Goal: Task Accomplishment & Management: Use online tool/utility

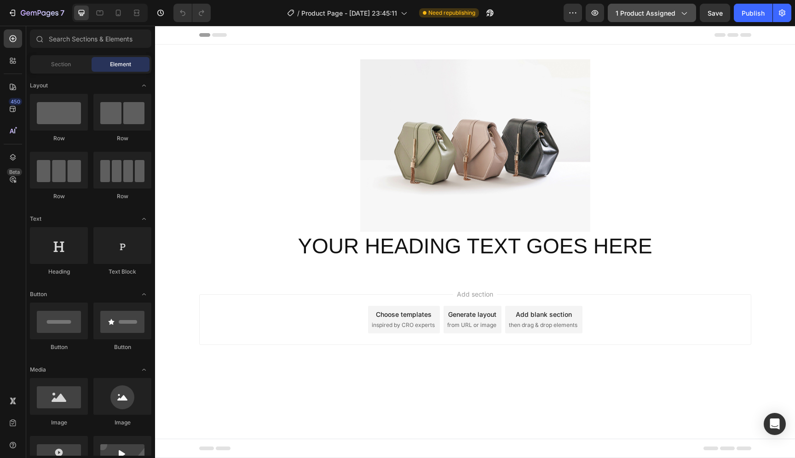
click at [673, 16] on span "1 product assigned" at bounding box center [646, 13] width 60 height 10
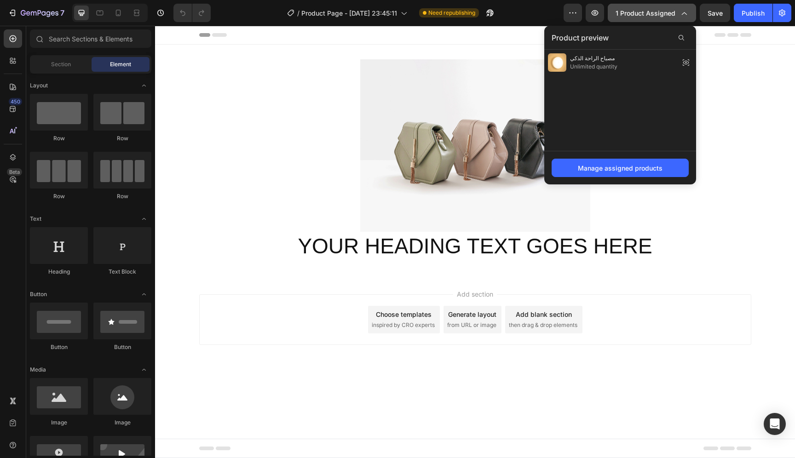
click at [685, 16] on icon "button" at bounding box center [683, 12] width 9 height 9
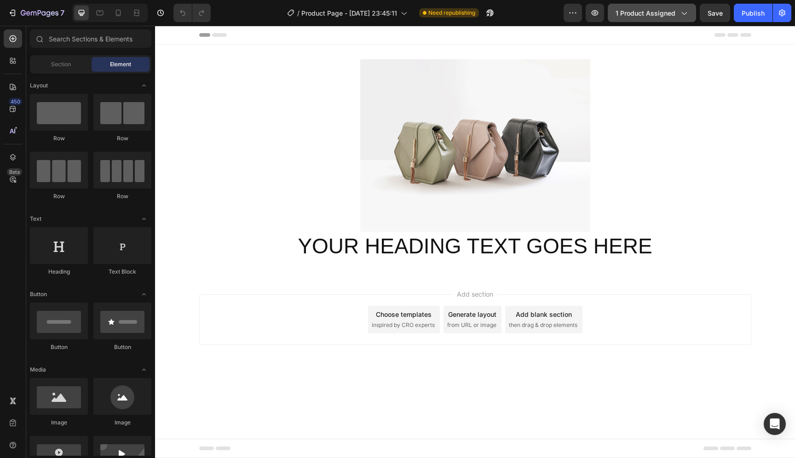
click at [685, 16] on icon "button" at bounding box center [683, 12] width 9 height 9
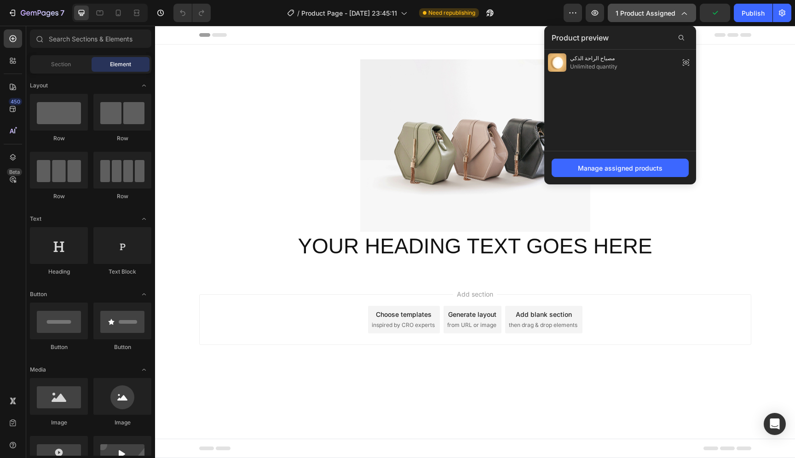
click at [679, 13] on div "1 product assigned" at bounding box center [652, 13] width 73 height 10
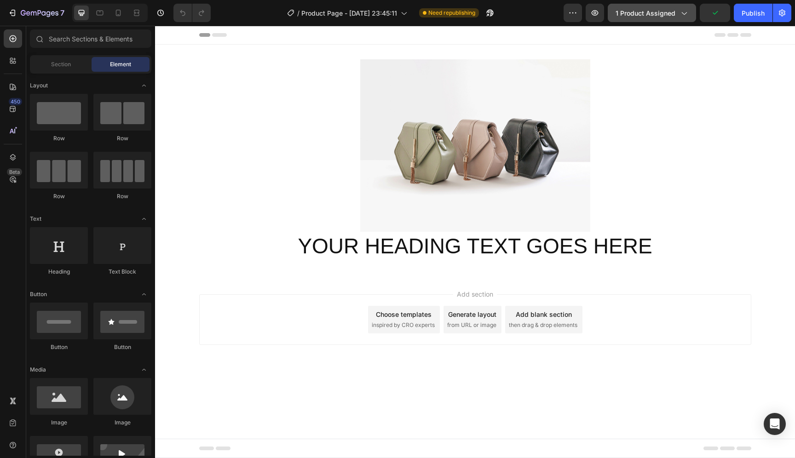
click at [679, 13] on div "1 product assigned" at bounding box center [652, 13] width 73 height 10
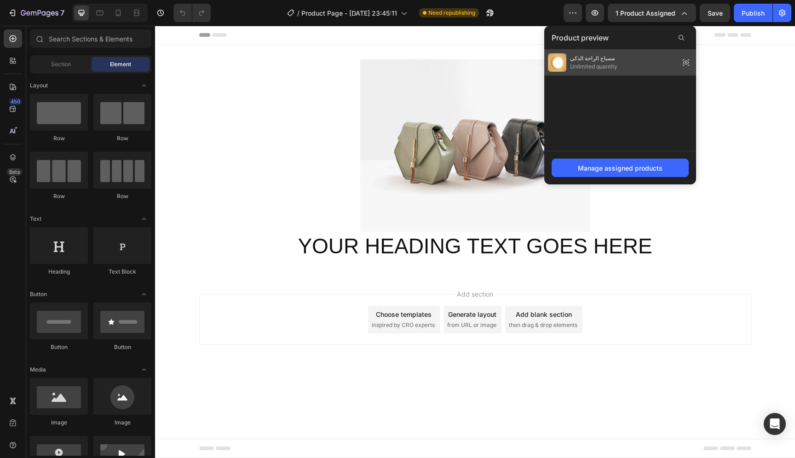
click at [624, 60] on div "مصباح الراحة الذكي Unlimited quantity" at bounding box center [621, 63] width 152 height 26
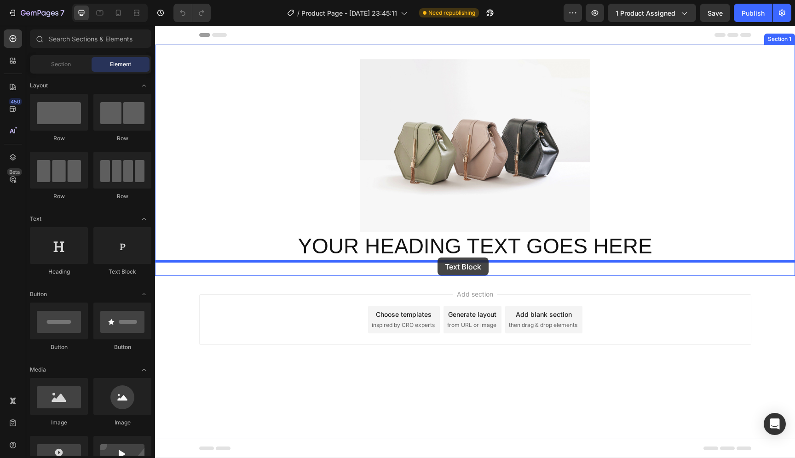
drag, startPoint x: 272, startPoint y: 277, endPoint x: 438, endPoint y: 258, distance: 167.3
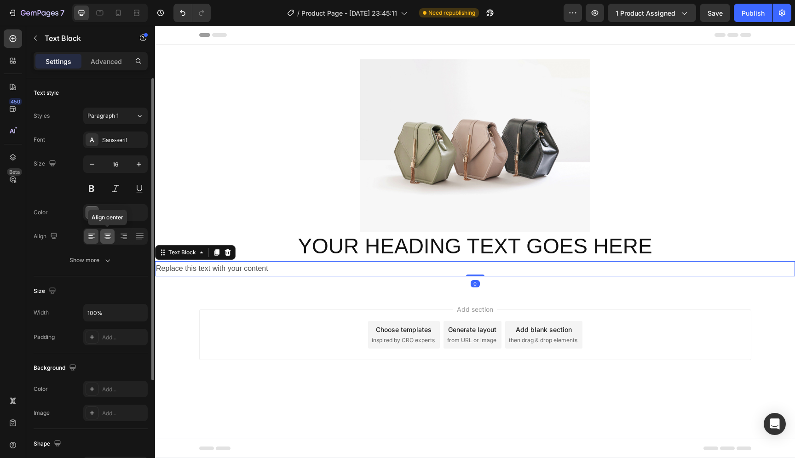
click at [111, 234] on icon at bounding box center [107, 236] width 9 height 9
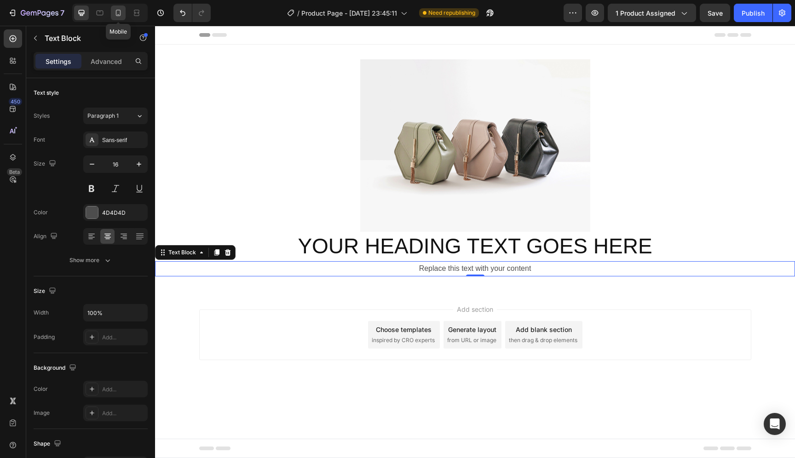
click at [116, 13] on icon at bounding box center [118, 13] width 5 height 6
type input "14"
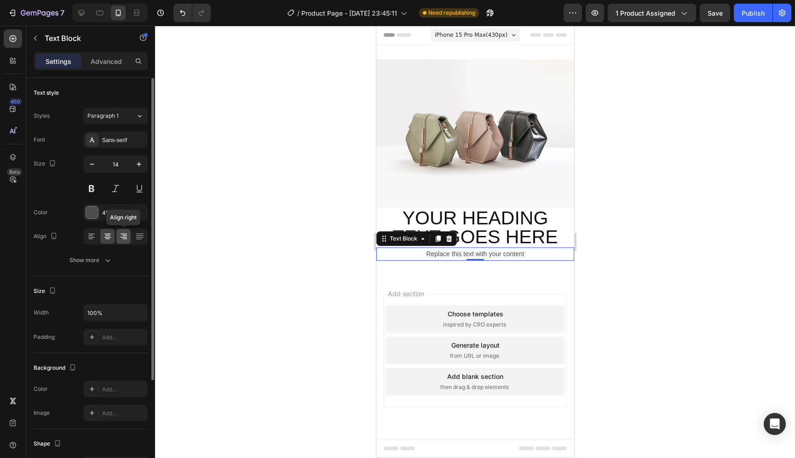
click at [126, 238] on icon at bounding box center [123, 236] width 9 height 9
click at [111, 238] on icon at bounding box center [107, 236] width 9 height 9
click at [131, 213] on div "4D4D4D" at bounding box center [115, 212] width 64 height 17
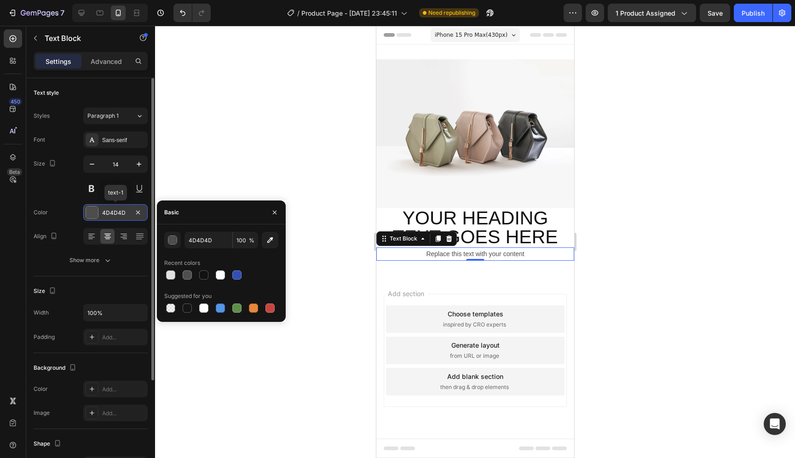
click at [131, 213] on div "4D4D4D" at bounding box center [115, 212] width 64 height 17
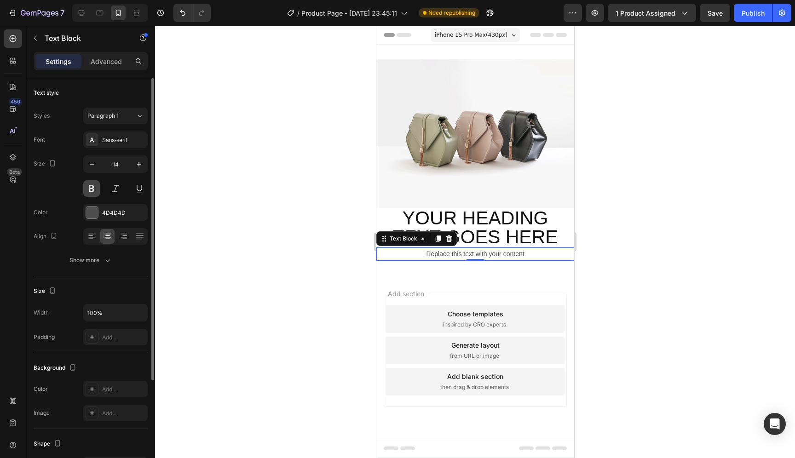
click at [89, 191] on button at bounding box center [91, 188] width 17 height 17
click at [118, 188] on button at bounding box center [115, 188] width 17 height 17
click at [138, 192] on button at bounding box center [139, 188] width 17 height 17
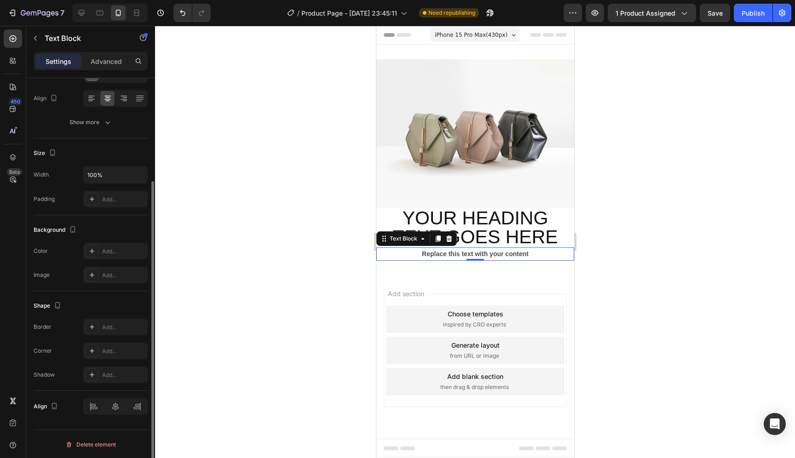
scroll to position [139, 0]
click at [571, 12] on icon "button" at bounding box center [573, 12] width 9 height 9
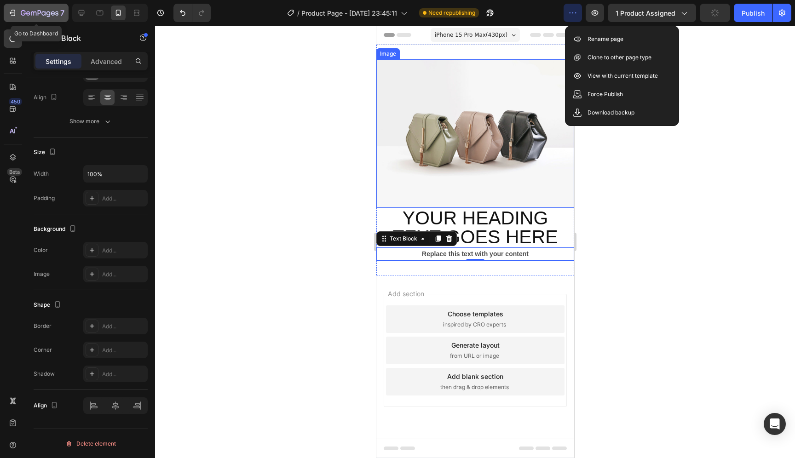
click at [18, 13] on div "7" at bounding box center [36, 12] width 57 height 11
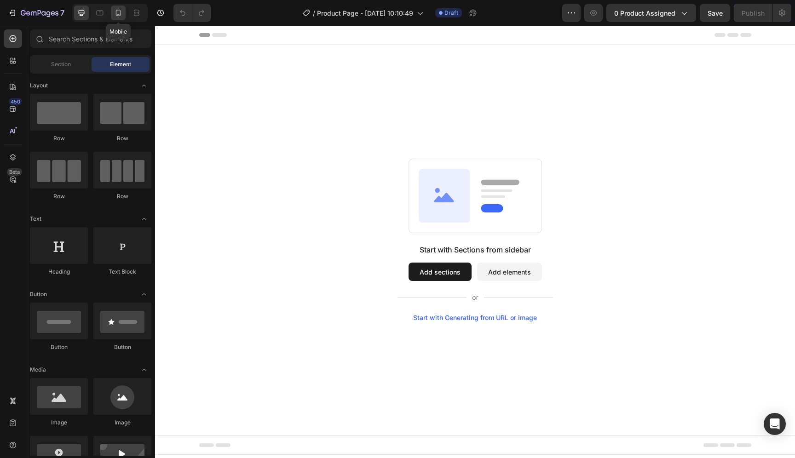
click at [119, 16] on icon at bounding box center [118, 12] width 9 height 9
click at [480, 37] on span "iPhone 15 Pro Max ( 430 px)" at bounding box center [471, 34] width 73 height 9
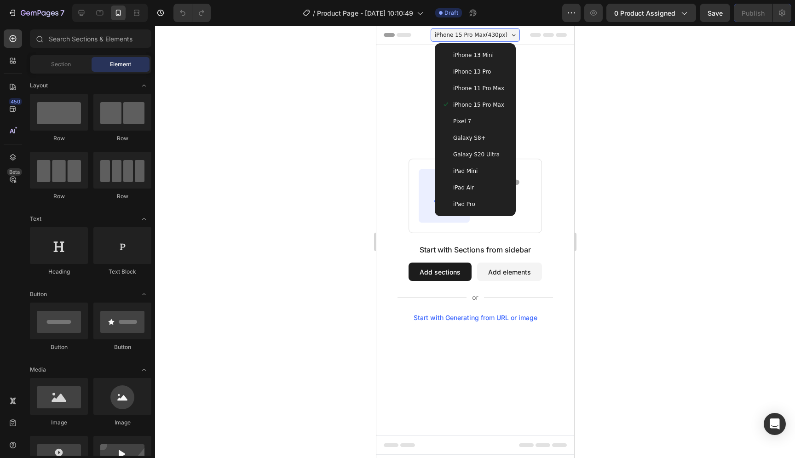
click at [484, 61] on div "iPhone 13 Mini" at bounding box center [475, 55] width 74 height 17
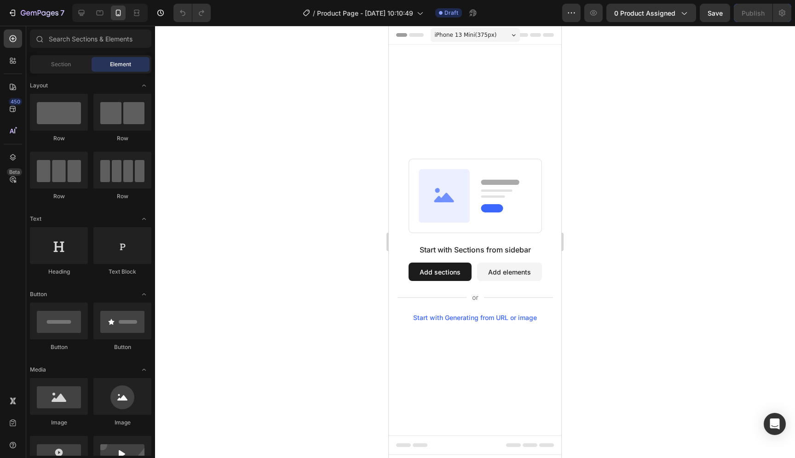
click at [482, 38] on span "iPhone 13 Mini ( 375 px)" at bounding box center [466, 34] width 62 height 9
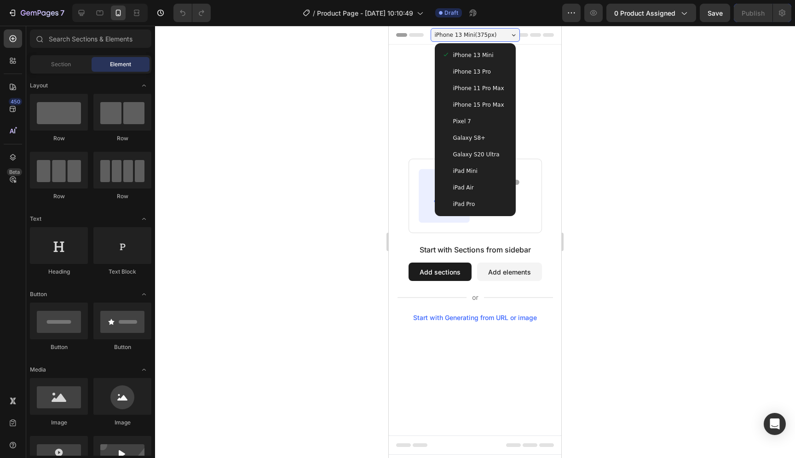
click at [483, 90] on span "iPhone 11 Pro Max" at bounding box center [478, 88] width 51 height 9
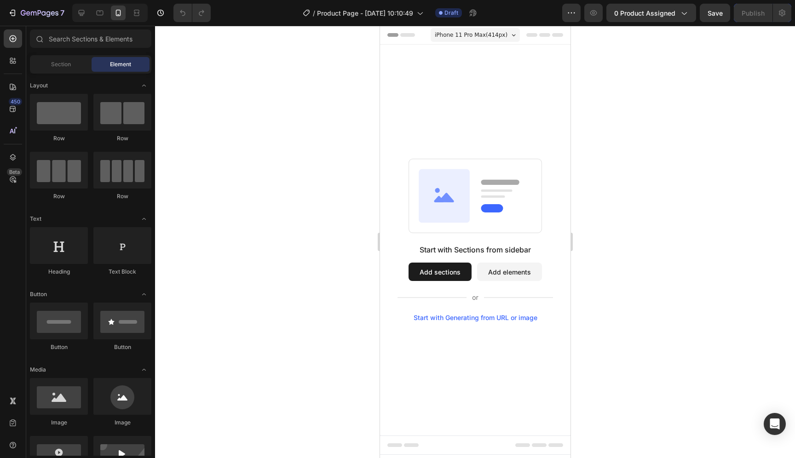
click at [480, 39] on span "iPhone 11 Pro Max ( 414 px)" at bounding box center [471, 34] width 73 height 9
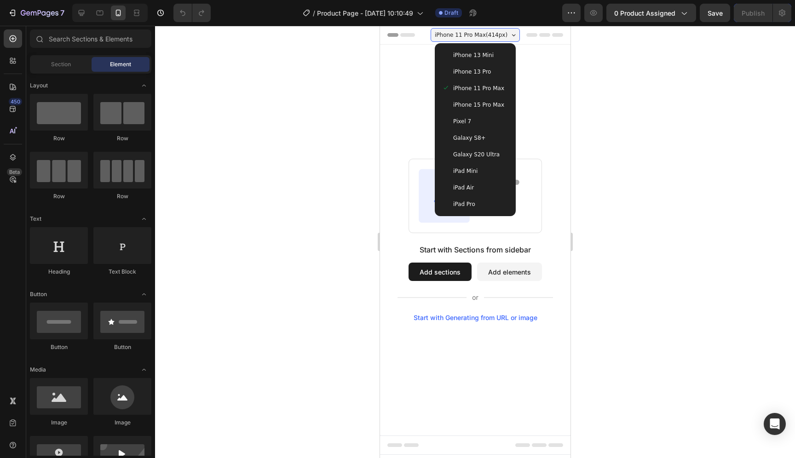
click at [484, 107] on span "iPhone 15 Pro Max" at bounding box center [478, 104] width 51 height 9
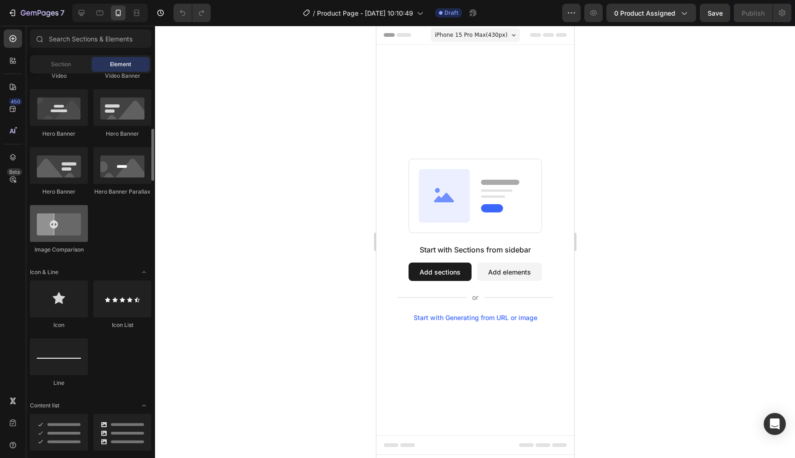
scroll to position [406, 0]
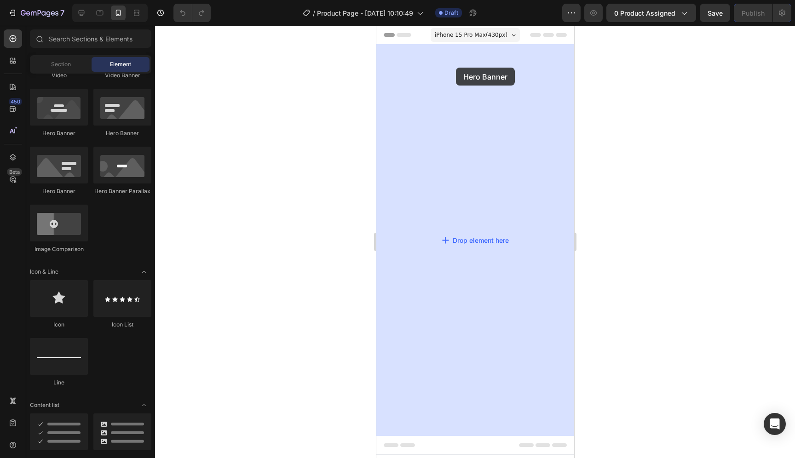
drag, startPoint x: 435, startPoint y: 193, endPoint x: 456, endPoint y: 68, distance: 127.0
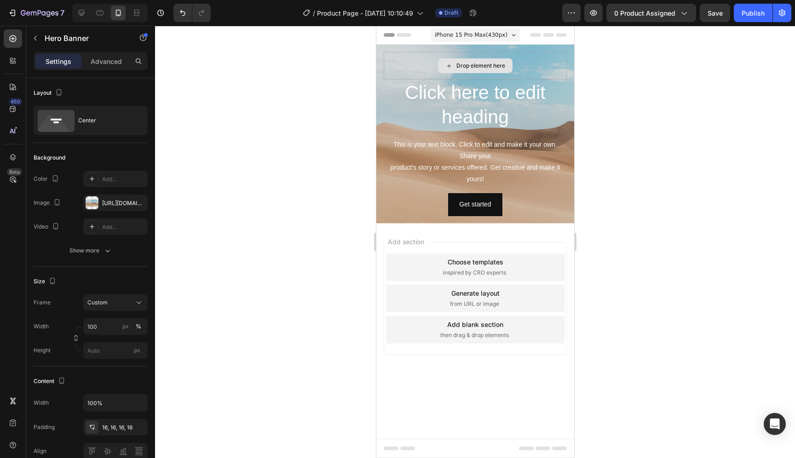
click at [478, 66] on div "Drop element here" at bounding box center [480, 65] width 49 height 7
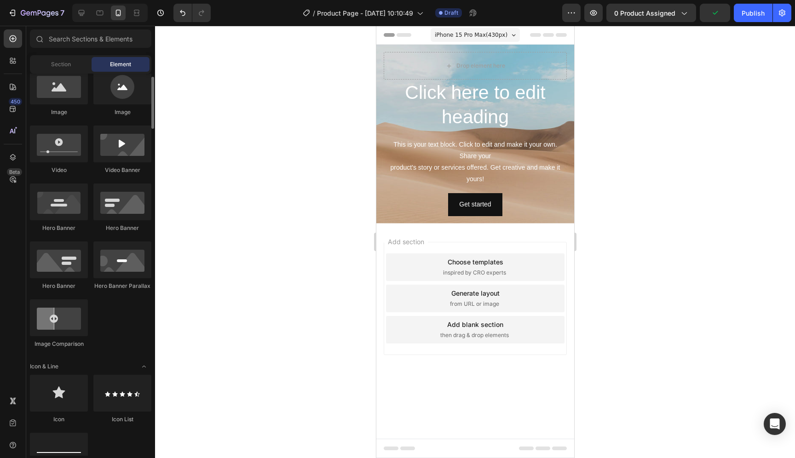
scroll to position [263, 0]
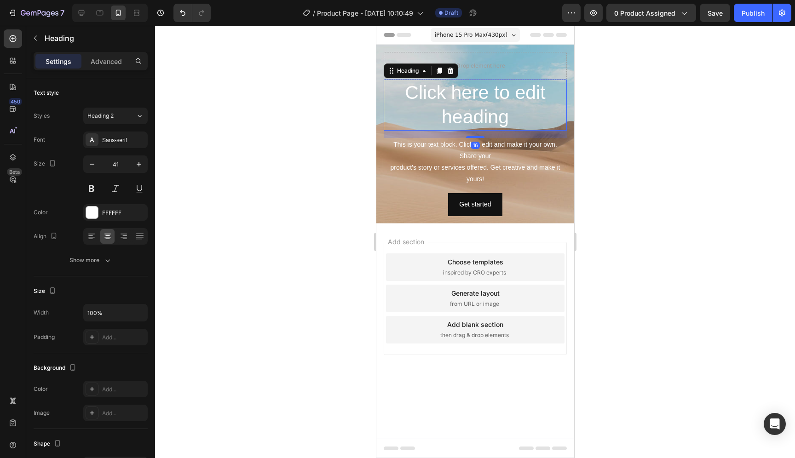
click at [502, 106] on h2 "Click here to edit heading" at bounding box center [474, 105] width 183 height 51
click at [469, 114] on h2 "Click here to edit heading" at bounding box center [474, 105] width 183 height 51
click at [469, 114] on p "Click here to edit heading" at bounding box center [474, 105] width 181 height 49
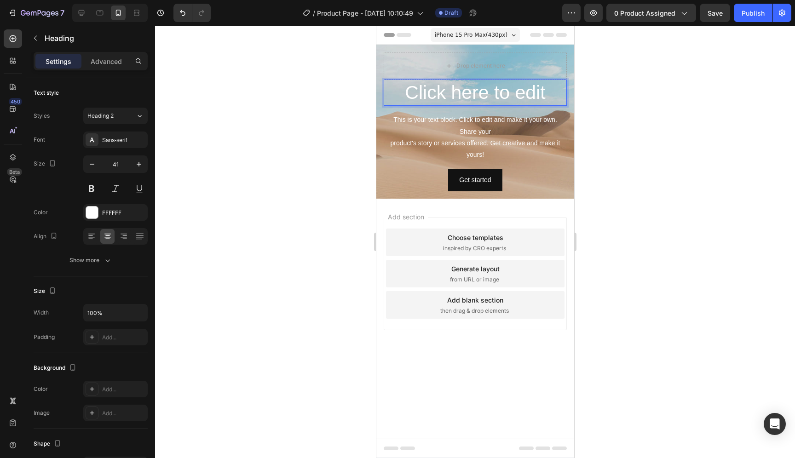
click at [522, 85] on p "Click here to edit" at bounding box center [474, 93] width 181 height 24
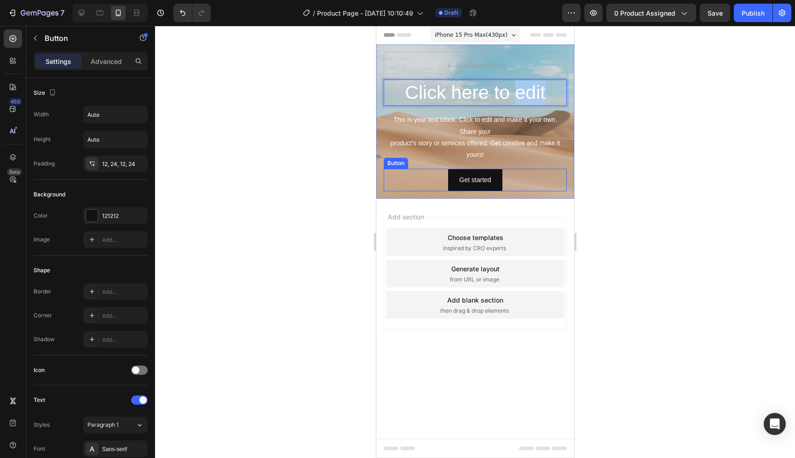
click at [540, 177] on div "Get started Button" at bounding box center [474, 180] width 183 height 23
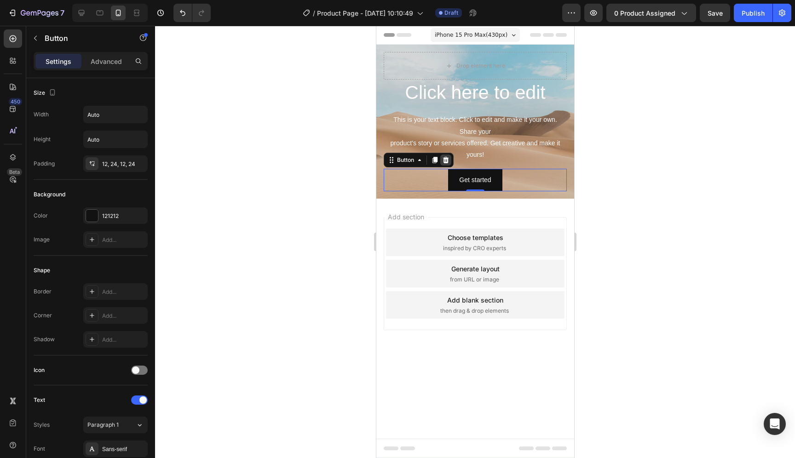
click at [448, 162] on icon at bounding box center [446, 160] width 6 height 6
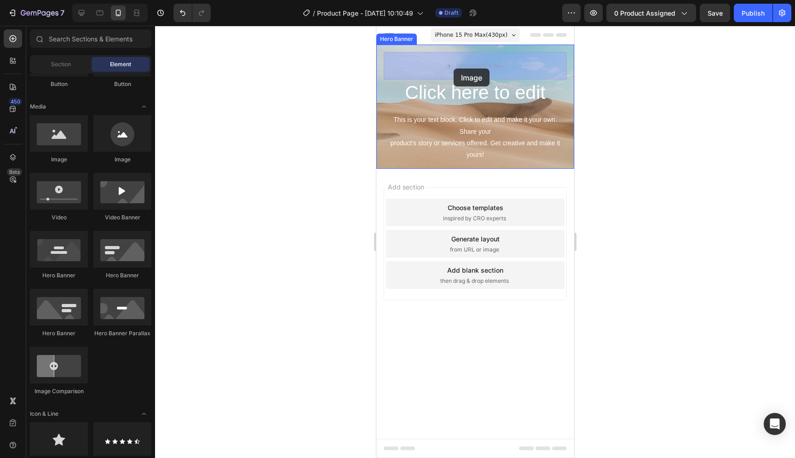
drag, startPoint x: 438, startPoint y: 165, endPoint x: 453, endPoint y: 69, distance: 97.9
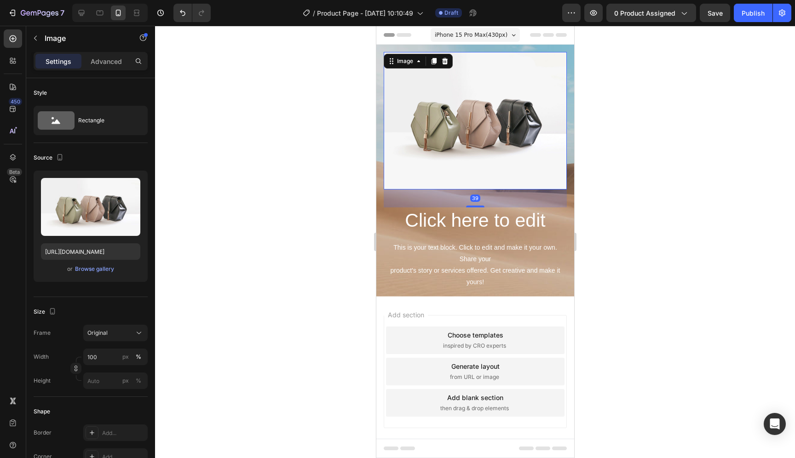
drag, startPoint x: 475, startPoint y: 188, endPoint x: 478, endPoint y: 206, distance: 18.3
click at [478, 206] on div "Click here to edit Heading This is your text block. Click to edit and make it y…" at bounding box center [475, 171] width 198 height 252
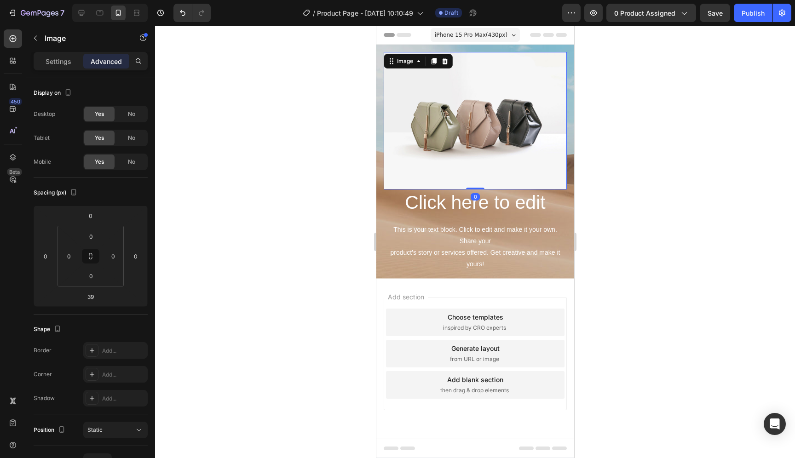
drag, startPoint x: 476, startPoint y: 201, endPoint x: 472, endPoint y: 168, distance: 33.0
click at [472, 168] on div "Image 0" at bounding box center [474, 121] width 183 height 138
type input "0"
click at [485, 278] on div "Click here to edit Heading This is your text block. Click to edit and make it y…" at bounding box center [475, 162] width 198 height 234
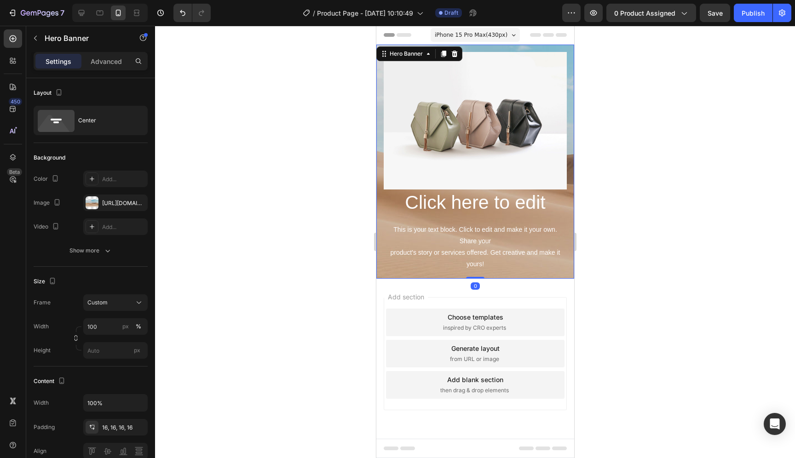
drag, startPoint x: 482, startPoint y: 277, endPoint x: 477, endPoint y: 272, distance: 7.2
click at [477, 272] on div "Click here to edit Heading This is your text block. Click to edit and make it y…" at bounding box center [475, 162] width 198 height 234
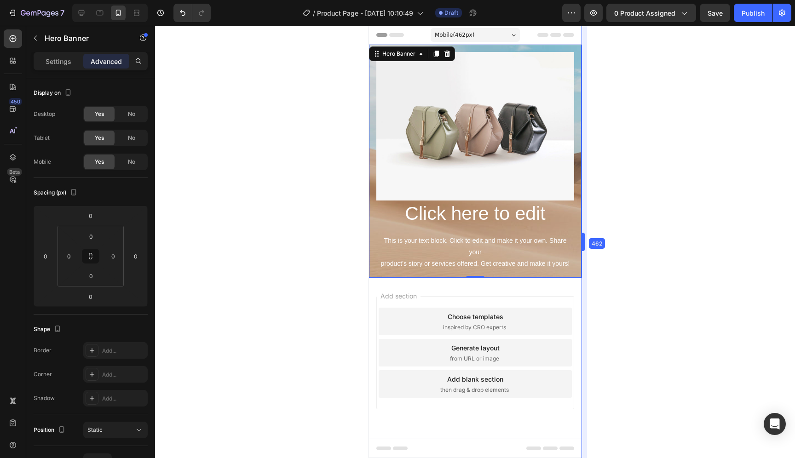
drag, startPoint x: 576, startPoint y: 139, endPoint x: 591, endPoint y: 145, distance: 15.7
click at [486, 35] on div "Mobile ( 462 px)" at bounding box center [474, 35] width 89 height 14
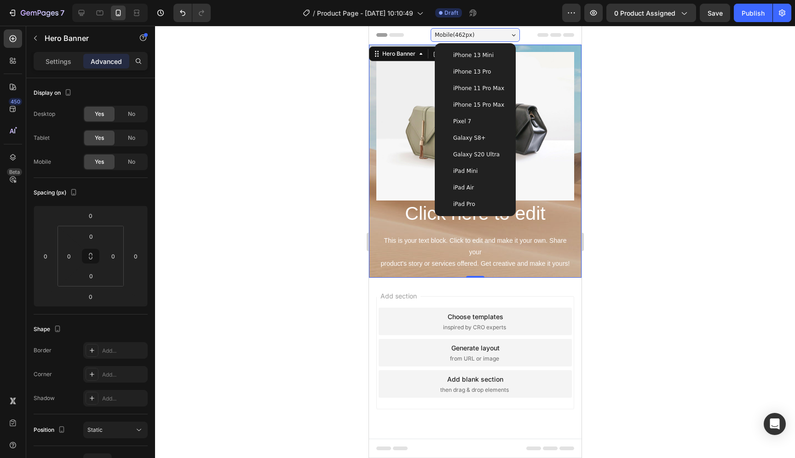
click at [494, 103] on div "iPhone 13 Mini iPhone 13 Pro iPhone 11 Pro Max iPhone 15 Pro Max Pixel 7 Galaxy…" at bounding box center [475, 129] width 81 height 173
click at [494, 102] on span "iPhone 15 Pro Max" at bounding box center [478, 104] width 51 height 9
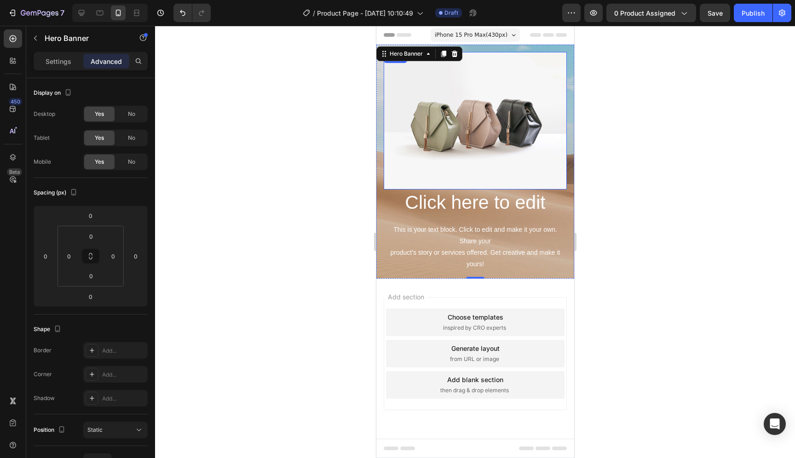
click at [485, 121] on img at bounding box center [474, 121] width 183 height 138
click at [442, 61] on icon at bounding box center [445, 61] width 6 height 6
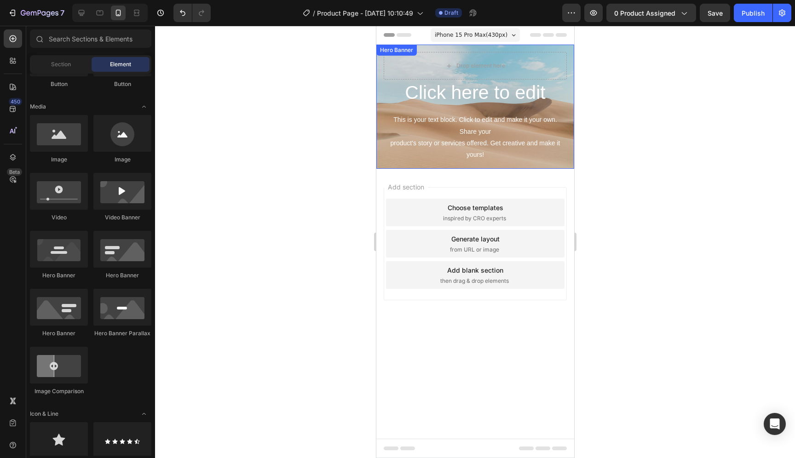
click at [563, 164] on div "Click here to edit Heading This is your text block. Click to edit and make it y…" at bounding box center [475, 107] width 198 height 124
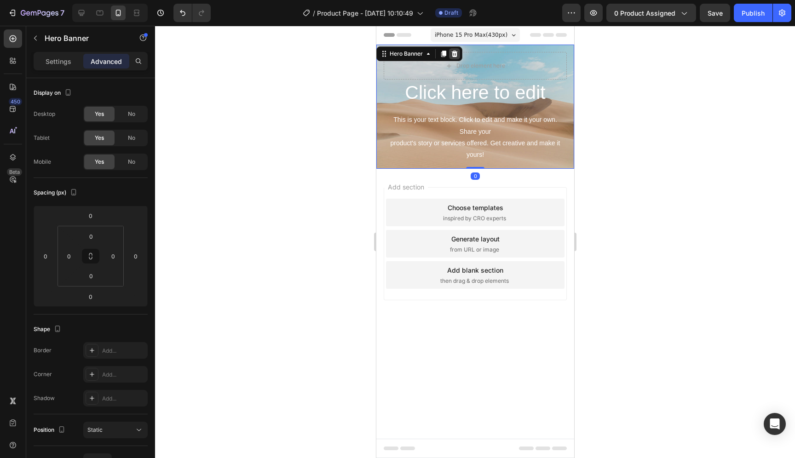
click at [457, 52] on icon at bounding box center [454, 53] width 7 height 7
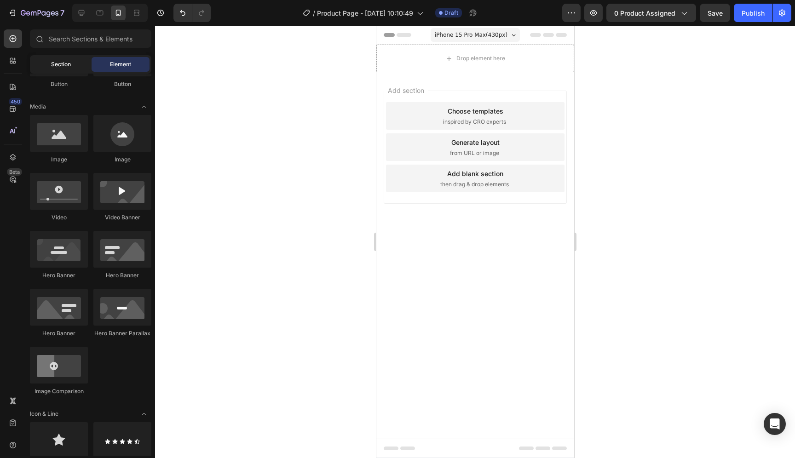
click at [47, 62] on div "Section" at bounding box center [61, 64] width 58 height 15
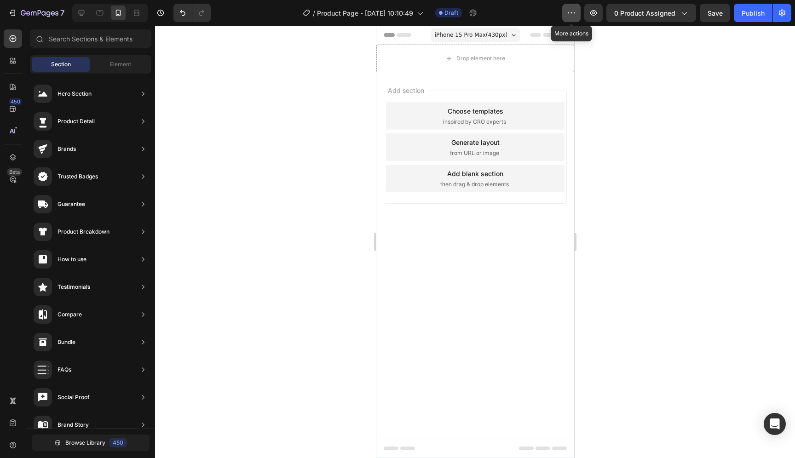
click at [569, 11] on icon "button" at bounding box center [571, 12] width 9 height 9
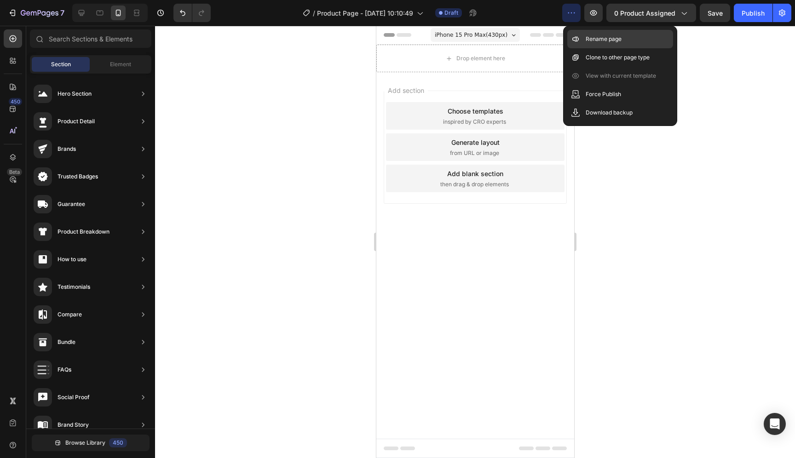
click at [609, 45] on div "Rename page" at bounding box center [621, 39] width 106 height 18
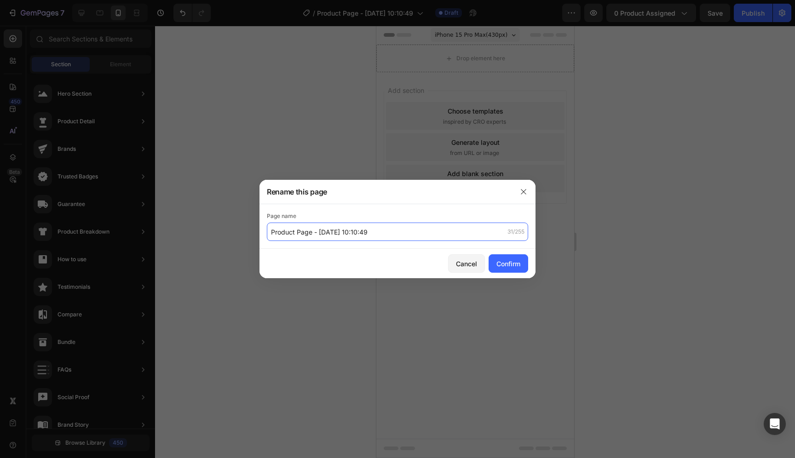
click at [384, 233] on input "Product Page - [DATE] 10:10:49" at bounding box center [397, 232] width 261 height 18
click at [521, 190] on icon "button" at bounding box center [523, 191] width 7 height 7
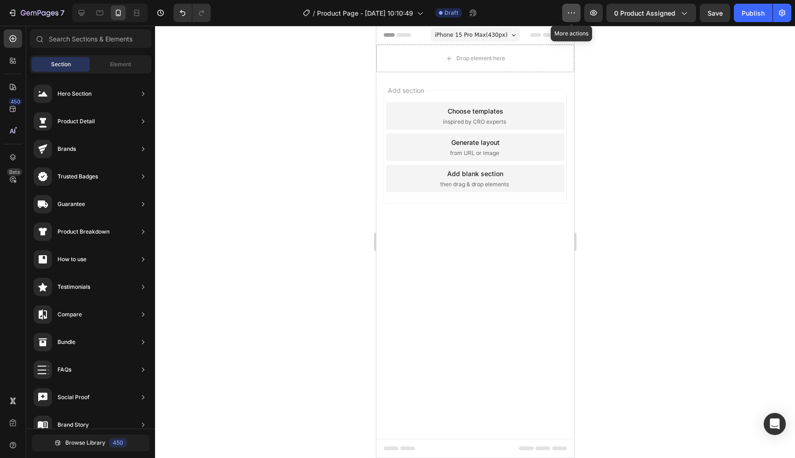
click at [569, 17] on icon "button" at bounding box center [571, 12] width 9 height 9
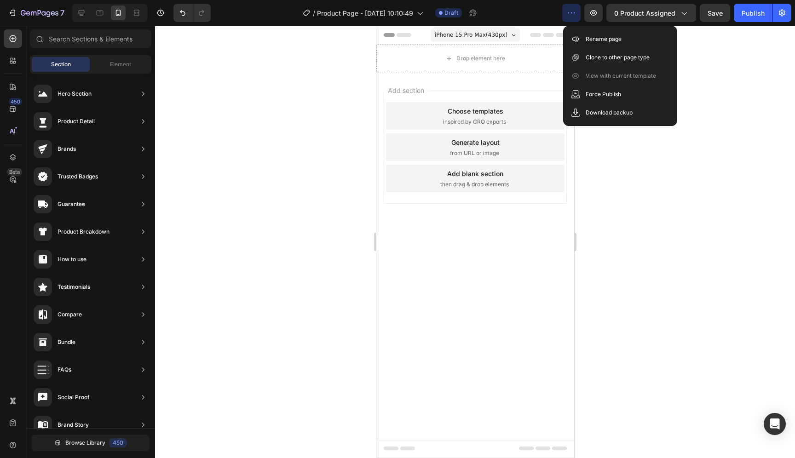
click at [340, 132] on div at bounding box center [475, 242] width 640 height 433
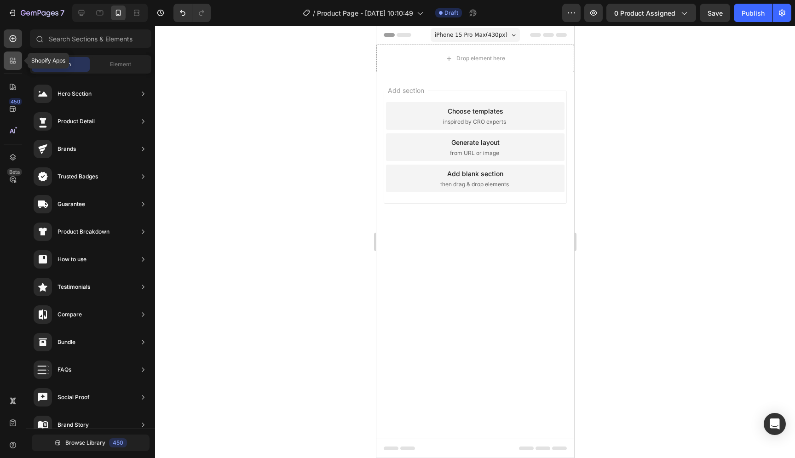
click at [17, 58] on icon at bounding box center [12, 60] width 9 height 9
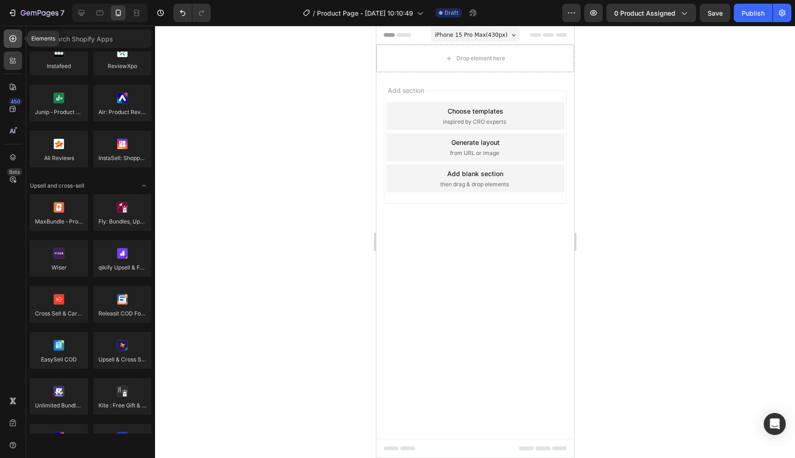
click at [12, 40] on icon at bounding box center [12, 38] width 9 height 9
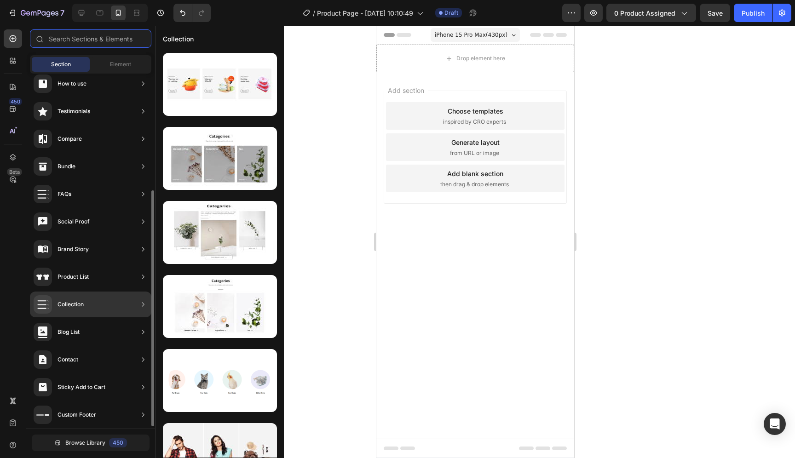
scroll to position [179, 0]
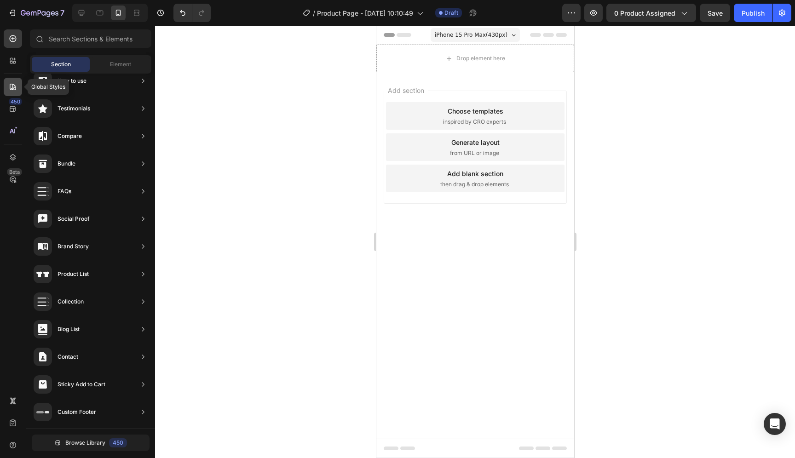
click at [7, 89] on div at bounding box center [13, 87] width 18 height 18
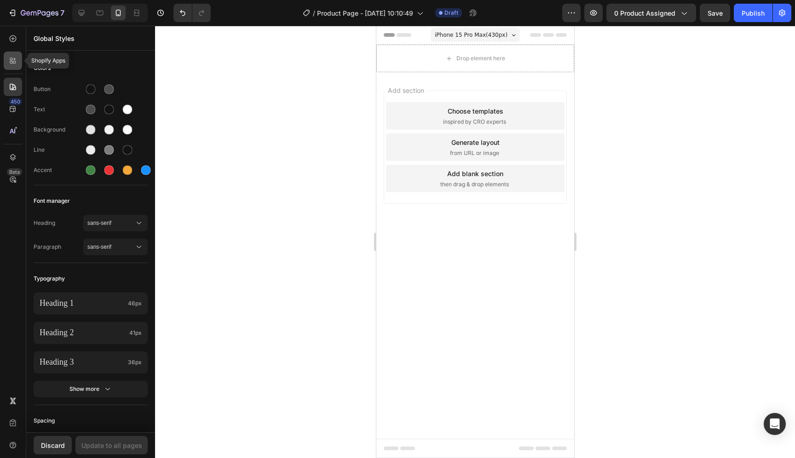
click at [14, 58] on icon at bounding box center [14, 59] width 3 height 3
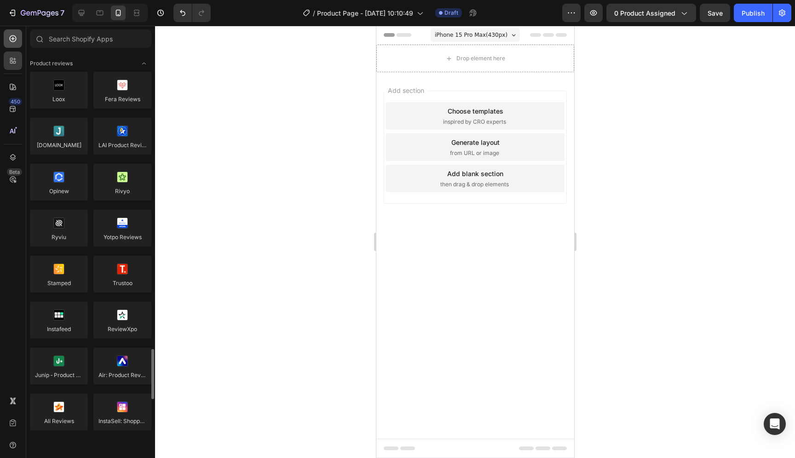
scroll to position [263, 0]
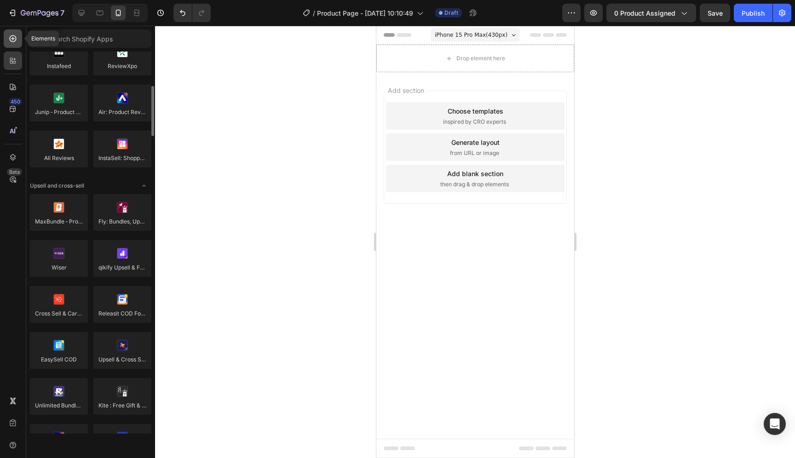
click at [8, 35] on icon at bounding box center [12, 38] width 9 height 9
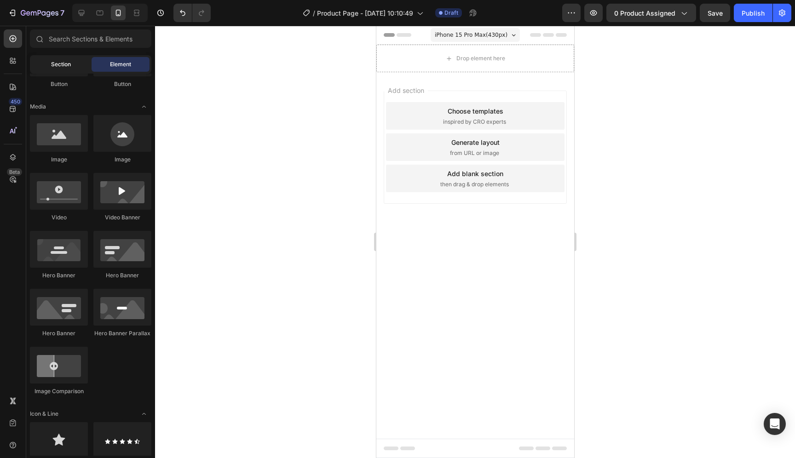
click at [50, 67] on div "Section" at bounding box center [61, 64] width 58 height 15
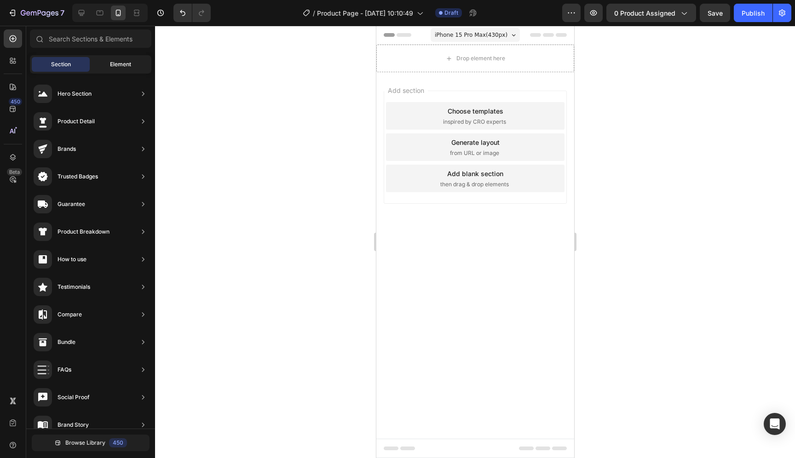
click at [116, 61] on span "Element" at bounding box center [120, 64] width 21 height 8
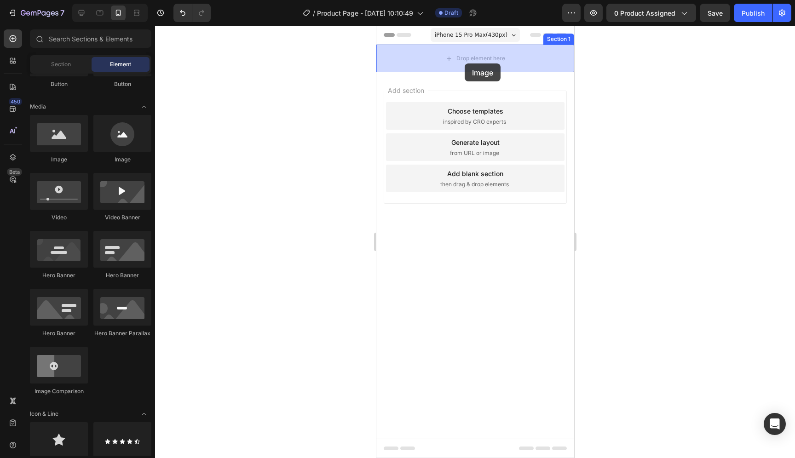
drag, startPoint x: 431, startPoint y: 169, endPoint x: 464, endPoint y: 64, distance: 110.5
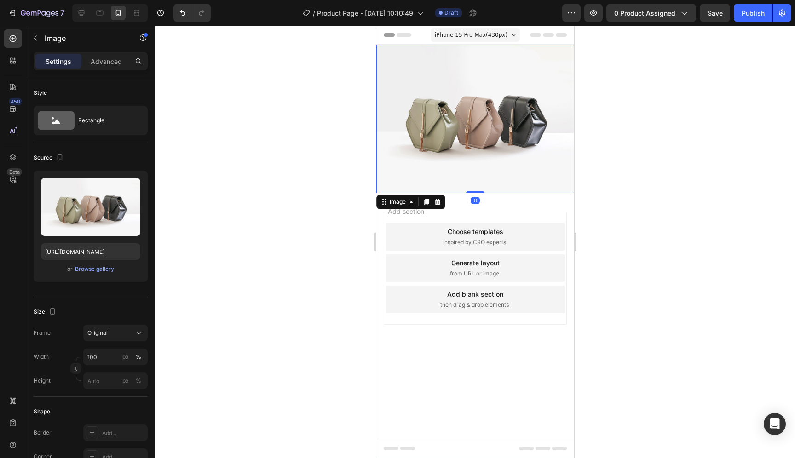
click at [213, 175] on div at bounding box center [475, 242] width 640 height 433
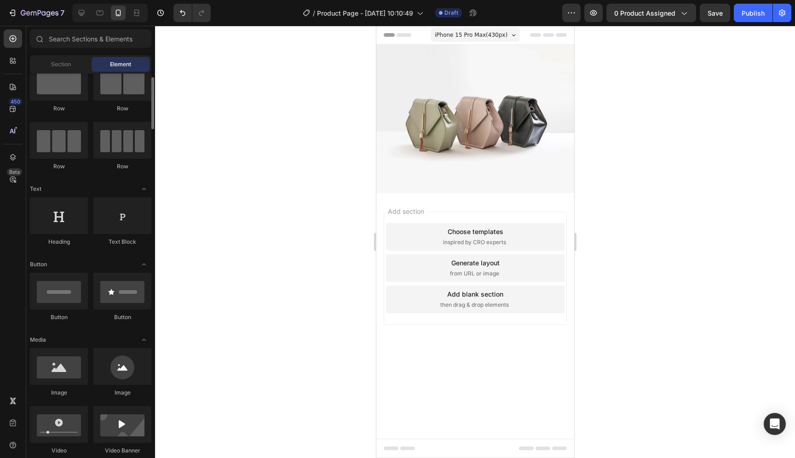
scroll to position [0, 0]
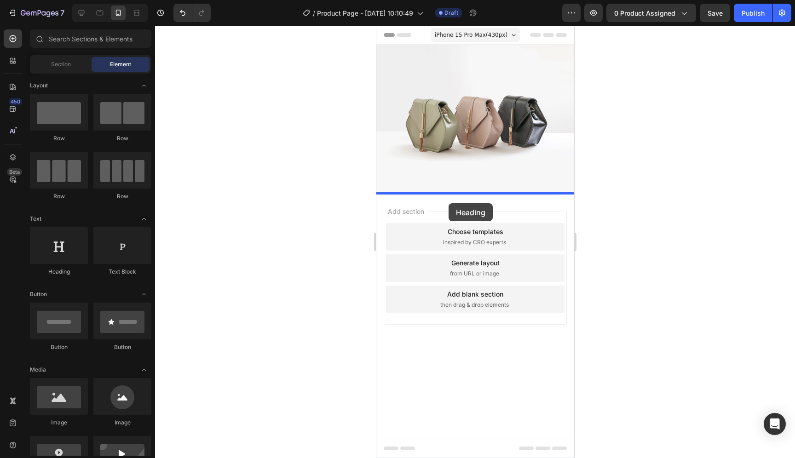
drag, startPoint x: 446, startPoint y: 275, endPoint x: 448, endPoint y: 203, distance: 71.8
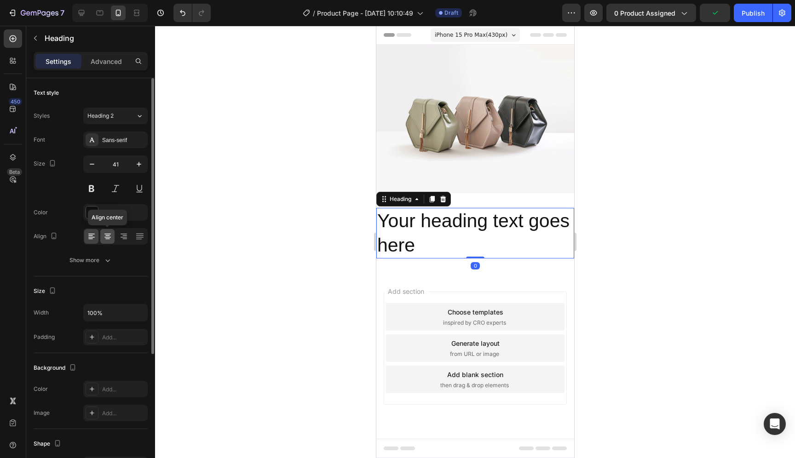
click at [110, 235] on icon at bounding box center [107, 236] width 9 height 9
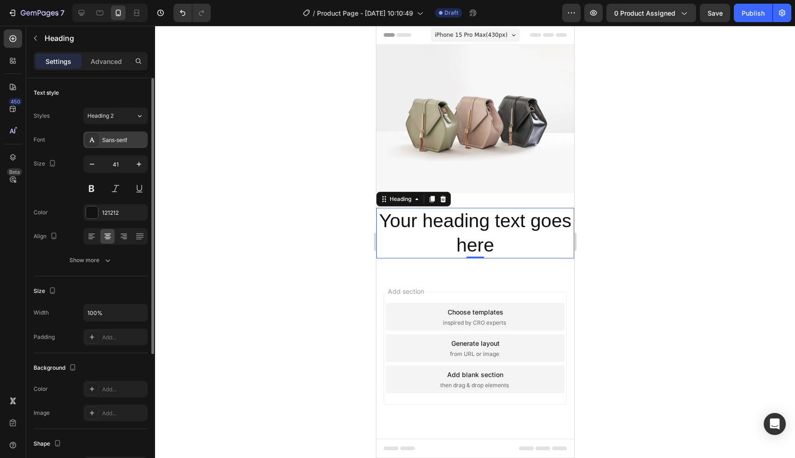
click at [126, 146] on div "Sans-serif" at bounding box center [115, 140] width 64 height 17
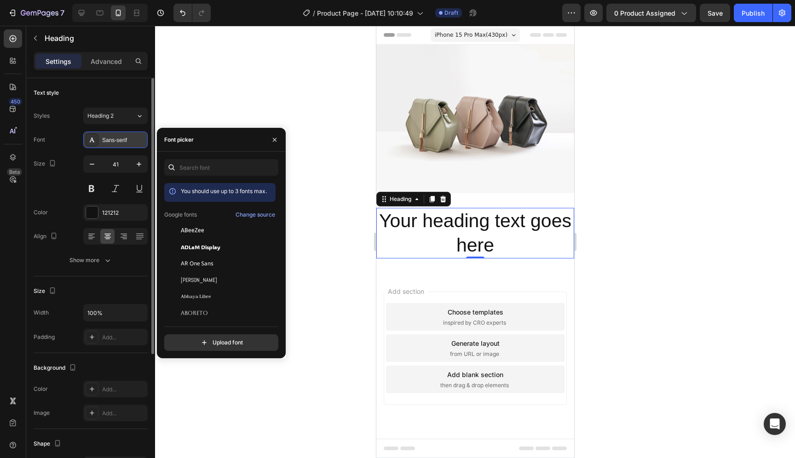
click at [126, 146] on div "Sans-serif" at bounding box center [115, 140] width 64 height 17
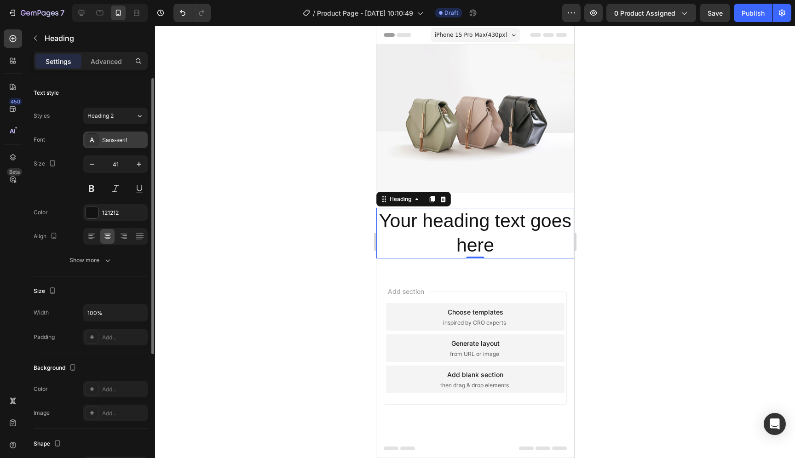
click at [126, 146] on div "Sans-serif" at bounding box center [115, 140] width 64 height 17
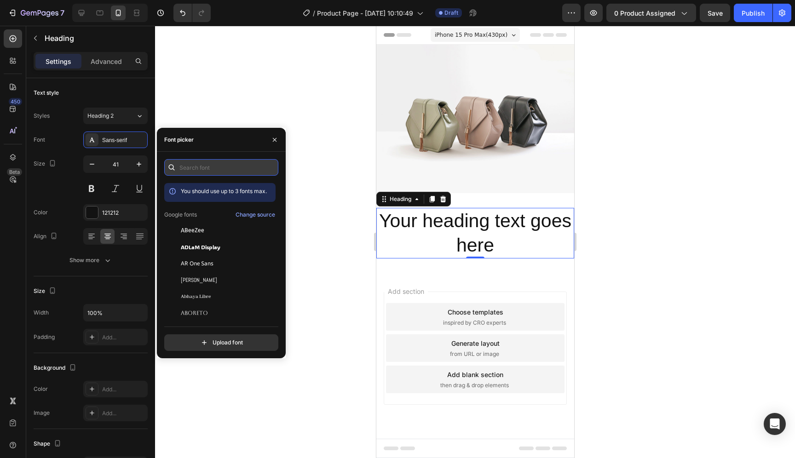
click at [238, 167] on input "text" at bounding box center [221, 167] width 114 height 17
click at [229, 169] on input "text" at bounding box center [221, 167] width 114 height 17
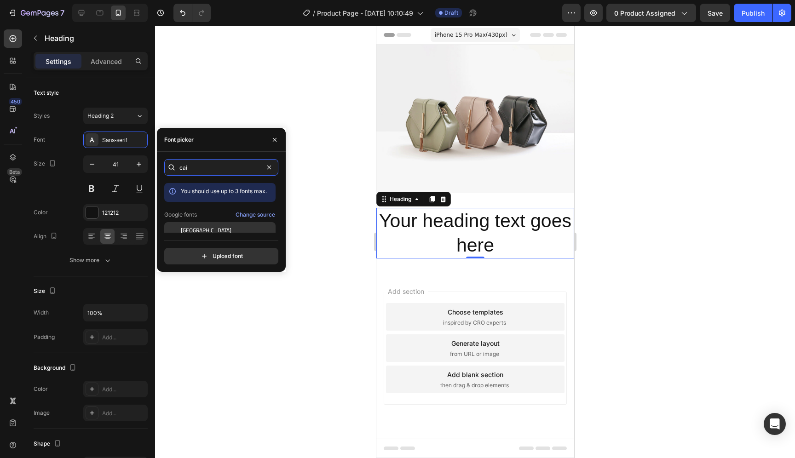
type input "cai"
click at [225, 225] on div "[GEOGRAPHIC_DATA]" at bounding box center [219, 230] width 111 height 17
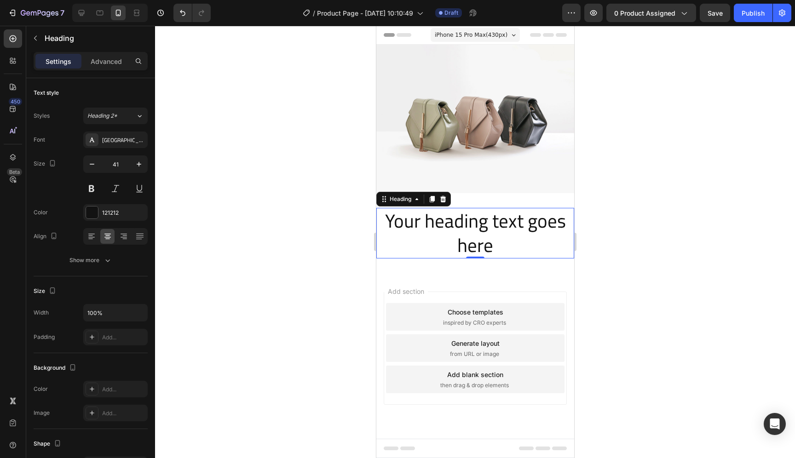
click at [253, 95] on div at bounding box center [475, 242] width 640 height 433
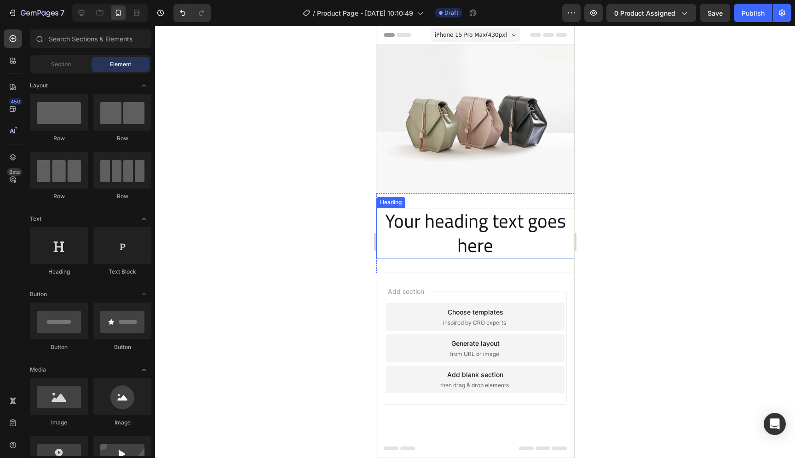
click at [503, 232] on h2 "Your heading text goes here" at bounding box center [475, 233] width 198 height 51
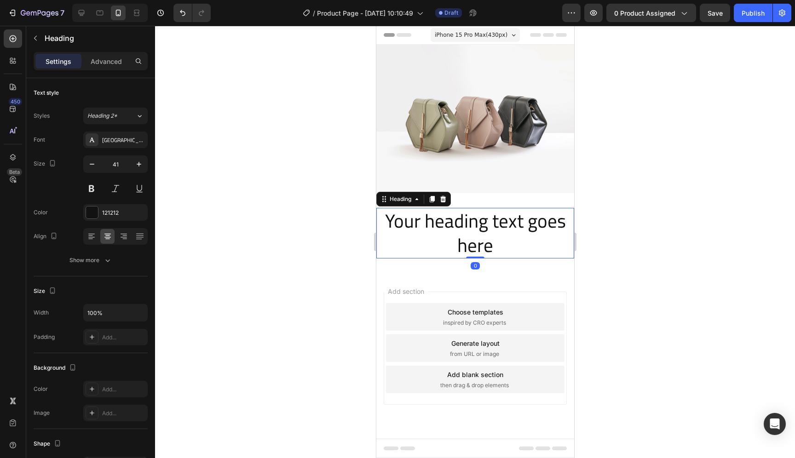
click at [495, 222] on h2 "Your heading text goes here" at bounding box center [475, 233] width 198 height 51
click at [495, 222] on p "Your heading text goes here" at bounding box center [475, 233] width 196 height 49
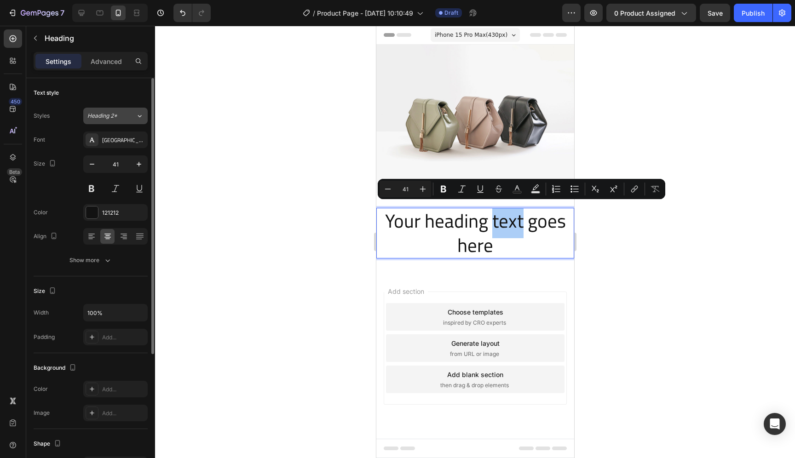
click at [120, 120] on button "Heading 2*" at bounding box center [115, 116] width 64 height 17
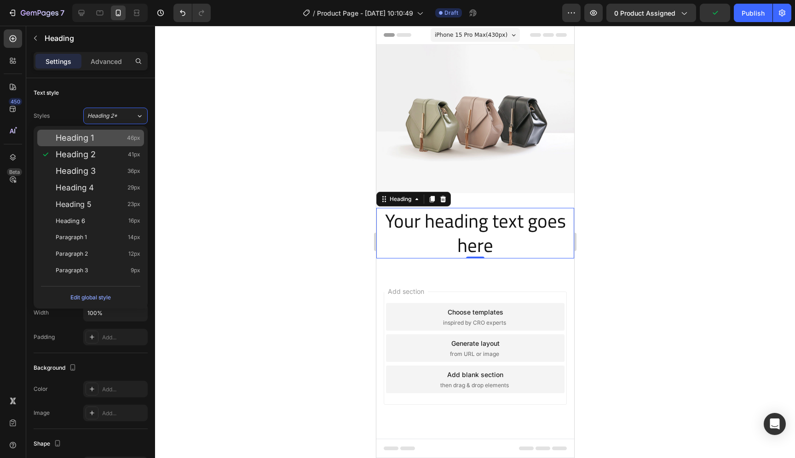
click at [116, 136] on div "Heading 1 46px" at bounding box center [98, 137] width 85 height 9
type input "46"
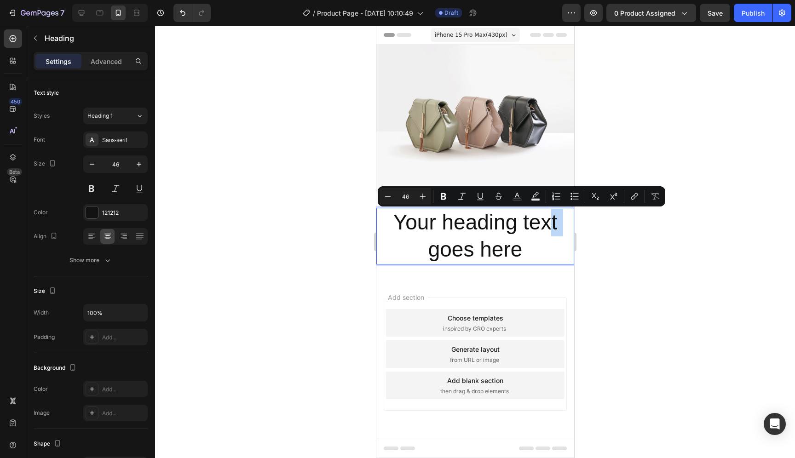
drag, startPoint x: 411, startPoint y: 247, endPoint x: 550, endPoint y: 218, distance: 142.5
click at [550, 221] on p "Your heading text goes here" at bounding box center [475, 236] width 196 height 55
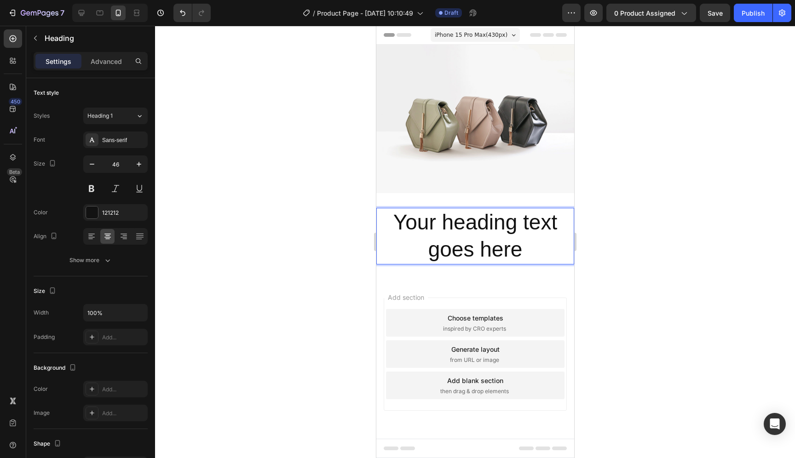
click at [550, 221] on p "Your heading text goes here" at bounding box center [475, 236] width 196 height 55
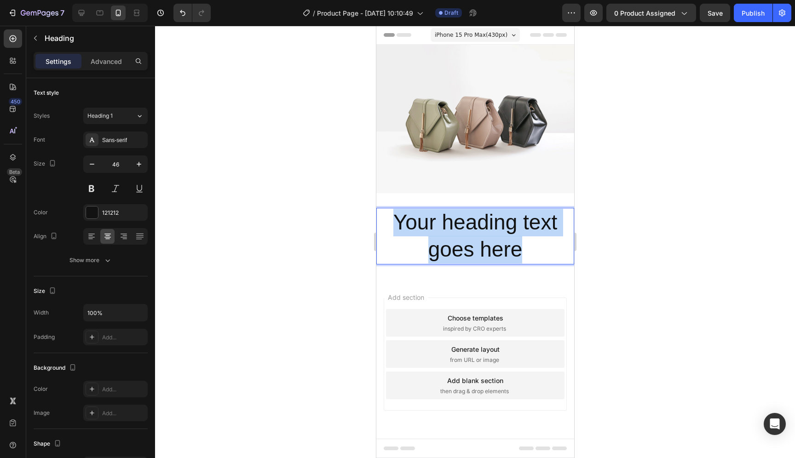
click at [550, 221] on p "Your heading text goes here" at bounding box center [475, 236] width 196 height 55
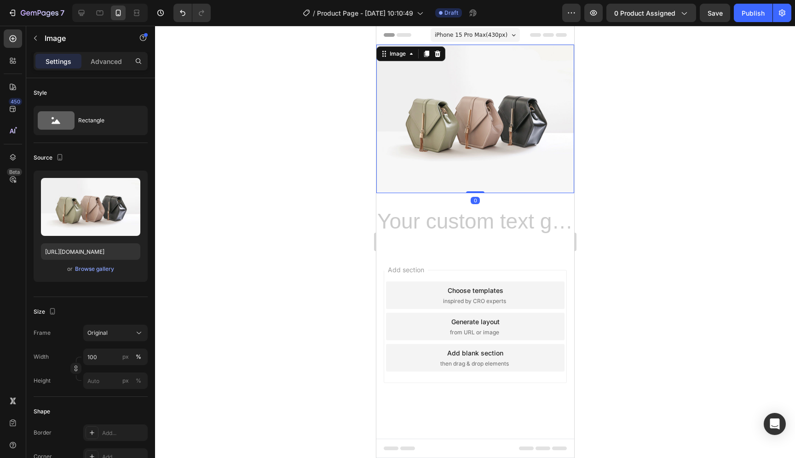
click at [519, 191] on img at bounding box center [475, 119] width 198 height 149
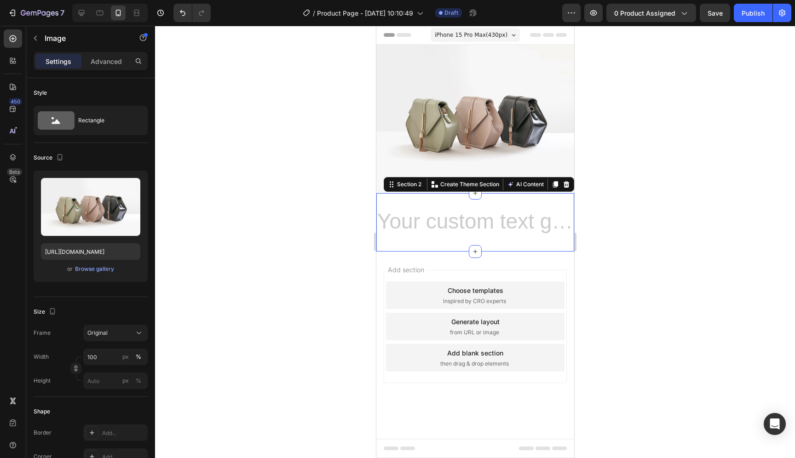
click at [508, 201] on div "Heading Section 2 You can create reusable sections Create Theme Section AI Cont…" at bounding box center [475, 222] width 198 height 59
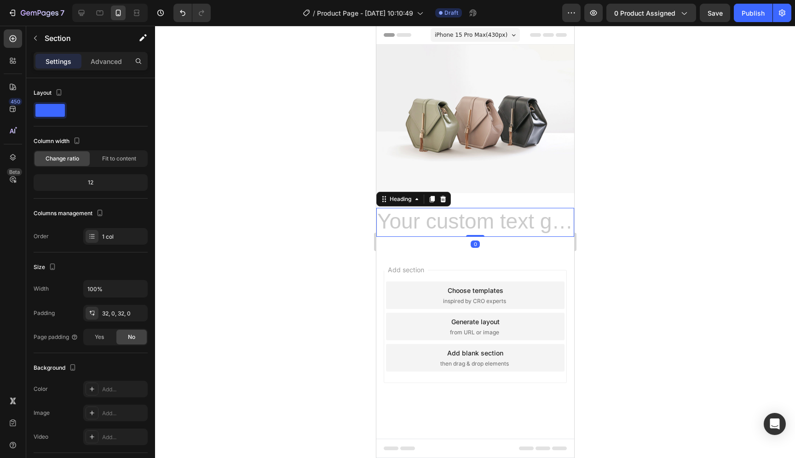
click at [500, 223] on h2 "Rich Text Editor. Editing area: main" at bounding box center [475, 222] width 198 height 29
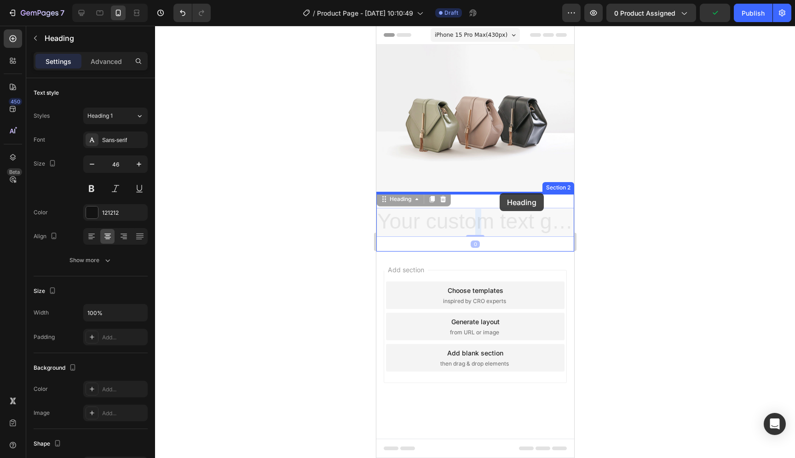
drag, startPoint x: 500, startPoint y: 223, endPoint x: 499, endPoint y: 193, distance: 29.5
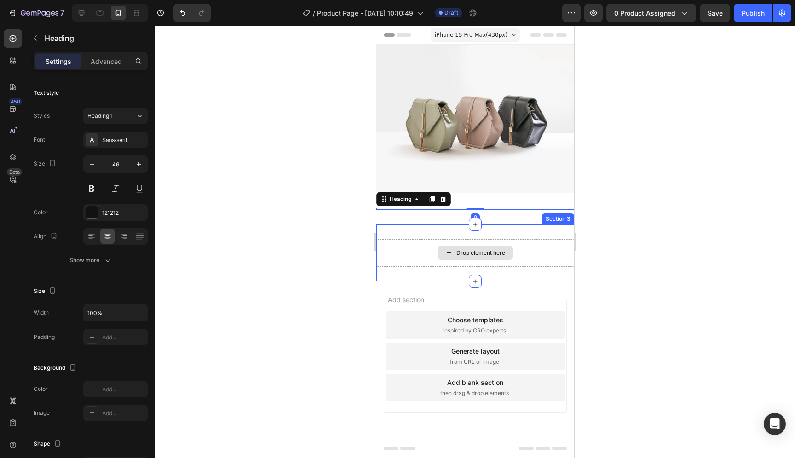
click at [505, 247] on div "Drop element here" at bounding box center [475, 253] width 75 height 15
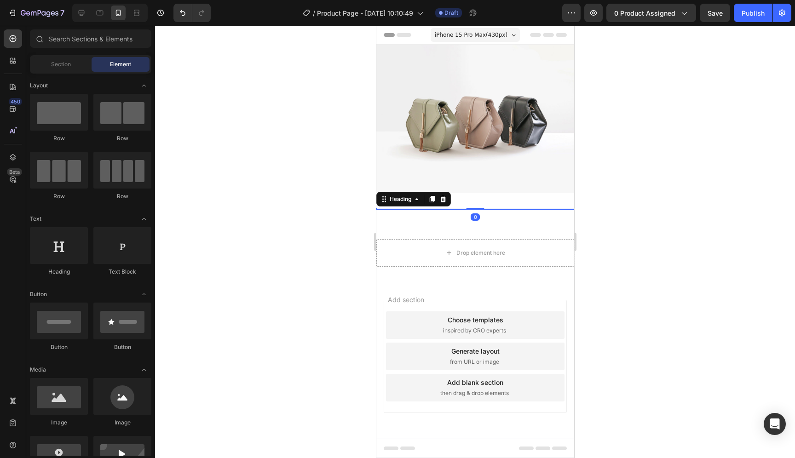
click at [500, 209] on h2 at bounding box center [475, 209] width 198 height 2
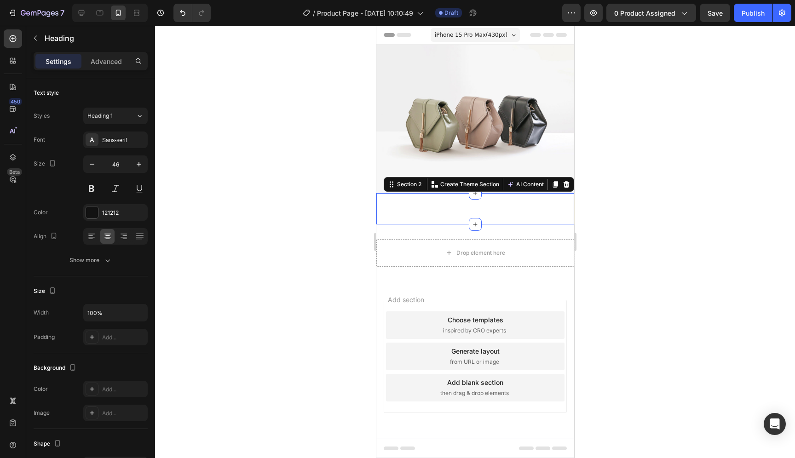
click at [505, 200] on div "Heading Section 2 You can create reusable sections Create Theme Section AI Cont…" at bounding box center [475, 208] width 198 height 31
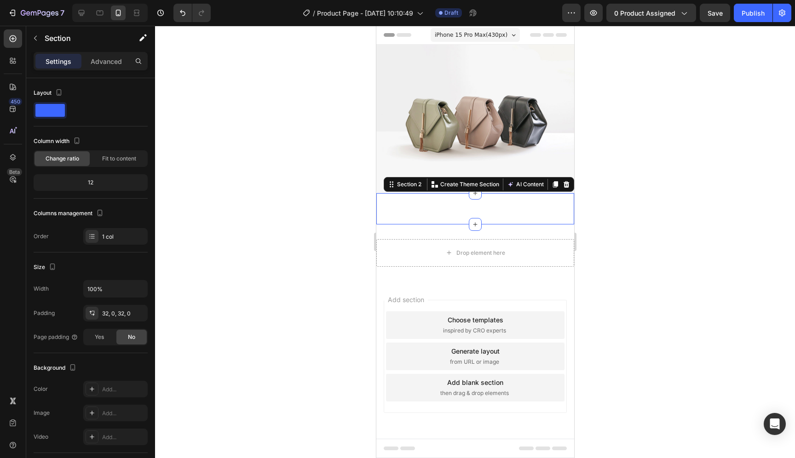
click at [505, 207] on div "Heading Section 2 You can create reusable sections Create Theme Section AI Cont…" at bounding box center [475, 208] width 198 height 31
click at [505, 212] on div "Heading Section 2 You can create reusable sections Create Theme Section AI Cont…" at bounding box center [475, 208] width 198 height 31
click at [564, 188] on icon at bounding box center [566, 184] width 7 height 7
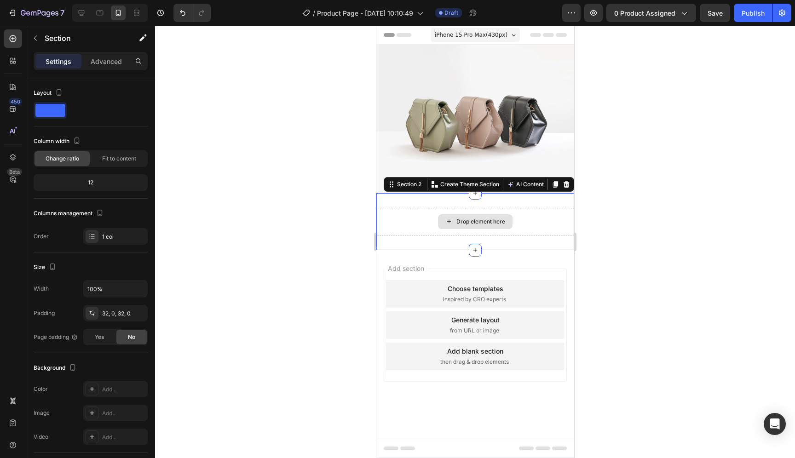
click at [548, 223] on div "Drop element here" at bounding box center [475, 222] width 198 height 28
click at [568, 186] on icon at bounding box center [566, 184] width 6 height 6
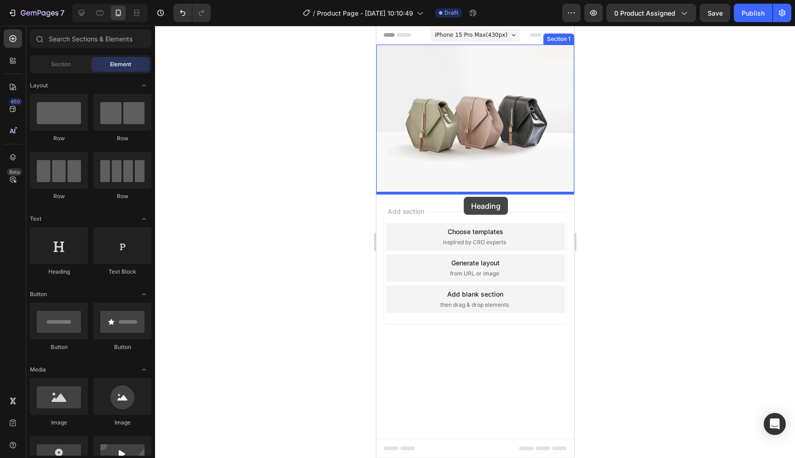
drag, startPoint x: 441, startPoint y: 273, endPoint x: 463, endPoint y: 197, distance: 79.0
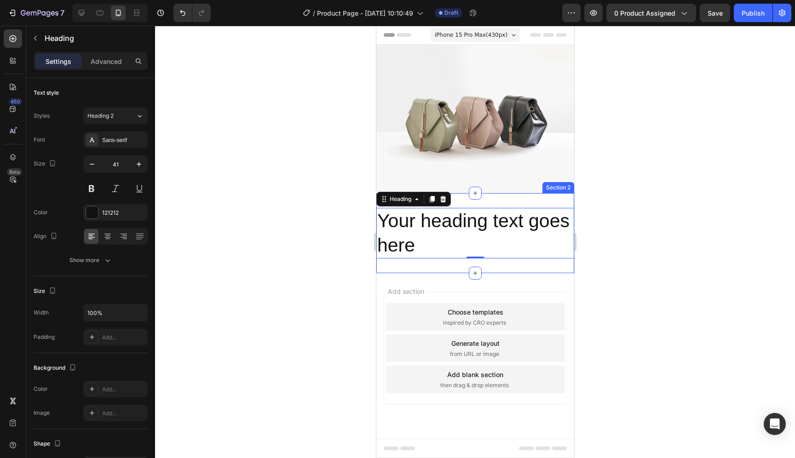
click at [469, 202] on div "Your heading text goes here Heading 0 Section 2" at bounding box center [475, 233] width 198 height 81
click at [468, 240] on h2 "Your heading text goes here" at bounding box center [475, 233] width 198 height 51
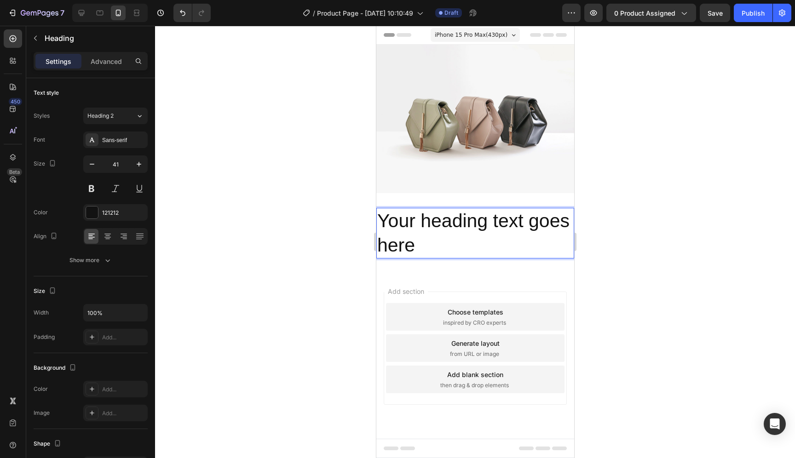
drag, startPoint x: 479, startPoint y: 220, endPoint x: 481, endPoint y: 214, distance: 6.3
click at [480, 236] on p "Your heading text goes here" at bounding box center [475, 233] width 196 height 49
click at [481, 218] on p "Your heading text goes here" at bounding box center [475, 233] width 196 height 49
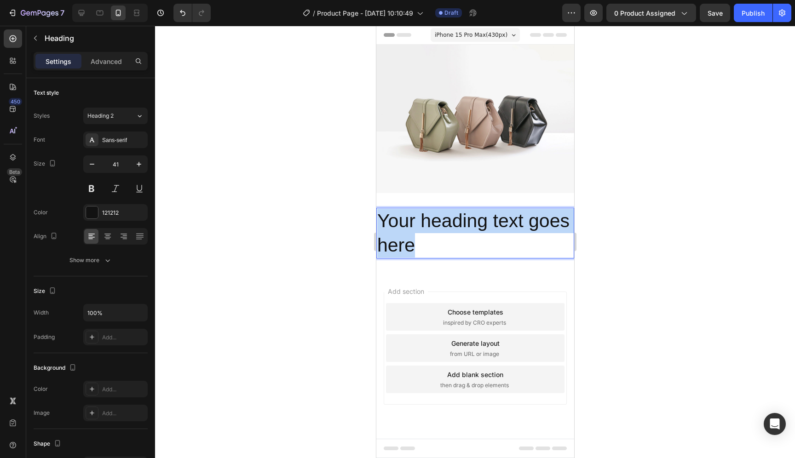
click at [481, 218] on p "Your heading text goes here" at bounding box center [475, 233] width 196 height 49
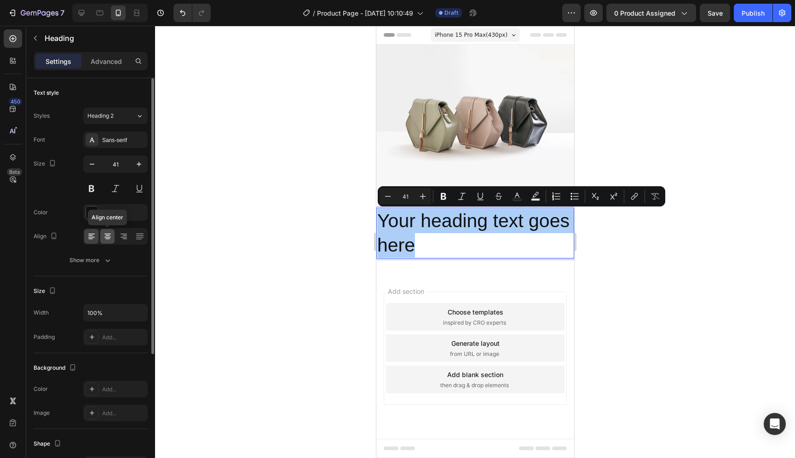
click at [104, 240] on icon at bounding box center [107, 236] width 9 height 9
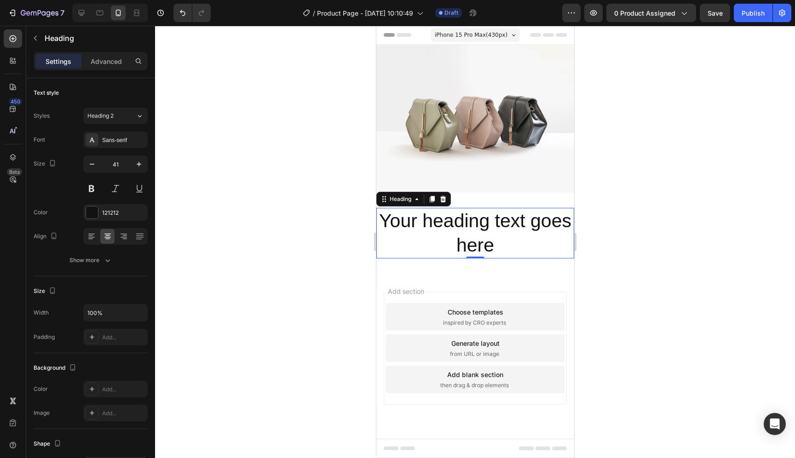
click at [463, 224] on p "Your heading text goes here" at bounding box center [475, 233] width 196 height 49
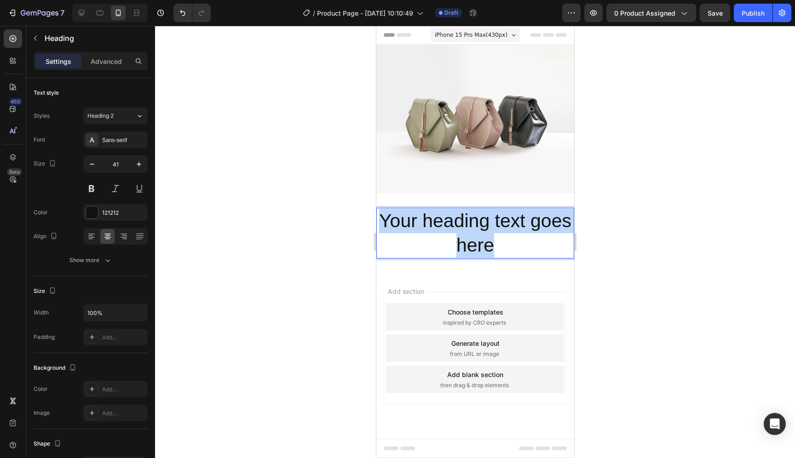
click at [463, 224] on p "Your heading text goes here" at bounding box center [475, 233] width 196 height 49
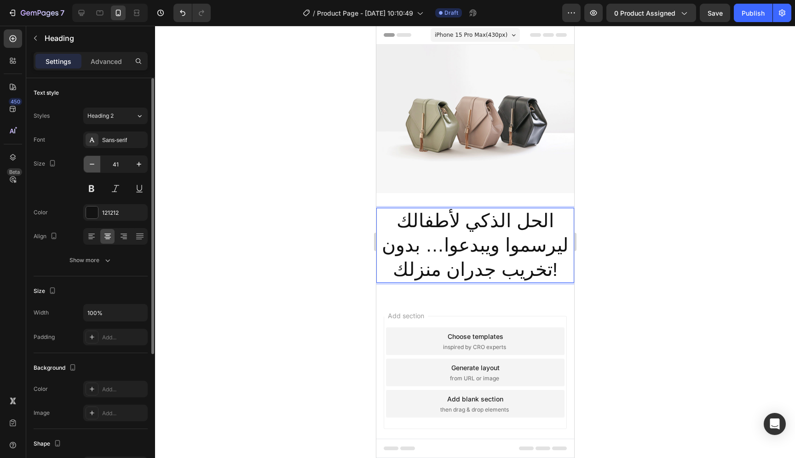
click at [93, 162] on icon "button" at bounding box center [91, 164] width 9 height 9
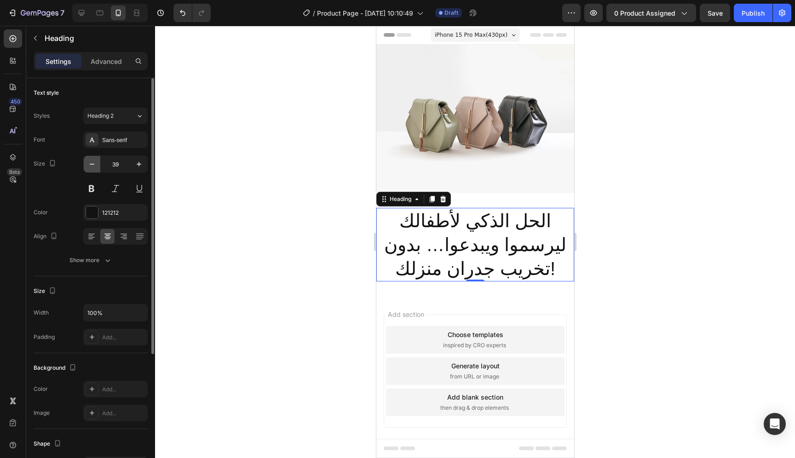
click at [93, 162] on icon "button" at bounding box center [91, 164] width 9 height 9
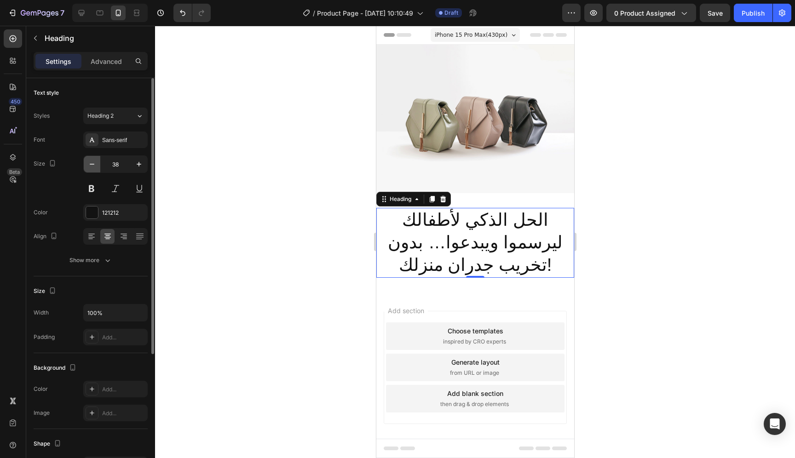
click at [93, 162] on icon "button" at bounding box center [91, 164] width 9 height 9
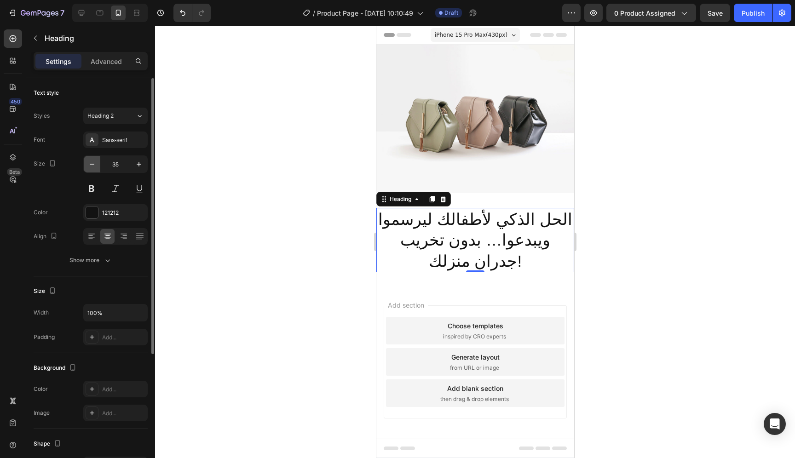
click at [93, 162] on icon "button" at bounding box center [91, 164] width 9 height 9
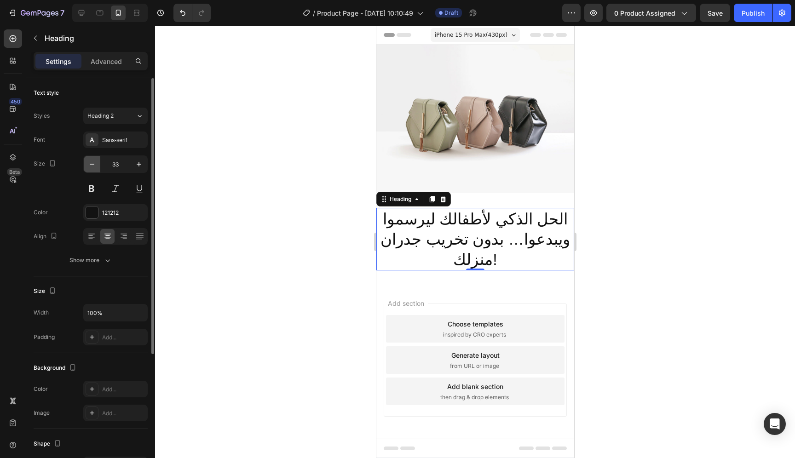
click at [93, 162] on icon "button" at bounding box center [91, 164] width 9 height 9
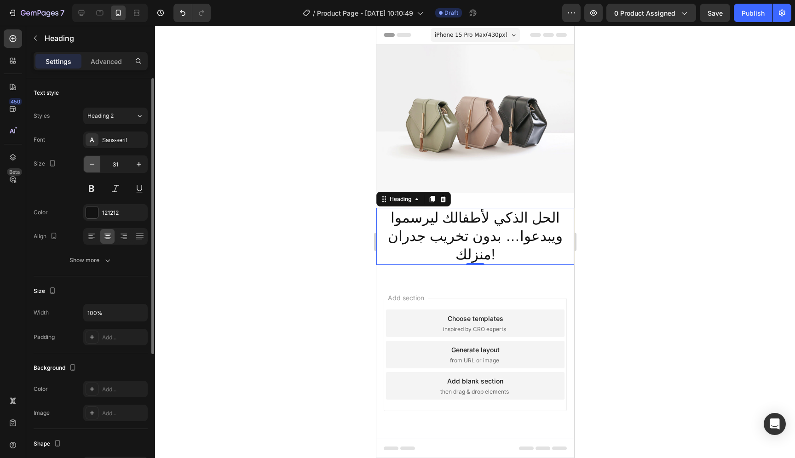
click at [93, 162] on icon "button" at bounding box center [91, 164] width 9 height 9
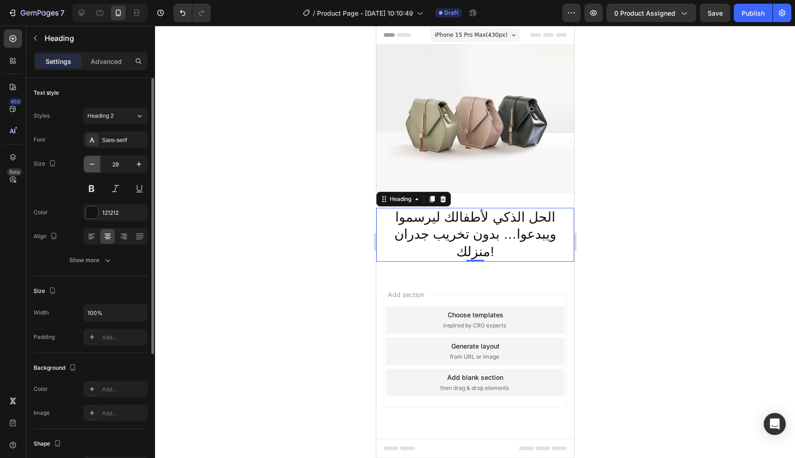
click at [93, 162] on icon "button" at bounding box center [91, 164] width 9 height 9
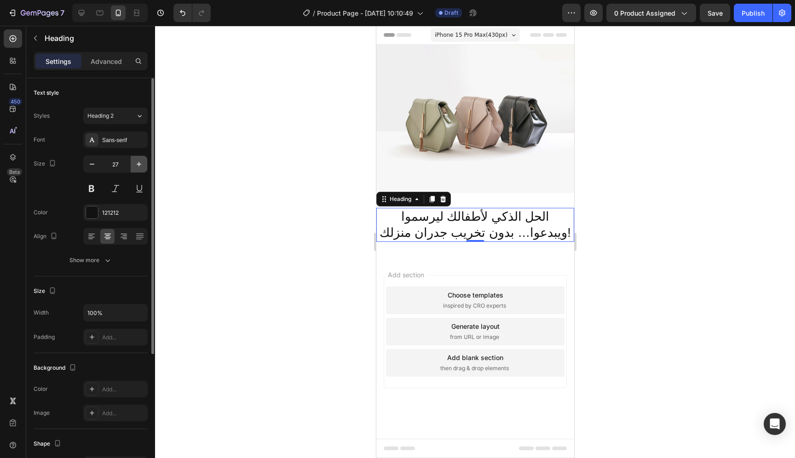
click at [133, 164] on button "button" at bounding box center [139, 164] width 17 height 17
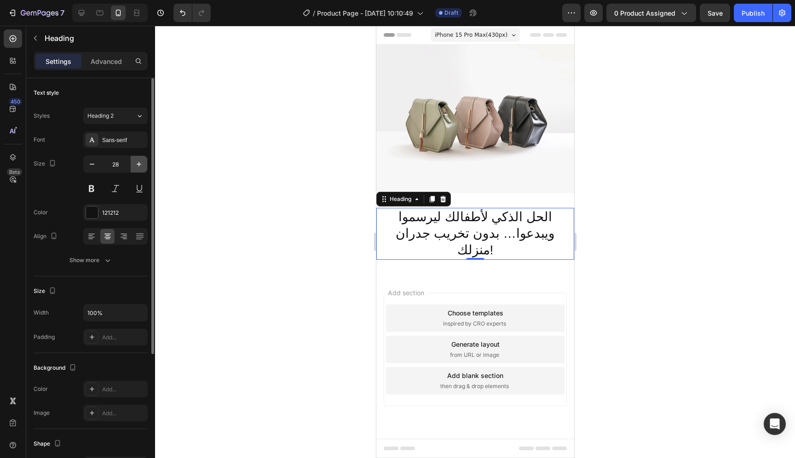
click at [133, 164] on button "button" at bounding box center [139, 164] width 17 height 17
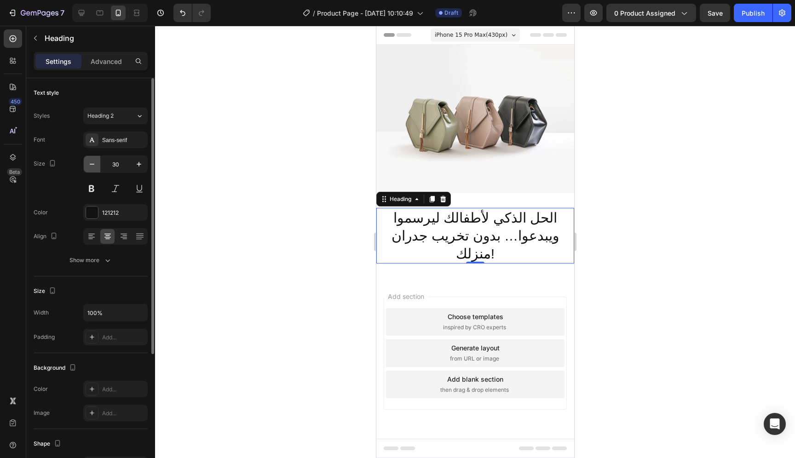
click at [93, 168] on icon "button" at bounding box center [91, 164] width 9 height 9
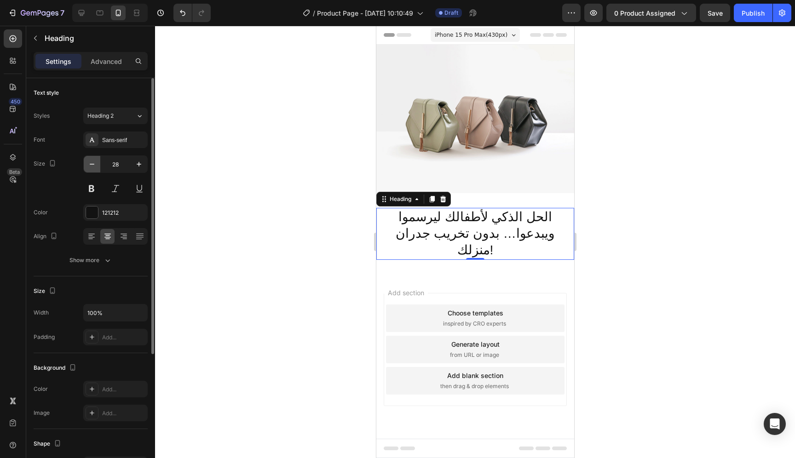
click at [93, 168] on icon "button" at bounding box center [91, 164] width 9 height 9
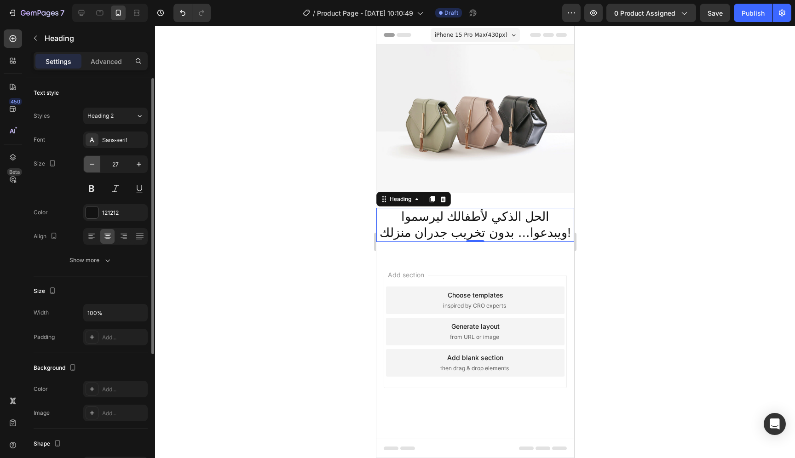
click at [93, 168] on icon "button" at bounding box center [91, 164] width 9 height 9
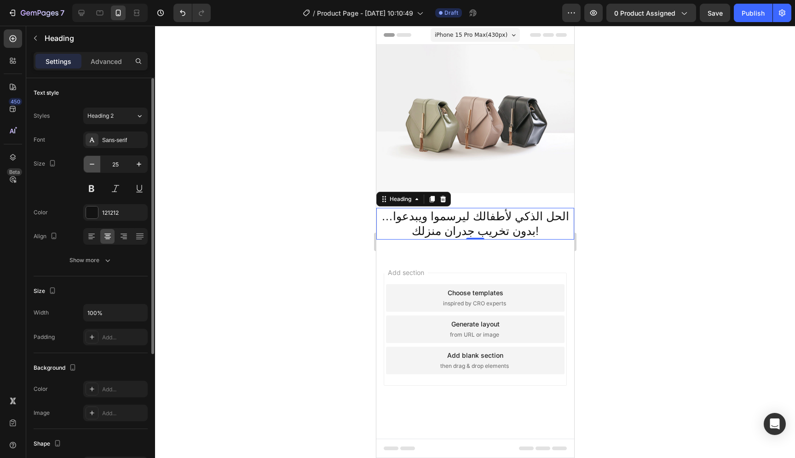
click at [93, 168] on icon "button" at bounding box center [91, 164] width 9 height 9
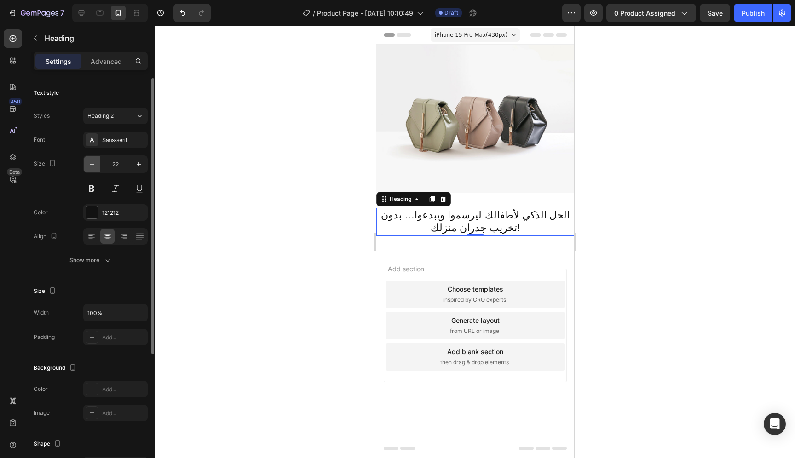
click at [93, 168] on icon "button" at bounding box center [91, 164] width 9 height 9
type input "19"
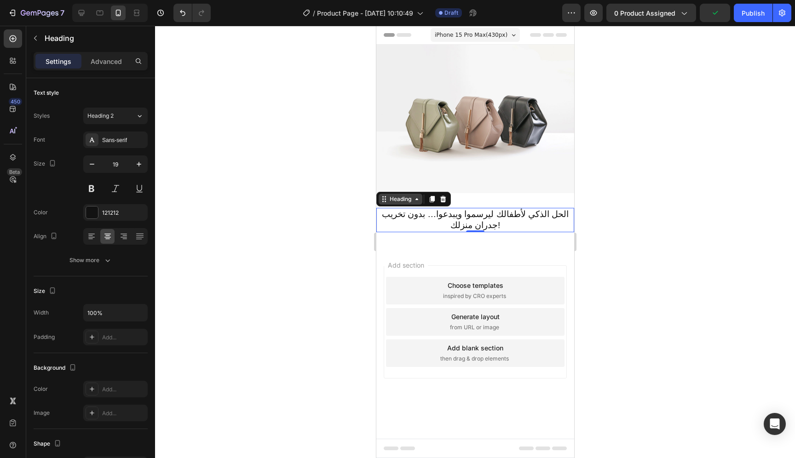
click at [416, 202] on icon at bounding box center [416, 199] width 7 height 7
click at [392, 202] on div "Heading" at bounding box center [400, 199] width 25 height 8
click at [561, 247] on div "Add section Choose templates inspired by CRO experts Generate layout from URL o…" at bounding box center [475, 335] width 198 height 176
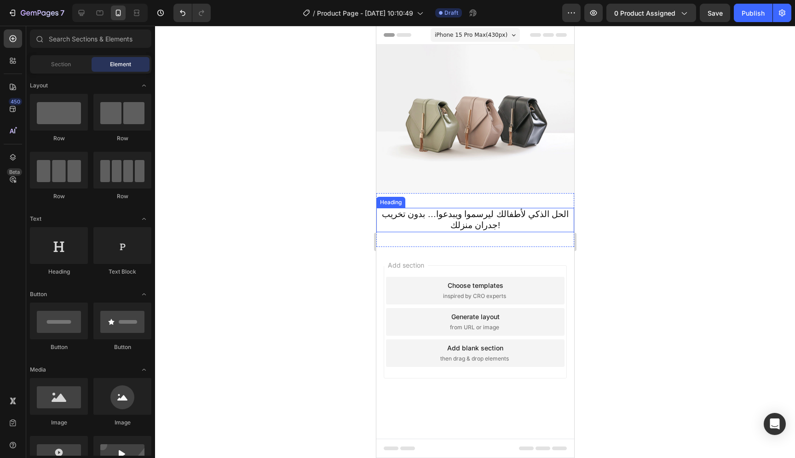
click at [484, 217] on p "الحل الذكي لأطفالك ليرسموا ويبدعوا… بدون تخريب جدران منزلك!" at bounding box center [475, 220] width 196 height 23
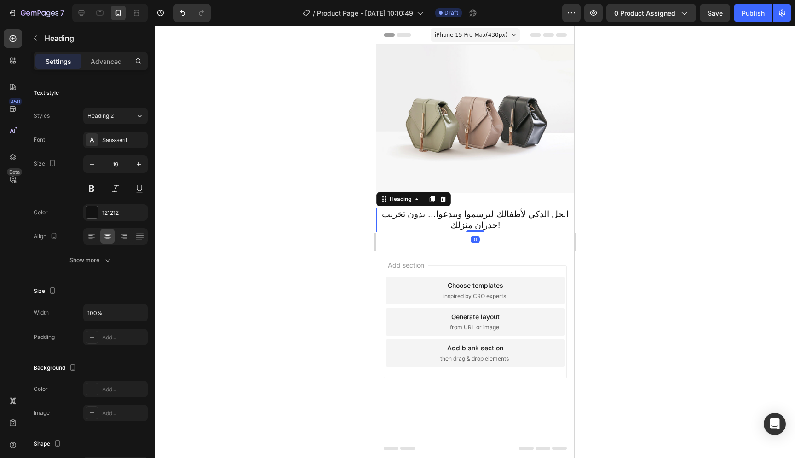
click at [461, 35] on span "iPhone 15 Pro Max ( 430 px)" at bounding box center [471, 34] width 73 height 9
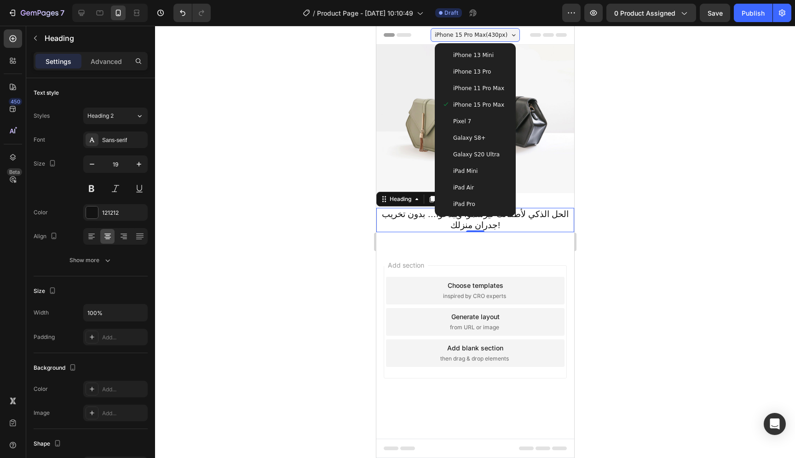
click at [479, 75] on span "iPhone 13 Pro" at bounding box center [472, 71] width 38 height 9
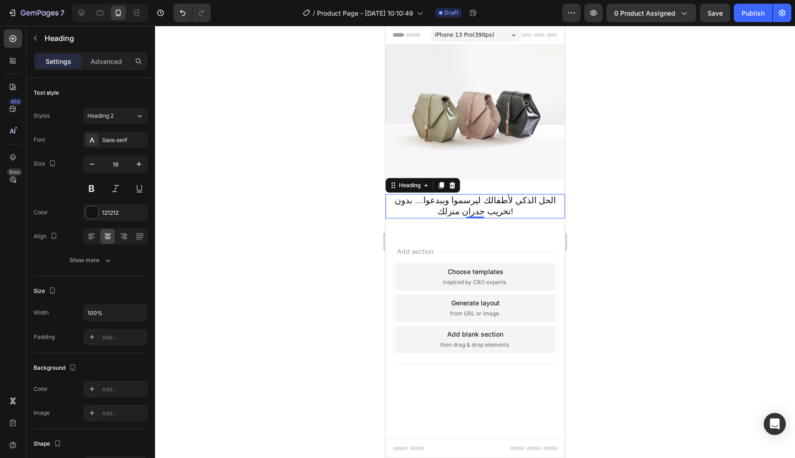
click at [479, 34] on span "iPhone 13 Pro ( 390 px)" at bounding box center [464, 34] width 59 height 9
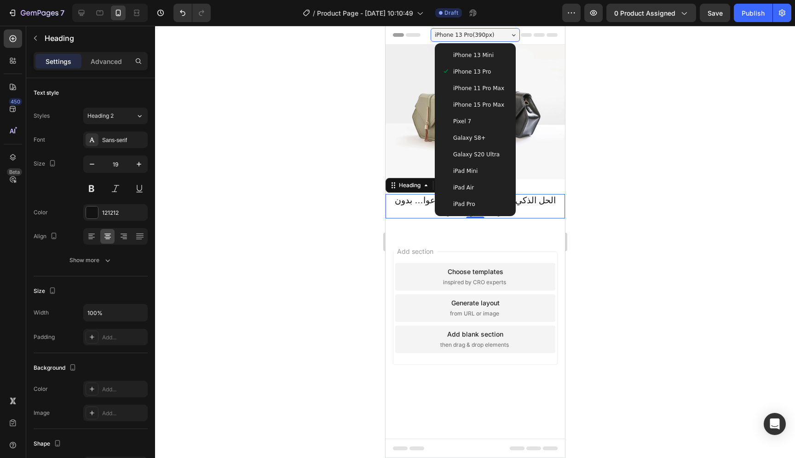
click at [479, 58] on span "iPhone 13 Mini" at bounding box center [473, 55] width 41 height 9
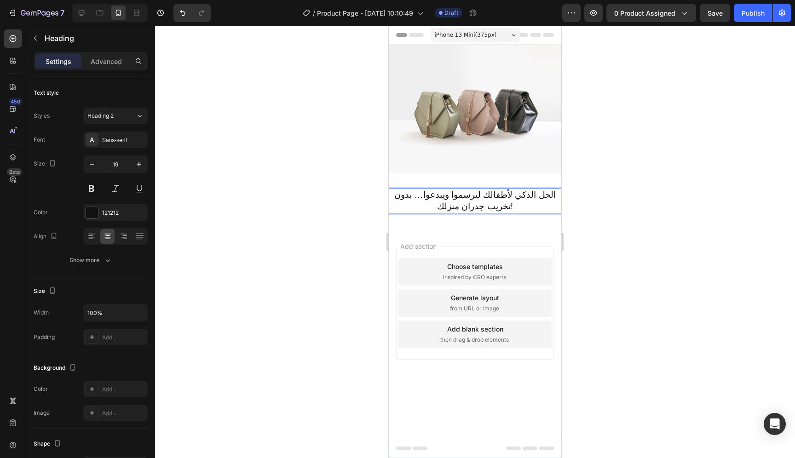
click at [465, 203] on p "الحل الذكي لأطفالك ليرسموا ويبدعوا… بدون تخريب جدران منزلك!" at bounding box center [475, 201] width 171 height 23
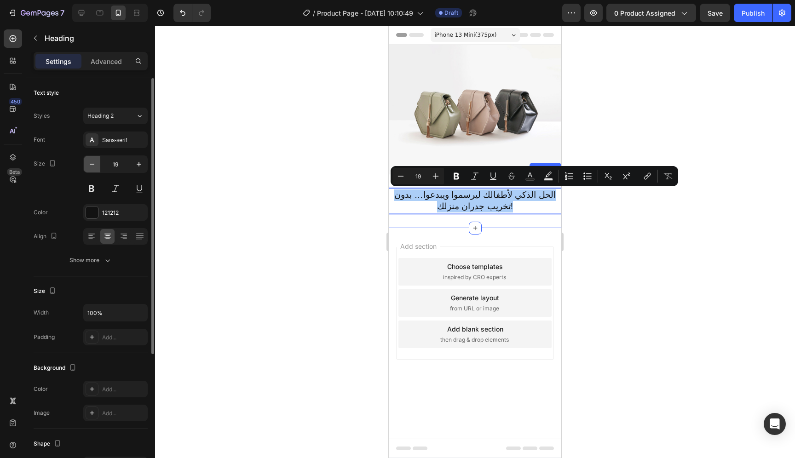
click at [96, 164] on icon "button" at bounding box center [91, 164] width 9 height 9
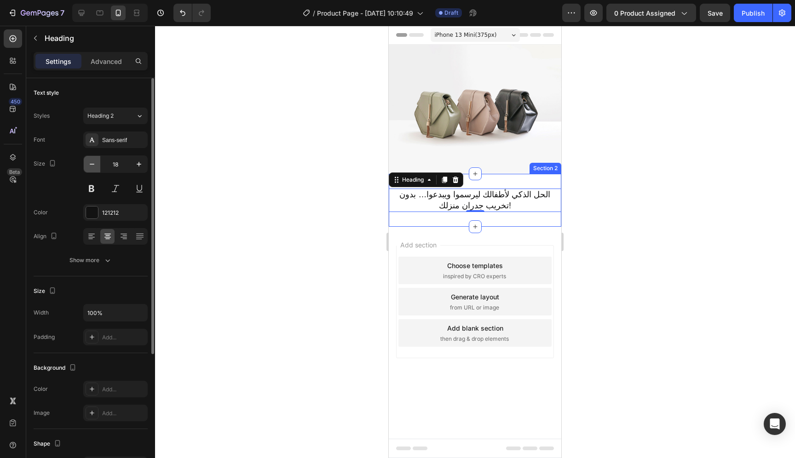
click at [96, 164] on icon "button" at bounding box center [91, 164] width 9 height 9
type input "16"
click at [95, 186] on button at bounding box center [91, 188] width 17 height 17
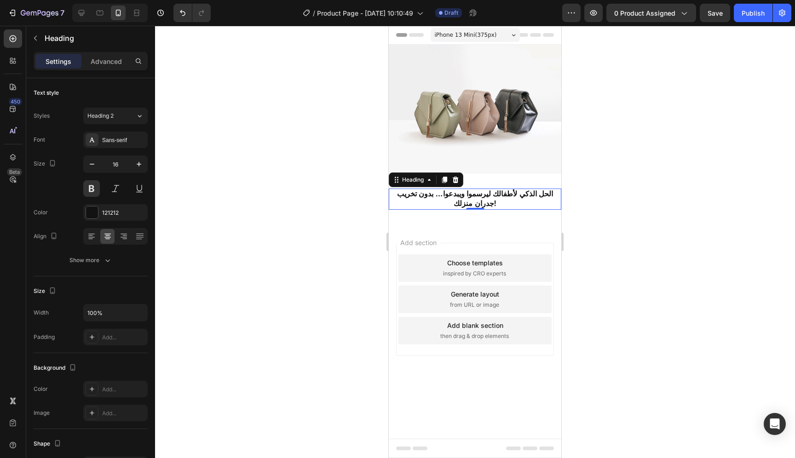
click at [545, 192] on p "الحل الذكي لأطفالك ليرسموا ويبدعوا… بدون تخريب جدران منزلك!" at bounding box center [475, 199] width 171 height 19
click at [512, 191] on p "الحل الذكي لأطفالك ليرسموا ويبدعوا… بدون تخريب جدران منزلك!" at bounding box center [475, 199] width 171 height 19
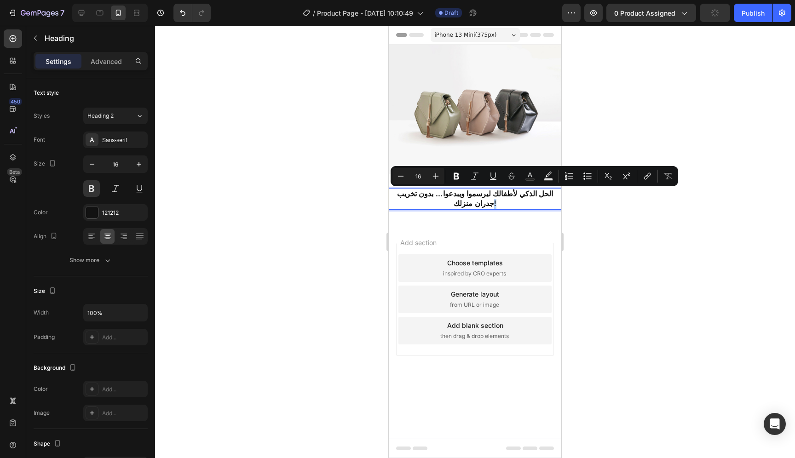
click at [556, 194] on p "الحل الذكي لأطفالك ليرسموا ويبدعوا… بدون تخريب جدران منزلك!" at bounding box center [475, 199] width 171 height 19
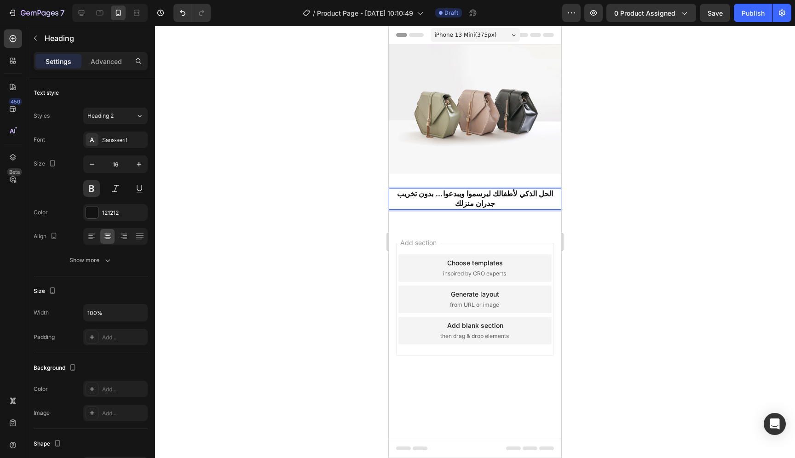
click at [510, 225] on div "Add section Choose templates inspired by CRO experts Generate layout from URL o…" at bounding box center [475, 313] width 173 height 176
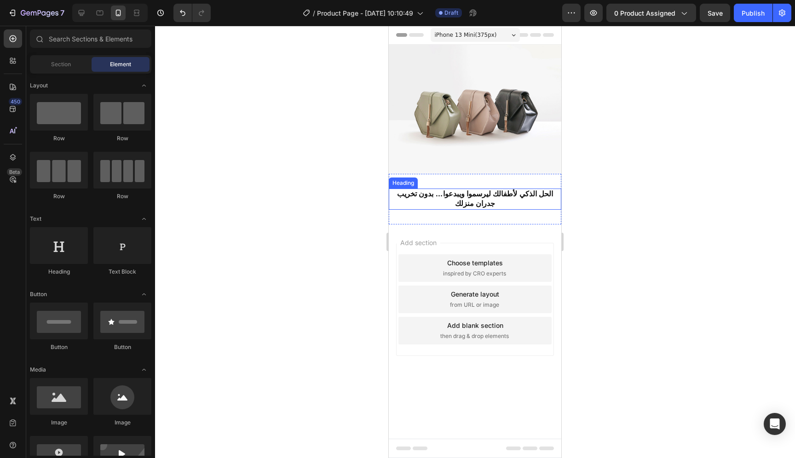
click at [493, 197] on p "الحل الذكي لأطفالك ليرسموا ويبدعوا… بدون تخريب جدران منزلك" at bounding box center [475, 199] width 171 height 19
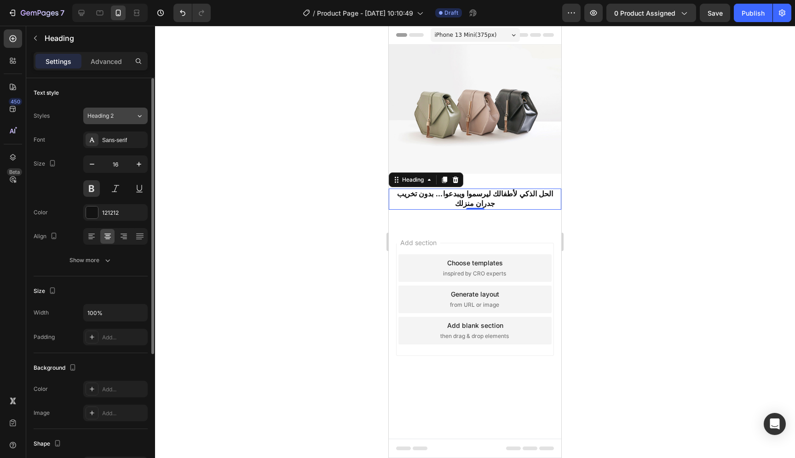
click at [124, 114] on div "Heading 2" at bounding box center [105, 116] width 37 height 8
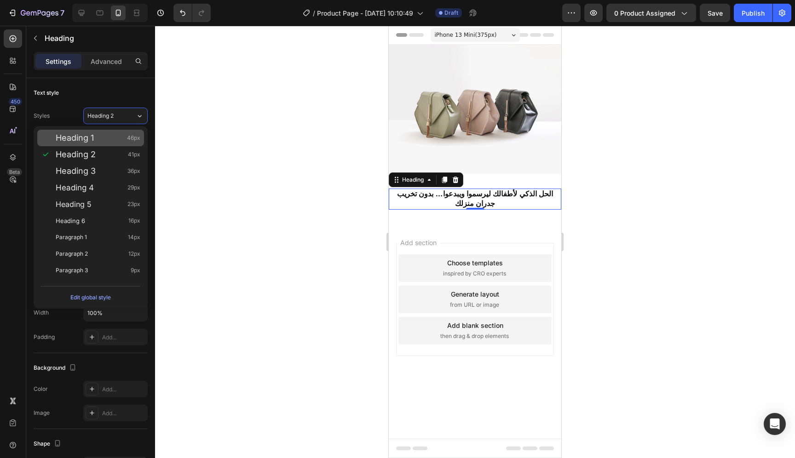
click at [116, 136] on div "Heading 1 46px" at bounding box center [98, 137] width 85 height 9
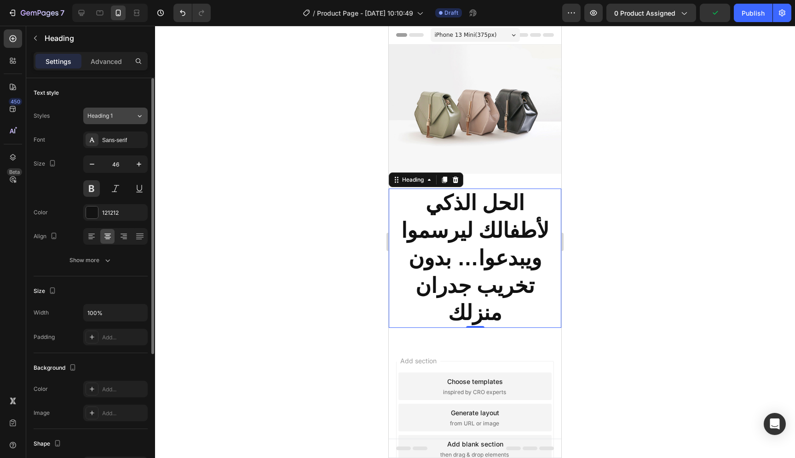
click at [118, 118] on div "Heading 1" at bounding box center [105, 116] width 37 height 8
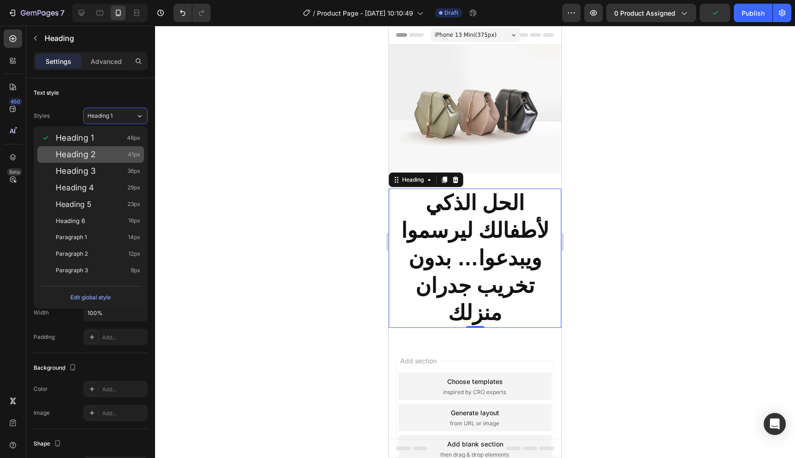
click at [111, 153] on div "Heading 2 41px" at bounding box center [98, 154] width 85 height 9
type input "41"
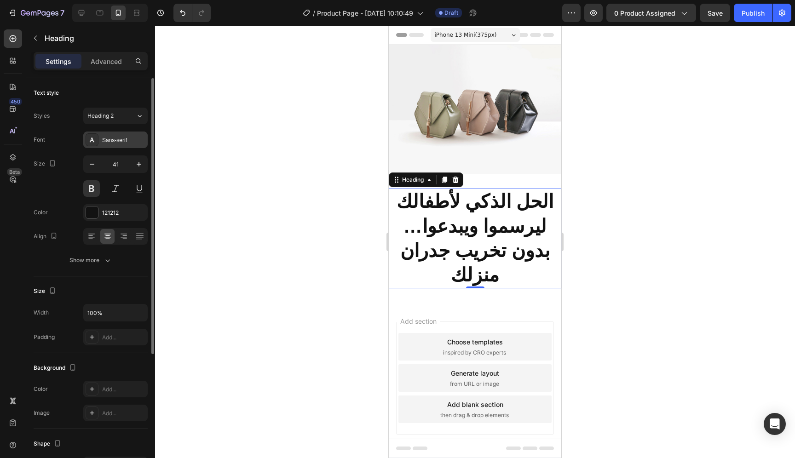
click at [105, 145] on div "Sans-serif" at bounding box center [115, 140] width 64 height 17
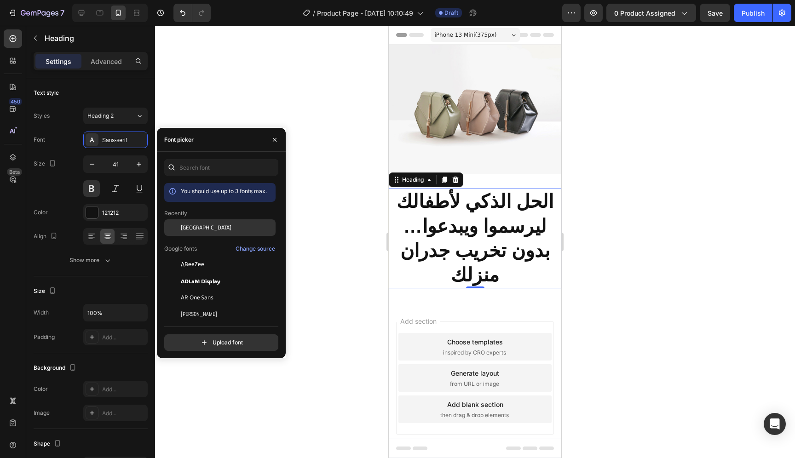
click at [199, 230] on div "[GEOGRAPHIC_DATA]" at bounding box center [227, 228] width 93 height 8
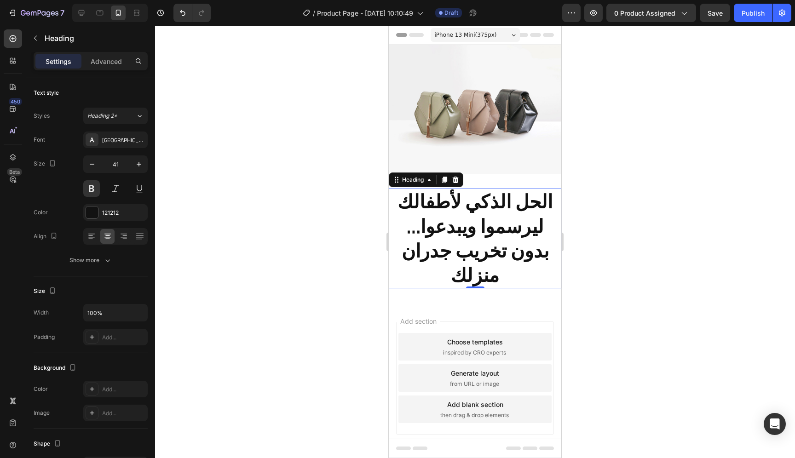
click at [245, 97] on div at bounding box center [475, 242] width 640 height 433
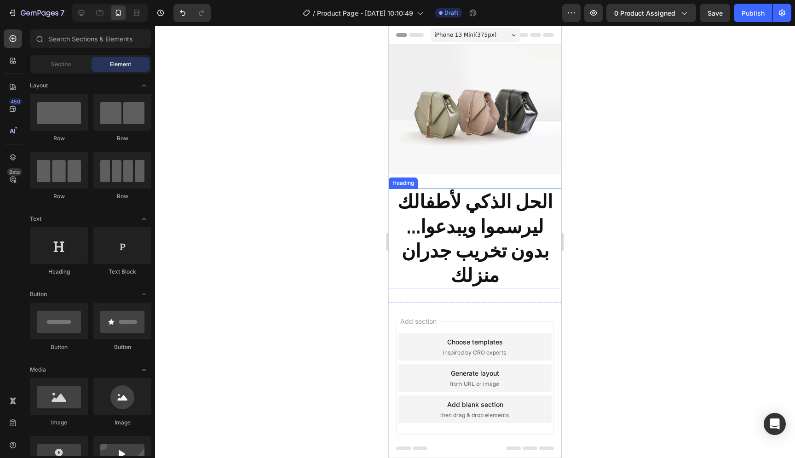
click at [459, 218] on p "الحل الذكي لأطفالك ليرسموا ويبدعوا… بدون تخريب جدران منزلك" at bounding box center [475, 239] width 171 height 98
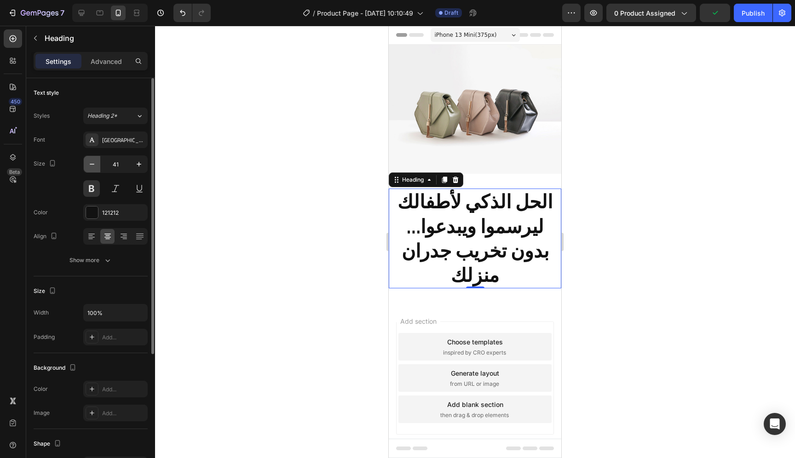
click at [93, 164] on icon "button" at bounding box center [91, 164] width 9 height 9
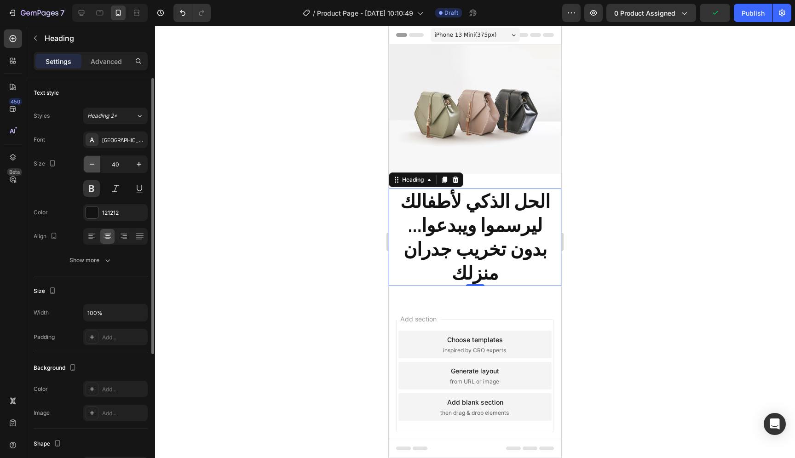
click at [93, 164] on icon "button" at bounding box center [91, 164] width 9 height 9
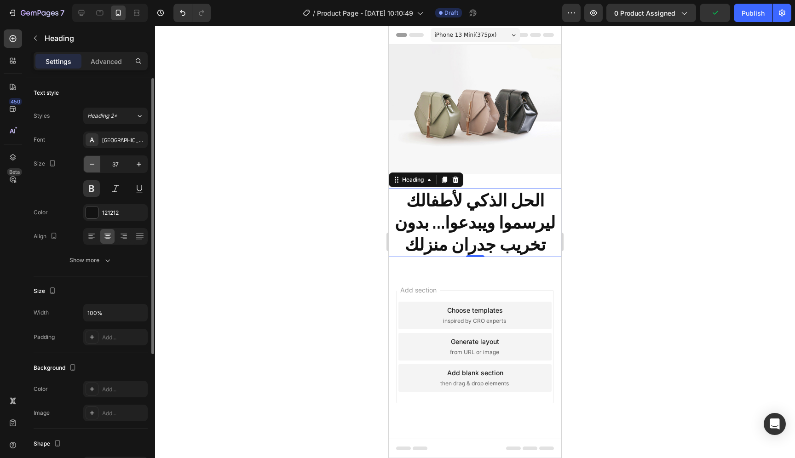
click at [93, 164] on icon "button" at bounding box center [91, 164] width 9 height 9
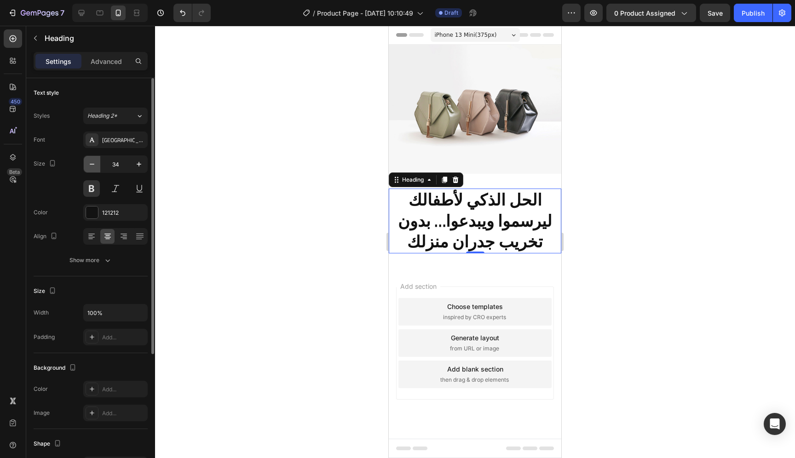
click at [93, 164] on icon "button" at bounding box center [91, 164] width 9 height 9
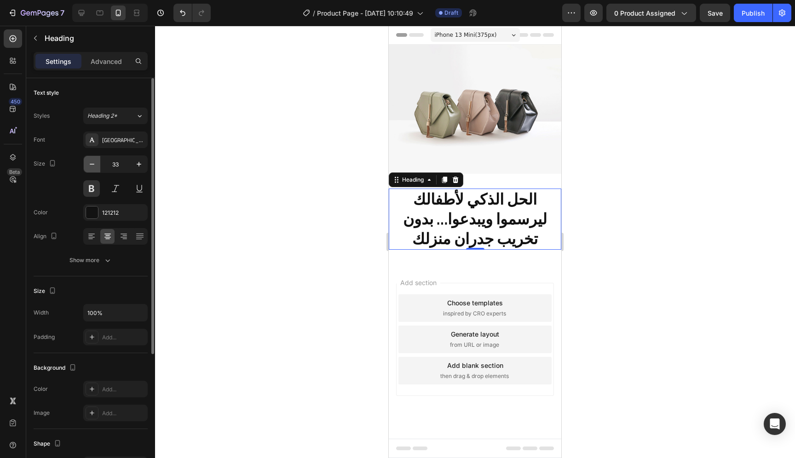
click at [93, 164] on icon "button" at bounding box center [91, 164] width 9 height 9
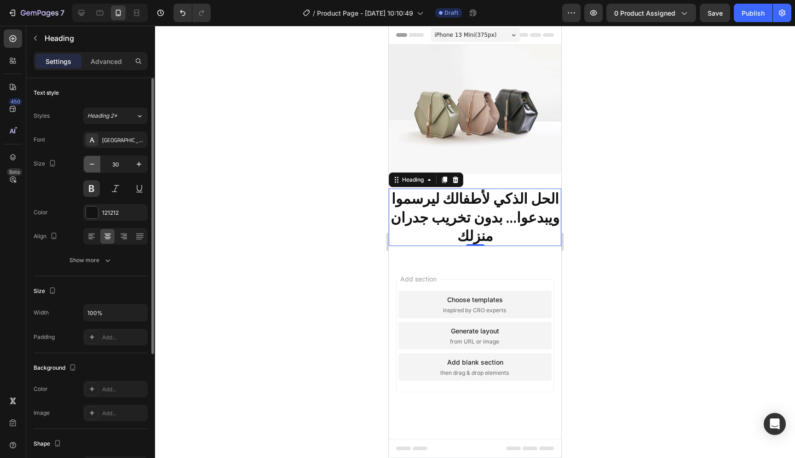
click at [93, 164] on icon "button" at bounding box center [91, 164] width 9 height 9
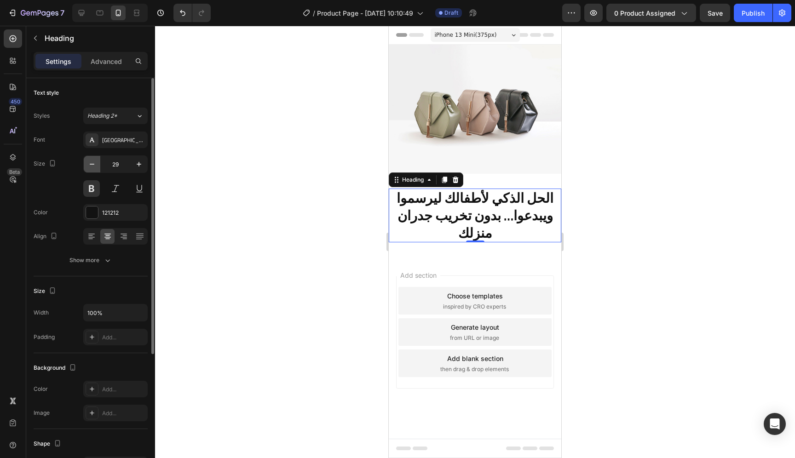
click at [93, 164] on icon "button" at bounding box center [91, 164] width 9 height 9
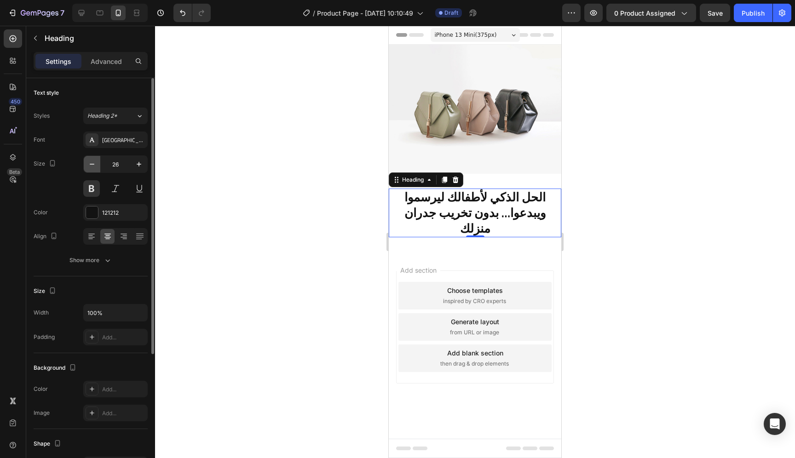
click at [93, 164] on icon "button" at bounding box center [91, 164] width 9 height 9
type input "25"
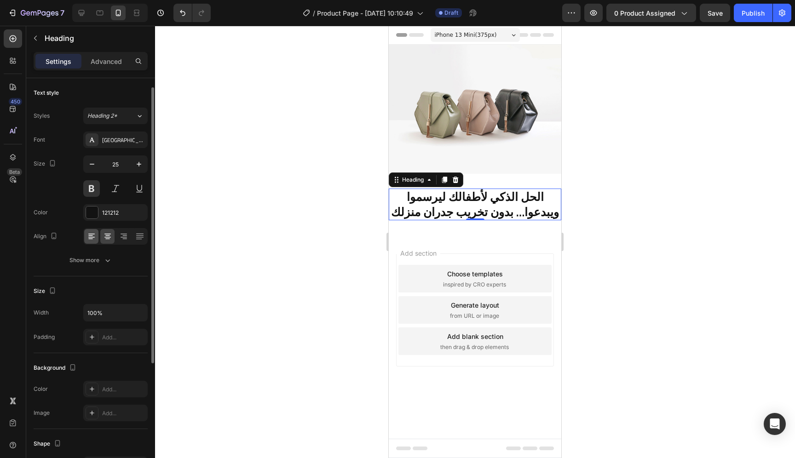
scroll to position [6, 0]
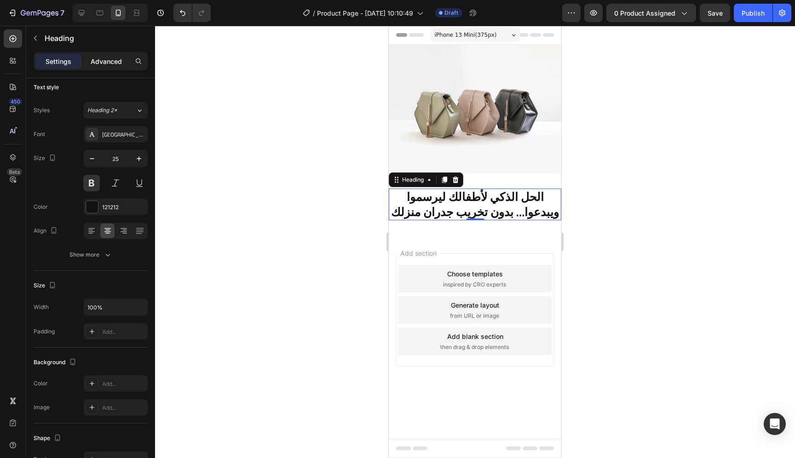
click at [107, 66] on p "Advanced" at bounding box center [106, 62] width 31 height 10
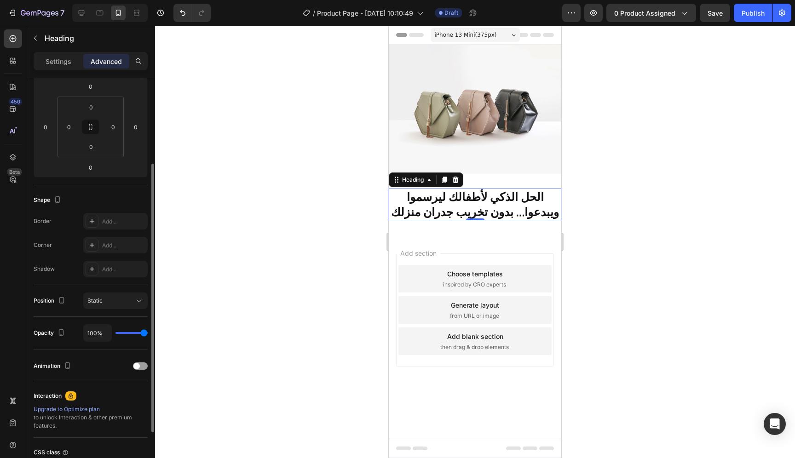
scroll to position [130, 0]
click at [120, 307] on button "Static" at bounding box center [115, 300] width 64 height 17
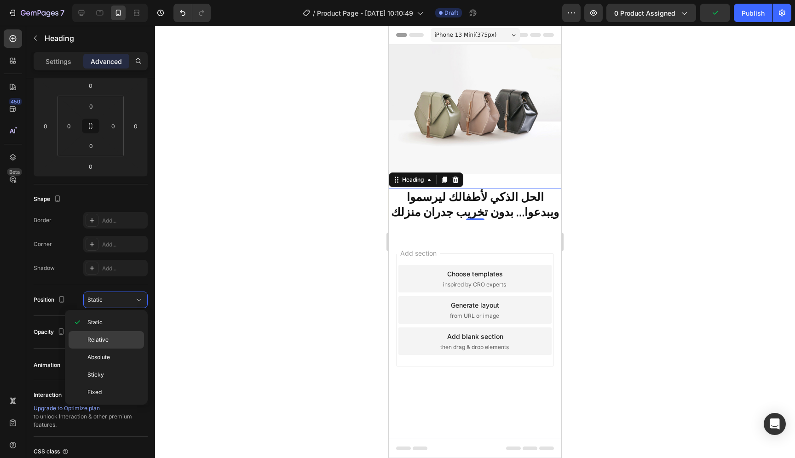
click at [108, 340] on p "Relative" at bounding box center [113, 340] width 52 height 8
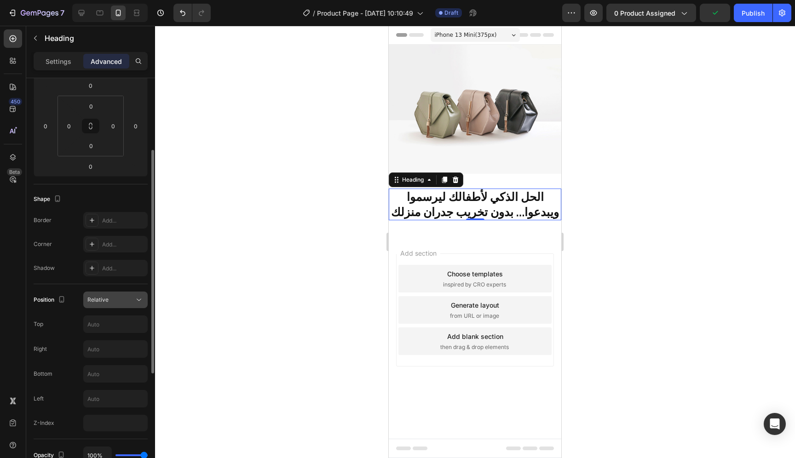
click at [110, 300] on div "Relative" at bounding box center [110, 300] width 47 height 8
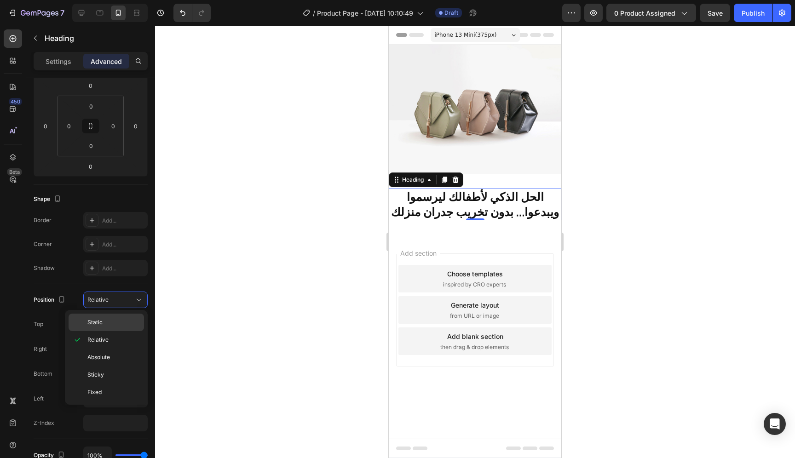
click at [112, 324] on p "Static" at bounding box center [113, 323] width 52 height 8
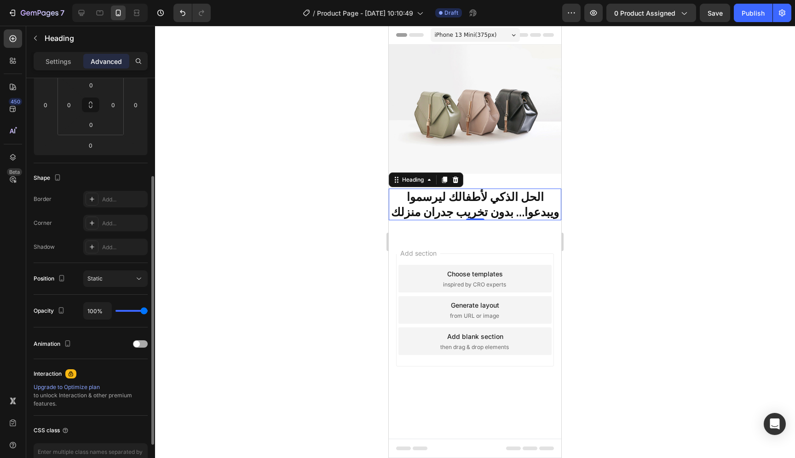
scroll to position [150, 0]
click at [140, 346] on div at bounding box center [140, 345] width 15 height 7
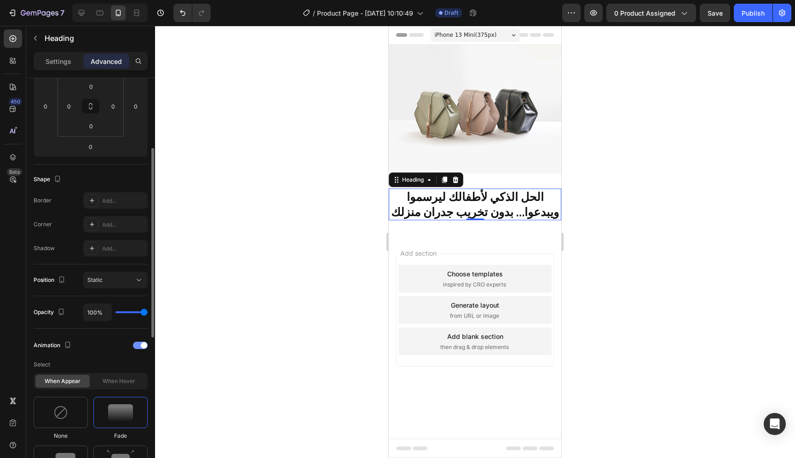
click at [141, 346] on span at bounding box center [144, 345] width 6 height 6
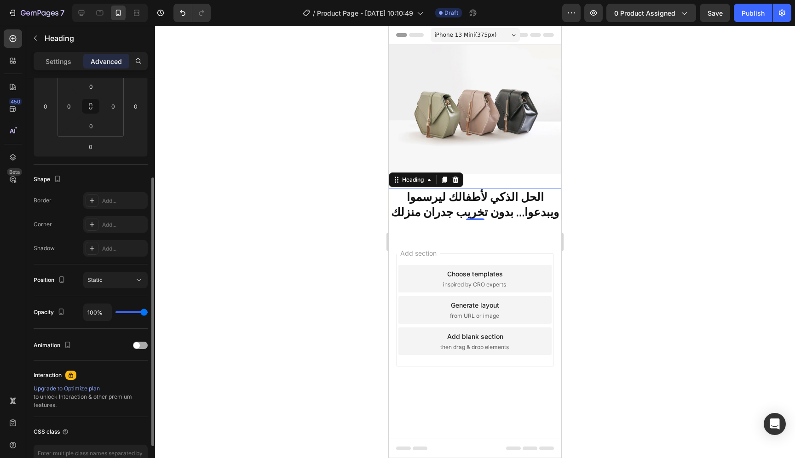
click at [140, 346] on div at bounding box center [140, 345] width 15 height 7
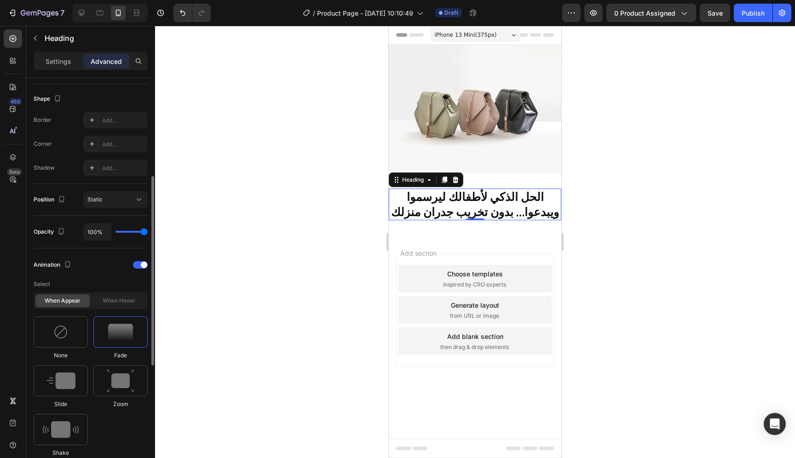
scroll to position [219, 0]
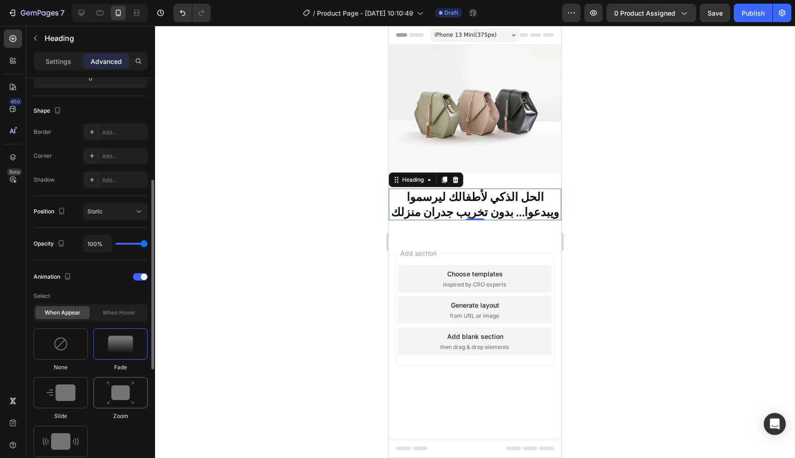
click at [110, 391] on img at bounding box center [121, 393] width 28 height 23
click at [80, 396] on div at bounding box center [61, 392] width 54 height 31
click at [128, 338] on img at bounding box center [120, 344] width 25 height 17
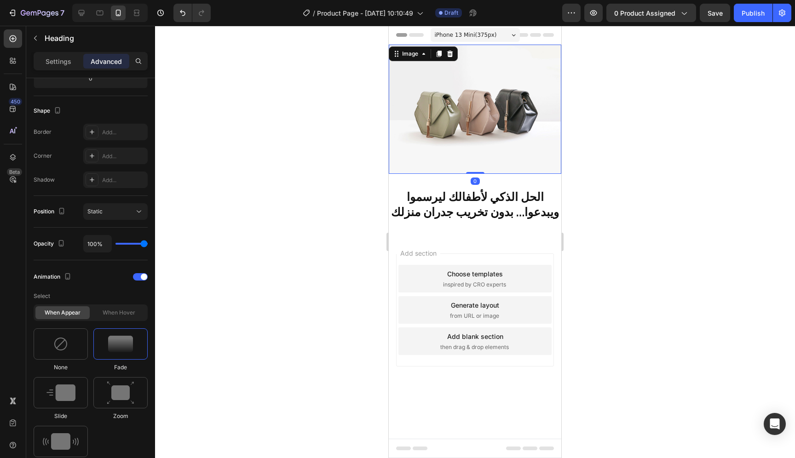
click at [465, 128] on img at bounding box center [475, 109] width 173 height 129
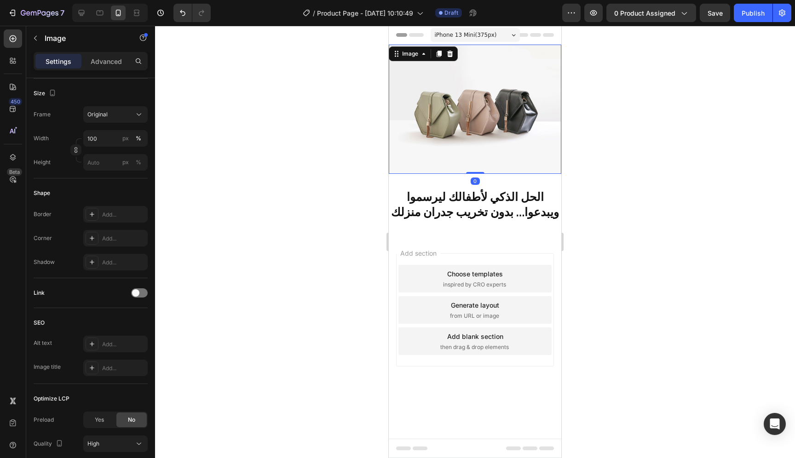
scroll to position [0, 0]
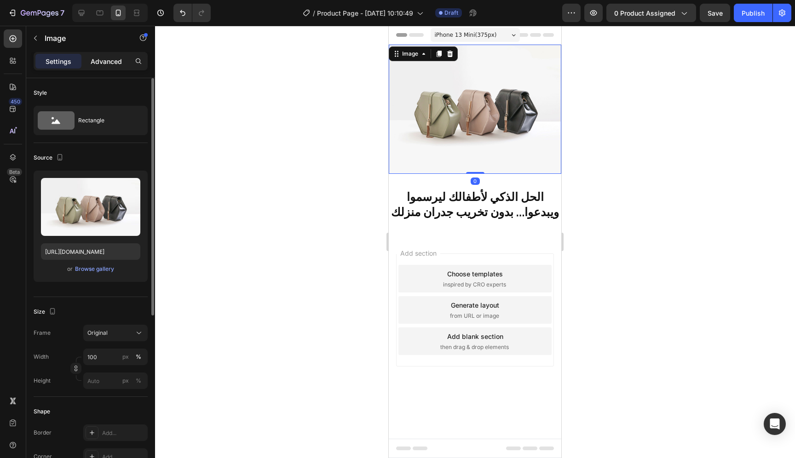
click at [110, 61] on p "Advanced" at bounding box center [106, 62] width 31 height 10
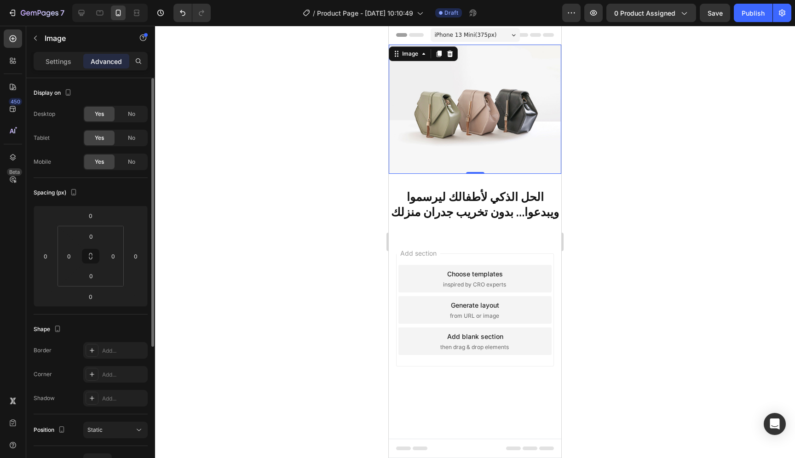
scroll to position [208, 0]
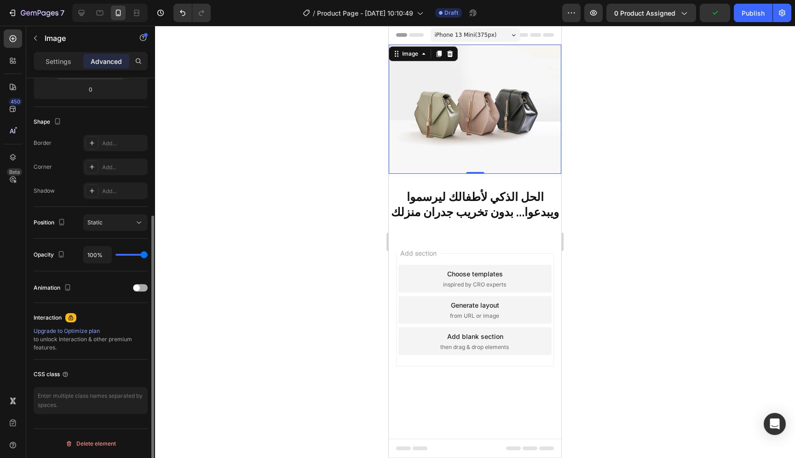
click at [140, 288] on div at bounding box center [140, 287] width 15 height 7
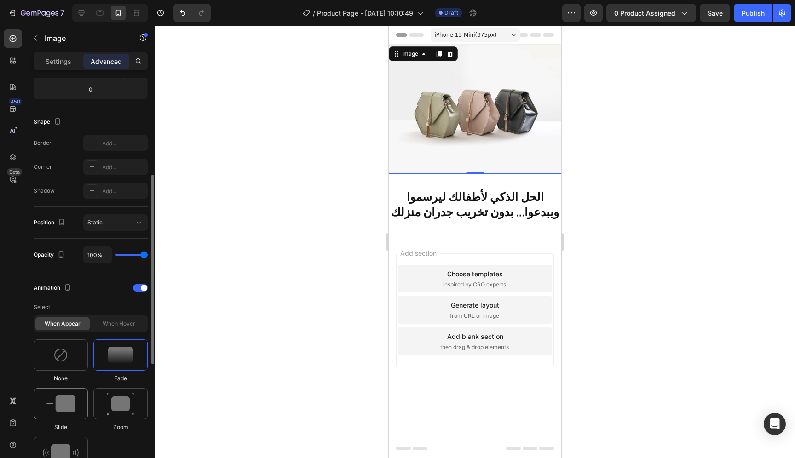
click at [63, 402] on img at bounding box center [60, 404] width 29 height 17
click at [122, 350] on img at bounding box center [120, 355] width 25 height 17
click at [113, 414] on img at bounding box center [121, 404] width 28 height 23
click at [118, 360] on img at bounding box center [120, 355] width 25 height 17
click at [479, 205] on p "الحل الذكي لأطفالك ليرسموا ويبدعوا… بدون تخريب جدران منزلك" at bounding box center [475, 205] width 171 height 30
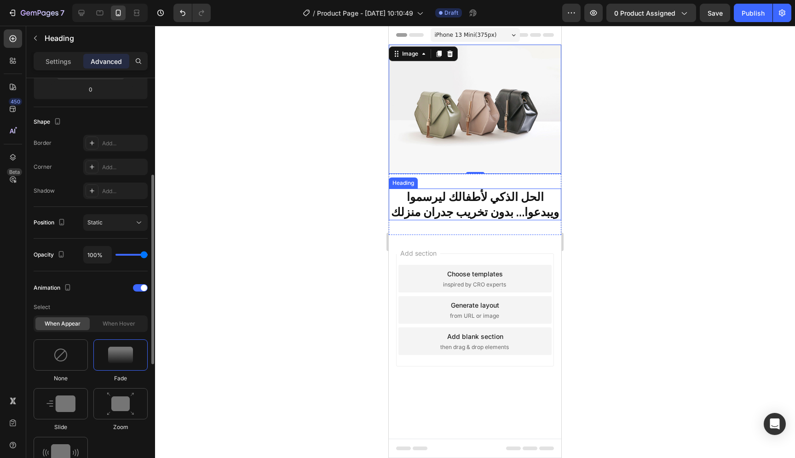
scroll to position [0, 0]
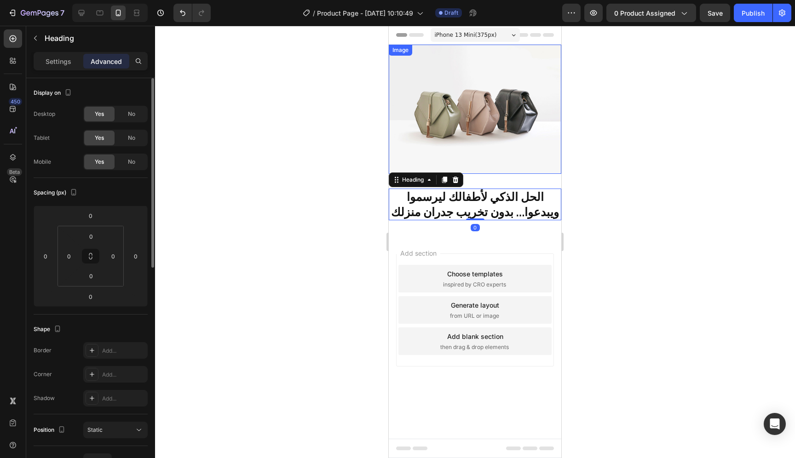
click at [515, 124] on img at bounding box center [475, 109] width 173 height 129
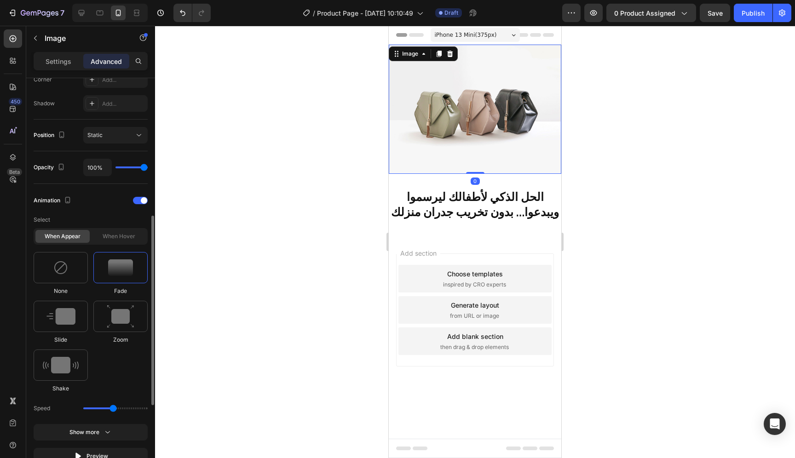
scroll to position [317, 0]
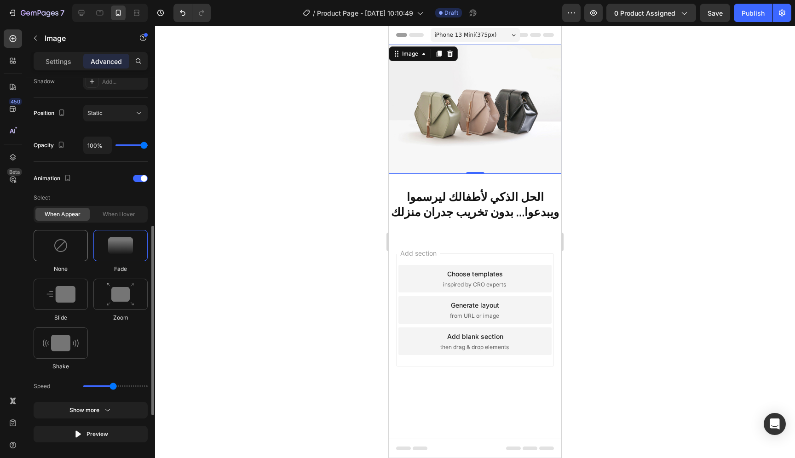
click at [80, 245] on div at bounding box center [61, 245] width 54 height 31
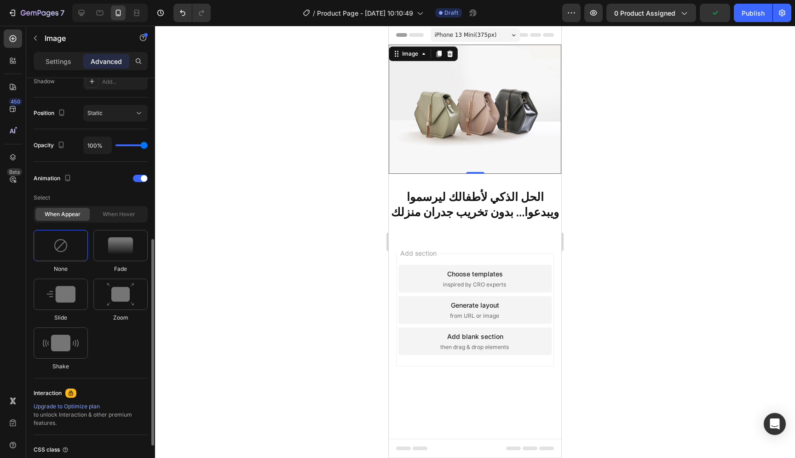
click at [113, 212] on div "When hover" at bounding box center [119, 214] width 54 height 13
click at [139, 180] on div at bounding box center [140, 178] width 15 height 7
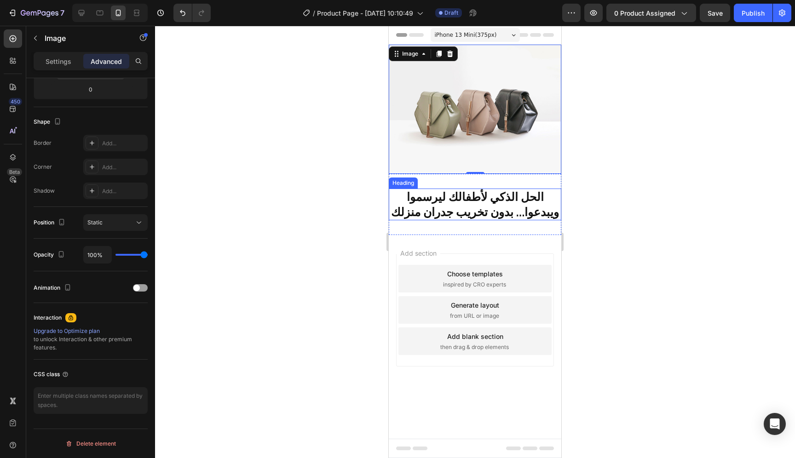
click at [504, 210] on p "الحل الذكي لأطفالك ليرسموا ويبدعوا… بدون تخريب جدران منزلك" at bounding box center [475, 205] width 171 height 30
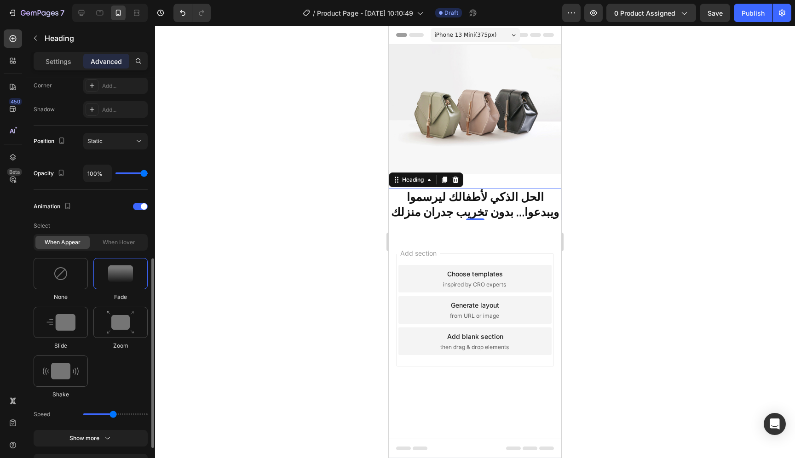
scroll to position [355, 0]
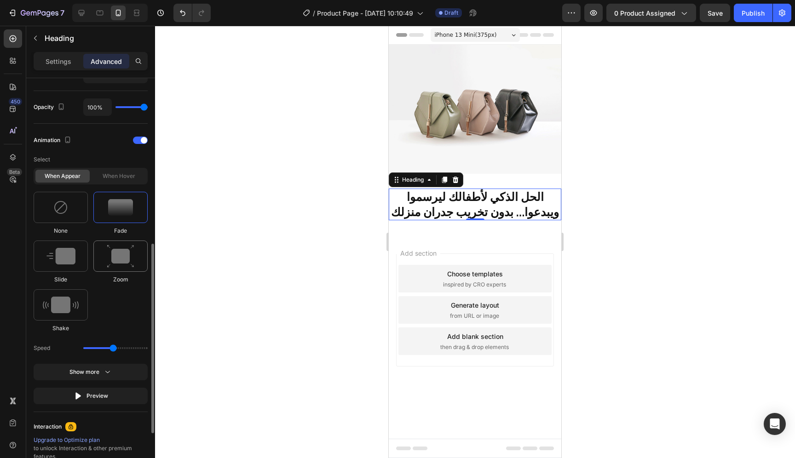
click at [119, 245] on img at bounding box center [121, 256] width 28 height 23
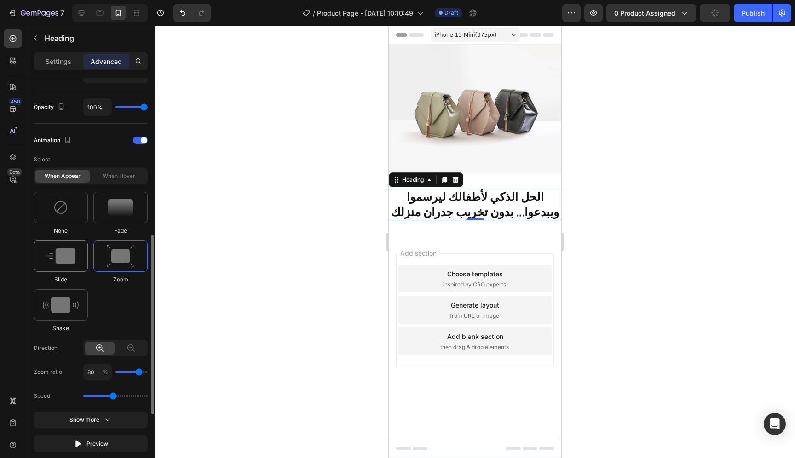
click at [72, 263] on img at bounding box center [60, 256] width 29 height 17
click at [126, 217] on div at bounding box center [120, 207] width 54 height 31
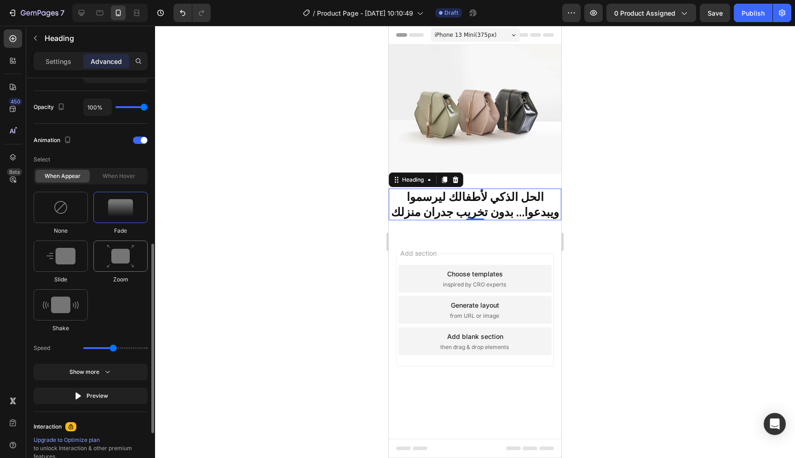
click at [126, 257] on img at bounding box center [121, 256] width 28 height 23
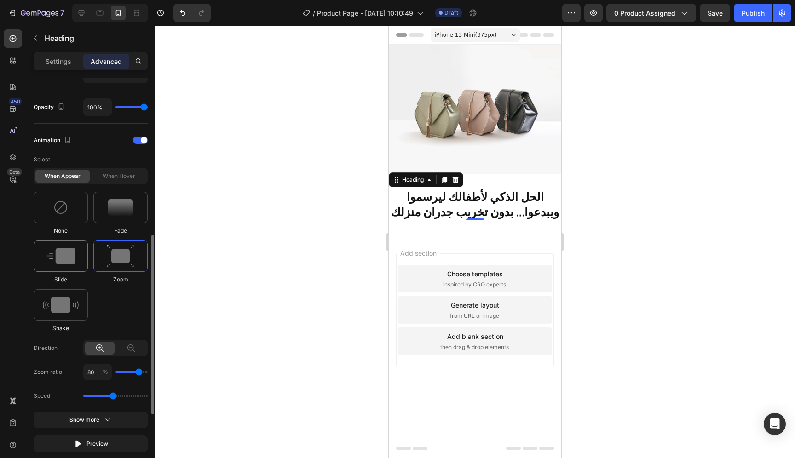
click at [57, 261] on img at bounding box center [60, 256] width 29 height 17
click at [118, 250] on img at bounding box center [121, 256] width 28 height 23
click at [132, 212] on img at bounding box center [120, 207] width 25 height 17
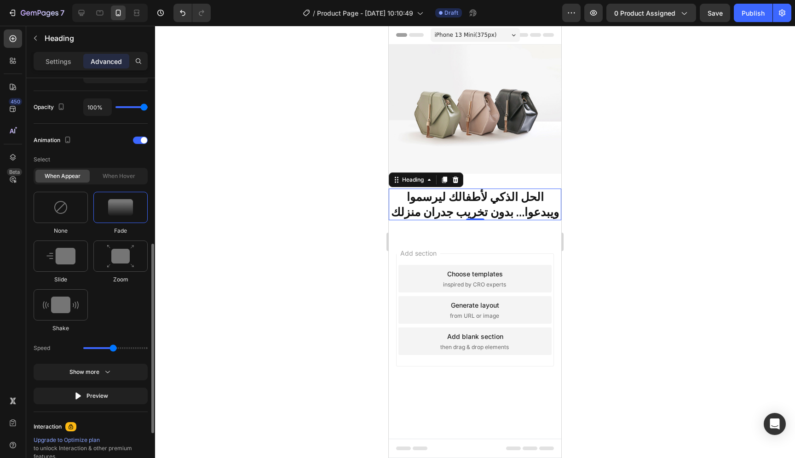
click at [122, 215] on img at bounding box center [120, 207] width 25 height 17
click at [122, 217] on div at bounding box center [120, 207] width 54 height 31
click at [113, 258] on img at bounding box center [121, 256] width 28 height 23
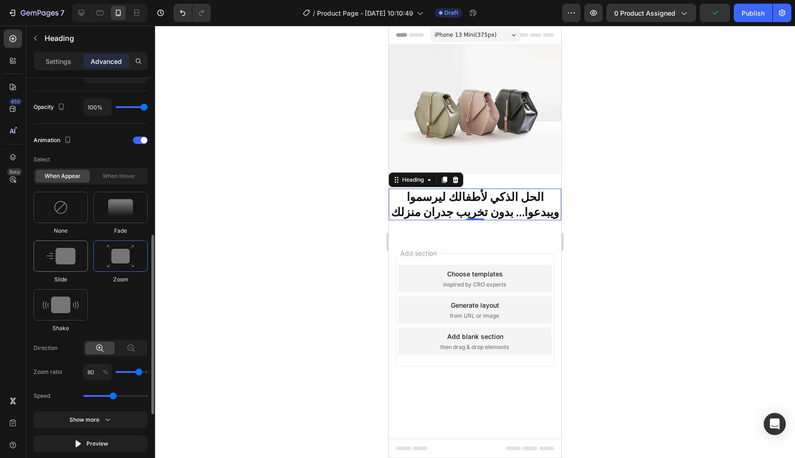
click at [70, 261] on img at bounding box center [60, 256] width 29 height 17
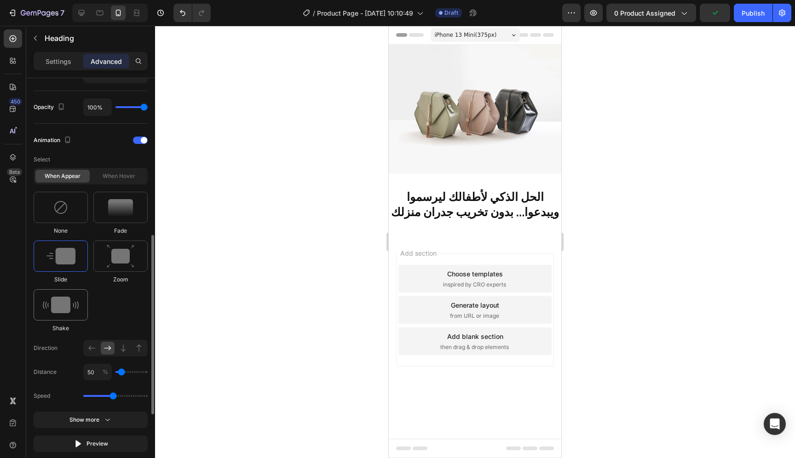
click at [69, 304] on img at bounding box center [61, 305] width 36 height 17
click at [119, 263] on img at bounding box center [121, 256] width 28 height 23
type input "1.7"
click at [125, 215] on img at bounding box center [120, 207] width 25 height 17
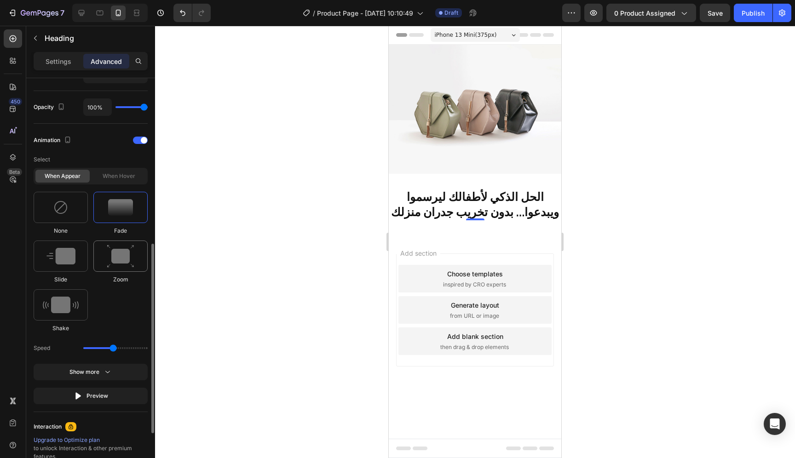
click at [117, 257] on img at bounding box center [121, 256] width 28 height 23
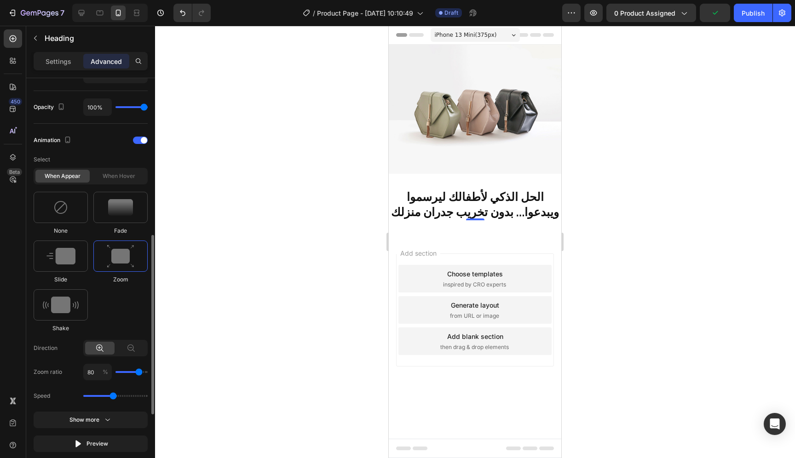
click at [129, 248] on img at bounding box center [121, 256] width 28 height 23
click at [129, 210] on img at bounding box center [120, 207] width 25 height 17
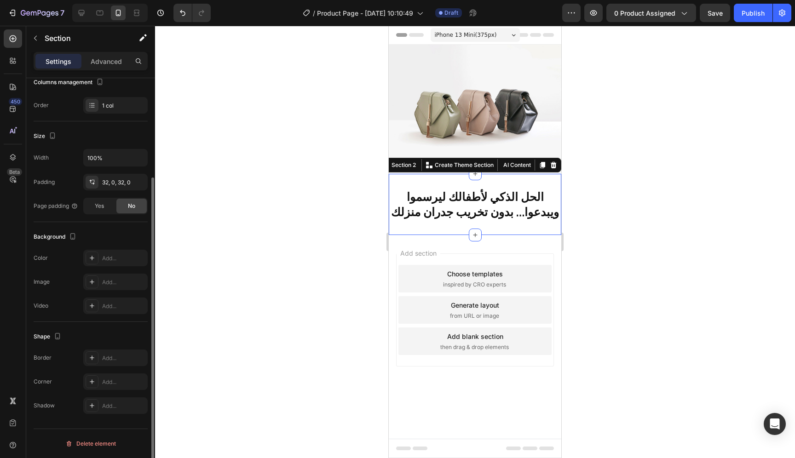
scroll to position [0, 0]
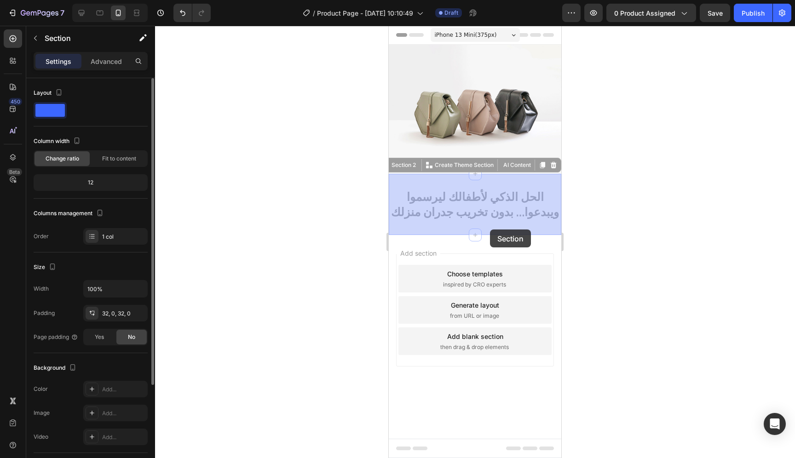
drag, startPoint x: 491, startPoint y: 235, endPoint x: 490, endPoint y: 230, distance: 5.1
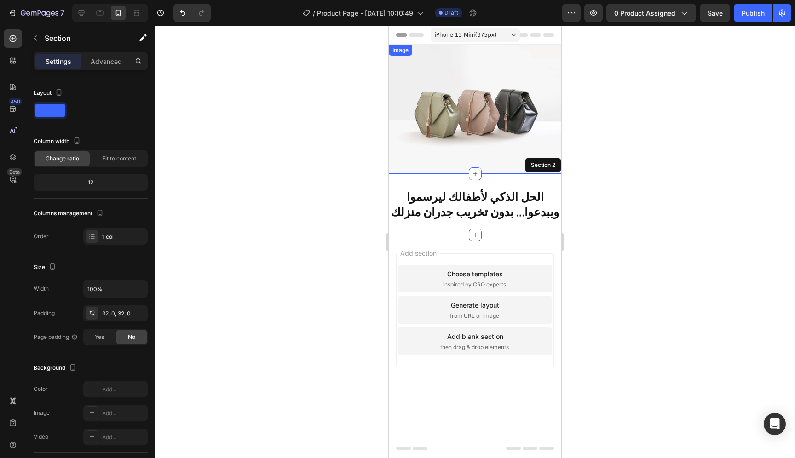
click at [494, 146] on img at bounding box center [475, 109] width 173 height 129
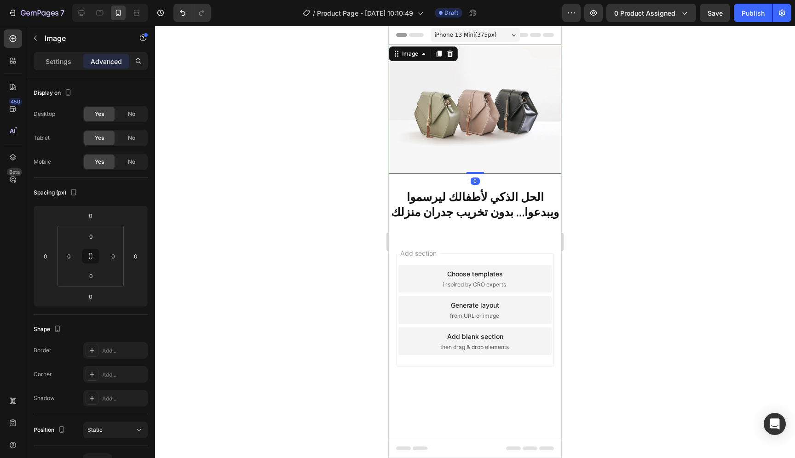
drag, startPoint x: 475, startPoint y: 173, endPoint x: 475, endPoint y: 165, distance: 7.8
click at [475, 165] on div "Image 0" at bounding box center [475, 109] width 173 height 129
click at [492, 207] on h2 "الحل الذكي لأطفالك ليرسموا ويبدعوا… بدون تخريب جدران منزلك" at bounding box center [475, 205] width 173 height 32
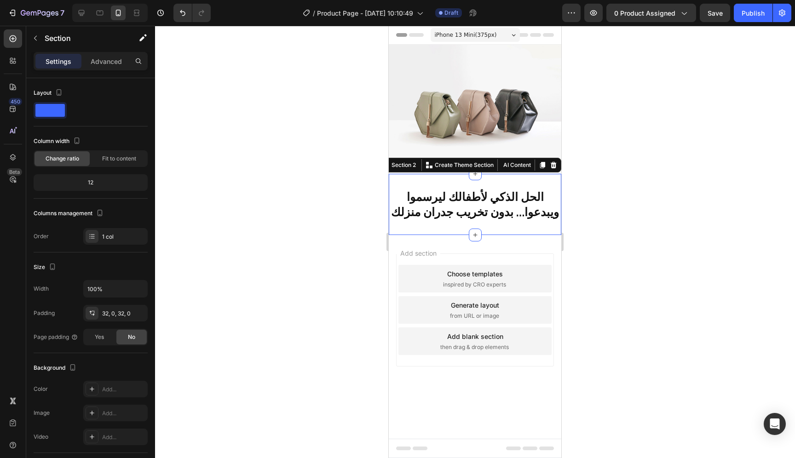
click at [508, 182] on div "الحل الذكي لأطفالك ليرسموا ويبدعوا… بدون تخريب جدران منزلك Heading Section 2 Yo…" at bounding box center [475, 204] width 173 height 61
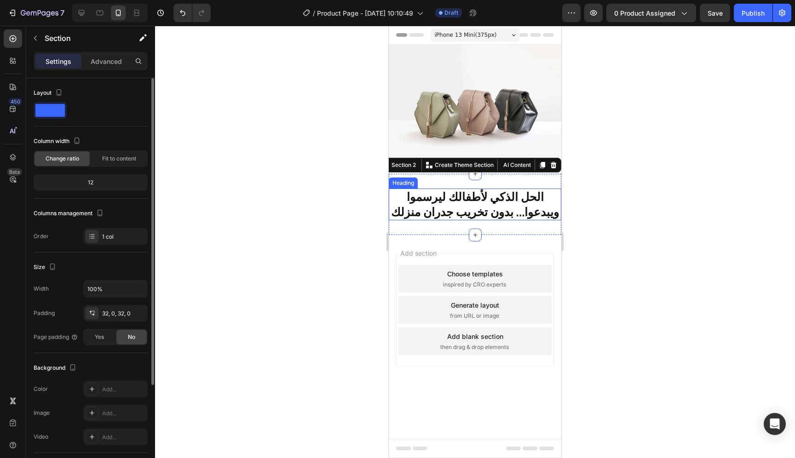
click at [84, 187] on div "12" at bounding box center [90, 182] width 110 height 13
click at [98, 184] on div "12" at bounding box center [90, 182] width 110 height 13
click at [106, 162] on span "Fit to content" at bounding box center [119, 159] width 34 height 8
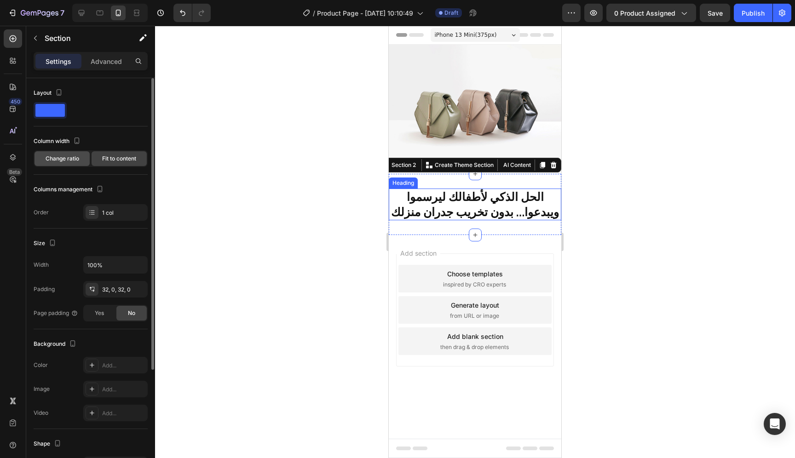
click at [80, 162] on div "Change ratio" at bounding box center [62, 158] width 55 height 15
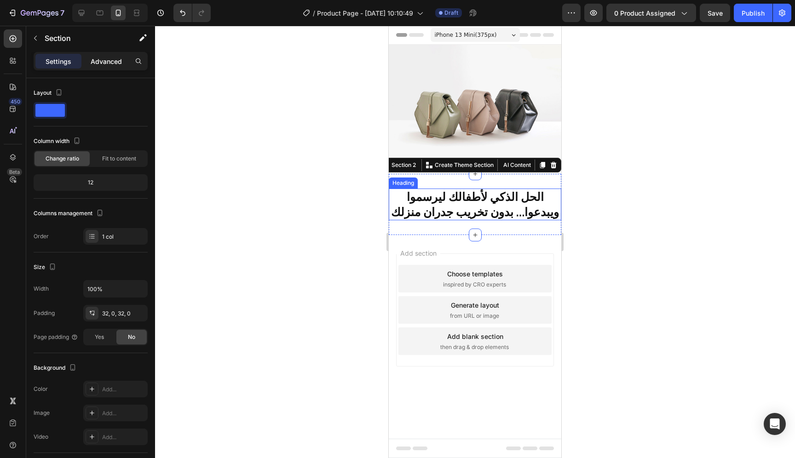
click at [98, 64] on p "Advanced" at bounding box center [106, 62] width 31 height 10
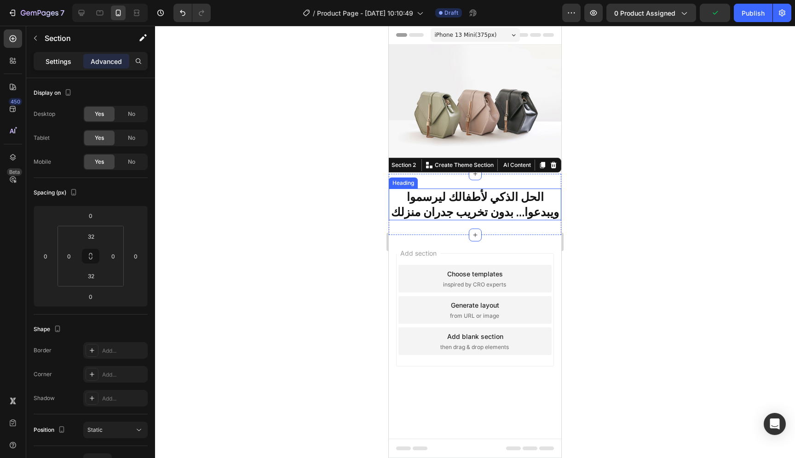
click at [63, 67] on div "Settings" at bounding box center [58, 61] width 46 height 15
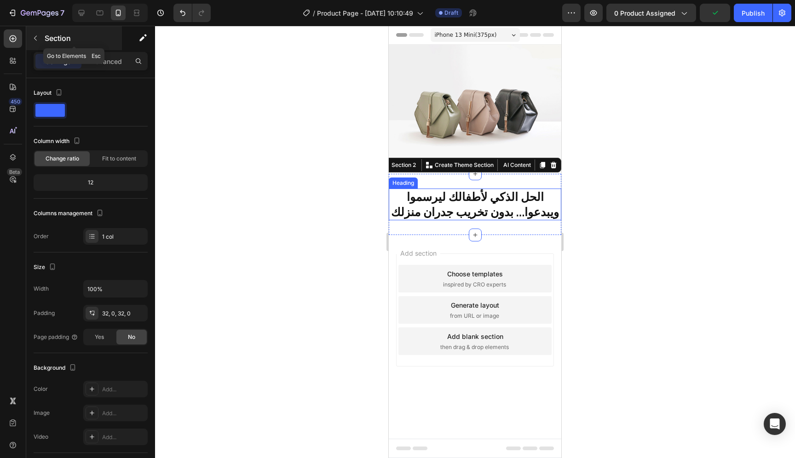
click at [38, 46] on div "Section" at bounding box center [74, 38] width 96 height 24
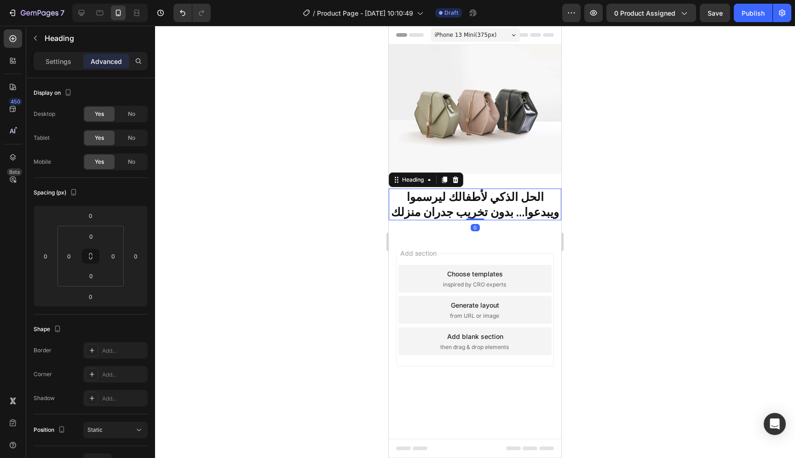
click at [499, 204] on h2 "الحل الذكي لأطفالك ليرسموا ويبدعوا… بدون تخريب جدران منزلك" at bounding box center [475, 205] width 173 height 32
click at [48, 66] on p "Settings" at bounding box center [59, 62] width 26 height 10
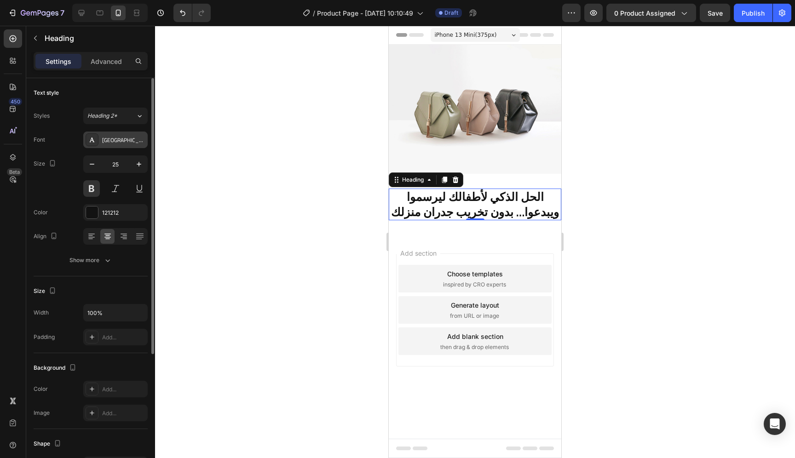
click at [116, 139] on div "[GEOGRAPHIC_DATA]" at bounding box center [123, 140] width 43 height 8
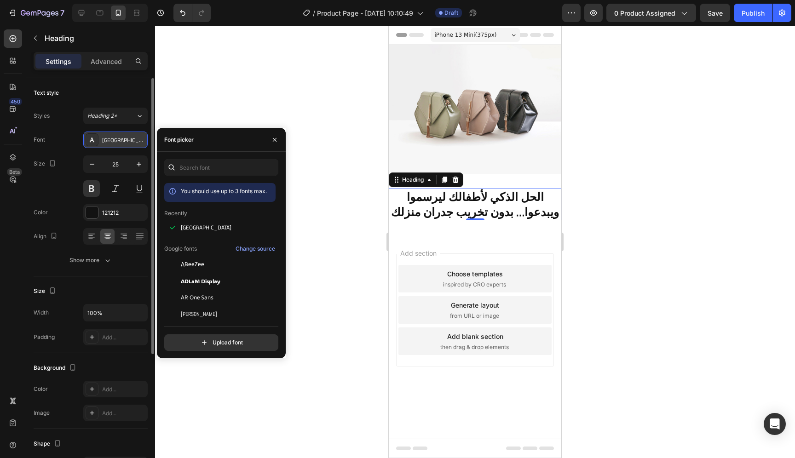
click at [116, 139] on div "[GEOGRAPHIC_DATA]" at bounding box center [123, 140] width 43 height 8
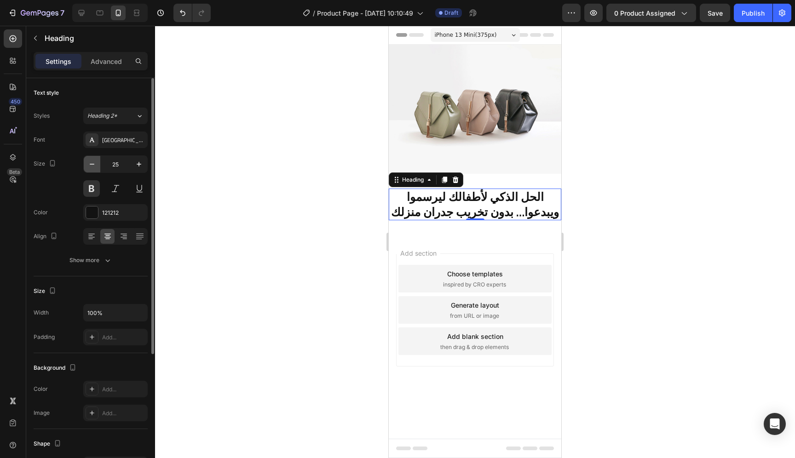
click at [96, 167] on icon "button" at bounding box center [91, 164] width 9 height 9
type input "24"
click at [504, 36] on div "iPhone 13 Mini ( 375 px)" at bounding box center [475, 35] width 89 height 14
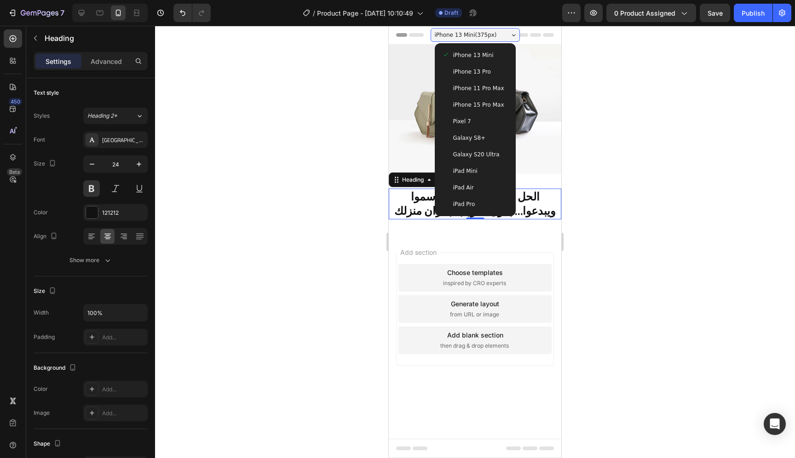
click at [485, 108] on span "iPhone 15 Pro Max" at bounding box center [478, 104] width 51 height 9
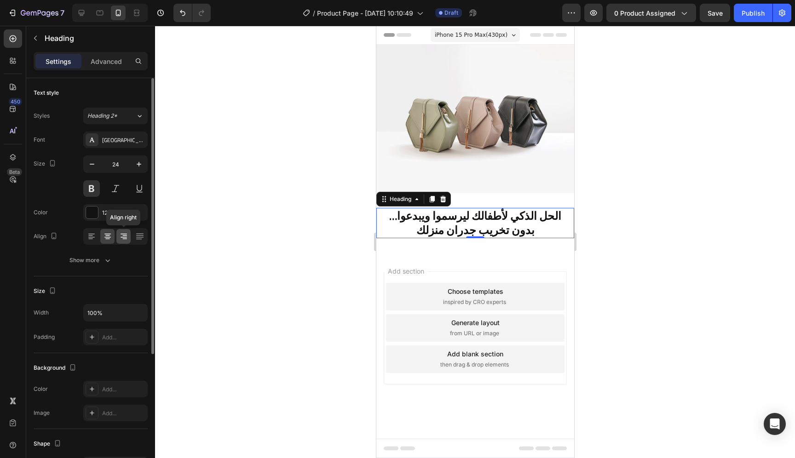
click at [127, 236] on icon at bounding box center [124, 236] width 5 height 1
click at [110, 236] on icon at bounding box center [107, 236] width 9 height 9
click at [500, 34] on span "iPhone 15 Pro Max ( 430 px)" at bounding box center [471, 34] width 73 height 9
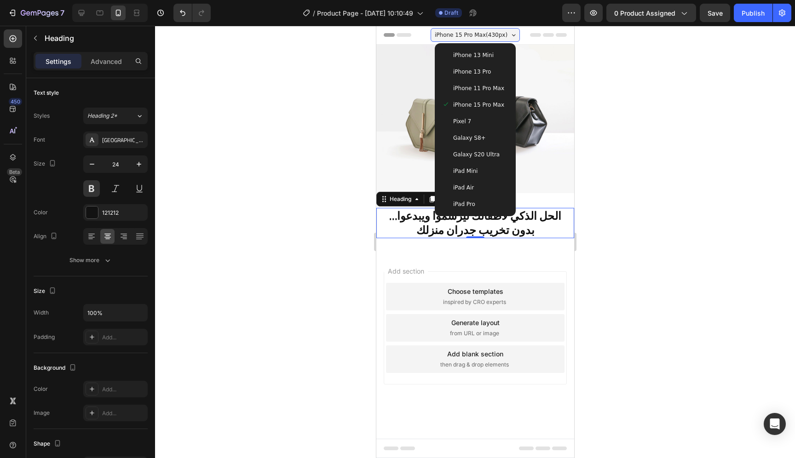
click at [491, 76] on div "iPhone 13 Pro" at bounding box center [475, 71] width 66 height 9
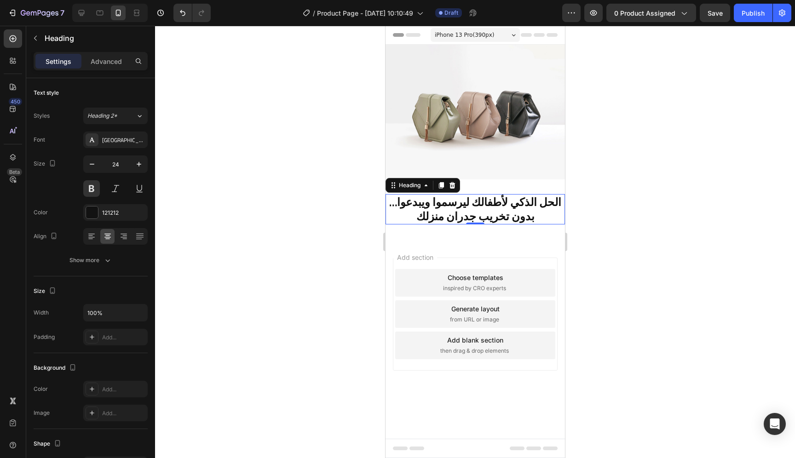
click at [489, 37] on span "iPhone 13 Pro ( 390 px)" at bounding box center [464, 34] width 59 height 9
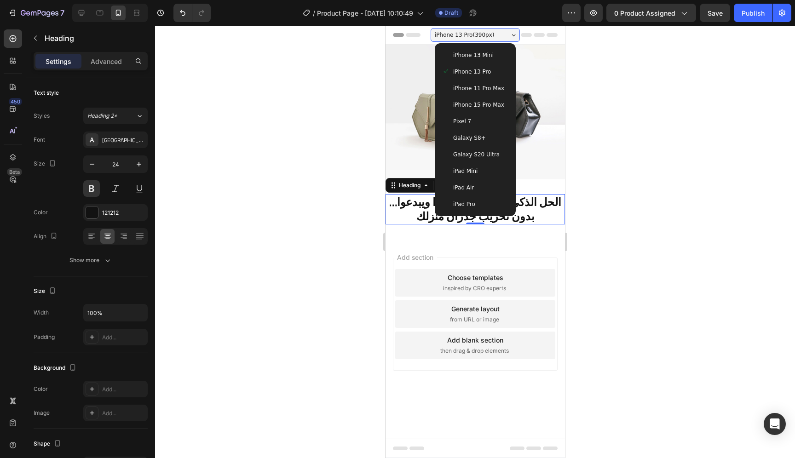
click at [485, 56] on span "iPhone 13 Mini" at bounding box center [473, 55] width 41 height 9
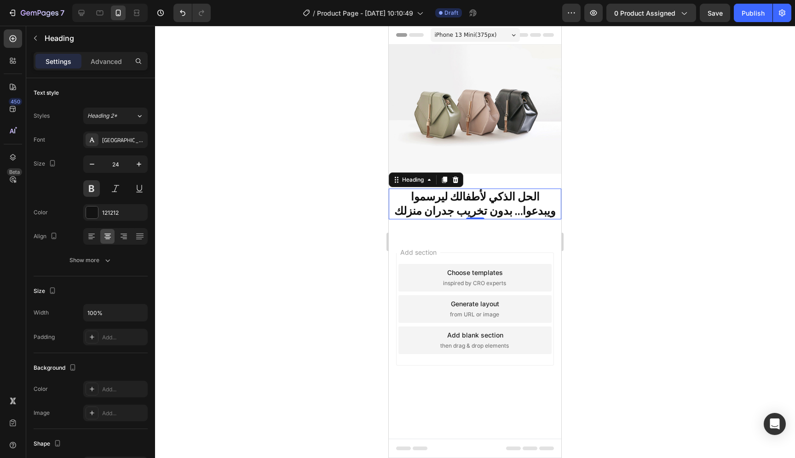
click at [473, 34] on span "iPhone 13 Mini ( 375 px)" at bounding box center [466, 34] width 62 height 9
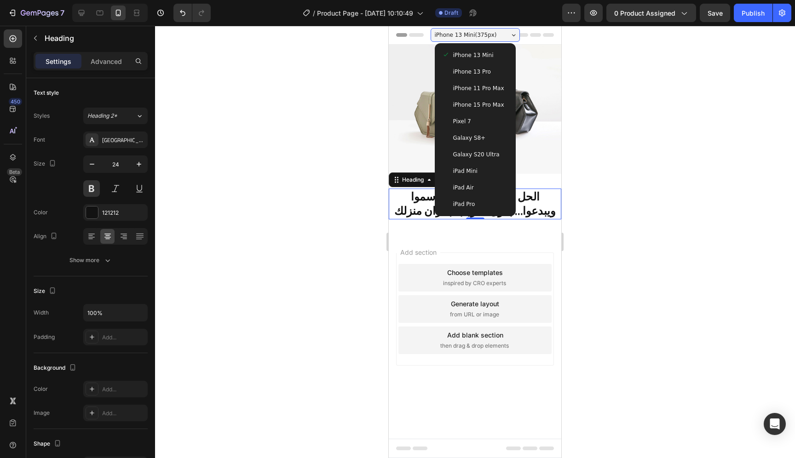
click at [477, 122] on div "Pixel 7" at bounding box center [475, 121] width 66 height 9
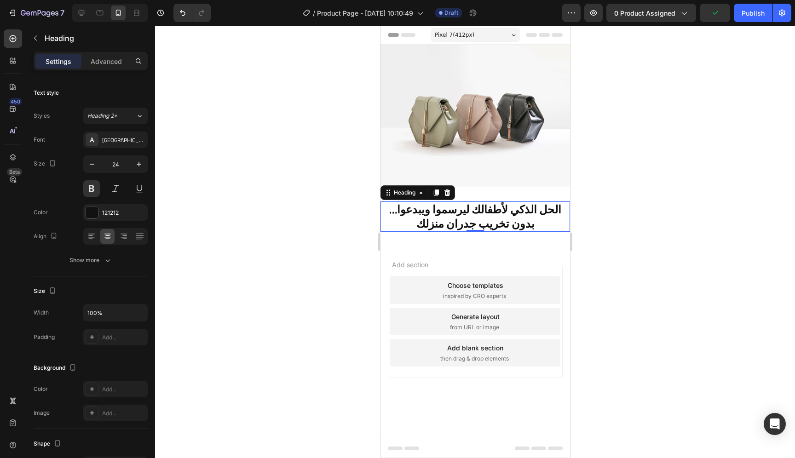
click at [475, 35] on div "Pixel 7 ( 412 px)" at bounding box center [474, 35] width 89 height 14
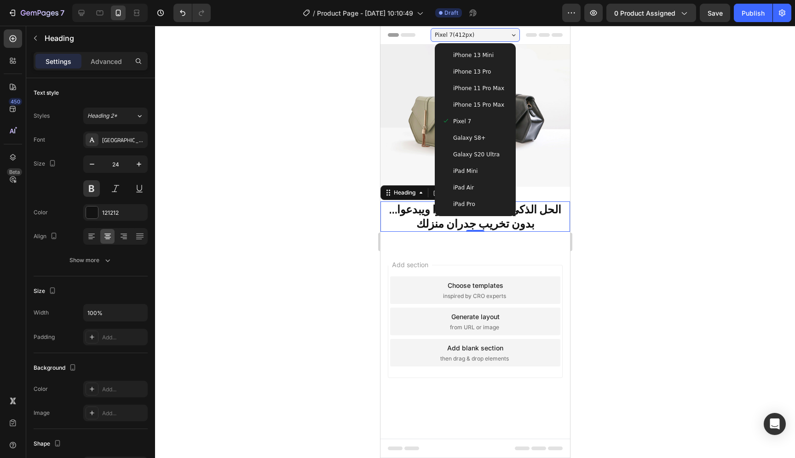
click at [491, 86] on span "iPhone 11 Pro Max" at bounding box center [478, 88] width 51 height 9
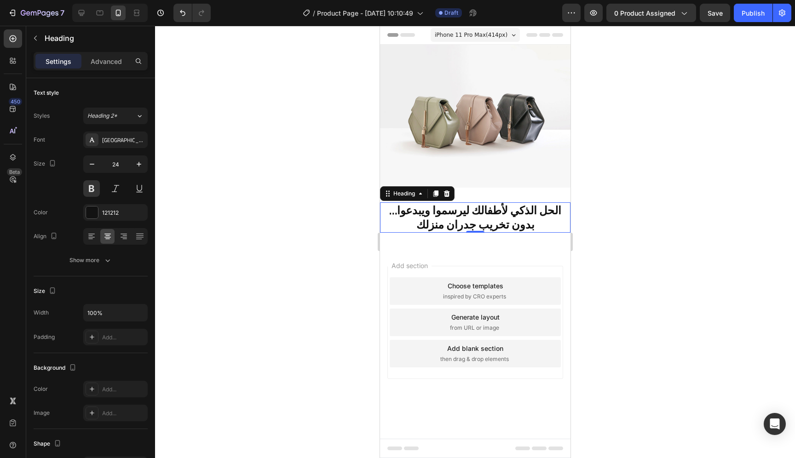
click at [480, 37] on span "iPhone 11 Pro Max ( 414 px)" at bounding box center [471, 34] width 73 height 9
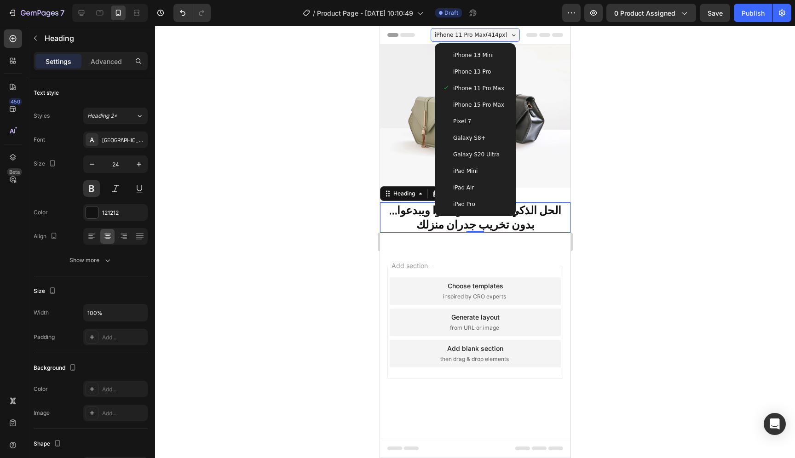
click at [490, 102] on span "iPhone 15 Pro Max" at bounding box center [478, 104] width 51 height 9
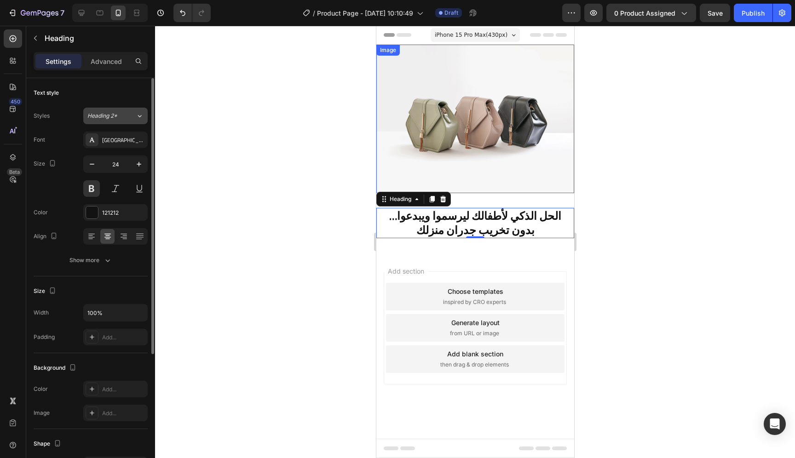
click at [108, 116] on span "Heading 2*" at bounding box center [102, 116] width 30 height 8
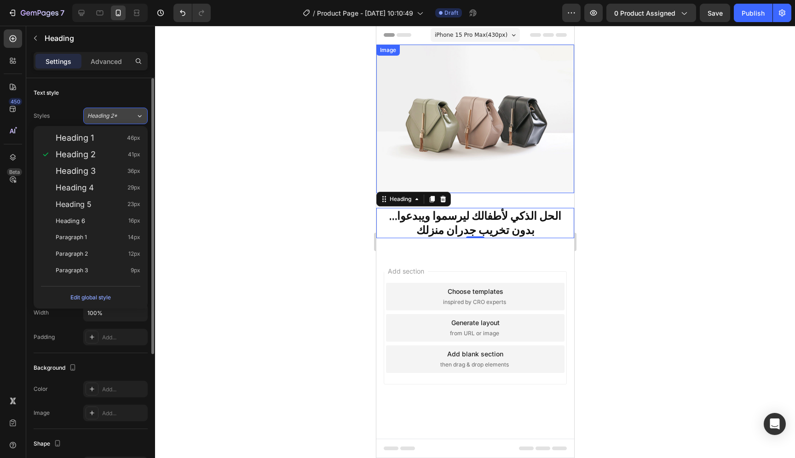
click at [108, 116] on span "Heading 2*" at bounding box center [102, 116] width 30 height 8
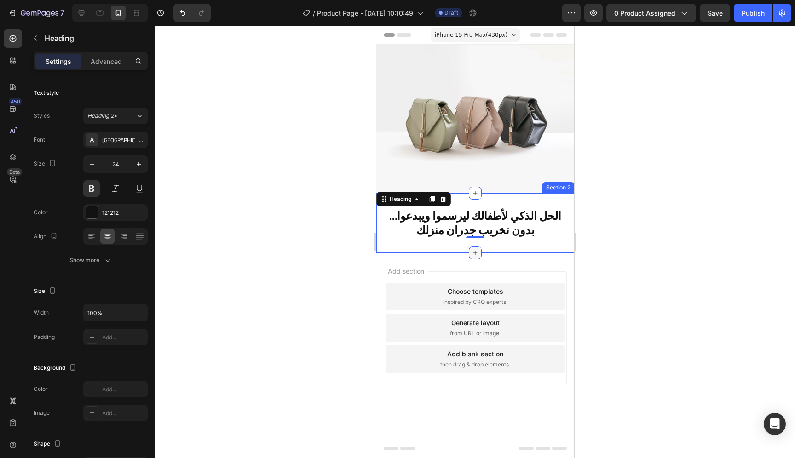
click at [473, 250] on icon at bounding box center [474, 253] width 7 height 7
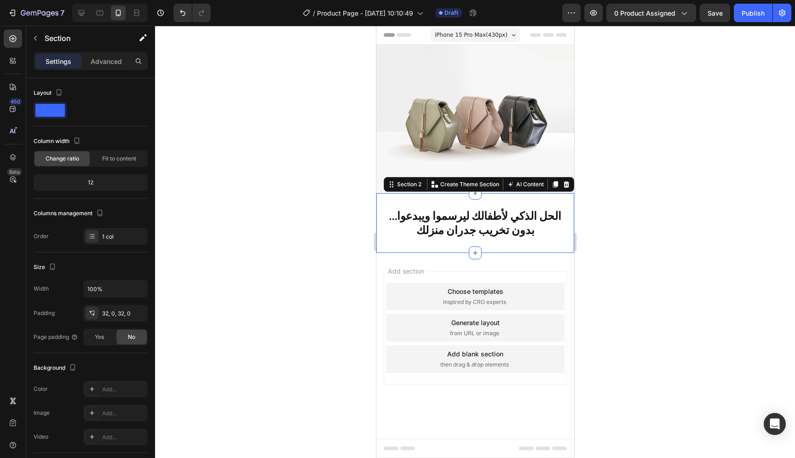
click at [518, 239] on div "الحل الذكي لأطفالك ليرسموا ويبدعوا… بدون تخريب جدران منزلك Heading Section 2 Yo…" at bounding box center [475, 223] width 198 height 60
click at [515, 228] on h2 "الحل الذكي لأطفالك ليرسموا ويبدعوا… بدون تخريب جدران منزلك" at bounding box center [475, 223] width 198 height 30
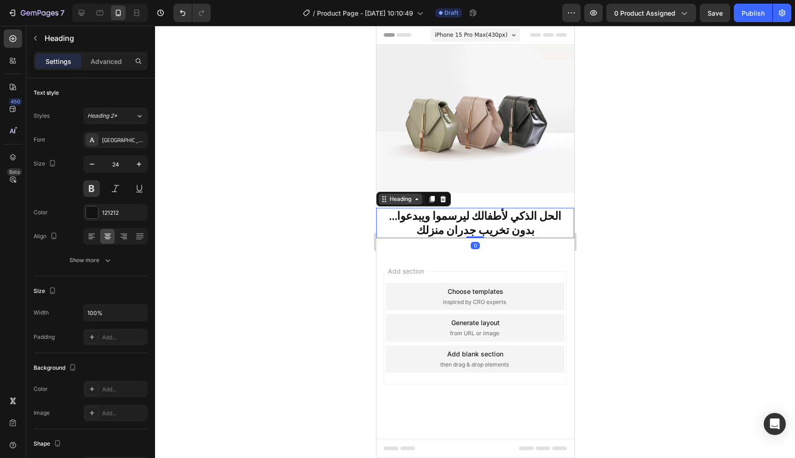
click at [411, 197] on div "Heading" at bounding box center [400, 199] width 25 height 8
click at [411, 200] on div "Heading" at bounding box center [400, 199] width 25 height 8
click at [534, 227] on h2 "الحل الذكي لأطفالك ليرسموا ويبدعوا… بدون تخريب جدران منزلك" at bounding box center [475, 223] width 198 height 30
click at [185, 152] on div at bounding box center [475, 242] width 640 height 433
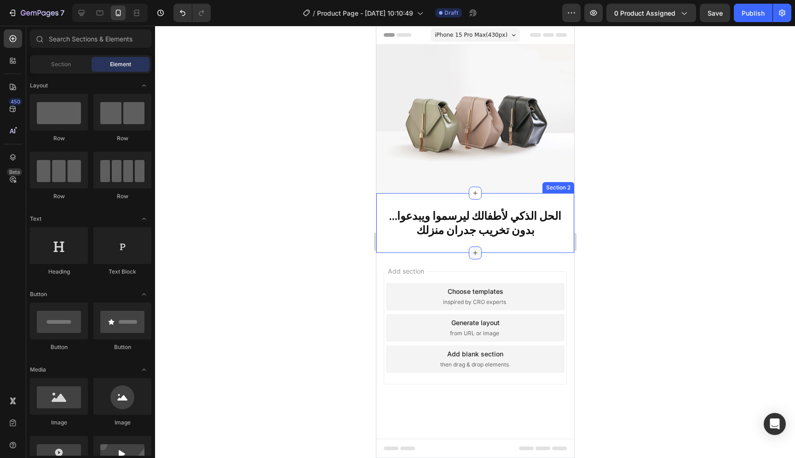
click at [474, 253] on icon at bounding box center [474, 253] width 7 height 7
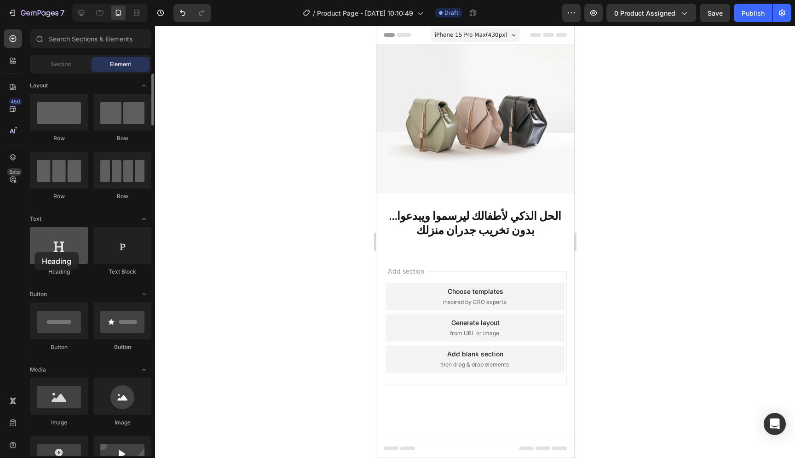
drag, startPoint x: 69, startPoint y: 247, endPoint x: 36, endPoint y: 251, distance: 33.4
click at [35, 251] on div at bounding box center [59, 245] width 58 height 37
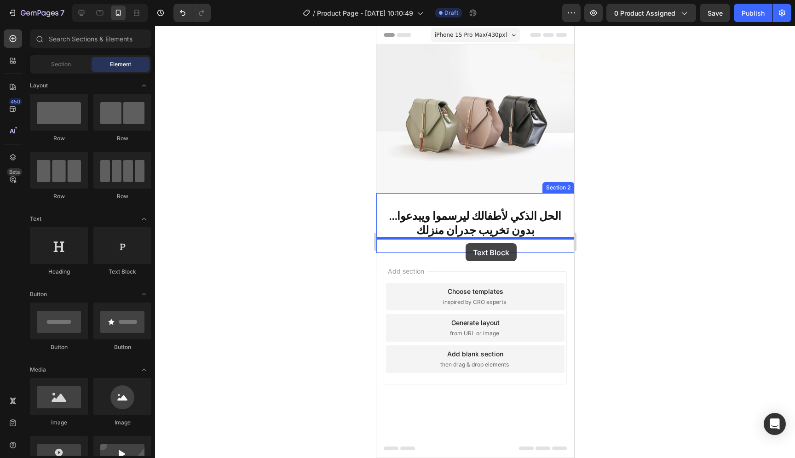
drag, startPoint x: 501, startPoint y: 276, endPoint x: 465, endPoint y: 244, distance: 48.2
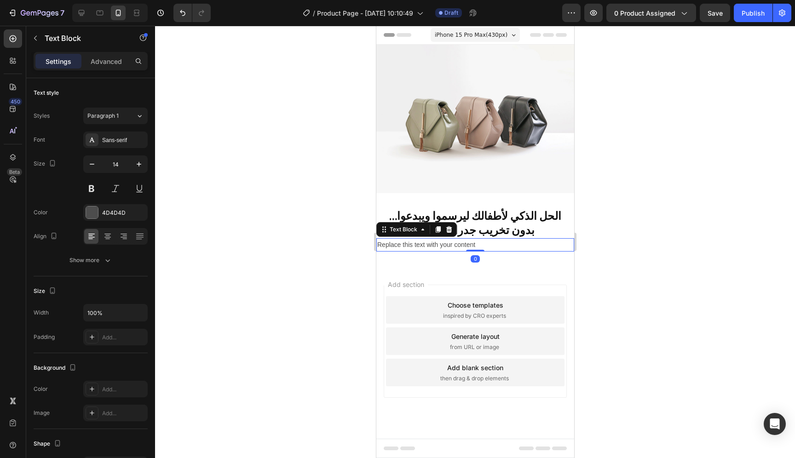
click at [438, 246] on div "Replace this text with your content" at bounding box center [475, 244] width 198 height 13
click at [438, 246] on p "Replace this text with your content" at bounding box center [475, 245] width 196 height 12
click at [457, 244] on p "Replace this text with your content" at bounding box center [475, 245] width 196 height 12
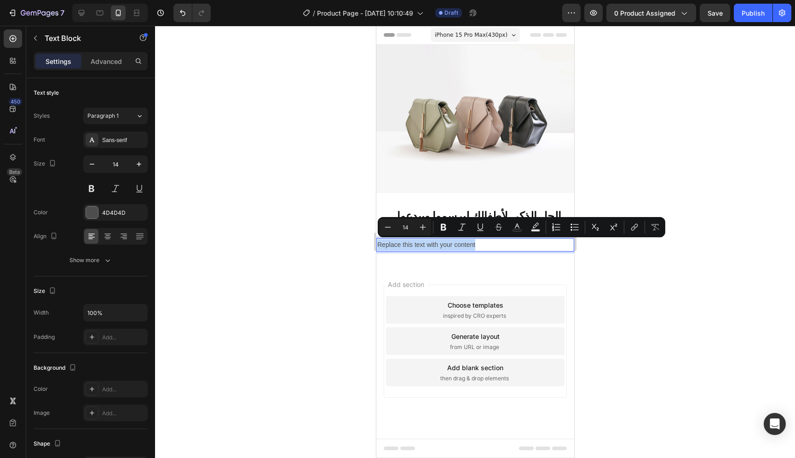
drag, startPoint x: 483, startPoint y: 246, endPoint x: 377, endPoint y: 250, distance: 105.5
click at [377, 250] on p "Replace this text with your content" at bounding box center [475, 245] width 196 height 12
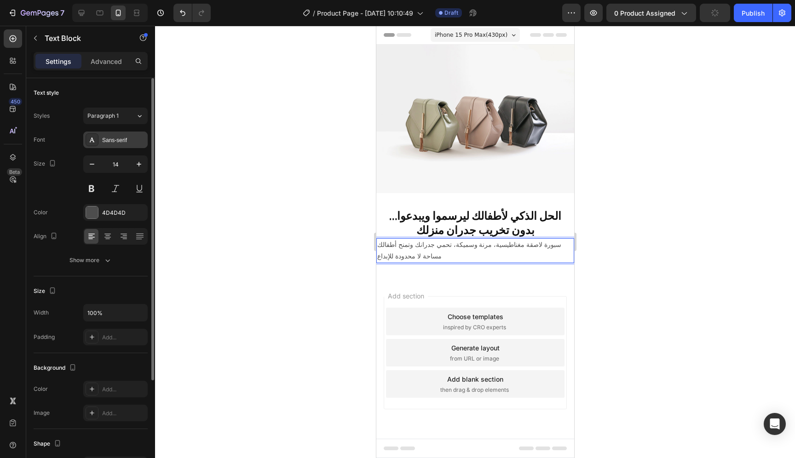
click at [118, 136] on div "Sans-serif" at bounding box center [123, 140] width 43 height 8
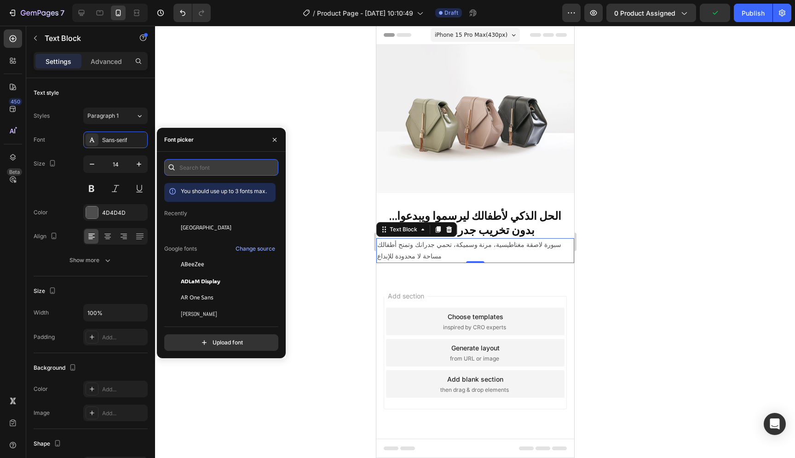
click at [209, 172] on input "text" at bounding box center [221, 167] width 114 height 17
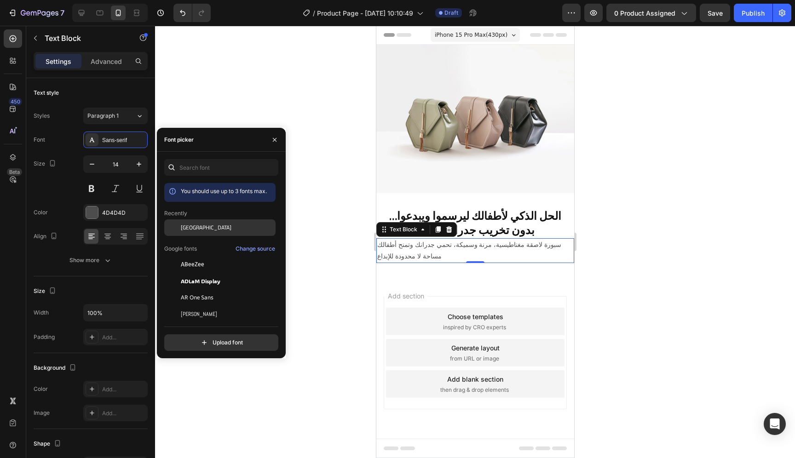
click at [237, 229] on div "[GEOGRAPHIC_DATA]" at bounding box center [227, 228] width 93 height 8
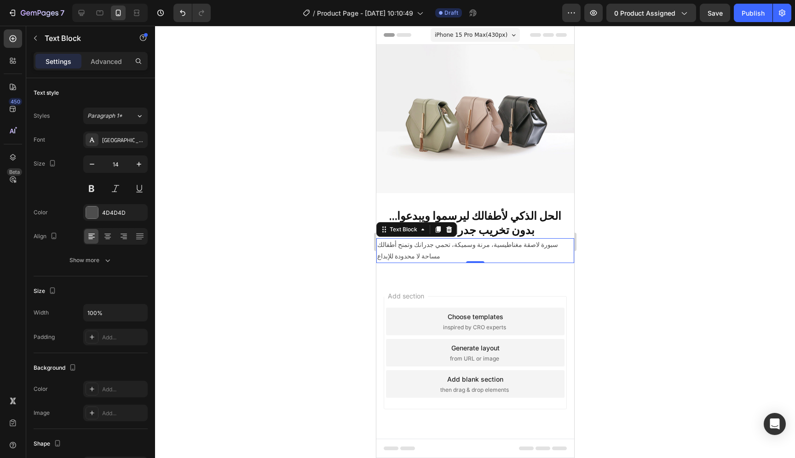
click at [605, 278] on div at bounding box center [475, 242] width 640 height 433
click at [473, 254] on p "سبورة لاصقة مغناطيسية، مرنة وسميكة، تحمي جدرانك وتمنح أطفالك مساحة لا محدودة لل…" at bounding box center [475, 250] width 196 height 23
click at [112, 238] on div at bounding box center [107, 236] width 14 height 15
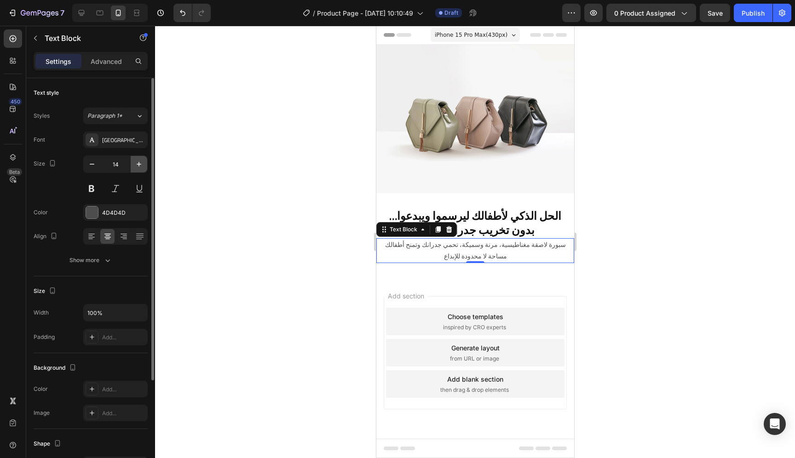
click at [138, 167] on icon "button" at bounding box center [138, 164] width 9 height 9
type input "17"
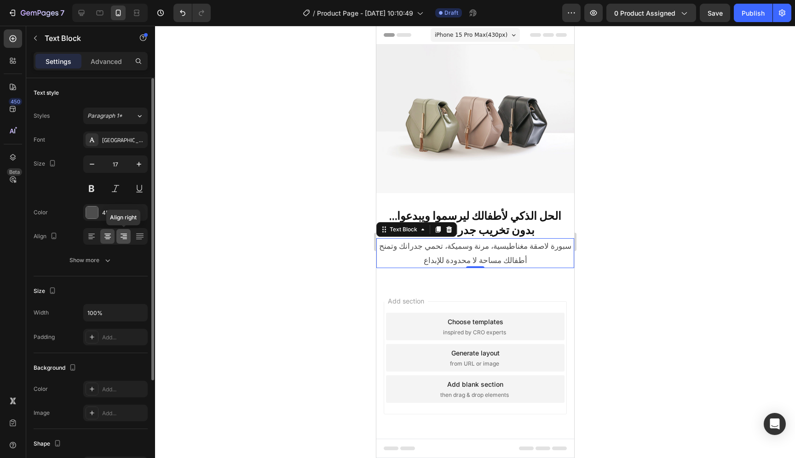
click at [130, 229] on div at bounding box center [123, 236] width 14 height 15
click at [110, 238] on icon at bounding box center [107, 236] width 9 height 9
click at [530, 224] on p "الحل الذكي لأطفالك ليرسموا ويبدعوا… بدون تخريب جدران منزلك" at bounding box center [475, 223] width 196 height 29
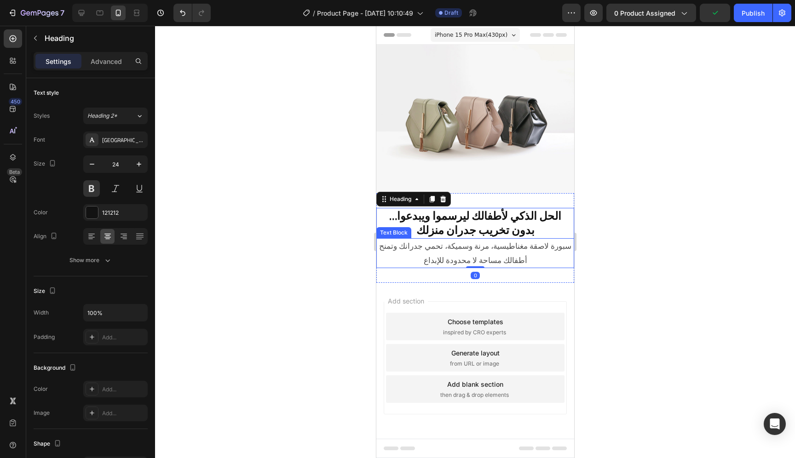
click at [479, 250] on p "سبورة لاصقة مغناطيسية، مرنة وسميكة، تحمي جدرانك وتمنح أطفالك مساحة لا محدودة لل…" at bounding box center [475, 253] width 196 height 28
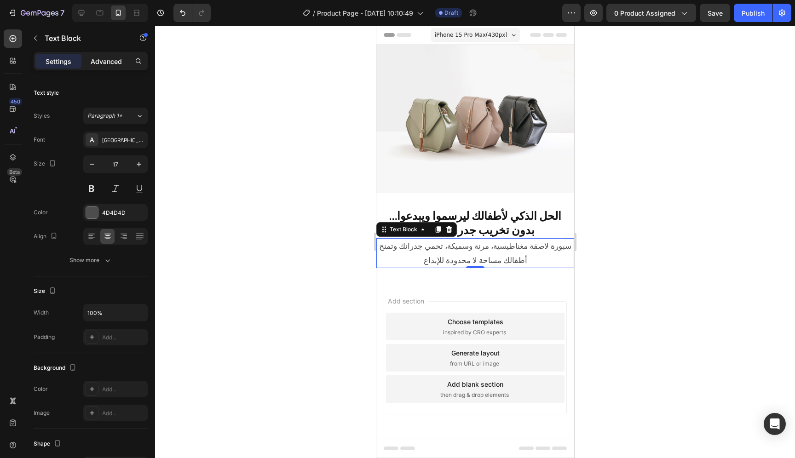
click at [110, 65] on p "Advanced" at bounding box center [106, 62] width 31 height 10
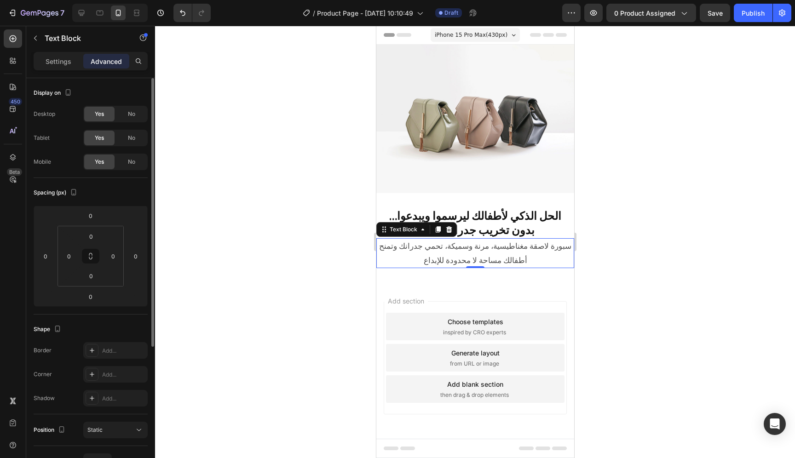
scroll to position [98, 0]
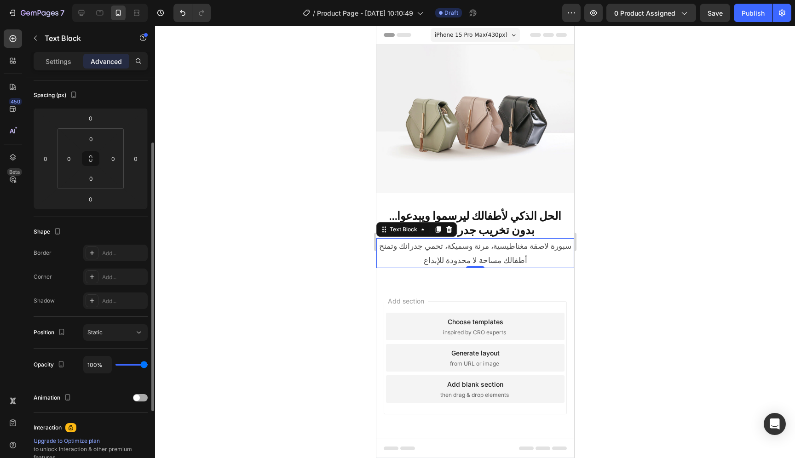
click at [144, 400] on div at bounding box center [140, 398] width 15 height 7
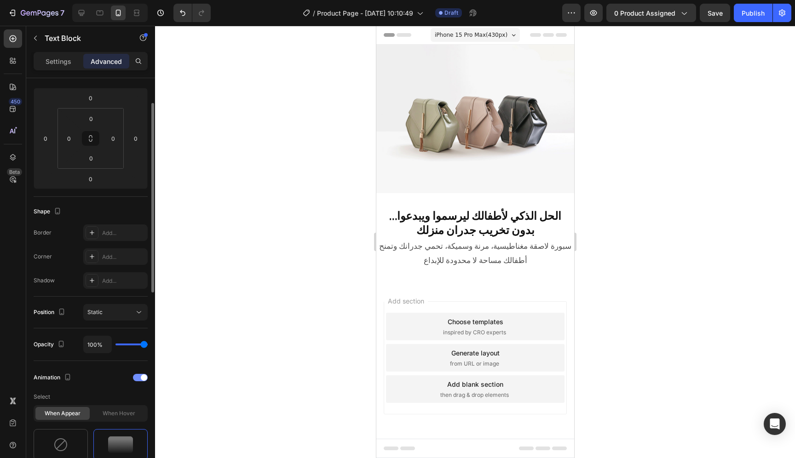
scroll to position [162, 0]
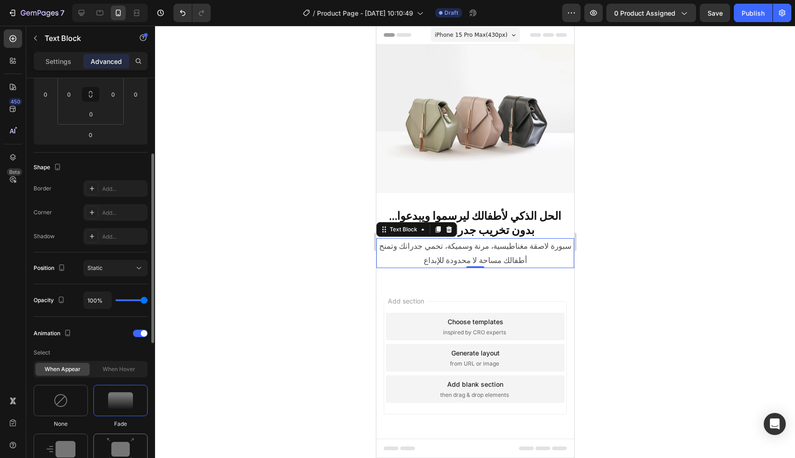
click at [122, 440] on img at bounding box center [121, 449] width 28 height 23
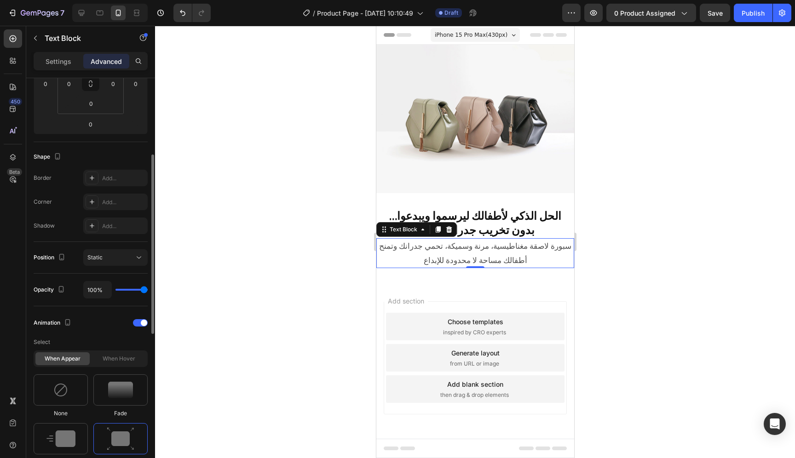
scroll to position [191, 0]
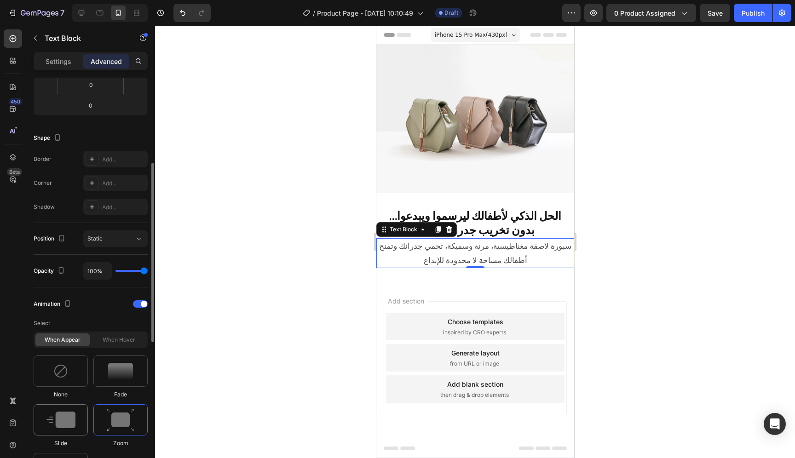
click at [79, 425] on div at bounding box center [61, 420] width 54 height 31
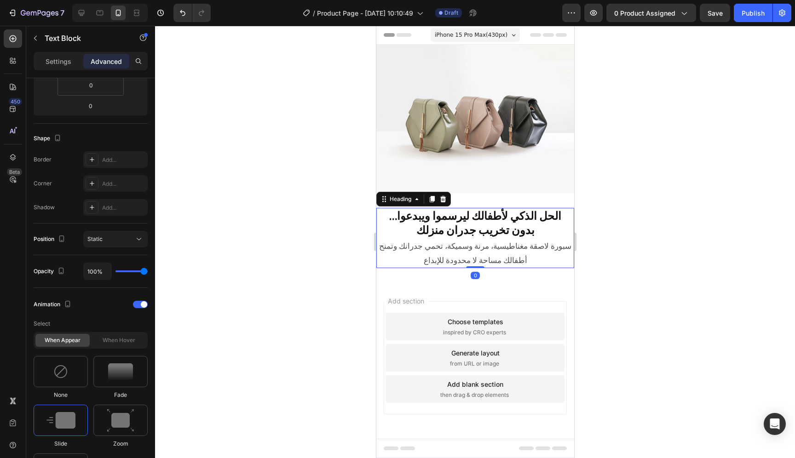
click at [509, 220] on p "الحل الذكي لأطفالك ليرسموا ويبدعوا… بدون تخريب جدران منزلك" at bounding box center [475, 223] width 196 height 29
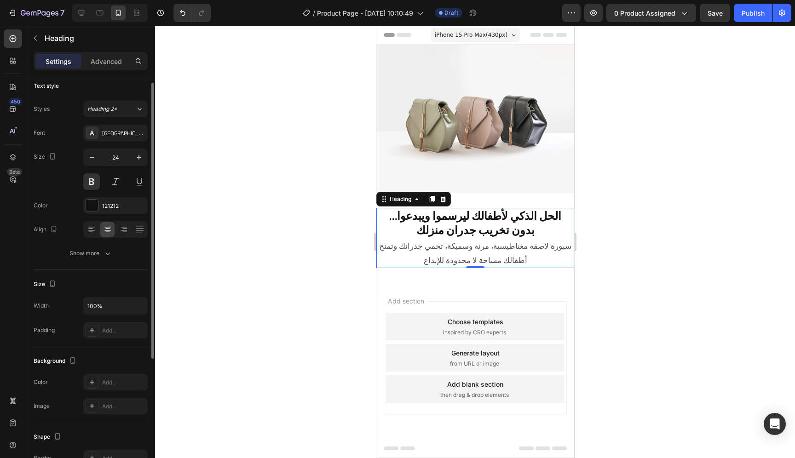
scroll to position [0, 0]
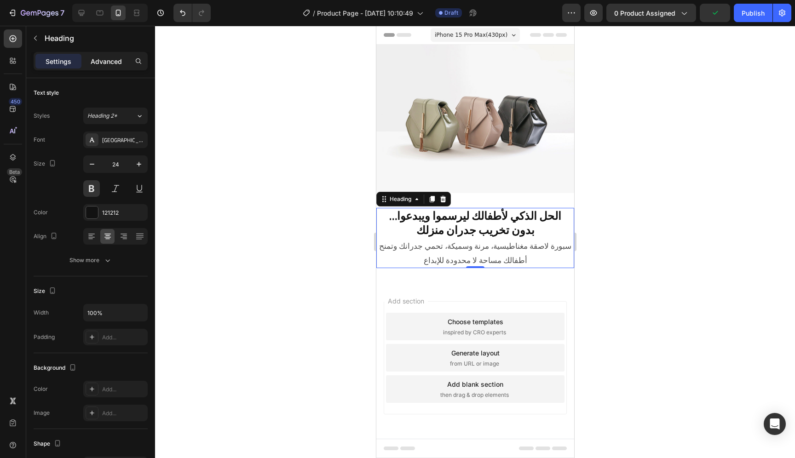
click at [117, 60] on p "Advanced" at bounding box center [106, 62] width 31 height 10
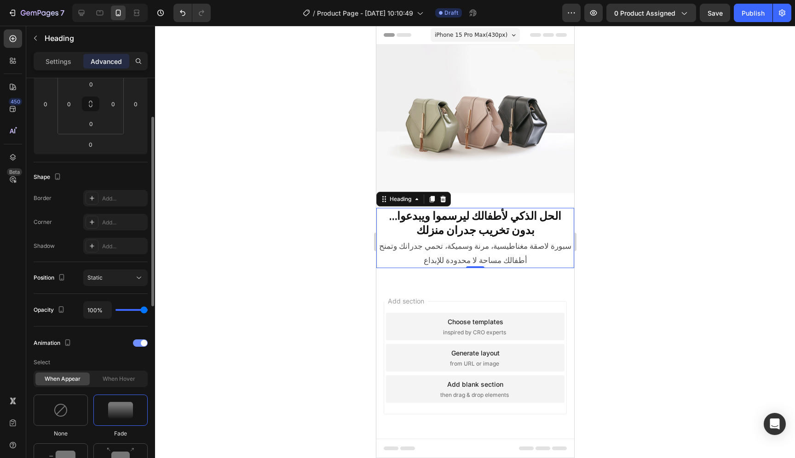
scroll to position [180, 0]
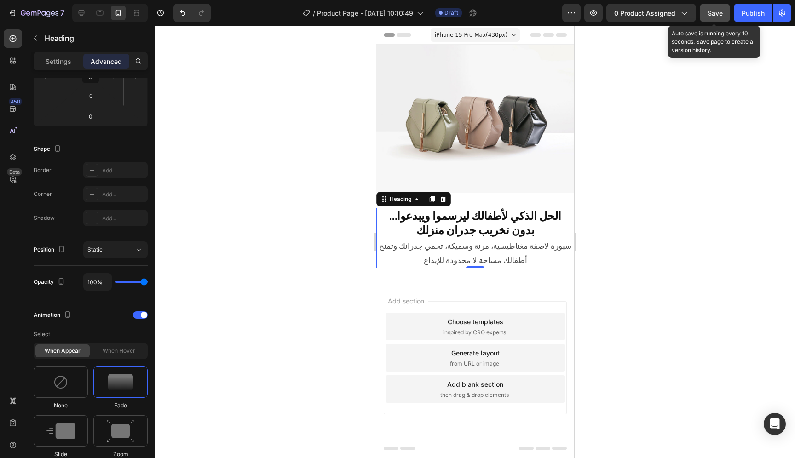
click at [712, 16] on span "Save" at bounding box center [715, 13] width 15 height 8
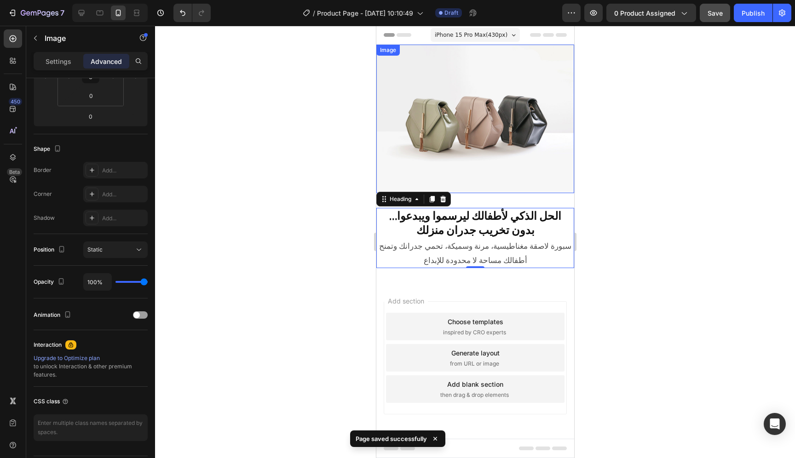
click at [493, 138] on img at bounding box center [475, 119] width 198 height 149
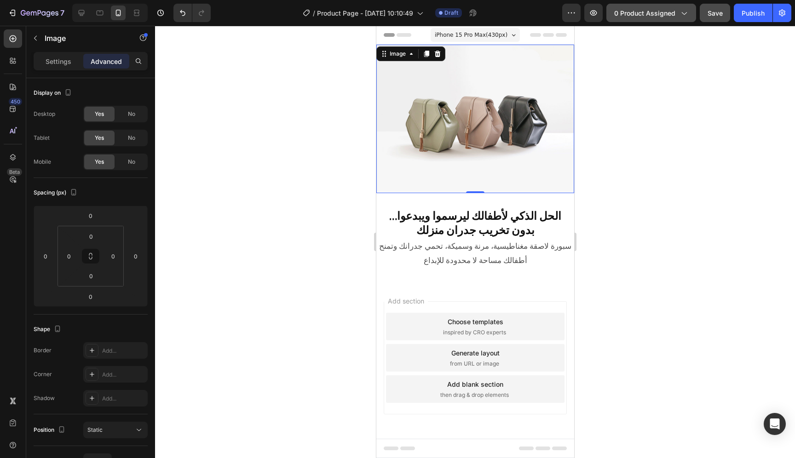
click at [667, 8] on span "0 product assigned" at bounding box center [645, 13] width 61 height 10
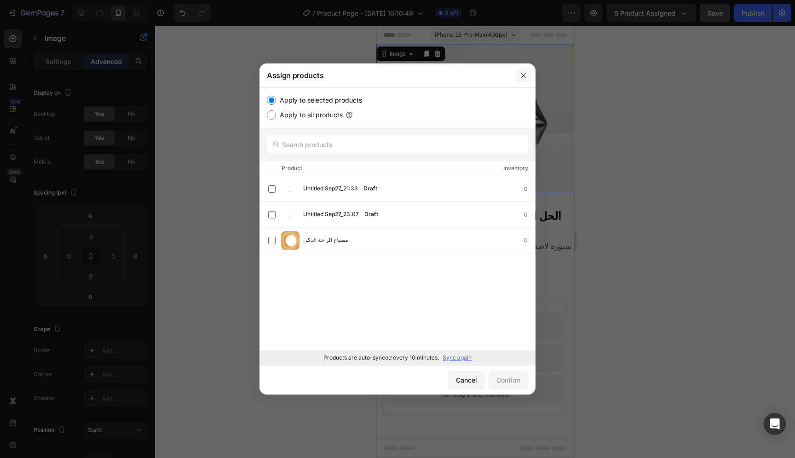
click at [524, 73] on icon "button" at bounding box center [523, 75] width 7 height 7
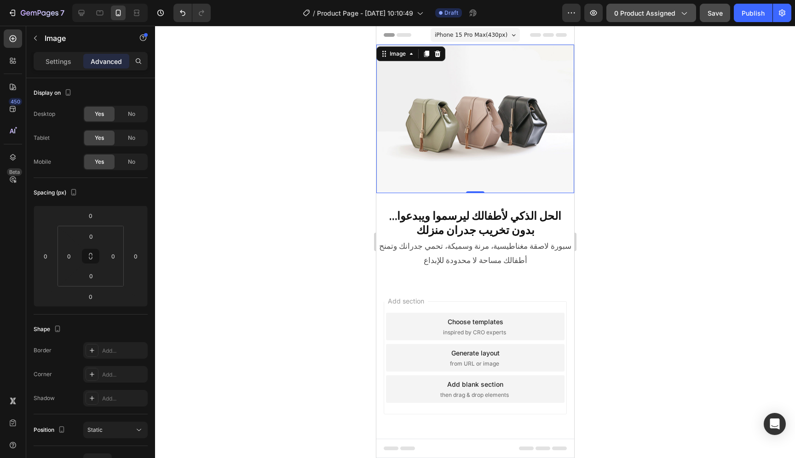
click at [654, 6] on button "0 product assigned" at bounding box center [652, 13] width 90 height 18
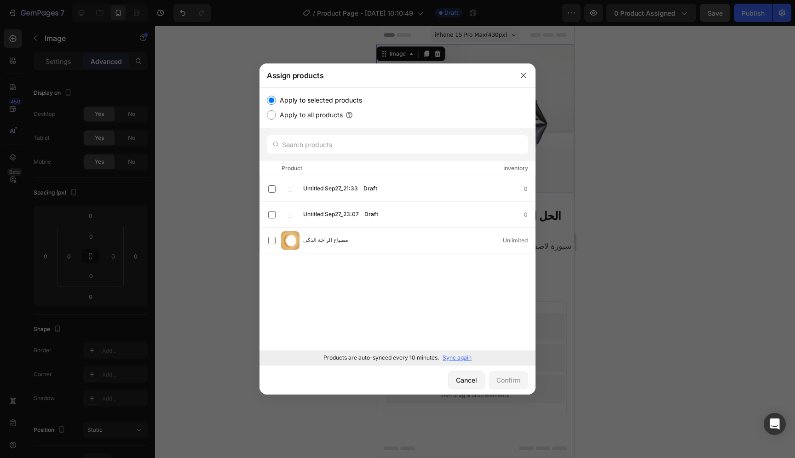
click at [273, 118] on input "Apply to all products" at bounding box center [271, 114] width 9 height 9
radio input "true"
click at [274, 99] on input "Apply to selected products" at bounding box center [271, 100] width 9 height 9
radio input "true"
drag, startPoint x: 518, startPoint y: 75, endPoint x: 134, endPoint y: 50, distance: 384.7
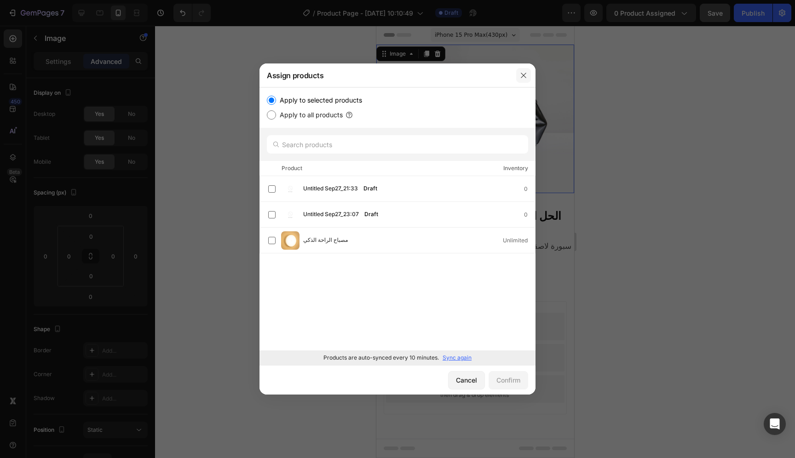
click at [518, 75] on button "button" at bounding box center [523, 75] width 15 height 15
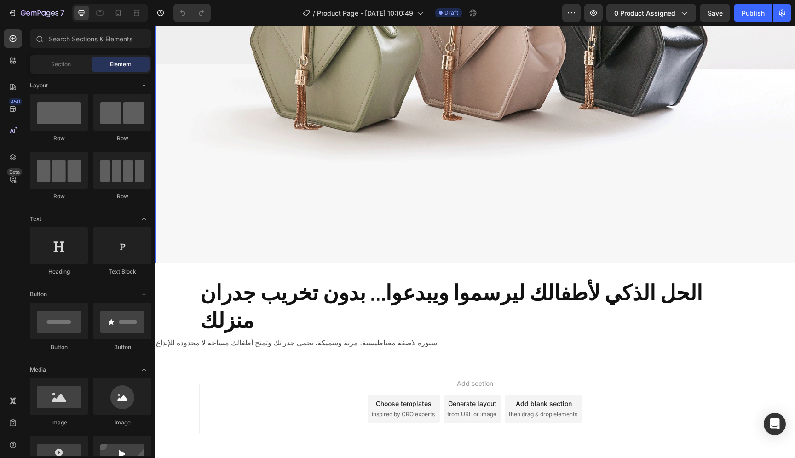
scroll to position [267, 0]
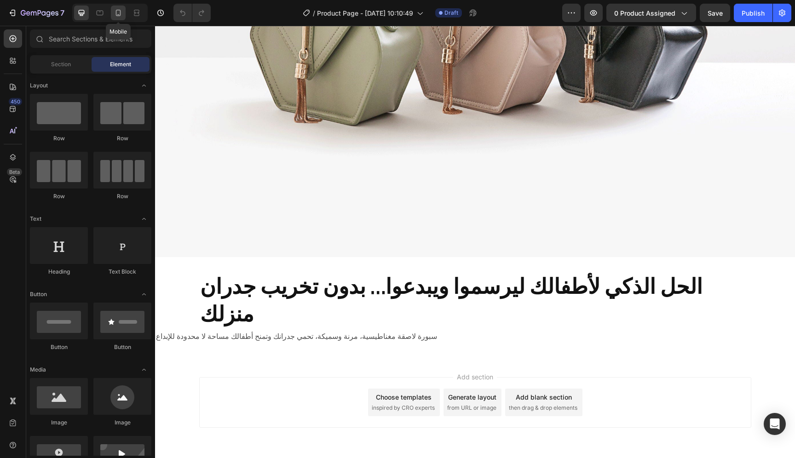
click at [117, 13] on icon at bounding box center [118, 12] width 9 height 9
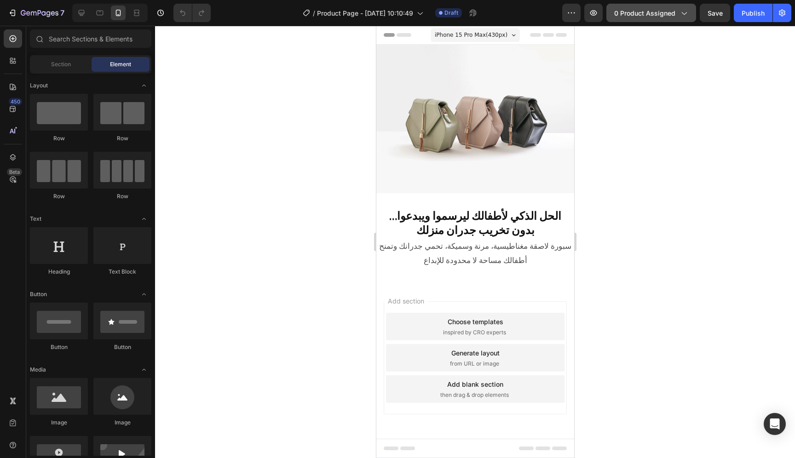
click at [673, 19] on button "0 product assigned" at bounding box center [652, 13] width 90 height 18
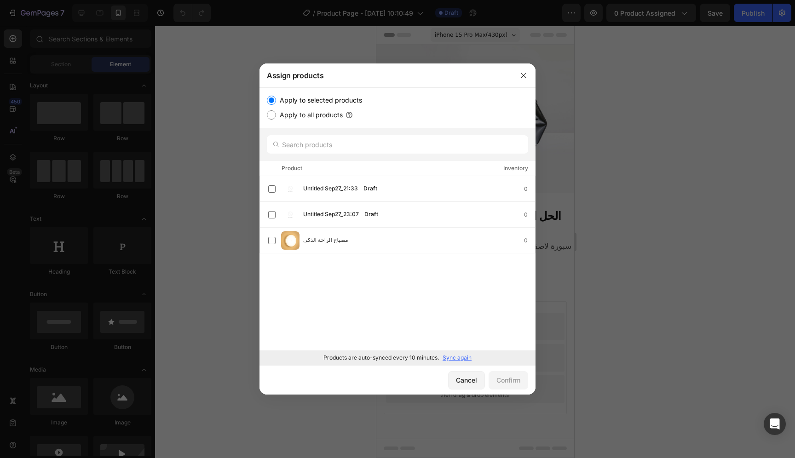
click at [290, 171] on div "Product" at bounding box center [292, 168] width 21 height 9
click at [303, 151] on input "text" at bounding box center [397, 144] width 261 height 18
click at [375, 144] on input "text" at bounding box center [397, 144] width 261 height 18
paste input "WallWrite – حوّل أي جدار إلى مساحة إبداعية"
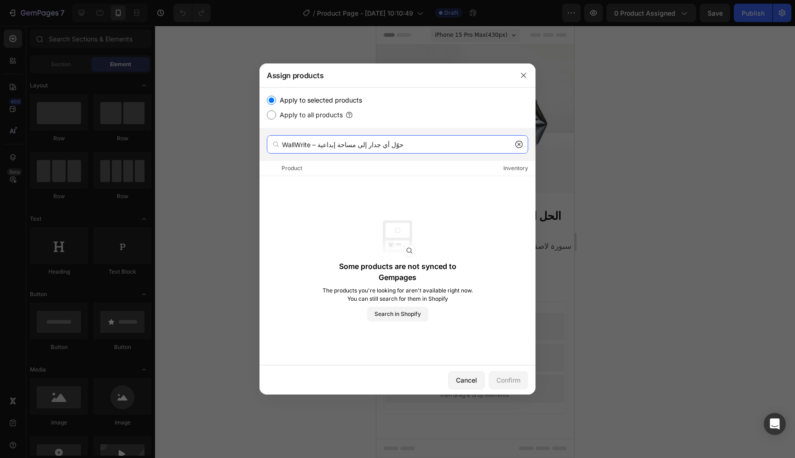
type input "WallWrite – حوّل أي جدار إلى مساحة إبداعية"
click at [519, 77] on button "button" at bounding box center [523, 75] width 15 height 15
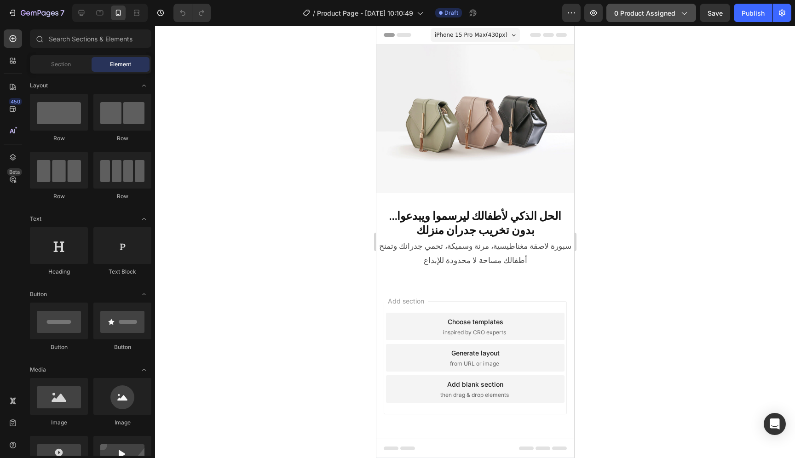
click at [685, 20] on button "0 product assigned" at bounding box center [652, 13] width 90 height 18
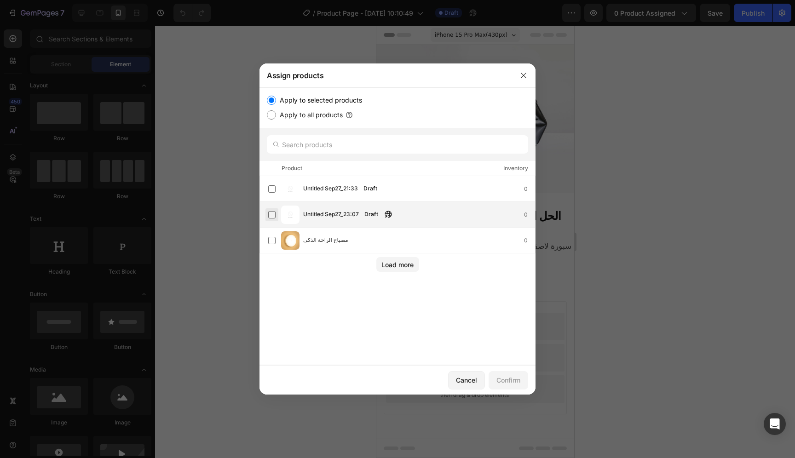
click at [276, 217] on label at bounding box center [271, 214] width 7 height 7
click at [275, 217] on label at bounding box center [271, 214] width 7 height 7
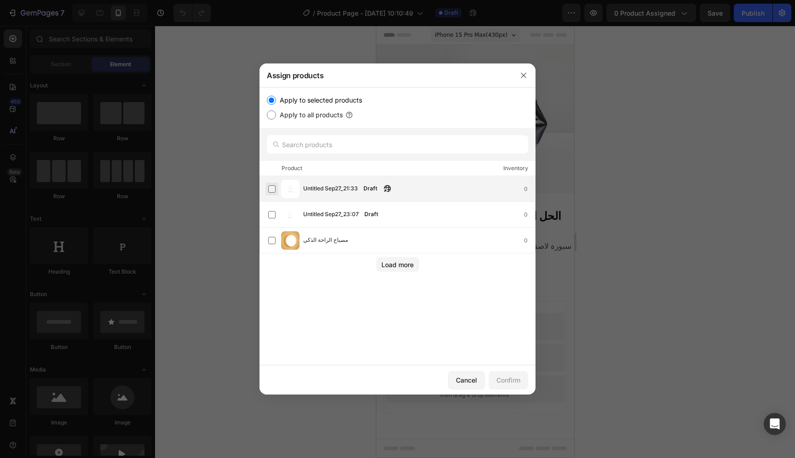
click at [271, 193] on label at bounding box center [271, 189] width 7 height 7
click at [526, 77] on icon "button" at bounding box center [523, 75] width 7 height 7
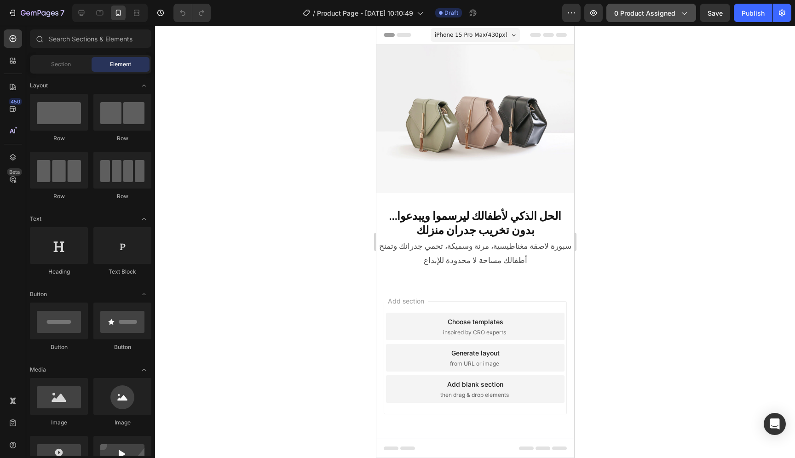
click at [662, 17] on span "0 product assigned" at bounding box center [645, 13] width 61 height 10
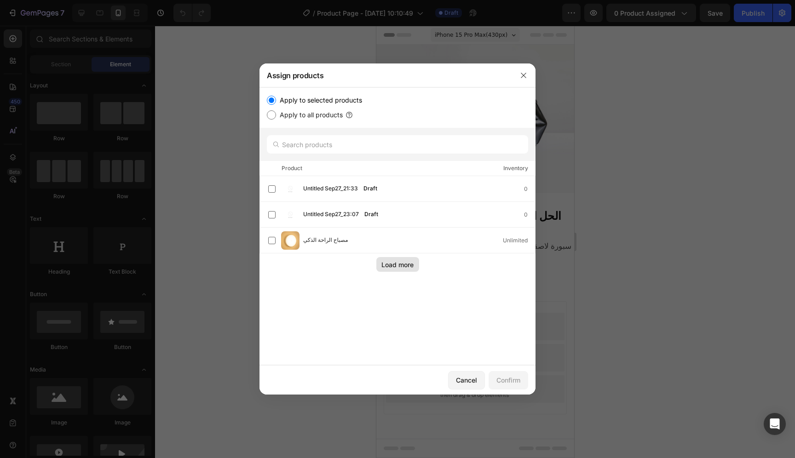
click at [413, 269] on div "Load more" at bounding box center [398, 265] width 32 height 10
click at [520, 72] on icon "button" at bounding box center [523, 75] width 7 height 7
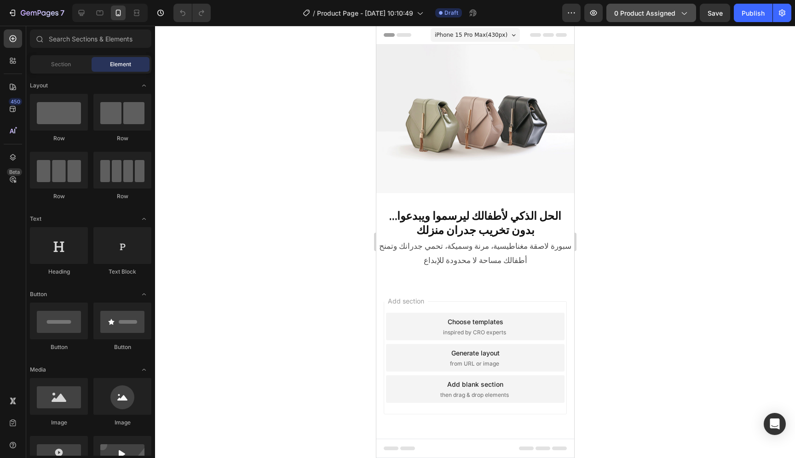
click at [651, 18] on button "0 product assigned" at bounding box center [652, 13] width 90 height 18
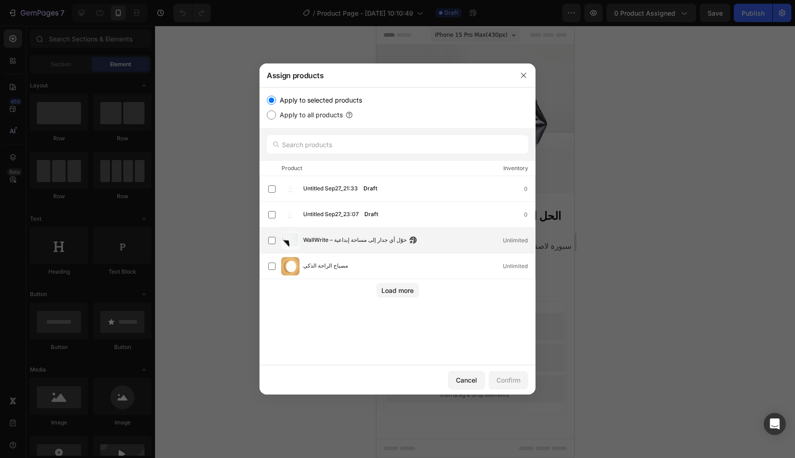
click at [348, 242] on span "WallWrite – حوّل أي جدار إلى مساحة إبداعية" at bounding box center [355, 241] width 104 height 10
click at [517, 383] on div "Confirm" at bounding box center [509, 381] width 24 height 10
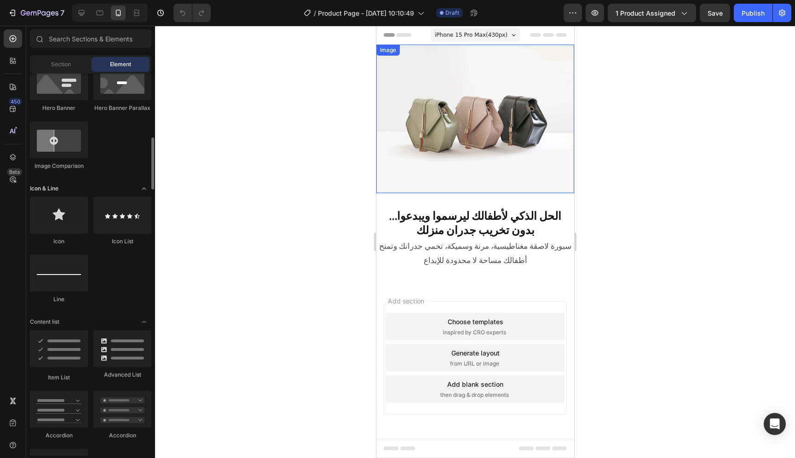
scroll to position [486, 0]
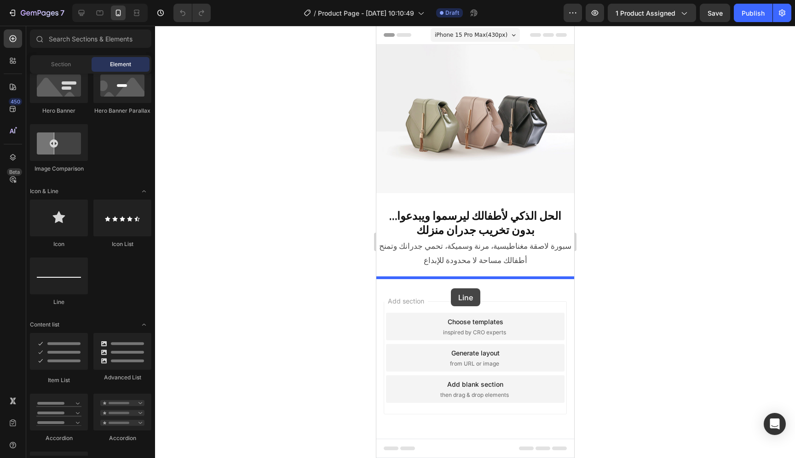
drag, startPoint x: 439, startPoint y: 311, endPoint x: 451, endPoint y: 289, distance: 25.1
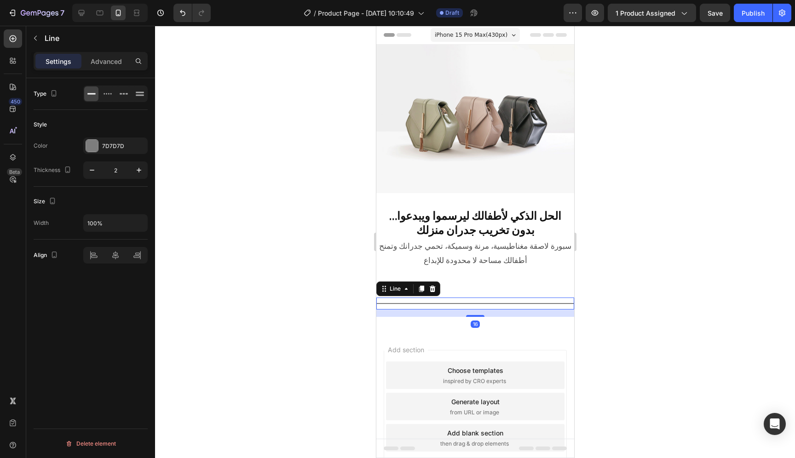
scroll to position [44, 0]
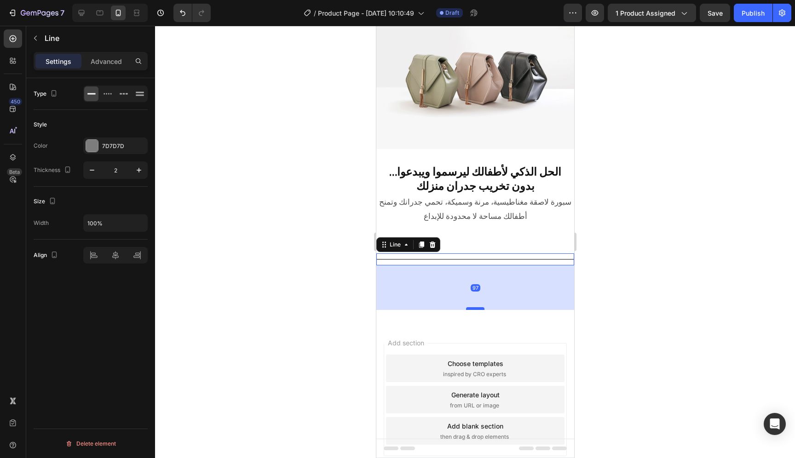
drag, startPoint x: 476, startPoint y: 267, endPoint x: 476, endPoint y: 305, distance: 37.3
click at [476, 308] on div at bounding box center [475, 309] width 18 height 3
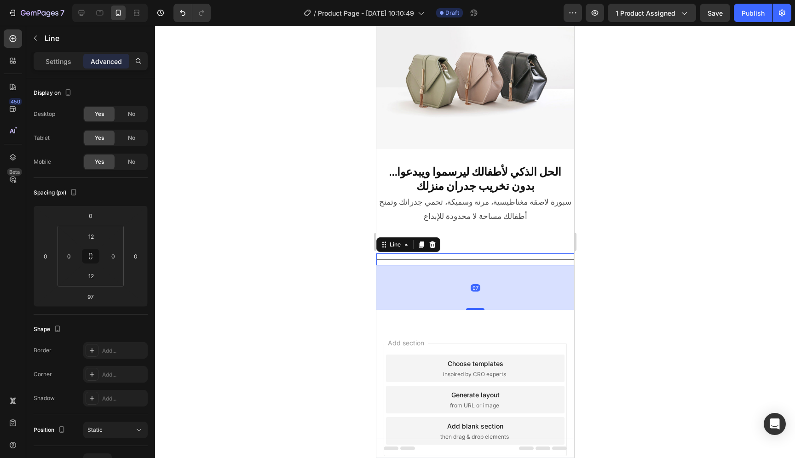
scroll to position [37, 0]
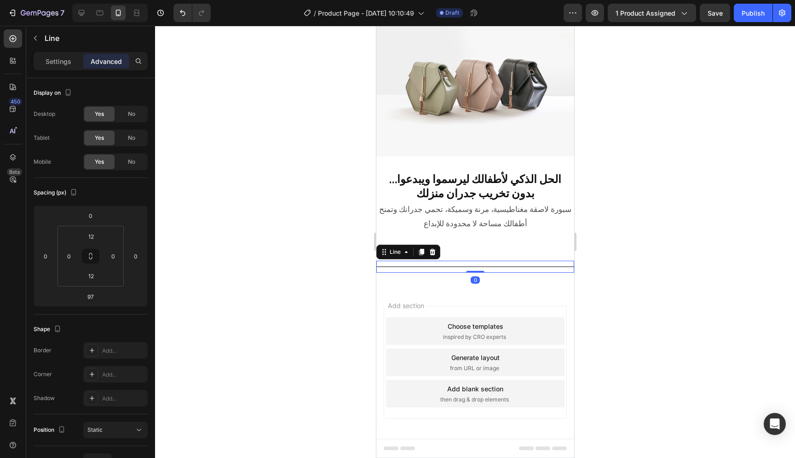
drag, startPoint x: 474, startPoint y: 303, endPoint x: 474, endPoint y: 247, distance: 56.6
click at [474, 247] on div "Title Line 0 Section 3" at bounding box center [475, 266] width 198 height 41
type input "0"
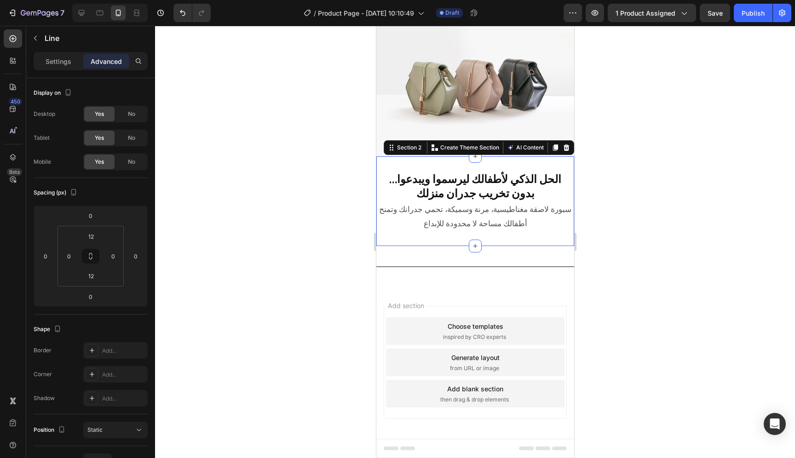
click at [494, 237] on div "الحل الذكي لأطفالك ليرسموا ويبدعوا… بدون تخريب جدران منزلك Heading سبورة لاصقة …" at bounding box center [475, 202] width 198 height 90
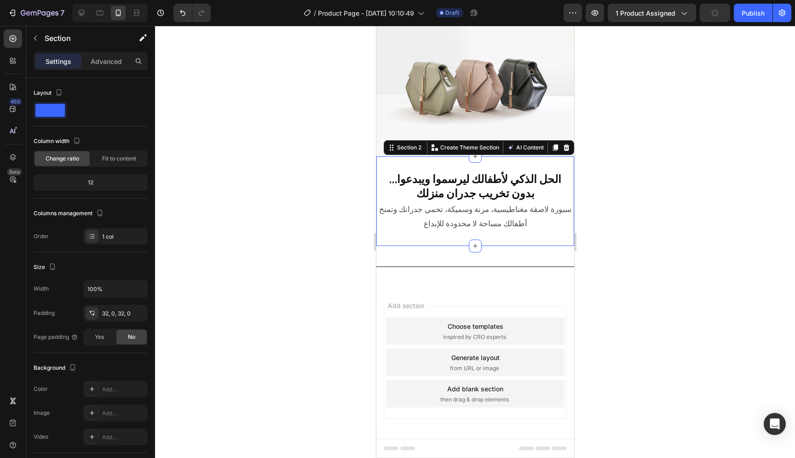
click at [512, 295] on div "Add section Choose templates inspired by CRO experts Generate layout from URL o…" at bounding box center [475, 376] width 198 height 176
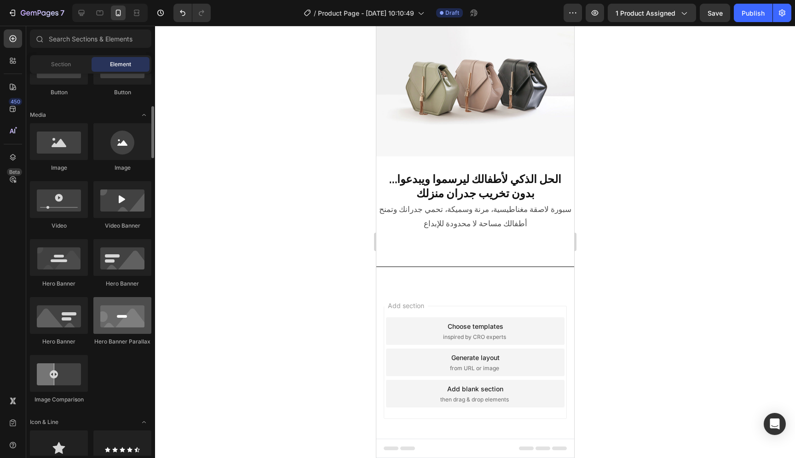
scroll to position [253, 0]
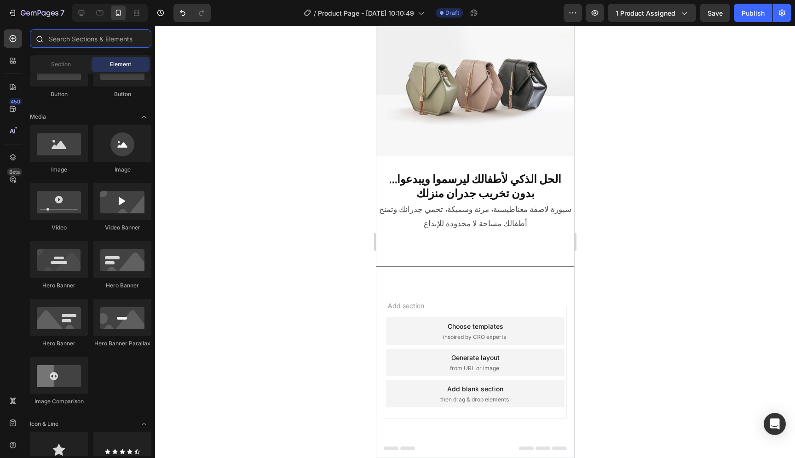
click at [115, 42] on input "text" at bounding box center [91, 38] width 122 height 18
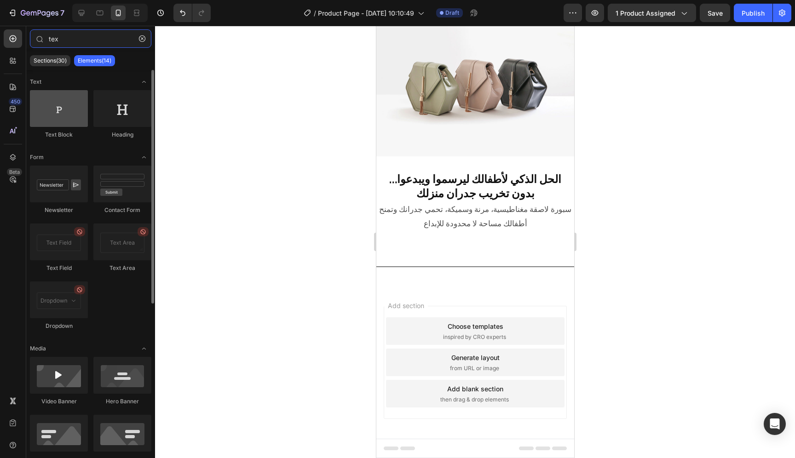
type input "tex"
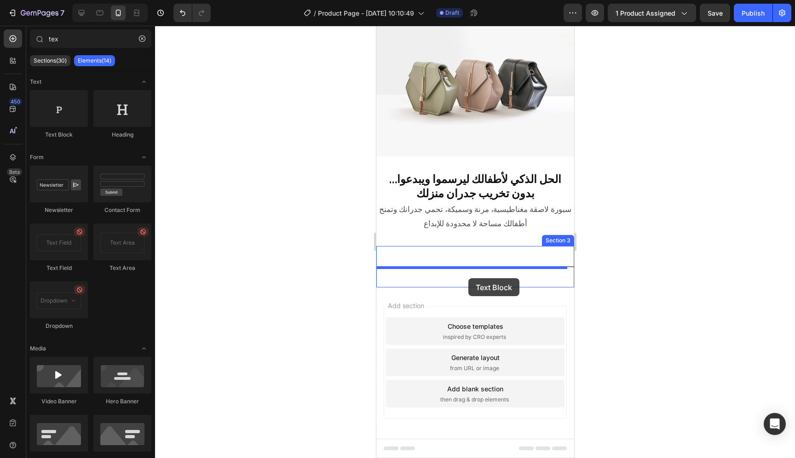
drag, startPoint x: 428, startPoint y: 137, endPoint x: 468, endPoint y: 279, distance: 147.3
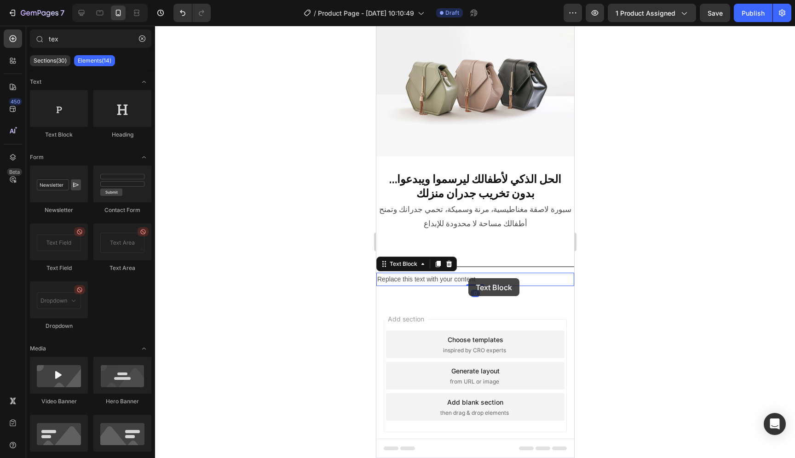
scroll to position [44, 0]
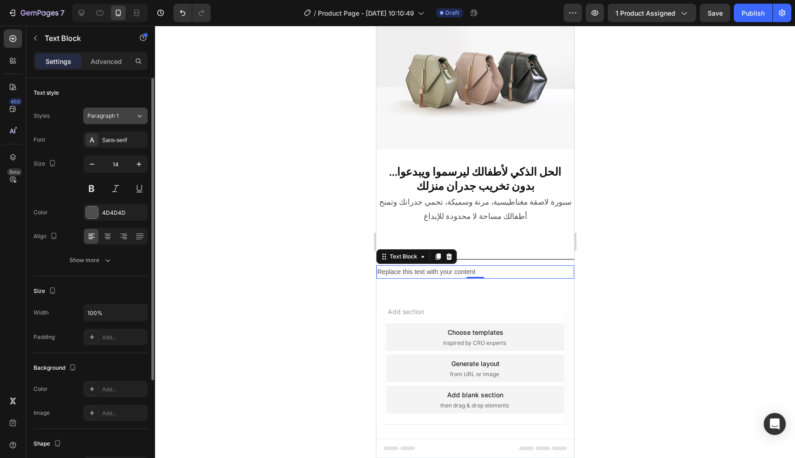
click at [117, 114] on span "Paragraph 1" at bounding box center [102, 116] width 31 height 8
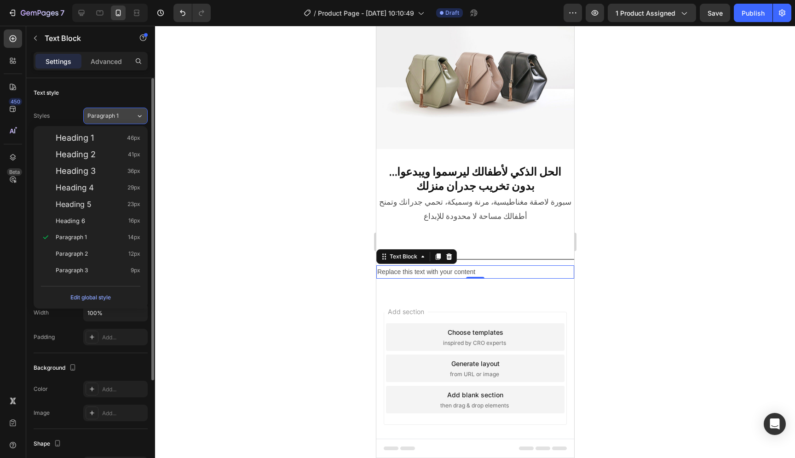
click at [125, 116] on div "Paragraph 1" at bounding box center [111, 116] width 48 height 8
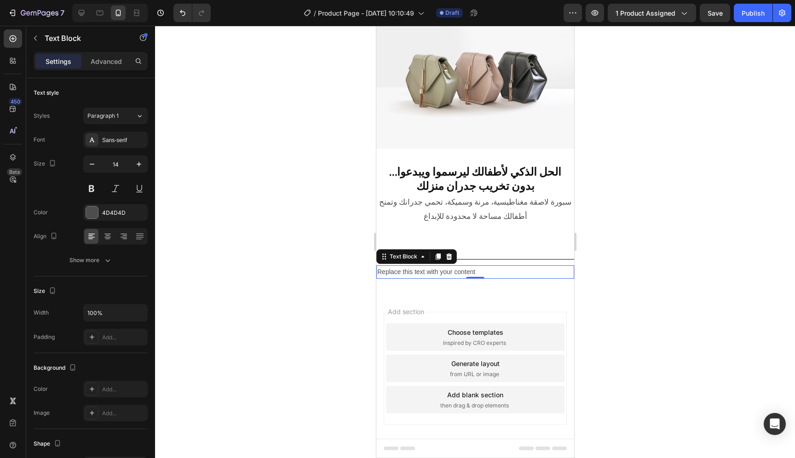
click at [470, 268] on div "Replace this text with your content" at bounding box center [475, 272] width 198 height 13
click at [493, 267] on p "Replace this text with your content" at bounding box center [475, 273] width 196 height 12
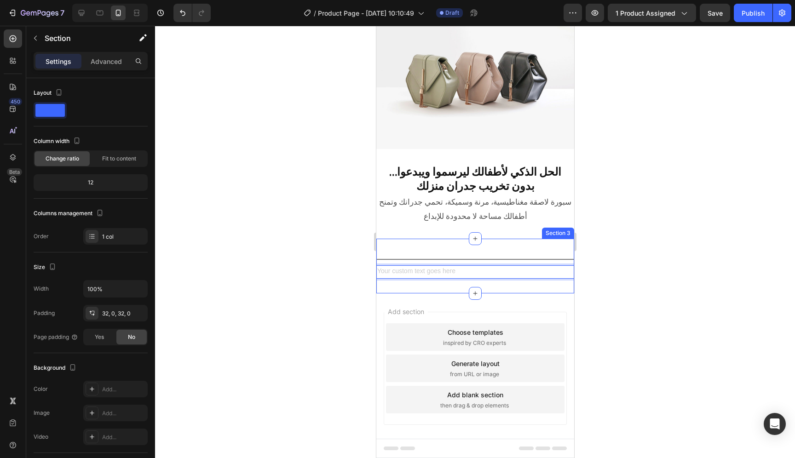
click at [520, 274] on div "Title Line Text Block 0 Section 3" at bounding box center [475, 266] width 198 height 55
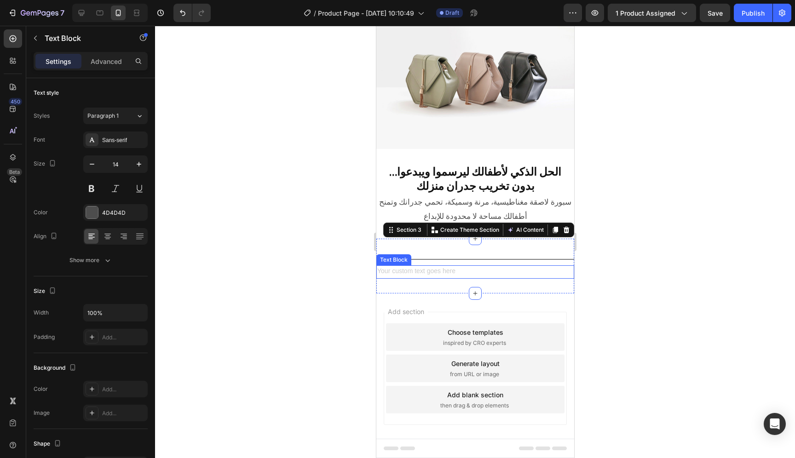
click at [518, 267] on div "Rich Text Editor. Editing area: main" at bounding box center [475, 272] width 198 height 13
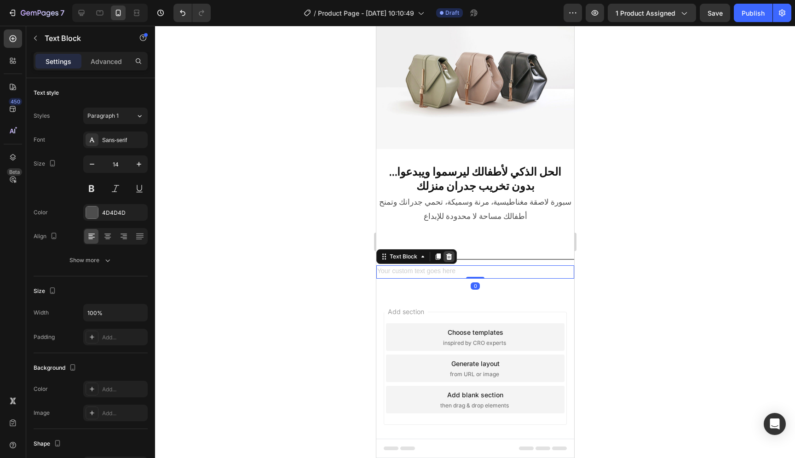
click at [451, 255] on div at bounding box center [448, 256] width 11 height 11
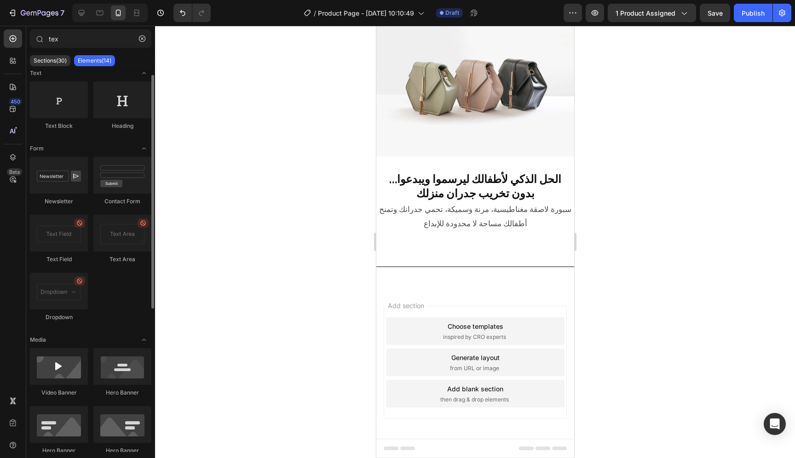
scroll to position [0, 0]
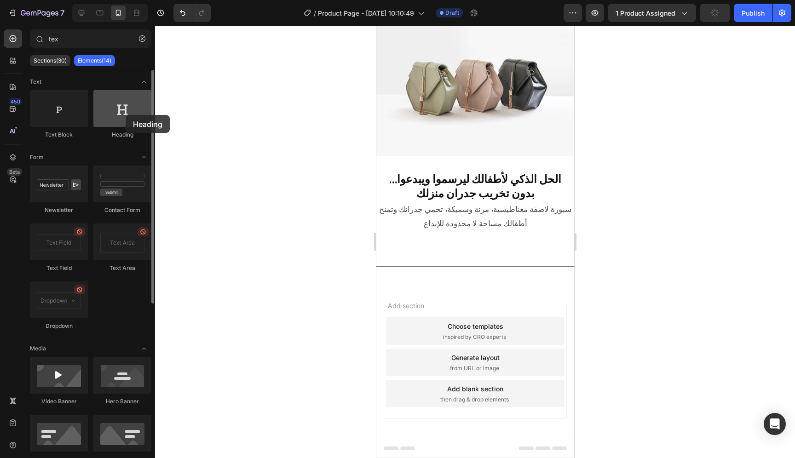
click at [126, 115] on div at bounding box center [122, 108] width 58 height 37
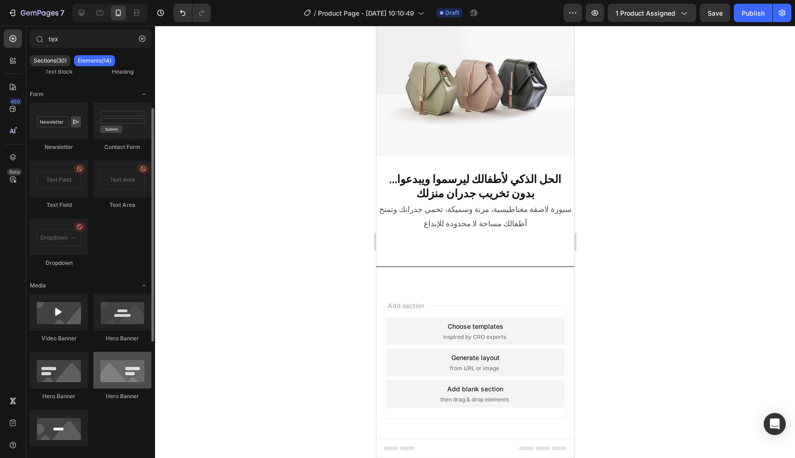
scroll to position [139, 0]
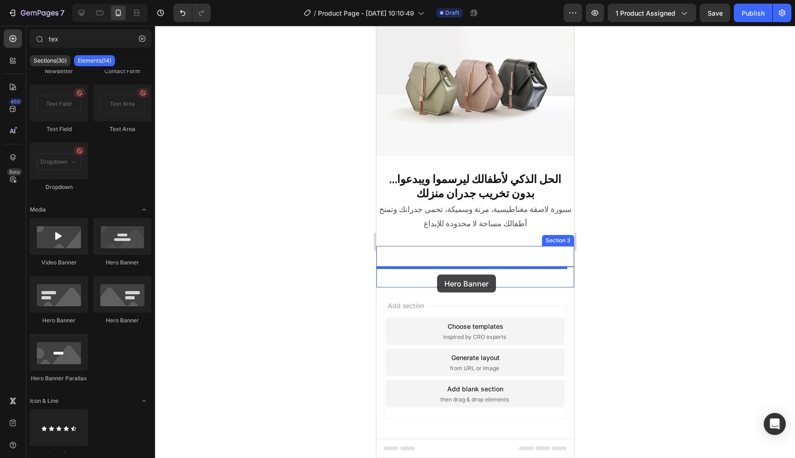
drag, startPoint x: 500, startPoint y: 261, endPoint x: 437, endPoint y: 274, distance: 64.4
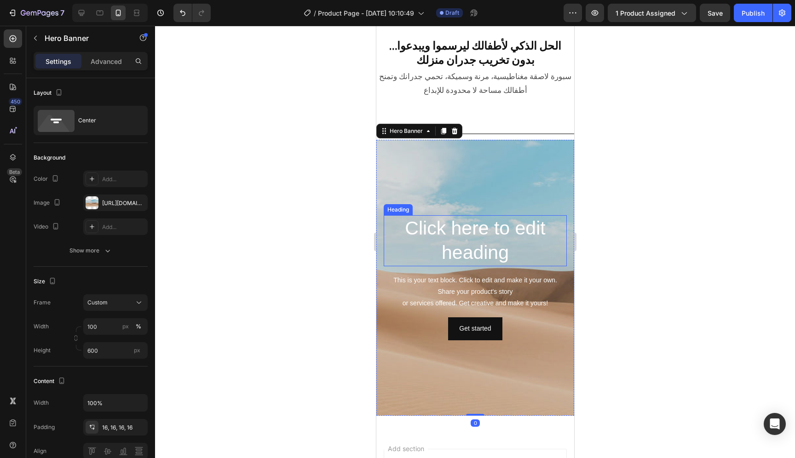
scroll to position [166, 0]
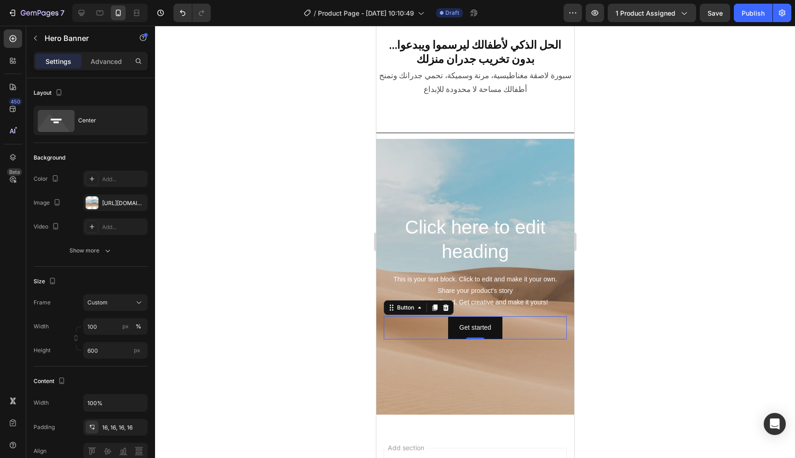
click at [518, 328] on div "Get started Button 0" at bounding box center [474, 328] width 183 height 23
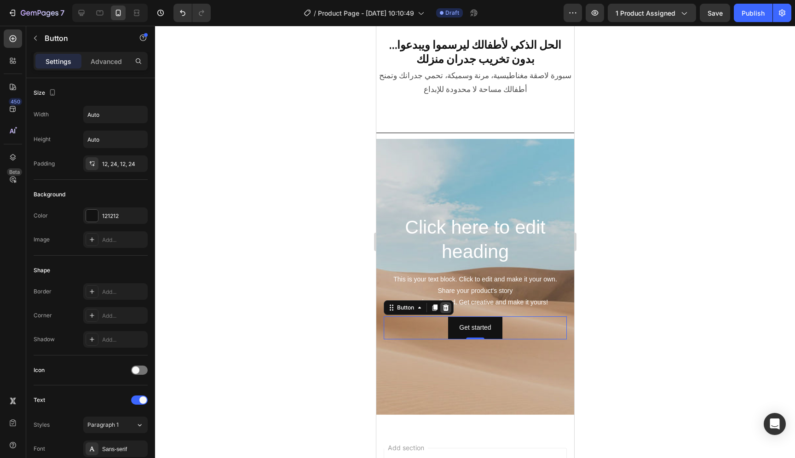
click at [446, 309] on icon at bounding box center [446, 308] width 6 height 6
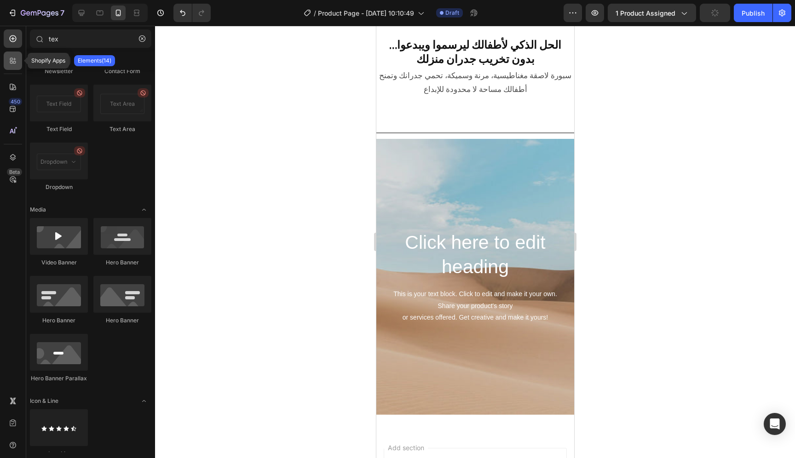
click at [7, 63] on div at bounding box center [13, 61] width 18 height 18
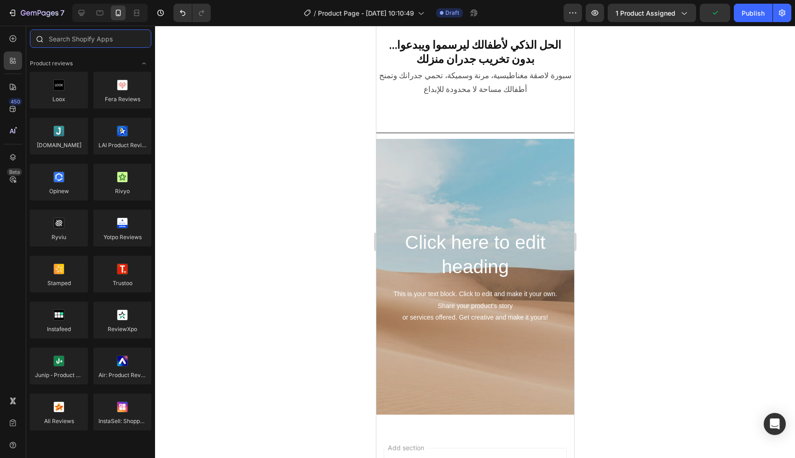
click at [55, 44] on input "text" at bounding box center [91, 38] width 122 height 18
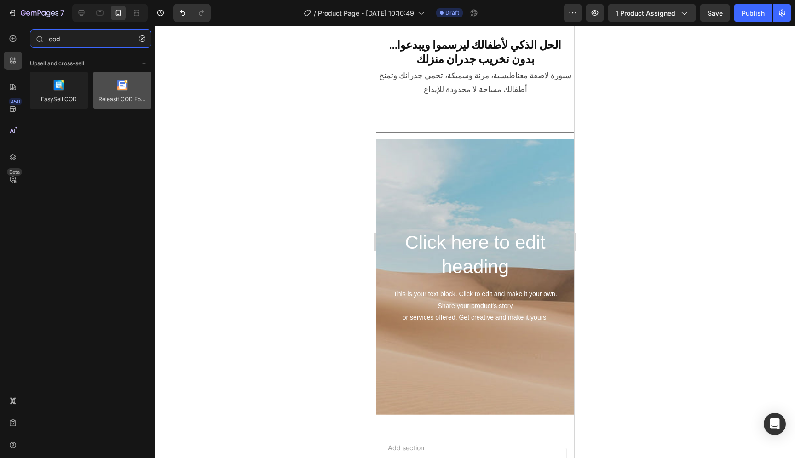
type input "cod"
click at [110, 98] on div at bounding box center [122, 90] width 58 height 37
click at [113, 87] on div at bounding box center [122, 90] width 58 height 37
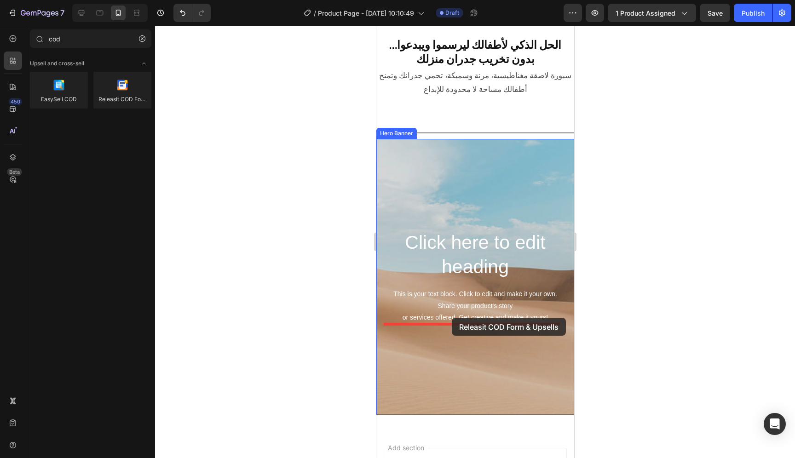
drag, startPoint x: 495, startPoint y: 118, endPoint x: 451, endPoint y: 318, distance: 204.5
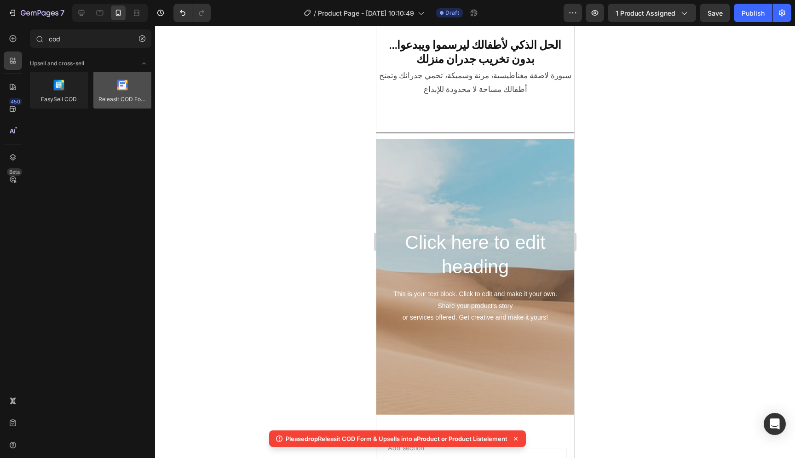
click at [127, 88] on div at bounding box center [122, 90] width 58 height 37
click at [127, 89] on div at bounding box center [122, 90] width 58 height 37
click at [140, 66] on icon "Toggle open" at bounding box center [143, 63] width 7 height 7
click at [143, 64] on icon "Toggle open" at bounding box center [143, 63] width 7 height 7
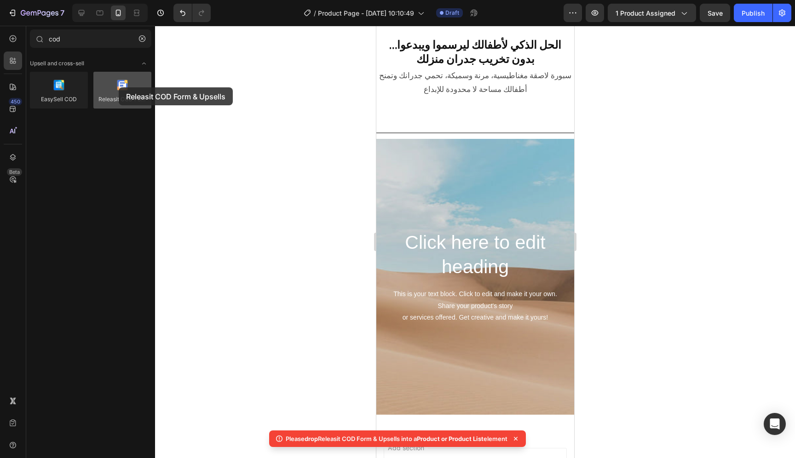
click at [119, 87] on div at bounding box center [122, 90] width 58 height 37
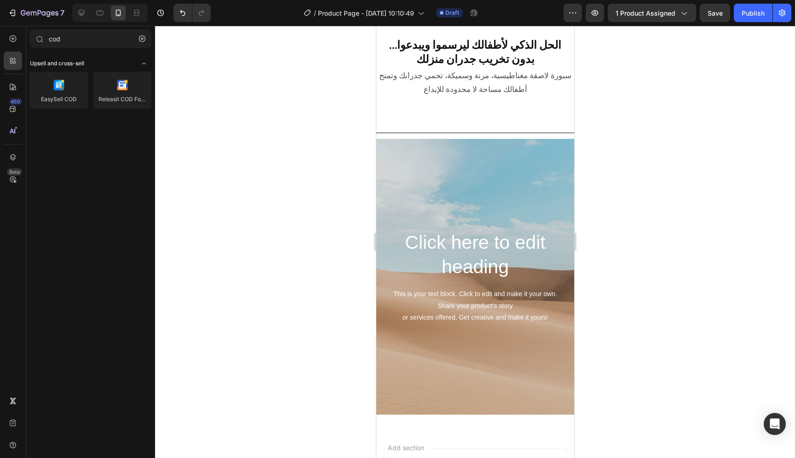
click at [144, 65] on icon "Toggle open" at bounding box center [143, 63] width 7 height 7
click at [672, 10] on span "1 product assigned" at bounding box center [646, 13] width 60 height 10
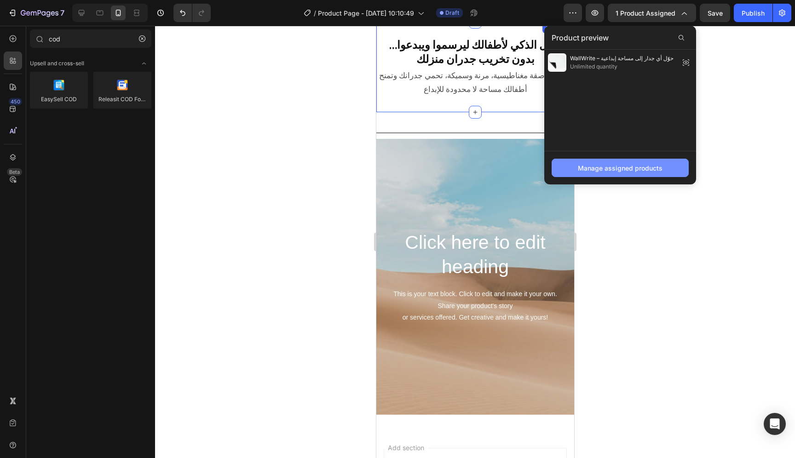
click at [621, 167] on div "Manage assigned products" at bounding box center [620, 168] width 85 height 10
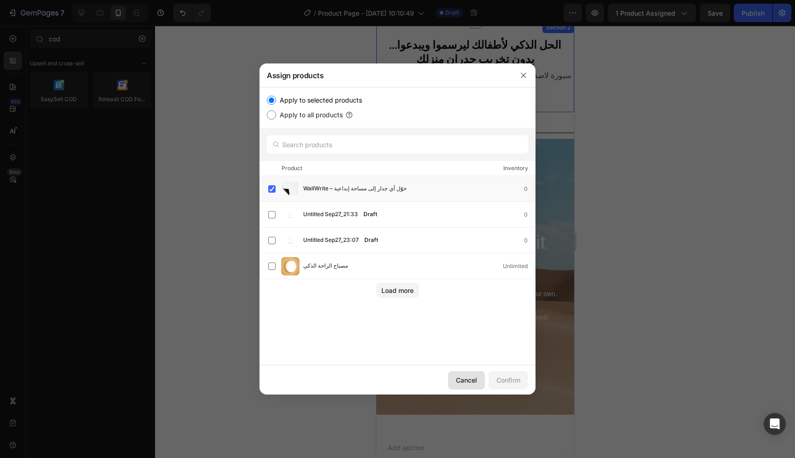
click at [470, 379] on div "Cancel" at bounding box center [466, 381] width 21 height 10
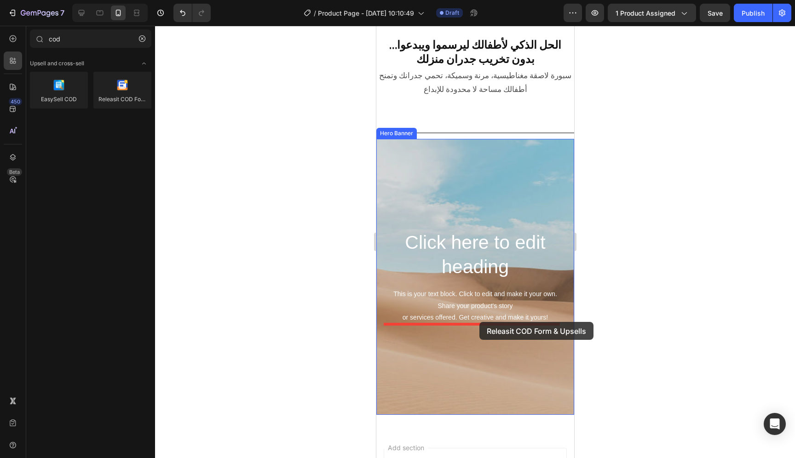
drag, startPoint x: 508, startPoint y: 119, endPoint x: 479, endPoint y: 322, distance: 205.1
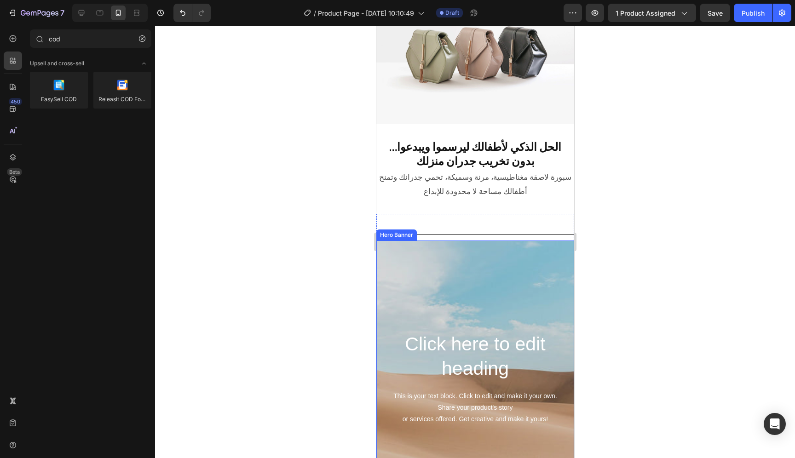
scroll to position [116, 0]
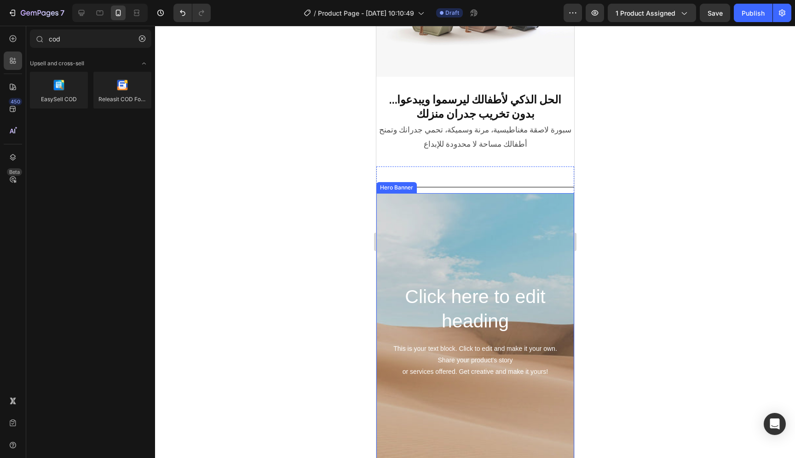
click at [519, 242] on div "Background Image" at bounding box center [475, 331] width 198 height 276
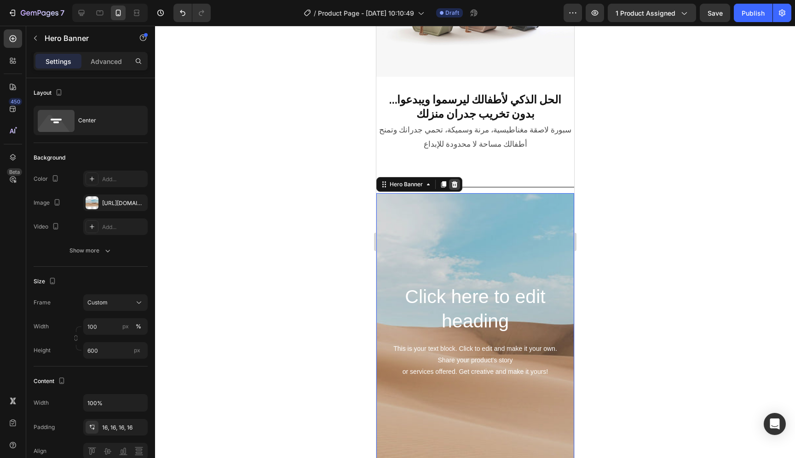
click at [456, 181] on icon at bounding box center [455, 184] width 6 height 6
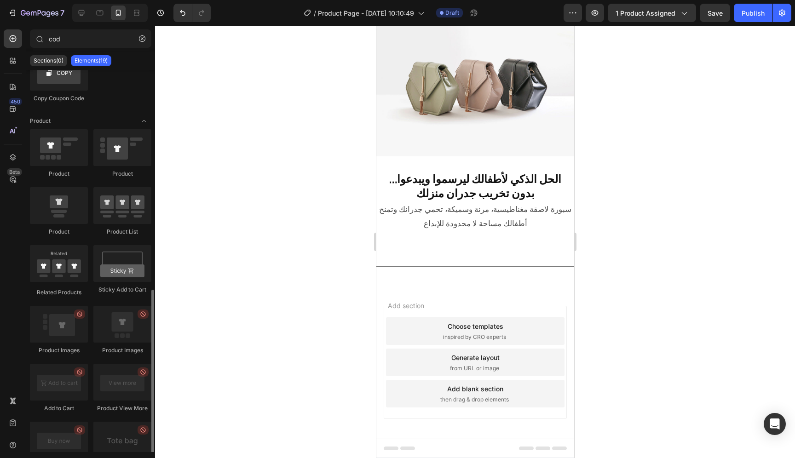
scroll to position [315, 0]
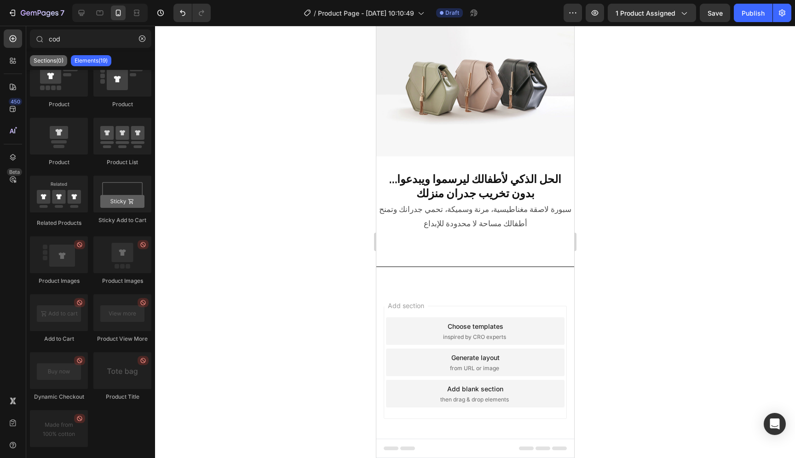
click at [52, 59] on p "Sections(0)" at bounding box center [49, 60] width 30 height 7
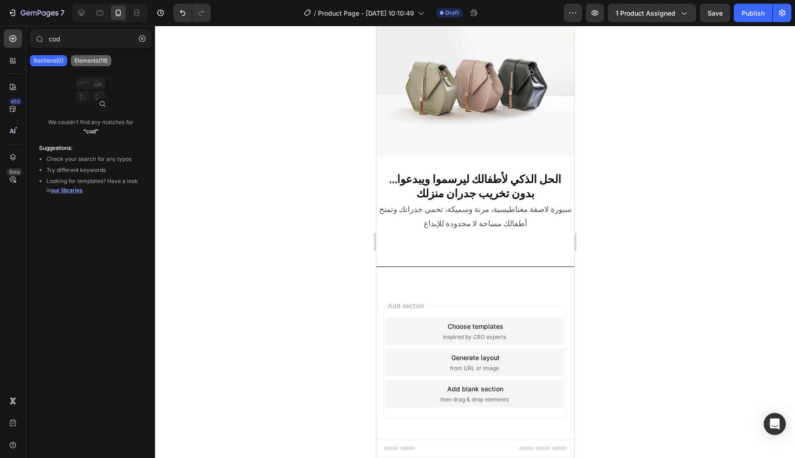
click at [103, 58] on p "Elements(19)" at bounding box center [91, 60] width 33 height 7
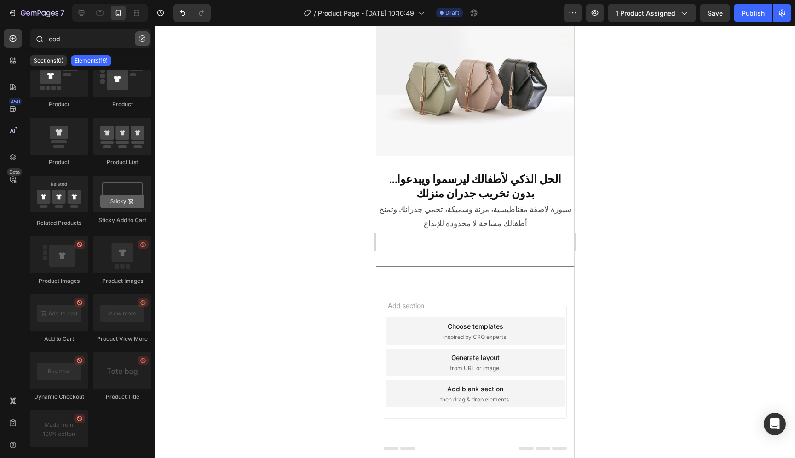
click at [142, 42] on button "button" at bounding box center [142, 38] width 15 height 15
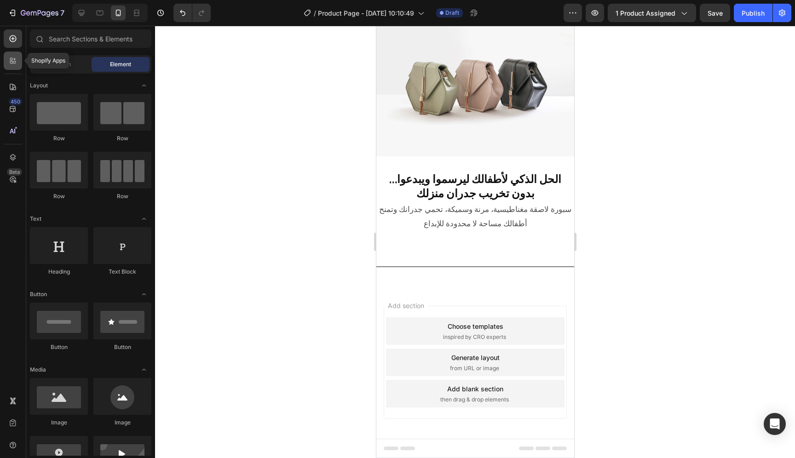
click at [15, 63] on icon at bounding box center [12, 60] width 9 height 9
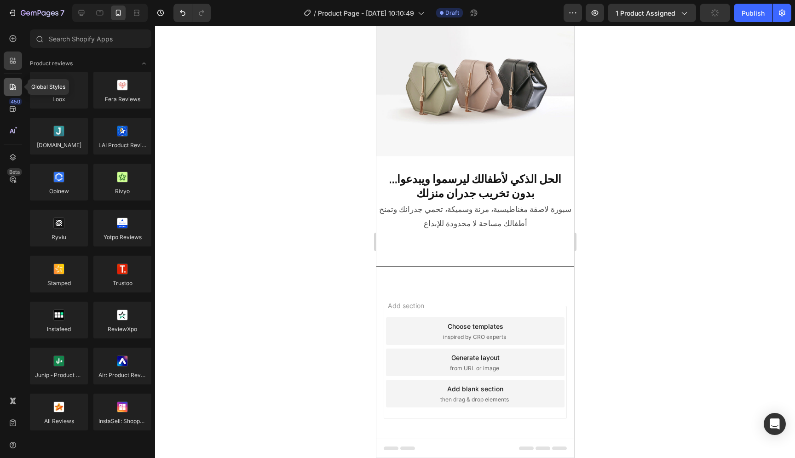
click at [12, 91] on icon at bounding box center [12, 86] width 9 height 9
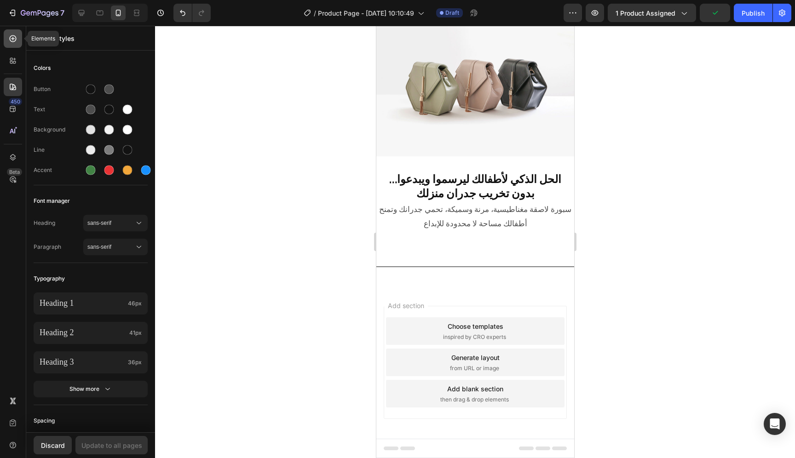
click at [10, 42] on icon at bounding box center [12, 38] width 9 height 9
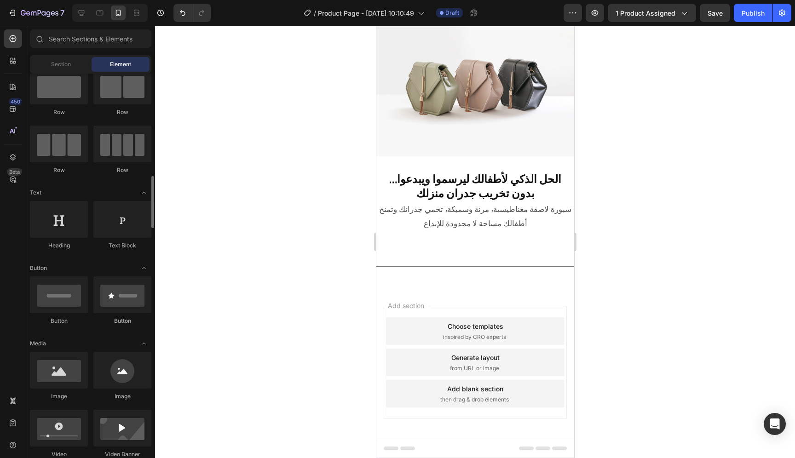
scroll to position [0, 0]
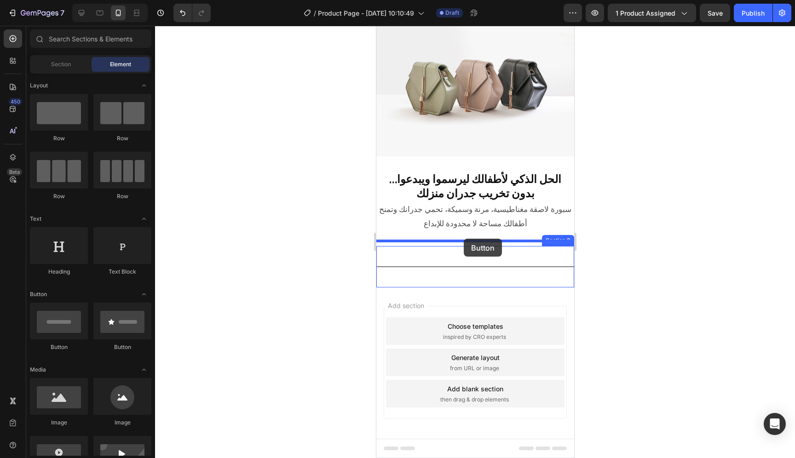
drag, startPoint x: 440, startPoint y: 357, endPoint x: 464, endPoint y: 239, distance: 120.2
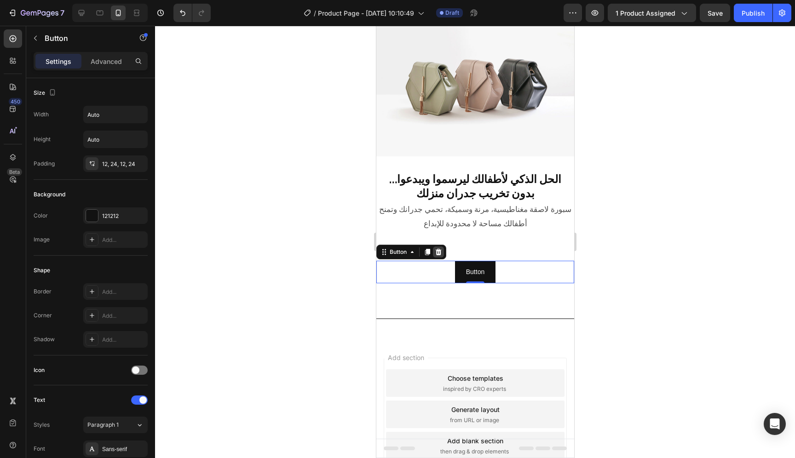
click at [441, 251] on div at bounding box center [438, 252] width 11 height 11
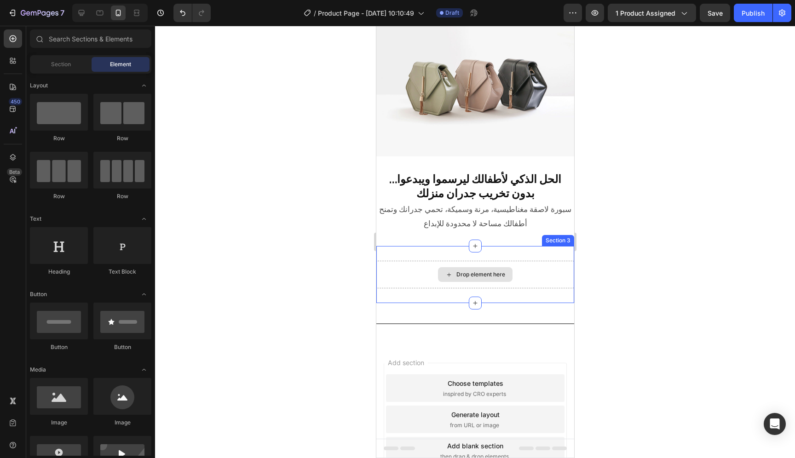
click at [531, 275] on div "Drop element here" at bounding box center [475, 275] width 198 height 28
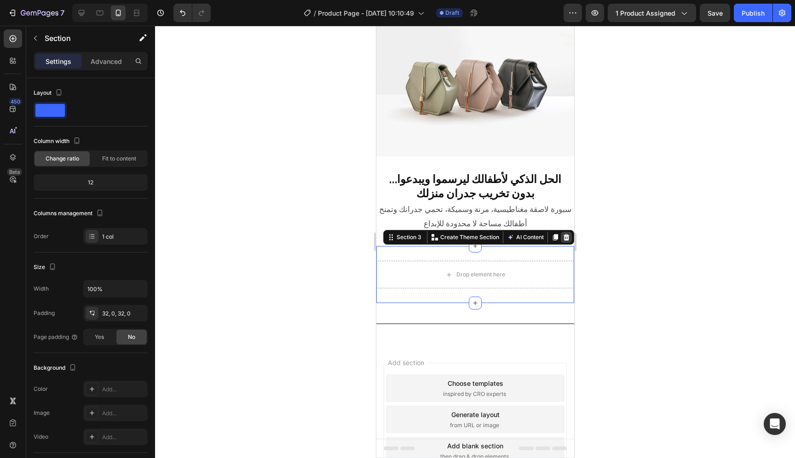
click at [563, 234] on icon at bounding box center [566, 237] width 6 height 6
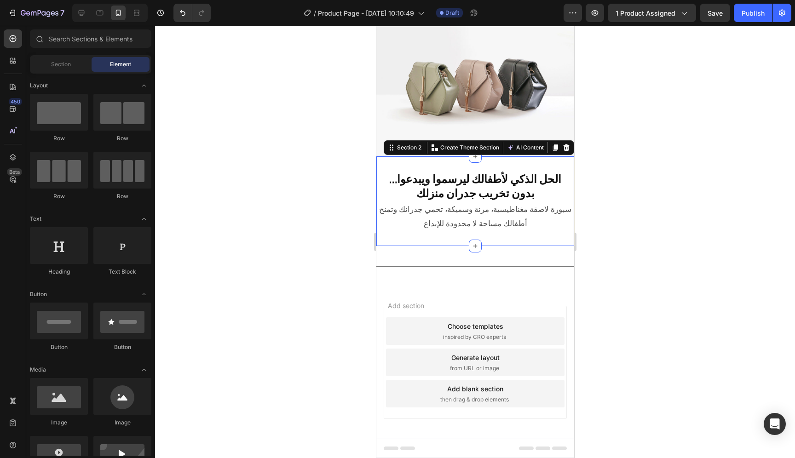
click at [488, 232] on div "الحل الذكي لأطفالك ليرسموا ويبدعوا… بدون تخريب جدران منزلك Heading سبورة لاصقة …" at bounding box center [475, 202] width 198 height 90
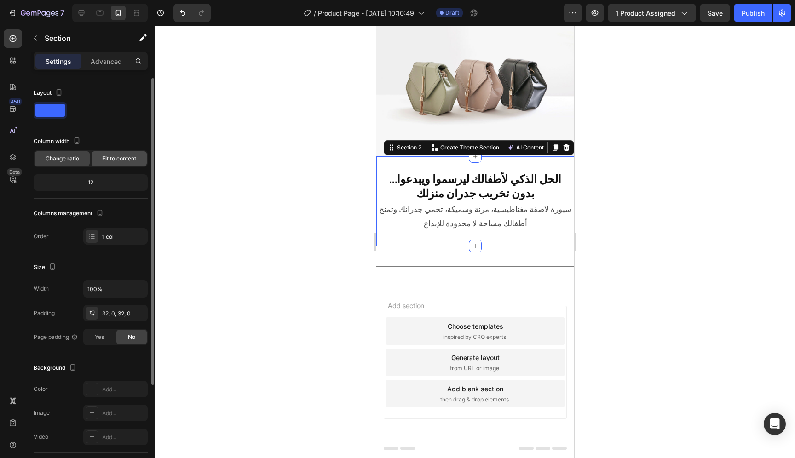
click at [117, 160] on span "Fit to content" at bounding box center [119, 159] width 34 height 8
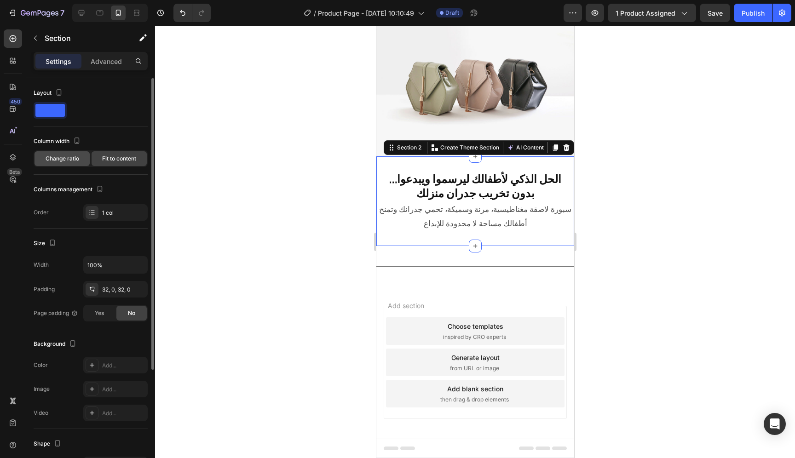
click at [75, 160] on span "Change ratio" at bounding box center [63, 159] width 34 height 8
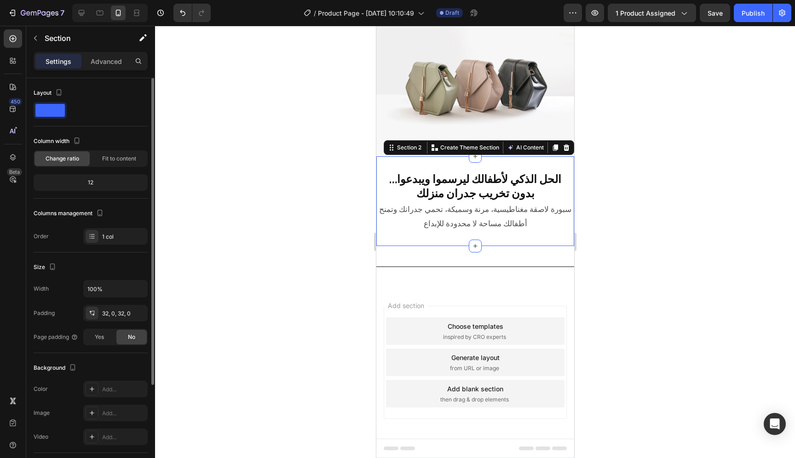
click at [97, 181] on div "12" at bounding box center [90, 182] width 110 height 13
drag, startPoint x: 97, startPoint y: 183, endPoint x: 91, endPoint y: 183, distance: 6.0
click at [96, 183] on div "12" at bounding box center [90, 182] width 110 height 13
drag, startPoint x: 89, startPoint y: 183, endPoint x: 97, endPoint y: 187, distance: 8.9
click at [97, 187] on div "12" at bounding box center [90, 182] width 110 height 13
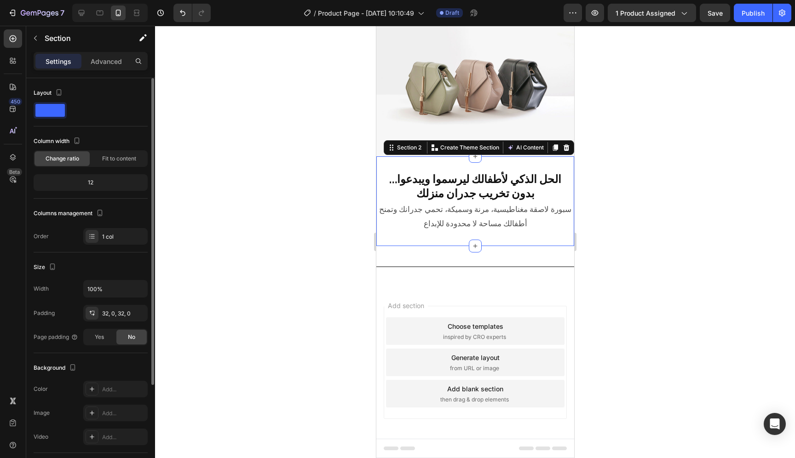
click at [57, 112] on span at bounding box center [49, 110] width 29 height 13
click at [106, 66] on div "Advanced" at bounding box center [106, 61] width 46 height 15
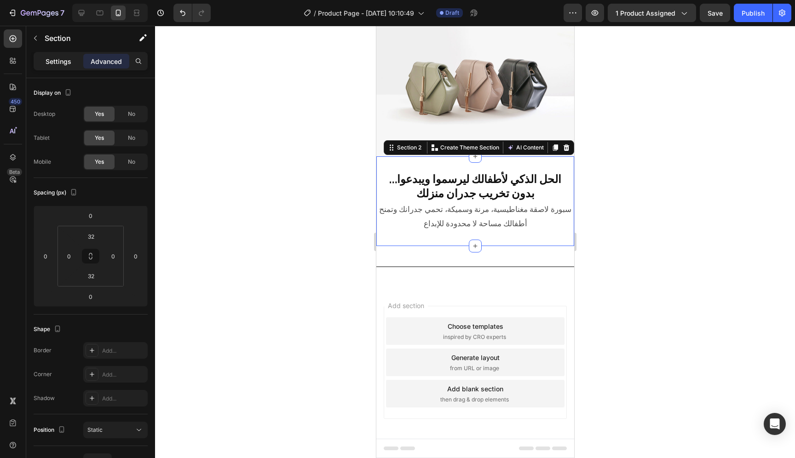
click at [67, 63] on p "Settings" at bounding box center [59, 62] width 26 height 10
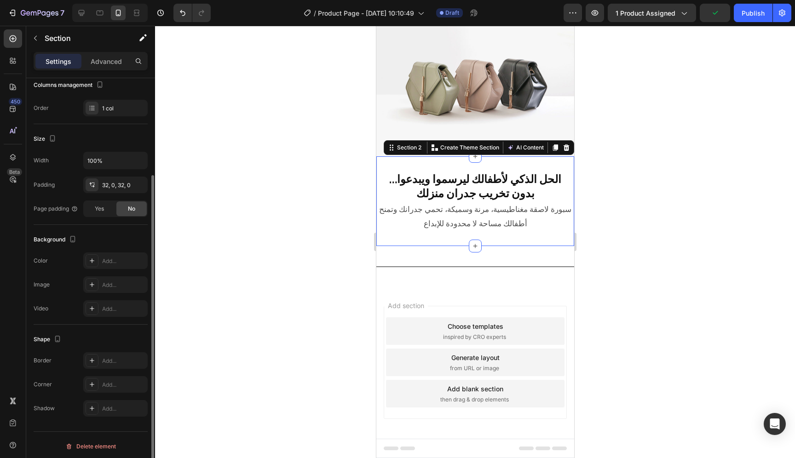
scroll to position [131, 0]
click at [93, 180] on icon at bounding box center [91, 182] width 7 height 7
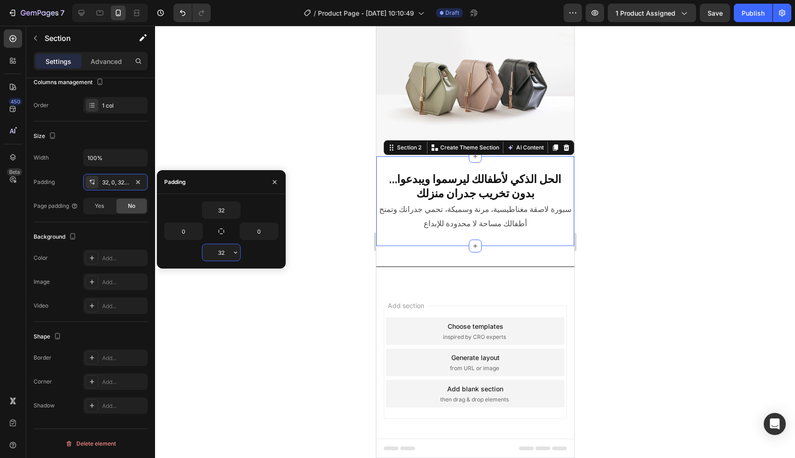
click at [224, 252] on input "32" at bounding box center [222, 252] width 38 height 17
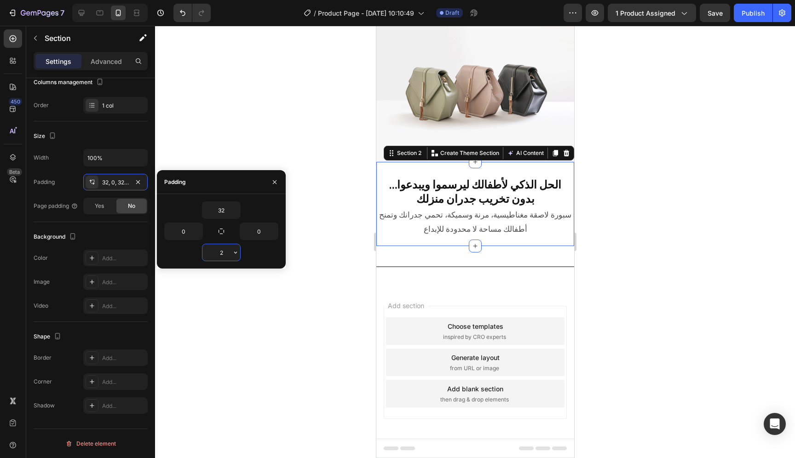
scroll to position [23, 0]
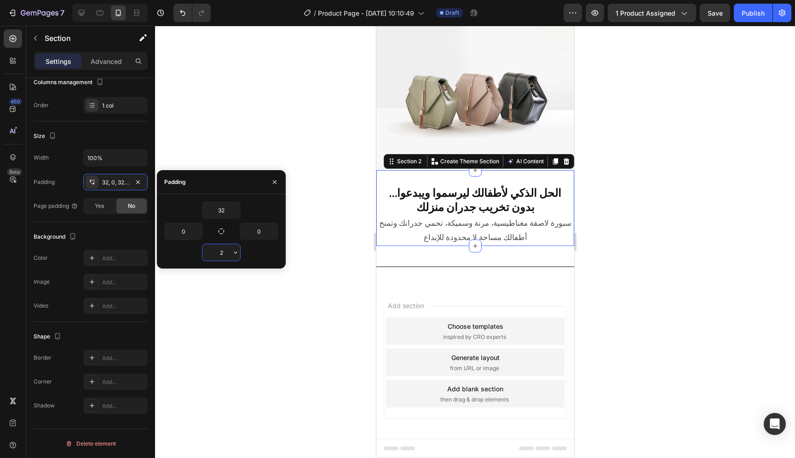
click at [227, 252] on input "2" at bounding box center [222, 252] width 38 height 17
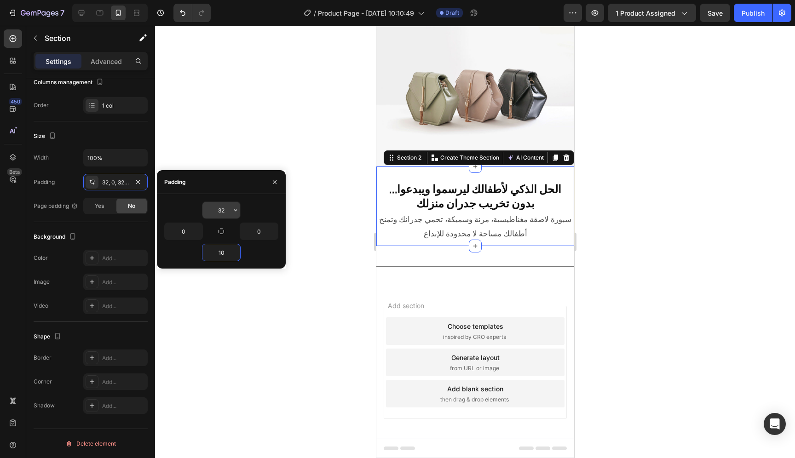
type input "10"
click at [220, 209] on input "32" at bounding box center [222, 210] width 38 height 17
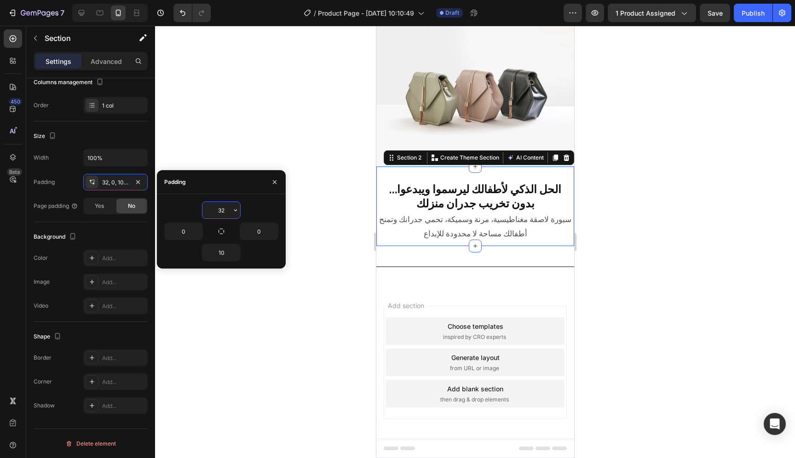
click at [220, 209] on input "32" at bounding box center [222, 210] width 38 height 17
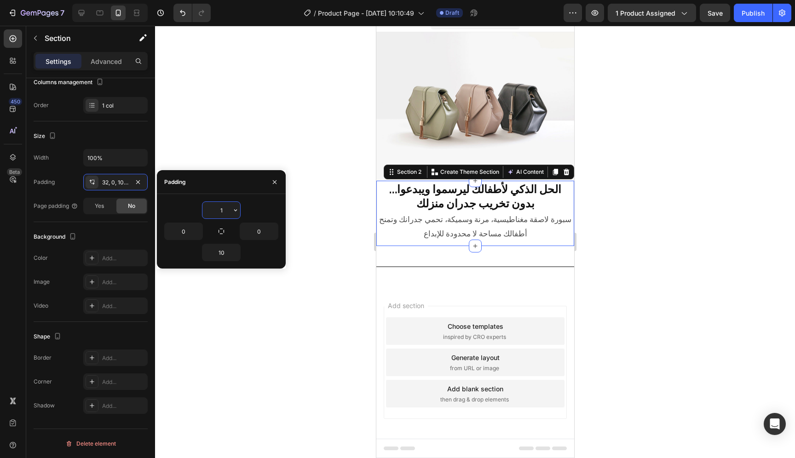
type input "10"
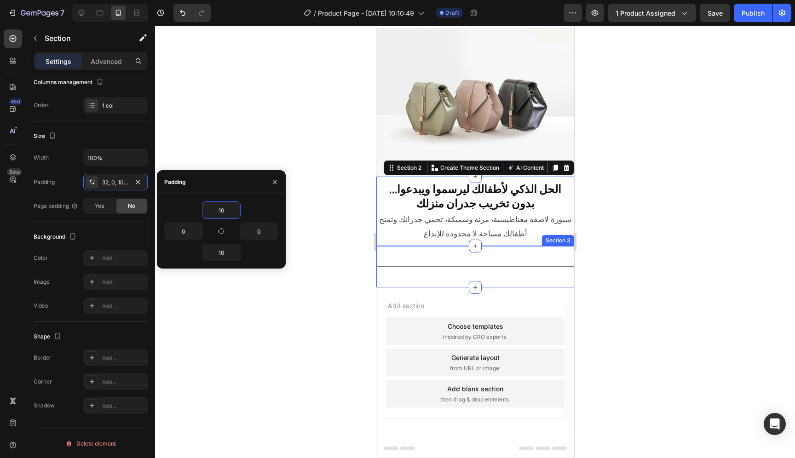
click at [532, 280] on div "Title Line Section 3" at bounding box center [475, 266] width 198 height 41
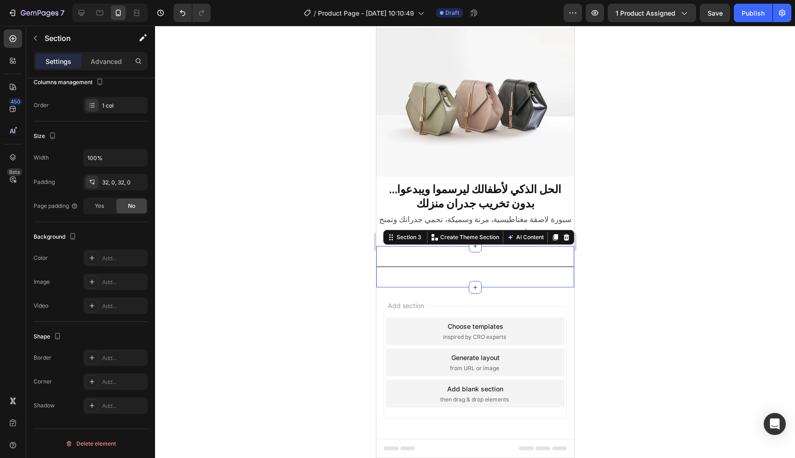
click at [616, 304] on div at bounding box center [475, 242] width 640 height 433
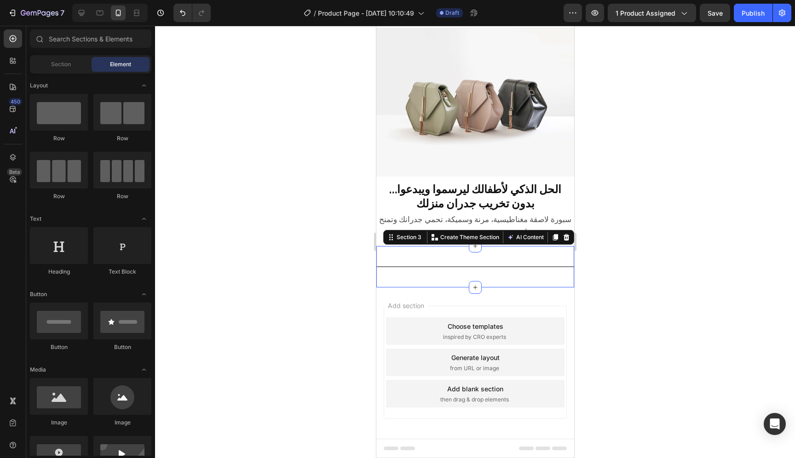
click at [501, 247] on div "Title Line Section 3 You can create reusable sections Create Theme Section AI C…" at bounding box center [475, 266] width 198 height 41
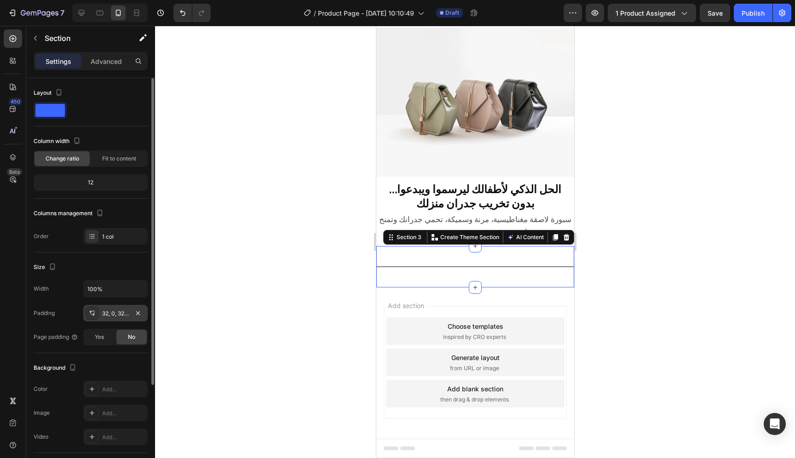
click at [119, 315] on div "32, 0, 32, 0" at bounding box center [115, 314] width 27 height 8
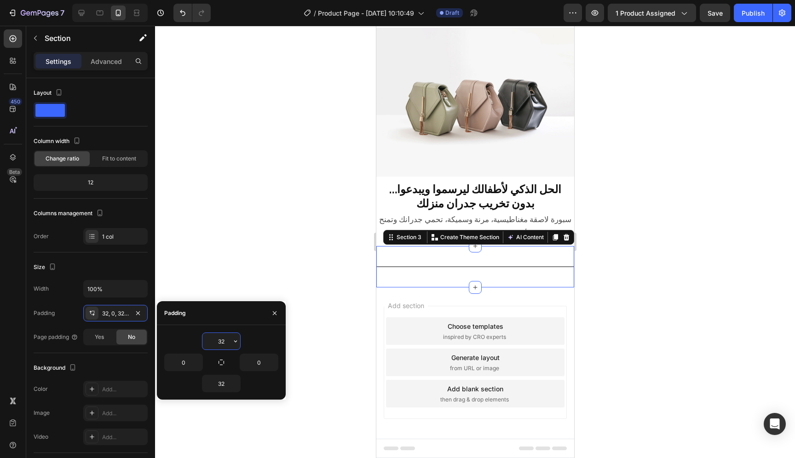
drag, startPoint x: 226, startPoint y: 345, endPoint x: 220, endPoint y: 345, distance: 6.0
click at [220, 345] on input "32" at bounding box center [222, 341] width 38 height 17
click at [222, 345] on input "32" at bounding box center [222, 341] width 38 height 17
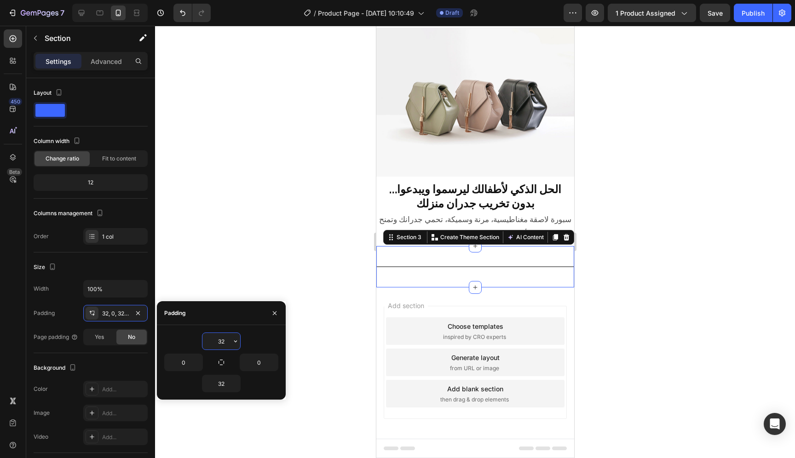
click at [222, 345] on input "32" at bounding box center [222, 341] width 38 height 17
drag, startPoint x: 219, startPoint y: 342, endPoint x: 226, endPoint y: 343, distance: 6.9
click at [226, 343] on input "32" at bounding box center [222, 341] width 38 height 17
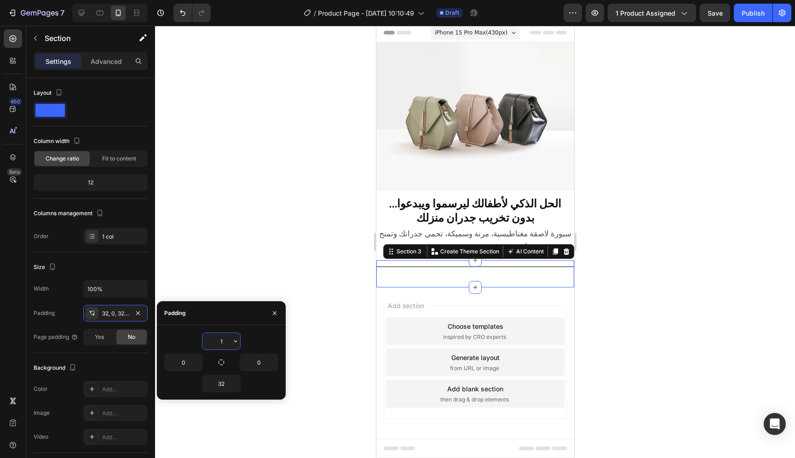
type input "10"
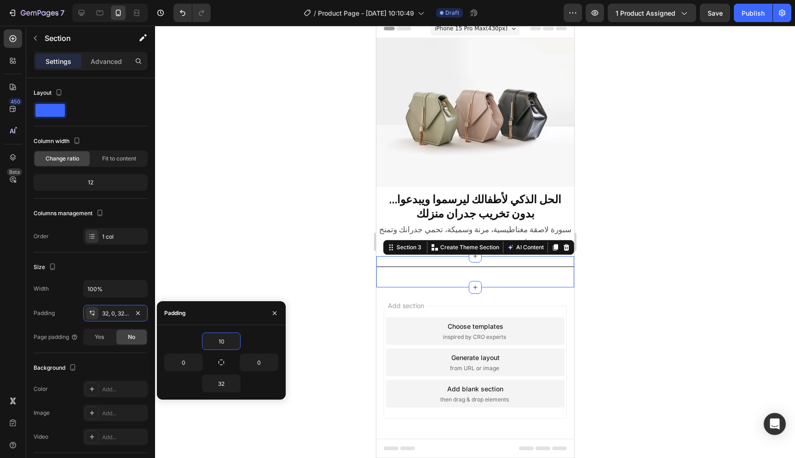
click at [646, 362] on div at bounding box center [475, 242] width 640 height 433
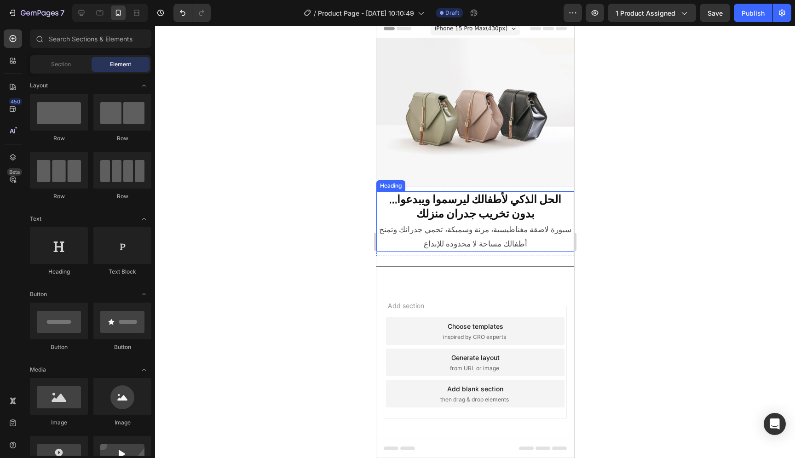
click at [496, 208] on h2 "الحل الذكي لأطفالك ليرسموا ويبدعوا… بدون تخريب جدران منزلك" at bounding box center [475, 206] width 198 height 30
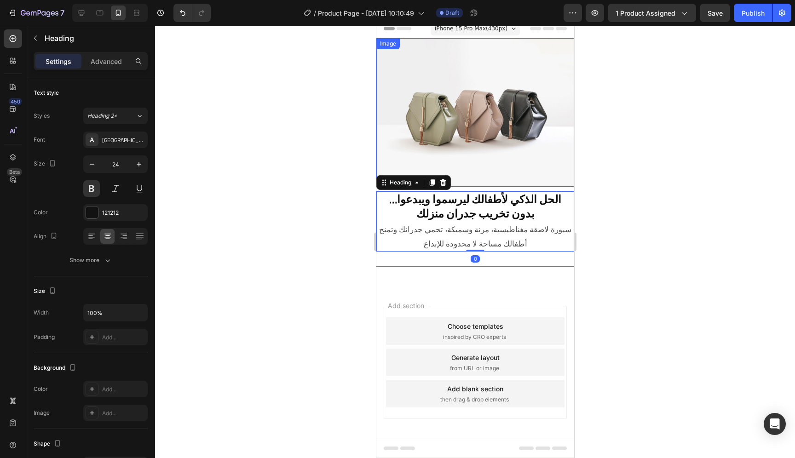
scroll to position [0, 0]
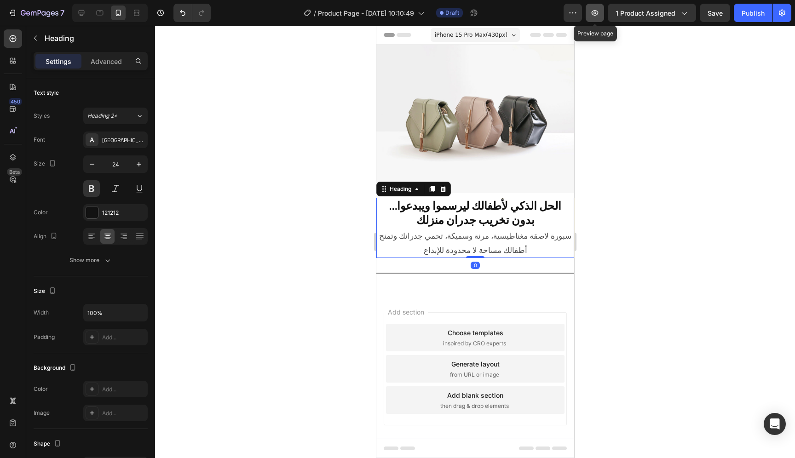
click at [598, 15] on icon "button" at bounding box center [595, 13] width 7 height 6
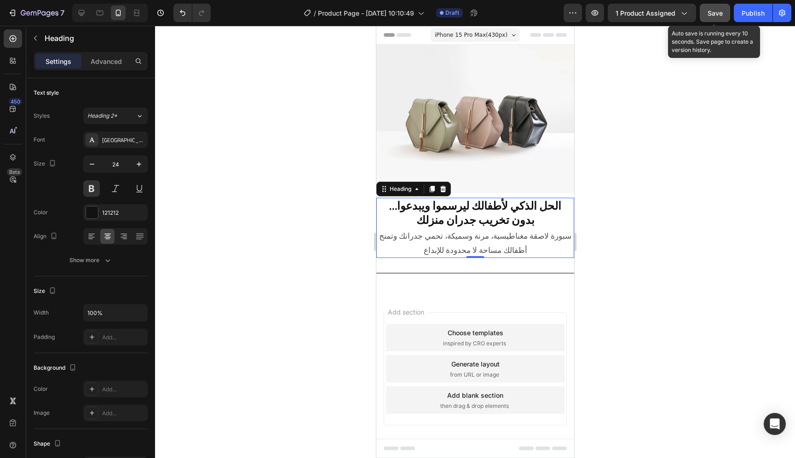
click at [712, 14] on span "Save" at bounding box center [715, 13] width 15 height 8
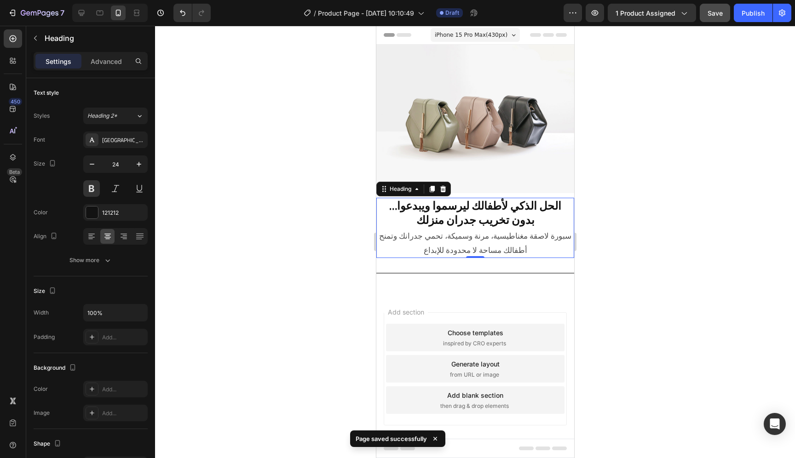
scroll to position [6, 0]
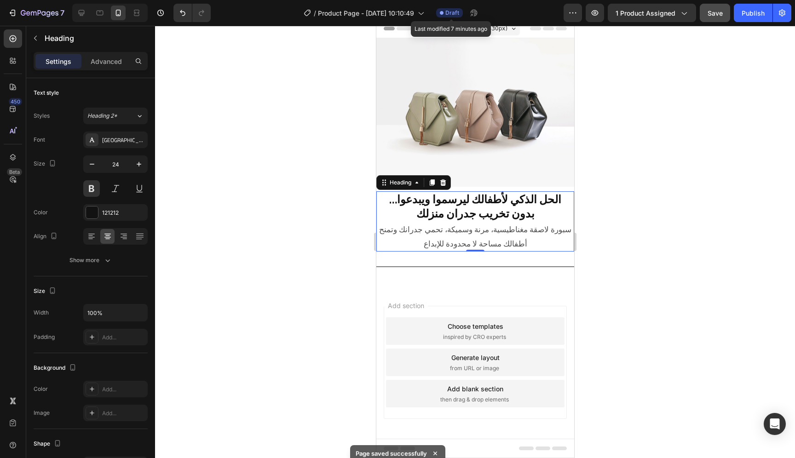
click at [456, 16] on span "Draft" at bounding box center [453, 13] width 14 height 8
click at [326, 165] on div at bounding box center [475, 242] width 640 height 433
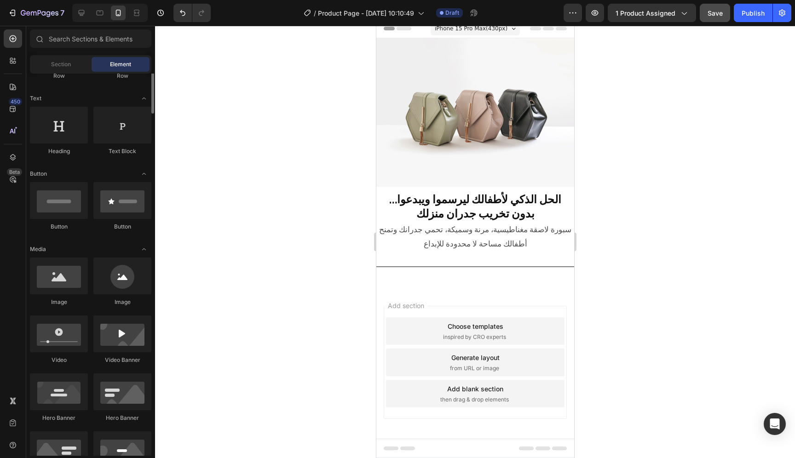
scroll to position [119, 0]
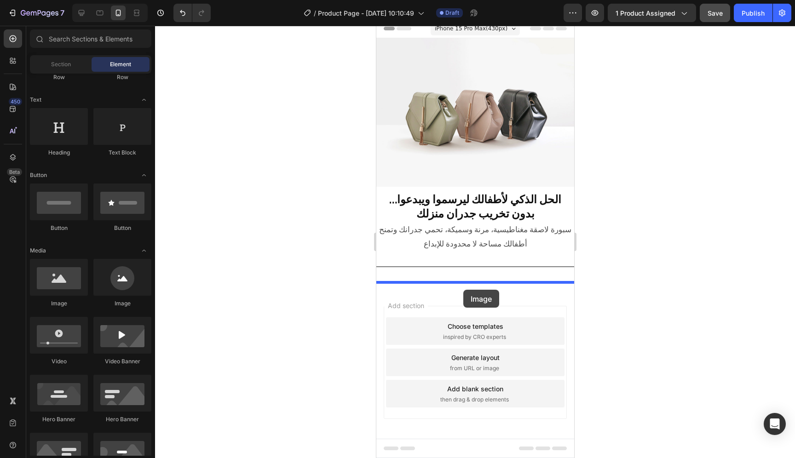
drag, startPoint x: 443, startPoint y: 317, endPoint x: 463, endPoint y: 290, distance: 33.2
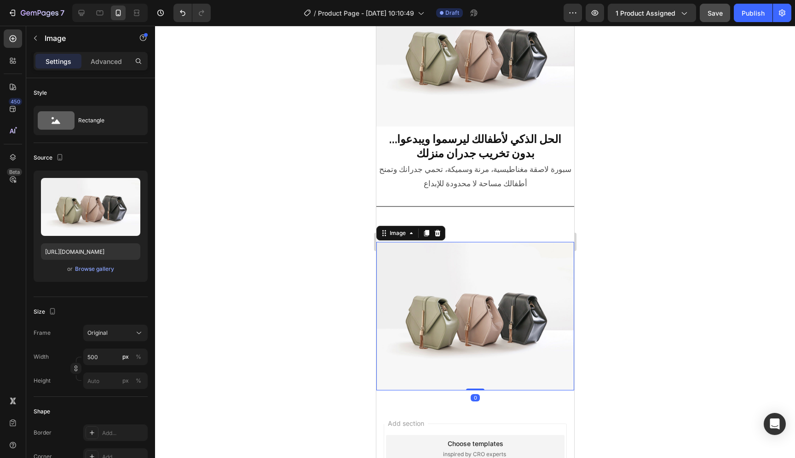
scroll to position [68, 0]
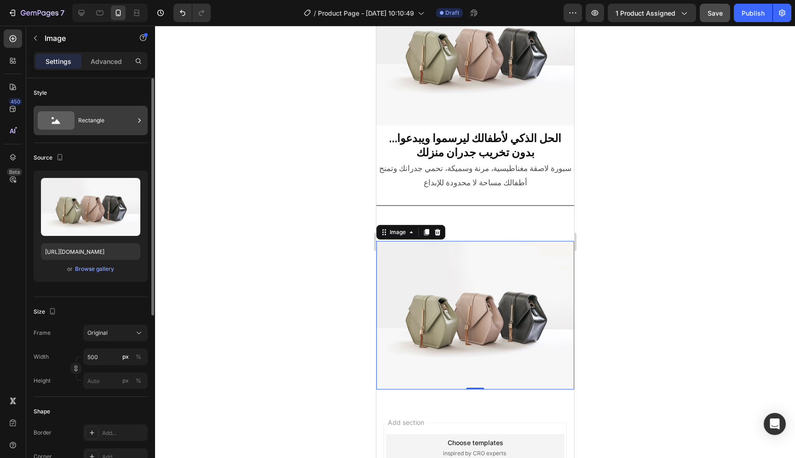
click at [98, 119] on div "Rectangle" at bounding box center [106, 120] width 56 height 21
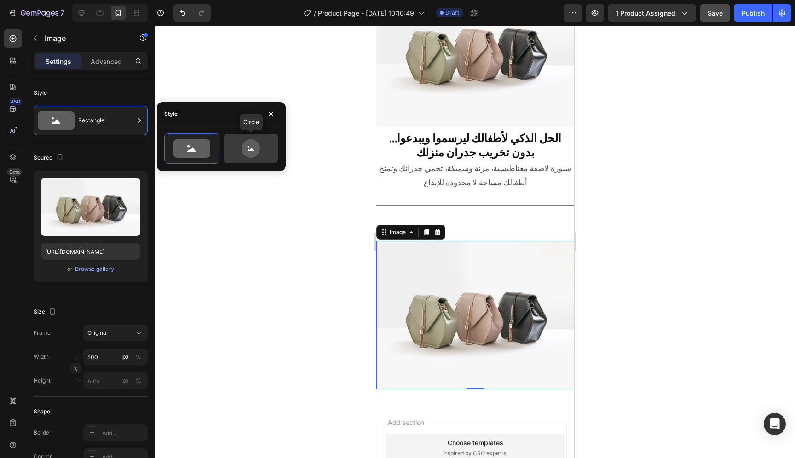
click at [251, 154] on icon at bounding box center [251, 148] width 18 height 18
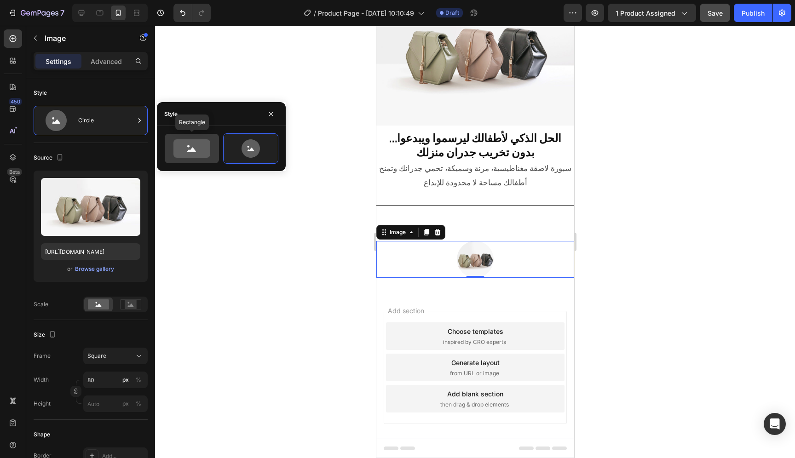
click at [213, 147] on icon at bounding box center [191, 148] width 43 height 18
type input "100"
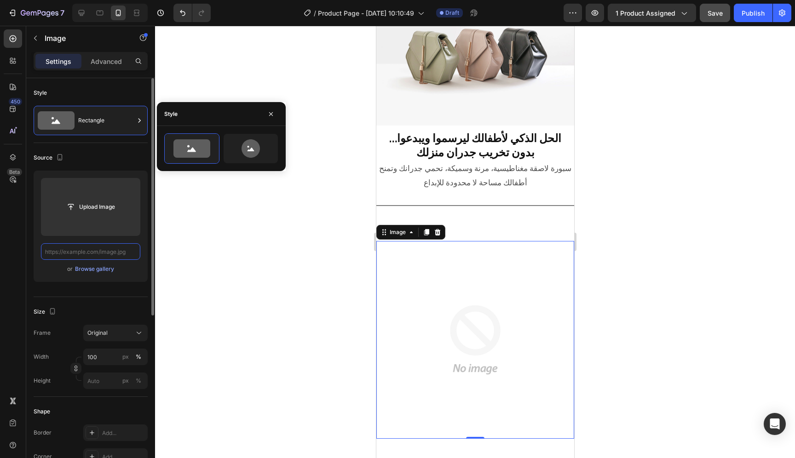
scroll to position [0, 0]
click at [265, 113] on button "button" at bounding box center [271, 114] width 15 height 15
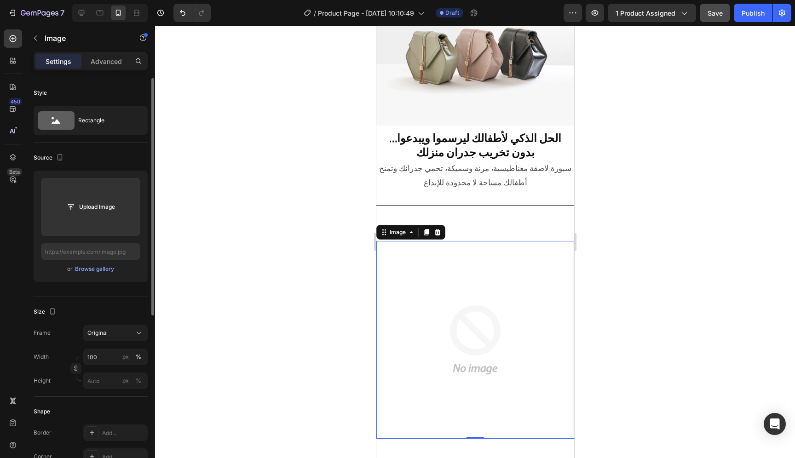
click at [533, 354] on img at bounding box center [475, 340] width 198 height 198
click at [436, 229] on icon at bounding box center [437, 232] width 7 height 7
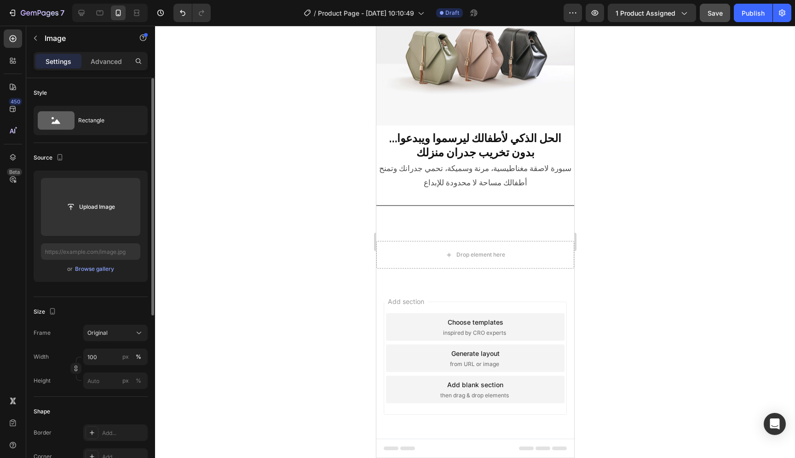
scroll to position [64, 0]
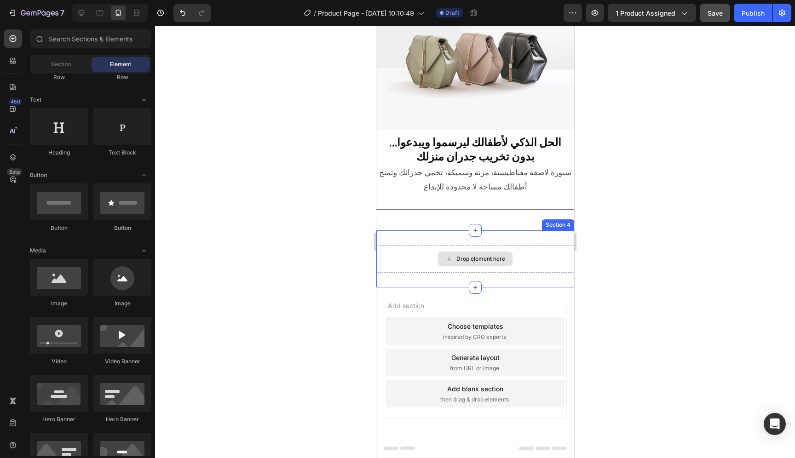
click at [533, 264] on div "Drop element here" at bounding box center [475, 259] width 198 height 28
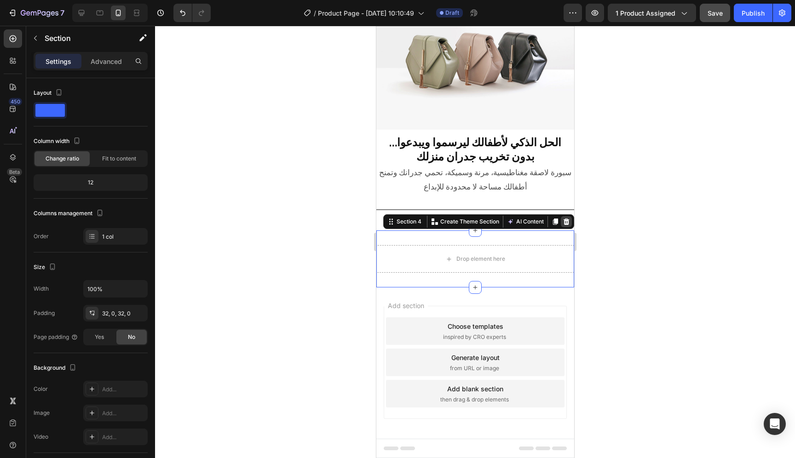
click at [563, 218] on icon at bounding box center [566, 221] width 7 height 7
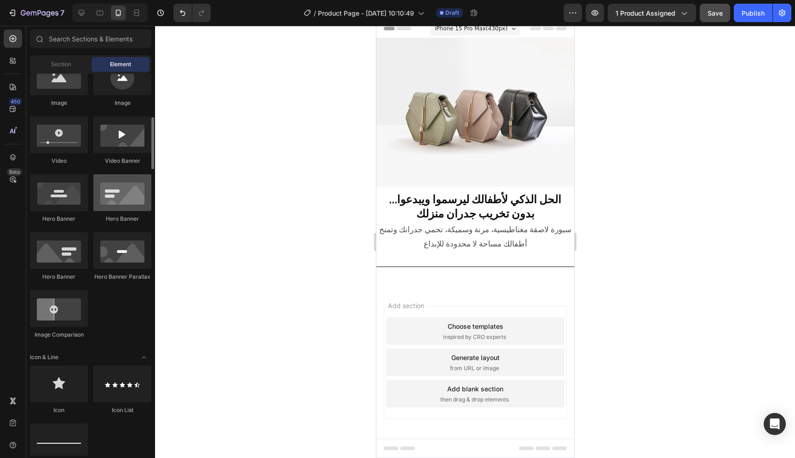
scroll to position [321, 0]
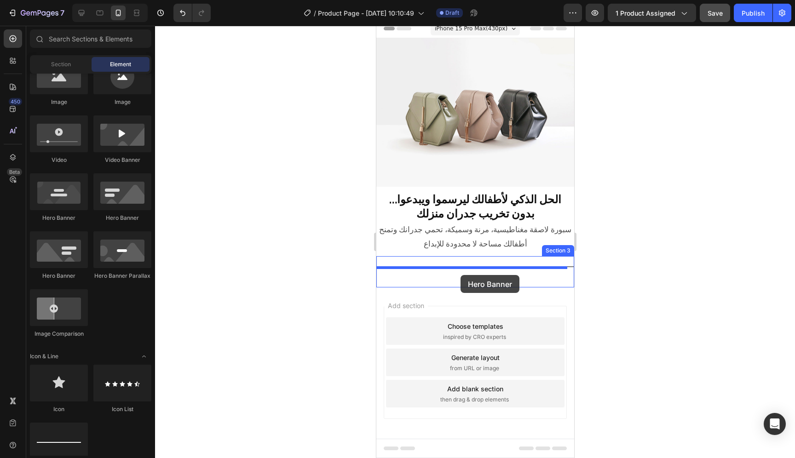
drag, startPoint x: 444, startPoint y: 282, endPoint x: 460, endPoint y: 275, distance: 17.8
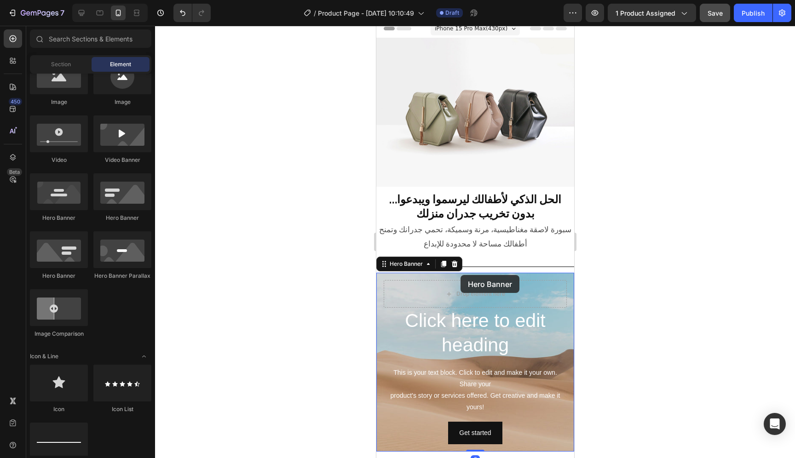
scroll to position [64, 0]
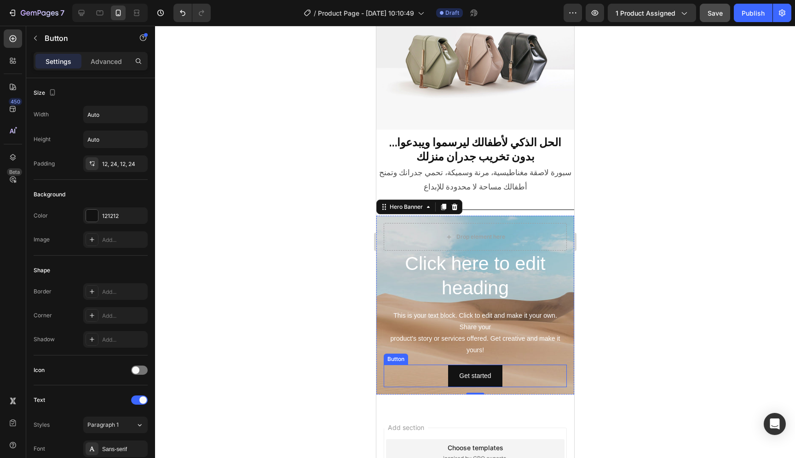
click at [542, 372] on div "Get started Button" at bounding box center [474, 376] width 183 height 23
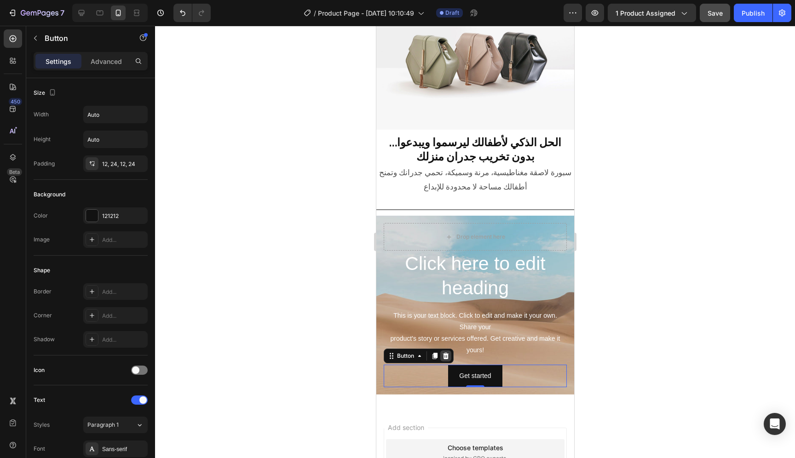
click at [447, 353] on icon at bounding box center [446, 356] width 6 height 6
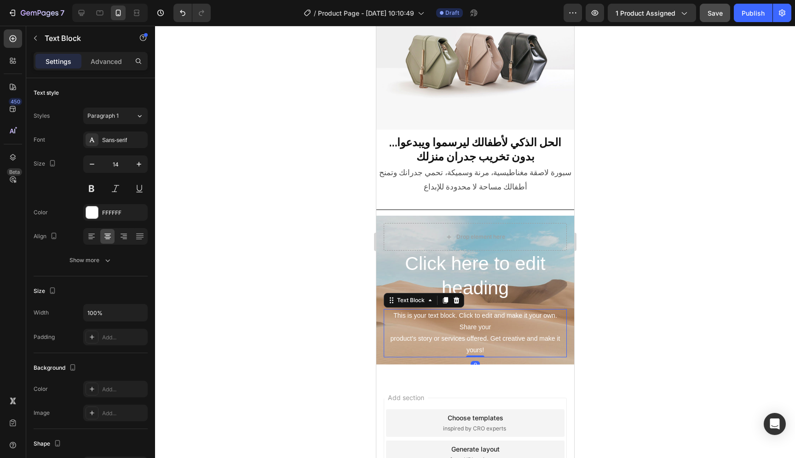
click at [487, 328] on div "This is your text block. Click to edit and make it your own. Share your product…" at bounding box center [474, 333] width 183 height 48
click at [459, 298] on icon at bounding box center [456, 300] width 7 height 7
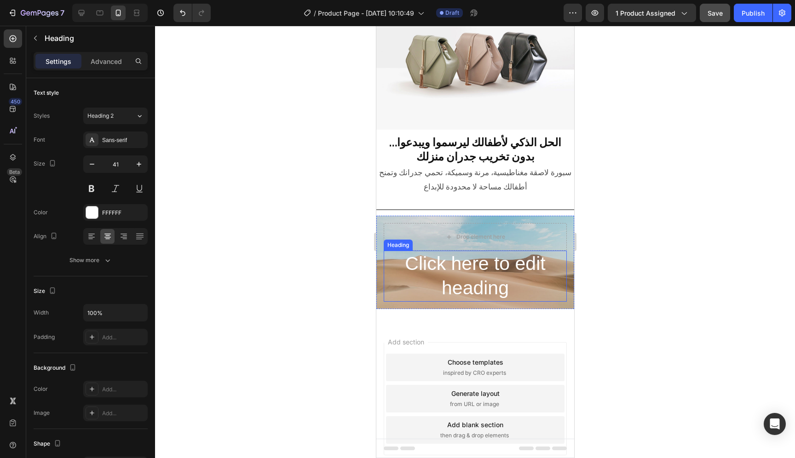
click at [480, 278] on h2 "Click here to edit heading" at bounding box center [474, 276] width 183 height 51
click at [453, 238] on icon at bounding box center [450, 241] width 7 height 7
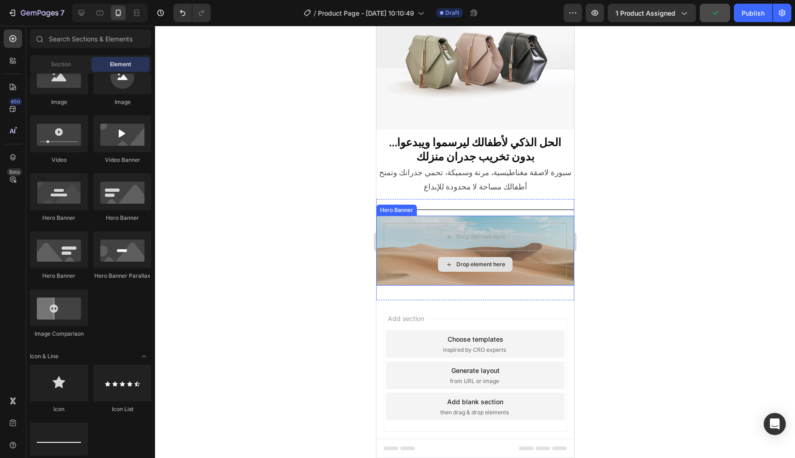
click at [474, 261] on div "Drop element here" at bounding box center [480, 264] width 49 height 7
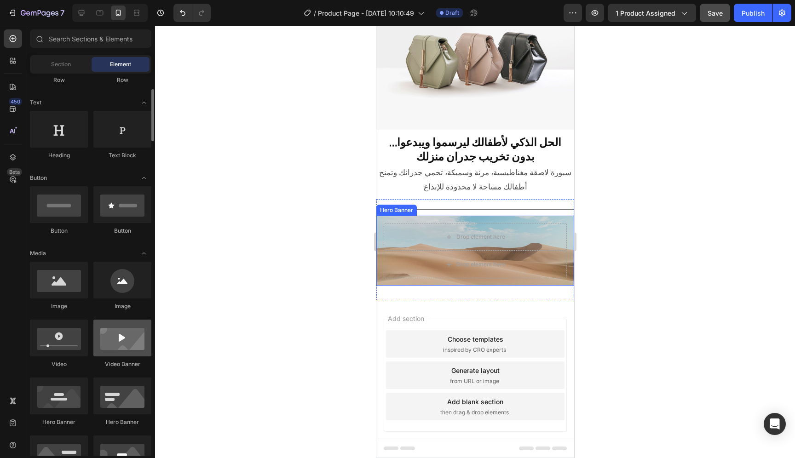
scroll to position [45, 0]
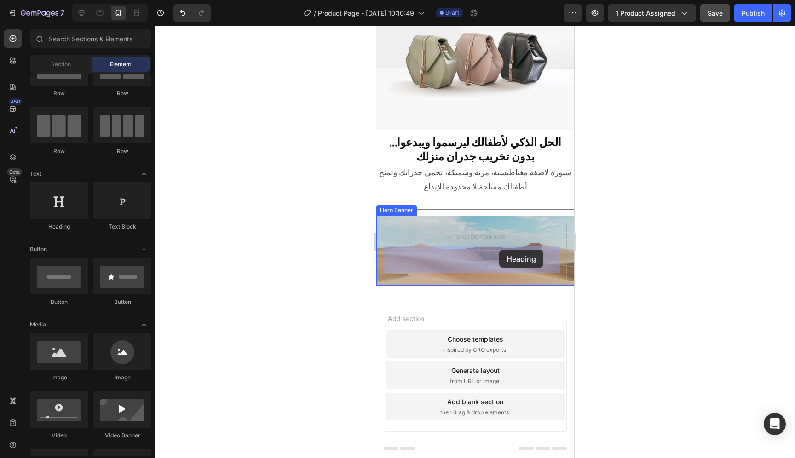
drag, startPoint x: 444, startPoint y: 239, endPoint x: 499, endPoint y: 250, distance: 56.2
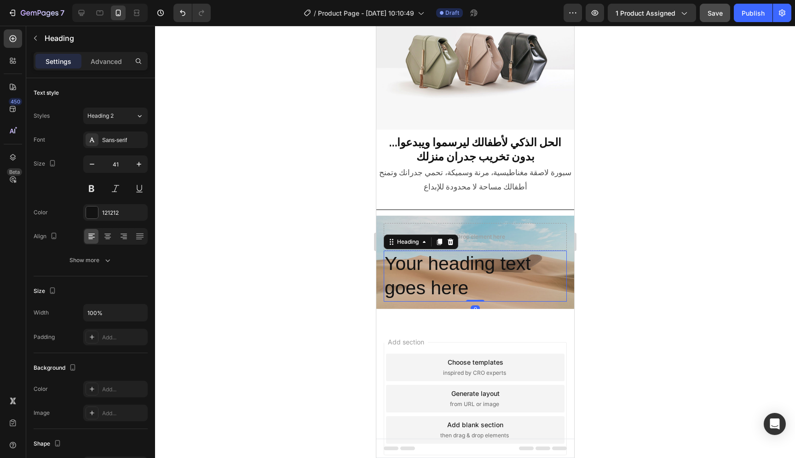
click at [524, 272] on h2 "Your heading text goes here" at bounding box center [474, 276] width 183 height 51
click at [389, 252] on p "Your heading text goes here" at bounding box center [474, 276] width 181 height 49
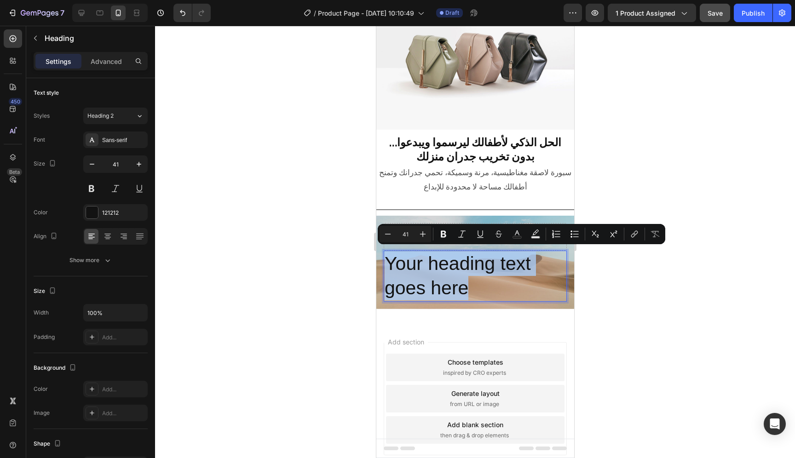
drag, startPoint x: 483, startPoint y: 285, endPoint x: 387, endPoint y: 240, distance: 106.7
click at [387, 240] on div "Your heading text goes here Heading 0 Drop element here" at bounding box center [475, 262] width 198 height 93
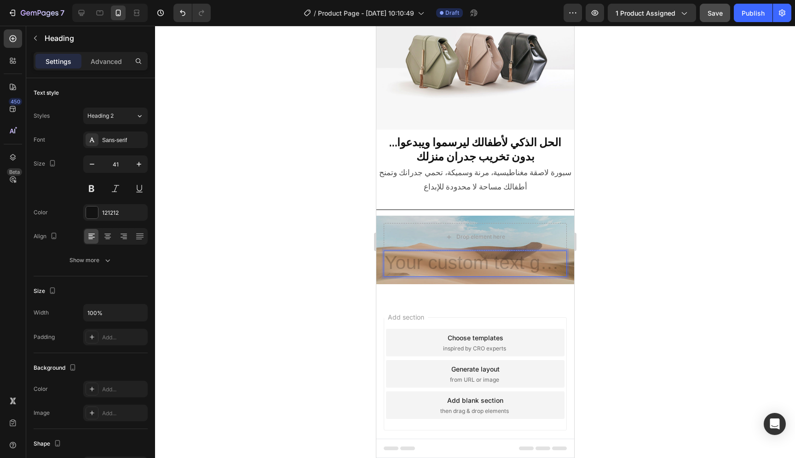
click at [543, 271] on p "Rich Text Editor. Editing area: main" at bounding box center [474, 264] width 181 height 24
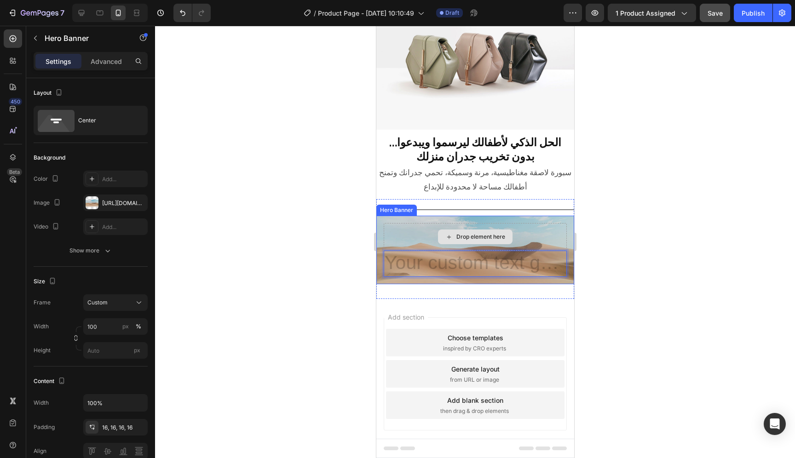
click at [555, 234] on div "Drop element here" at bounding box center [474, 237] width 183 height 28
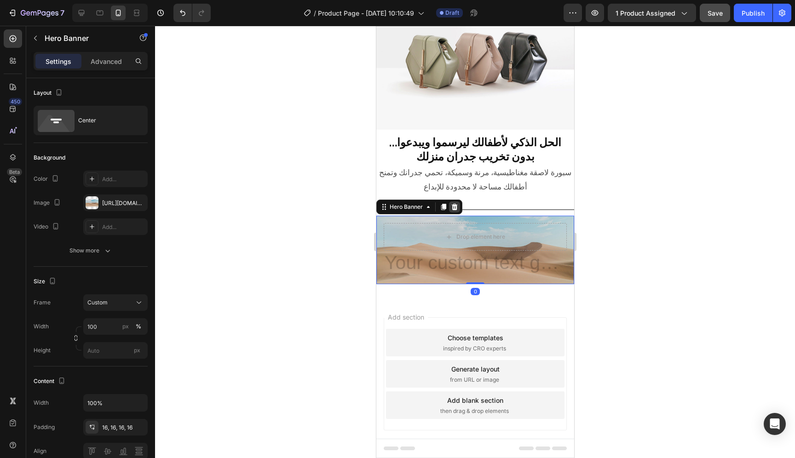
click at [455, 203] on icon at bounding box center [454, 206] width 7 height 7
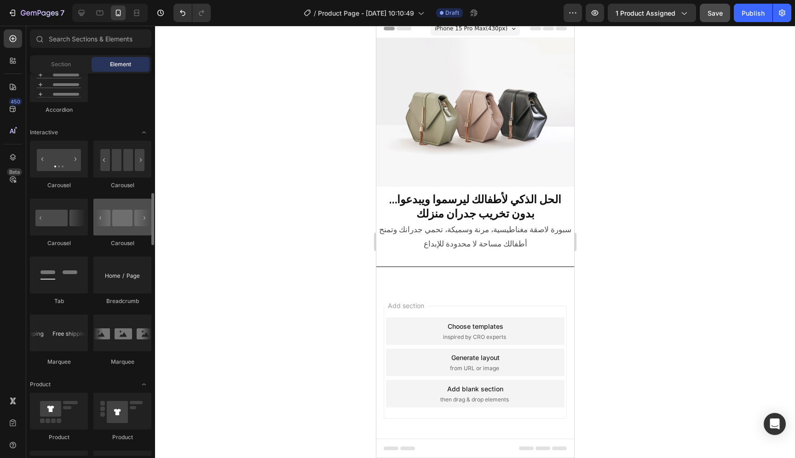
scroll to position [797, 0]
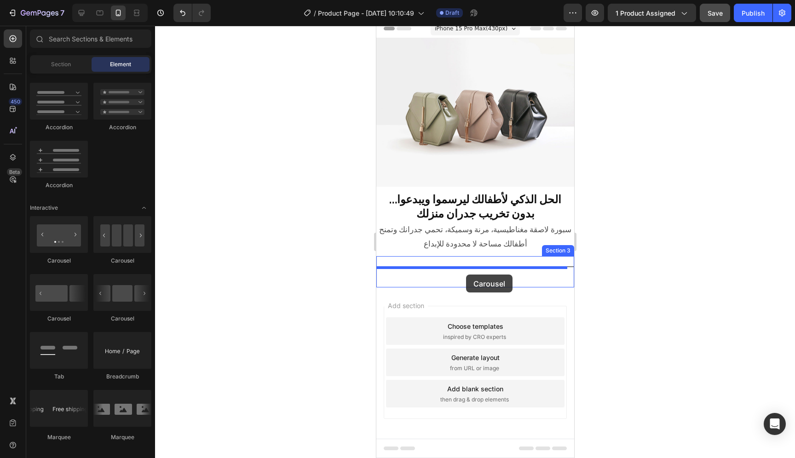
drag, startPoint x: 429, startPoint y: 261, endPoint x: 466, endPoint y: 275, distance: 39.9
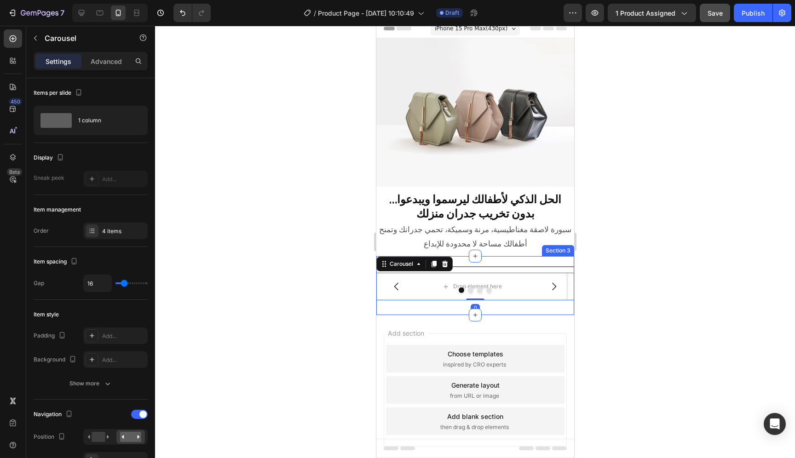
scroll to position [34, 0]
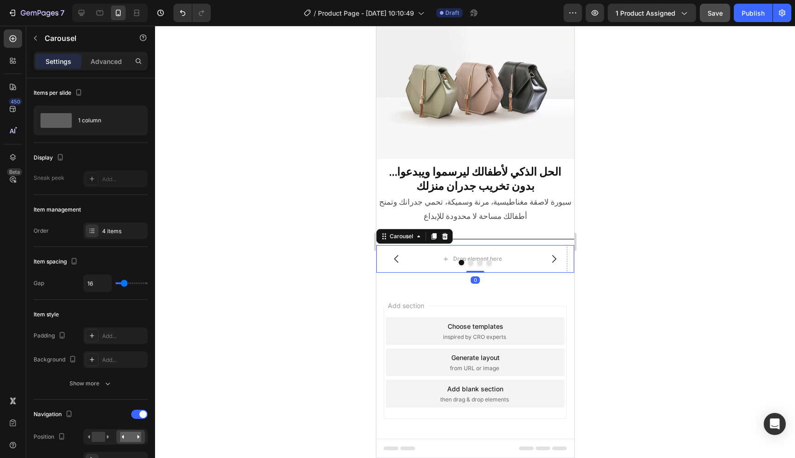
click at [548, 254] on icon "Carousel Next Arrow" at bounding box center [553, 259] width 11 height 11
click at [552, 255] on icon "Carousel Next Arrow" at bounding box center [554, 259] width 4 height 8
click at [448, 233] on icon at bounding box center [444, 236] width 7 height 7
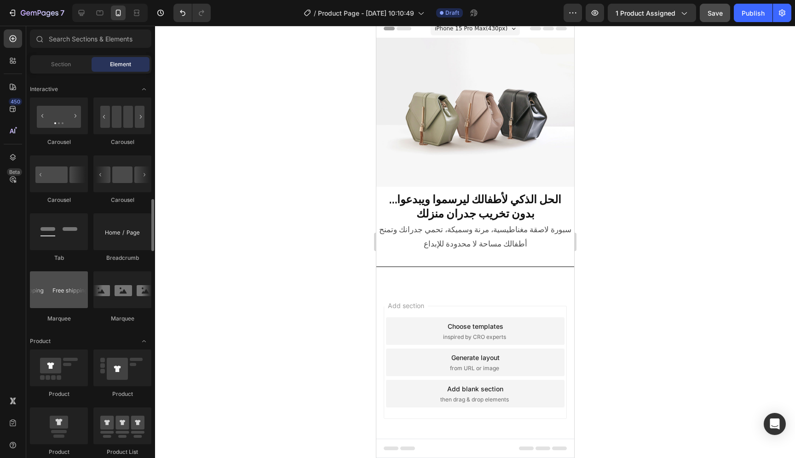
scroll to position [924, 0]
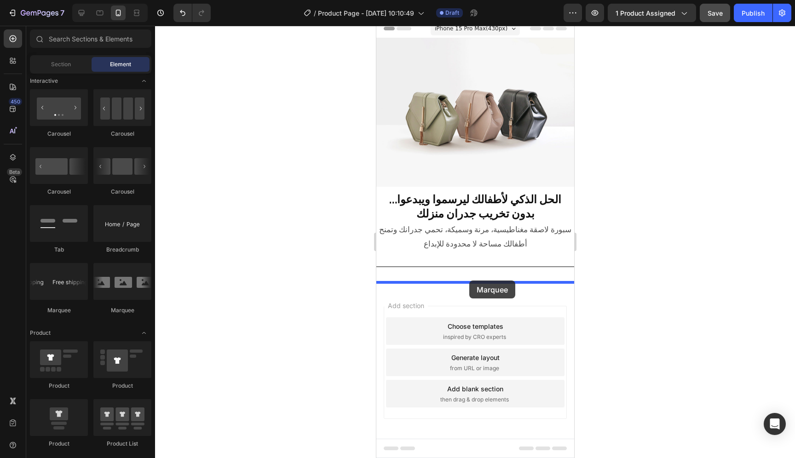
drag, startPoint x: 505, startPoint y: 308, endPoint x: 469, endPoint y: 281, distance: 44.4
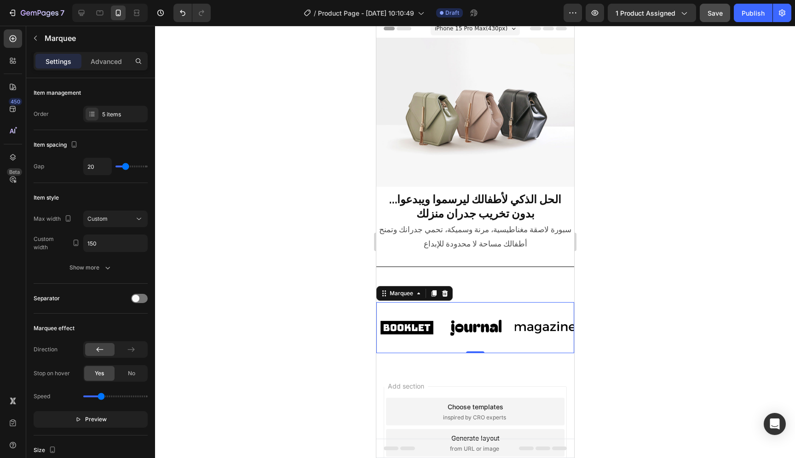
scroll to position [34, 0]
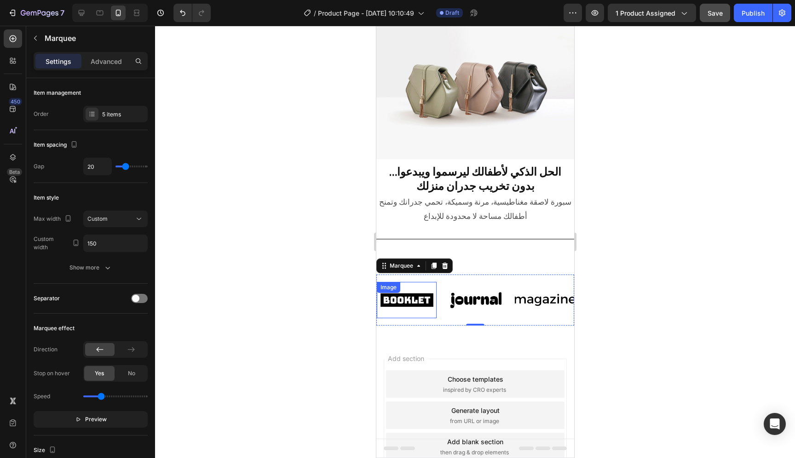
click at [424, 298] on img at bounding box center [407, 300] width 60 height 25
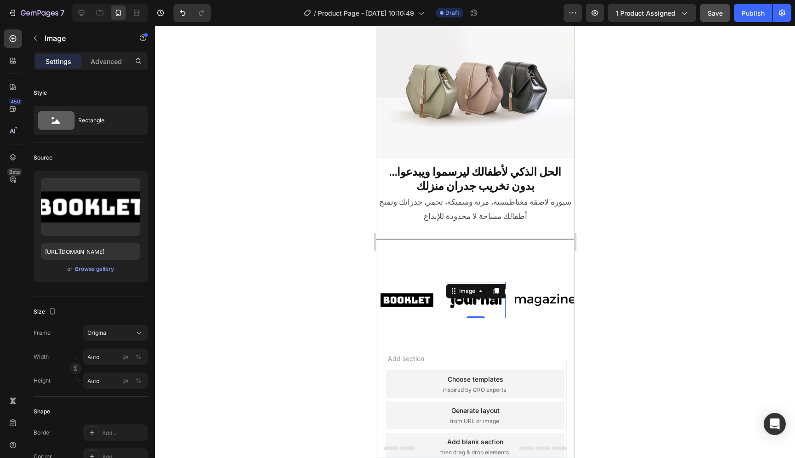
click at [474, 294] on img at bounding box center [476, 300] width 60 height 25
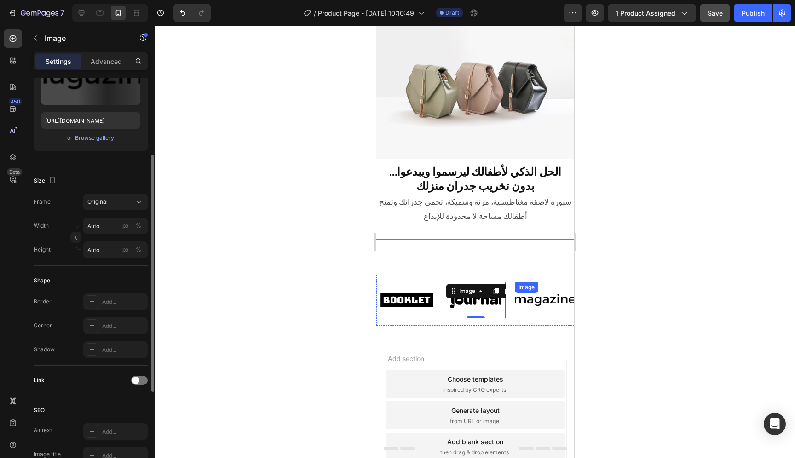
click at [522, 296] on img at bounding box center [545, 300] width 60 height 25
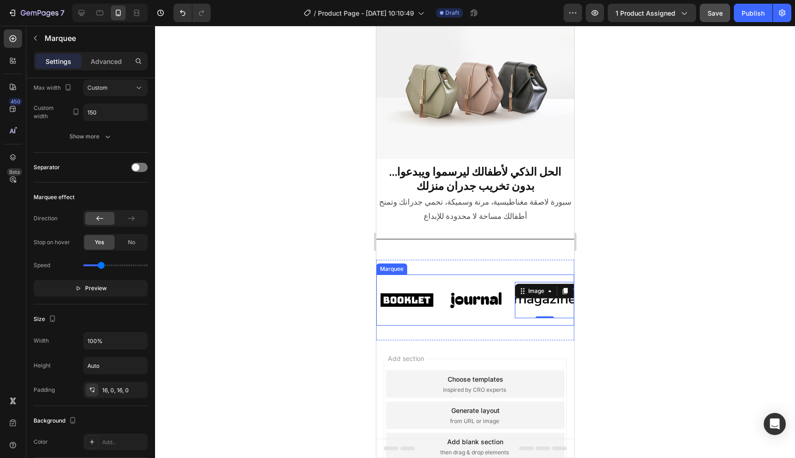
click at [489, 320] on div "Image Image Image 0 Image Image Image Image Image 0 Image Image Marquee" at bounding box center [475, 300] width 198 height 51
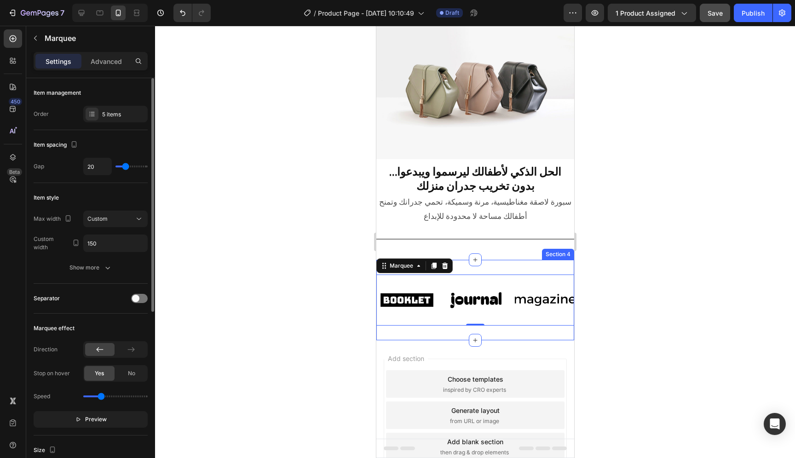
click at [493, 325] on div "Image Image Image Image Image Image Image Image Image Image Marquee 0 Section 4" at bounding box center [475, 300] width 198 height 81
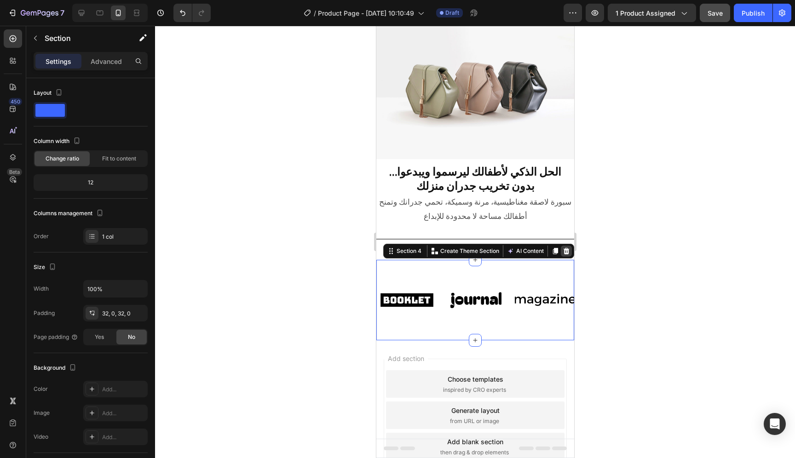
click at [561, 250] on div at bounding box center [566, 251] width 11 height 11
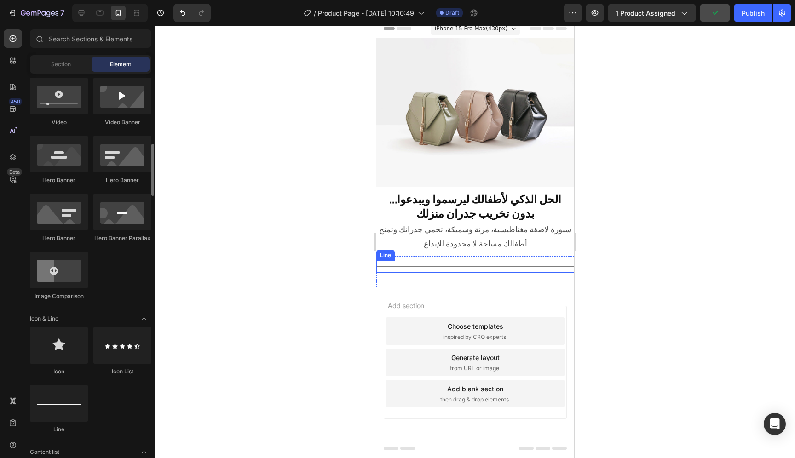
scroll to position [353, 0]
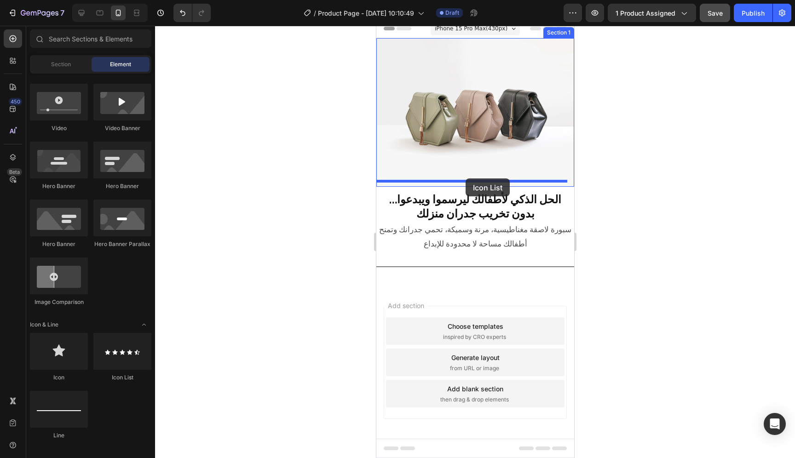
drag, startPoint x: 498, startPoint y: 371, endPoint x: 465, endPoint y: 179, distance: 195.1
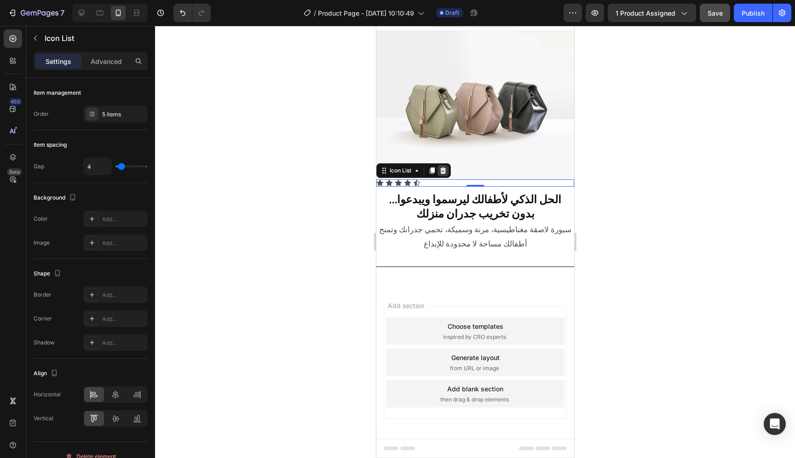
click at [445, 167] on icon at bounding box center [443, 170] width 6 height 6
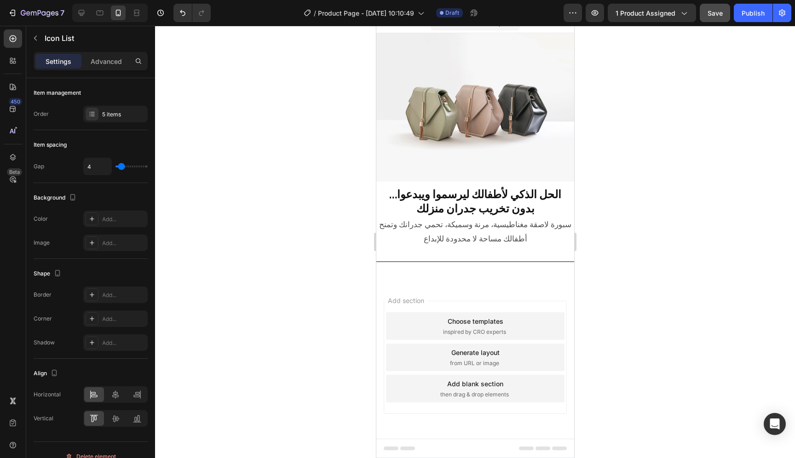
scroll to position [6, 0]
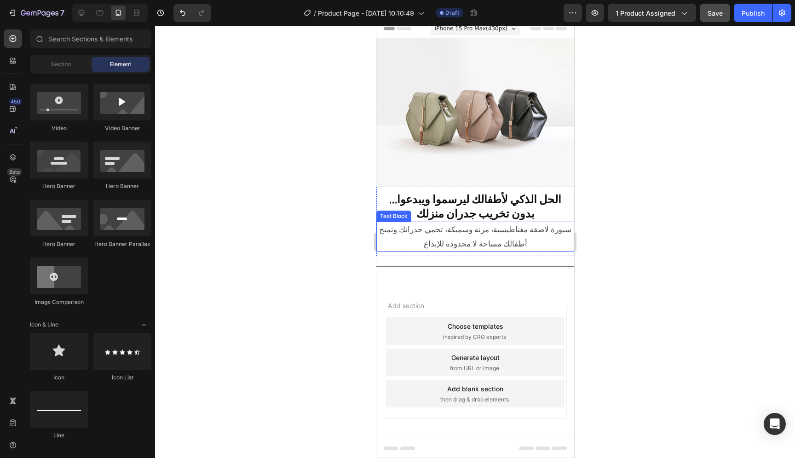
click at [496, 240] on p "سبورة لاصقة مغناطيسية، مرنة وسميكة، تحمي جدرانك وتمنح أطفالك مساحة لا محدودة لل…" at bounding box center [475, 237] width 196 height 28
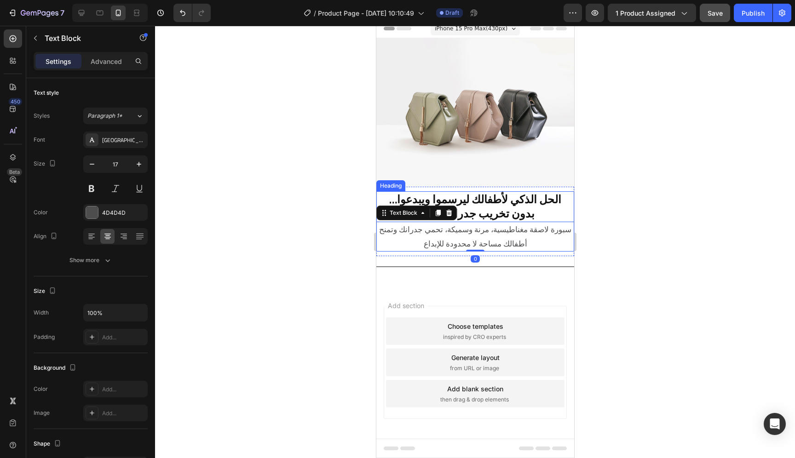
click at [537, 209] on h2 "الحل الذكي لأطفالك ليرسموا ويبدعوا… بدون تخريب جدران منزلك" at bounding box center [475, 206] width 198 height 30
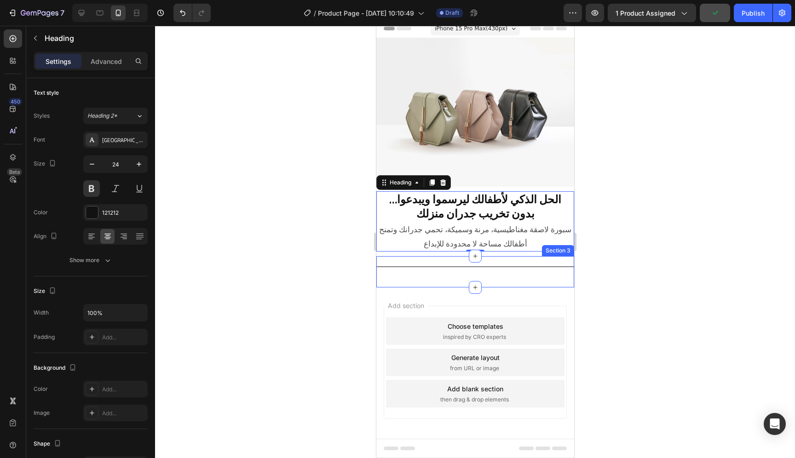
click at [535, 279] on div "Title Line Section 3" at bounding box center [475, 271] width 198 height 31
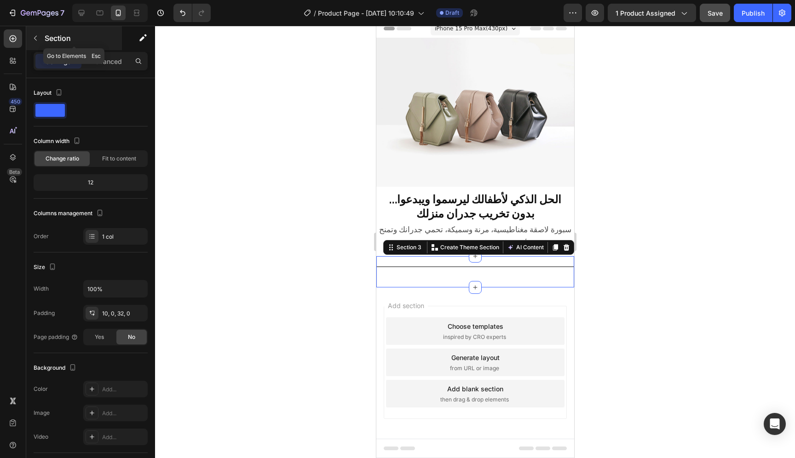
click at [33, 38] on icon "button" at bounding box center [35, 38] width 7 height 7
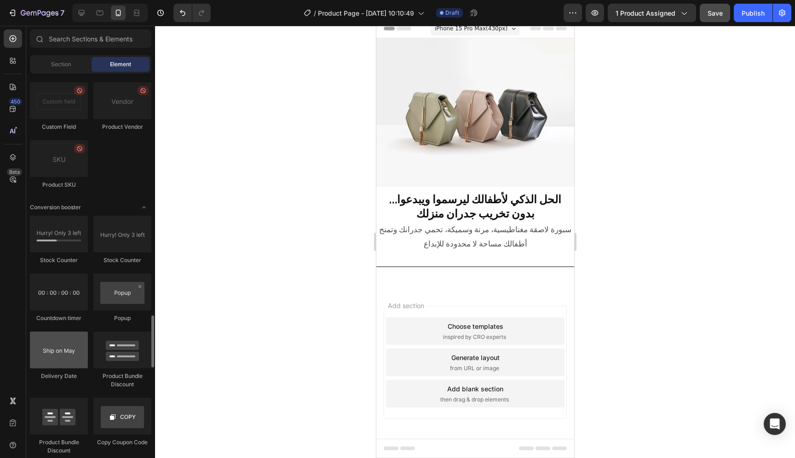
scroll to position [1870, 0]
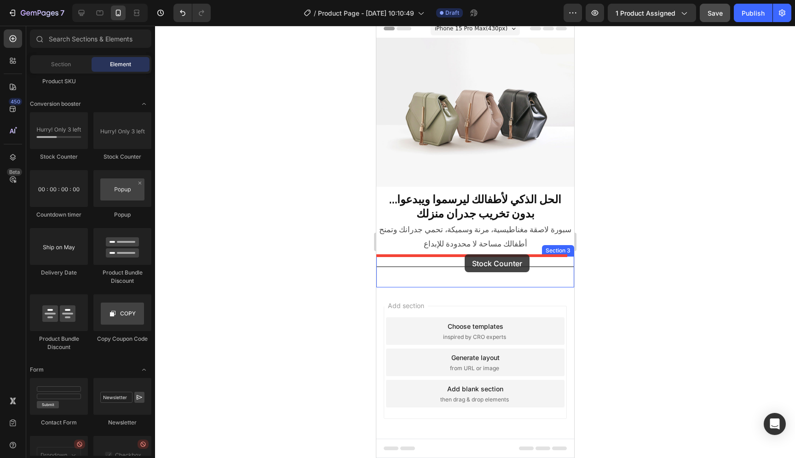
drag, startPoint x: 441, startPoint y: 162, endPoint x: 464, endPoint y: 255, distance: 95.8
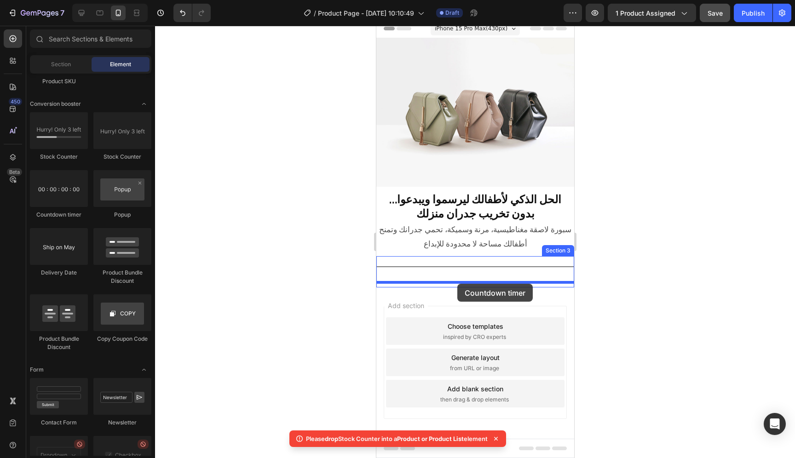
drag, startPoint x: 452, startPoint y: 220, endPoint x: 457, endPoint y: 284, distance: 64.6
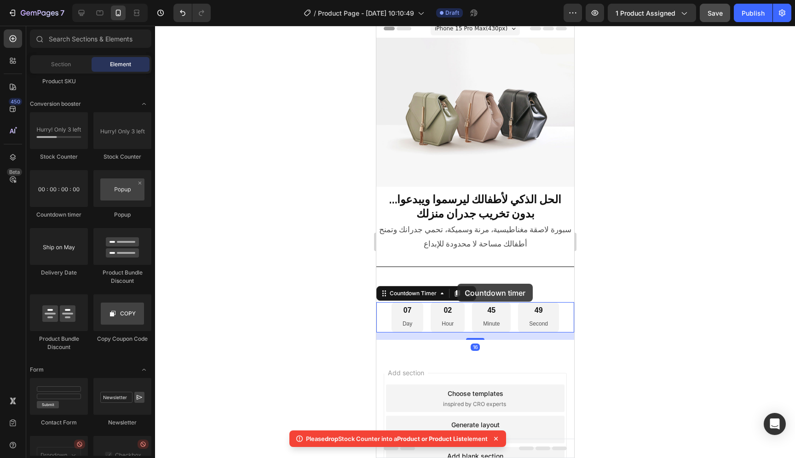
scroll to position [34, 0]
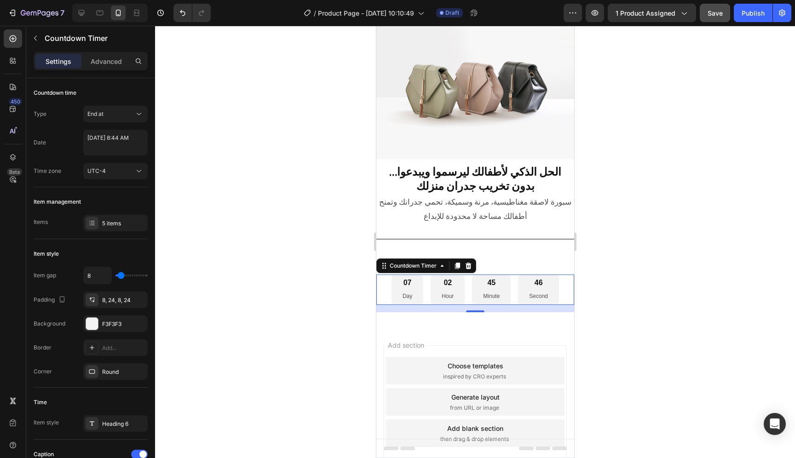
click at [402, 286] on div "07 Day" at bounding box center [407, 290] width 32 height 30
click at [101, 68] on div "Advanced" at bounding box center [106, 61] width 46 height 15
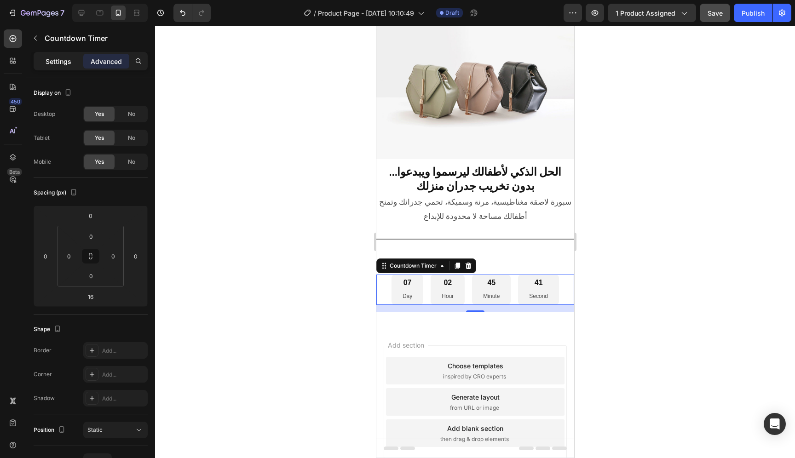
click at [64, 61] on p "Settings" at bounding box center [59, 62] width 26 height 10
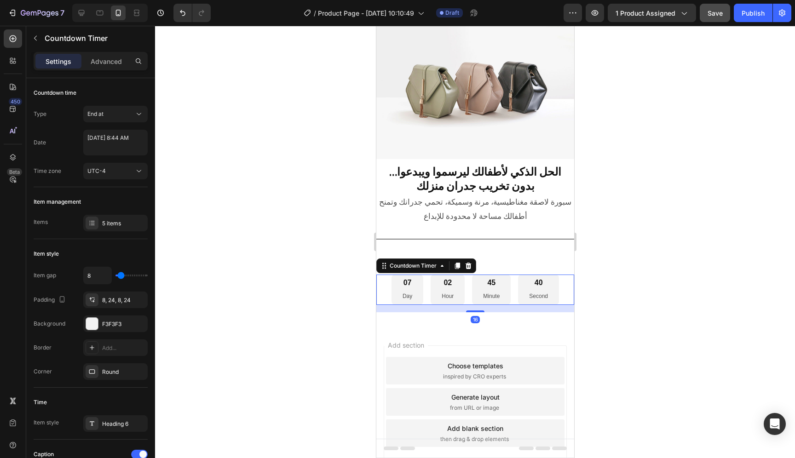
click at [520, 287] on div "40 Second" at bounding box center [538, 290] width 41 height 30
click at [104, 224] on div "5 items" at bounding box center [123, 224] width 43 height 8
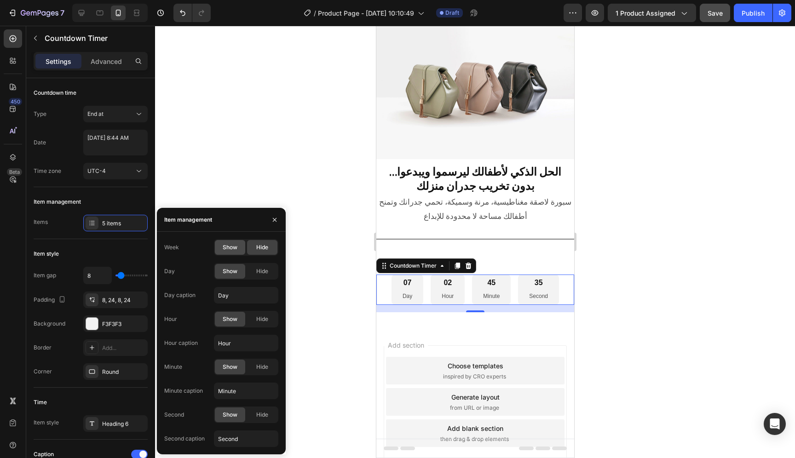
click at [234, 252] on div "Show" at bounding box center [230, 247] width 30 height 15
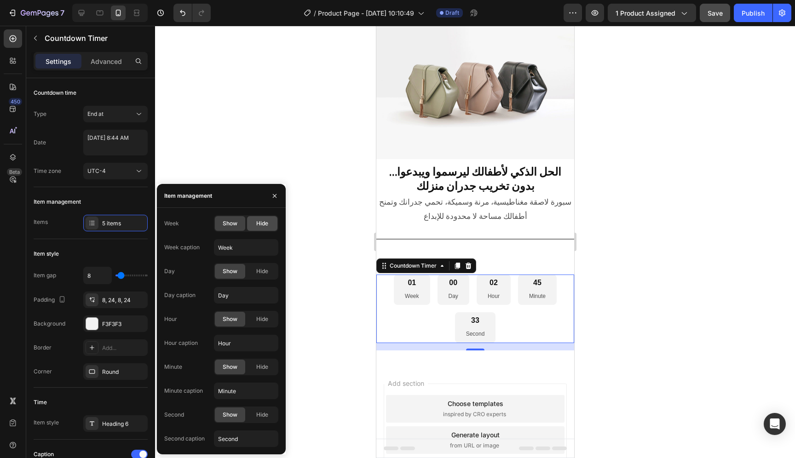
click at [266, 228] on div "Hide" at bounding box center [262, 223] width 30 height 15
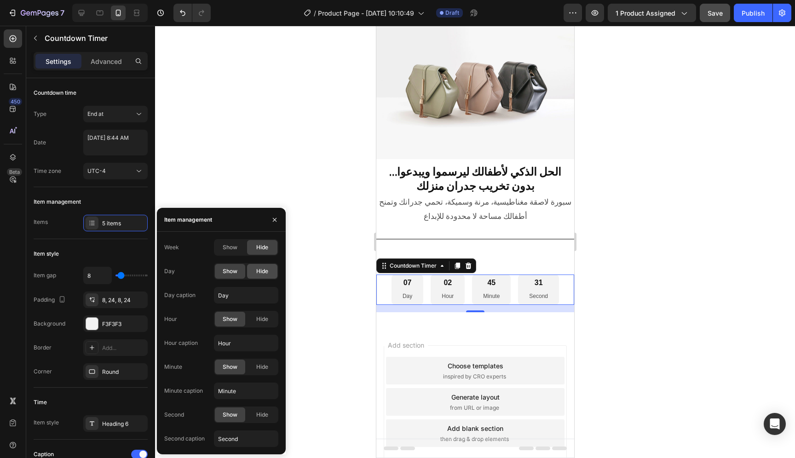
click at [257, 274] on span "Hide" at bounding box center [262, 271] width 12 height 8
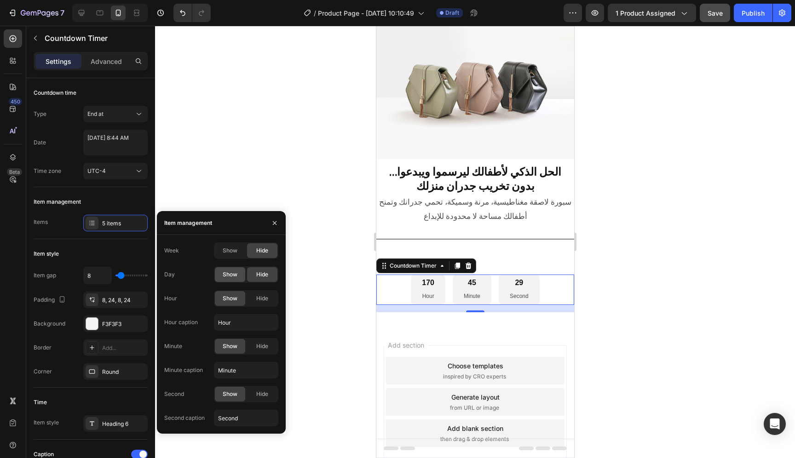
click at [238, 276] on div "Show" at bounding box center [230, 274] width 30 height 15
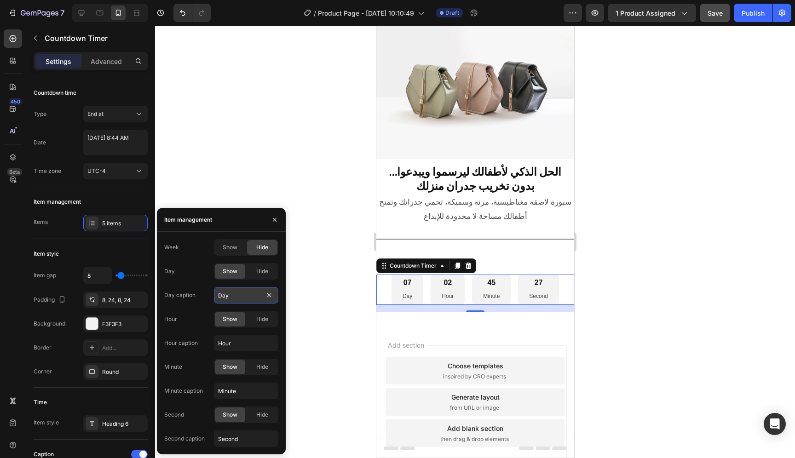
click at [244, 295] on input "Day" at bounding box center [246, 295] width 64 height 17
click at [266, 322] on span "Hide" at bounding box center [262, 319] width 12 height 8
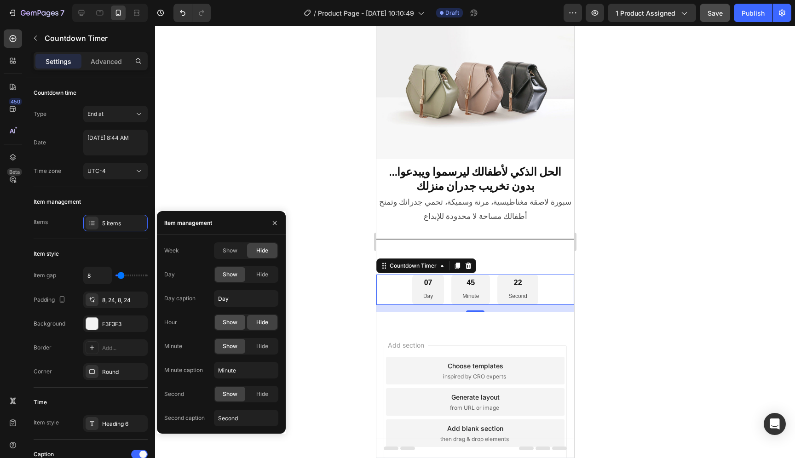
click at [234, 326] on span "Show" at bounding box center [230, 323] width 15 height 8
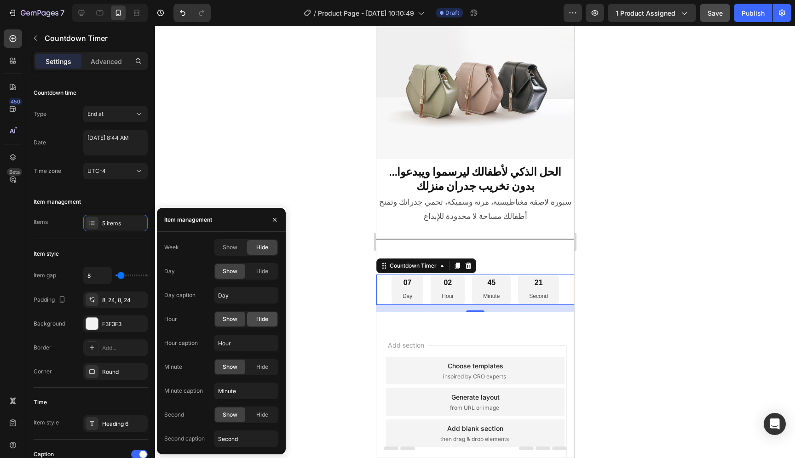
click at [268, 324] on div "Hide" at bounding box center [262, 319] width 30 height 15
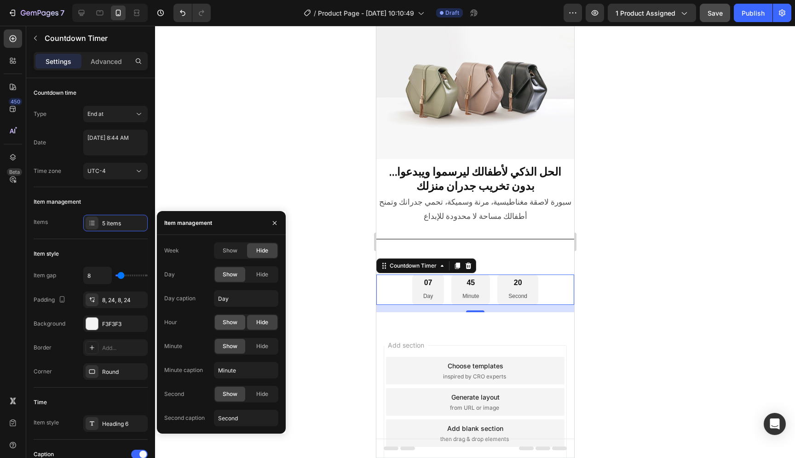
click at [239, 324] on div "Show" at bounding box center [230, 322] width 30 height 15
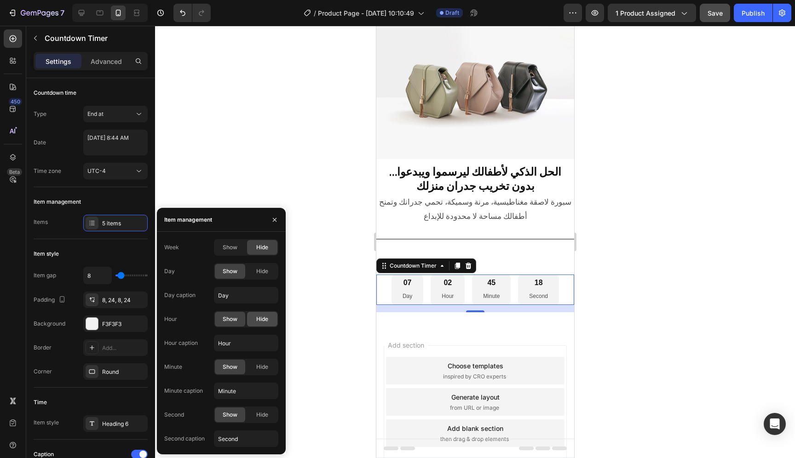
click at [255, 321] on div "Hide" at bounding box center [262, 319] width 30 height 15
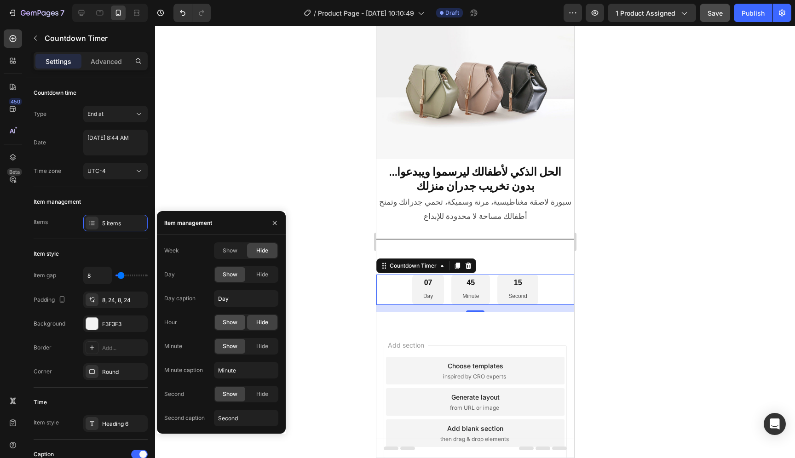
click at [234, 326] on span "Show" at bounding box center [230, 323] width 15 height 8
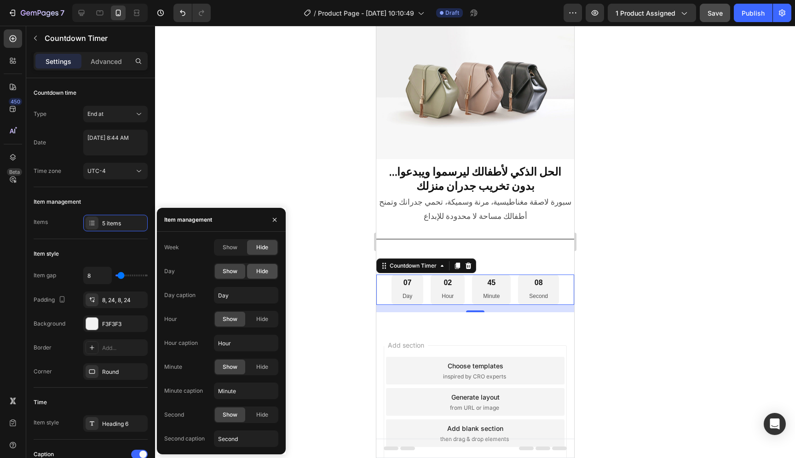
click at [258, 274] on span "Hide" at bounding box center [262, 271] width 12 height 8
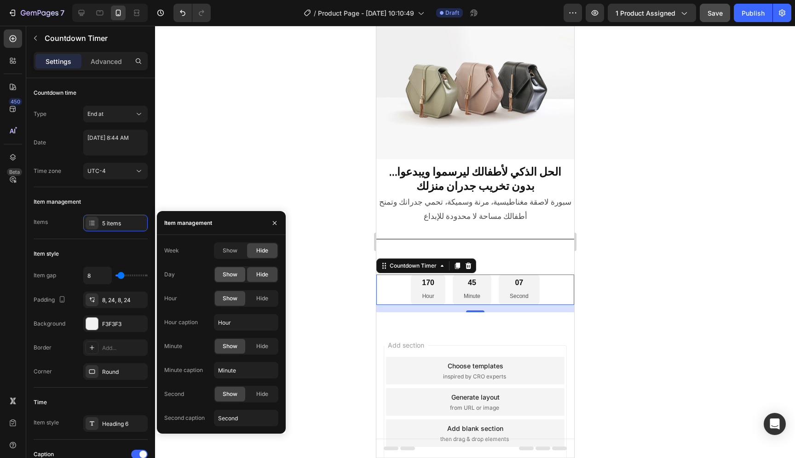
click at [231, 278] on span "Show" at bounding box center [230, 275] width 15 height 8
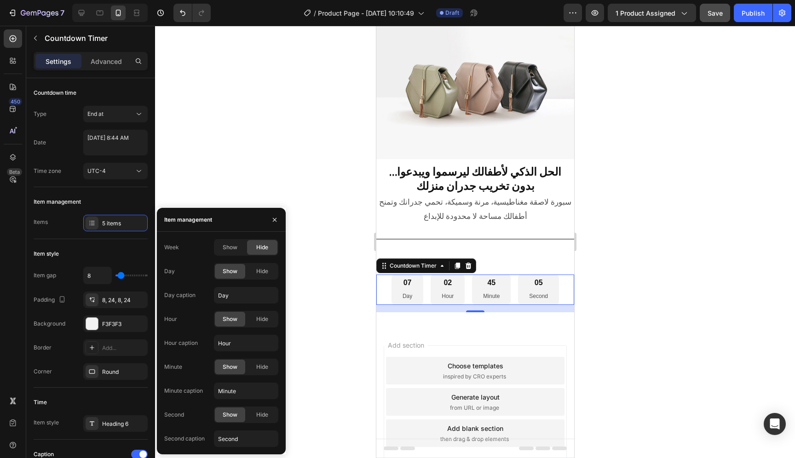
click at [280, 274] on div "Week Show Hide Day Show Hide Day caption Day Hour Show Hide Hour caption Hour M…" at bounding box center [221, 343] width 129 height 208
click at [272, 272] on div "Hide" at bounding box center [262, 271] width 30 height 15
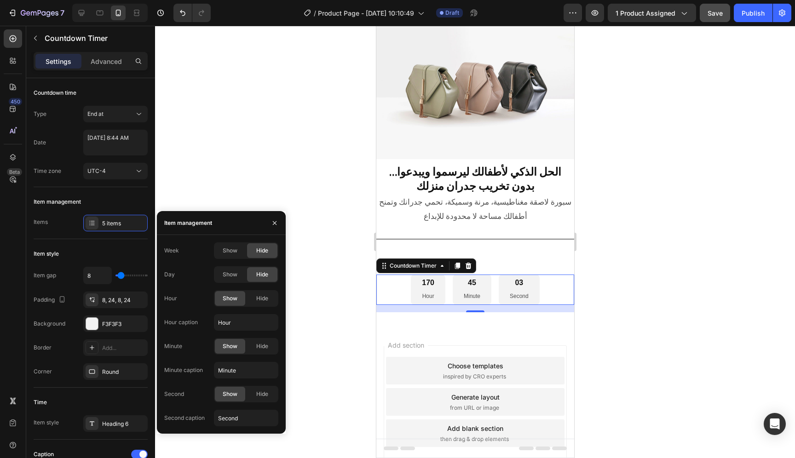
click at [424, 280] on div "170" at bounding box center [428, 284] width 12 height 10
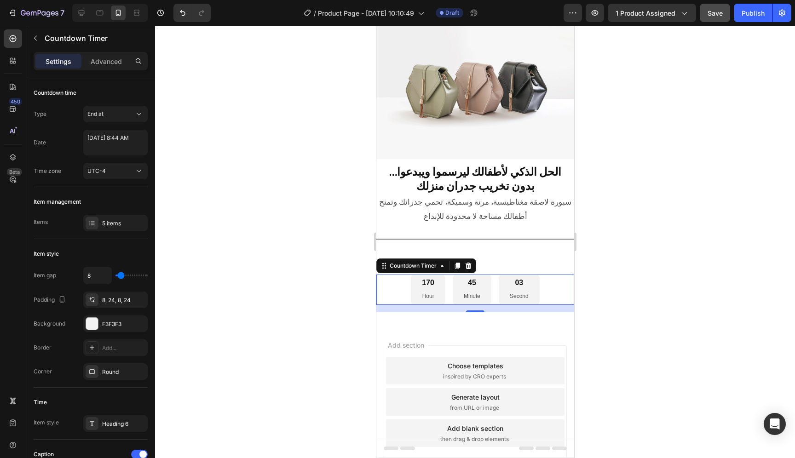
click at [424, 279] on div "170" at bounding box center [428, 284] width 12 height 10
click at [122, 224] on div "5 items" at bounding box center [123, 224] width 43 height 8
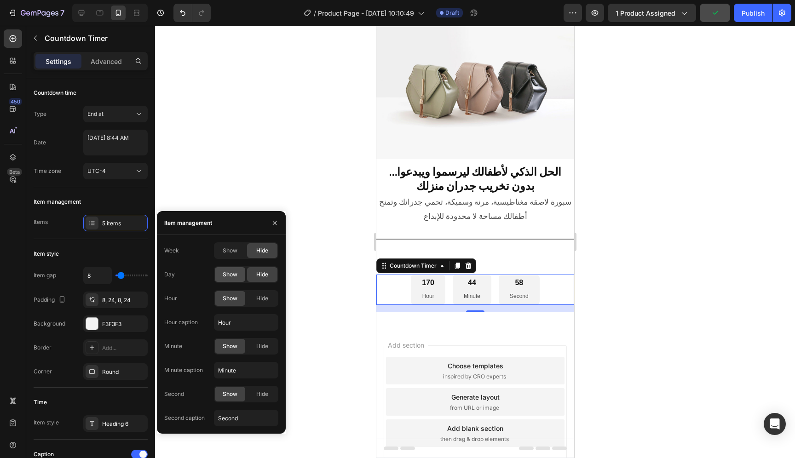
click at [224, 275] on span "Show" at bounding box center [230, 275] width 15 height 8
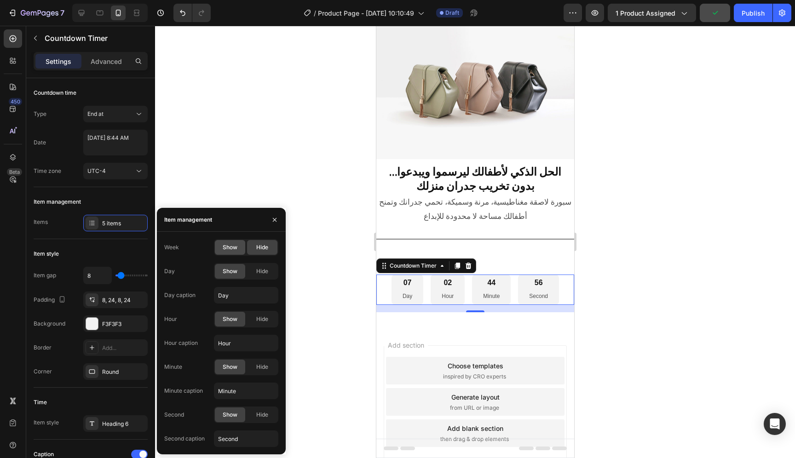
click at [236, 247] on span "Show" at bounding box center [230, 248] width 15 height 8
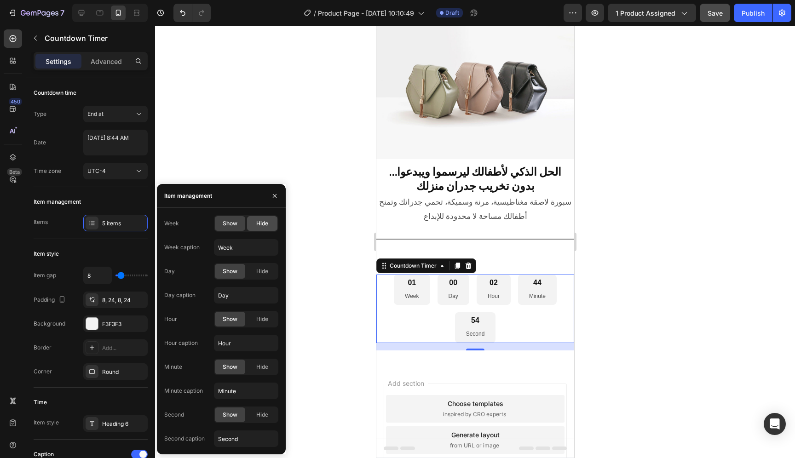
click at [264, 226] on span "Hide" at bounding box center [262, 224] width 12 height 8
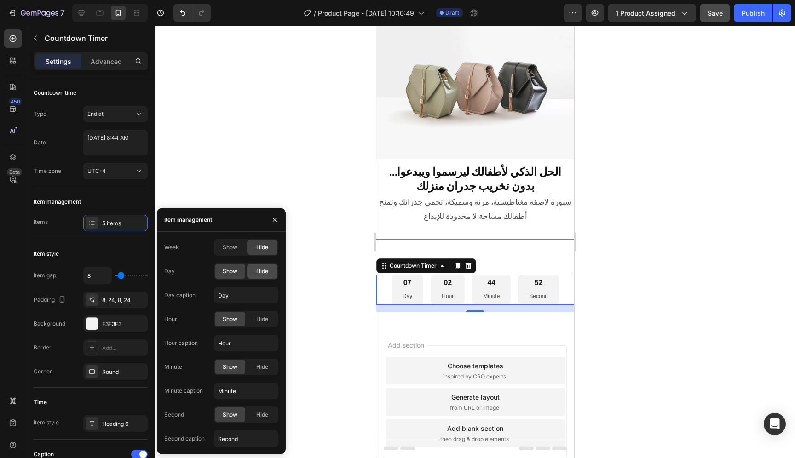
click at [261, 275] on span "Hide" at bounding box center [262, 271] width 12 height 8
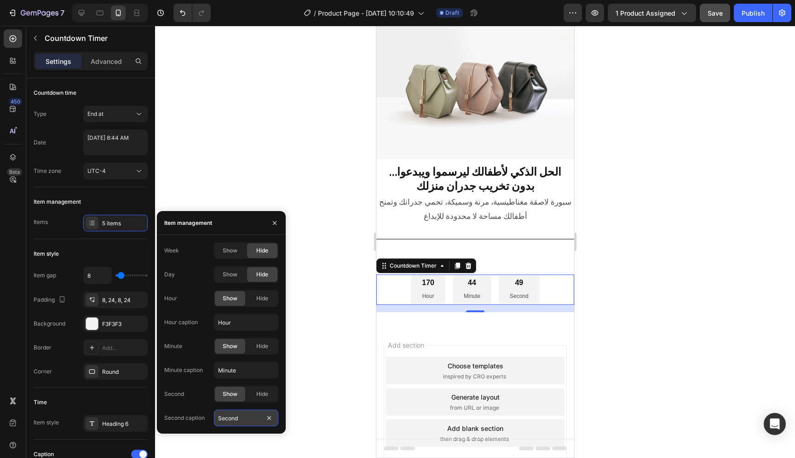
click at [232, 423] on input "Second" at bounding box center [246, 418] width 64 height 17
click at [238, 418] on input "Second" at bounding box center [246, 418] width 64 height 17
click at [122, 115] on div "End at" at bounding box center [110, 114] width 47 height 8
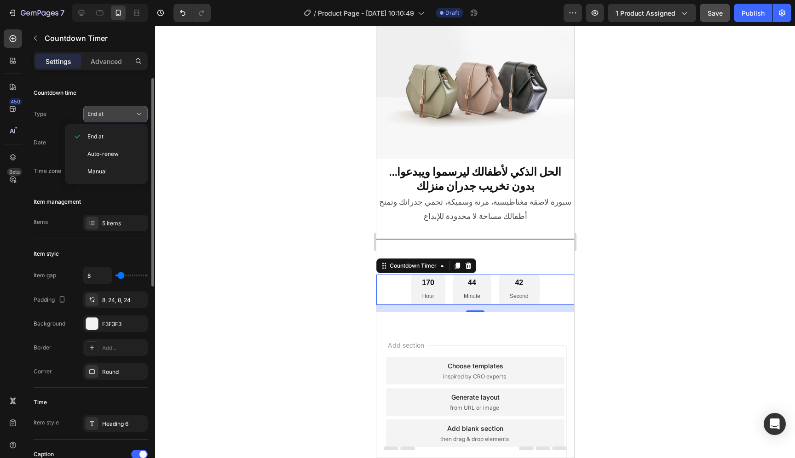
click at [122, 115] on div "End at" at bounding box center [110, 114] width 47 height 8
click at [129, 152] on textarea "October 06 2025 8:44 AM" at bounding box center [115, 143] width 64 height 26
select select "8"
select select "44"
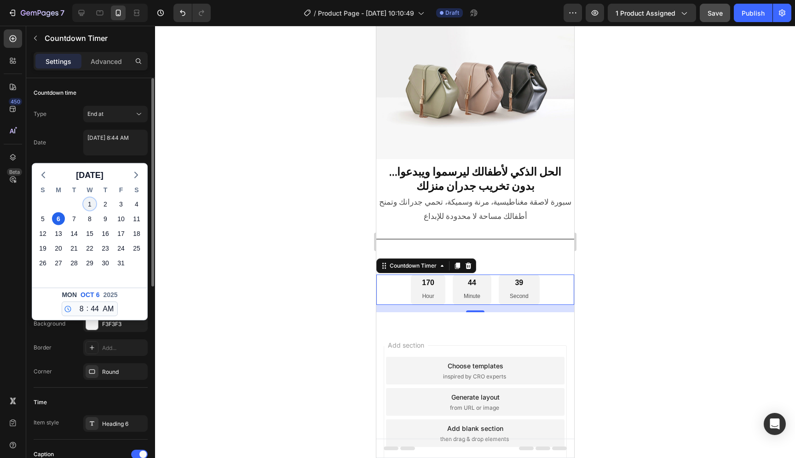
click at [91, 204] on div "1" at bounding box center [89, 204] width 13 height 13
type textarea "October 01 2025 8:44 AM"
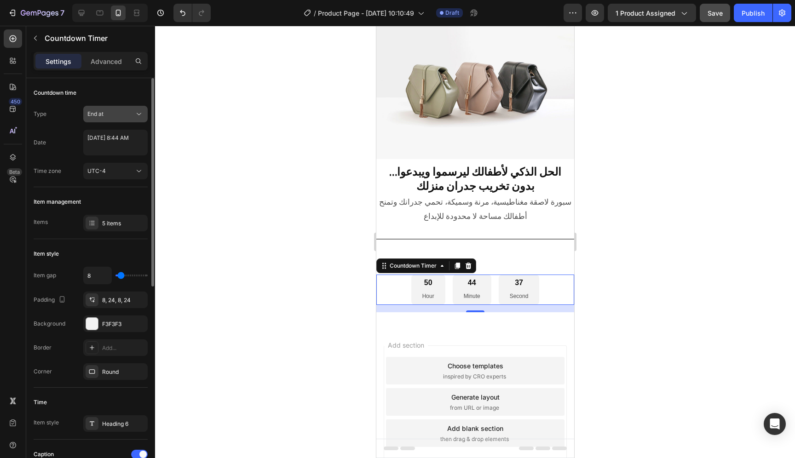
click at [127, 118] on div "End at" at bounding box center [115, 114] width 56 height 9
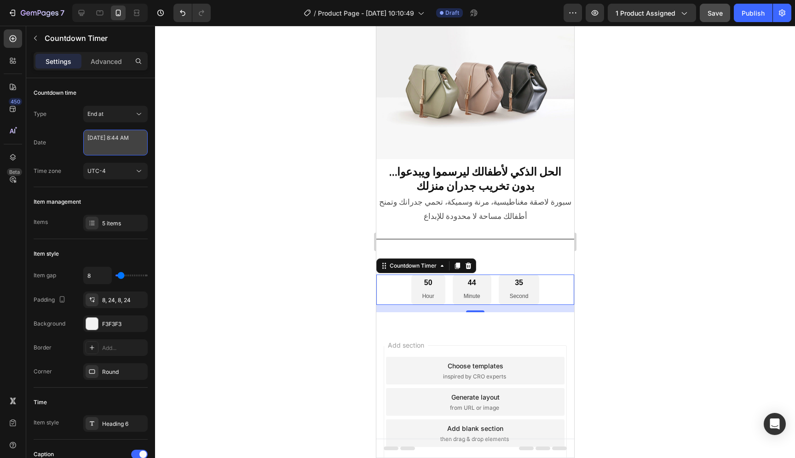
click at [128, 143] on textarea "October 01 2025 8:44 AM" at bounding box center [115, 143] width 64 height 26
select select "8"
select select "44"
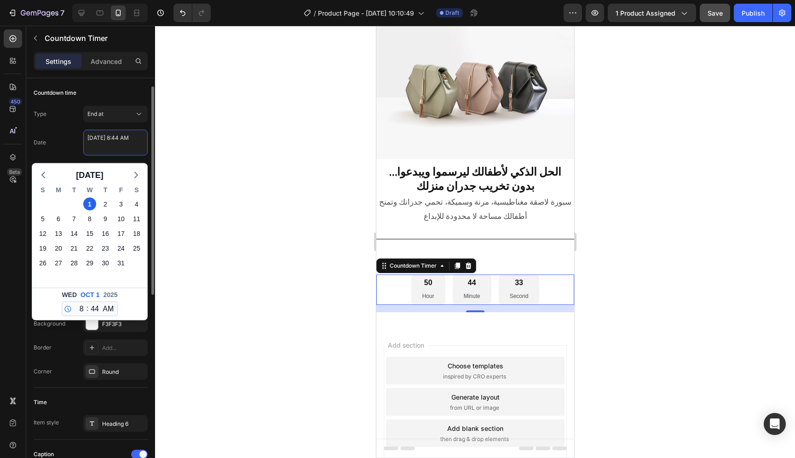
scroll to position [6, 0]
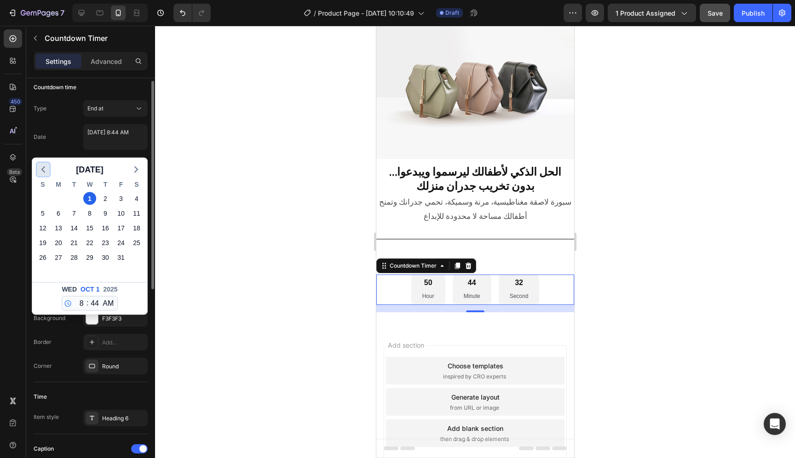
click at [46, 174] on icon "button" at bounding box center [43, 169] width 11 height 11
click at [71, 256] on div "30" at bounding box center [74, 257] width 13 height 13
type textarea "September 30 2025 8:44 AM"
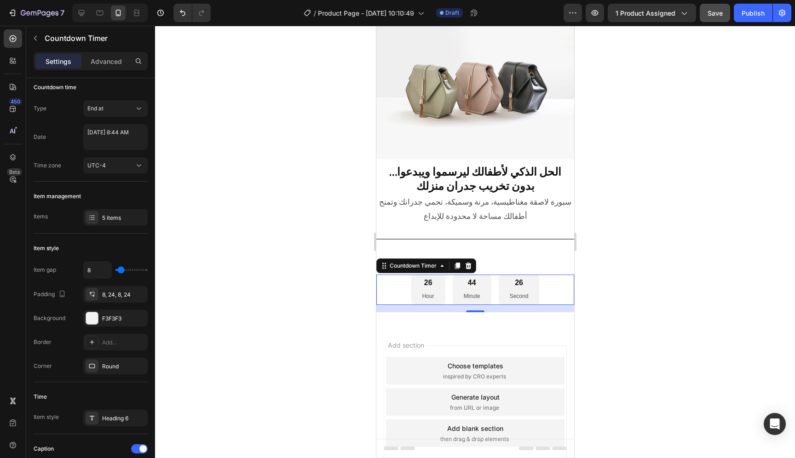
click at [535, 289] on div "26 Second" at bounding box center [519, 290] width 41 height 30
click at [468, 263] on icon at bounding box center [468, 266] width 6 height 6
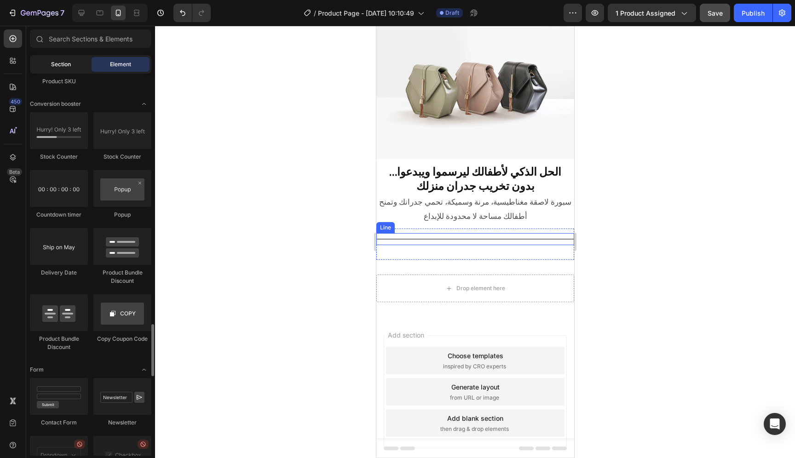
scroll to position [1764, 0]
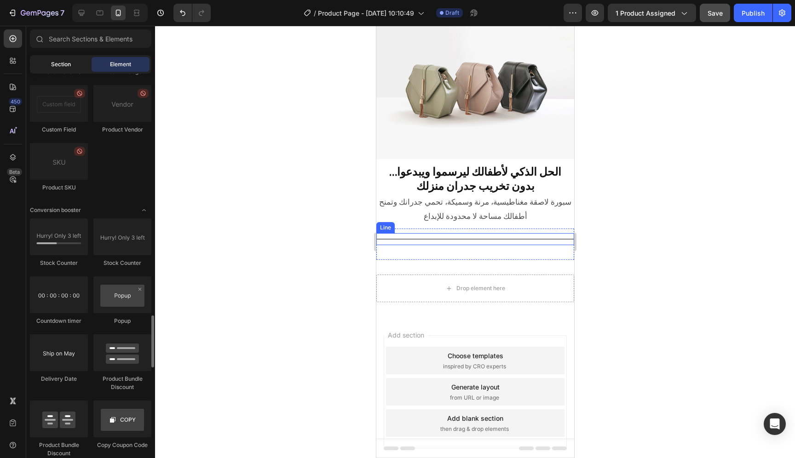
click at [57, 60] on span "Section" at bounding box center [61, 64] width 20 height 8
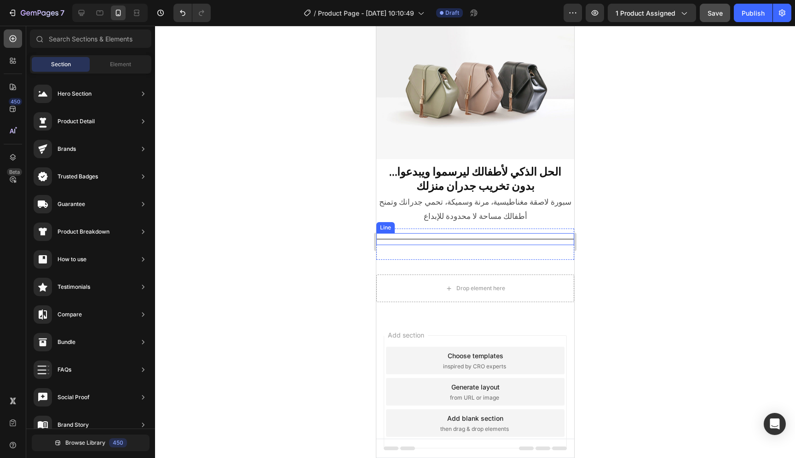
click at [12, 43] on icon at bounding box center [12, 38] width 9 height 9
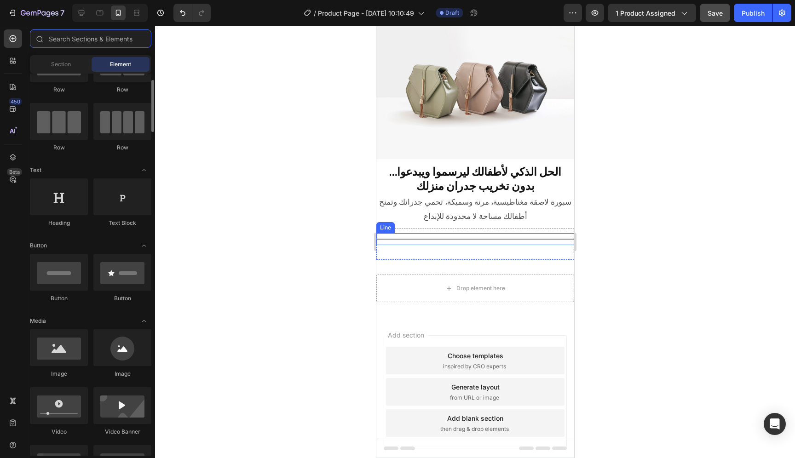
scroll to position [104, 0]
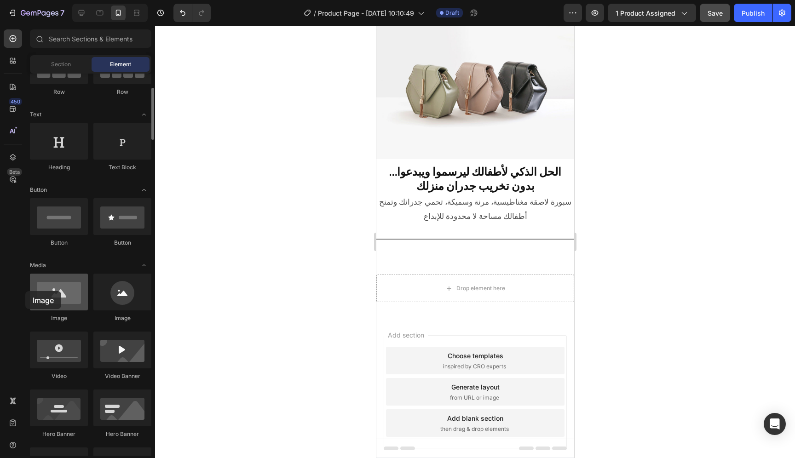
drag, startPoint x: 66, startPoint y: 295, endPoint x: 32, endPoint y: 289, distance: 34.7
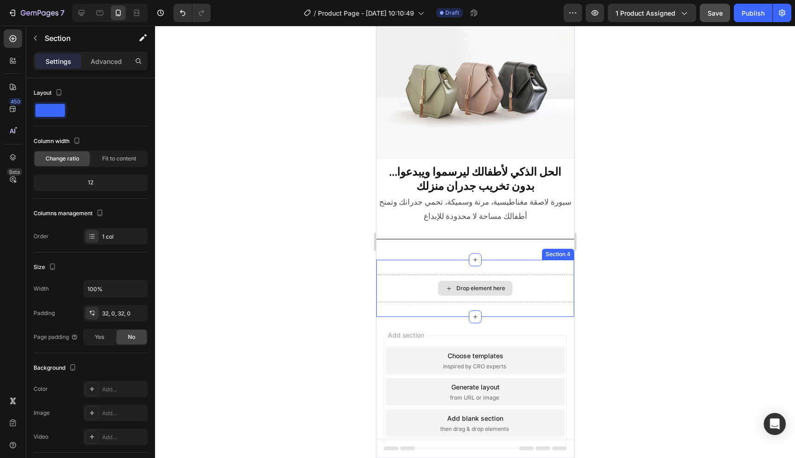
click at [526, 279] on div "Drop element here" at bounding box center [475, 289] width 198 height 28
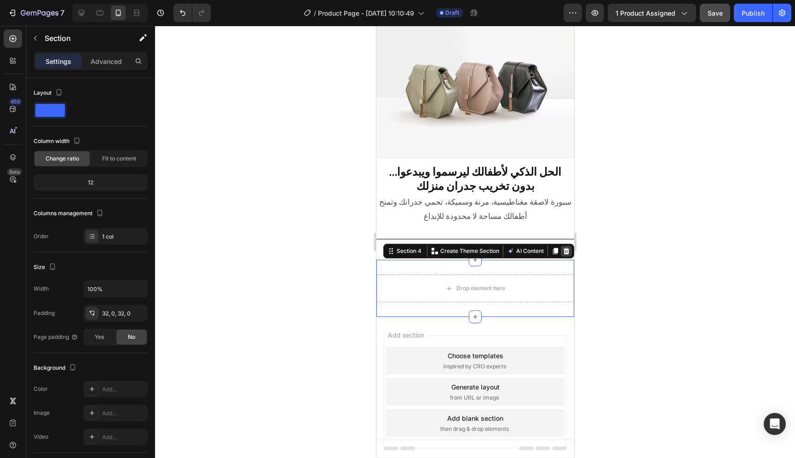
click at [561, 251] on div at bounding box center [566, 251] width 11 height 11
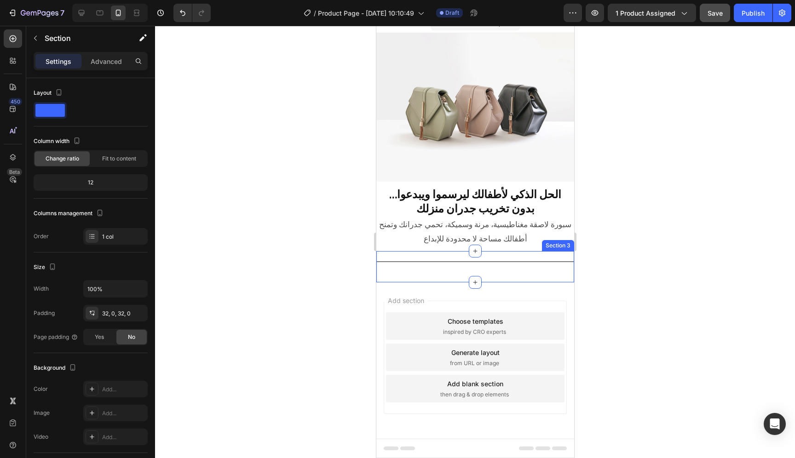
scroll to position [6, 0]
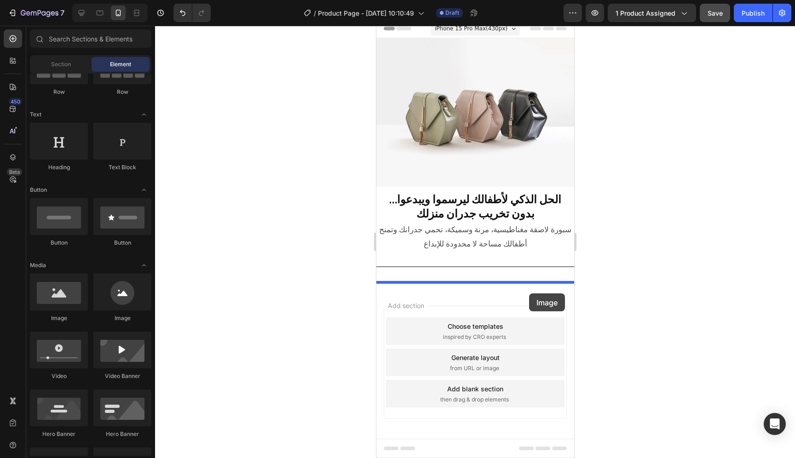
drag, startPoint x: 436, startPoint y: 324, endPoint x: 529, endPoint y: 294, distance: 97.8
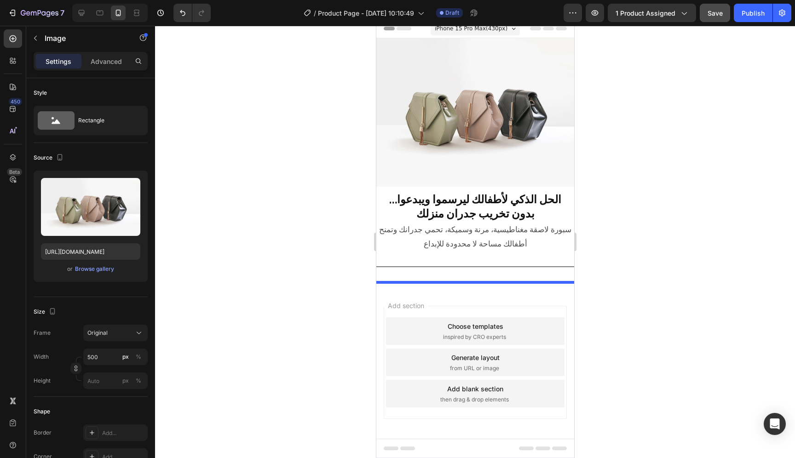
scroll to position [34, 0]
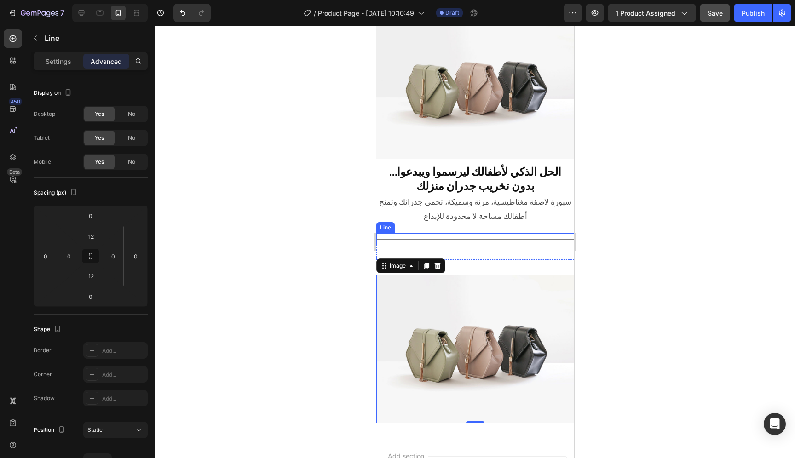
click at [498, 235] on div "Title Line" at bounding box center [475, 239] width 198 height 12
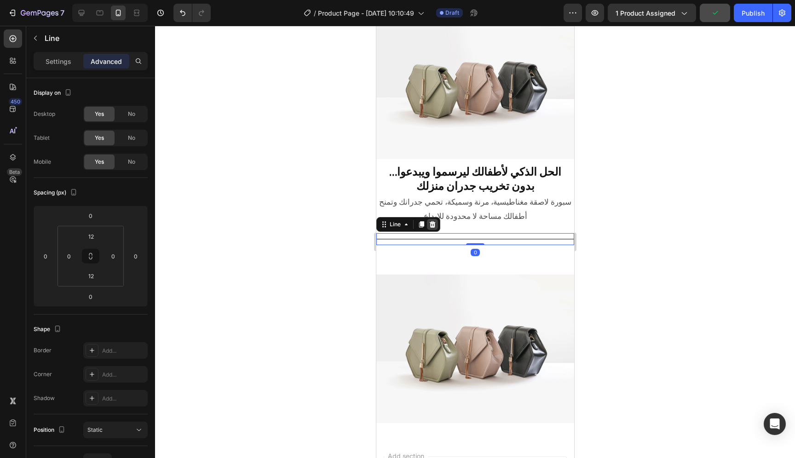
click at [430, 223] on div at bounding box center [432, 224] width 11 height 11
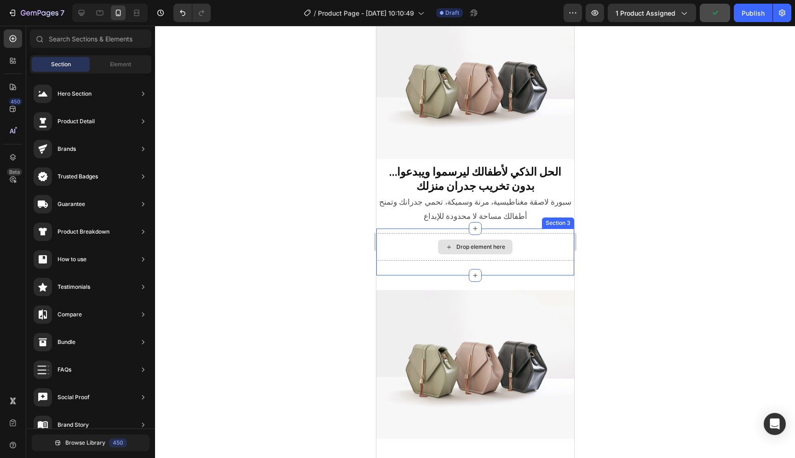
click at [496, 246] on div "Drop element here" at bounding box center [475, 247] width 75 height 15
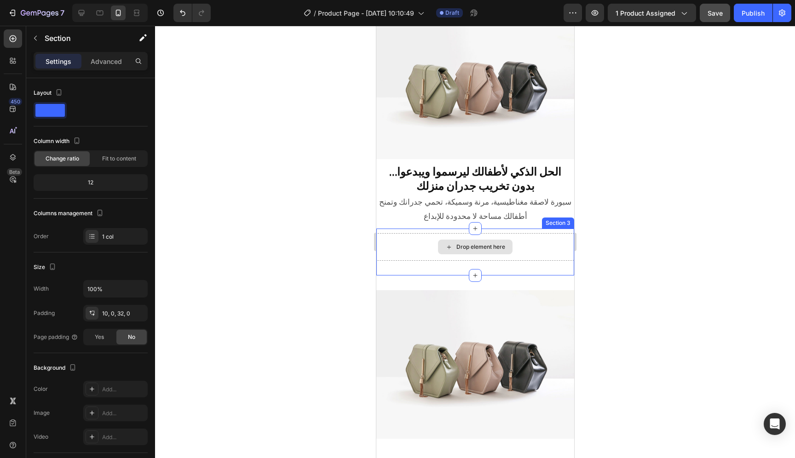
click at [552, 240] on div "Drop element here" at bounding box center [475, 247] width 198 height 28
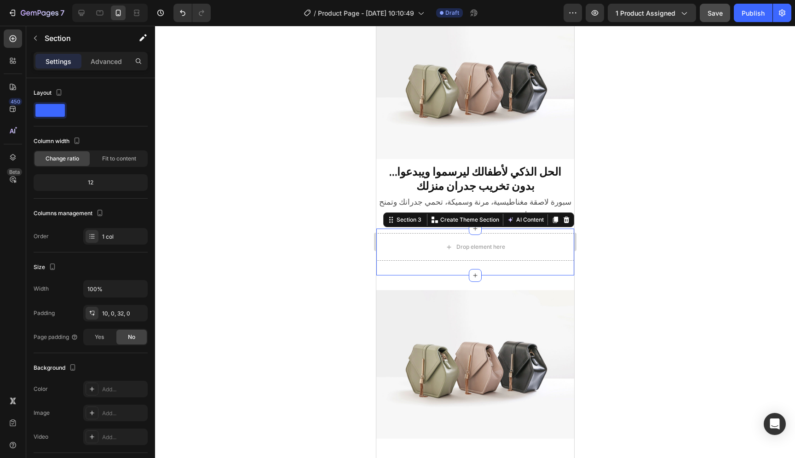
click at [563, 216] on icon at bounding box center [566, 219] width 7 height 7
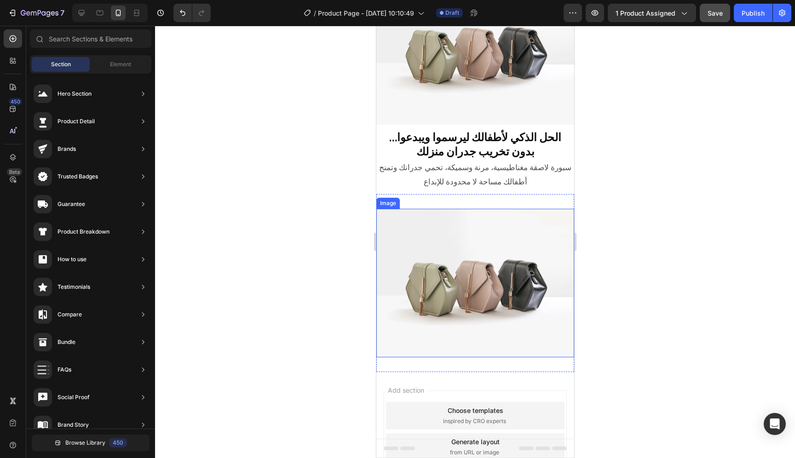
scroll to position [100, 0]
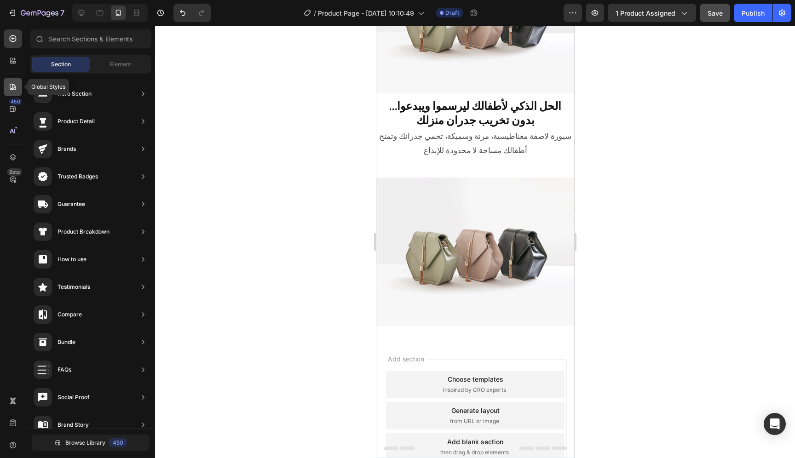
click at [17, 91] on icon at bounding box center [12, 86] width 9 height 9
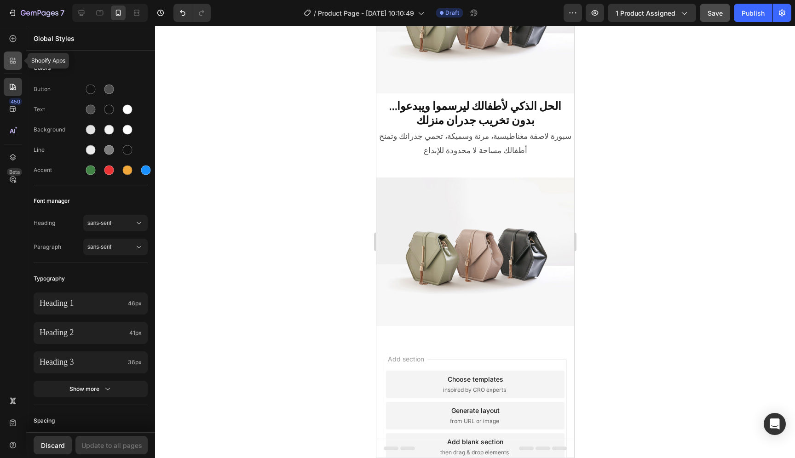
click at [10, 66] on div at bounding box center [13, 61] width 18 height 18
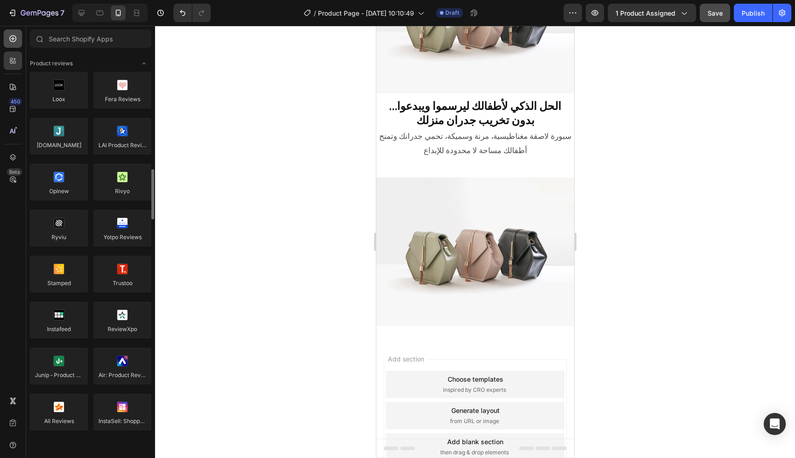
scroll to position [104, 0]
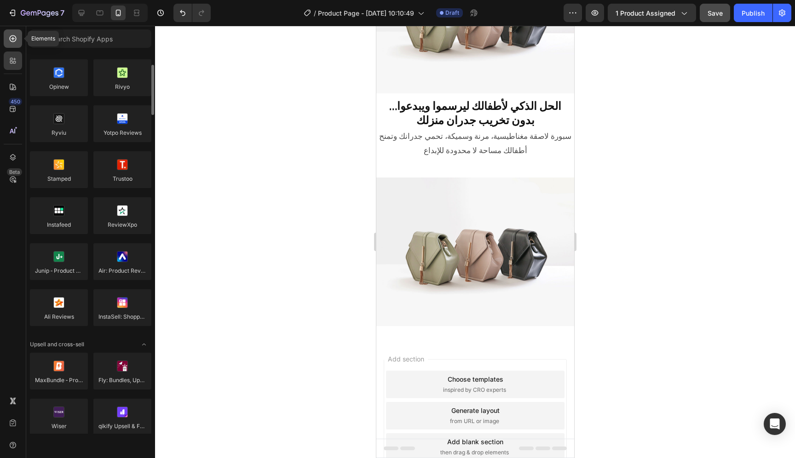
click at [13, 46] on div at bounding box center [13, 38] width 18 height 18
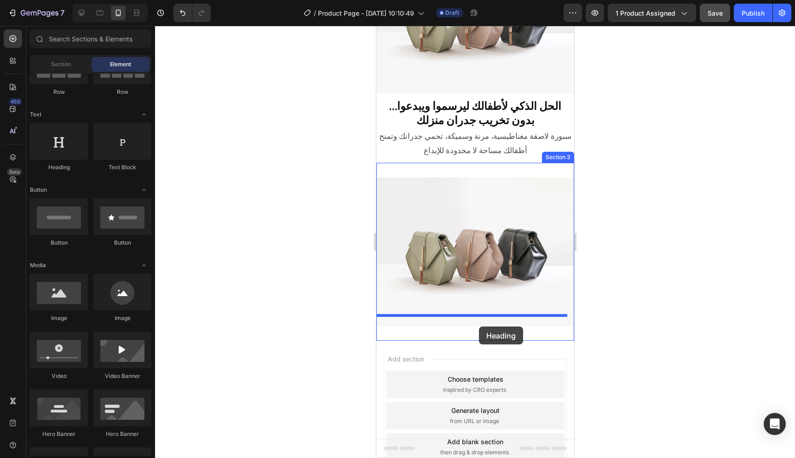
drag, startPoint x: 438, startPoint y: 169, endPoint x: 479, endPoint y: 327, distance: 162.6
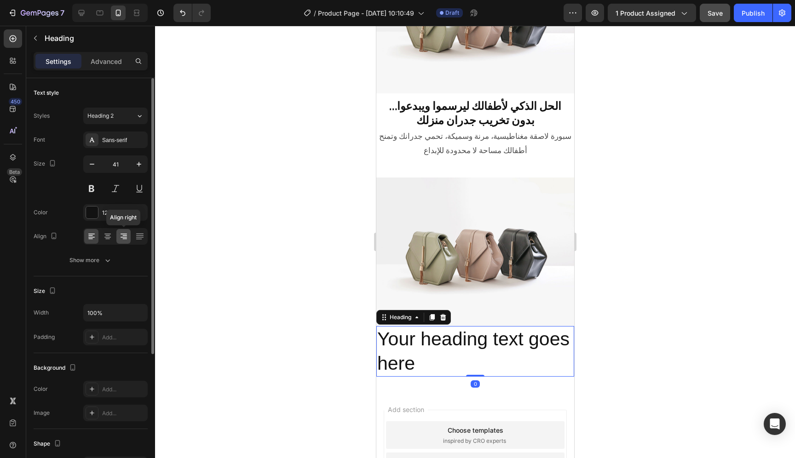
click at [126, 237] on icon at bounding box center [124, 237] width 6 height 1
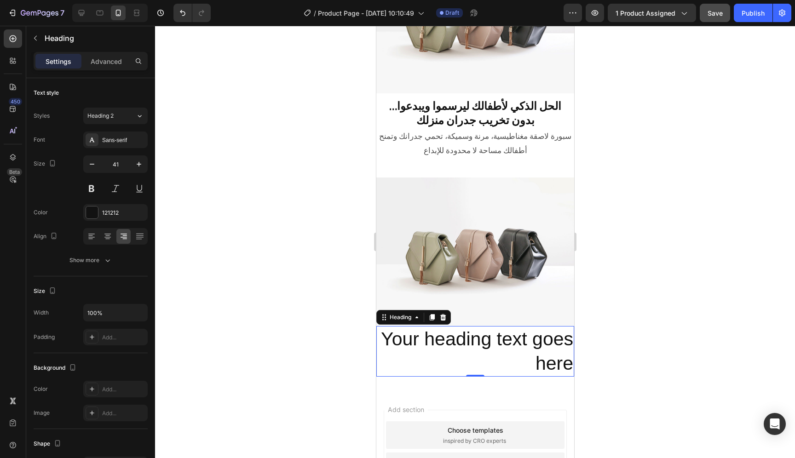
click at [498, 326] on h2 "Your heading text goes here" at bounding box center [475, 351] width 198 height 51
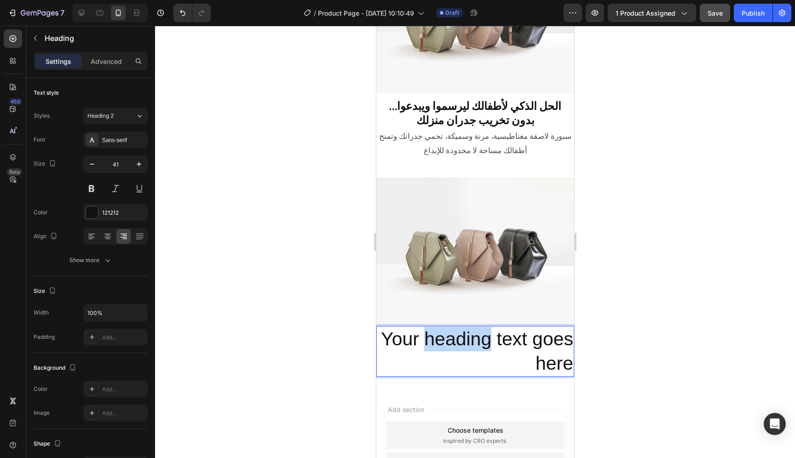
click at [498, 327] on p "Your heading text goes here" at bounding box center [475, 351] width 196 height 49
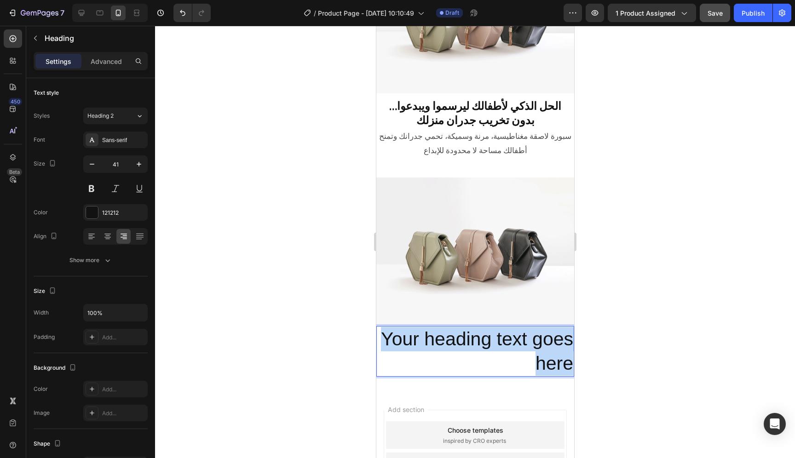
click at [498, 327] on p "Your heading text goes here" at bounding box center [475, 351] width 196 height 49
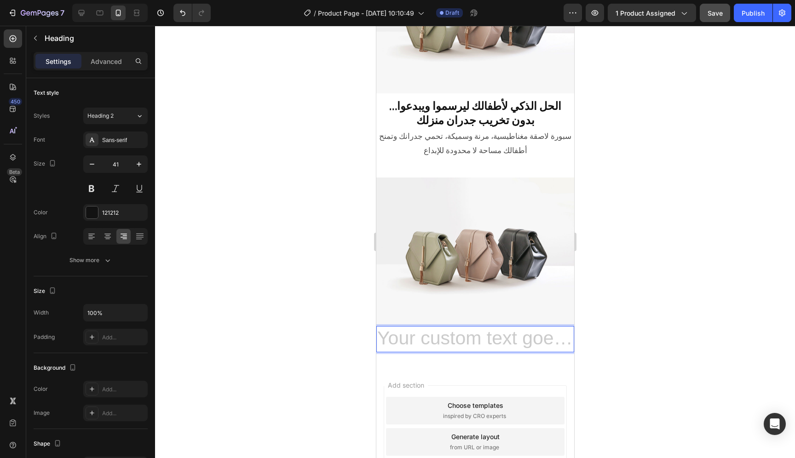
click at [503, 329] on h2 "Rich Text Editor. Editing area: main" at bounding box center [475, 339] width 198 height 26
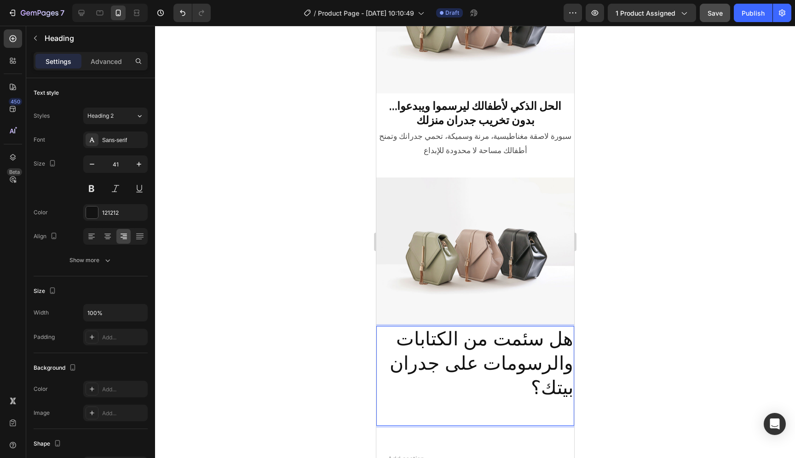
click at [502, 327] on p "هل سئمت من الكتابات والرسومات على جدران بيتك؟" at bounding box center [475, 376] width 196 height 98
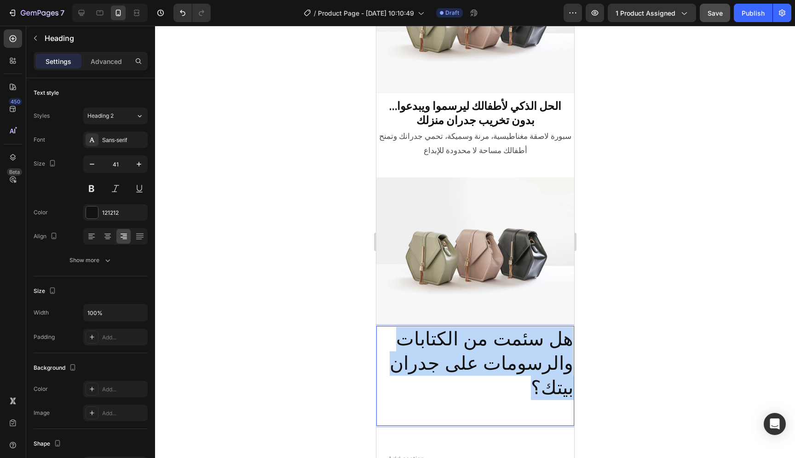
click at [502, 327] on p "هل سئمت من الكتابات والرسومات على جدران بيتك؟" at bounding box center [475, 376] width 196 height 98
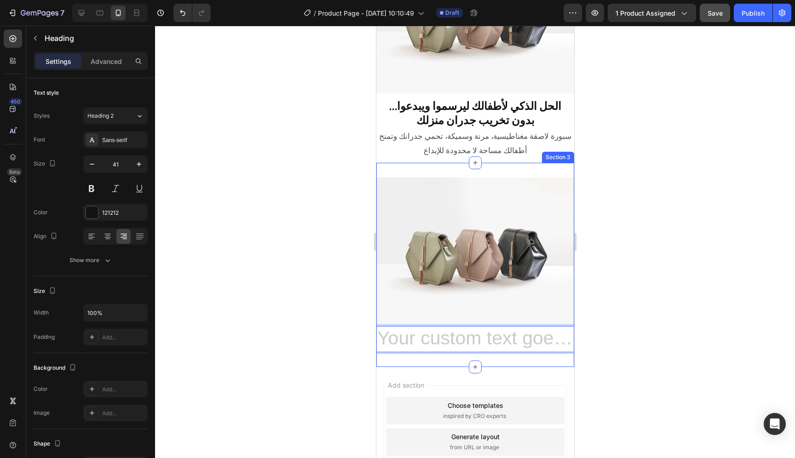
click at [487, 328] on h2 "Rich Text Editor. Editing area: main" at bounding box center [475, 339] width 198 height 26
click at [546, 332] on h2 "Rich Text Editor. Editing area: main" at bounding box center [475, 339] width 198 height 26
click at [508, 386] on div "Add section Choose templates inspired by CRO experts Generate layout from URL o…" at bounding box center [474, 442] width 183 height 113
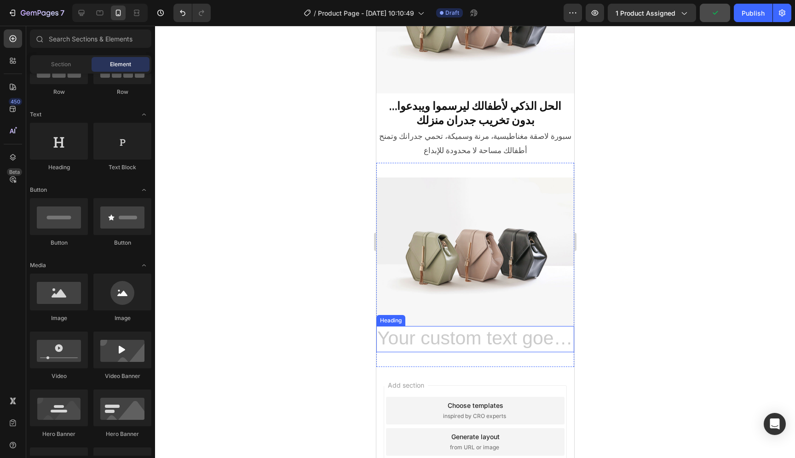
click at [505, 327] on h2 "Rich Text Editor. Editing area: main" at bounding box center [475, 339] width 198 height 26
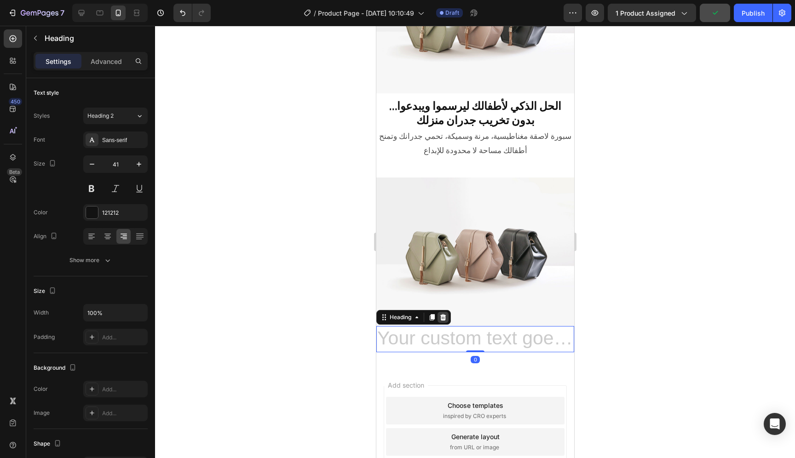
click at [440, 314] on icon at bounding box center [442, 317] width 7 height 7
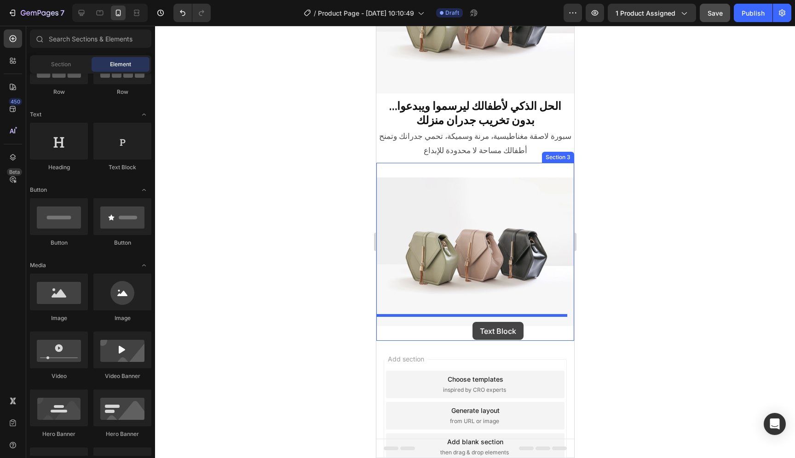
drag, startPoint x: 495, startPoint y: 178, endPoint x: 472, endPoint y: 322, distance: 145.9
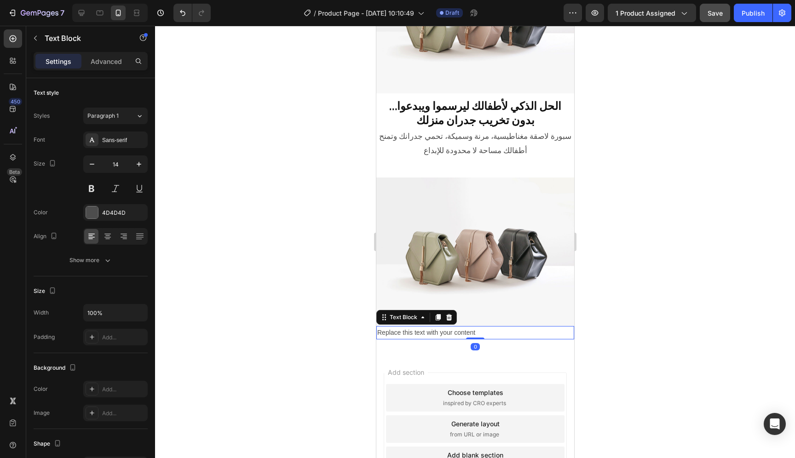
click at [492, 326] on div "Replace this text with your content" at bounding box center [475, 332] width 198 height 13
click at [480, 327] on p "Replace this text with your content" at bounding box center [475, 333] width 196 height 12
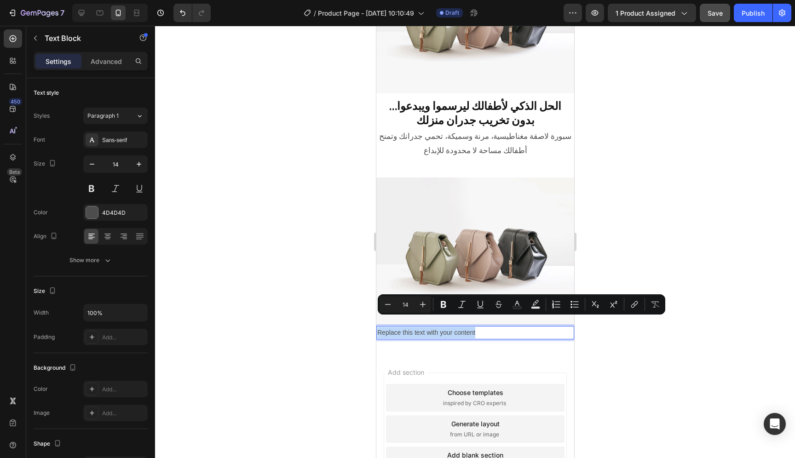
click at [480, 327] on p "Replace this text with your content" at bounding box center [475, 333] width 196 height 12
click at [450, 304] on button "Bold" at bounding box center [443, 304] width 17 height 17
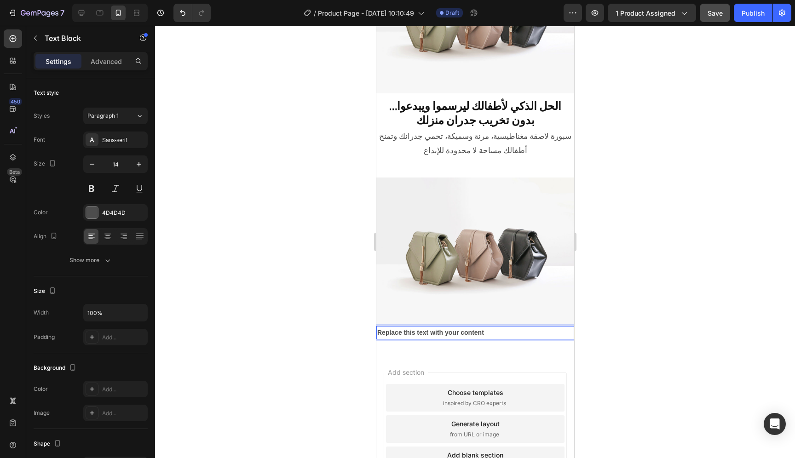
click at [458, 327] on p "Replace this text with your content" at bounding box center [475, 333] width 196 height 12
click at [458, 329] on strong "Replace this text with your content" at bounding box center [430, 332] width 107 height 7
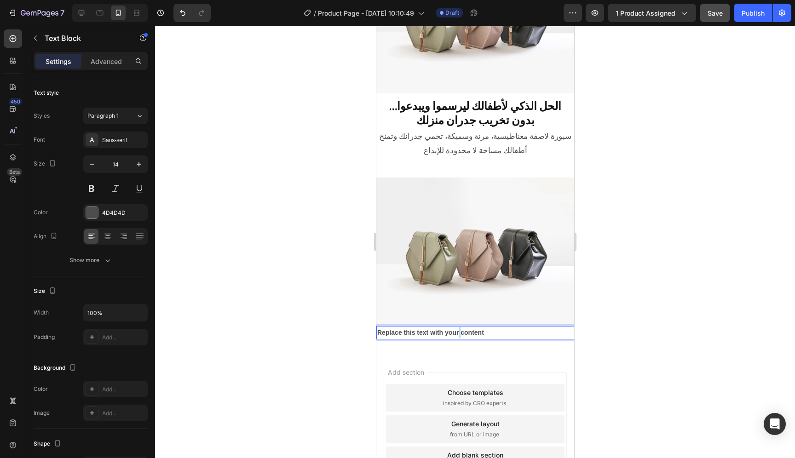
click at [458, 329] on strong "Replace this text with your content" at bounding box center [430, 332] width 107 height 7
click at [122, 237] on icon at bounding box center [124, 237] width 6 height 1
click at [502, 329] on strong "Replace this text with your content" at bounding box center [519, 332] width 107 height 7
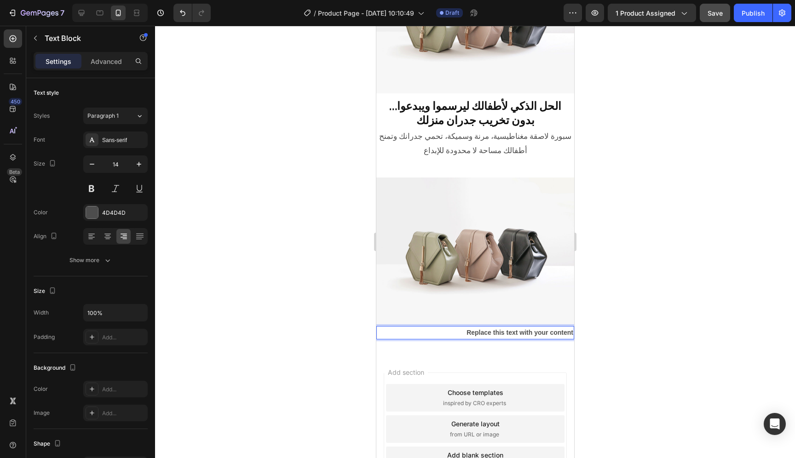
click at [502, 329] on strong "Replace this text with your content" at bounding box center [519, 332] width 107 height 7
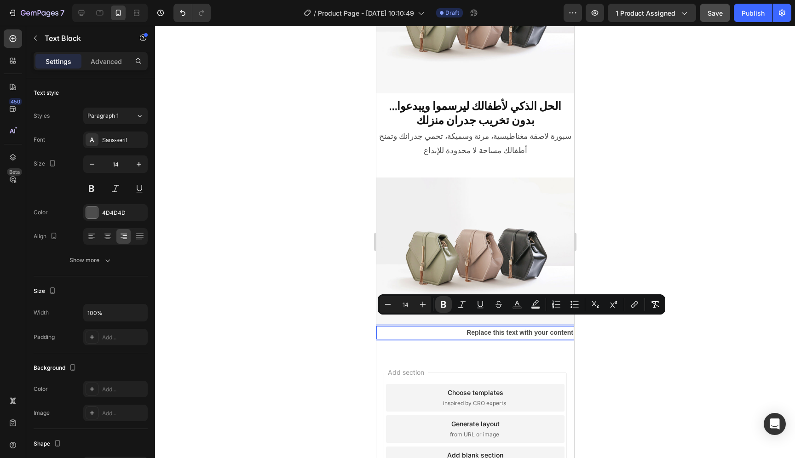
click at [529, 329] on strong "Replace this text with your content" at bounding box center [519, 332] width 107 height 7
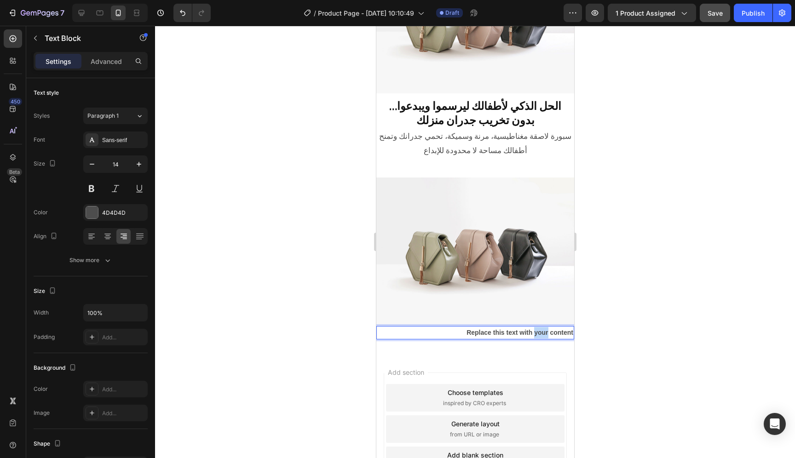
click at [529, 329] on strong "Replace this text with your content" at bounding box center [519, 332] width 107 height 7
click at [506, 326] on div "Rich Text Editor. Editing area: main" at bounding box center [475, 332] width 198 height 13
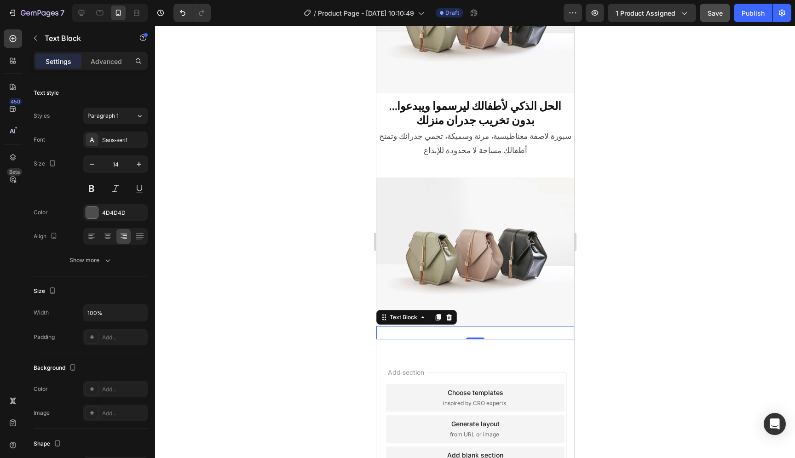
click at [501, 326] on div "Rich Text Editor. Editing area: main" at bounding box center [475, 332] width 198 height 13
click at [502, 327] on p "هل سئمت من الكتابات والرسومات على جدران بيتك؟" at bounding box center [475, 333] width 196 height 12
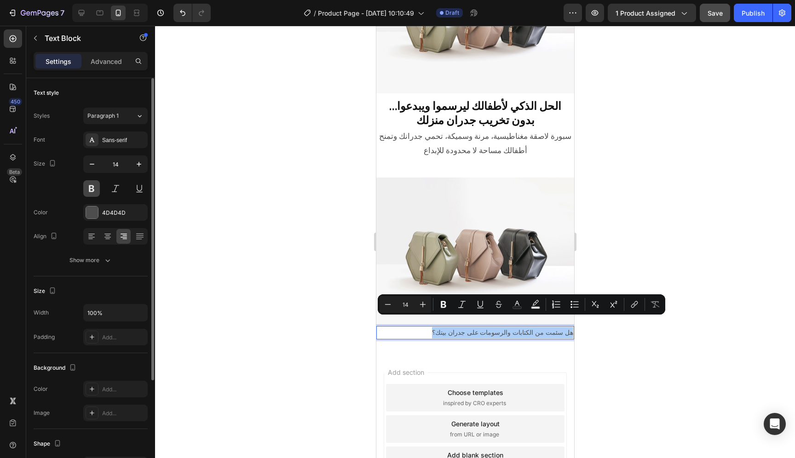
click at [95, 191] on button at bounding box center [91, 188] width 17 height 17
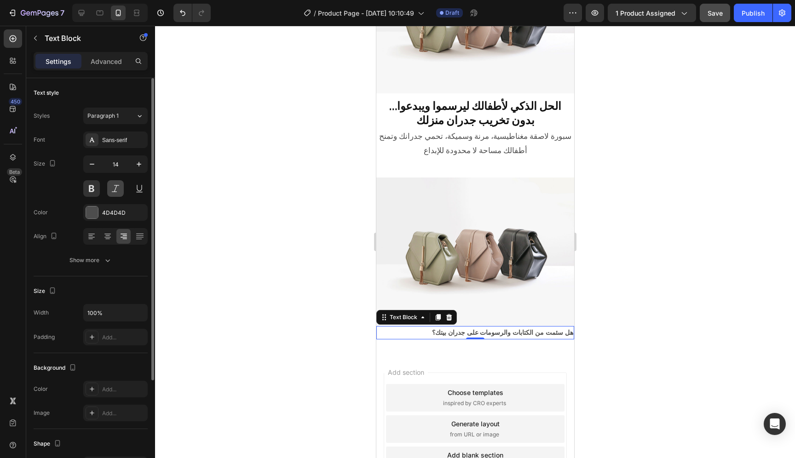
click at [120, 187] on button at bounding box center [115, 188] width 17 height 17
click at [119, 135] on div "Sans-serif" at bounding box center [115, 140] width 64 height 17
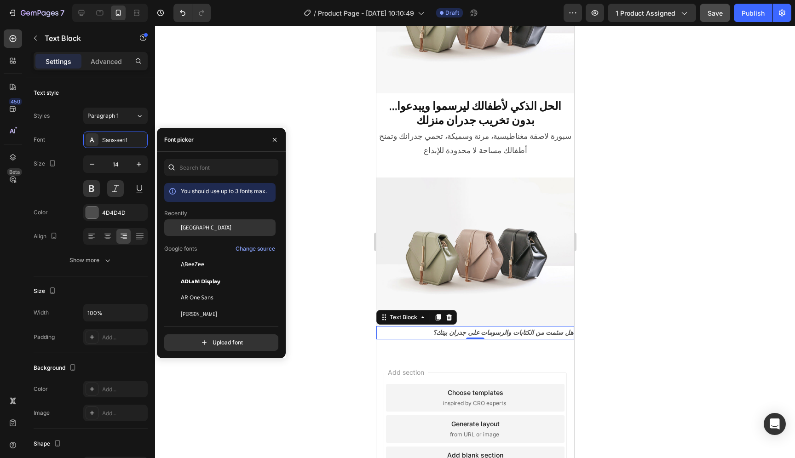
click at [198, 226] on div "[GEOGRAPHIC_DATA]" at bounding box center [227, 228] width 93 height 8
click at [279, 149] on div at bounding box center [275, 139] width 22 height 23
click at [487, 204] on img at bounding box center [475, 252] width 198 height 149
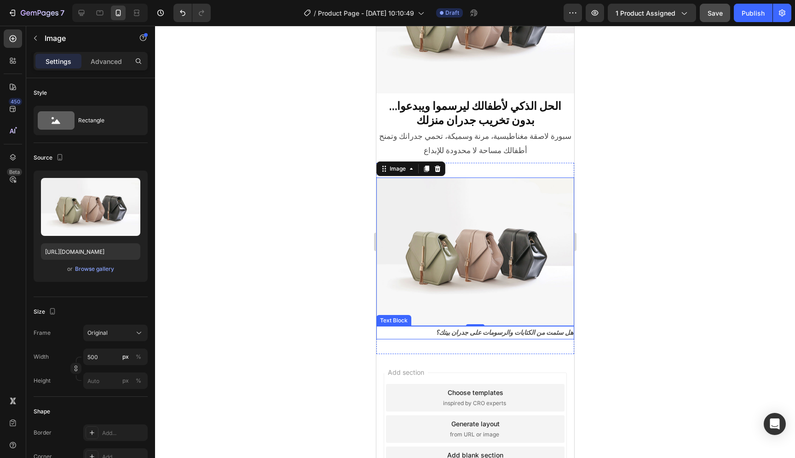
click at [523, 327] on p "هل سئمت من الكتابات والرسومات على جدران بيتك؟" at bounding box center [475, 333] width 196 height 12
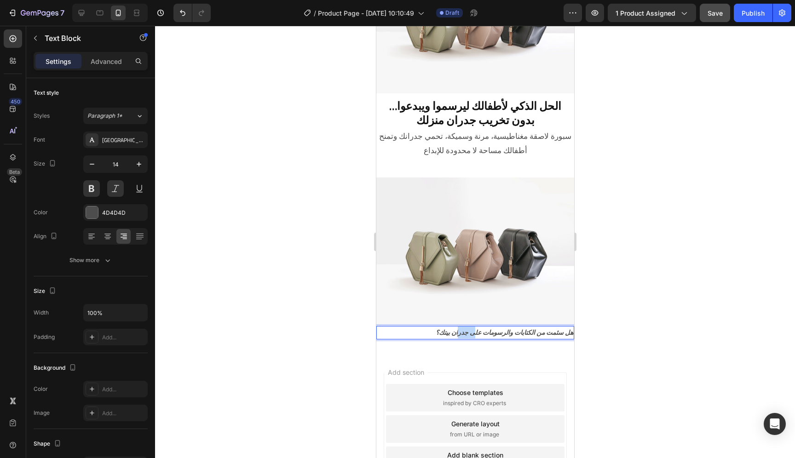
drag, startPoint x: 453, startPoint y: 324, endPoint x: 466, endPoint y: 323, distance: 12.9
click at [466, 327] on p "هل سئمت من الكتابات والرسومات على جدران بيتك؟" at bounding box center [475, 333] width 196 height 12
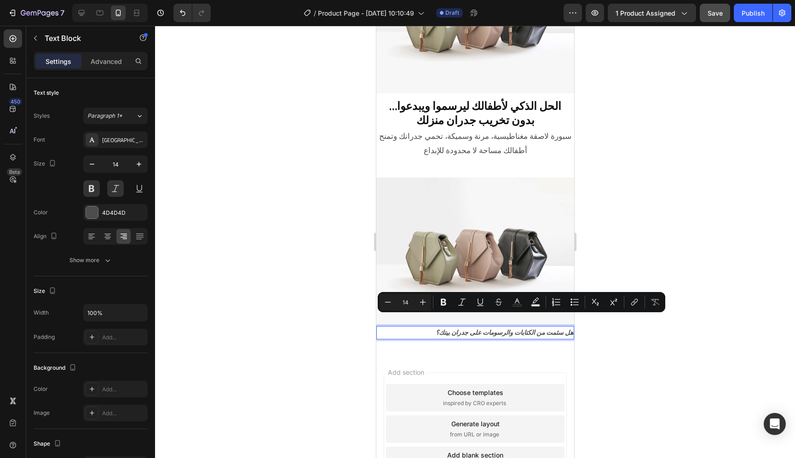
click at [564, 327] on p "هل سئمت من الكتابات والرسومات على جدران بيتك؟" at bounding box center [475, 333] width 196 height 12
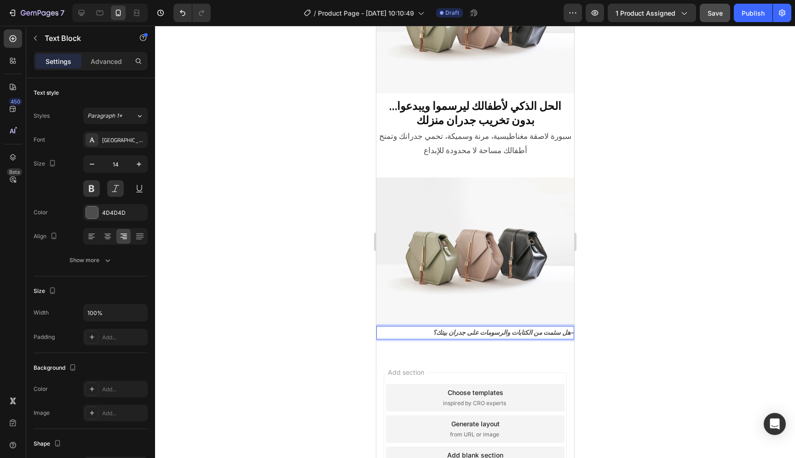
click at [428, 327] on p "هل سئمت من الكتابات والرسومات على جدران بيتك؟-" at bounding box center [475, 333] width 196 height 12
click at [566, 326] on div "هل سئمت من الكتابات والرسومات على جدران بيتك؟-" at bounding box center [475, 332] width 198 height 13
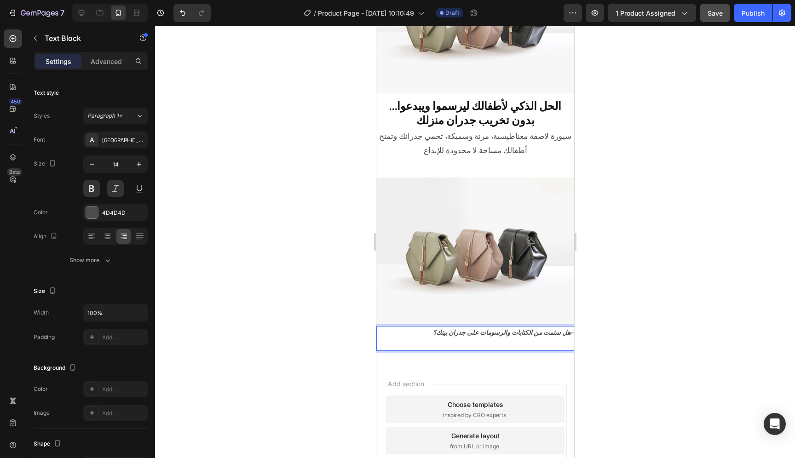
click at [498, 339] on p "Rich Text Editor. Editing area: main" at bounding box center [475, 345] width 196 height 12
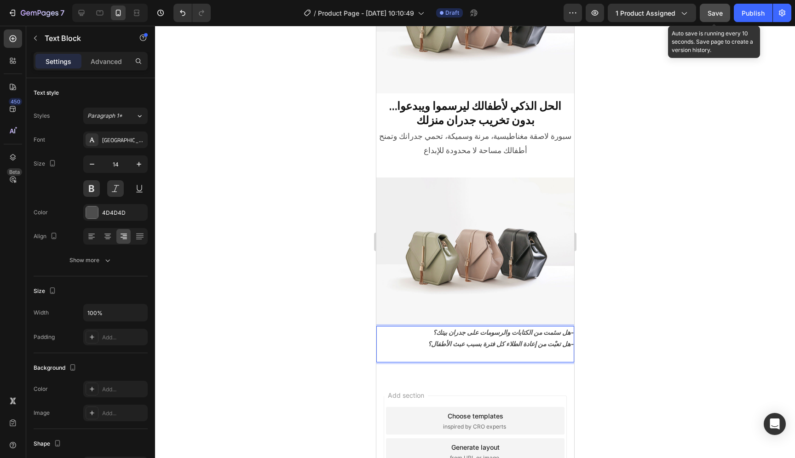
click at [710, 18] on button "Save" at bounding box center [715, 13] width 30 height 18
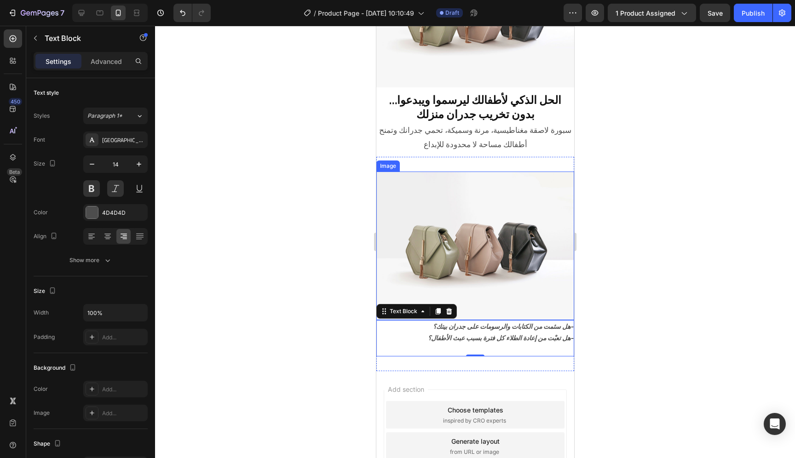
scroll to position [140, 0]
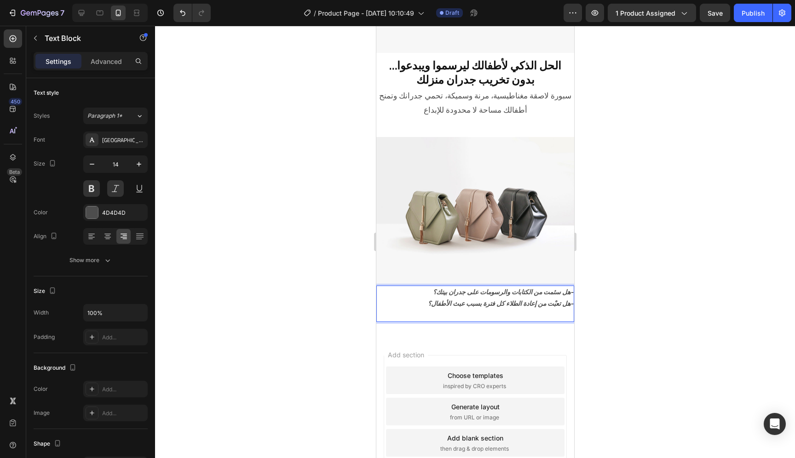
click at [515, 310] on p "Rich Text Editor. Editing area: main" at bounding box center [475, 316] width 196 height 12
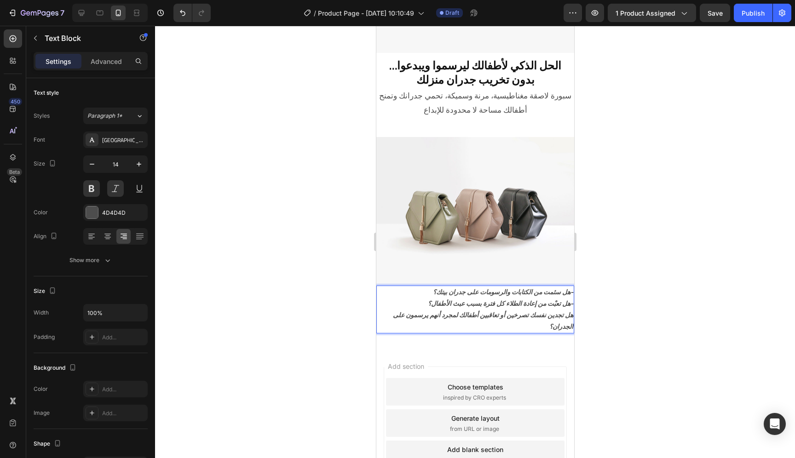
click at [566, 310] on p "هل تجدين نفسك تصرخين أو تعاقبين أطفالك لمجرد أنهم يرسمون على الجدران؟" at bounding box center [475, 321] width 196 height 23
click at [542, 317] on p "هل تجدين نفسك تصرخين أو تعاقبين أطفالك لمجرد أنهم يرسمون على الجدران؟" at bounding box center [475, 321] width 196 height 23
click at [388, 310] on p "هل تجدين نفسك تصرخين أو تعاقبين أطفالك لمجرد أنهم يرسمون على الجدران؟" at bounding box center [475, 321] width 196 height 23
click at [560, 310] on p "هل تجدين نفسك تصرخين أو تعاقبين أطفالك لمجرد أنهم يرسمون على الجدران؟" at bounding box center [475, 321] width 196 height 23
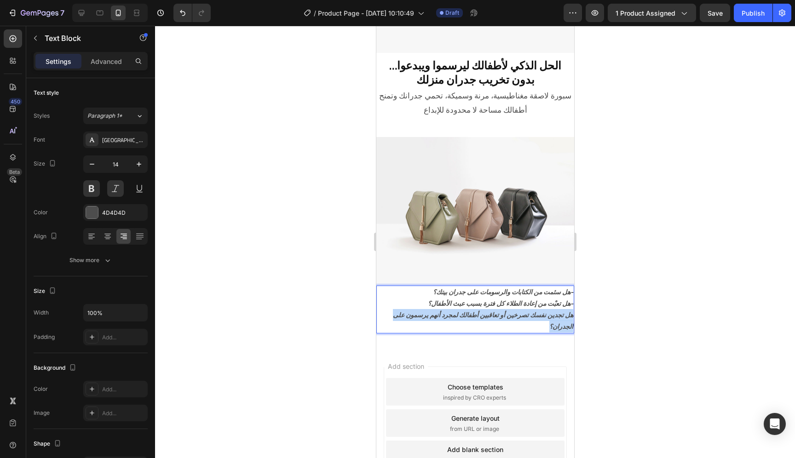
click at [560, 310] on p "هل تجدين نفسك تصرخين أو تعاقبين أطفالك لمجرد أنهم يرسمون على الجدران؟" at bounding box center [475, 321] width 196 height 23
click at [565, 310] on p "هل تجدين نفسك تصرخين أو تعاقبين أطفالك لمجرد أنهم يرسمون على الجدران؟" at bounding box center [475, 321] width 196 height 23
click at [388, 310] on p "هل تجدين نفسك تصرخين أو تعاقبين أطفالك لمجرد أنهم يرسمون على الجدران؟" at bounding box center [475, 321] width 196 height 23
click at [393, 316] on p "هل تجدين نفسك تصرخين أو تعاقبين أطفالك لمجرد أنهم يرسمون على الجدران؟" at bounding box center [475, 321] width 196 height 23
click at [442, 298] on p "هل تعبْت من إعادة الطلاء كل فترة بسبب عبث الأطفال؟-" at bounding box center [475, 304] width 196 height 12
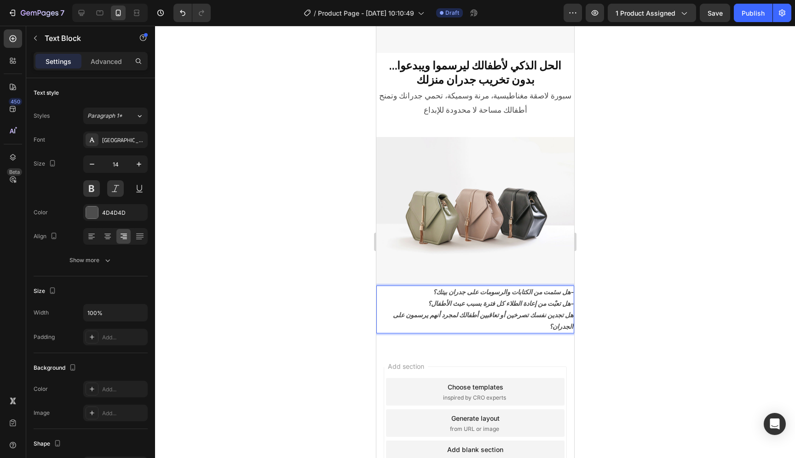
click at [445, 310] on p "هل تجدين نفسك تصرخين أو تعاقبين أطفالك لمجرد أنهم يرسمون على الجدران؟" at bounding box center [475, 321] width 196 height 23
click at [709, 19] on button "Save" at bounding box center [715, 13] width 30 height 18
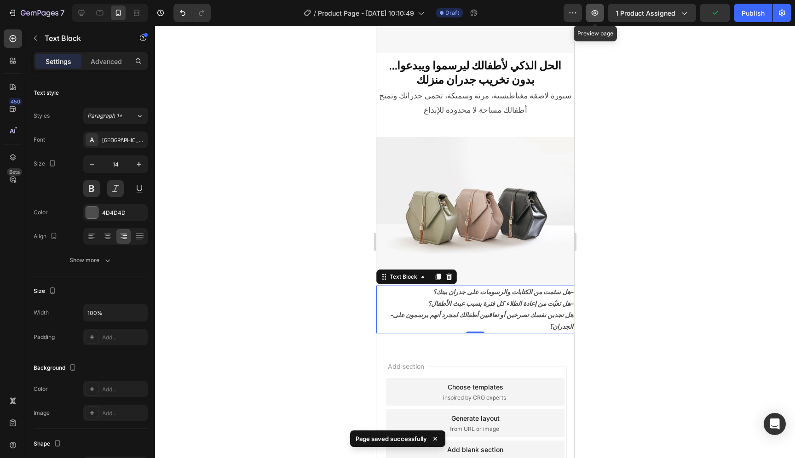
click at [598, 18] on button "button" at bounding box center [595, 13] width 18 height 18
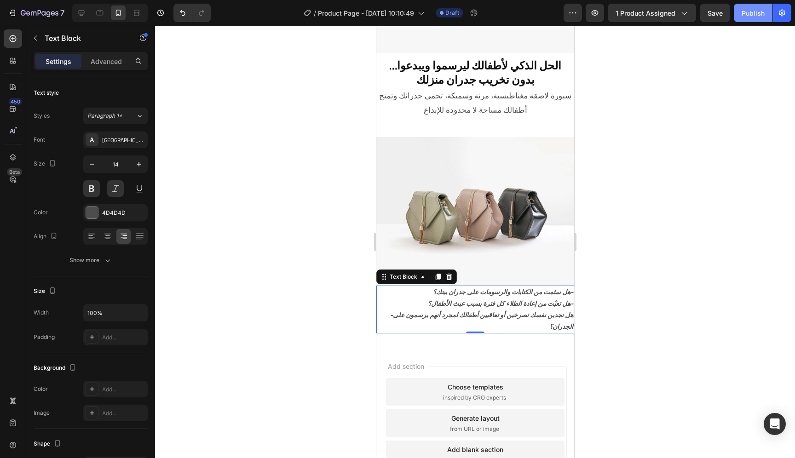
click at [747, 15] on div "Publish" at bounding box center [753, 13] width 23 height 10
click at [117, 189] on button at bounding box center [115, 188] width 17 height 17
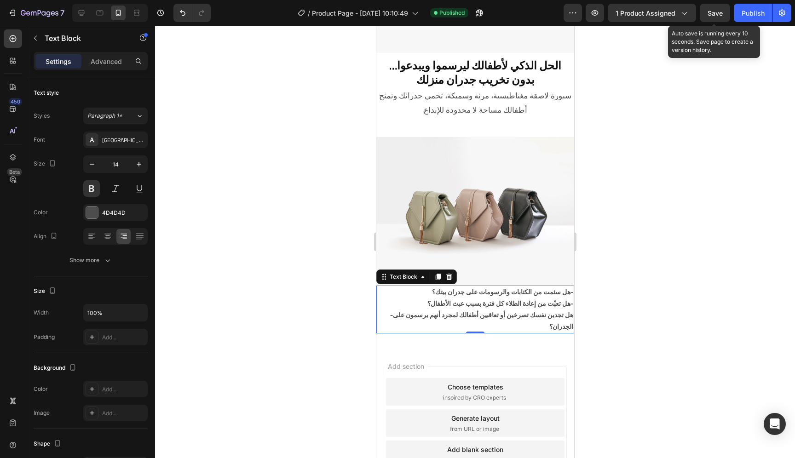
click at [717, 15] on span "Save" at bounding box center [715, 13] width 15 height 8
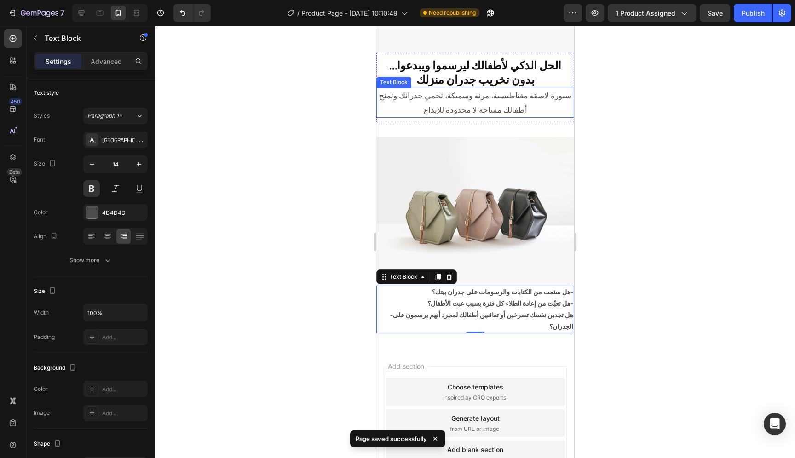
click at [531, 94] on p "سبورة لاصقة مغناطيسية، مرنة وسميكة، تحمي جدرانك وتمنح أطفالك مساحة لا محدودة لل…" at bounding box center [475, 103] width 196 height 28
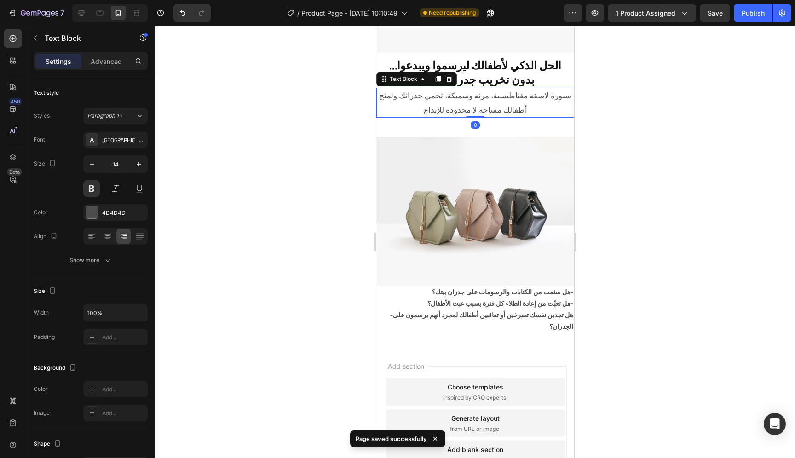
scroll to position [6, 0]
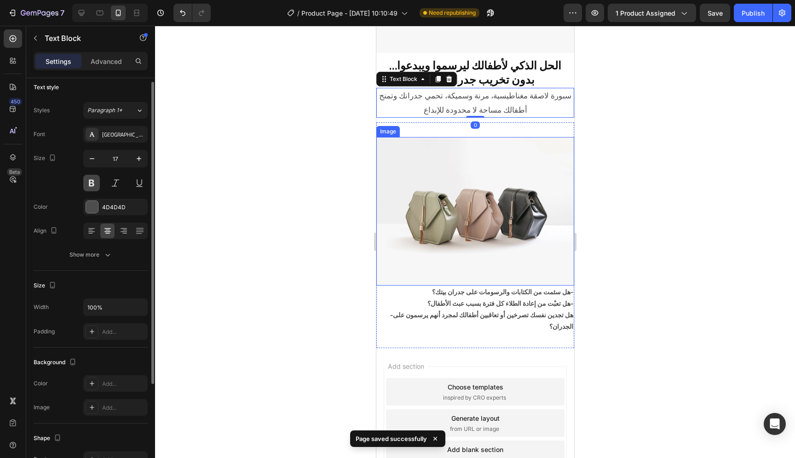
click at [96, 181] on button at bounding box center [91, 183] width 17 height 17
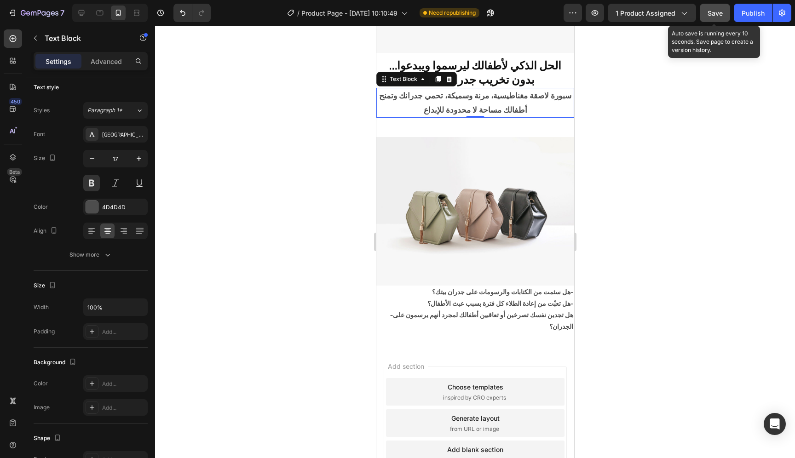
click at [719, 19] on button "Save" at bounding box center [715, 13] width 30 height 18
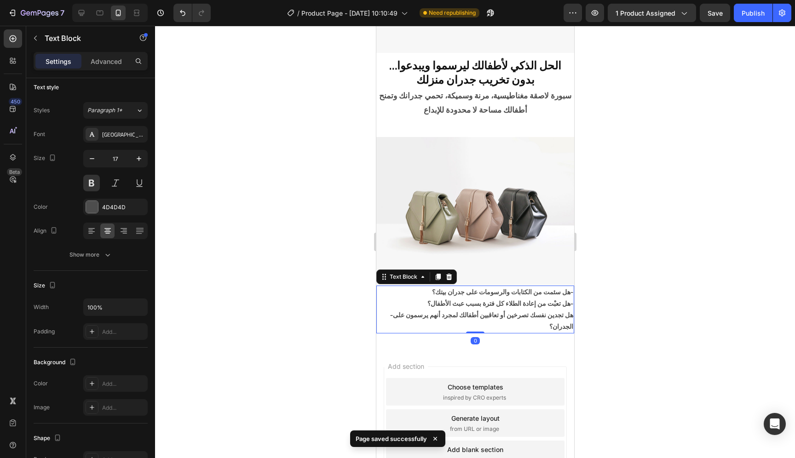
click at [518, 298] on p "هل تعبْت من إعادة الطلاء كل فترة بسبب عبث الأطفال؟-" at bounding box center [475, 304] width 196 height 12
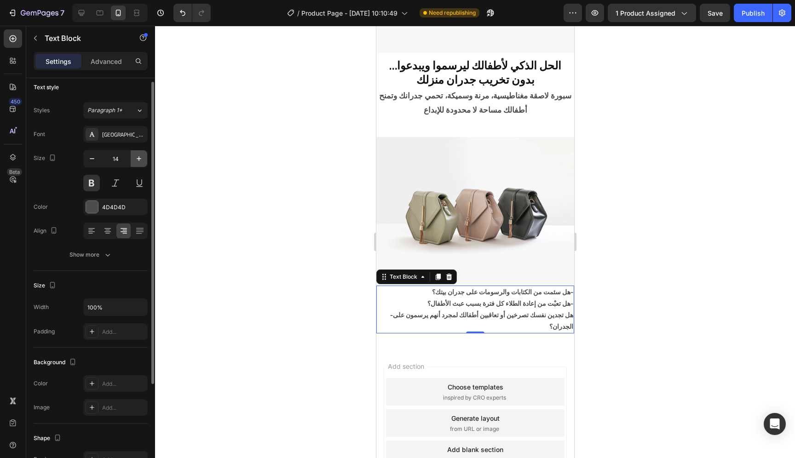
click at [137, 160] on icon "button" at bounding box center [138, 158] width 9 height 9
type input "16"
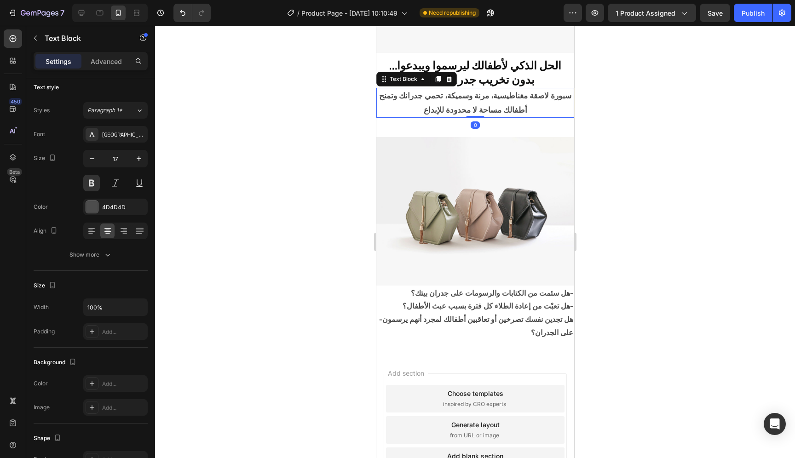
click at [452, 103] on p "سبورة لاصقة مغناطيسية، مرنة وسميكة، تحمي جدرانك وتمنح أطفالك مساحة لا محدودة لل…" at bounding box center [475, 103] width 196 height 28
click at [142, 163] on icon "button" at bounding box center [138, 158] width 9 height 9
type input "18"
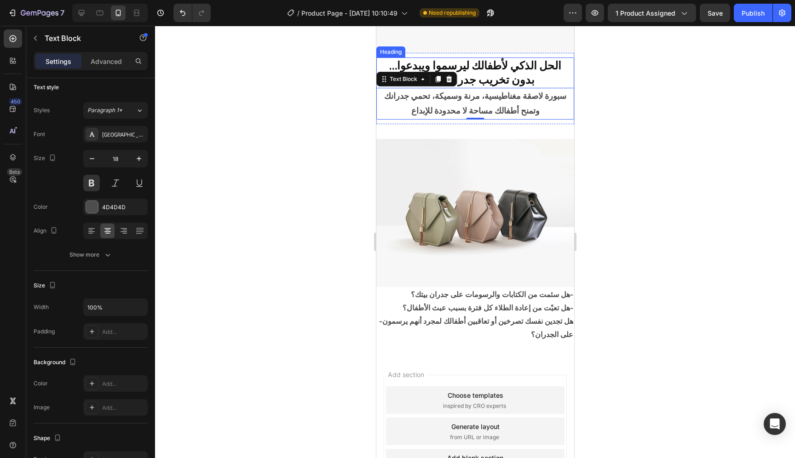
click at [526, 72] on h2 "الحل الذكي لأطفالك ليرسموا ويبدعوا… بدون تخريب جدران منزلك" at bounding box center [475, 73] width 198 height 30
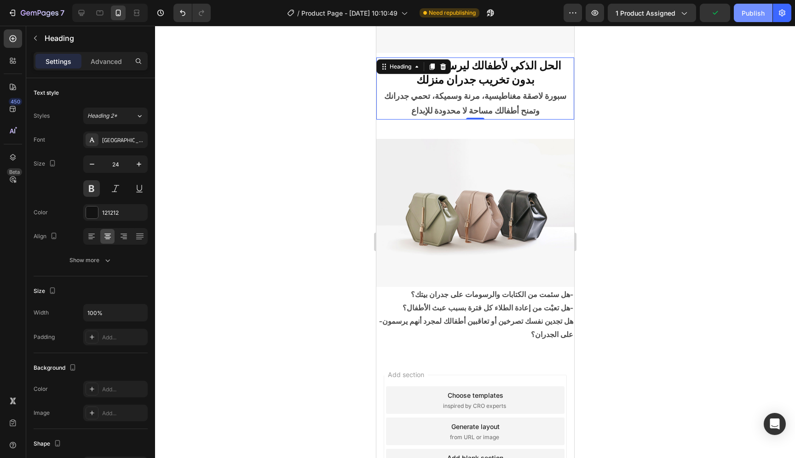
click at [742, 14] on button "Publish" at bounding box center [753, 13] width 39 height 18
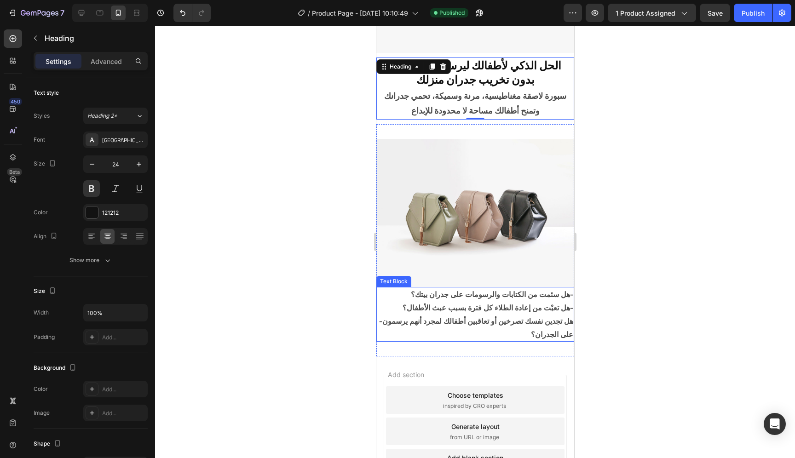
click at [458, 302] on p "هل تعبْت من إعادة الطلاء كل فترة بسبب عبث الأطفال؟-" at bounding box center [475, 308] width 196 height 13
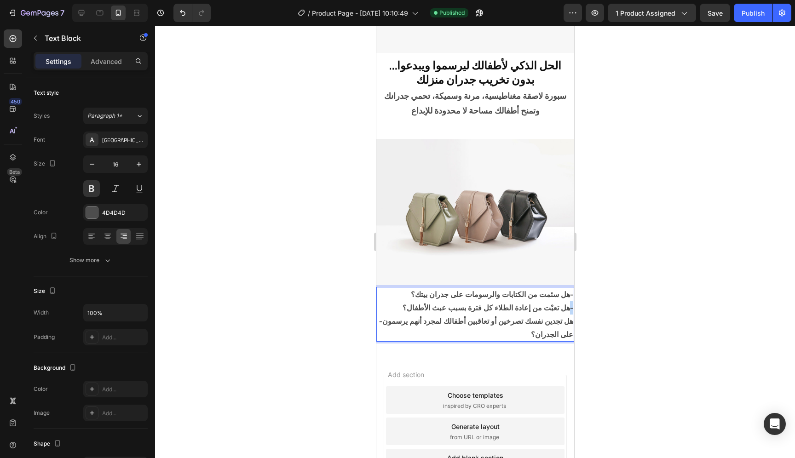
click at [567, 298] on html "iPhone 15 Pro Max ( 430 px) iPhone 13 Mini iPhone 13 Pro iPhone 11 Pro Max iPho…" at bounding box center [475, 218] width 198 height 667
click at [567, 286] on html "iPhone 15 Pro Max ( 430 px) iPhone 13 Mini iPhone 13 Pro iPhone 11 Pro Max iPho…" at bounding box center [475, 218] width 198 height 667
click at [406, 288] on p "هل سئمت من الكتابات والرسومات على جدران بيتك؟" at bounding box center [475, 294] width 196 height 13
click at [402, 302] on p "هل تعبْت من إعادة الطلاء كل فترة بسبب عبث الأطفال؟" at bounding box center [475, 308] width 196 height 13
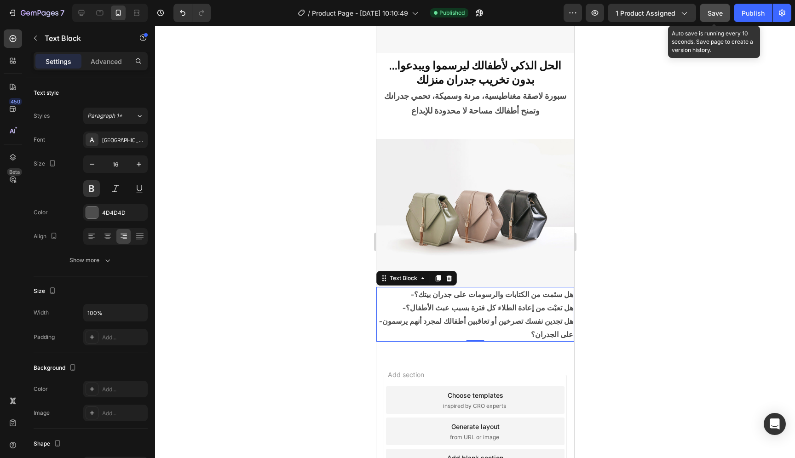
click at [723, 12] on button "Save" at bounding box center [715, 13] width 30 height 18
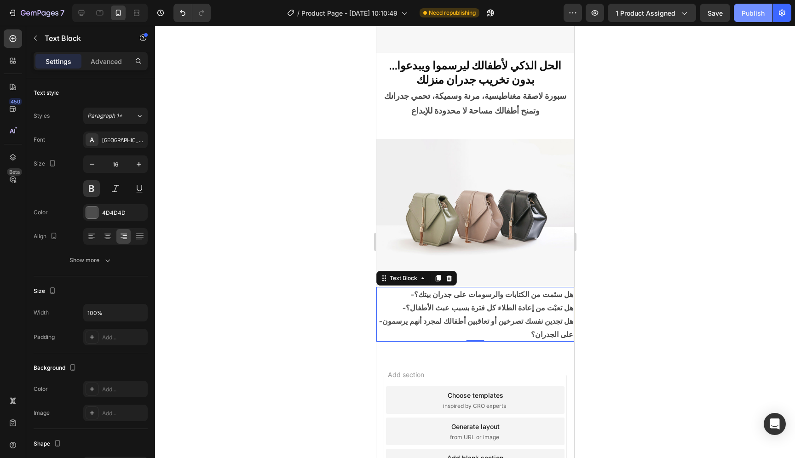
click at [757, 11] on div "Publish" at bounding box center [753, 13] width 23 height 10
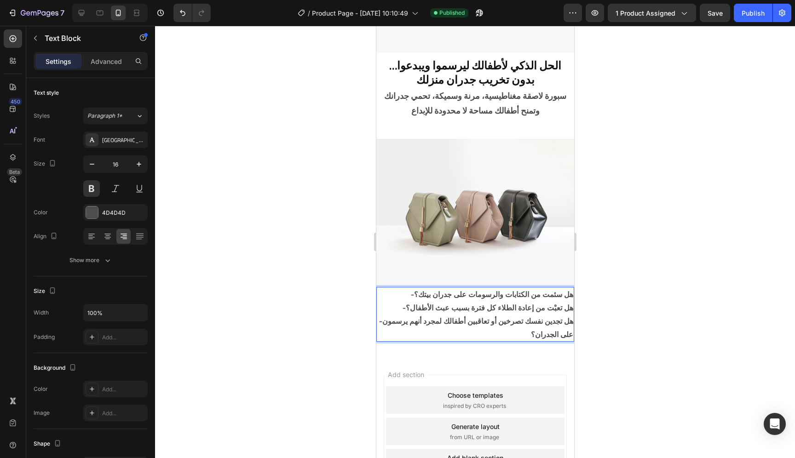
click at [398, 302] on p "-هل تعبْت من إعادة الطلاء كل فترة بسبب عبث الأطفال؟" at bounding box center [475, 308] width 196 height 13
click at [396, 315] on p "-هل تجدين نفسك تصرخين أو تعاقبين أطفالك لمجرد أنهم يرسمون على الجدران؟" at bounding box center [475, 328] width 196 height 27
click at [748, 15] on div "Publish" at bounding box center [753, 13] width 23 height 10
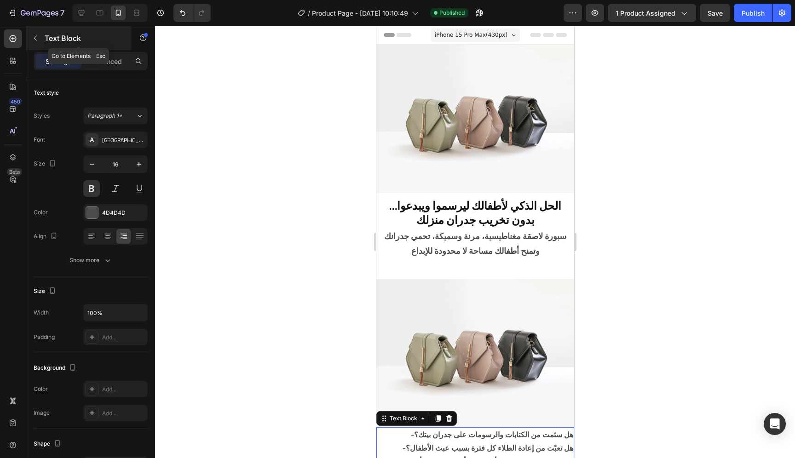
click at [34, 38] on icon "button" at bounding box center [35, 38] width 3 height 5
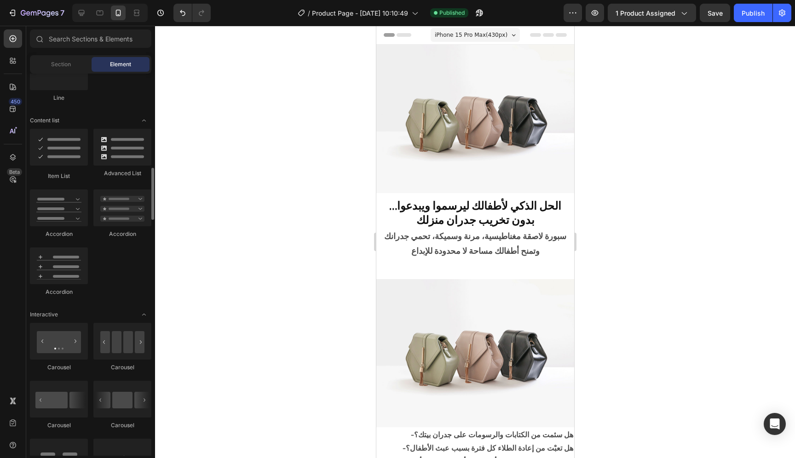
scroll to position [543, 0]
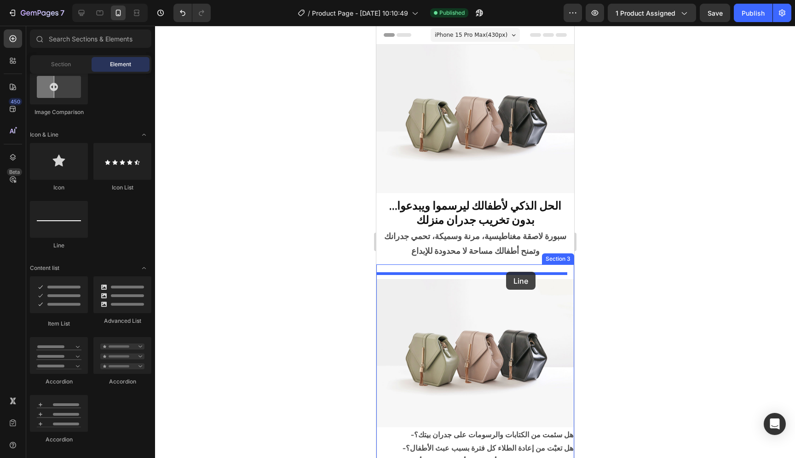
drag, startPoint x: 445, startPoint y: 249, endPoint x: 506, endPoint y: 272, distance: 65.6
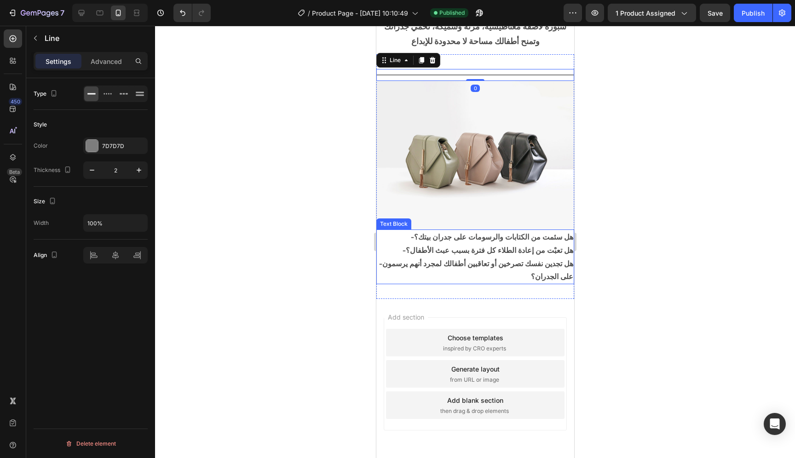
scroll to position [236, 0]
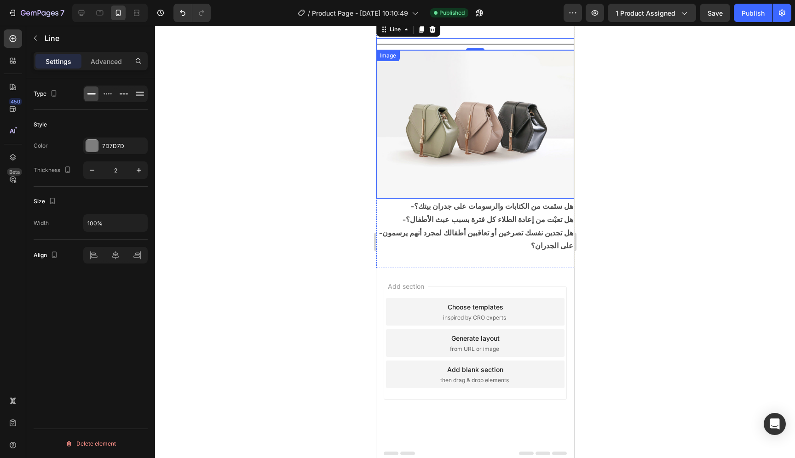
click at [479, 126] on img at bounding box center [475, 124] width 198 height 149
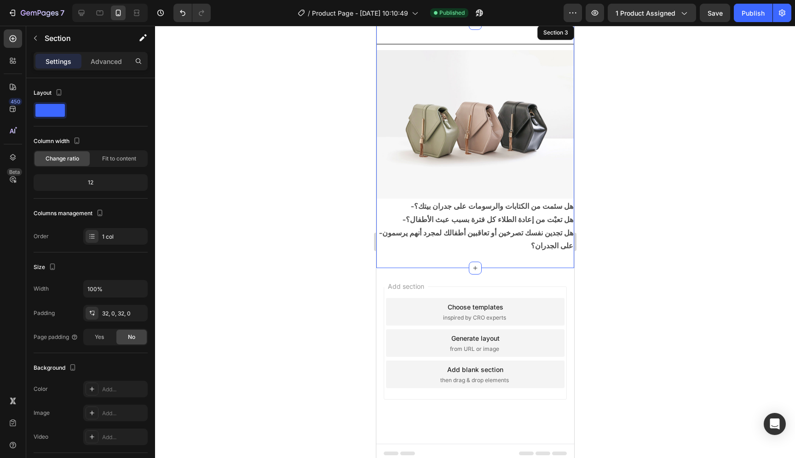
click at [522, 256] on div "Title Line Image 0 -هل سئمت من الكتابات والرسومات على جدران بيتك؟ -هل تعبْت من …" at bounding box center [475, 145] width 198 height 245
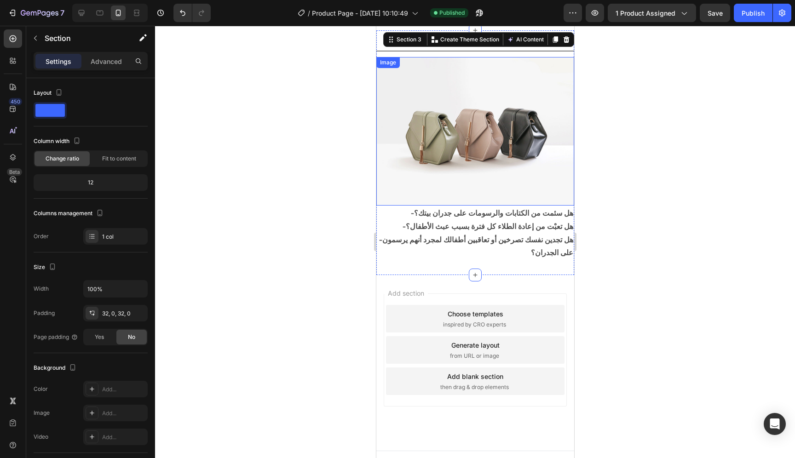
scroll to position [228, 0]
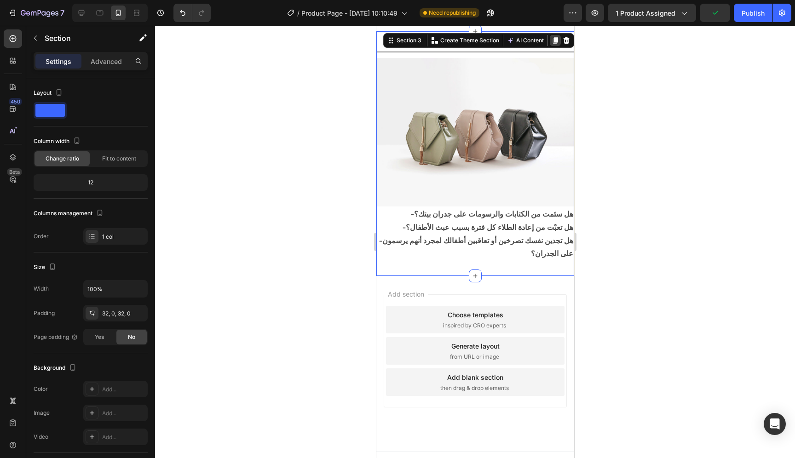
click at [551, 44] on icon at bounding box center [554, 40] width 7 height 7
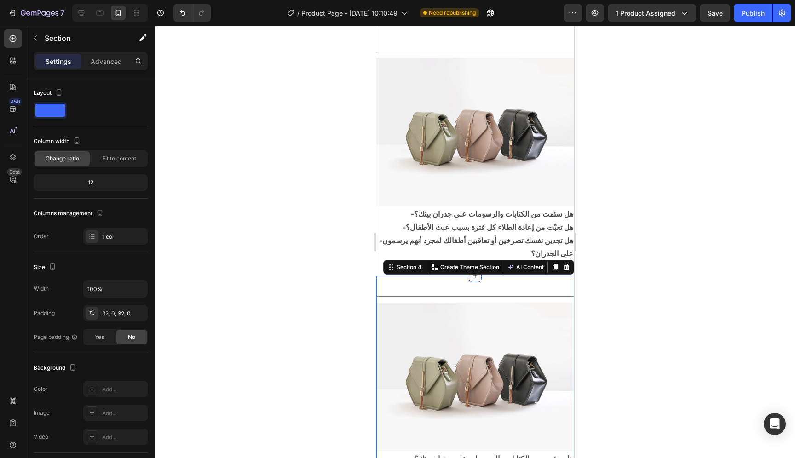
click at [256, 249] on div at bounding box center [475, 242] width 640 height 433
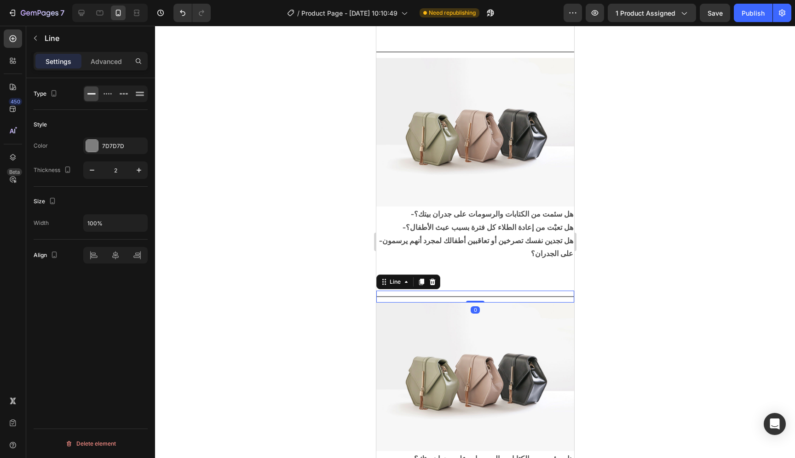
click at [478, 296] on div at bounding box center [475, 296] width 198 height 1
click at [430, 279] on icon at bounding box center [432, 282] width 6 height 6
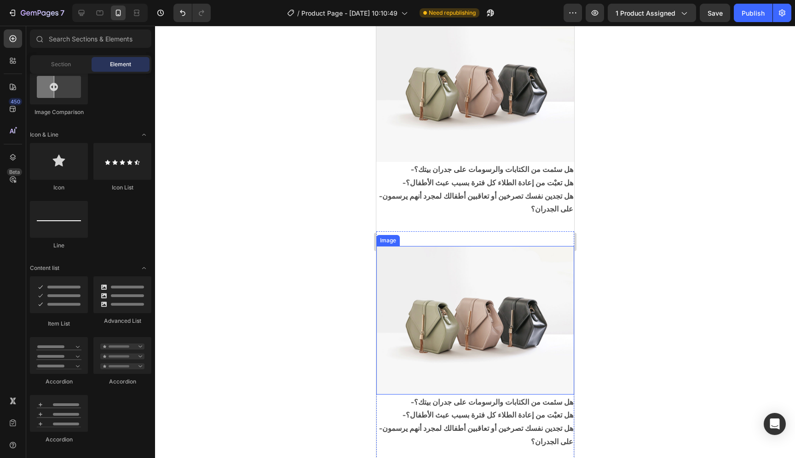
scroll to position [275, 0]
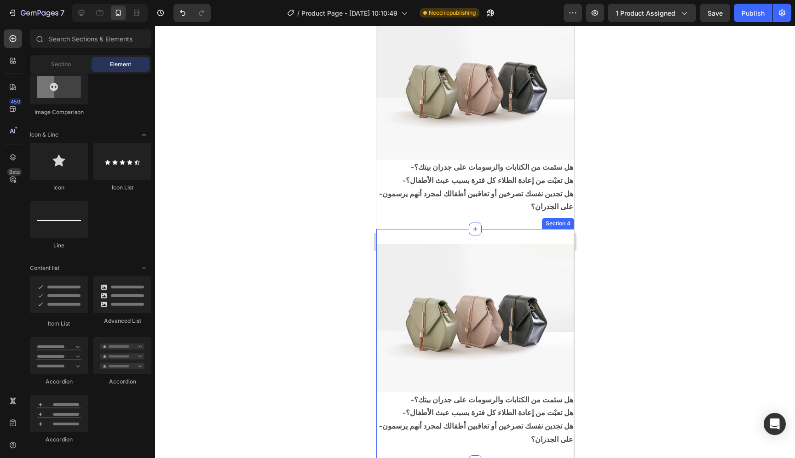
click at [514, 230] on div "Image -هل سئمت من الكتابات والرسومات على جدران بيتك؟ -هل تعبْت من إعادة الطلاء …" at bounding box center [475, 345] width 198 height 233
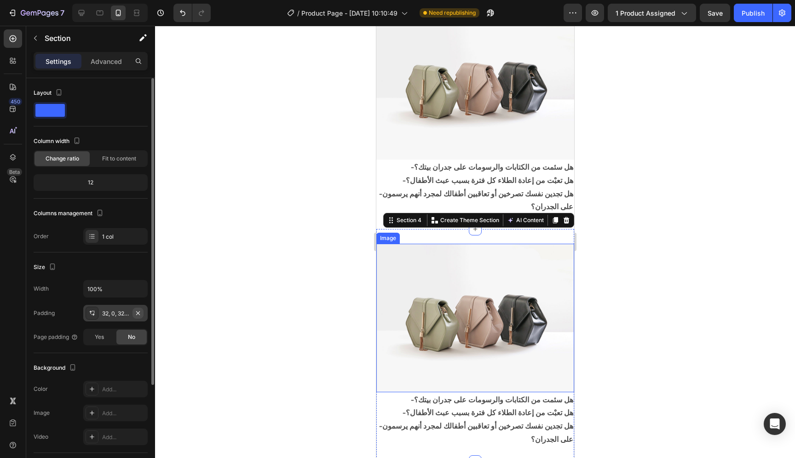
click at [135, 310] on icon "button" at bounding box center [137, 313] width 7 height 7
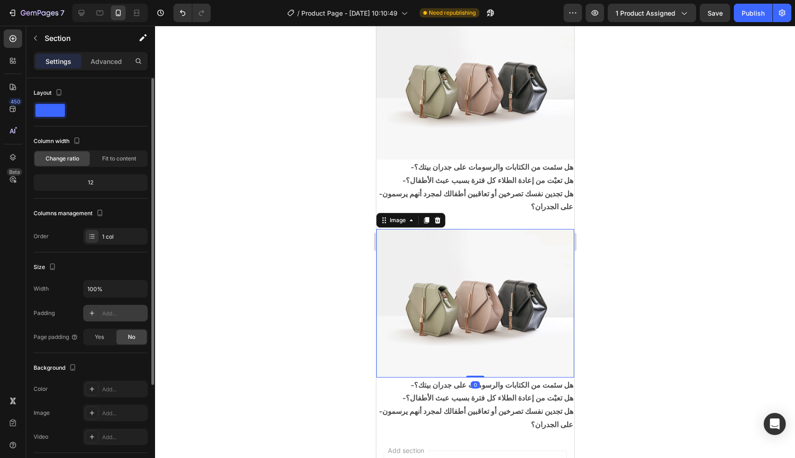
click at [489, 307] on img at bounding box center [475, 303] width 198 height 149
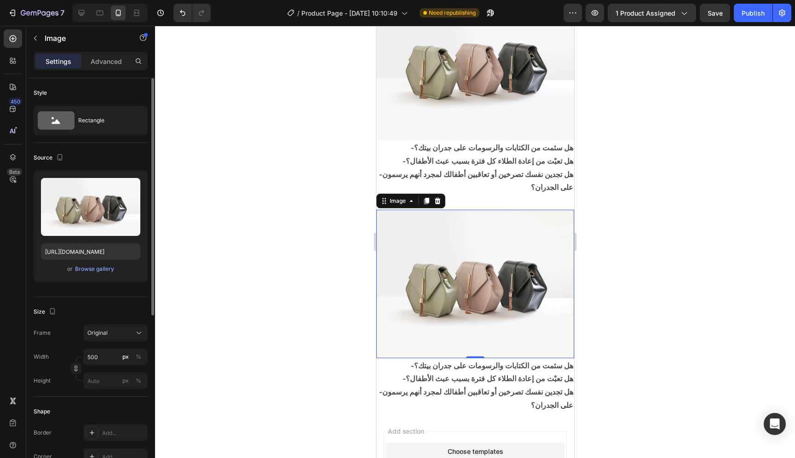
scroll to position [311, 0]
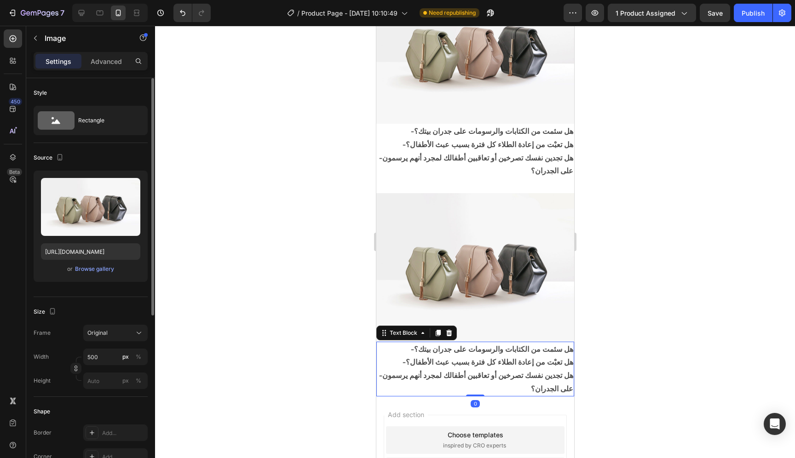
click at [503, 377] on p "-هل تجدين نفسك تصرخين أو تعاقبين أطفالك لمجرد أنهم يرسمون على الجدران؟" at bounding box center [475, 382] width 196 height 27
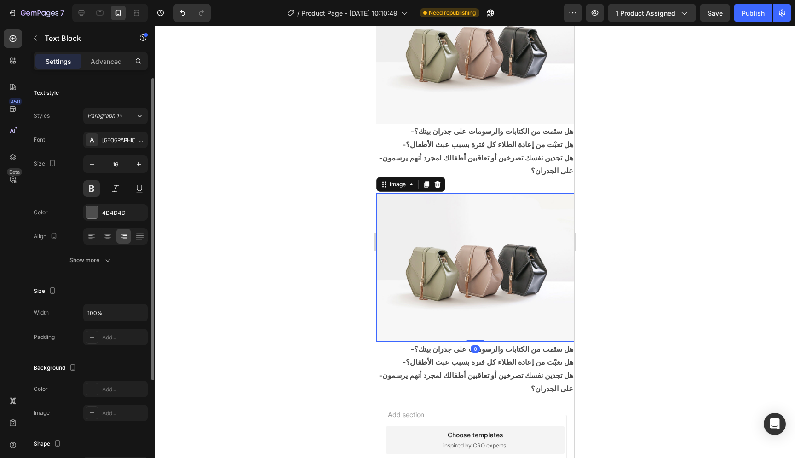
click at [516, 317] on img at bounding box center [475, 267] width 198 height 149
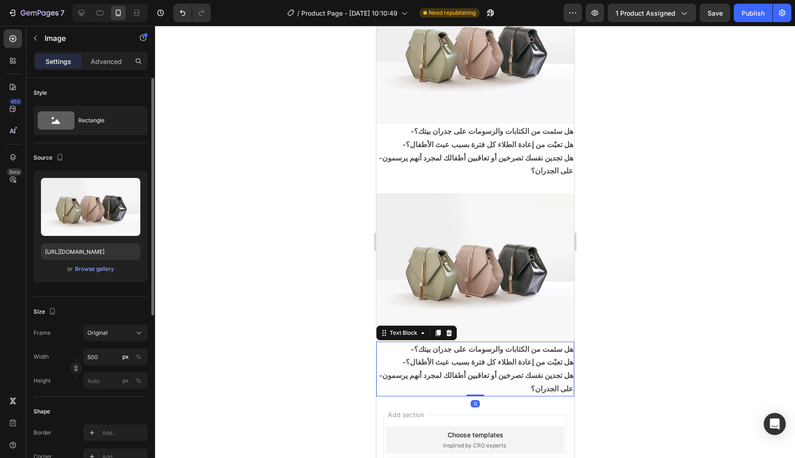
click at [526, 356] on p "-هل تعبْت من إعادة الطلاء كل فترة بسبب عبث الأطفال؟" at bounding box center [475, 362] width 196 height 13
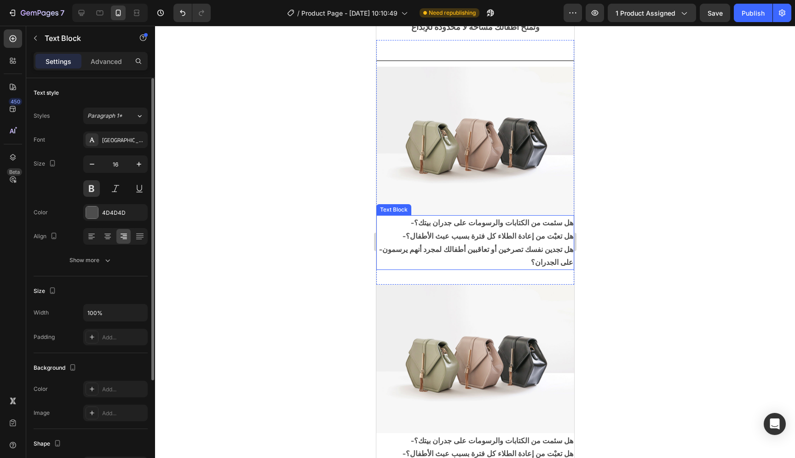
scroll to position [294, 0]
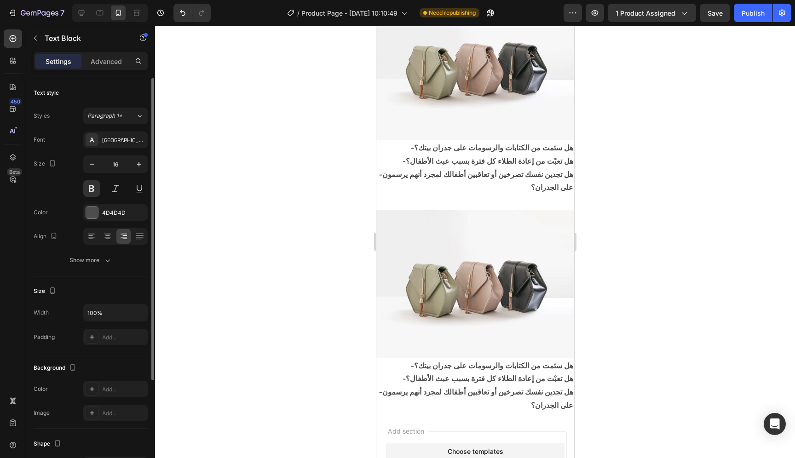
click at [525, 372] on p "-هل تعبْت من إعادة الطلاء كل فترة بسبب عبث الأطفال؟" at bounding box center [475, 378] width 196 height 13
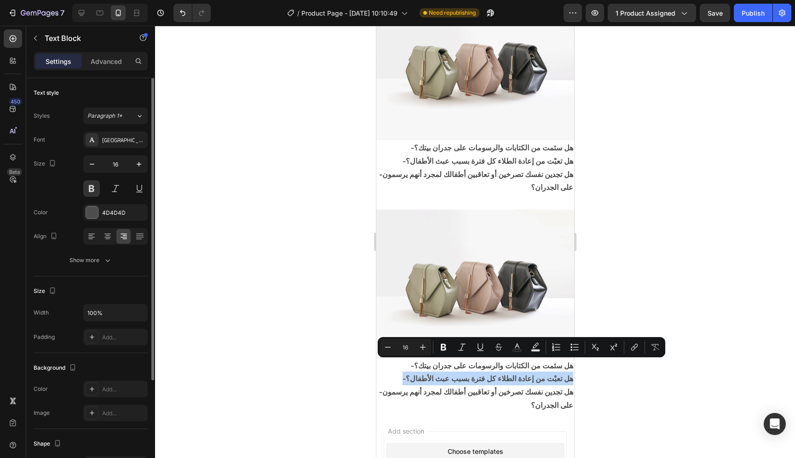
click at [525, 372] on p "-هل تعبْت من إعادة الطلاء كل فترة بسبب عبث الأطفال؟" at bounding box center [475, 378] width 196 height 13
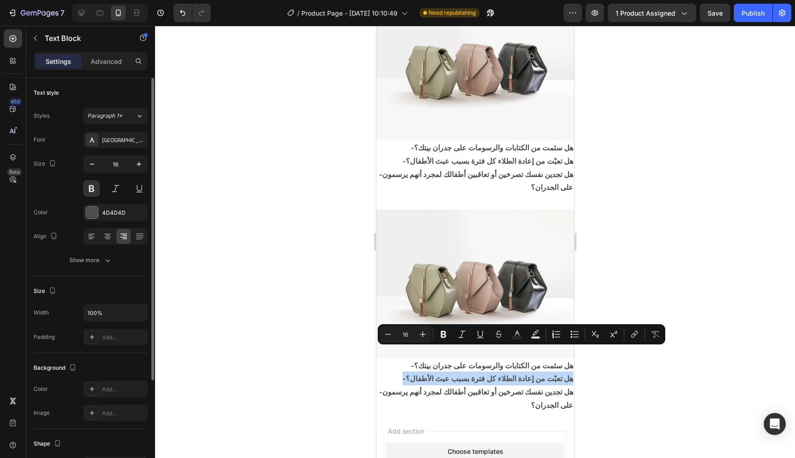
drag, startPoint x: 495, startPoint y: 402, endPoint x: 569, endPoint y: 348, distance: 91.9
click at [569, 348] on html "iPhone 15 Pro Max ( 430 px) iPhone 13 Mini iPhone 13 Pro iPhone 11 Pro Max iPho…" at bounding box center [475, 170] width 198 height 877
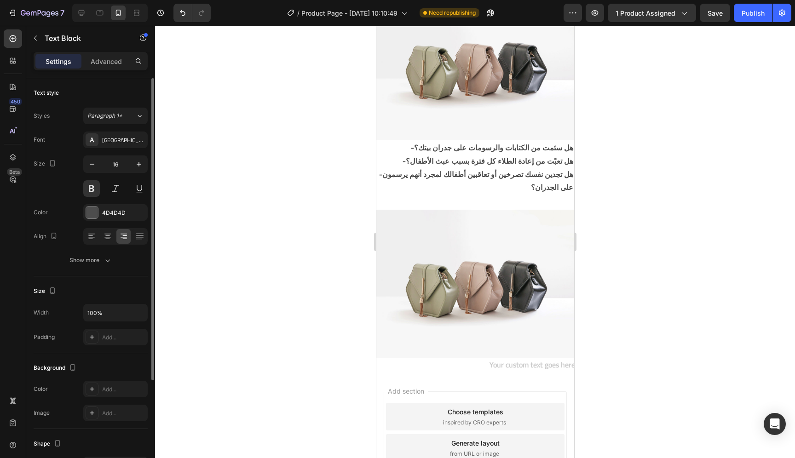
click at [528, 359] on div "Rich Text Editor. Editing area: main" at bounding box center [475, 366] width 198 height 15
click at [110, 240] on icon at bounding box center [107, 236] width 9 height 9
click at [528, 363] on div "لا حاجة للدهان المتكرر أو الصراخ المستمر…" at bounding box center [475, 366] width 198 height 15
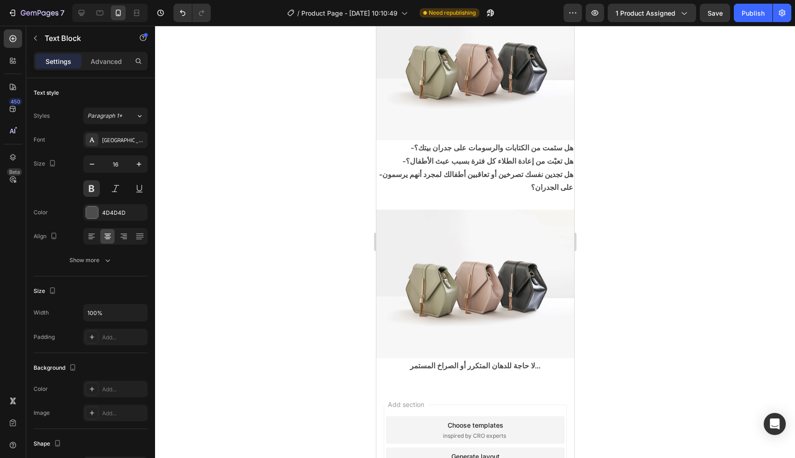
click at [466, 372] on p "Rich Text Editor. Editing area: main" at bounding box center [475, 378] width 196 height 13
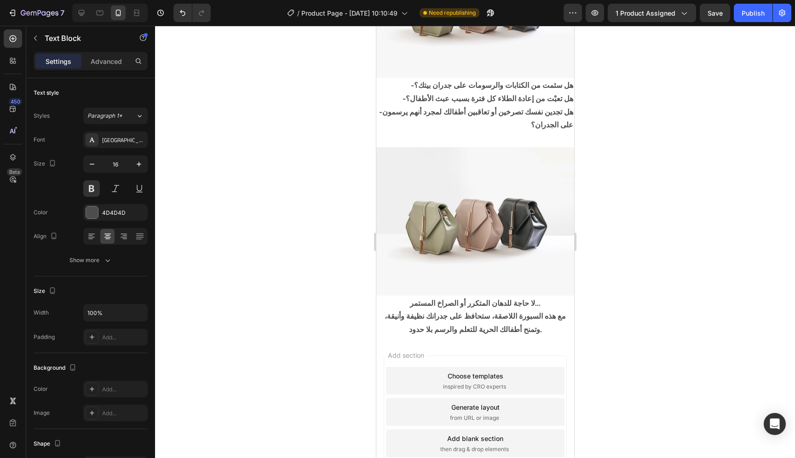
scroll to position [418, 0]
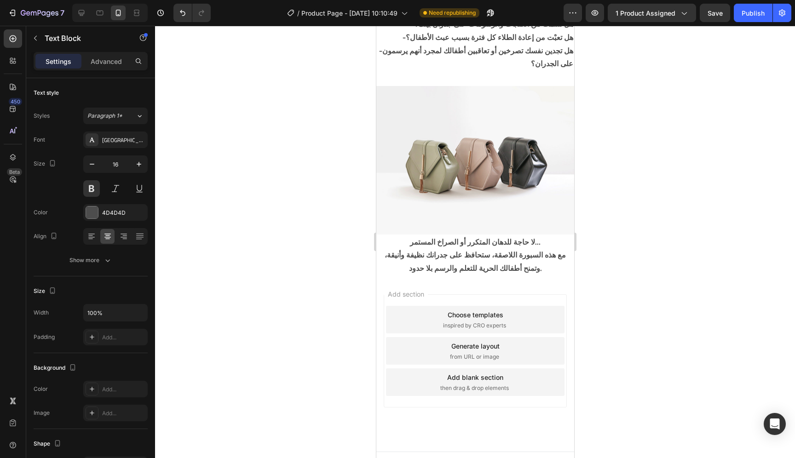
click at [533, 249] on p "مع هذه السبورة اللاصقة، ستحافظ على جدرانك نظيفة وأنيقة، وتمنح أطفالك الحرية للت…" at bounding box center [475, 262] width 196 height 27
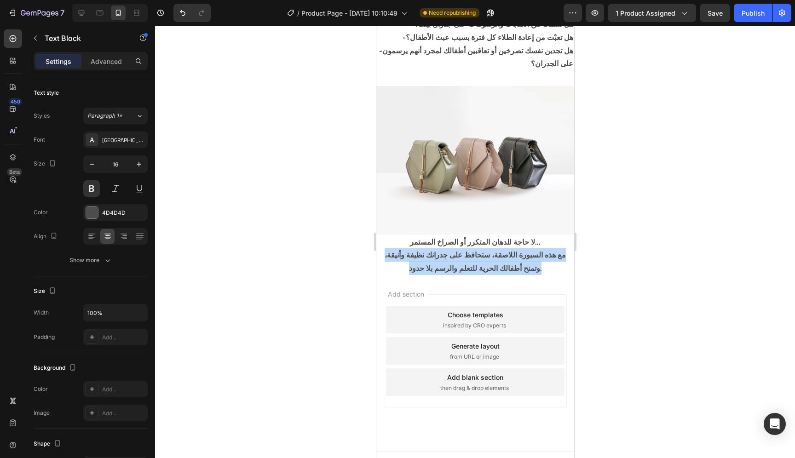
click at [533, 249] on p "مع هذه السبورة اللاصقة، ستحافظ على جدرانك نظيفة وأنيقة، وتمنح أطفالك الحرية للت…" at bounding box center [475, 262] width 196 height 27
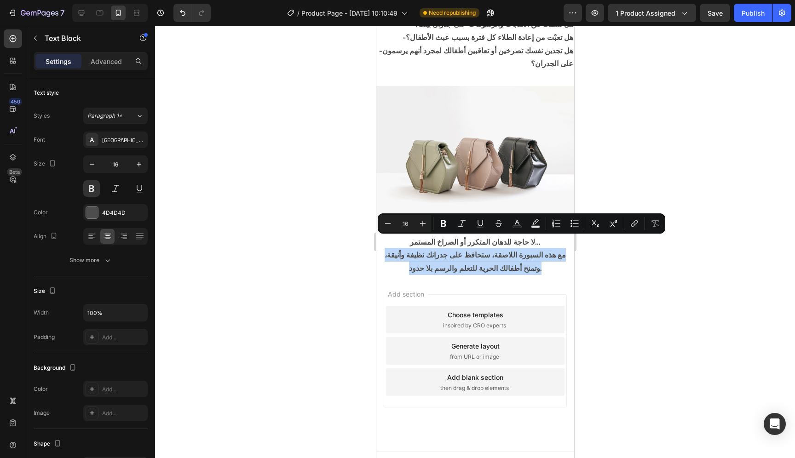
click at [533, 249] on p "مع هذه السبورة اللاصقة، ستحافظ على جدرانك نظيفة وأنيقة، وتمنح أطفالك الحرية للت…" at bounding box center [475, 262] width 196 height 27
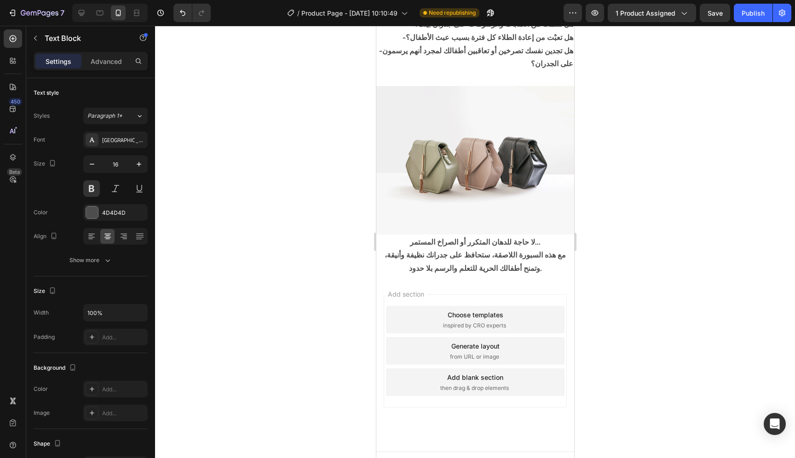
click at [521, 236] on p "لا حاجة للدهان المتكرر أو الصراخ المستمر…" at bounding box center [475, 242] width 196 height 13
click at [547, 236] on p "لا حاجة للدهان المتكرر أو الصراخ المستمر…" at bounding box center [475, 242] width 196 height 13
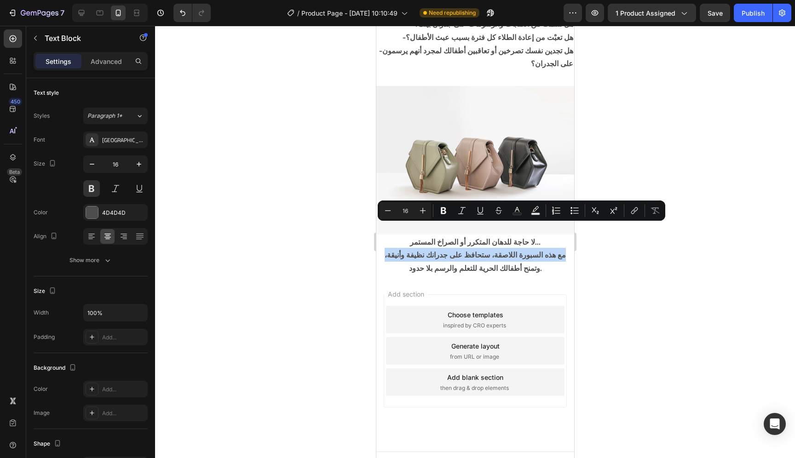
drag, startPoint x: 399, startPoint y: 258, endPoint x: 546, endPoint y: 229, distance: 149.8
click at [546, 235] on div "لا حاجة للدهان المتكرر أو الصراخ المستمر… مع هذه السبورة اللاصقة، ستحافظ على جد…" at bounding box center [475, 255] width 198 height 41
click at [546, 236] on p "لا حاجة للدهان المتكرر أو الصراخ المستمر…" at bounding box center [475, 242] width 196 height 13
drag, startPoint x: 544, startPoint y: 230, endPoint x: 408, endPoint y: 261, distance: 138.9
click at [408, 261] on div "لا حاجة للدهان المتكرر أو الصراخ المستمر… مع هذه السبورة اللاصقة، ستحافظ على جد…" at bounding box center [475, 255] width 198 height 41
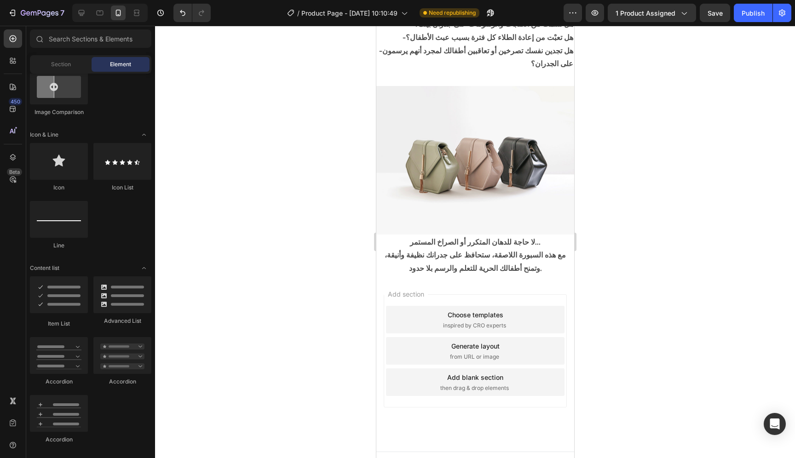
click at [516, 276] on div "Add section Choose templates inspired by CRO experts Generate layout from URL o…" at bounding box center [475, 364] width 198 height 176
click at [518, 236] on p "لا حاجة للدهان المتكرر أو الصراخ المستمر…" at bounding box center [475, 242] width 196 height 13
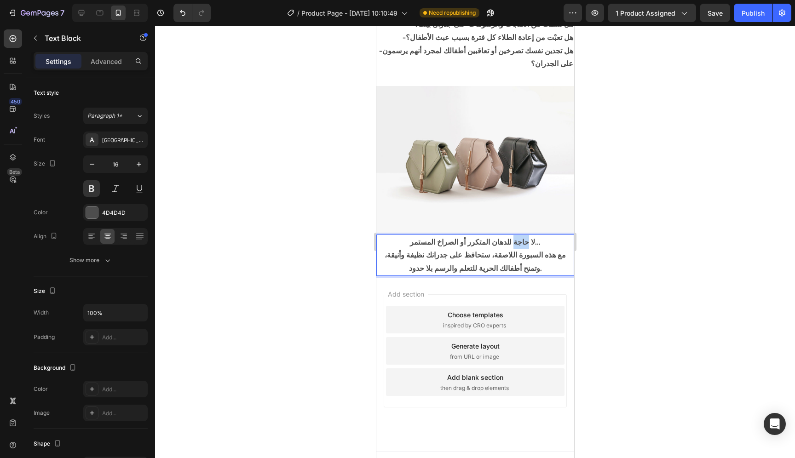
click at [518, 236] on p "لا حاجة للدهان المتكرر أو الصراخ المستمر…" at bounding box center [475, 242] width 196 height 13
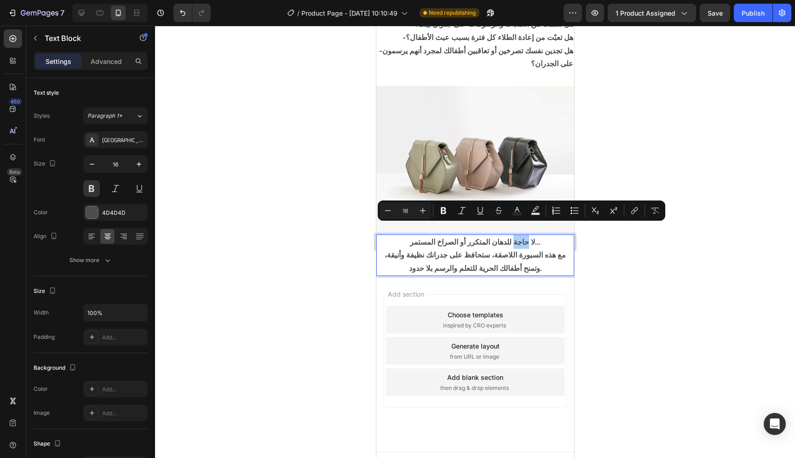
click at [621, 265] on div at bounding box center [475, 242] width 640 height 433
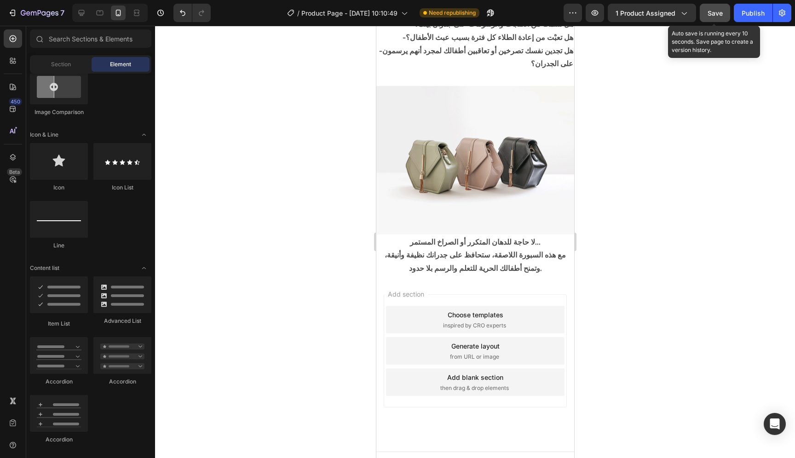
click at [720, 17] on button "Save" at bounding box center [715, 13] width 30 height 18
click at [721, 12] on span "Save" at bounding box center [715, 13] width 15 height 8
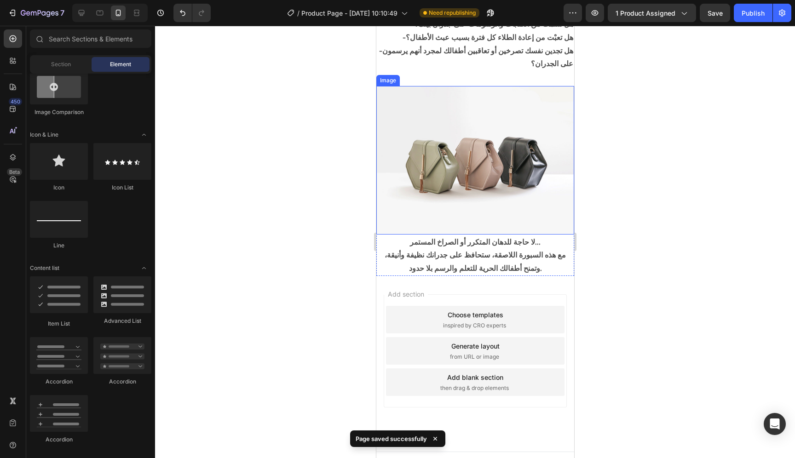
scroll to position [420, 0]
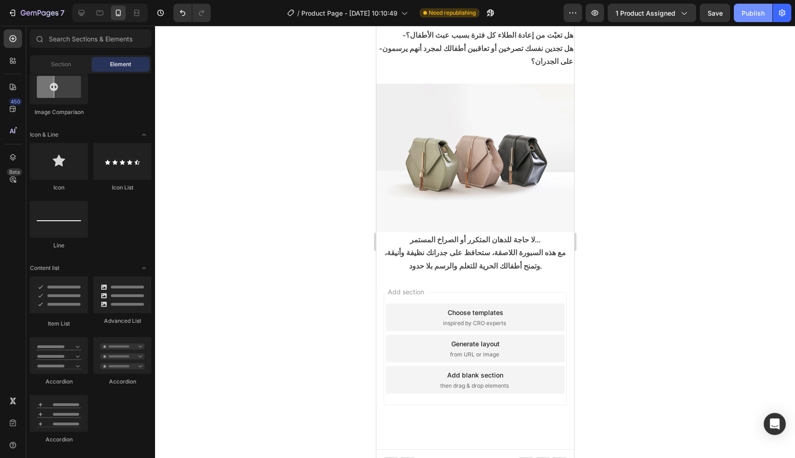
click at [752, 17] on div "Publish" at bounding box center [753, 13] width 23 height 10
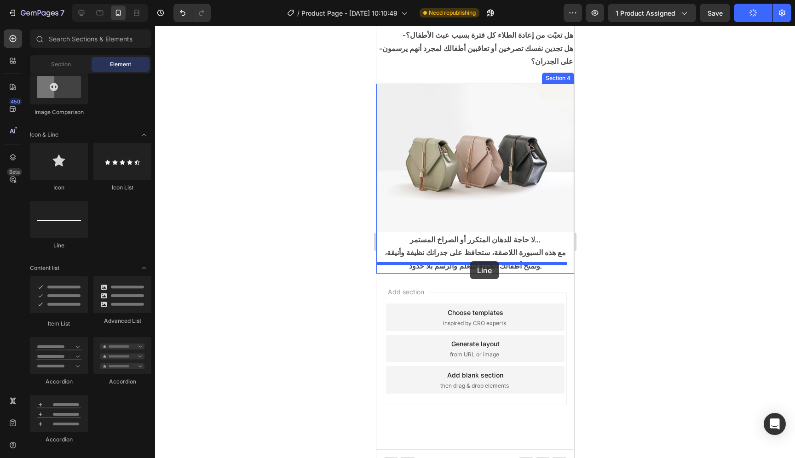
drag, startPoint x: 432, startPoint y: 248, endPoint x: 470, endPoint y: 261, distance: 39.8
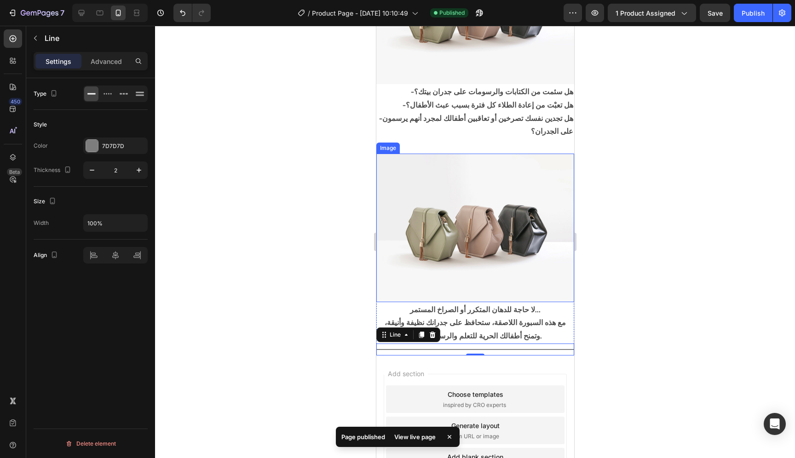
scroll to position [432, 0]
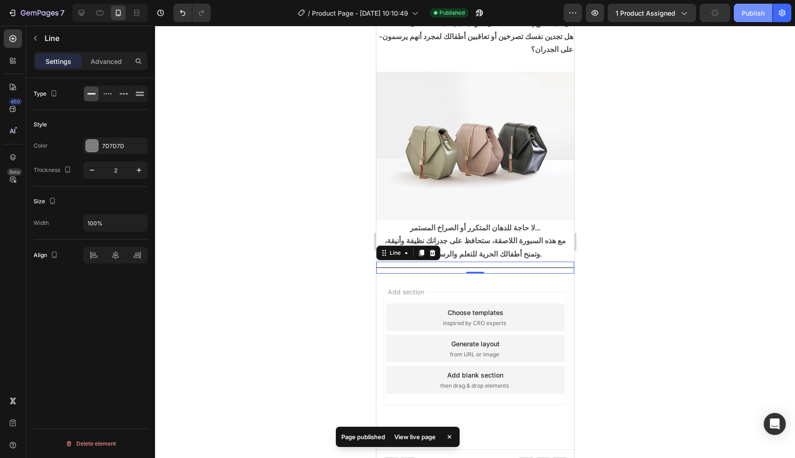
click at [753, 15] on div "Publish" at bounding box center [753, 13] width 23 height 10
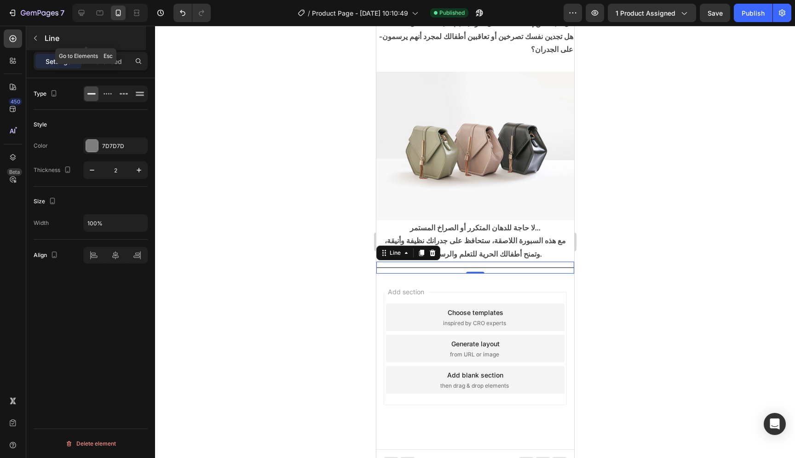
click at [34, 41] on icon "button" at bounding box center [35, 38] width 7 height 7
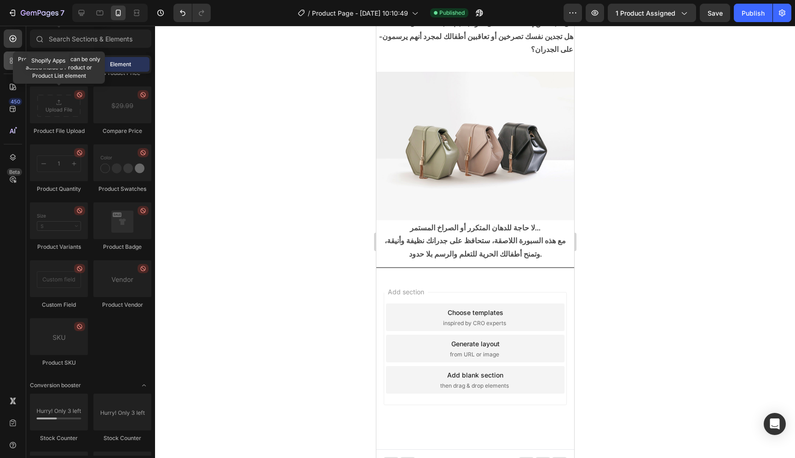
click at [12, 66] on div at bounding box center [13, 61] width 18 height 18
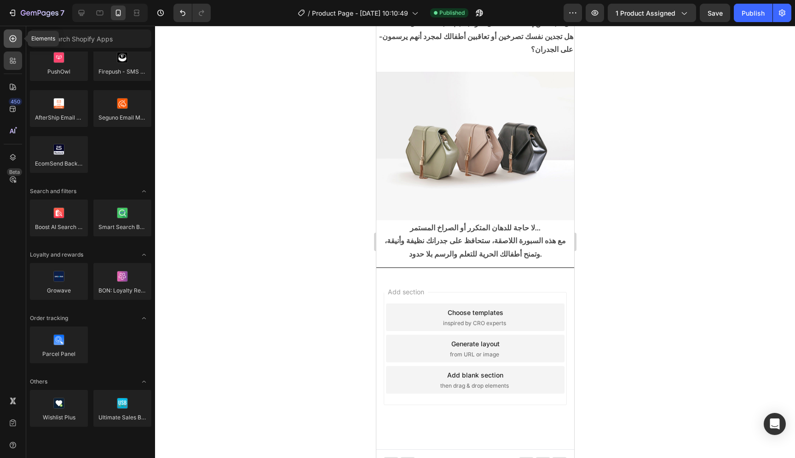
click at [11, 37] on icon at bounding box center [12, 38] width 9 height 9
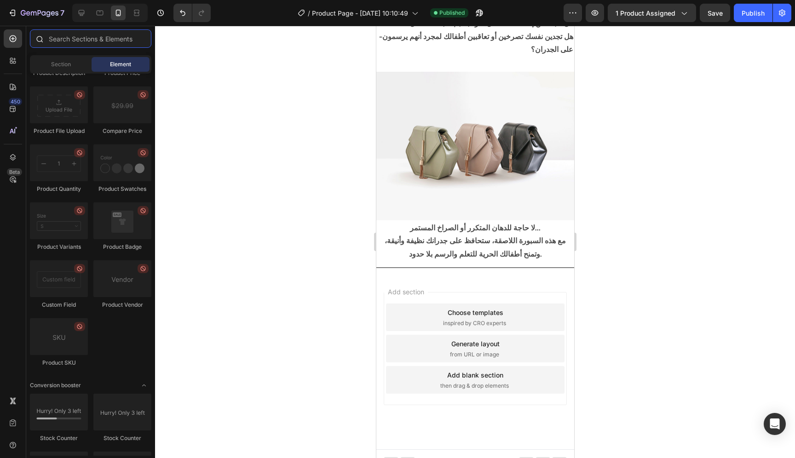
click at [80, 34] on input "text" at bounding box center [91, 38] width 122 height 18
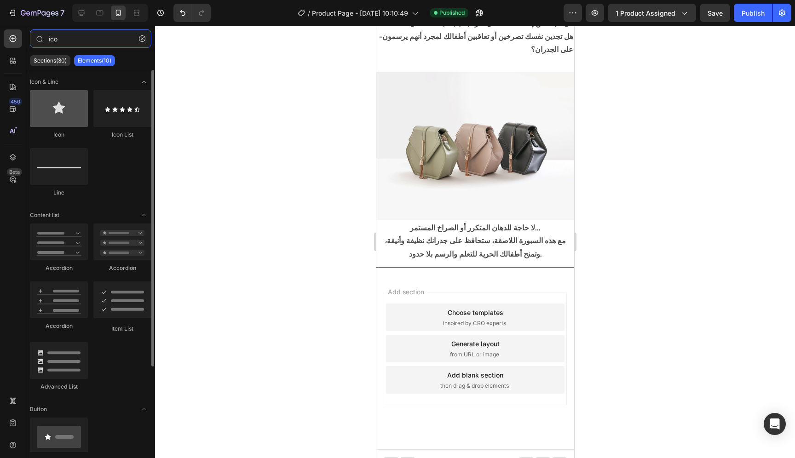
type input "ico"
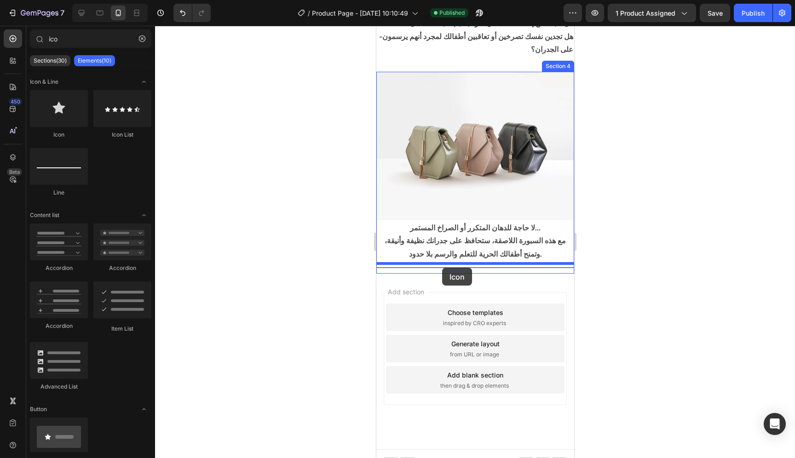
drag, startPoint x: 443, startPoint y: 138, endPoint x: 442, endPoint y: 268, distance: 130.7
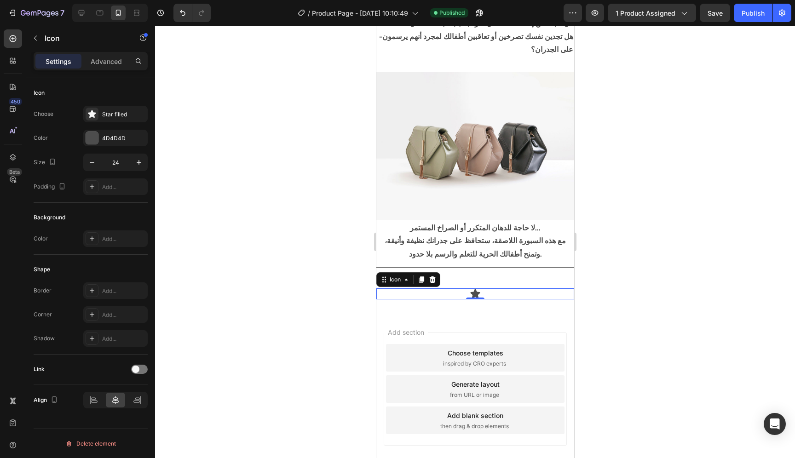
click at [511, 289] on div "Icon 0" at bounding box center [475, 294] width 198 height 11
click at [512, 289] on div "Icon 0" at bounding box center [475, 294] width 198 height 11
click at [435, 276] on icon at bounding box center [432, 279] width 7 height 7
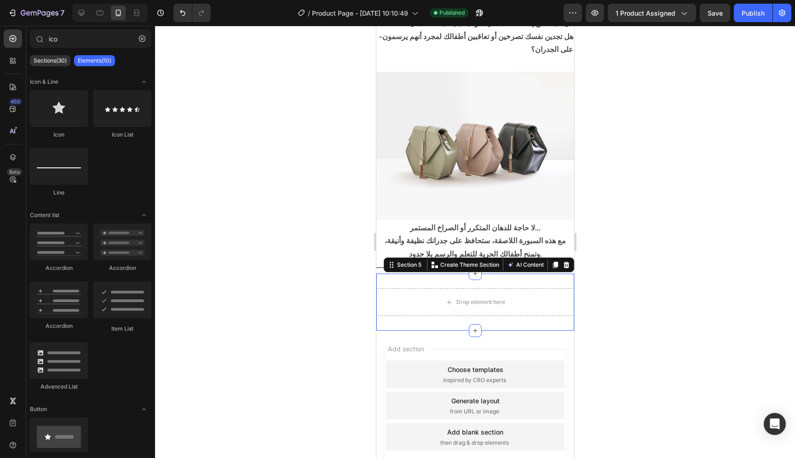
click at [527, 309] on div "Drop element here Section 5 You can create reusable sections Create Theme Secti…" at bounding box center [475, 302] width 198 height 57
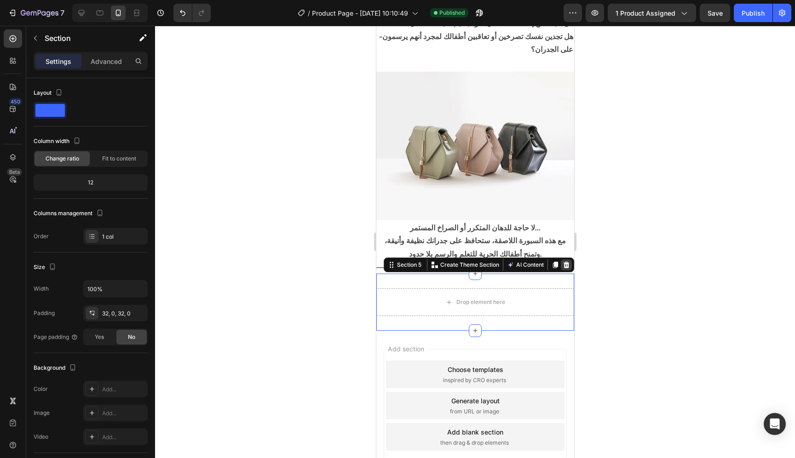
click at [563, 262] on icon at bounding box center [566, 265] width 6 height 6
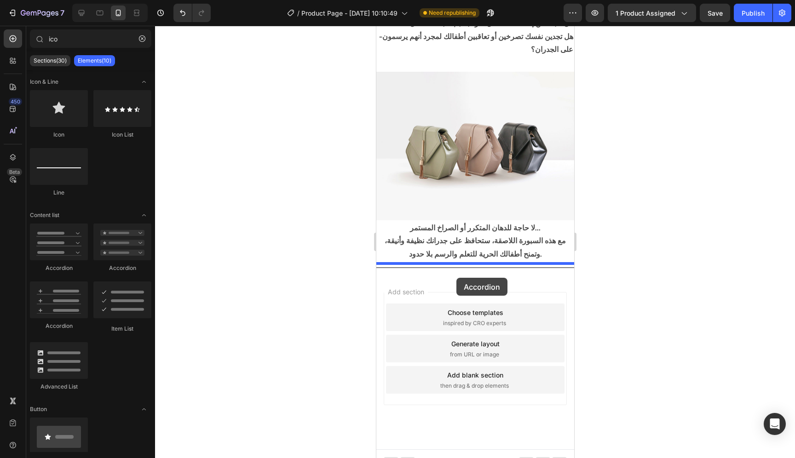
drag, startPoint x: 432, startPoint y: 271, endPoint x: 456, endPoint y: 278, distance: 25.4
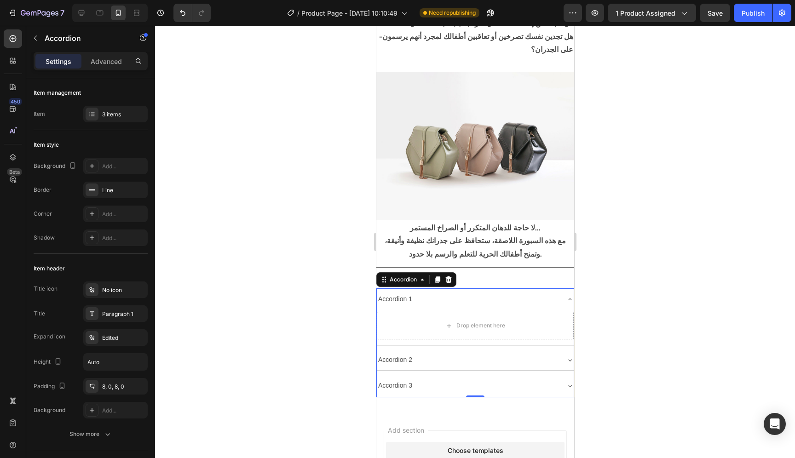
click at [477, 353] on div "Accordion 2" at bounding box center [468, 360] width 182 height 14
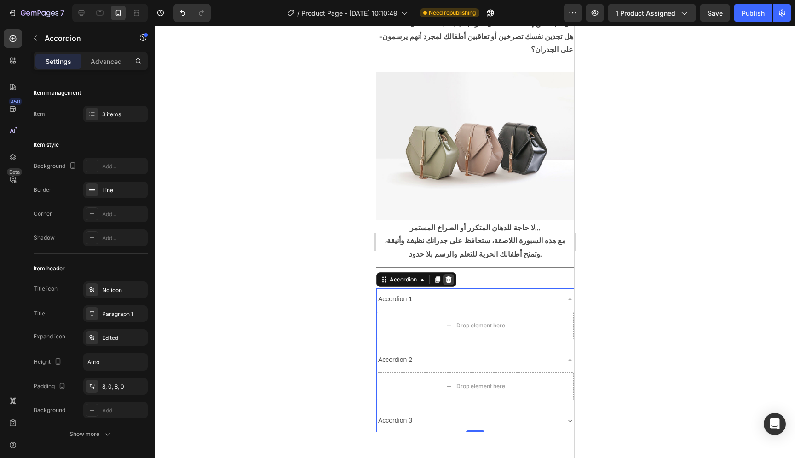
click at [451, 276] on icon at bounding box center [448, 279] width 7 height 7
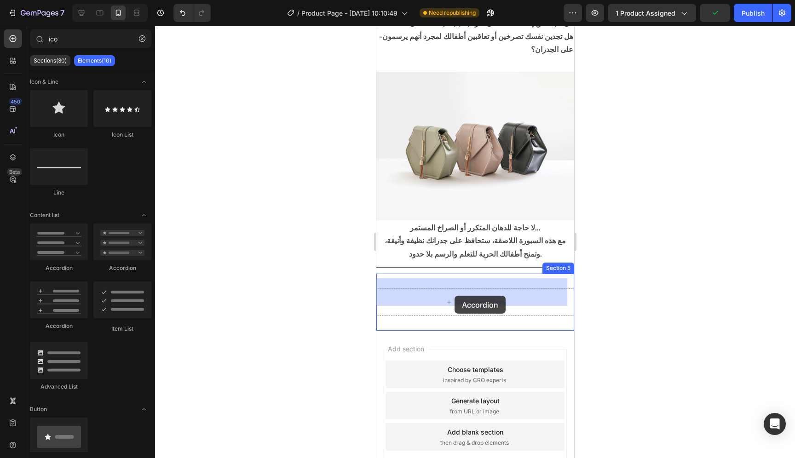
drag, startPoint x: 503, startPoint y: 273, endPoint x: 454, endPoint y: 296, distance: 53.3
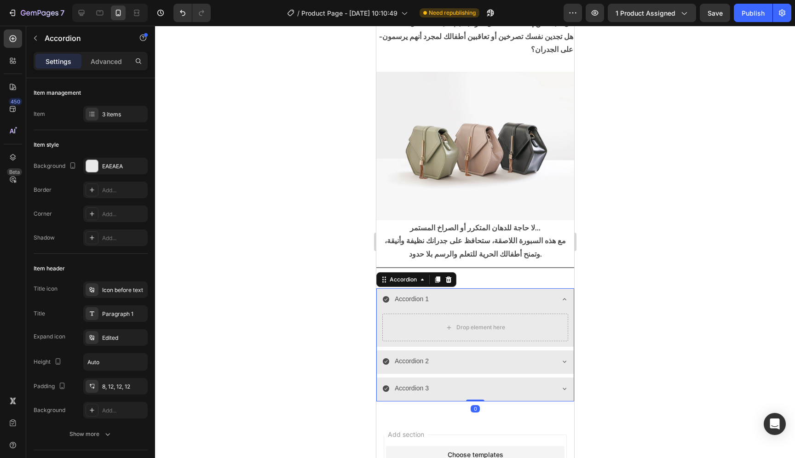
click at [413, 292] on div "Accordion 1" at bounding box center [411, 299] width 37 height 14
click at [496, 354] on div "Accordion 2" at bounding box center [467, 361] width 171 height 14
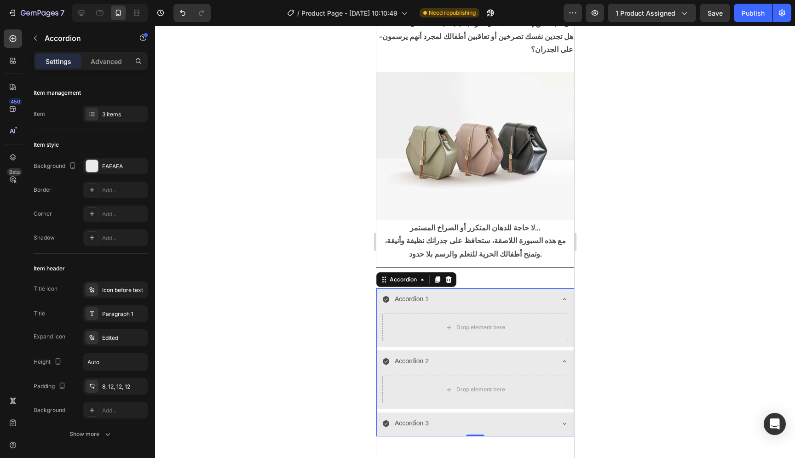
click at [468, 417] on div "Accordion 3" at bounding box center [467, 424] width 171 height 14
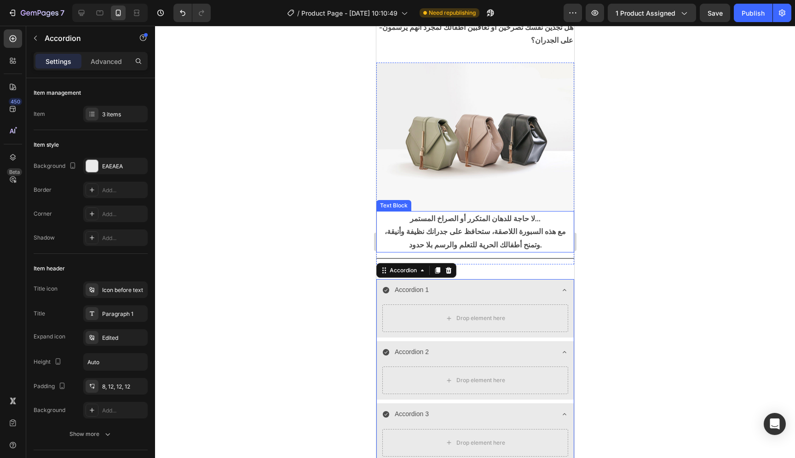
scroll to position [478, 0]
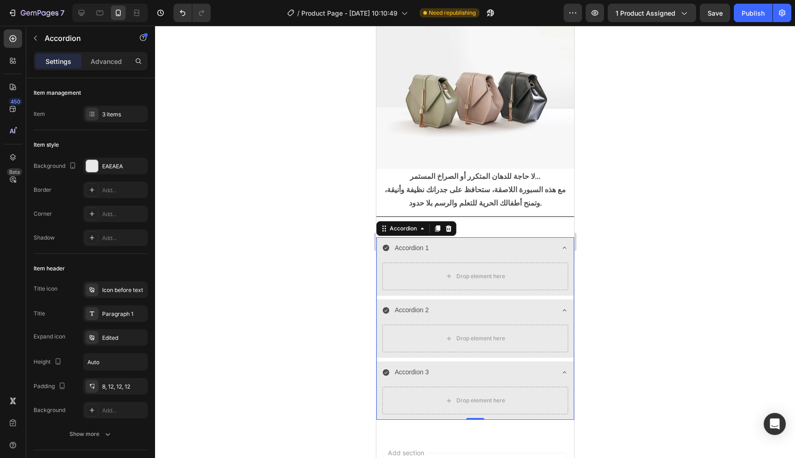
click at [546, 241] on div "Accordion 1" at bounding box center [467, 248] width 171 height 14
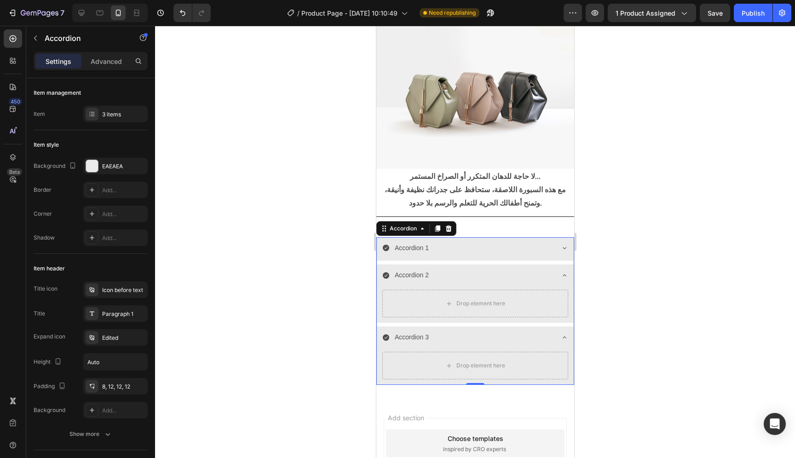
click at [561, 272] on icon at bounding box center [564, 275] width 7 height 7
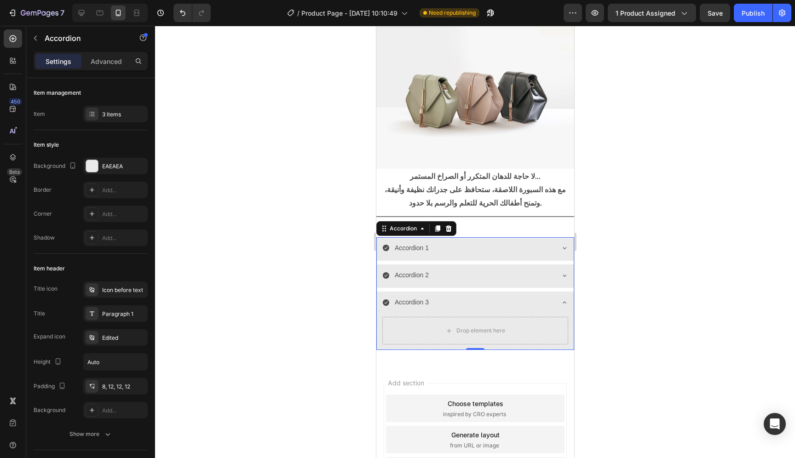
click at [561, 299] on icon at bounding box center [564, 302] width 7 height 7
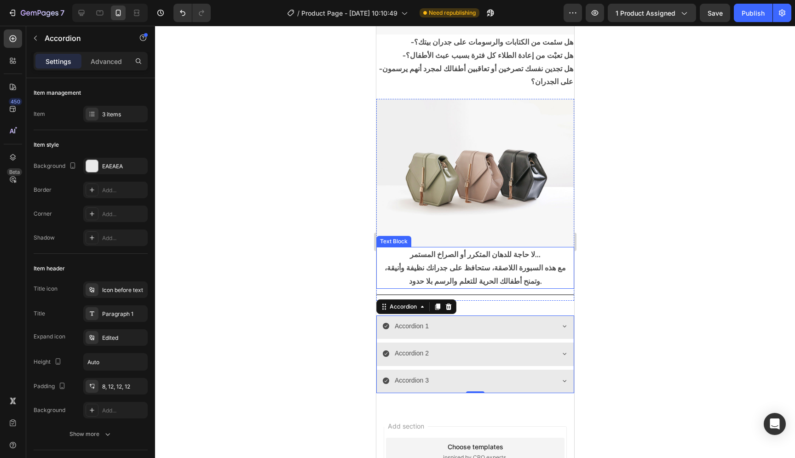
scroll to position [388, 0]
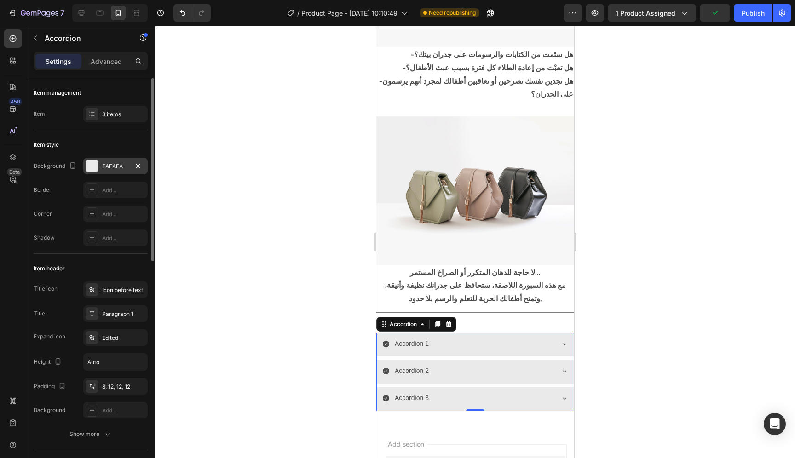
click at [97, 167] on div at bounding box center [92, 166] width 12 height 12
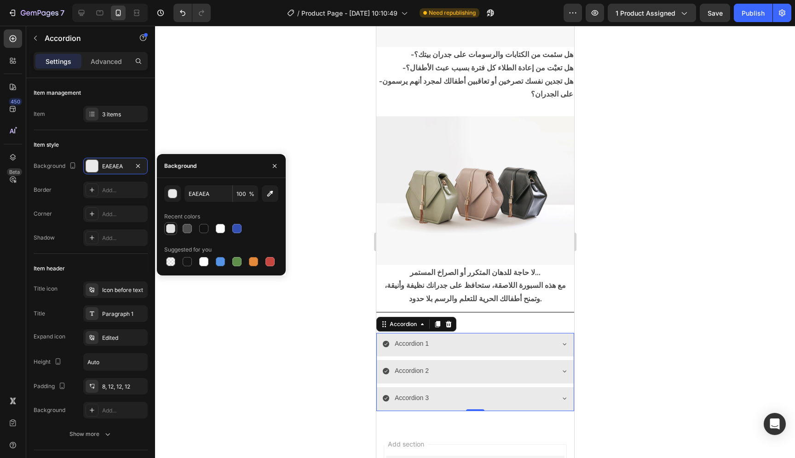
click at [172, 228] on div at bounding box center [170, 228] width 9 height 9
type input "E2E2E2"
click at [326, 242] on div at bounding box center [475, 242] width 640 height 433
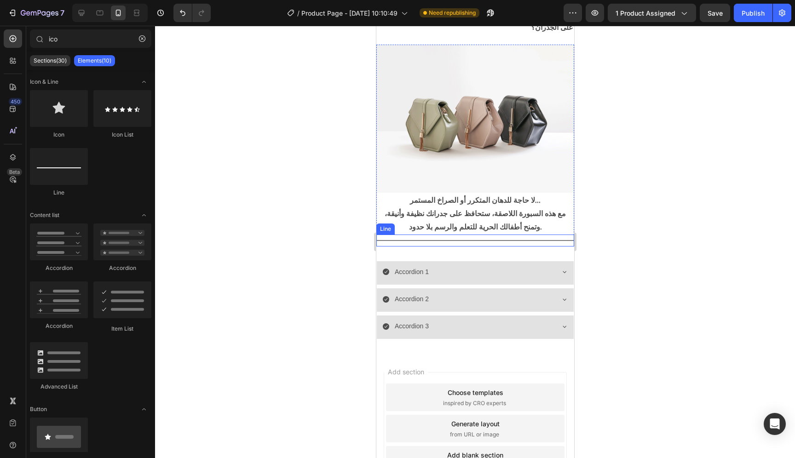
scroll to position [404, 0]
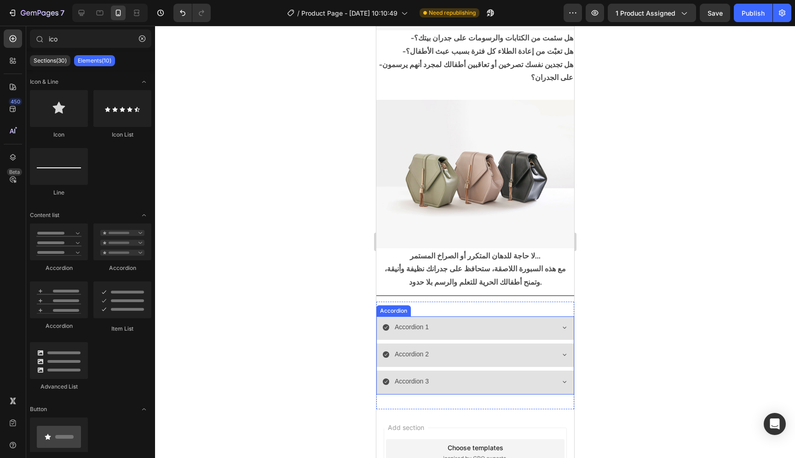
click at [561, 324] on icon at bounding box center [564, 327] width 7 height 7
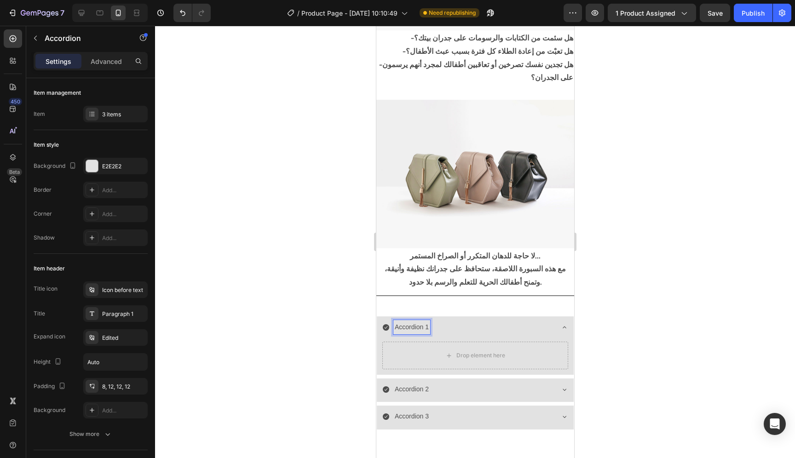
click at [404, 322] on p "Accordion 1" at bounding box center [412, 328] width 34 height 12
click at [561, 324] on icon at bounding box center [564, 327] width 7 height 7
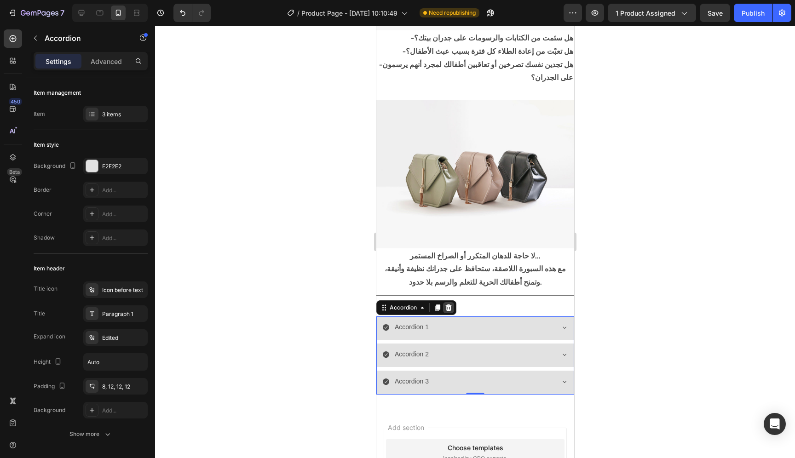
click at [447, 304] on icon at bounding box center [448, 307] width 7 height 7
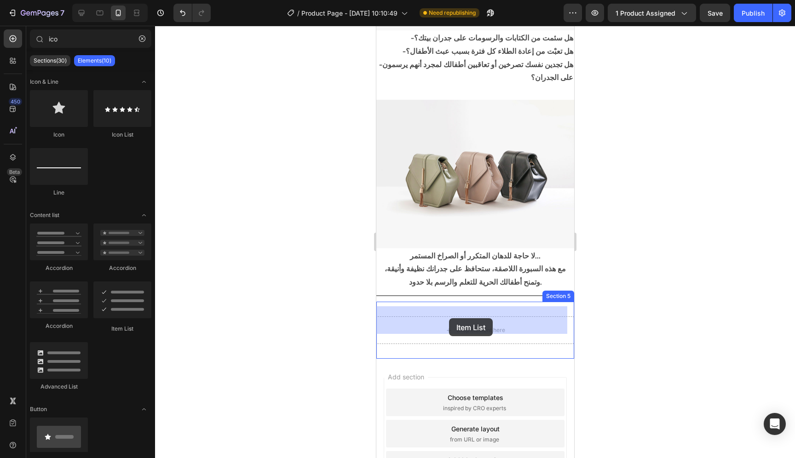
drag, startPoint x: 499, startPoint y: 329, endPoint x: 449, endPoint y: 319, distance: 51.2
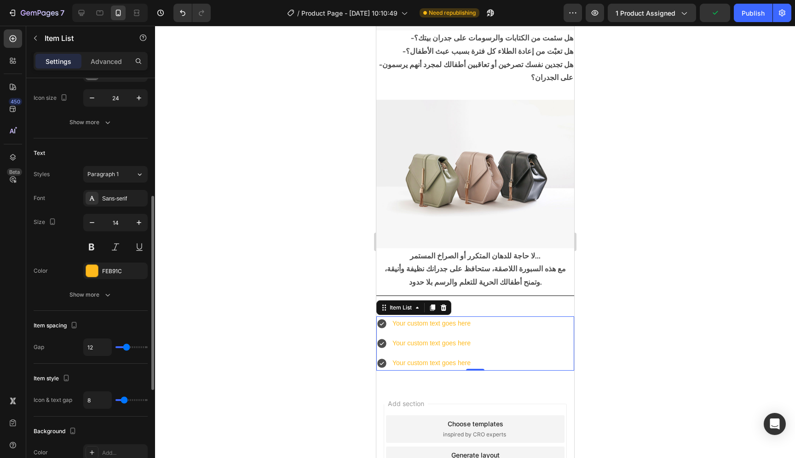
scroll to position [90, 0]
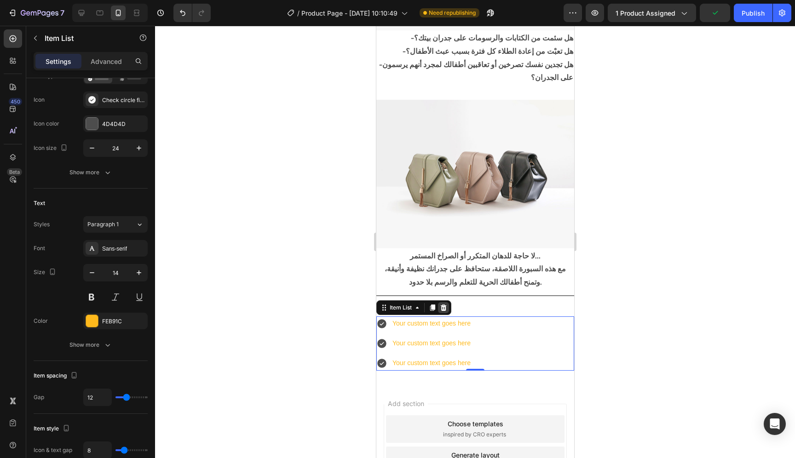
click at [446, 302] on div at bounding box center [443, 307] width 11 height 11
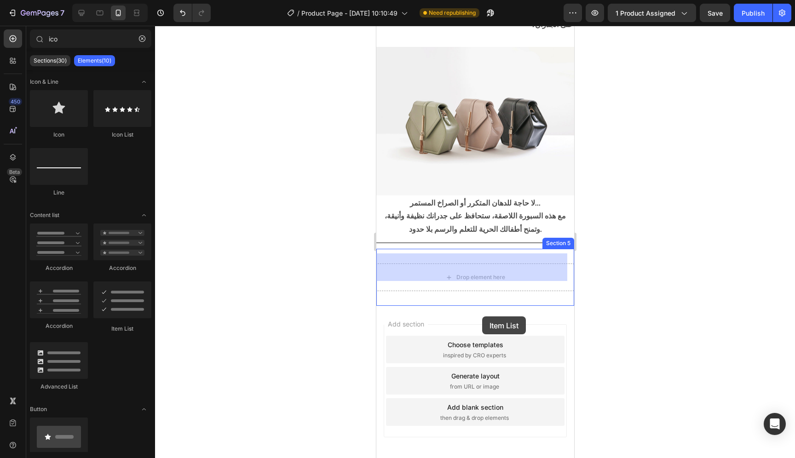
scroll to position [474, 0]
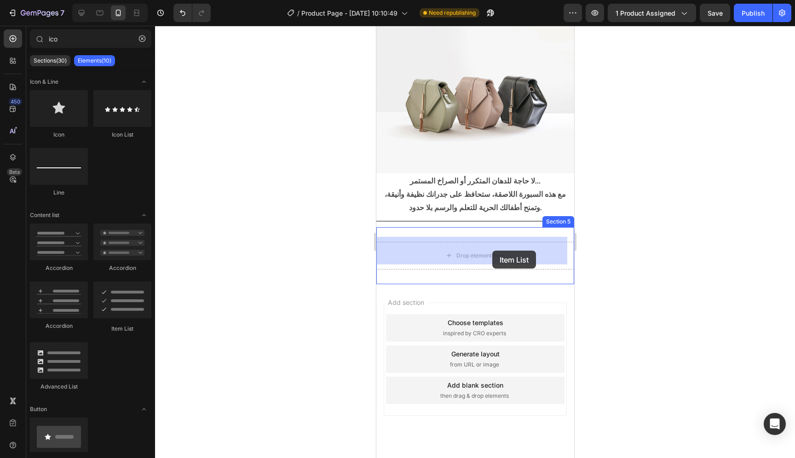
drag, startPoint x: 504, startPoint y: 329, endPoint x: 492, endPoint y: 251, distance: 79.2
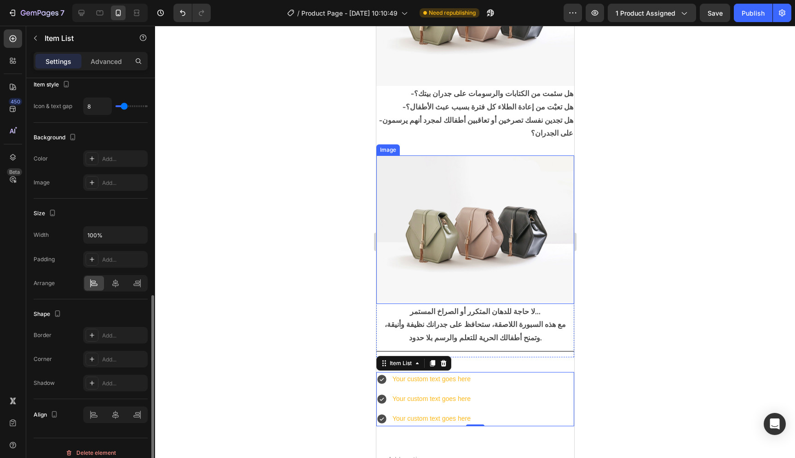
scroll to position [429, 0]
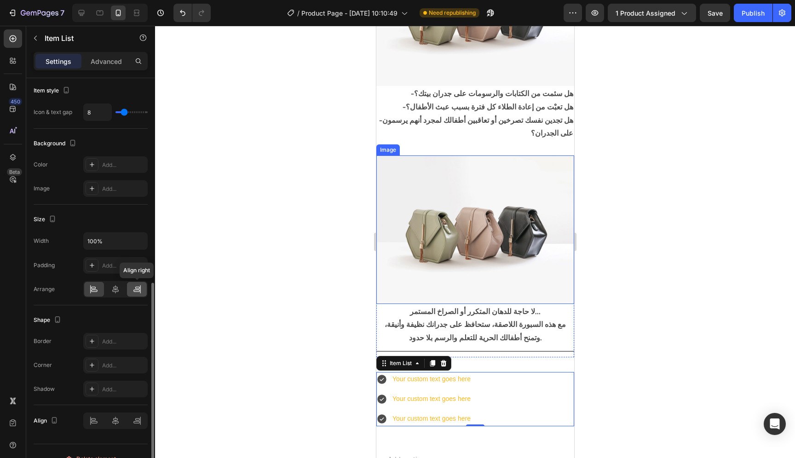
click at [134, 292] on icon at bounding box center [136, 291] width 6 height 2
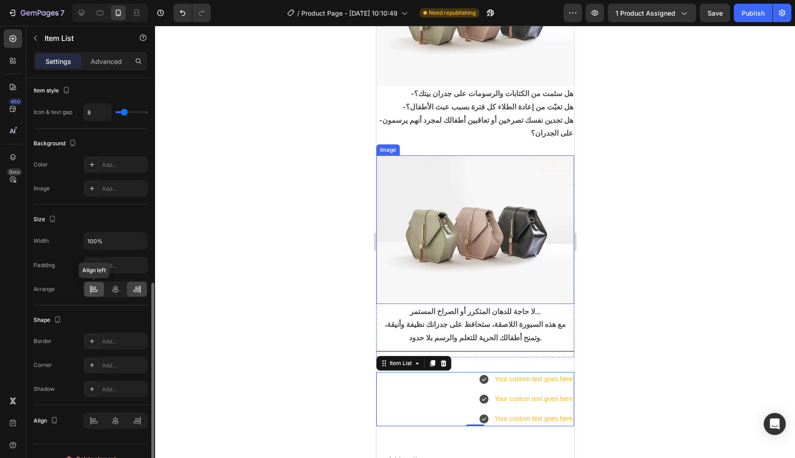
click at [87, 294] on div at bounding box center [94, 289] width 20 height 15
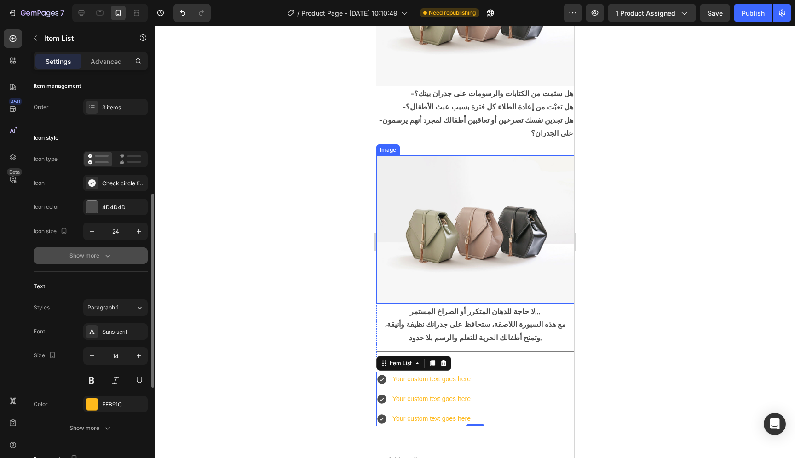
scroll to position [1, 0]
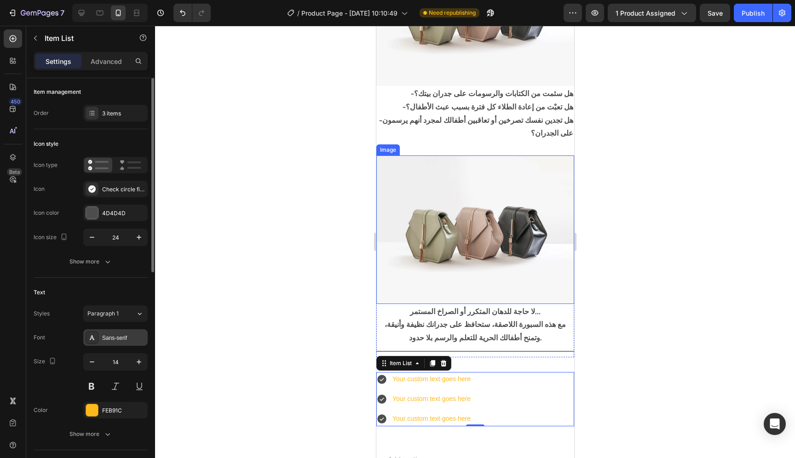
click at [132, 339] on div "Sans-serif" at bounding box center [123, 338] width 43 height 8
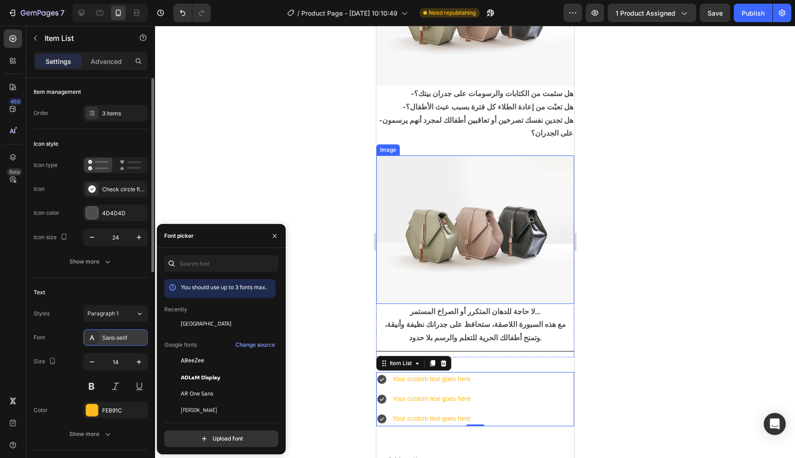
click at [132, 339] on div "Sans-serif" at bounding box center [123, 338] width 43 height 8
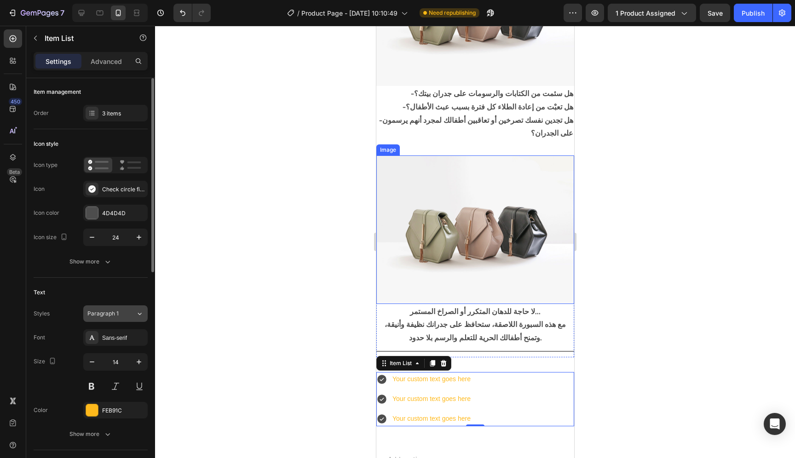
click at [128, 311] on div "Paragraph 1" at bounding box center [111, 314] width 48 height 8
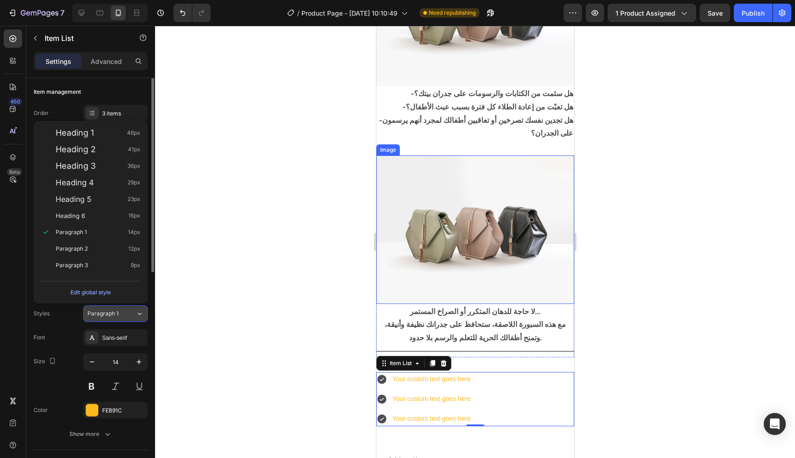
click at [128, 311] on div "Paragraph 1" at bounding box center [111, 314] width 48 height 8
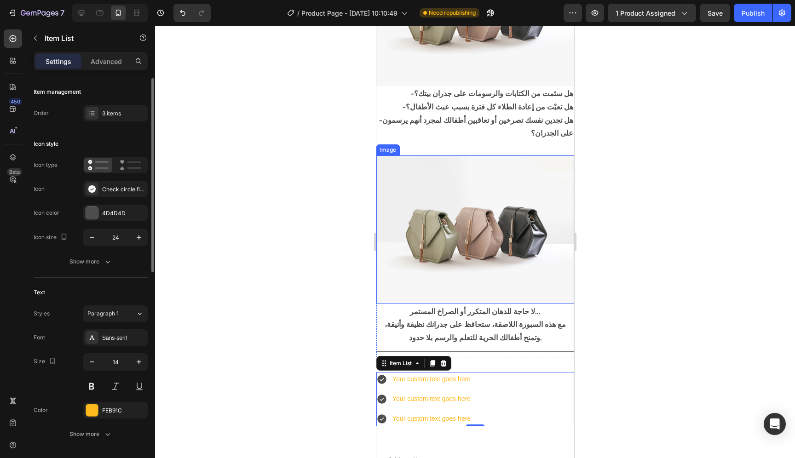
scroll to position [0, 0]
click at [125, 191] on div "Check circle filled" at bounding box center [123, 190] width 43 height 8
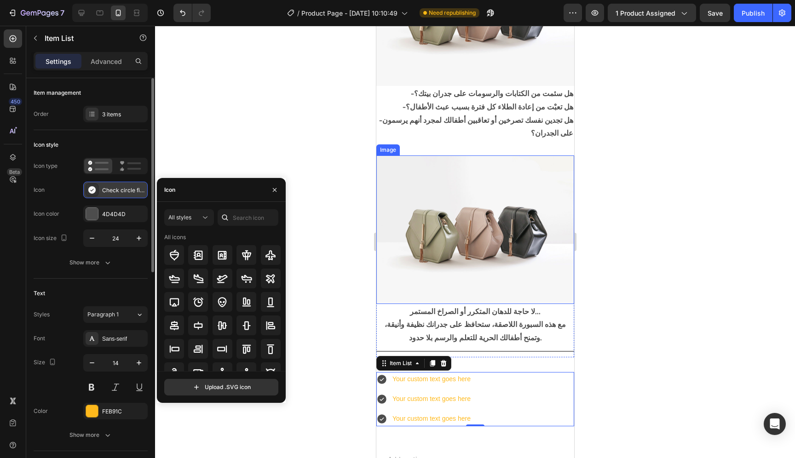
click at [125, 191] on div "Check circle filled" at bounding box center [123, 190] width 43 height 8
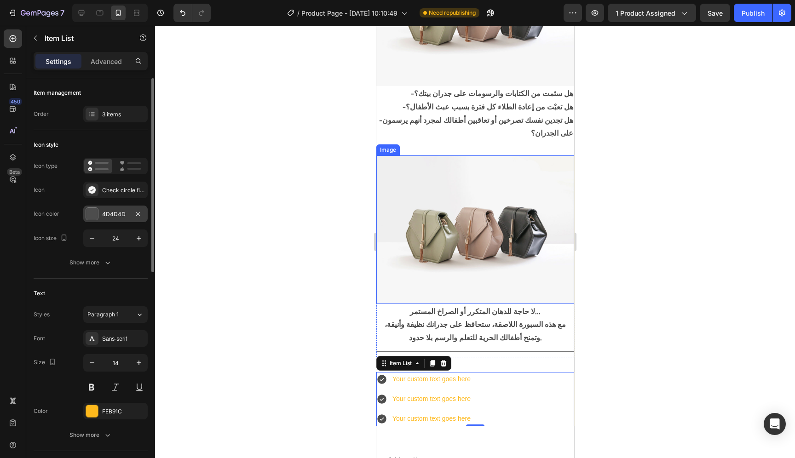
click at [117, 220] on div "4D4D4D" at bounding box center [115, 214] width 64 height 17
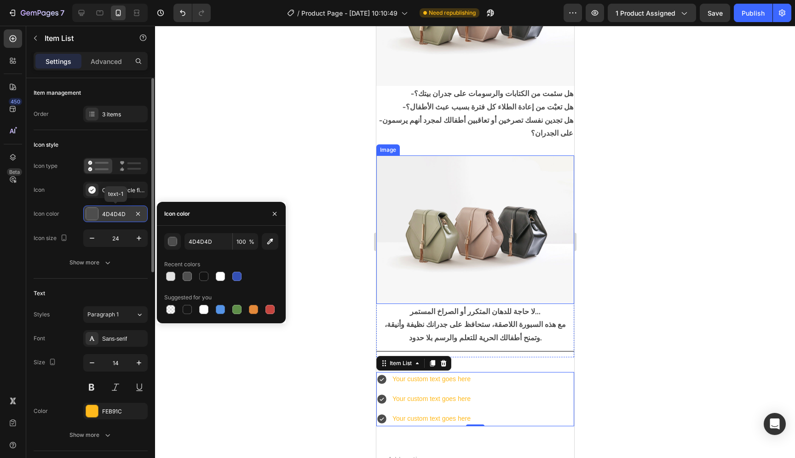
click at [117, 220] on div "4D4D4D" at bounding box center [115, 214] width 64 height 17
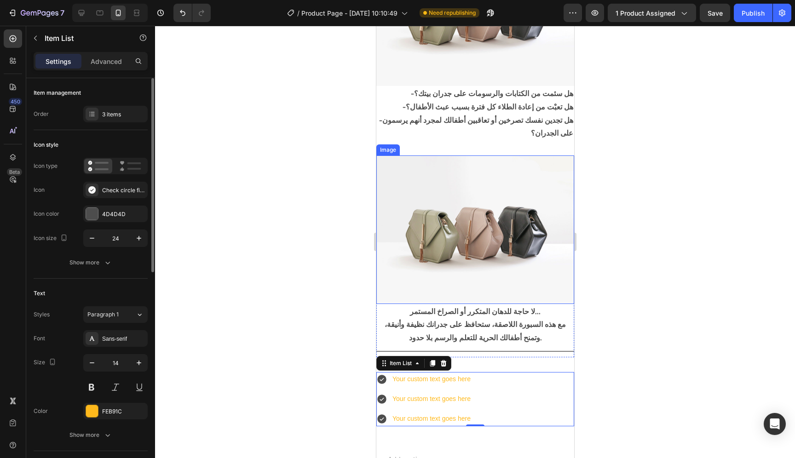
click at [112, 105] on div "Item management Order 3 items" at bounding box center [91, 104] width 114 height 52
click at [112, 110] on div "3 items" at bounding box center [123, 114] width 43 height 8
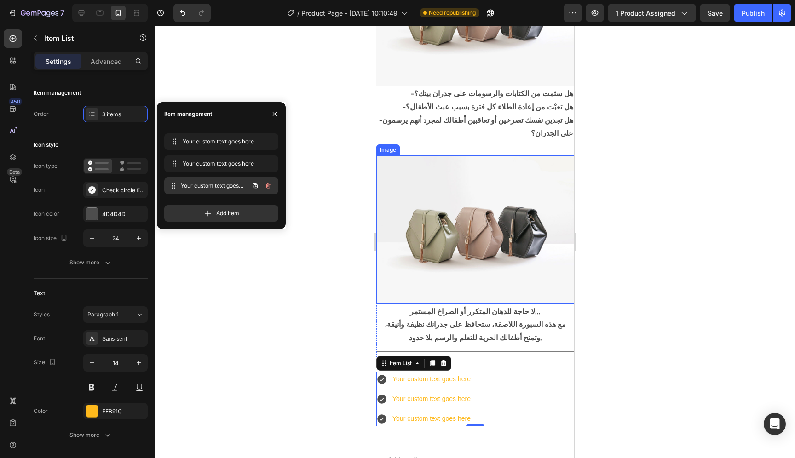
click at [196, 186] on span "Your custom text goes here" at bounding box center [215, 186] width 68 height 8
click at [201, 170] on div "Your custom text goes here Your custom text goes here" at bounding box center [208, 163] width 81 height 13
click at [205, 212] on icon at bounding box center [207, 213] width 9 height 9
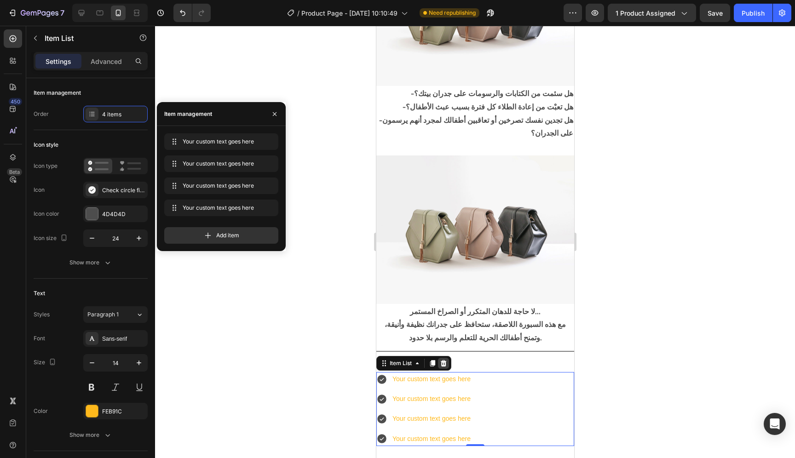
click at [445, 360] on icon at bounding box center [444, 363] width 6 height 6
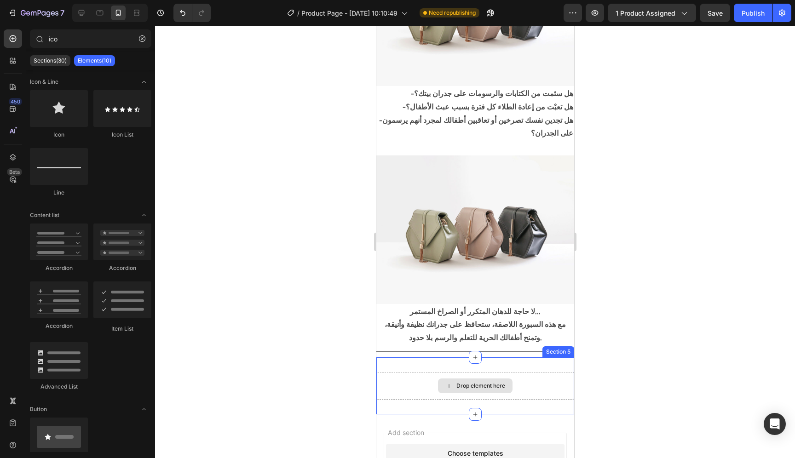
click at [522, 385] on div "Drop element here" at bounding box center [475, 386] width 198 height 28
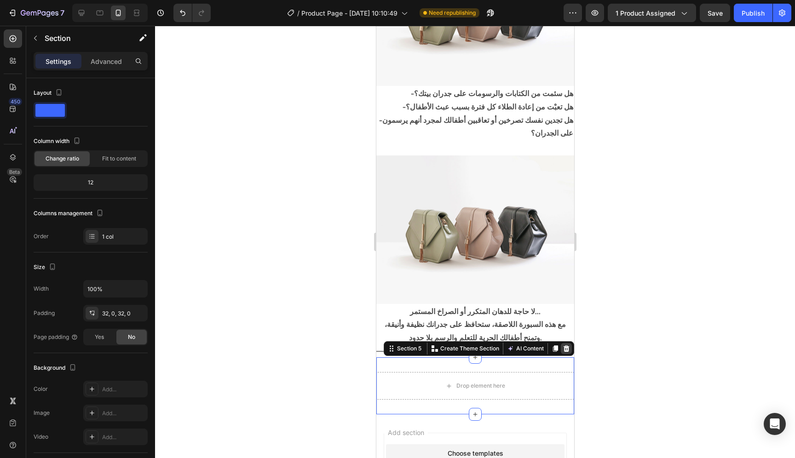
click at [563, 345] on icon at bounding box center [566, 348] width 7 height 7
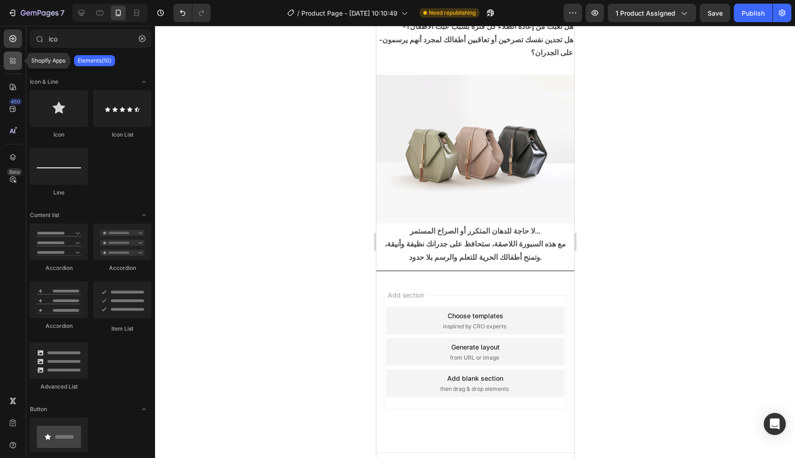
click at [14, 66] on div at bounding box center [13, 61] width 18 height 18
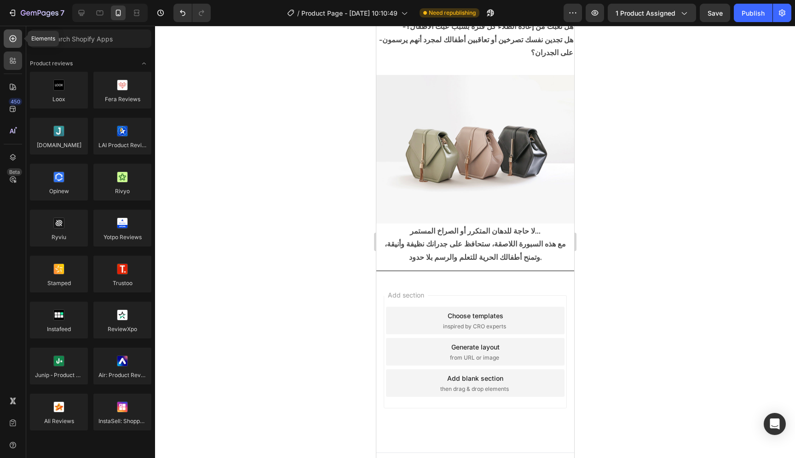
click at [8, 39] on icon at bounding box center [12, 38] width 9 height 9
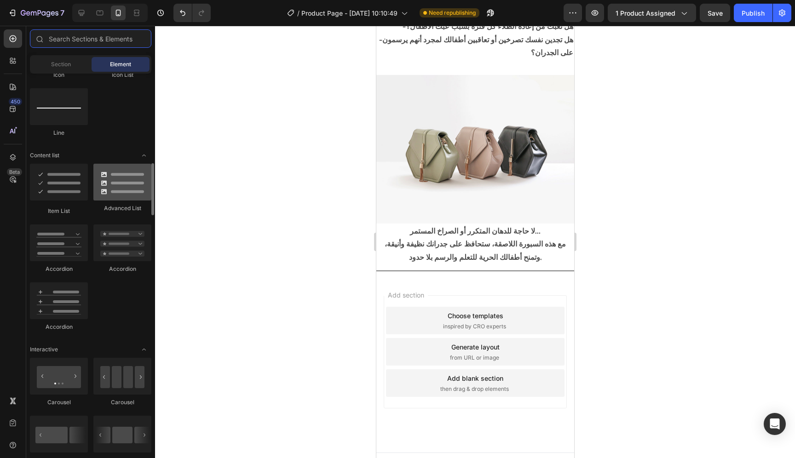
scroll to position [656, 0]
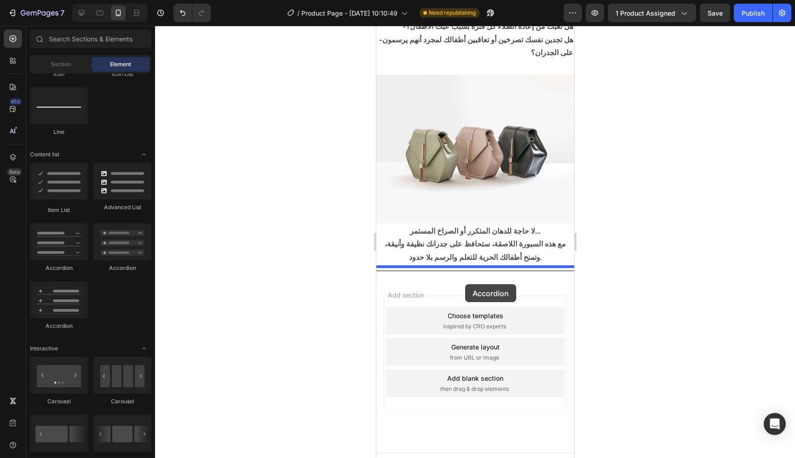
drag, startPoint x: 429, startPoint y: 273, endPoint x: 465, endPoint y: 284, distance: 37.4
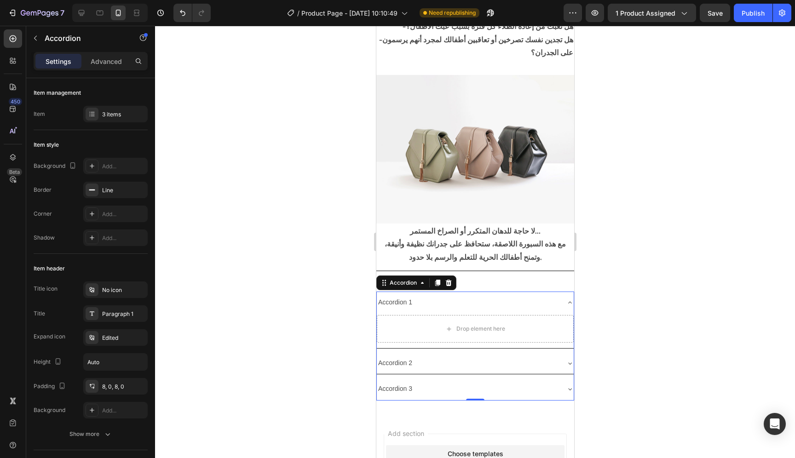
click at [557, 292] on div "Accordion 1" at bounding box center [475, 303] width 197 height 22
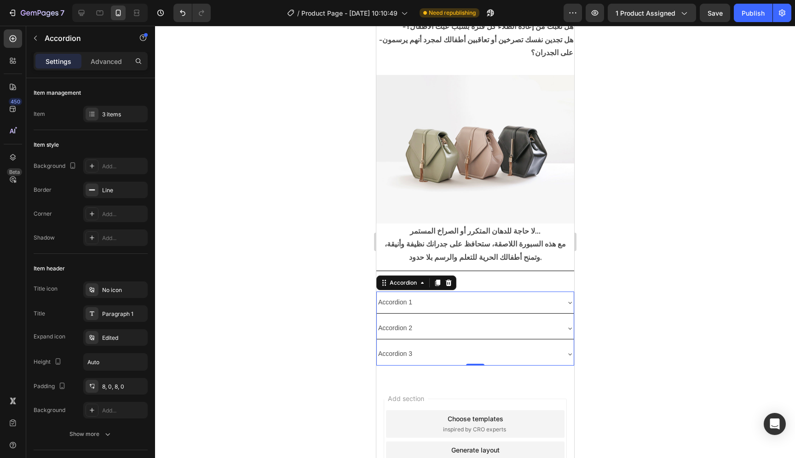
click at [399, 296] on div "Accordion 1" at bounding box center [395, 303] width 37 height 14
click at [399, 297] on p "Accordion 1" at bounding box center [395, 303] width 34 height 12
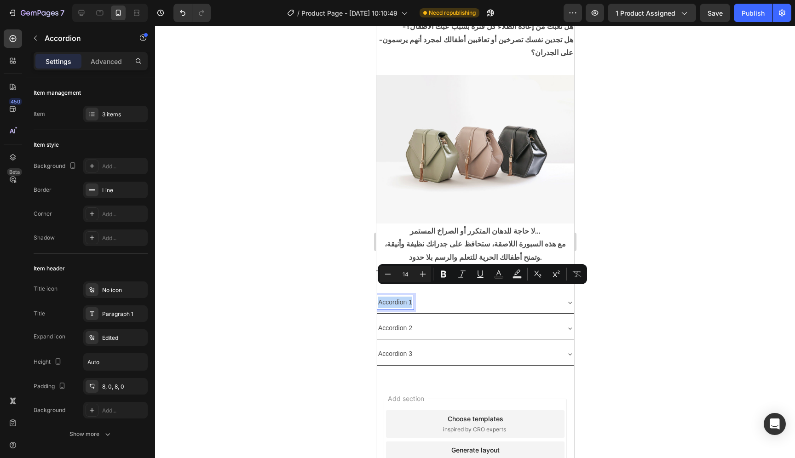
click at [522, 321] on div "Accordion 2" at bounding box center [468, 328] width 182 height 14
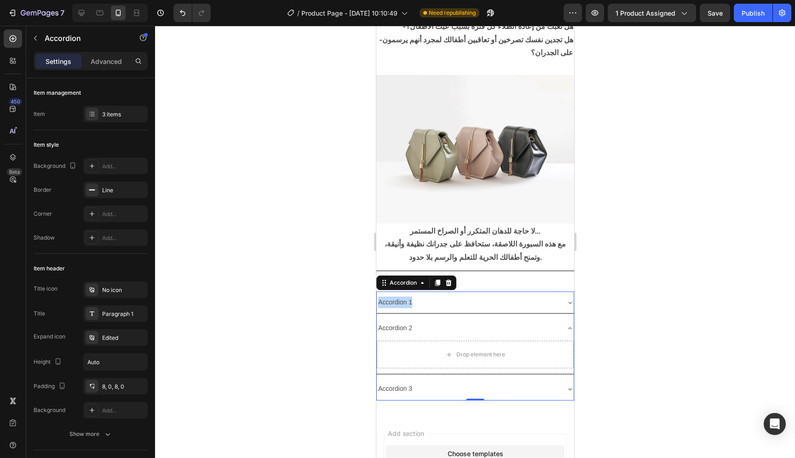
click at [517, 298] on div "Accordion 1" at bounding box center [468, 303] width 182 height 14
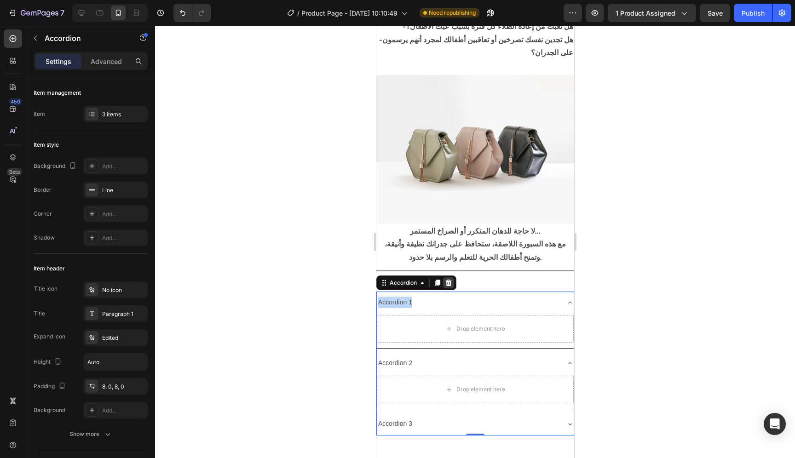
click at [447, 280] on icon at bounding box center [449, 283] width 6 height 6
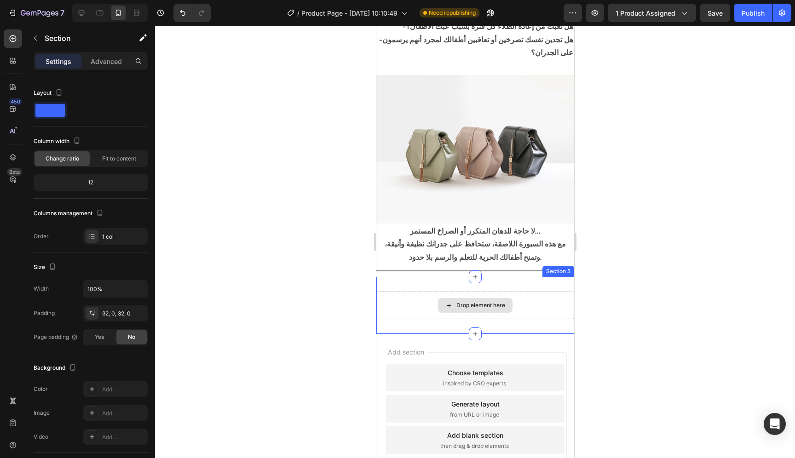
click at [534, 296] on div "Drop element here" at bounding box center [475, 306] width 198 height 28
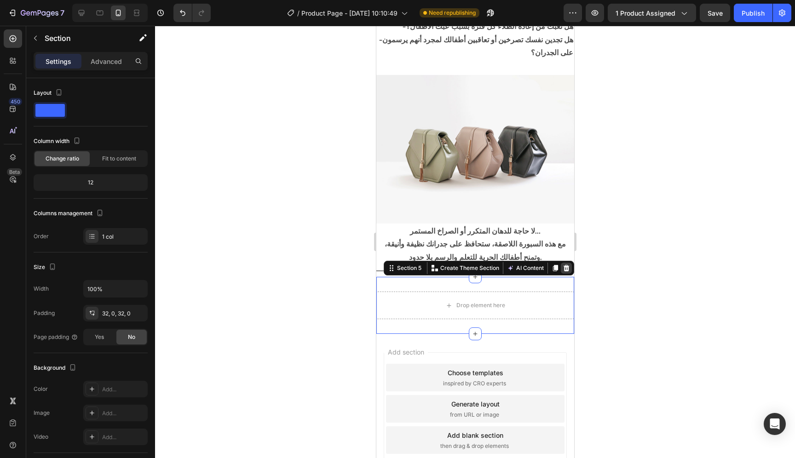
click at [563, 265] on icon at bounding box center [566, 268] width 7 height 7
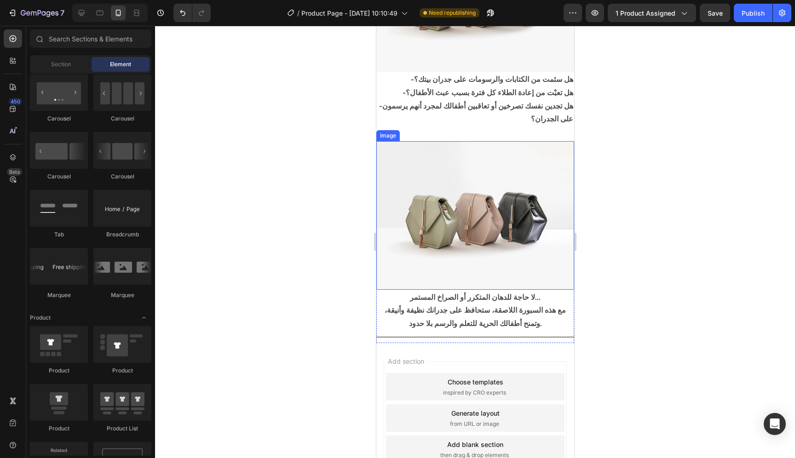
scroll to position [350, 0]
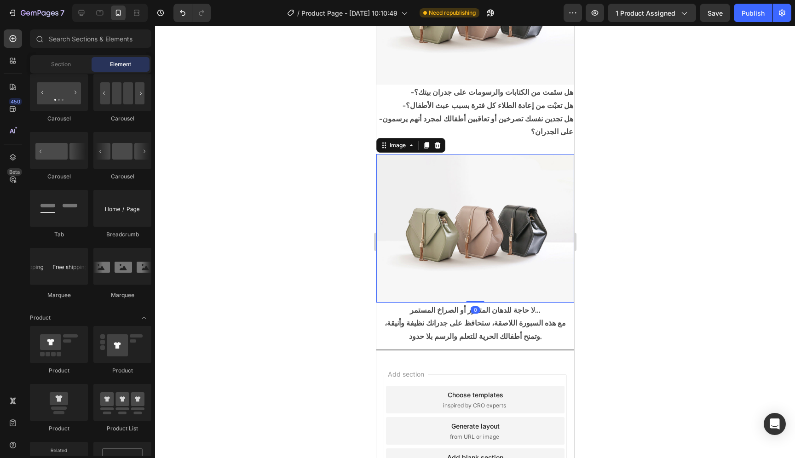
click at [526, 287] on img at bounding box center [475, 228] width 198 height 149
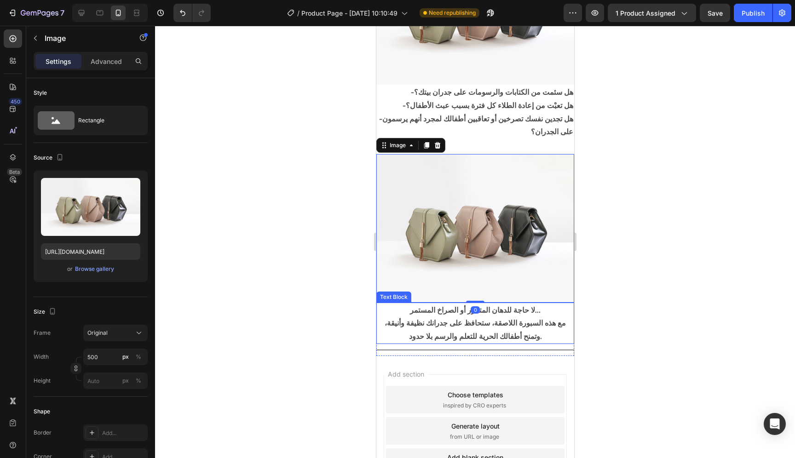
click at [540, 304] on p "لا حاجة للدهان المتكرر أو الصراخ المستمر…" at bounding box center [475, 310] width 196 height 13
click at [562, 290] on img at bounding box center [475, 228] width 198 height 149
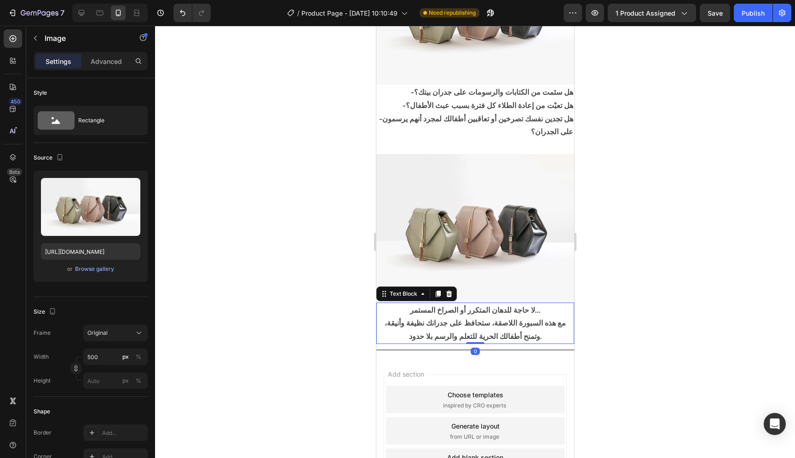
click at [561, 304] on p "لا حاجة للدهان المتكرر أو الصراخ المستمر…" at bounding box center [475, 310] width 196 height 13
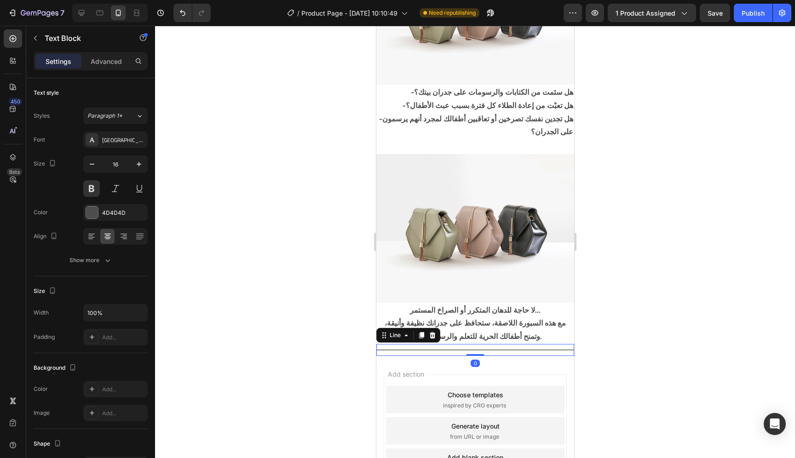
click at [551, 344] on div "Title Line 0" at bounding box center [475, 350] width 198 height 12
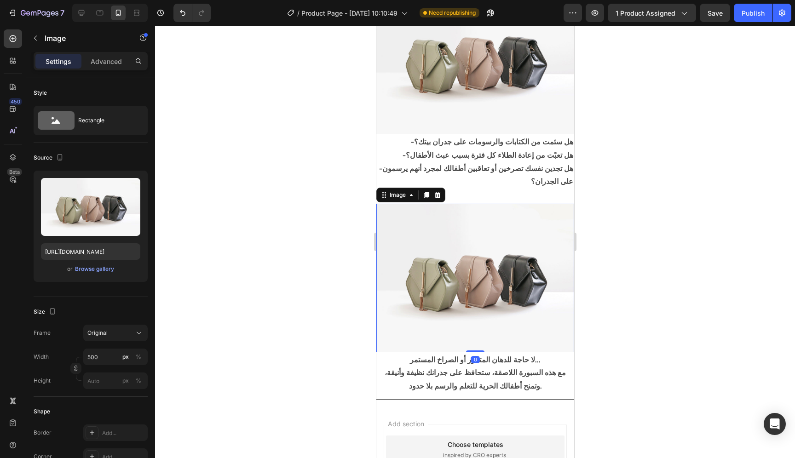
scroll to position [272, 0]
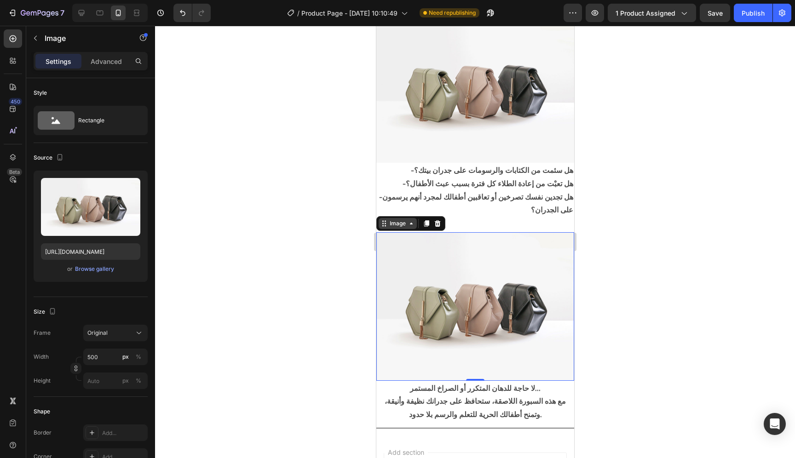
click at [401, 220] on div "Image" at bounding box center [398, 224] width 20 height 8
click at [413, 221] on icon at bounding box center [410, 223] width 7 height 7
click at [411, 221] on icon at bounding box center [410, 223] width 7 height 7
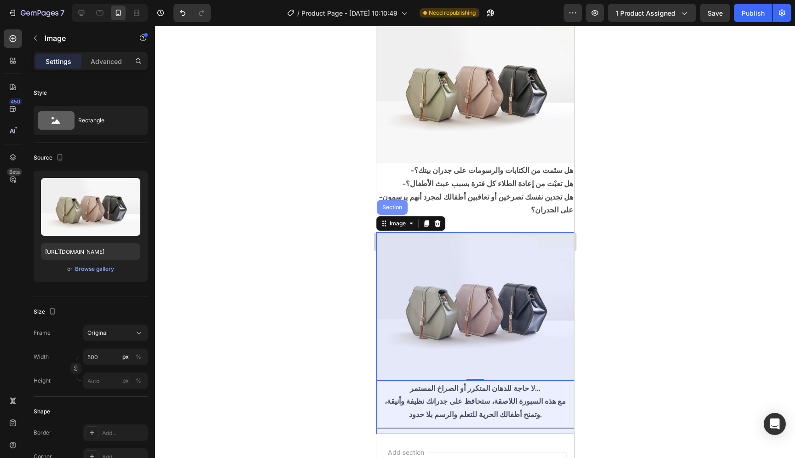
click at [393, 205] on div "Section" at bounding box center [391, 208] width 23 height 6
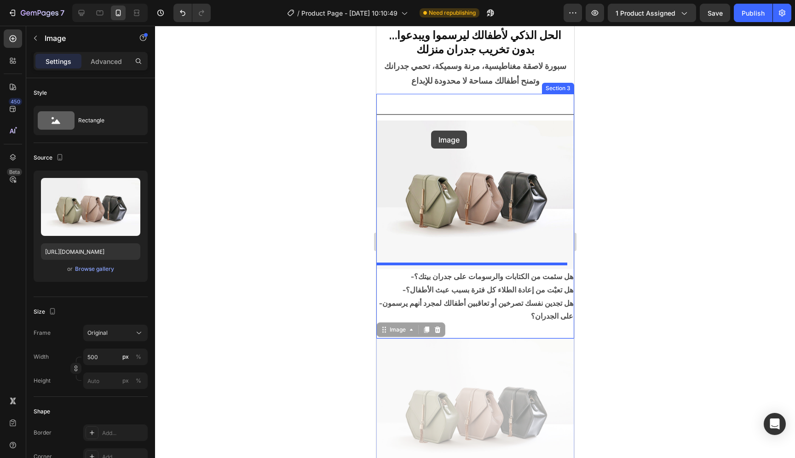
scroll to position [150, 0]
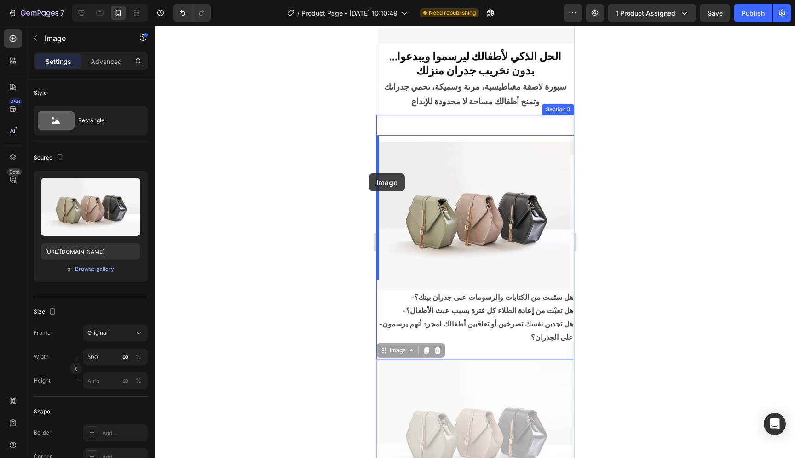
drag, startPoint x: 515, startPoint y: 209, endPoint x: 369, endPoint y: 174, distance: 150.2
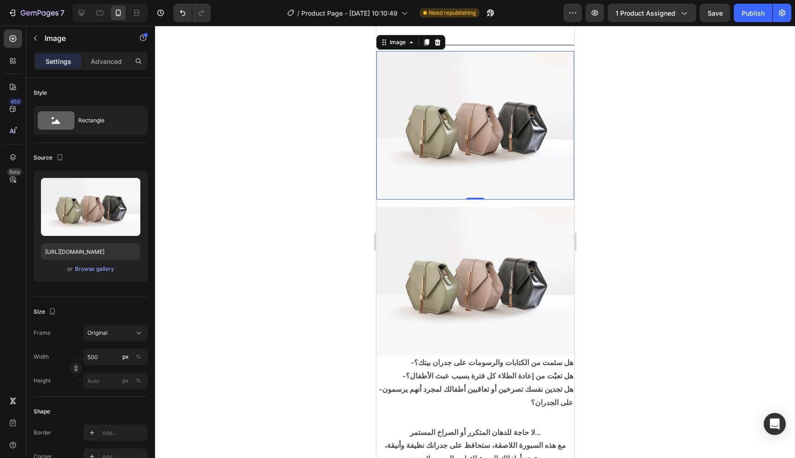
scroll to position [228, 0]
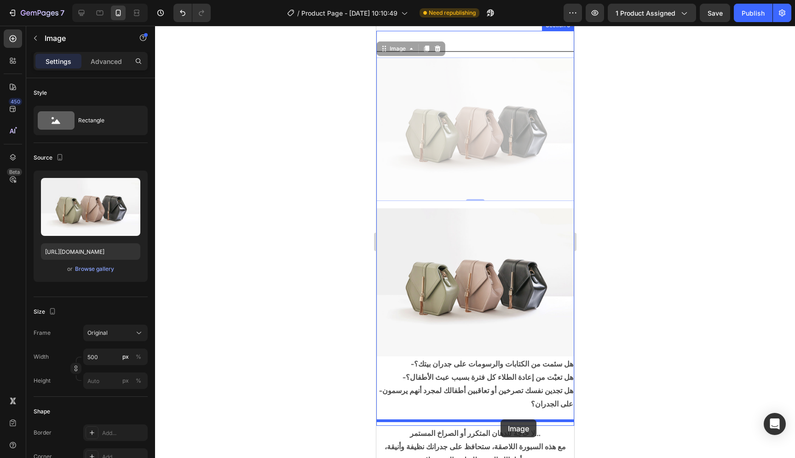
drag, startPoint x: 504, startPoint y: 139, endPoint x: 501, endPoint y: 420, distance: 281.3
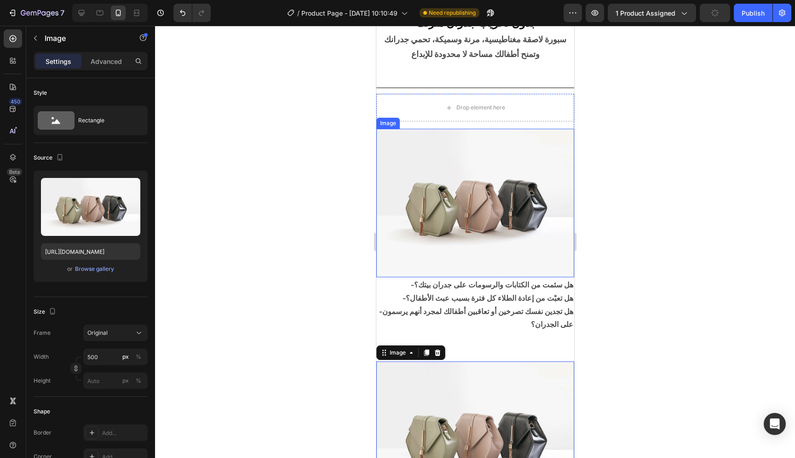
scroll to position [191, 0]
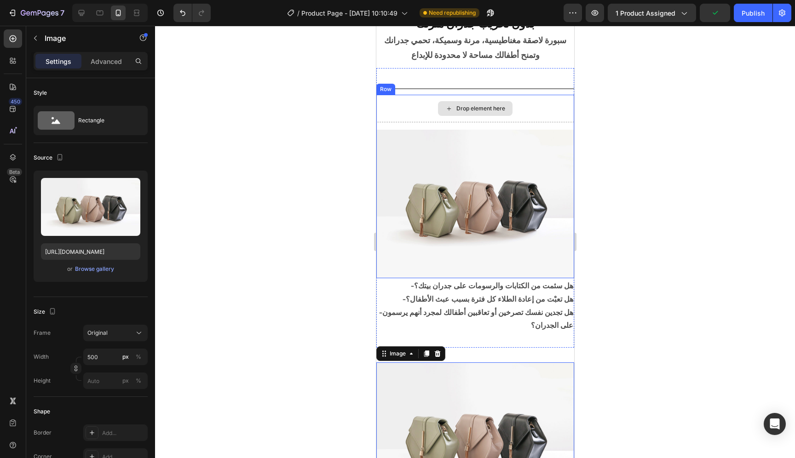
click at [528, 106] on div "Drop element here" at bounding box center [475, 109] width 198 height 28
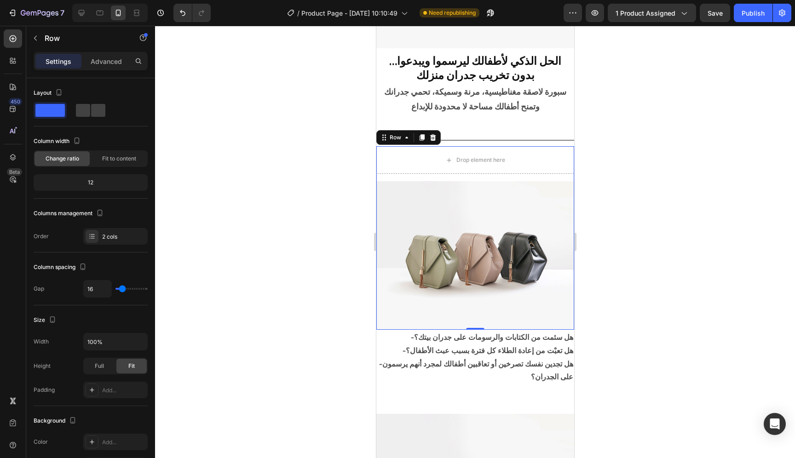
scroll to position [138, 0]
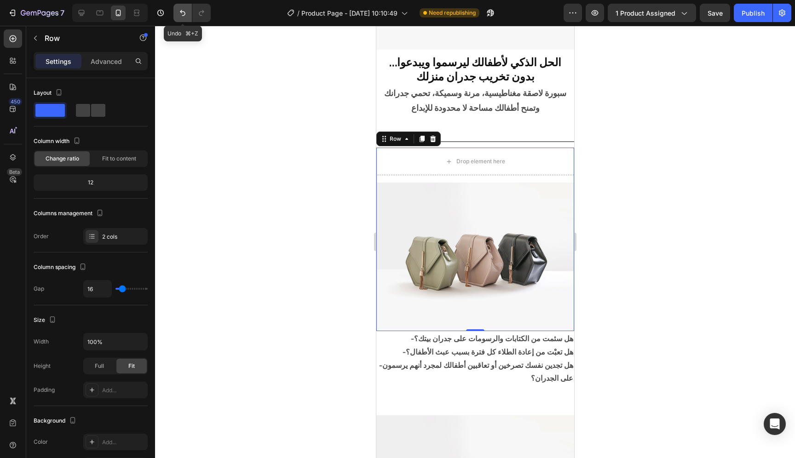
click at [190, 13] on button "Undo/Redo" at bounding box center [183, 13] width 18 height 18
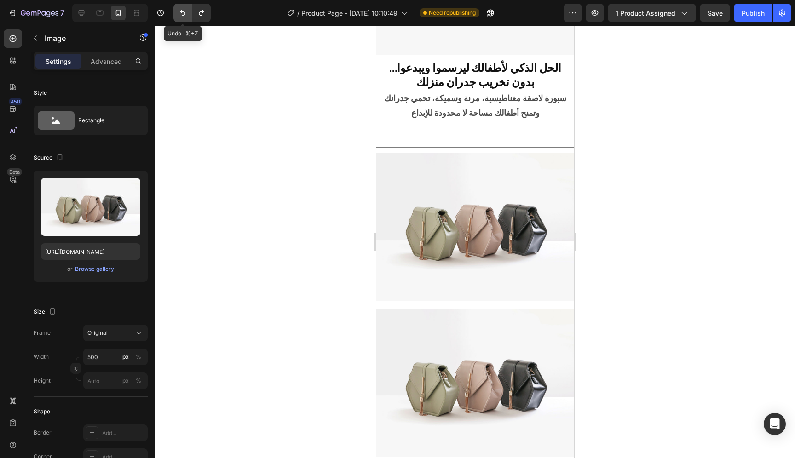
click at [187, 14] on button "Undo/Redo" at bounding box center [183, 13] width 18 height 18
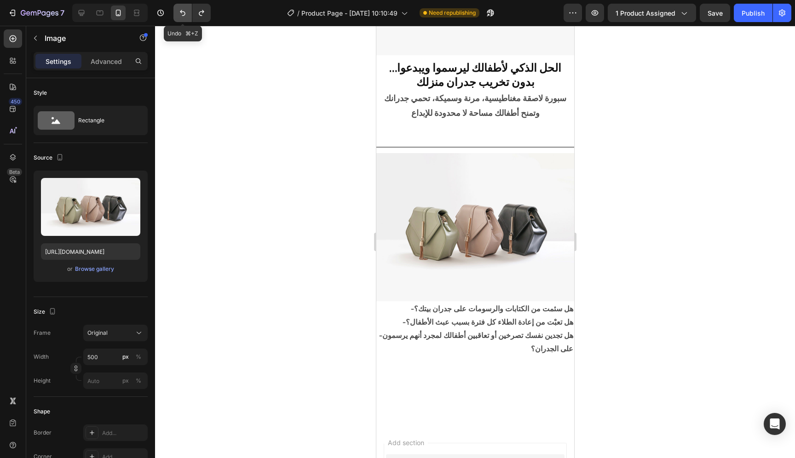
click at [185, 14] on icon "Undo/Redo" at bounding box center [182, 12] width 9 height 9
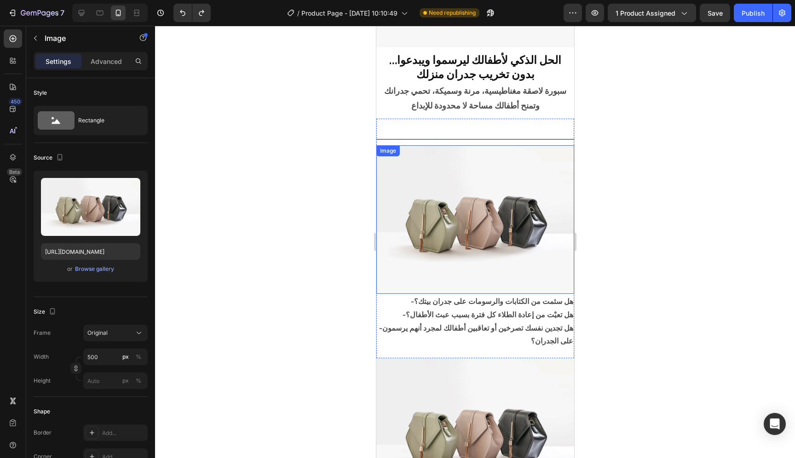
scroll to position [0, 0]
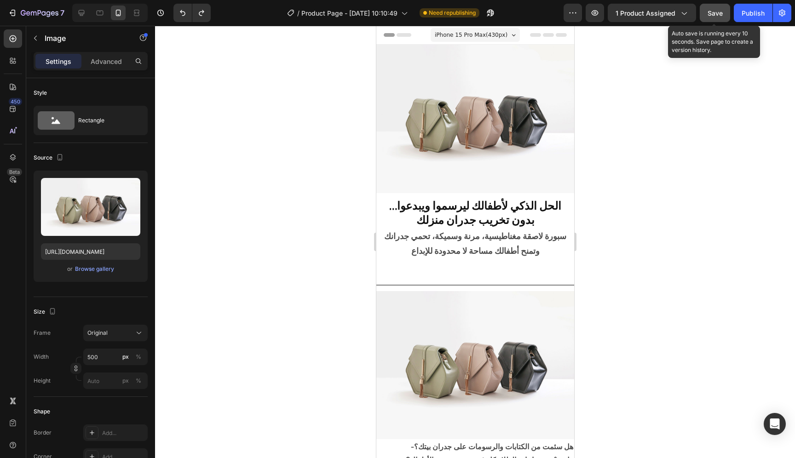
click at [708, 18] on button "Save" at bounding box center [715, 13] width 30 height 18
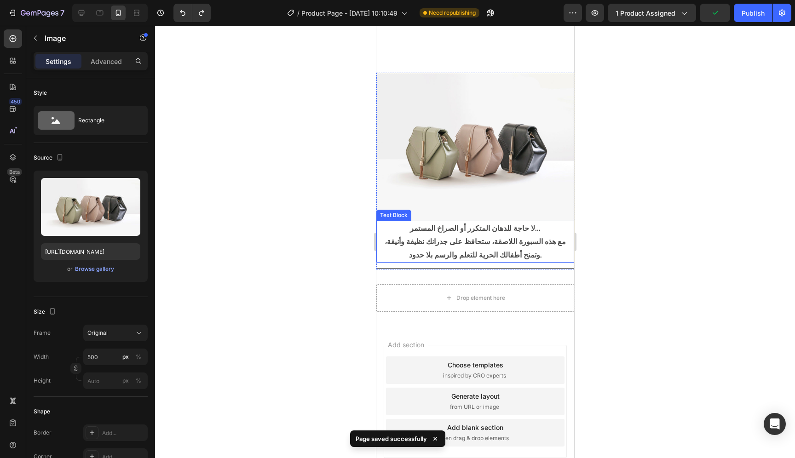
scroll to position [489, 0]
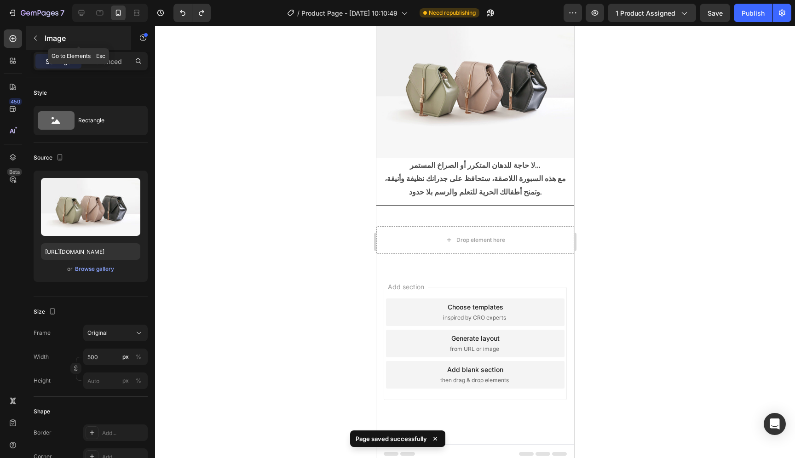
click at [32, 37] on icon "button" at bounding box center [35, 38] width 7 height 7
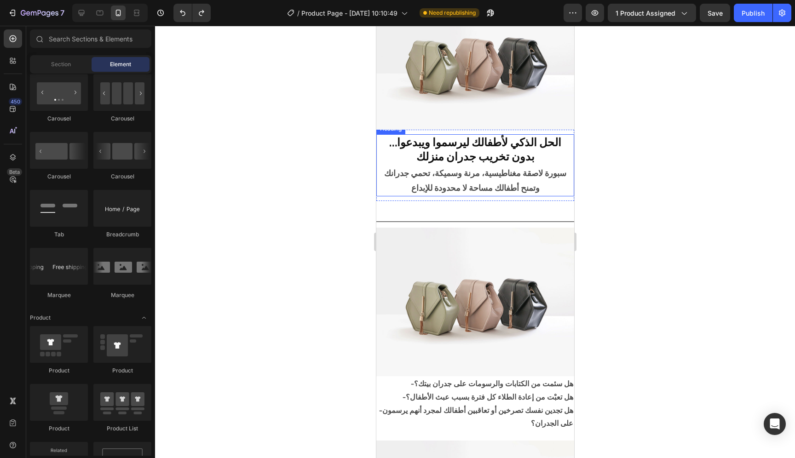
scroll to position [0, 0]
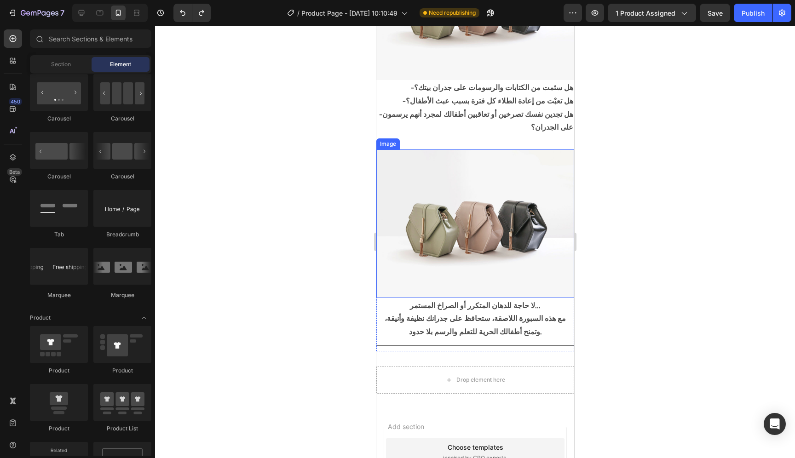
scroll to position [377, 0]
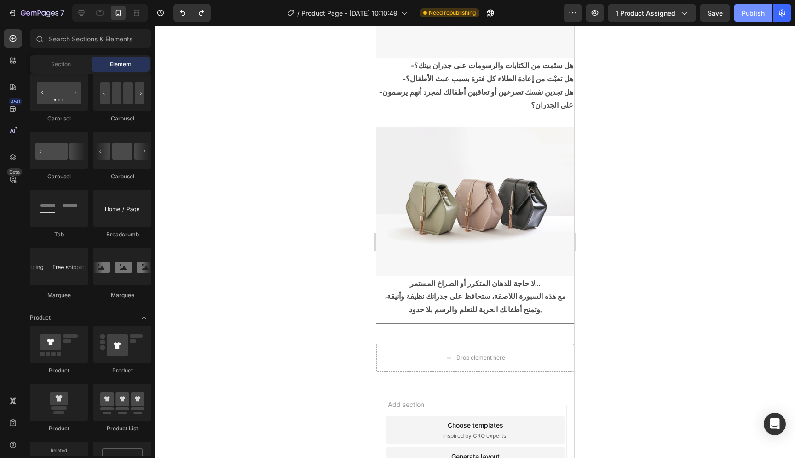
click at [746, 18] on button "Publish" at bounding box center [753, 13] width 39 height 18
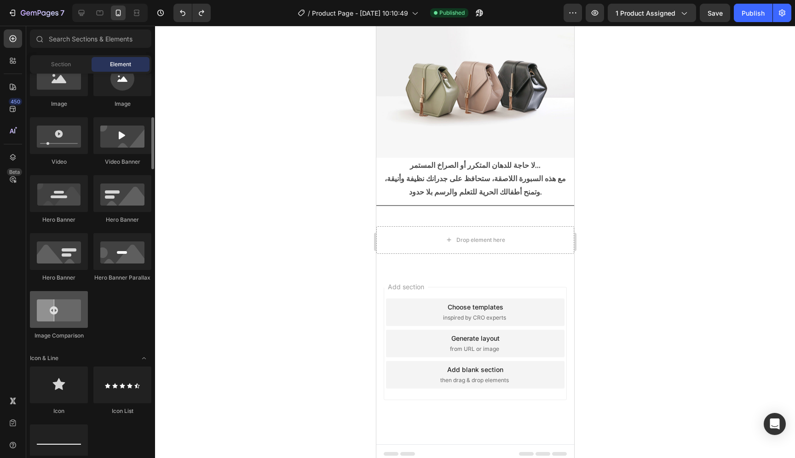
scroll to position [320, 0]
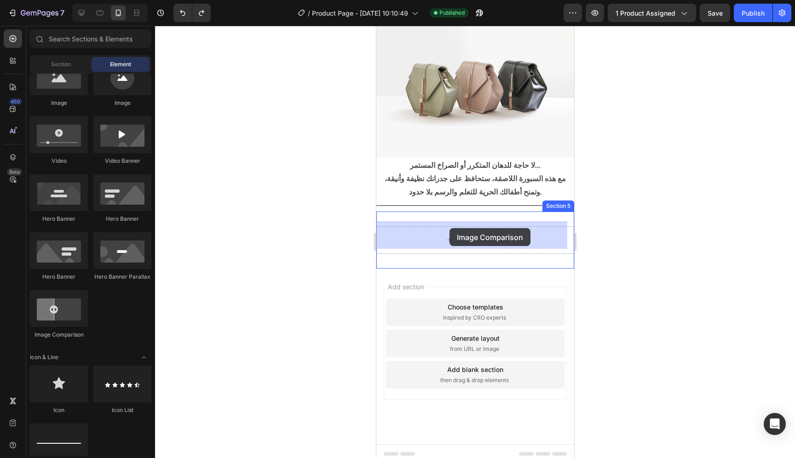
drag, startPoint x: 442, startPoint y: 333, endPoint x: 449, endPoint y: 228, distance: 105.2
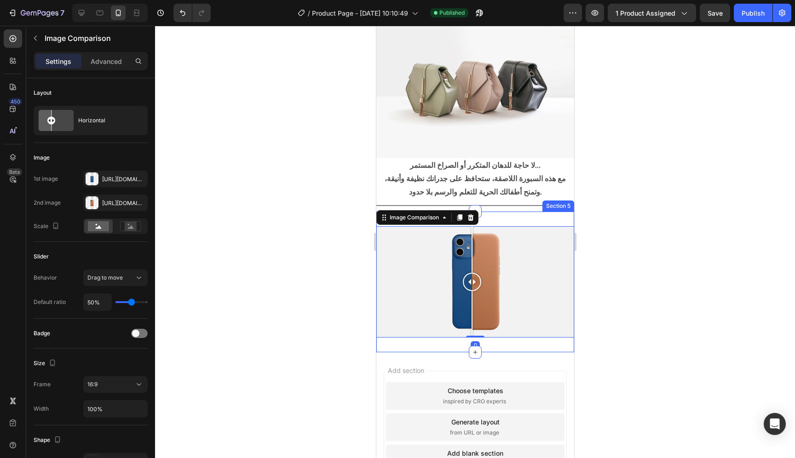
click at [528, 212] on div "Image Comparison 0 Section 5" at bounding box center [475, 282] width 198 height 141
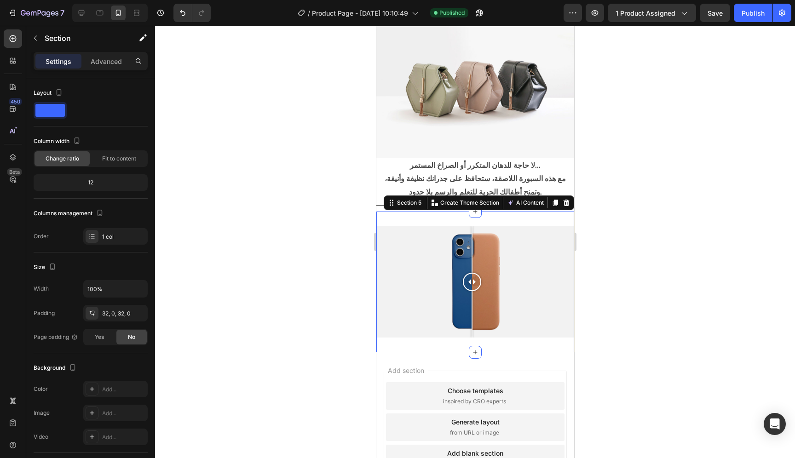
click at [682, 201] on div at bounding box center [475, 242] width 640 height 433
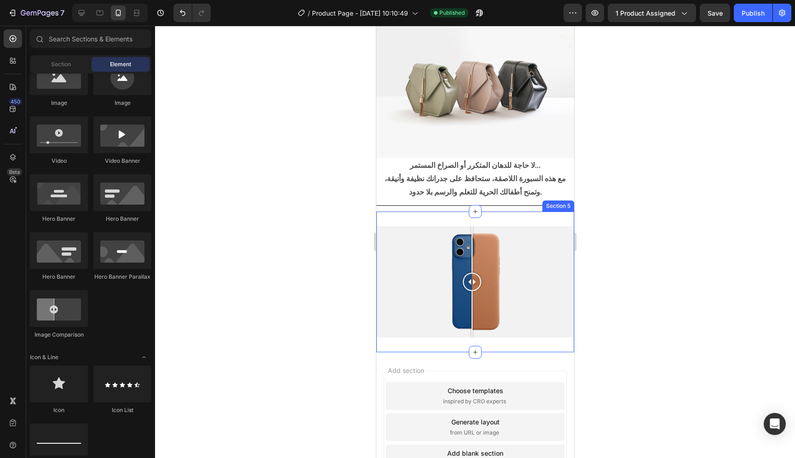
click at [515, 217] on div "Image Comparison Section 5" at bounding box center [475, 282] width 198 height 141
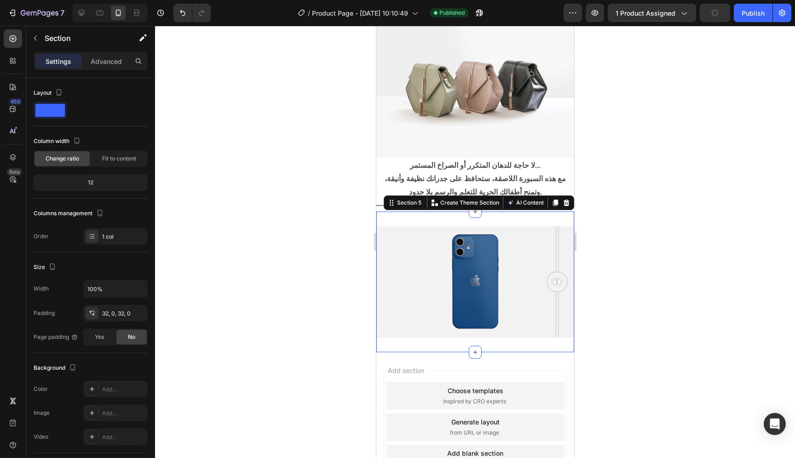
drag, startPoint x: 470, startPoint y: 276, endPoint x: 574, endPoint y: 261, distance: 105.6
click at [574, 261] on html "iPhone 15 Pro Max ( 430 px) iPhone 13 Mini iPhone 13 Pro iPhone 11 Pro Max iPho…" at bounding box center [475, 41] width 198 height 1011
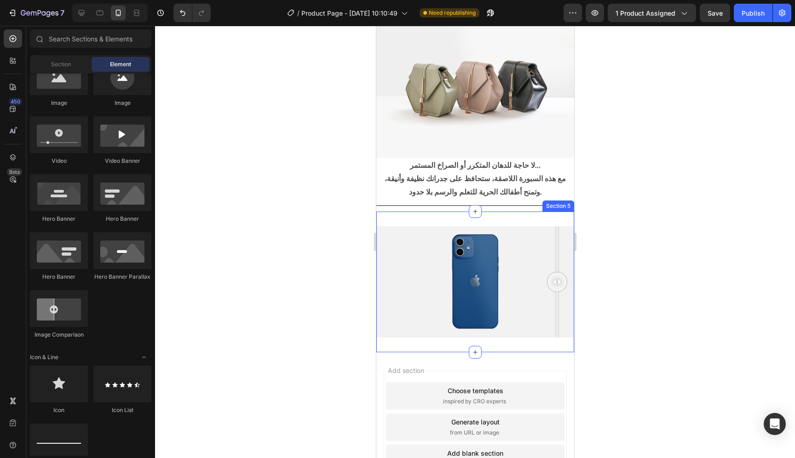
click at [477, 334] on div "Image Comparison Section 5" at bounding box center [475, 282] width 198 height 141
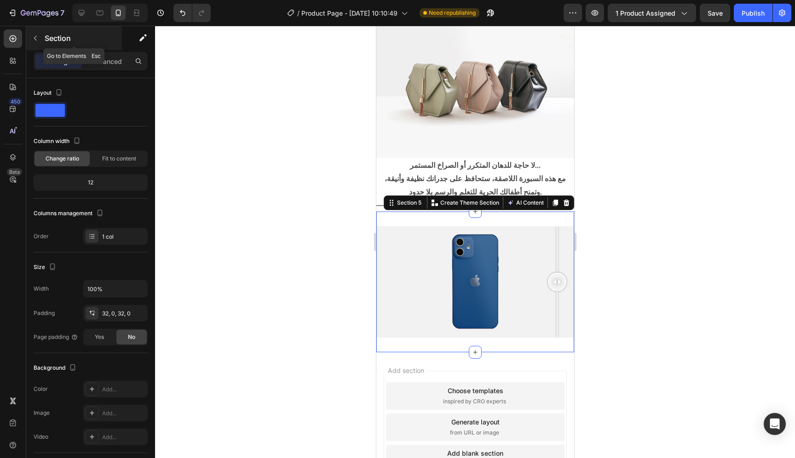
click at [33, 39] on icon "button" at bounding box center [35, 38] width 7 height 7
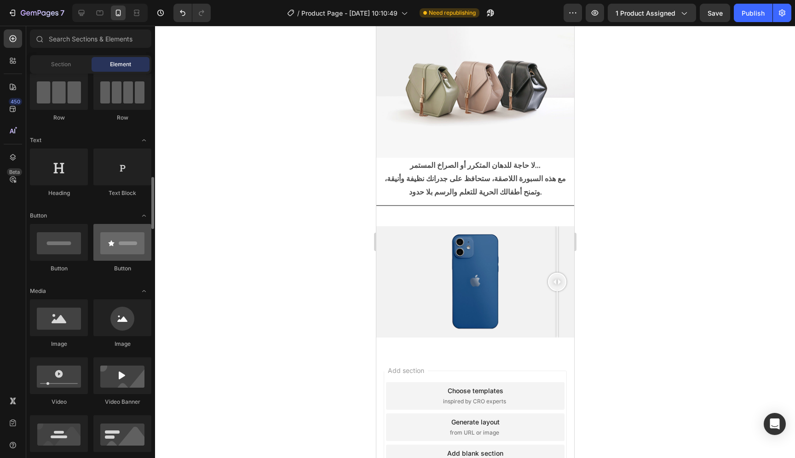
scroll to position [66, 0]
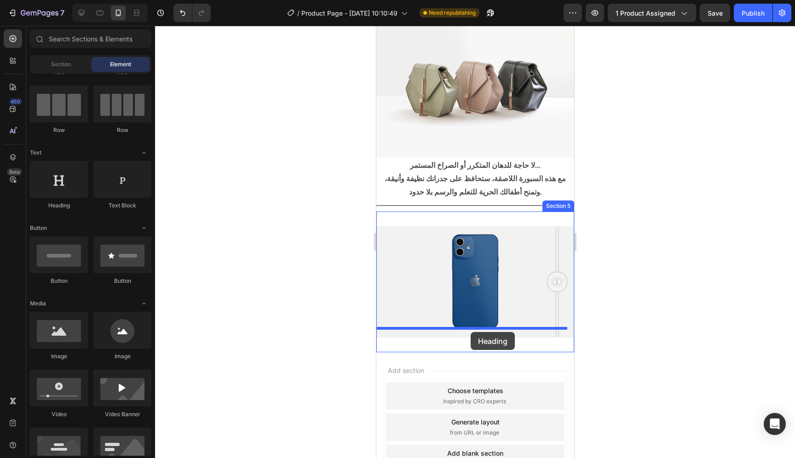
drag, startPoint x: 439, startPoint y: 215, endPoint x: 470, endPoint y: 332, distance: 121.0
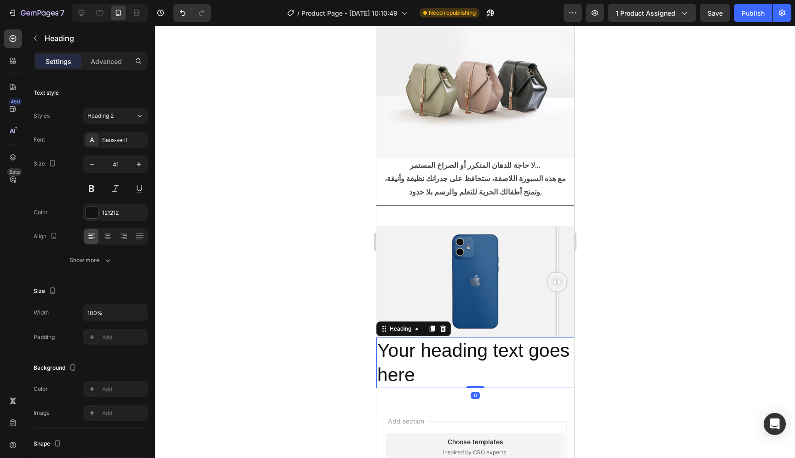
click at [469, 347] on h2 "Your heading text goes here" at bounding box center [475, 363] width 198 height 51
click at [469, 347] on p "Your heading text goes here" at bounding box center [475, 363] width 196 height 49
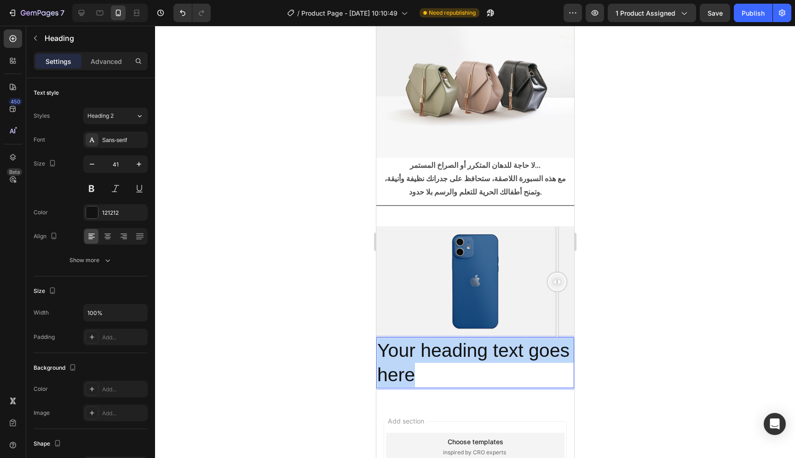
click at [469, 347] on p "Your heading text goes here" at bounding box center [475, 363] width 196 height 49
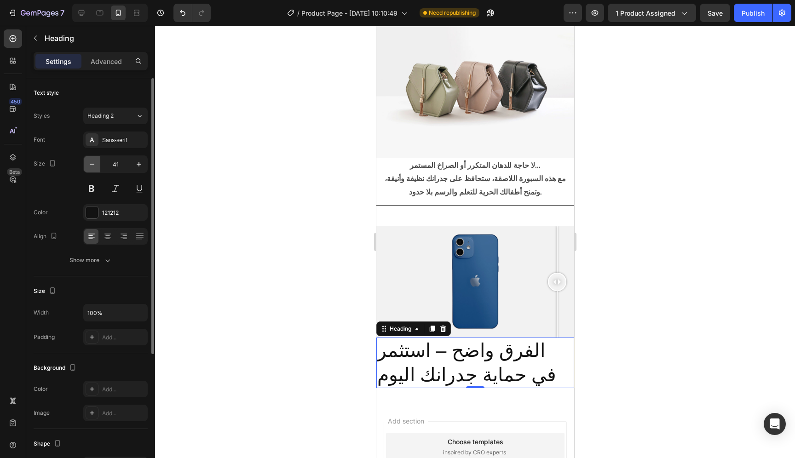
click at [93, 162] on icon "button" at bounding box center [91, 164] width 9 height 9
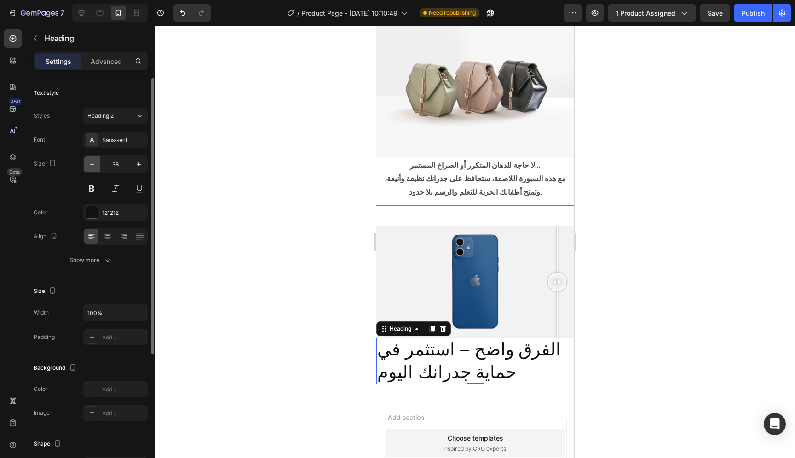
click at [93, 162] on icon "button" at bounding box center [91, 164] width 9 height 9
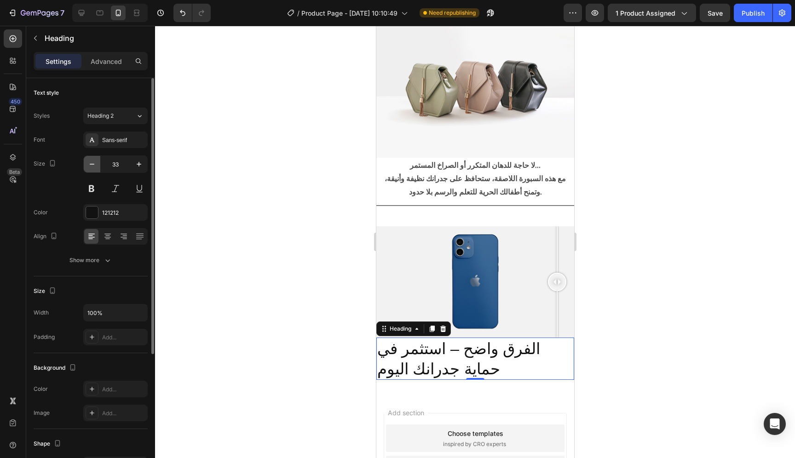
click at [93, 162] on icon "button" at bounding box center [91, 164] width 9 height 9
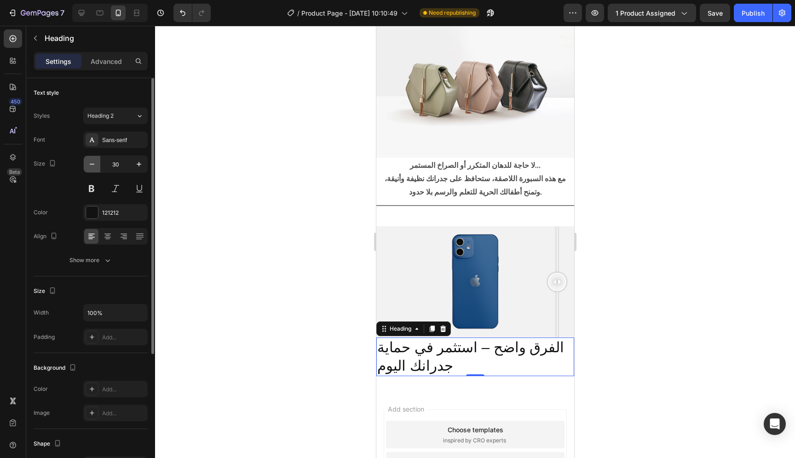
click at [93, 162] on icon "button" at bounding box center [91, 164] width 9 height 9
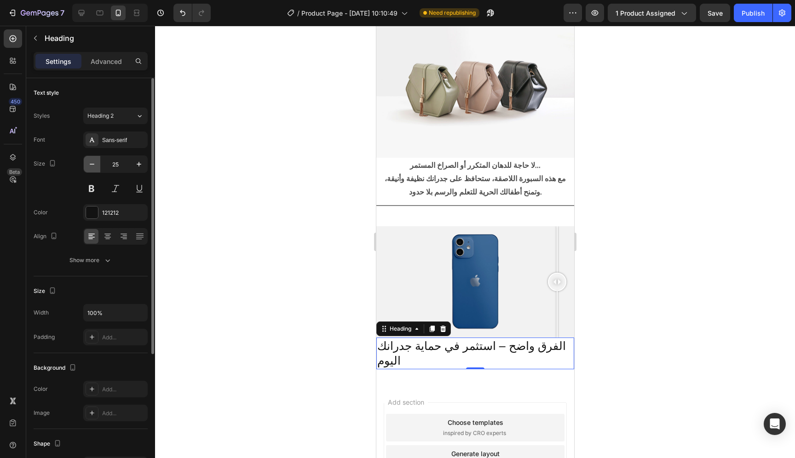
click at [93, 162] on icon "button" at bounding box center [91, 164] width 9 height 9
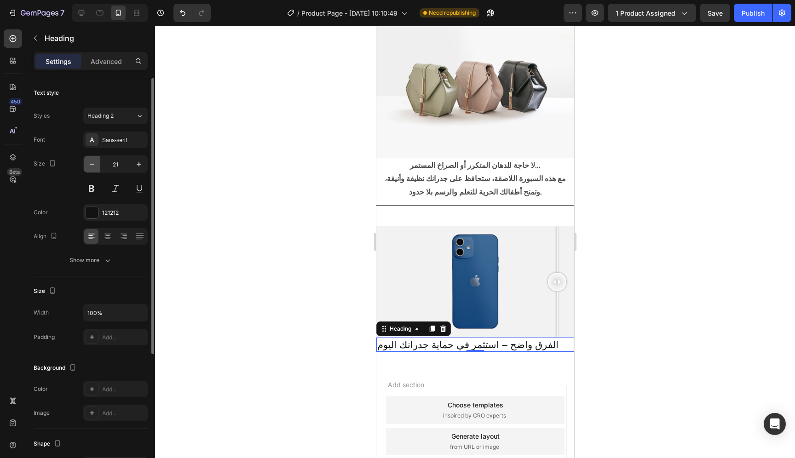
click at [93, 162] on icon "button" at bounding box center [91, 164] width 9 height 9
click at [111, 234] on icon at bounding box center [107, 236] width 9 height 9
click at [93, 164] on icon "button" at bounding box center [91, 164] width 9 height 9
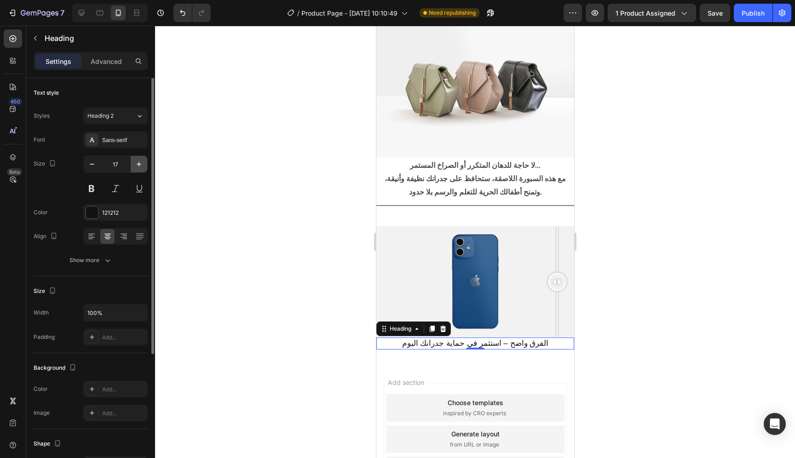
click at [138, 164] on icon "button" at bounding box center [138, 164] width 9 height 9
click at [97, 165] on button "button" at bounding box center [92, 164] width 17 height 17
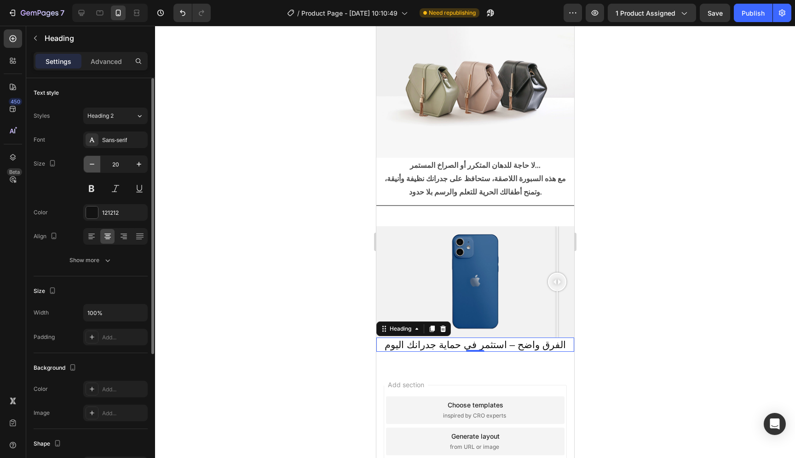
click at [97, 165] on button "button" at bounding box center [92, 164] width 17 height 17
type input "19"
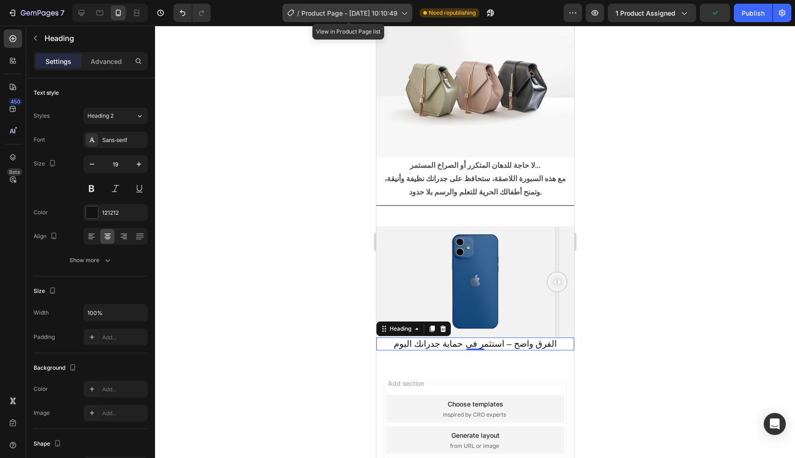
click at [367, 15] on span "Product Page - [DATE] 10:10:49" at bounding box center [350, 13] width 96 height 10
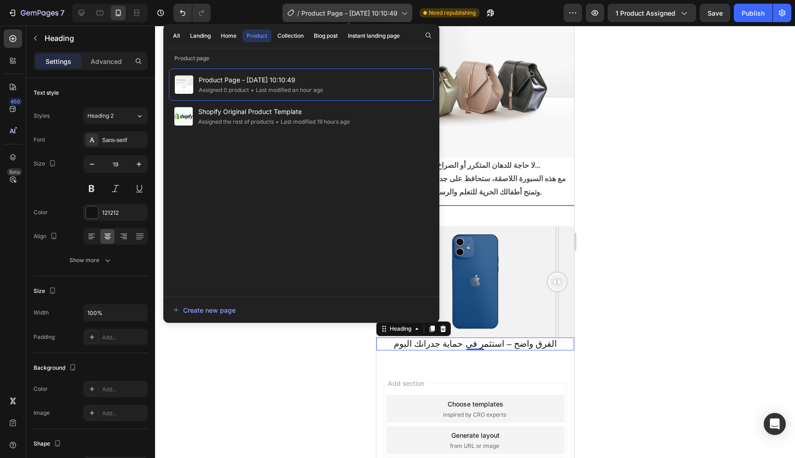
click at [367, 15] on span "Product Page - [DATE] 10:10:49" at bounding box center [350, 13] width 96 height 10
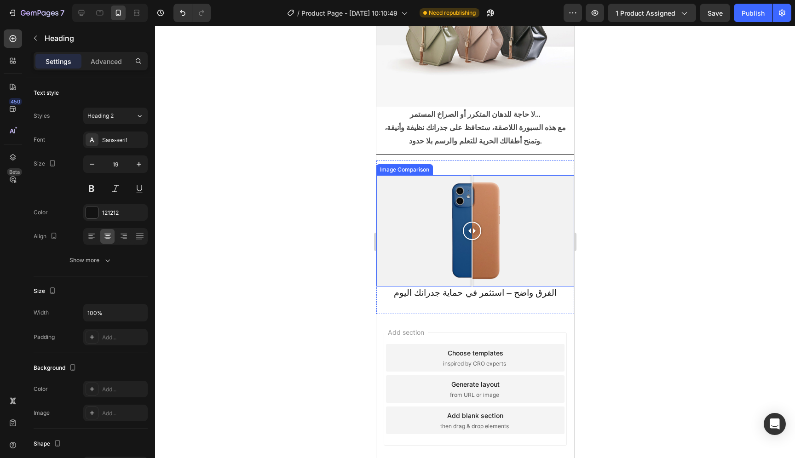
scroll to position [534, 0]
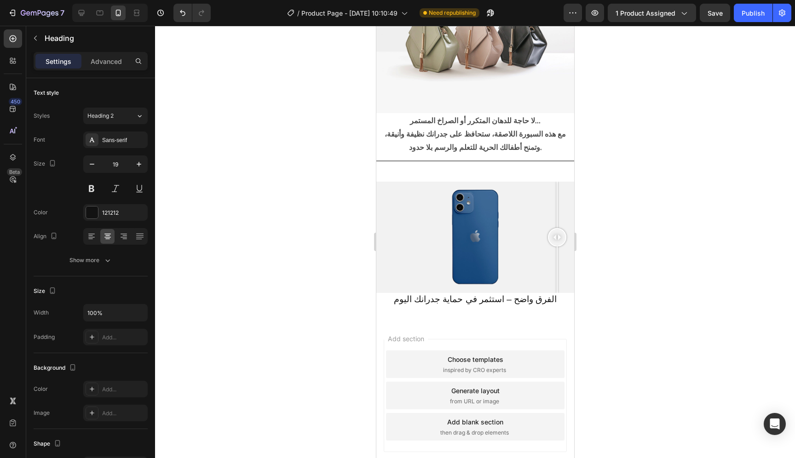
drag, startPoint x: 470, startPoint y: 232, endPoint x: 1003, endPoint y: 252, distance: 533.4
click at [574, 226] on html "iPhone 15 Pro Max ( 430 px) iPhone 13 Mini iPhone 13 Pro iPhone 11 Pro Max iPho…" at bounding box center [475, 4] width 198 height 1024
click at [484, 293] on h2 "الفرق واضح – استثمر في حماية جدرانك اليوم" at bounding box center [475, 299] width 198 height 13
click at [522, 294] on p "الفرق واضح – استثمر في حماية جدرانك اليوم" at bounding box center [475, 300] width 196 height 12
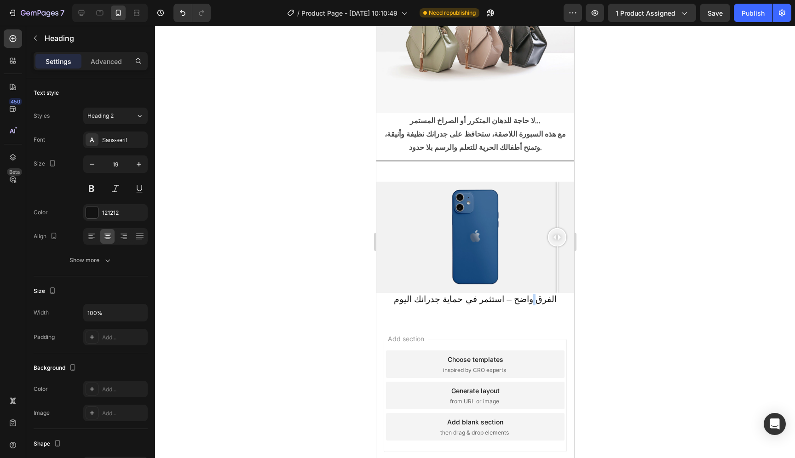
click at [522, 294] on p "الفرق واضح – استثمر في حماية جدرانك اليوم" at bounding box center [475, 300] width 196 height 12
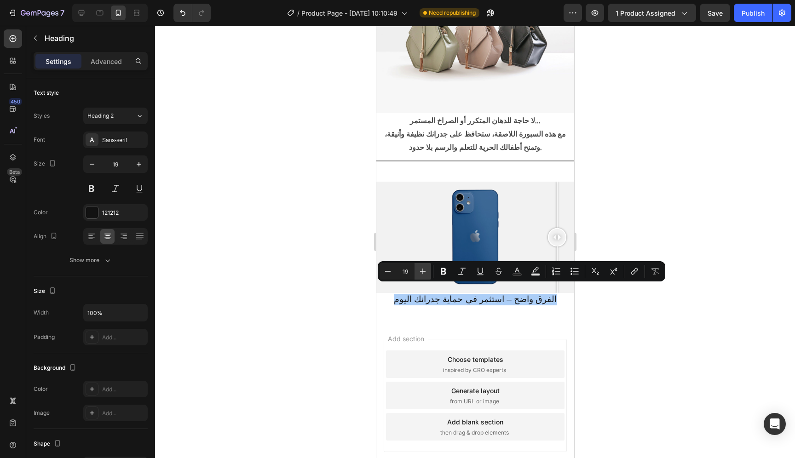
click at [422, 271] on icon "Editor contextual toolbar" at bounding box center [422, 271] width 9 height 9
click at [387, 274] on icon "Editor contextual toolbar" at bounding box center [387, 271] width 9 height 9
type input "20"
click at [509, 321] on div "Add section Choose templates inspired by CRO experts Generate layout from URL o…" at bounding box center [475, 409] width 198 height 176
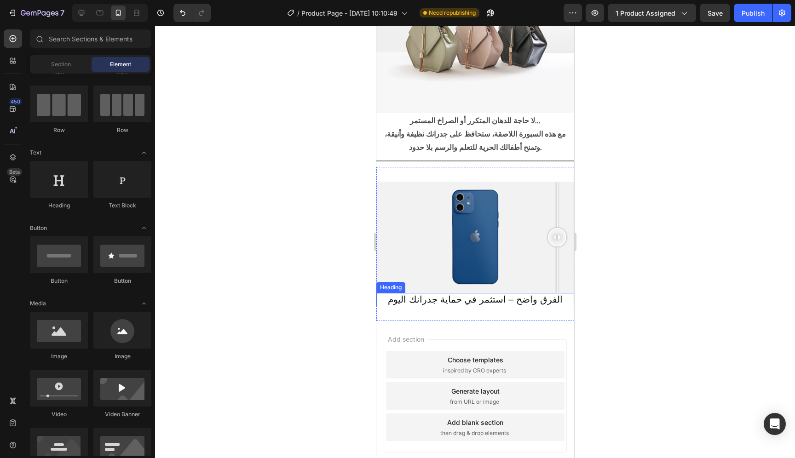
click at [499, 295] on span "الفرق واضح – استثمر في حماية جدرانك اليوم" at bounding box center [475, 300] width 174 height 10
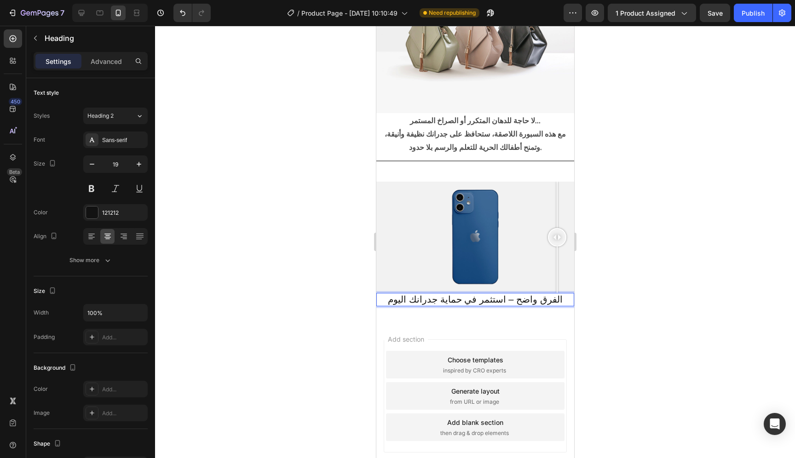
click at [499, 295] on span "الفرق واضح – استثمر في حماية جدرانك اليوم" at bounding box center [475, 300] width 174 height 10
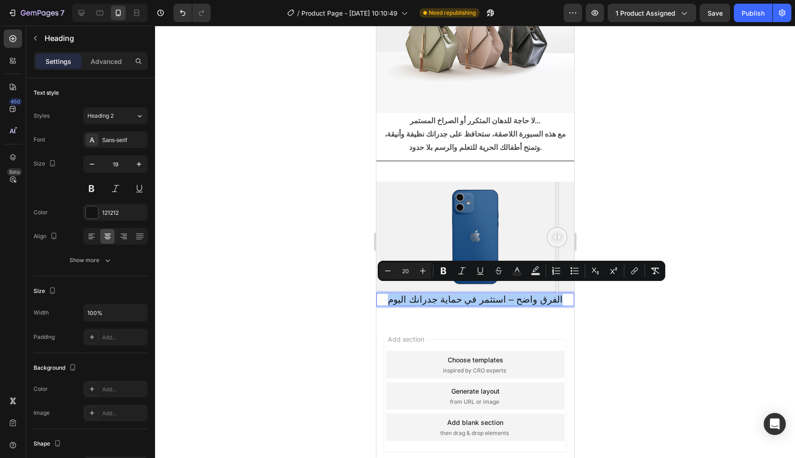
click at [658, 125] on div at bounding box center [475, 242] width 640 height 433
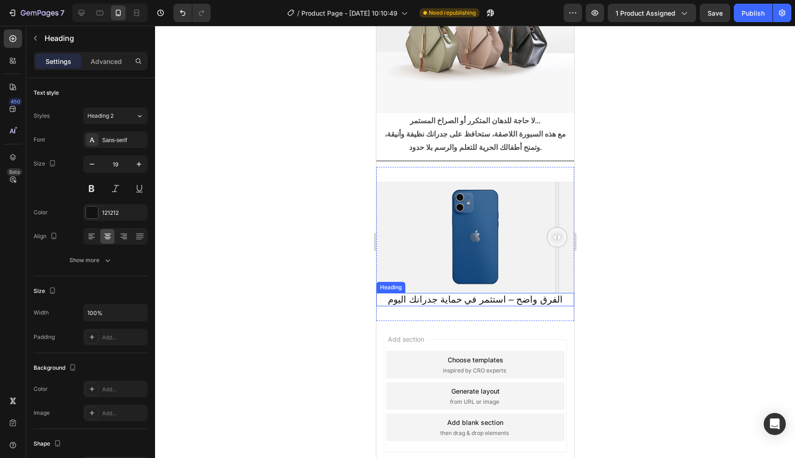
click at [511, 295] on span "الفرق واضح – استثمر في حماية جدرانك اليوم" at bounding box center [475, 300] width 174 height 10
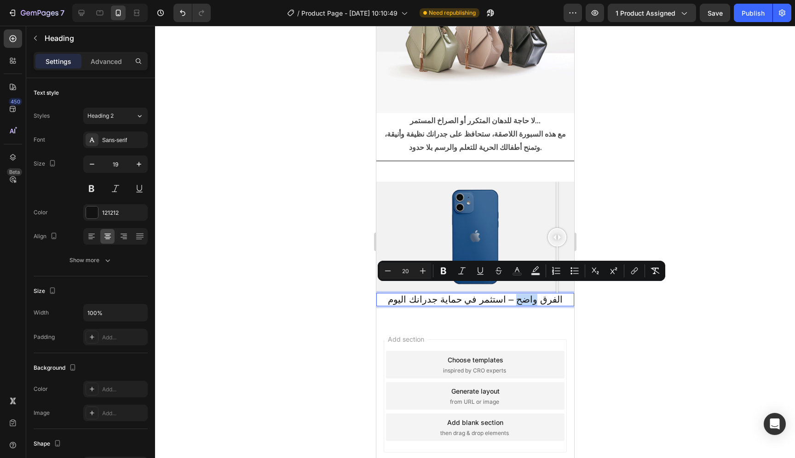
click at [511, 295] on span "الفرق واضح – استثمر في حماية جدرانك اليوم" at bounding box center [475, 300] width 174 height 10
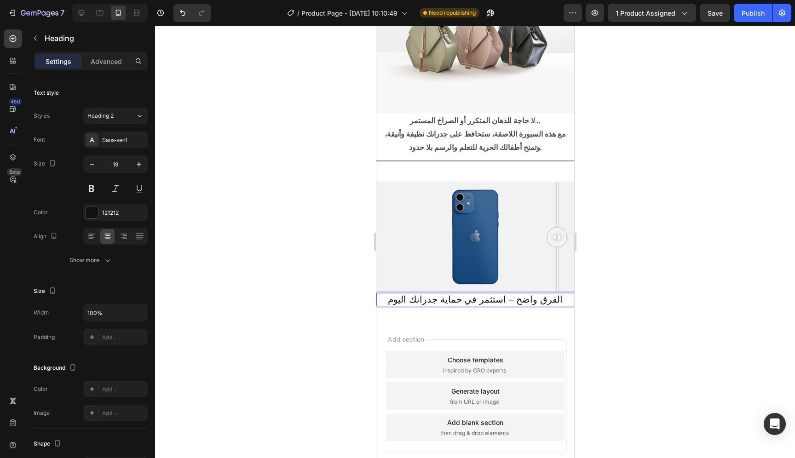
click at [511, 295] on span "الفرق واضح – استثمر في حماية جدرانك اليوم" at bounding box center [475, 300] width 174 height 10
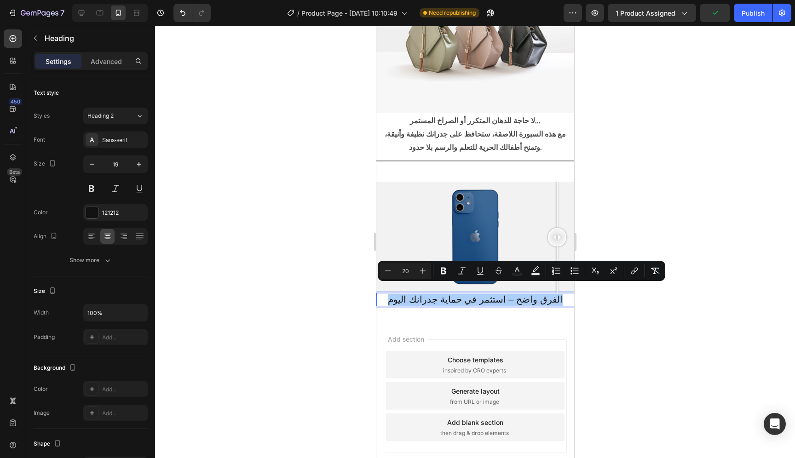
click at [653, 135] on div at bounding box center [475, 242] width 640 height 433
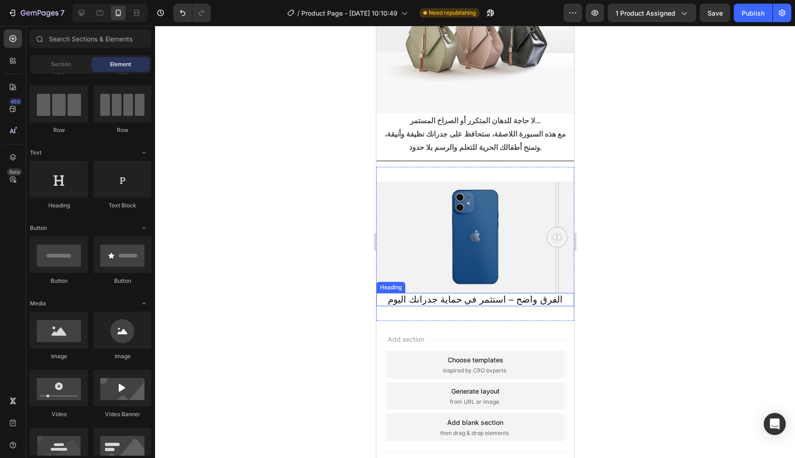
click at [483, 295] on span "الفرق واضح – استثمر في حماية جدرانك اليوم" at bounding box center [475, 300] width 174 height 10
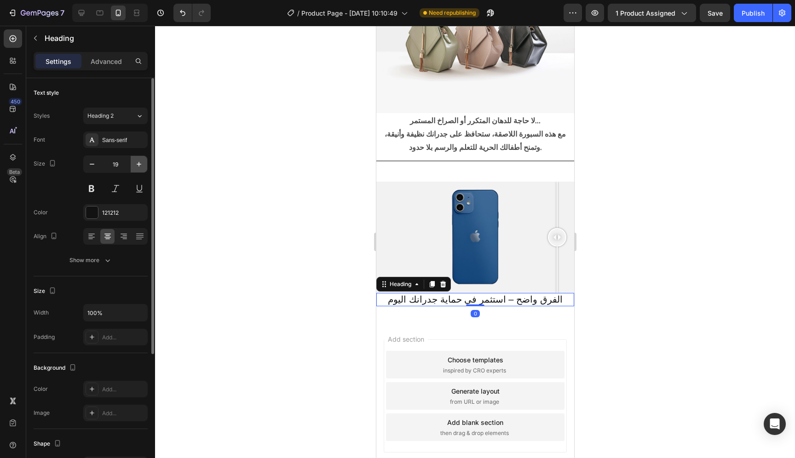
click at [132, 167] on button "button" at bounding box center [139, 164] width 17 height 17
type input "20"
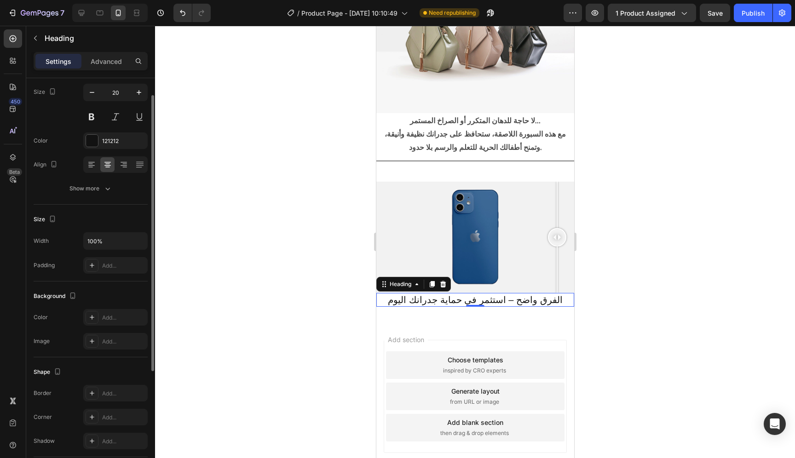
scroll to position [0, 0]
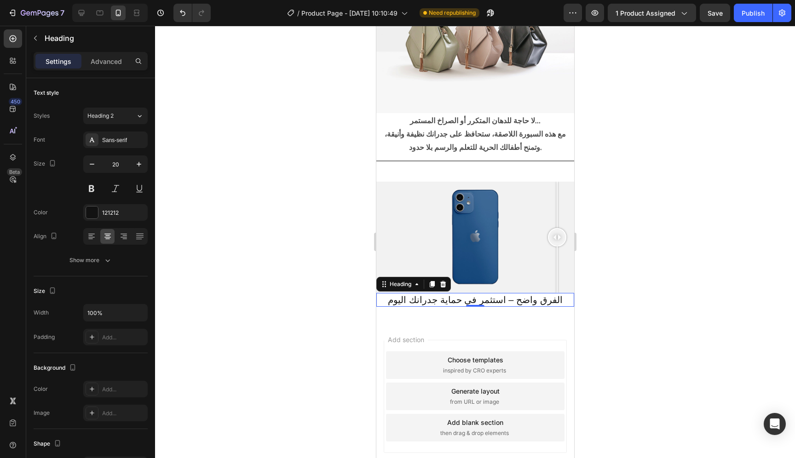
click at [294, 209] on div at bounding box center [475, 242] width 640 height 433
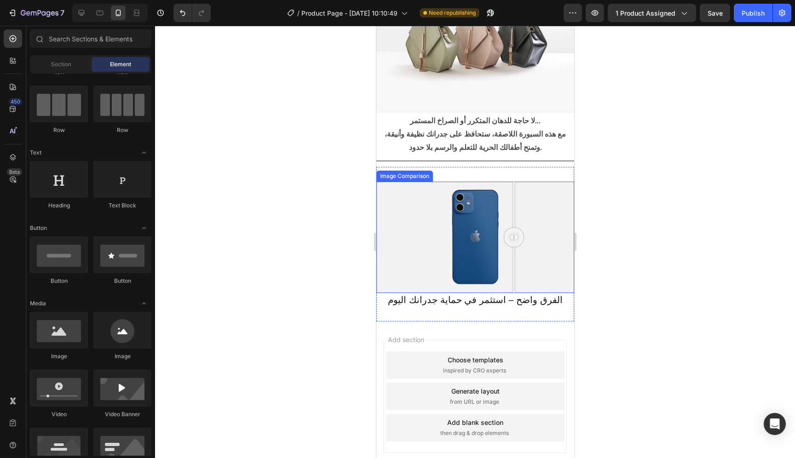
drag, startPoint x: 557, startPoint y: 231, endPoint x: 571, endPoint y: 241, distance: 18.1
click at [571, 242] on html "iPhone 15 Pro Max ( 430 px) iPhone 13 Mini iPhone 13 Pro iPhone 11 Pro Max iPho…" at bounding box center [475, 4] width 198 height 1025
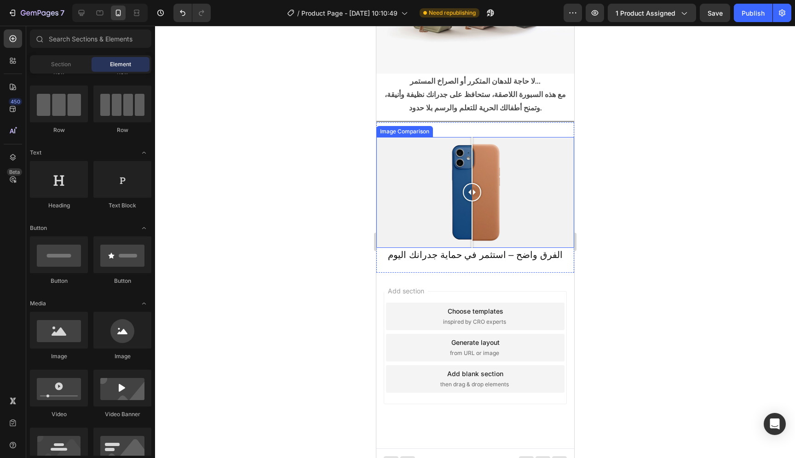
scroll to position [575, 0]
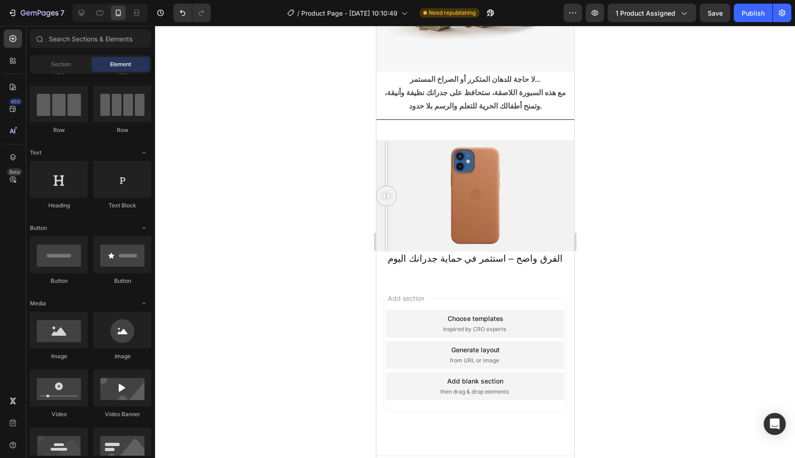
drag, startPoint x: 471, startPoint y: 193, endPoint x: 355, endPoint y: 211, distance: 117.3
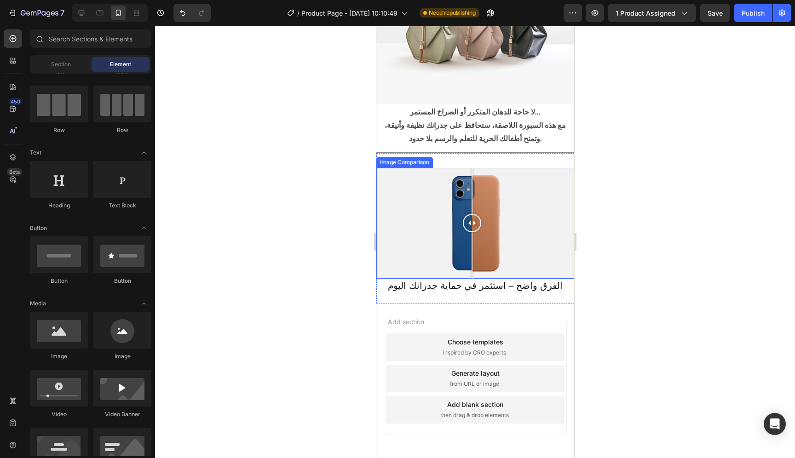
scroll to position [530, 0]
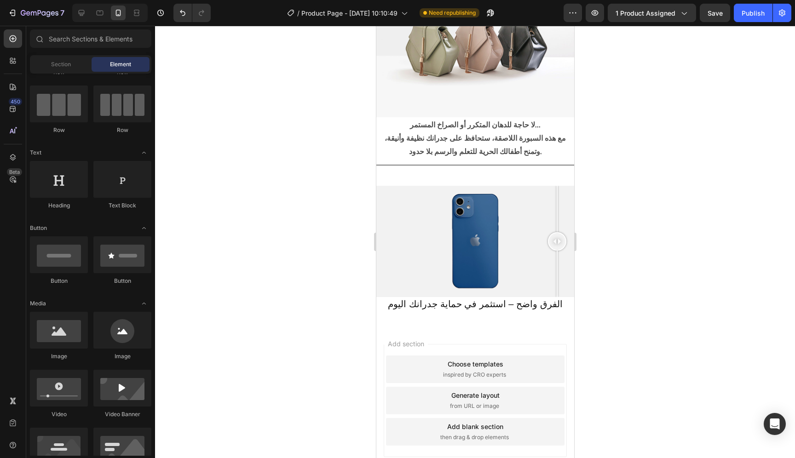
drag, startPoint x: 467, startPoint y: 236, endPoint x: 951, endPoint y: 253, distance: 484.1
click at [574, 227] on html "iPhone 15 Pro Max ( 430 px) iPhone 13 Mini iPhone 13 Pro iPhone 11 Pro Max iPho…" at bounding box center [475, 8] width 198 height 1025
click at [719, 16] on span "Save" at bounding box center [715, 13] width 15 height 8
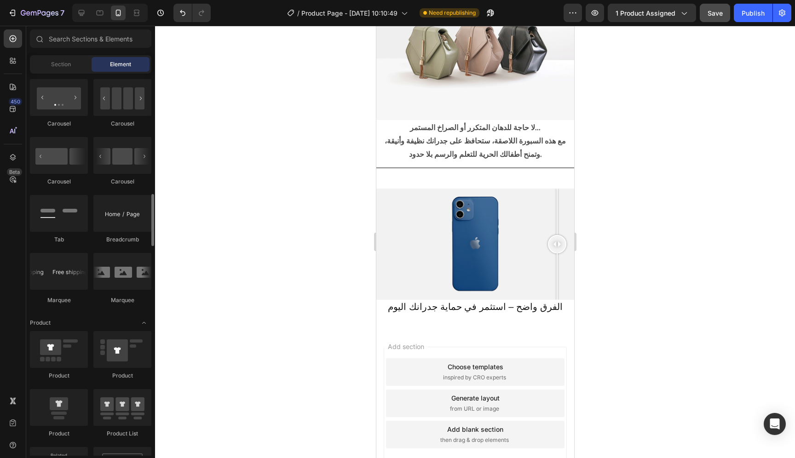
scroll to position [928, 0]
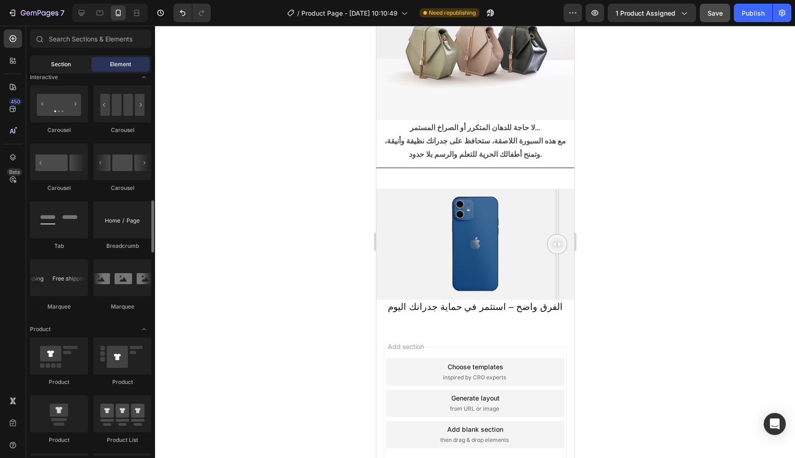
click at [80, 67] on div "Section" at bounding box center [61, 64] width 58 height 15
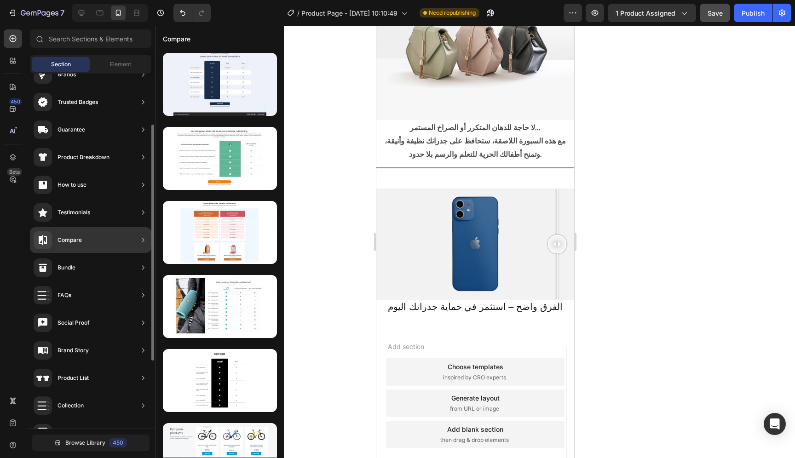
scroll to position [75, 0]
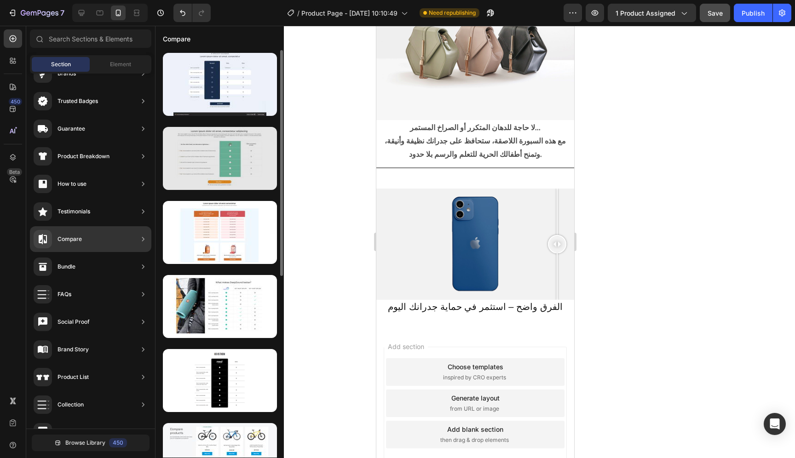
click at [199, 169] on div at bounding box center [220, 158] width 114 height 63
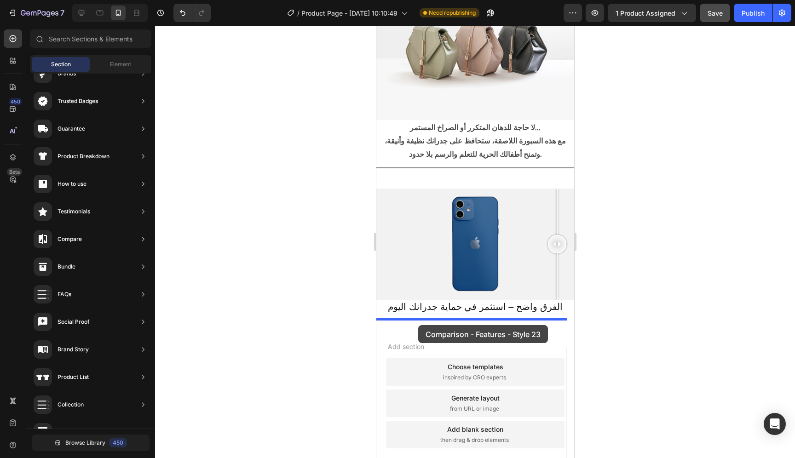
drag, startPoint x: 575, startPoint y: 194, endPoint x: 418, endPoint y: 325, distance: 204.9
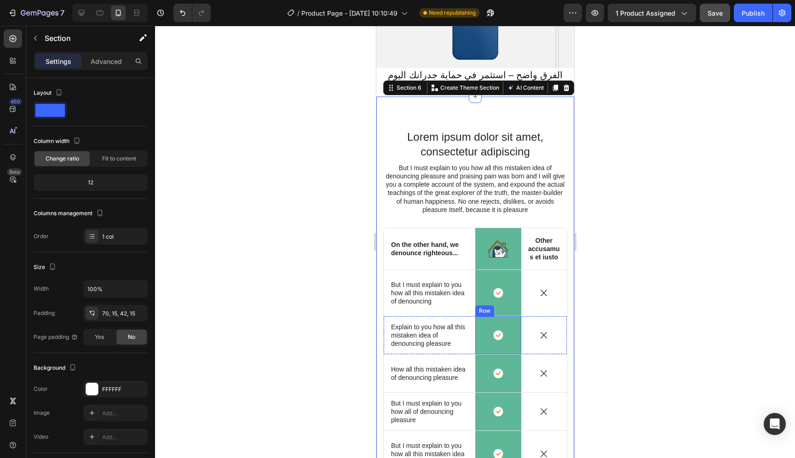
scroll to position [791, 0]
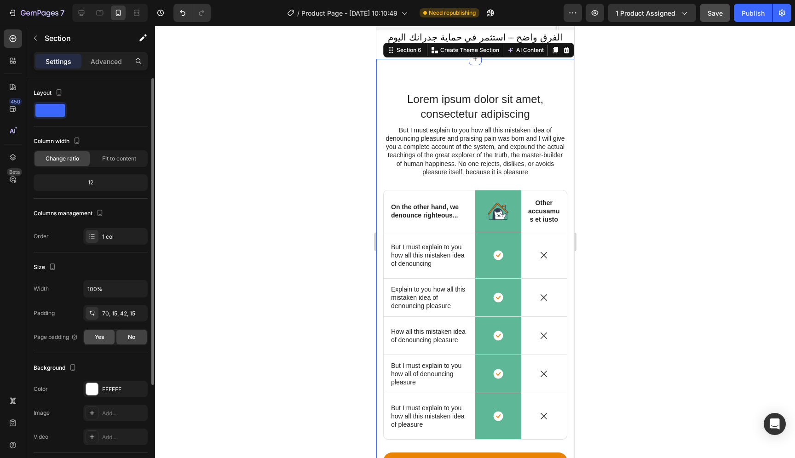
click at [107, 335] on div "Yes" at bounding box center [99, 337] width 30 height 15
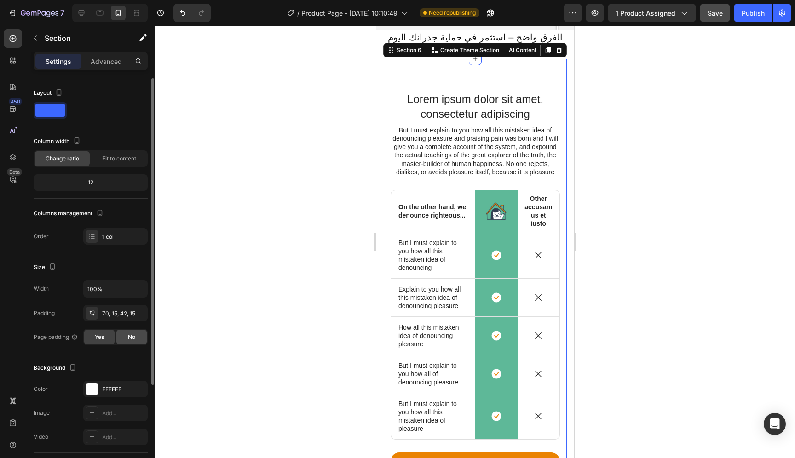
click at [123, 336] on div "No" at bounding box center [131, 337] width 30 height 15
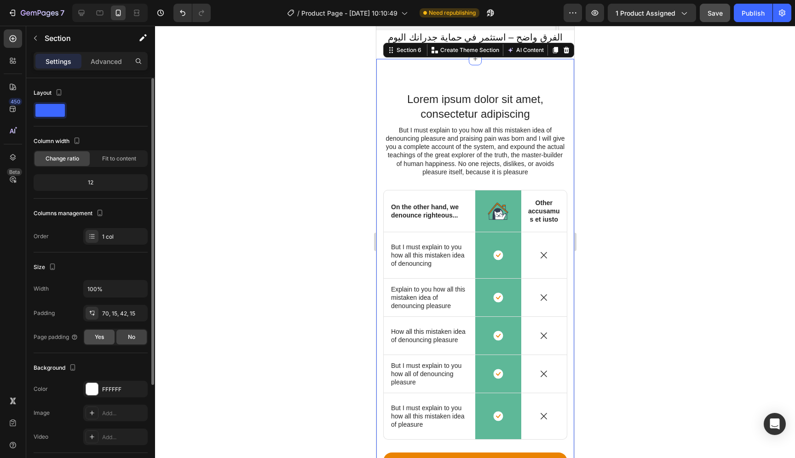
click at [100, 337] on span "Yes" at bounding box center [99, 337] width 9 height 8
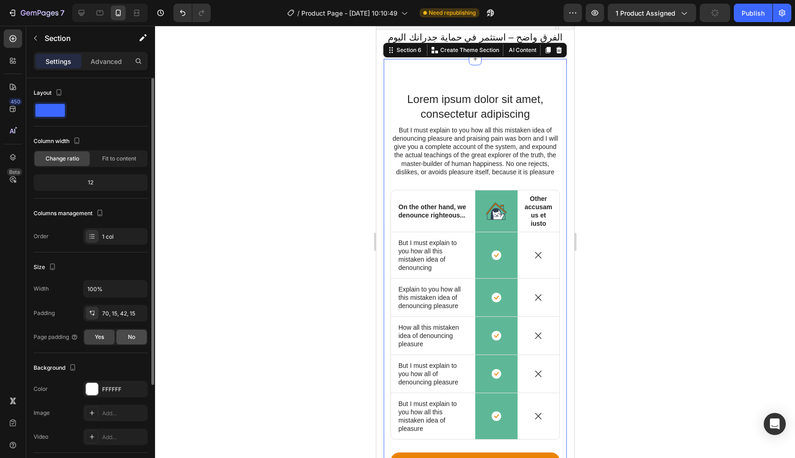
click at [132, 340] on span "No" at bounding box center [131, 337] width 7 height 8
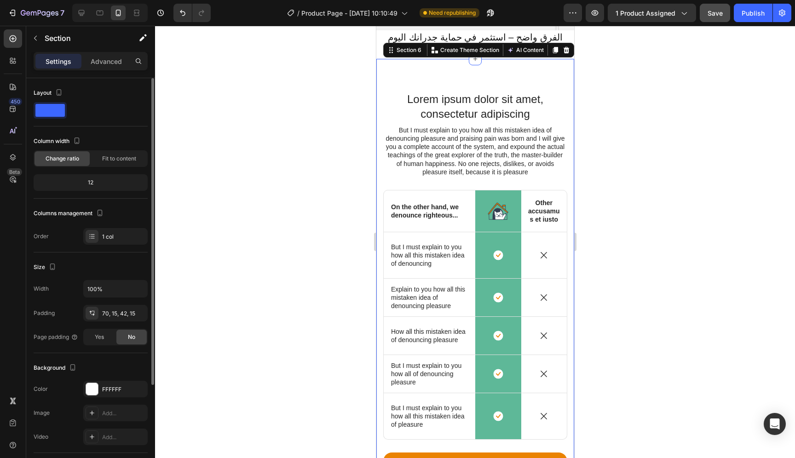
scroll to position [6, 0]
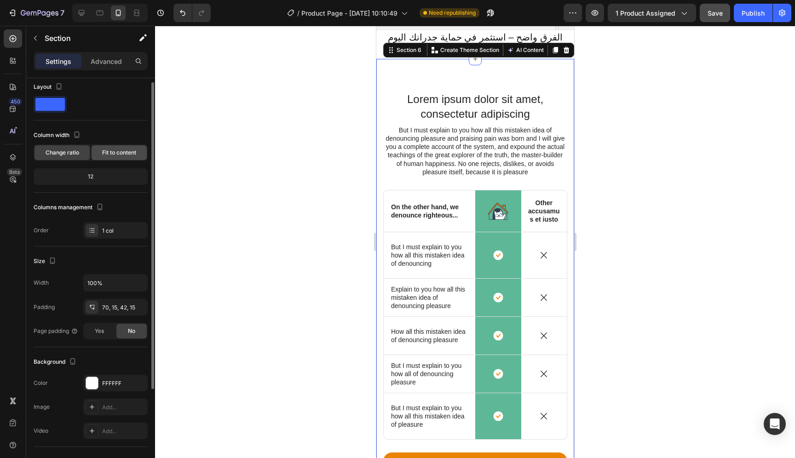
click at [123, 155] on span "Fit to content" at bounding box center [119, 153] width 34 height 8
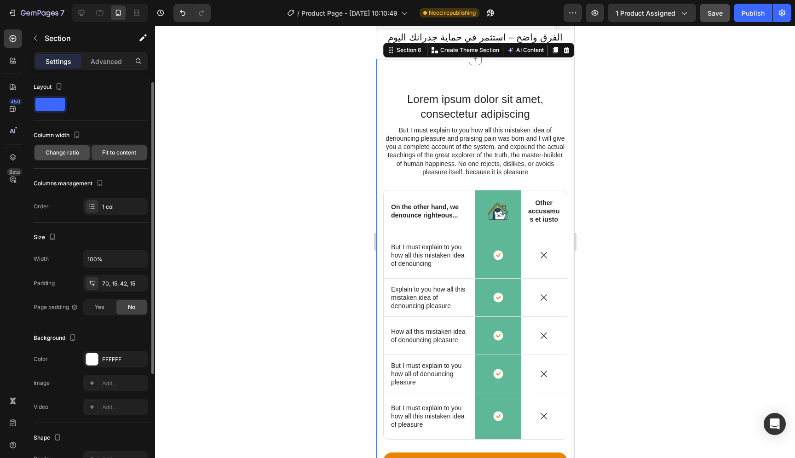
click at [67, 155] on span "Change ratio" at bounding box center [63, 153] width 34 height 8
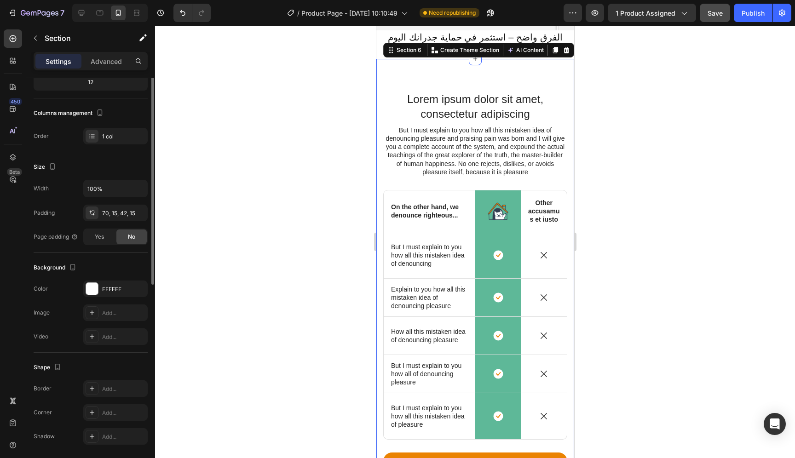
scroll to position [131, 0]
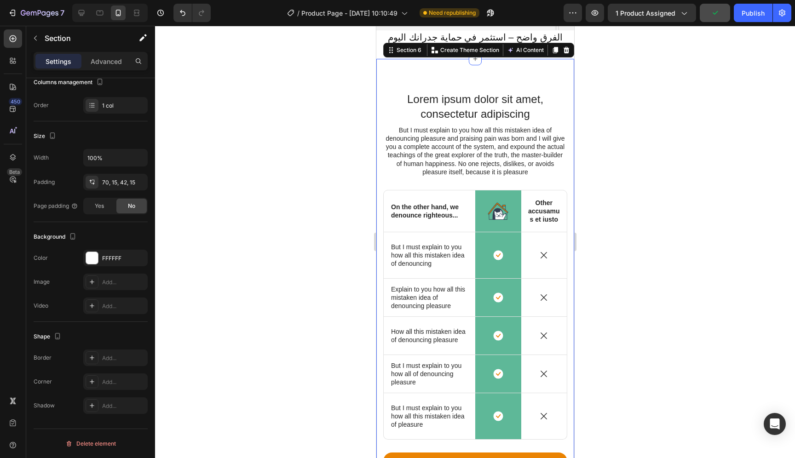
click at [532, 74] on div "Lorem ipsum dolor sit amet, consectetur adipiscing Heading But I must explain t…" at bounding box center [475, 289] width 198 height 461
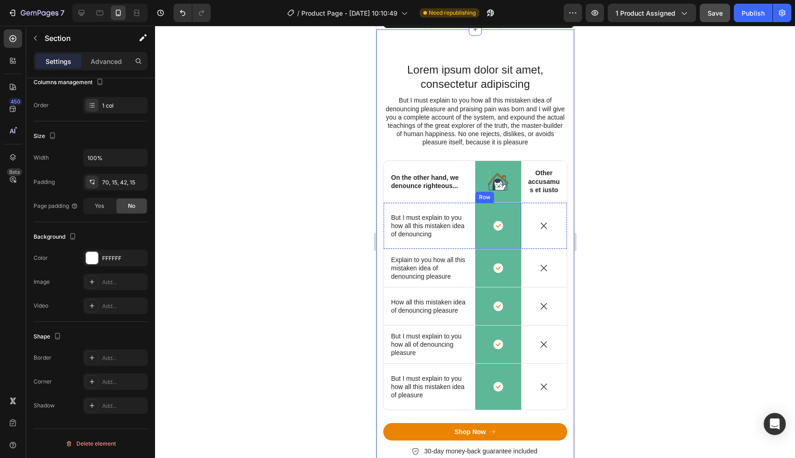
scroll to position [723, 0]
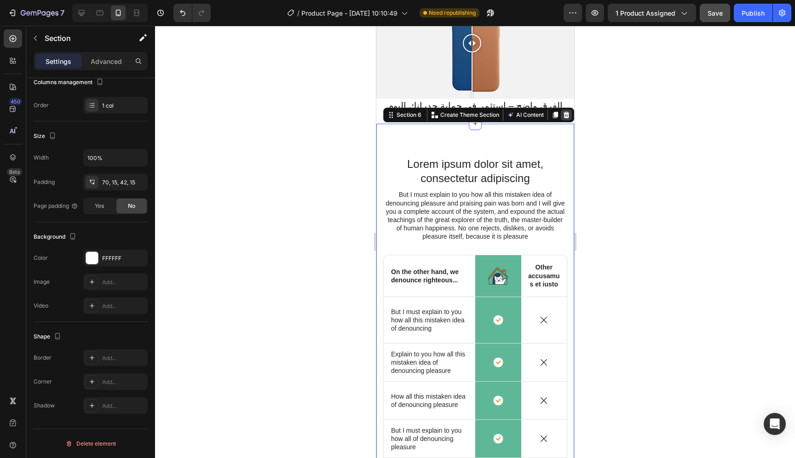
click at [563, 117] on icon at bounding box center [566, 115] width 6 height 6
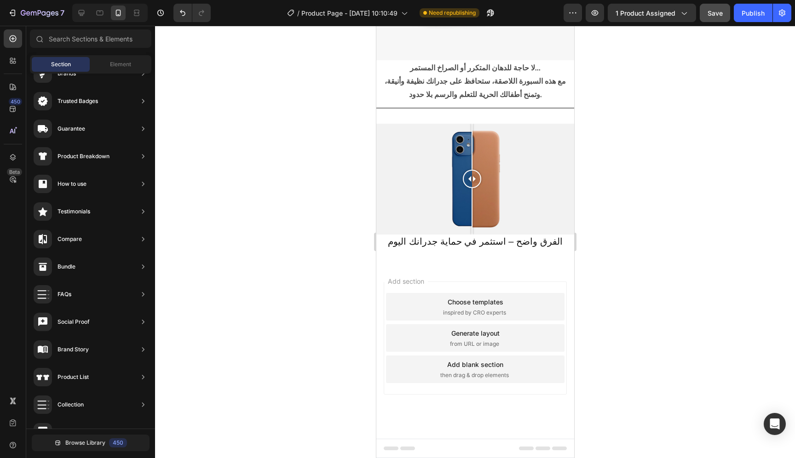
scroll to position [583, 0]
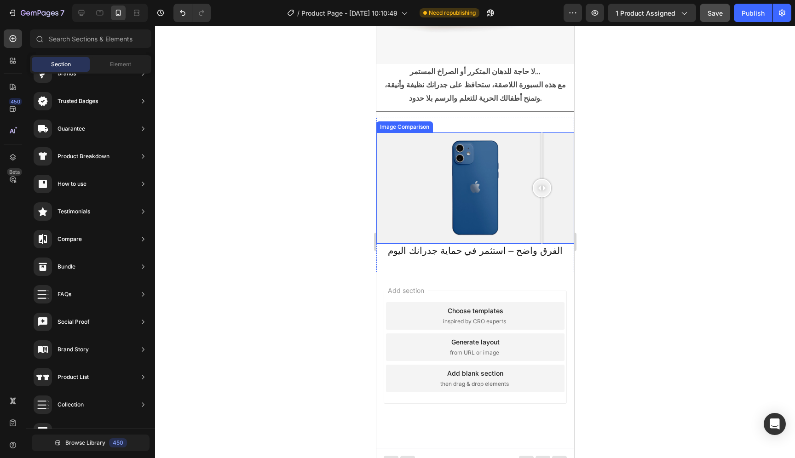
drag, startPoint x: 462, startPoint y: 179, endPoint x: 543, endPoint y: 180, distance: 81.0
click at [543, 181] on div at bounding box center [542, 188] width 18 height 18
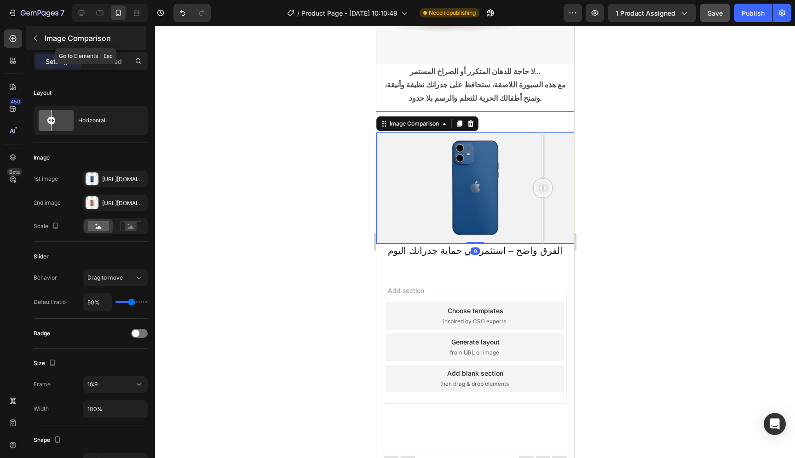
click at [33, 40] on icon "button" at bounding box center [35, 38] width 7 height 7
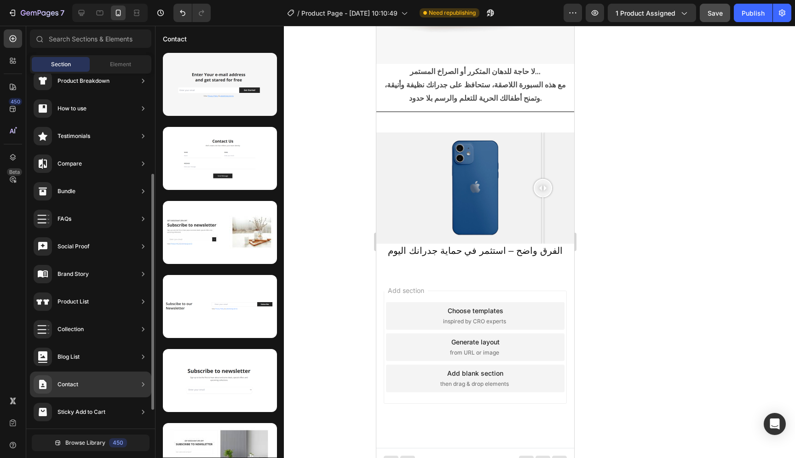
scroll to position [151, 0]
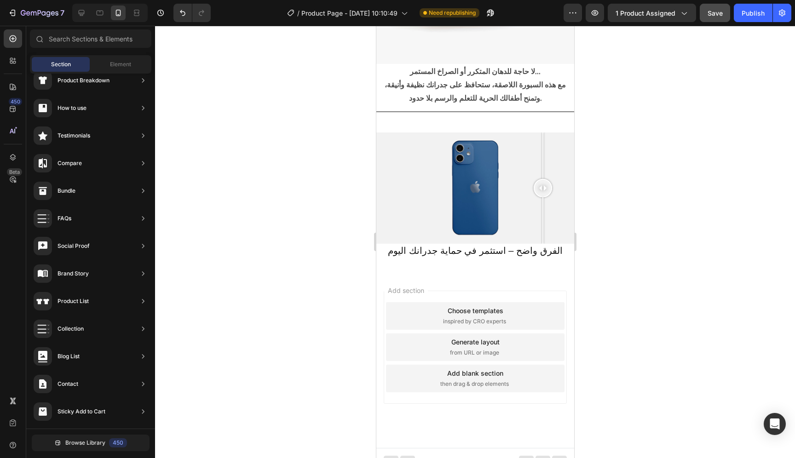
drag, startPoint x: 470, startPoint y: 353, endPoint x: 469, endPoint y: 289, distance: 64.0
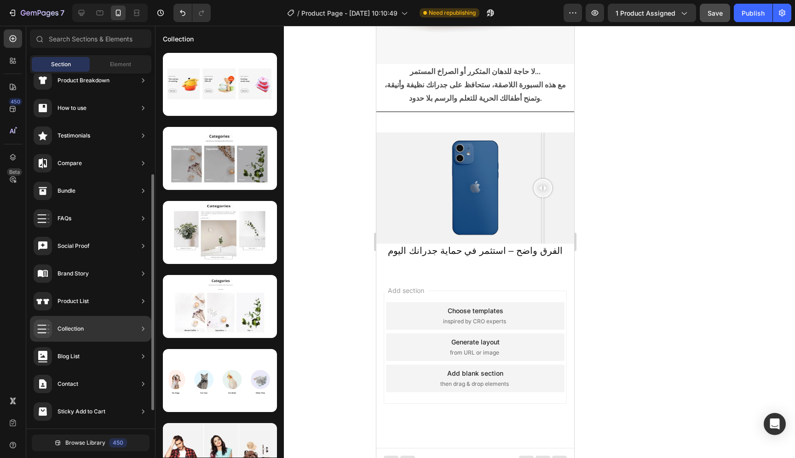
click at [144, 328] on icon at bounding box center [143, 329] width 9 height 9
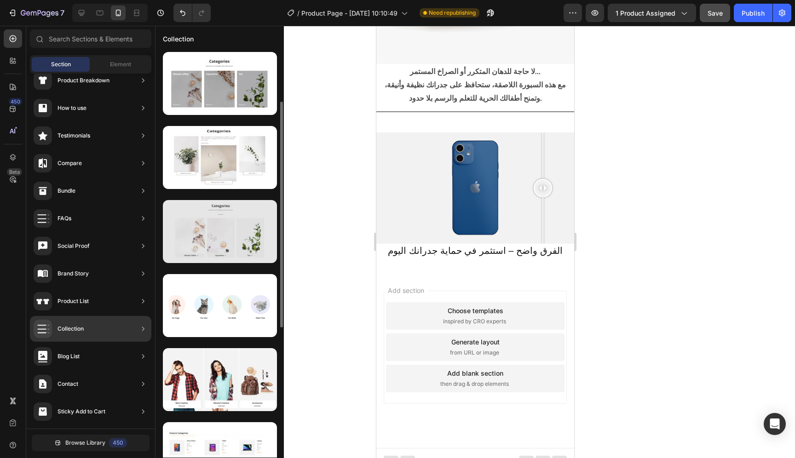
scroll to position [81, 0]
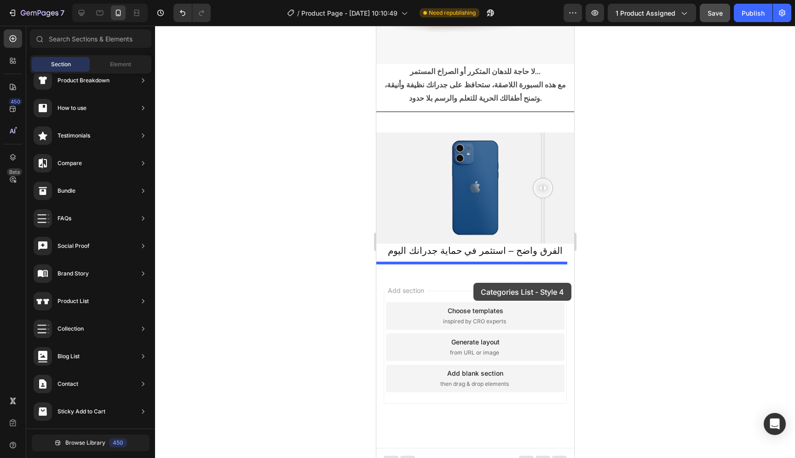
drag, startPoint x: 598, startPoint y: 194, endPoint x: 473, endPoint y: 283, distance: 153.4
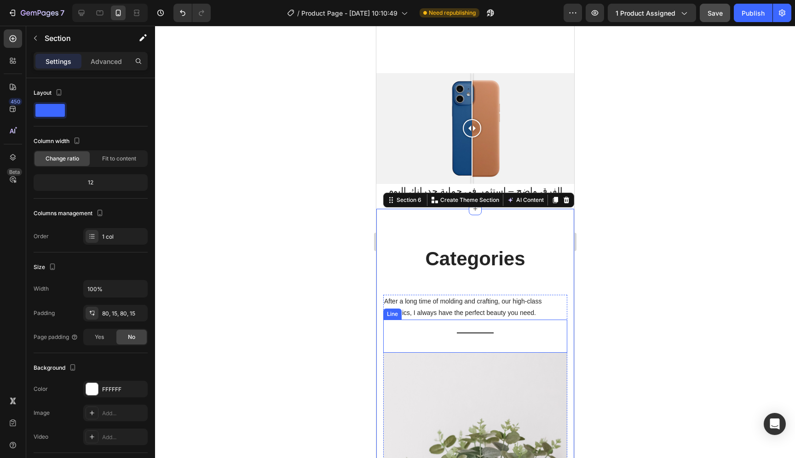
scroll to position [615, 0]
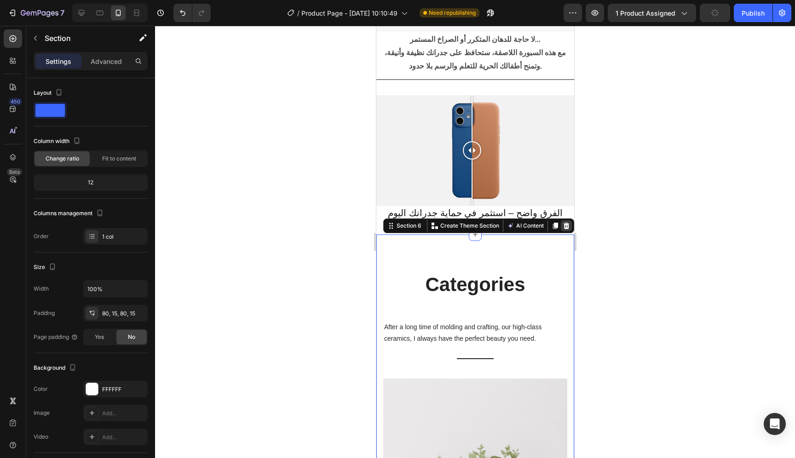
click at [563, 225] on icon at bounding box center [566, 226] width 6 height 6
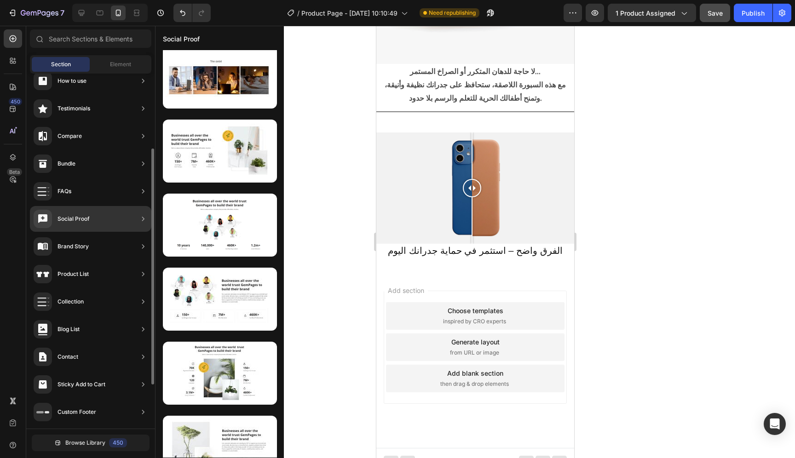
scroll to position [0, 0]
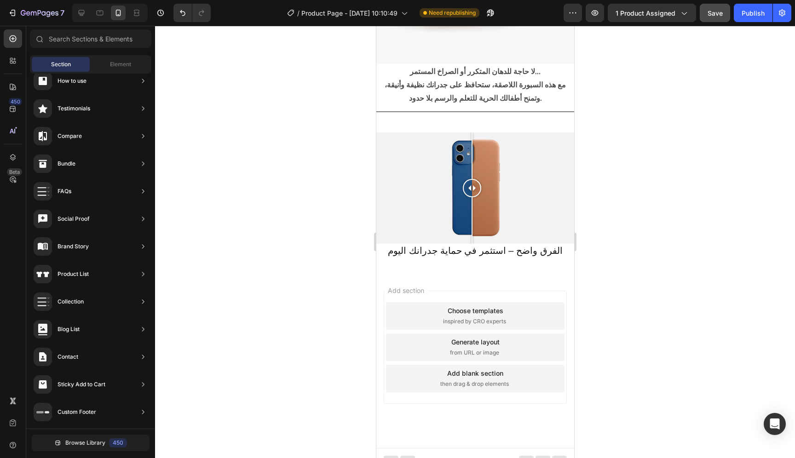
drag, startPoint x: 441, startPoint y: 353, endPoint x: 466, endPoint y: 284, distance: 72.5
drag, startPoint x: 597, startPoint y: 119, endPoint x: 473, endPoint y: 283, distance: 204.8
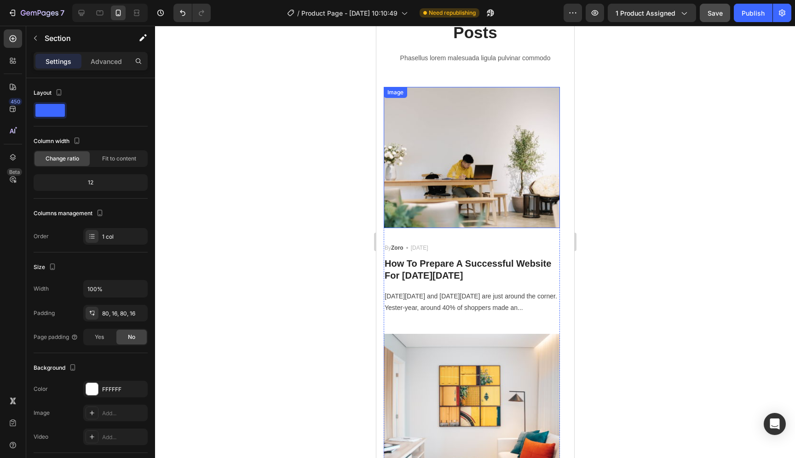
scroll to position [878, 0]
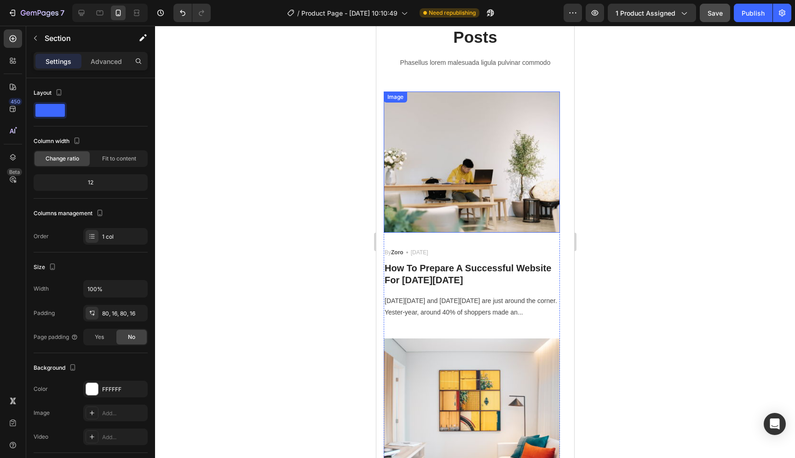
click at [476, 191] on img at bounding box center [471, 162] width 176 height 141
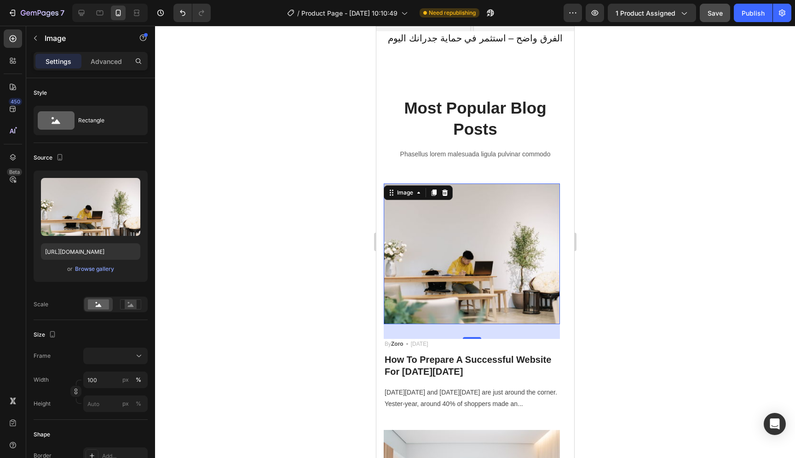
scroll to position [825, 0]
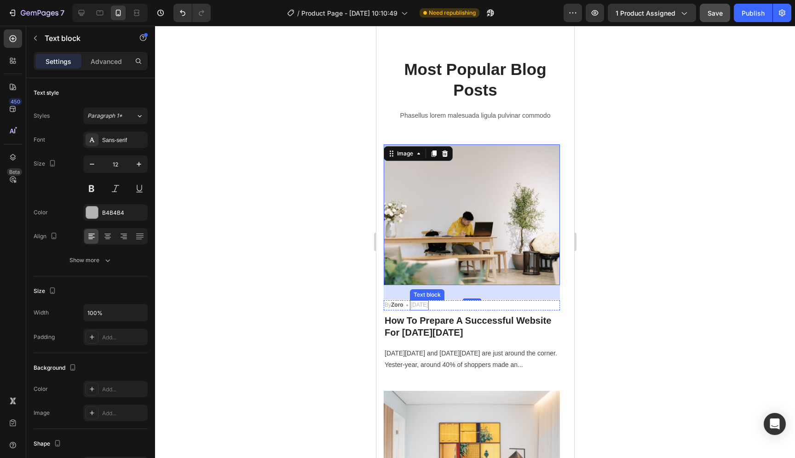
click at [421, 306] on p "May 29,2022" at bounding box center [419, 306] width 17 height 8
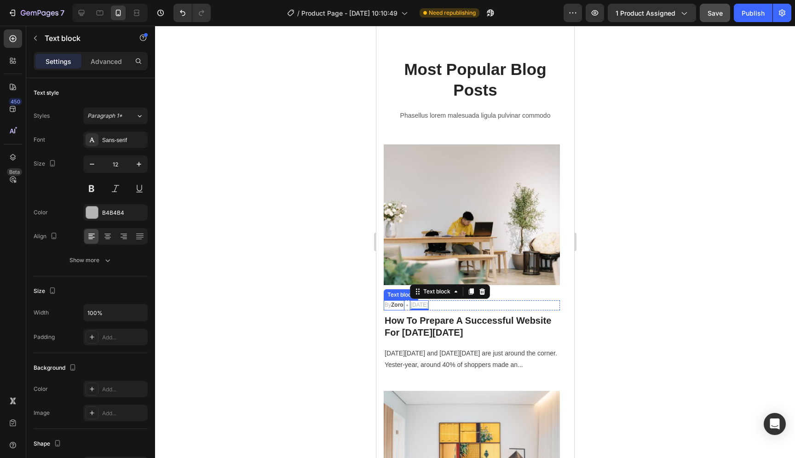
click at [403, 308] on strong "Zoro" at bounding box center [397, 305] width 12 height 6
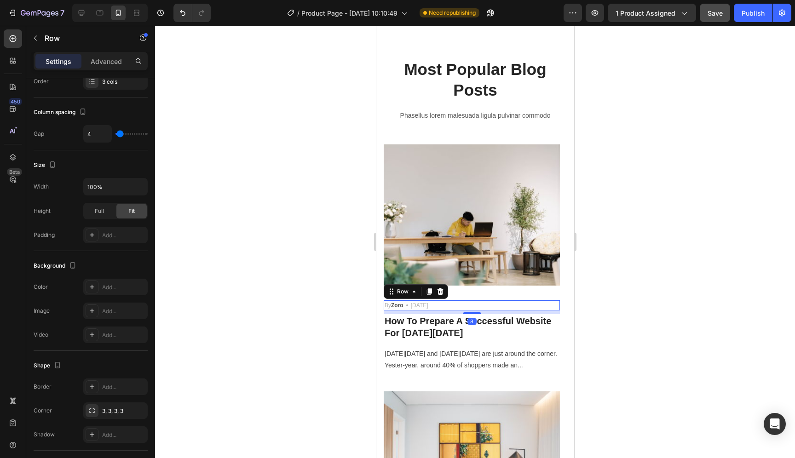
click at [446, 306] on div "By Zoro Text block Icon May 29,2022 Text block Row 8" at bounding box center [471, 306] width 176 height 10
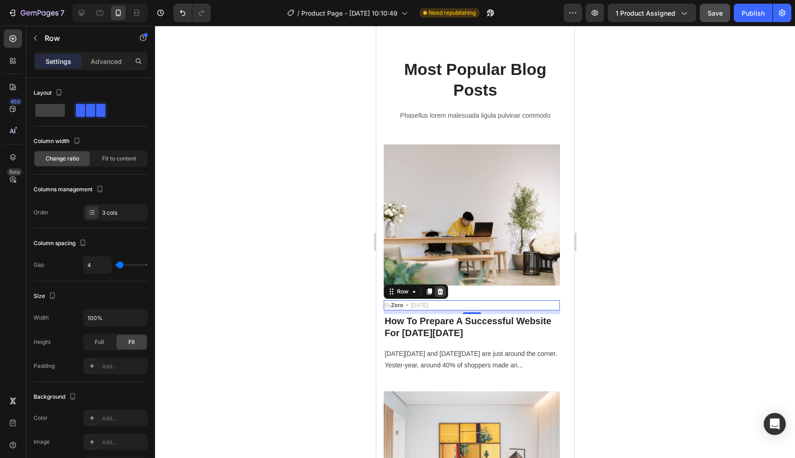
click at [442, 295] on icon at bounding box center [439, 291] width 7 height 7
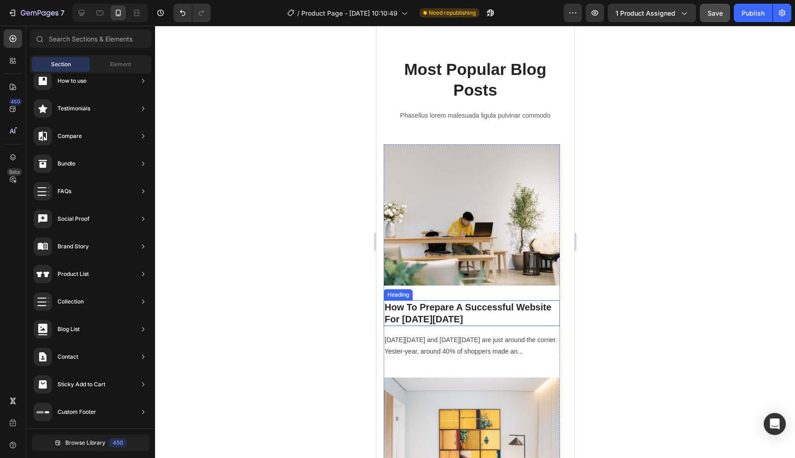
click at [453, 311] on p "How To Prepare A Successful Website For Black Friday" at bounding box center [471, 314] width 174 height 24
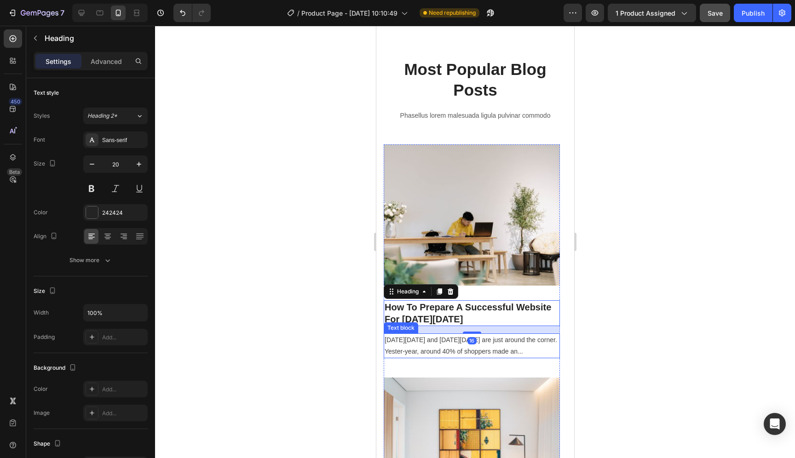
click at [527, 348] on p "Black Friday and Cyber Monday are just around the corner. Yester-year, around 4…" at bounding box center [471, 346] width 174 height 23
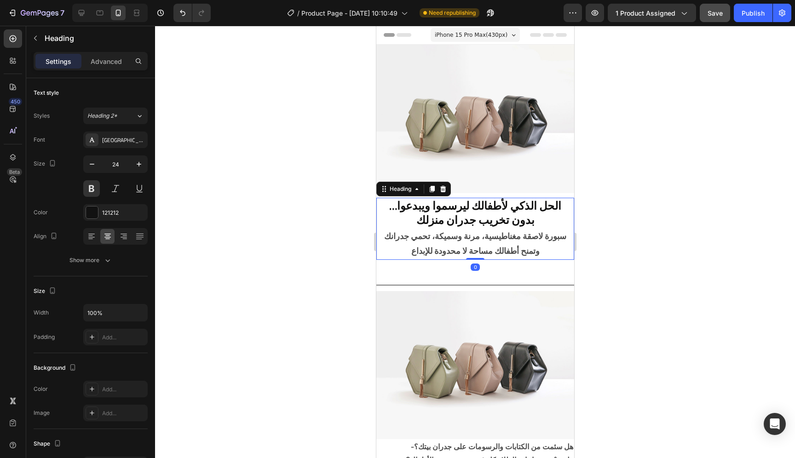
click at [509, 209] on h2 "الحل الذكي لأطفالك ليرسموا ويبدعوا… بدون تخريب جدران منزلك" at bounding box center [475, 213] width 198 height 30
click at [509, 209] on p "الحل الذكي لأطفالك ليرسموا ويبدعوا… بدون تخريب جدران منزلك" at bounding box center [475, 213] width 196 height 29
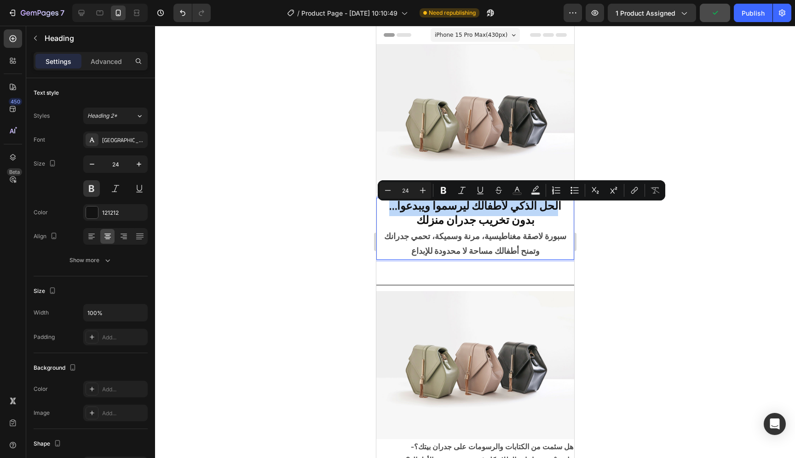
drag, startPoint x: 416, startPoint y: 216, endPoint x: 557, endPoint y: 203, distance: 141.5
click at [557, 203] on p "الحل الذكي لأطفالك ليرسموا ويبدعوا… بدون تخريب جدران منزلك" at bounding box center [475, 213] width 196 height 29
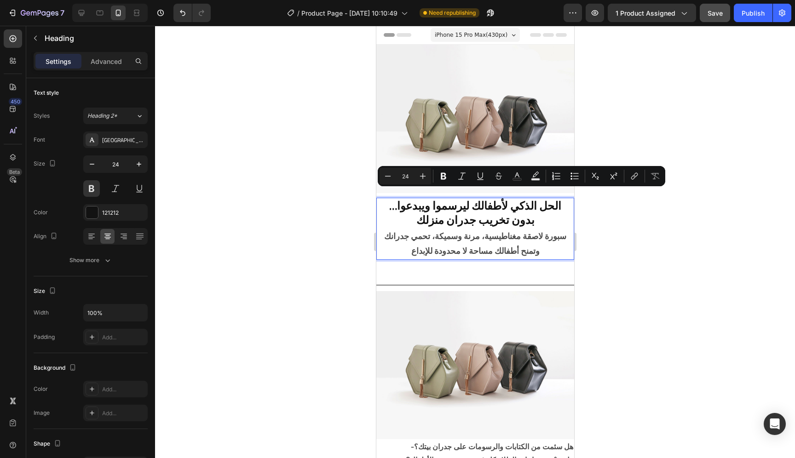
click at [499, 218] on p "الحل الذكي لأطفالك ليرسموا ويبدعوا… بدون تخريب جدران منزلك" at bounding box center [475, 213] width 196 height 29
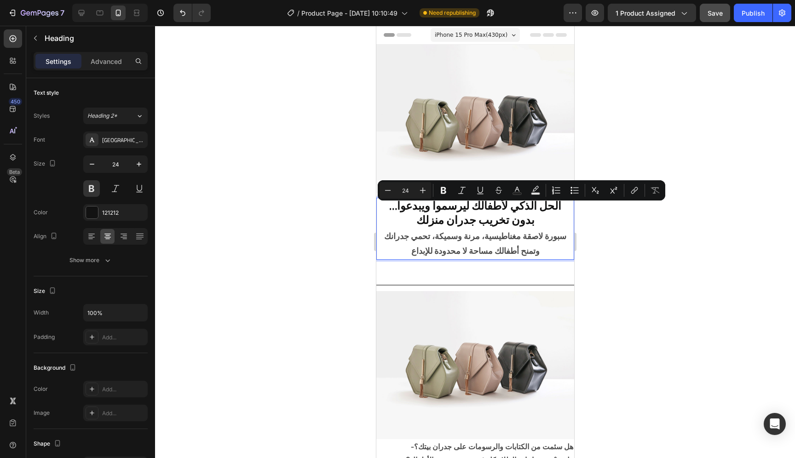
drag, startPoint x: 418, startPoint y: 220, endPoint x: 562, endPoint y: 203, distance: 145.1
click at [562, 203] on p "الحل الذكي لأطفالك ليرسموا ويبدعوا… بدون تخريب جدران منزلك" at bounding box center [475, 213] width 196 height 29
click at [561, 203] on p "الحل الذكي لأطفالك ليرسموا ويبدعوا… بدون تخريب جدران منزلك" at bounding box center [475, 213] width 196 height 29
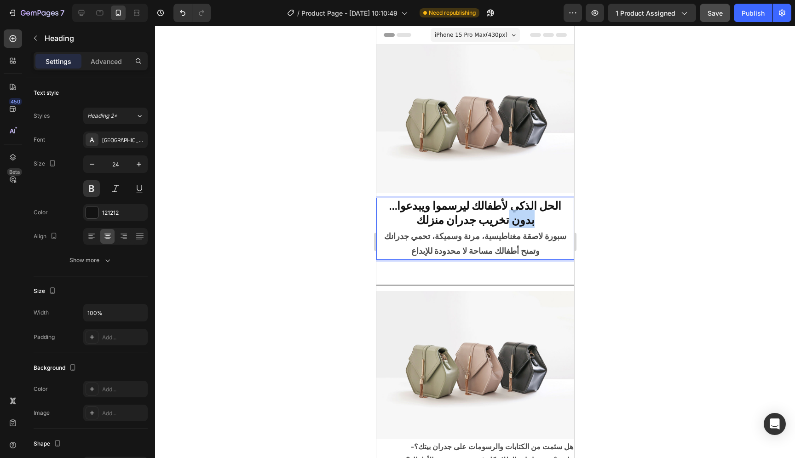
drag, startPoint x: 560, startPoint y: 203, endPoint x: 499, endPoint y: 223, distance: 63.9
click at [499, 223] on div "الحل الذكي لأطفالك ليرسموا ويبدعوا… بدون تخريب جدران منزلك Heading 0 سبورة لاصق…" at bounding box center [475, 229] width 198 height 62
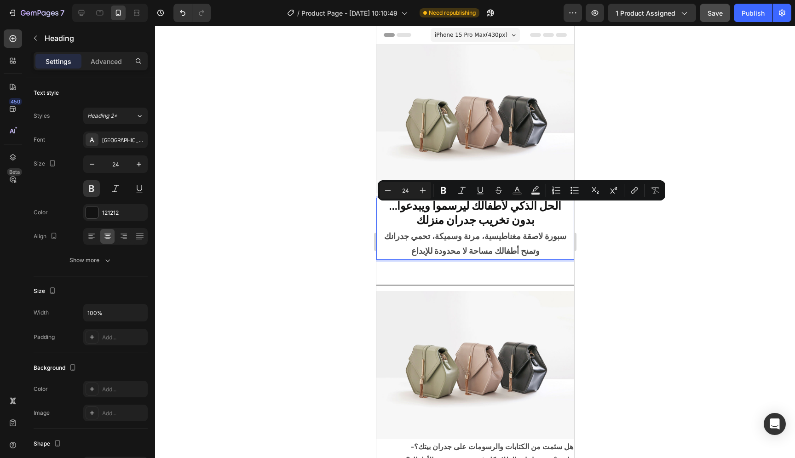
click at [497, 220] on p "الحل الذكي لأطفالك ليرسموا ويبدعوا… بدون تخريب جدران منزلك" at bounding box center [475, 213] width 196 height 29
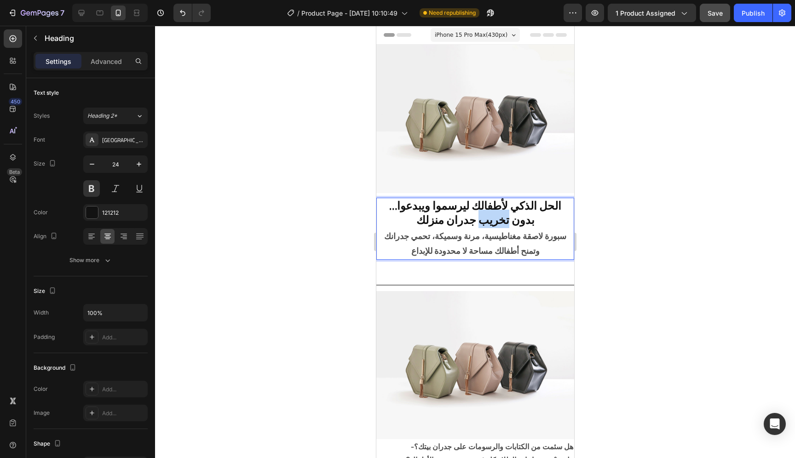
click at [497, 220] on p "الحل الذكي لأطفالك ليرسموا ويبدعوا… بدون تخريب جدران منزلك" at bounding box center [475, 213] width 196 height 29
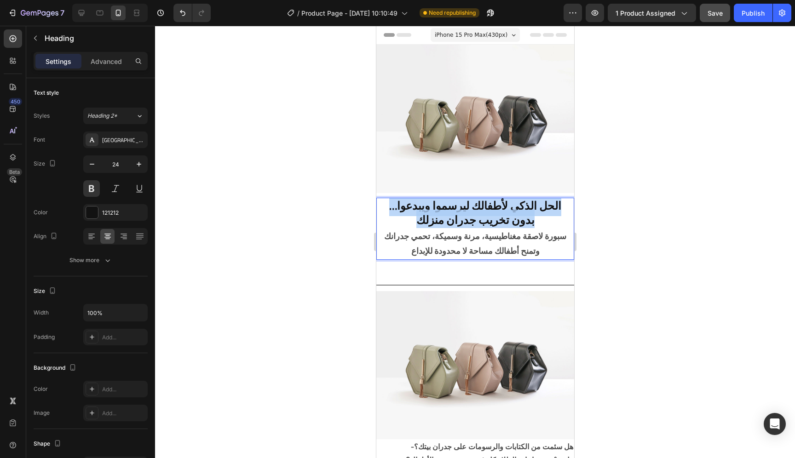
click at [497, 220] on p "الحل الذكي لأطفالك ليرسموا ويبدعوا… بدون تخريب جدران منزلك" at bounding box center [475, 213] width 196 height 29
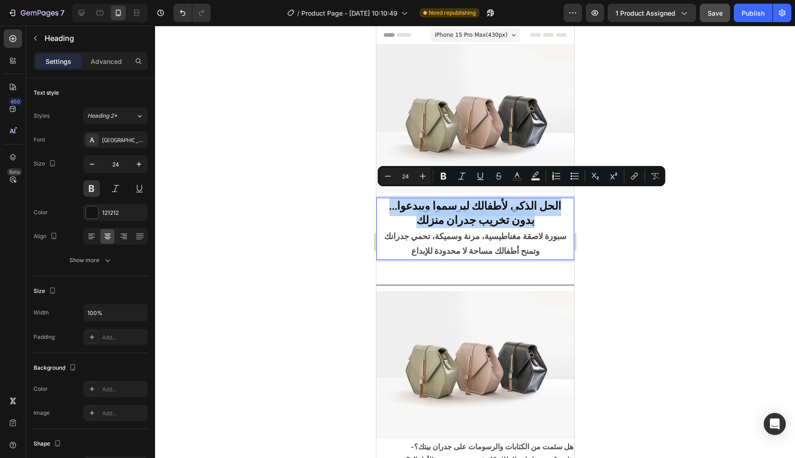
copy p "الحل الذكي لأطفالك ليرسموا ويبدعوا… بدون تخريب جدران منزلك"
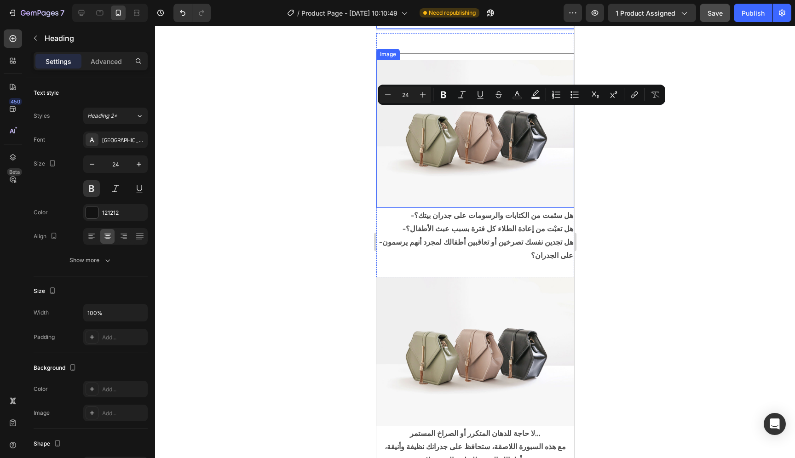
type input "16"
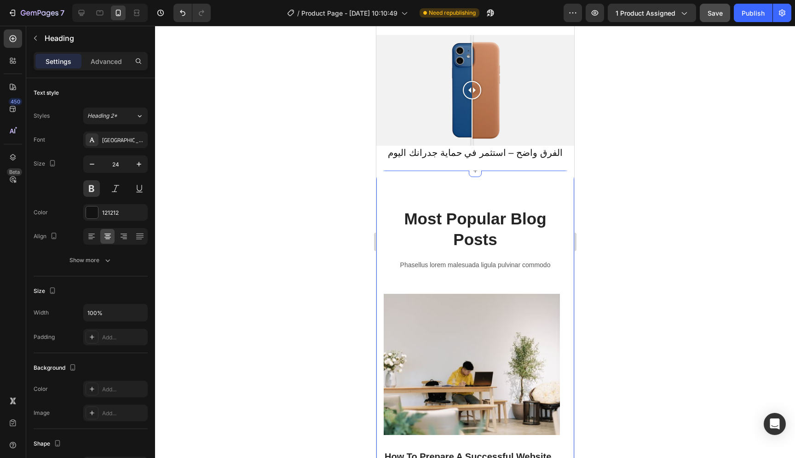
scroll to position [736, 0]
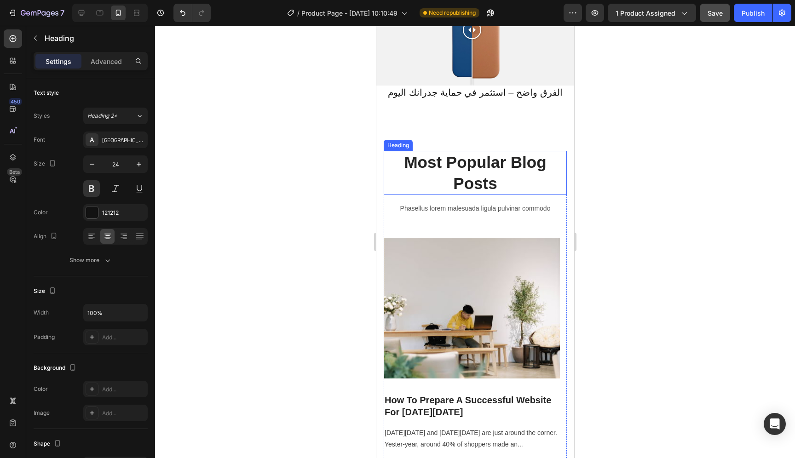
click at [478, 173] on p "Most Popular Blog Posts" at bounding box center [474, 173] width 181 height 42
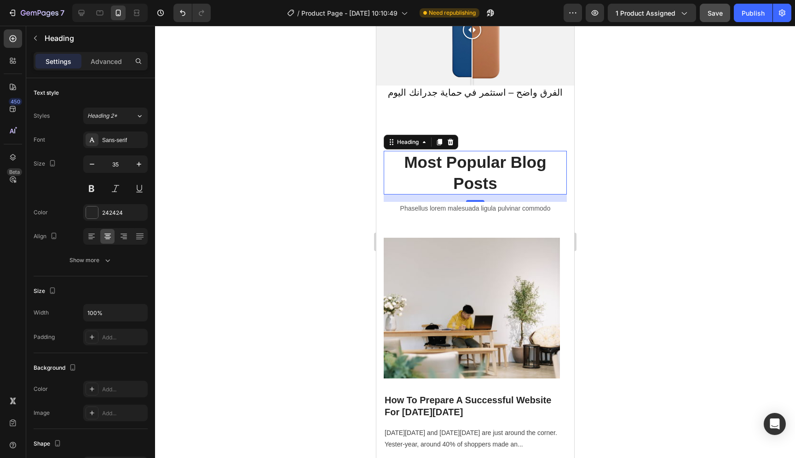
click at [503, 187] on p "Most Popular Blog Posts" at bounding box center [474, 173] width 181 height 42
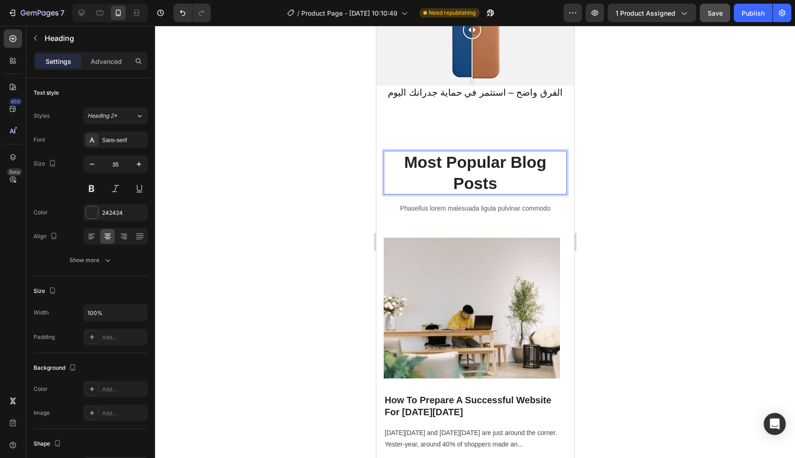
click at [500, 186] on p "Most Popular Blog Posts" at bounding box center [474, 173] width 181 height 42
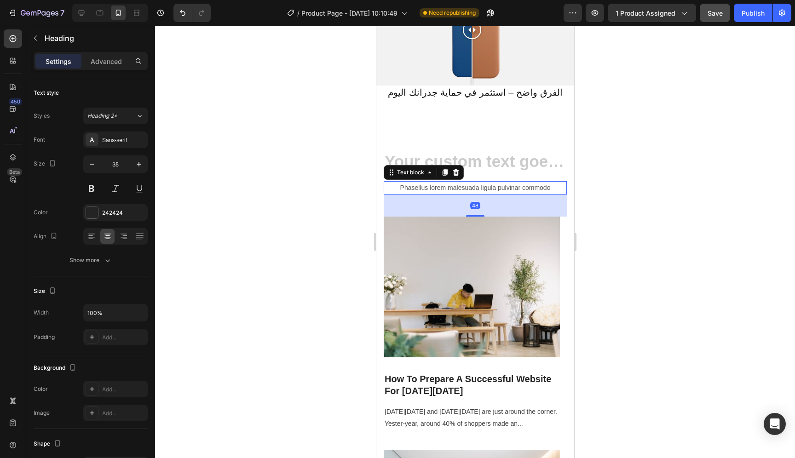
click at [493, 182] on p "Phasellus lorem malesuada ligula pulvinar commodo" at bounding box center [474, 188] width 181 height 12
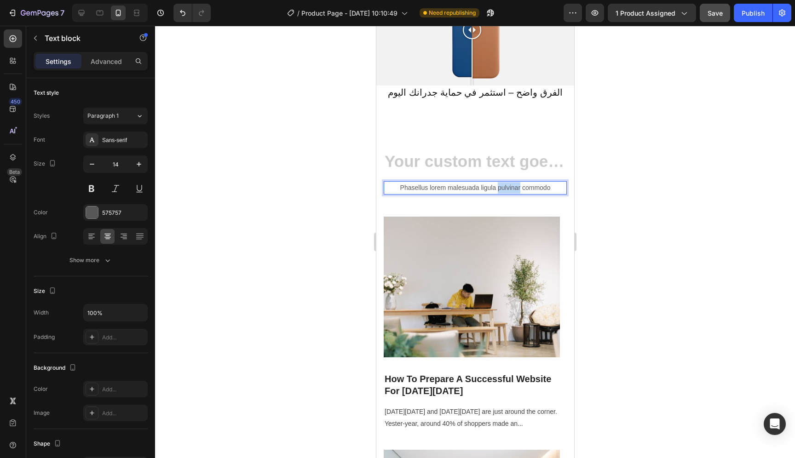
click at [493, 182] on p "Phasellus lorem malesuada ligula pulvinar commodo" at bounding box center [474, 188] width 181 height 12
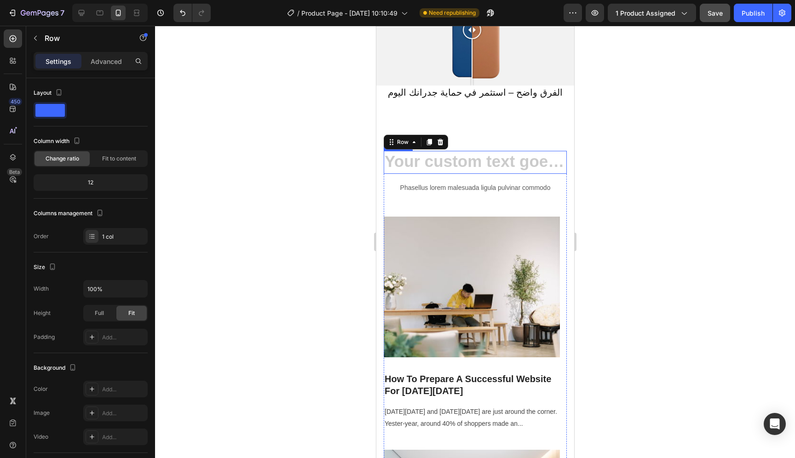
click at [532, 168] on h2 "Rich Text Editor. Editing area: main" at bounding box center [474, 162] width 183 height 23
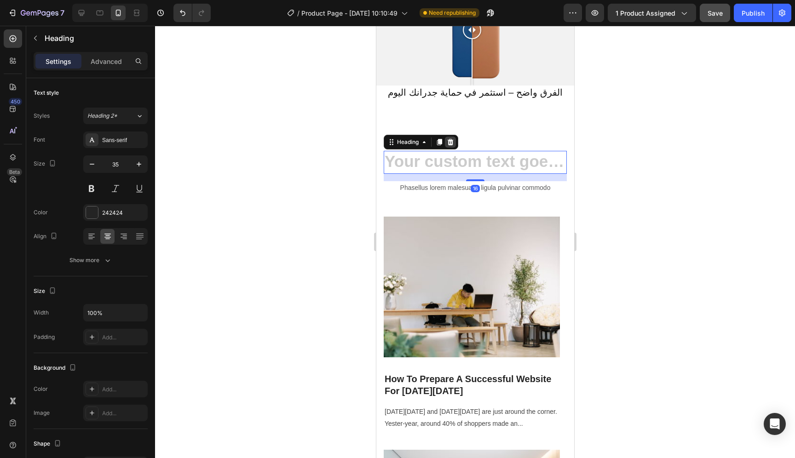
click at [453, 142] on div at bounding box center [450, 142] width 11 height 11
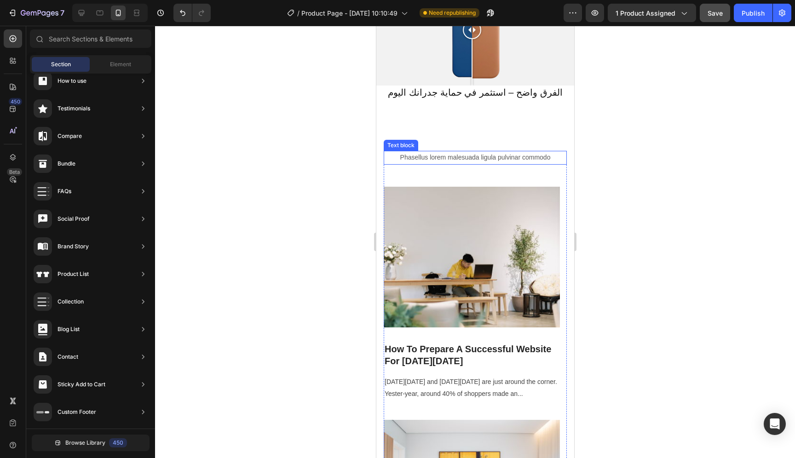
click at [486, 152] on p "Phasellus lorem malesuada ligula pulvinar commodo" at bounding box center [474, 158] width 181 height 12
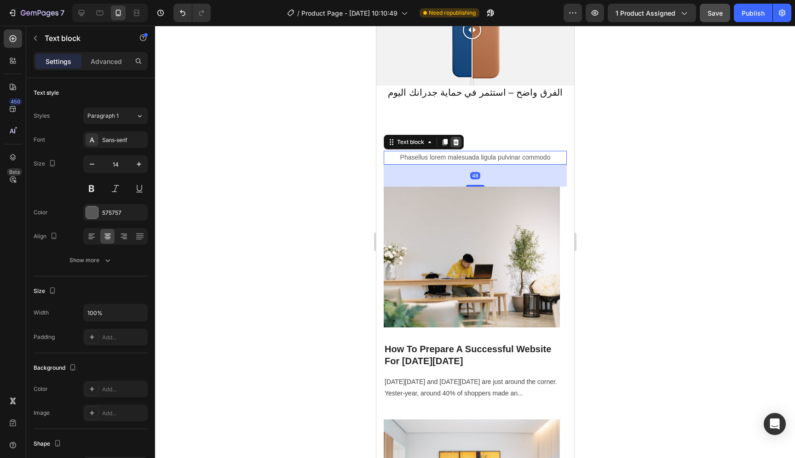
click at [458, 139] on icon at bounding box center [455, 142] width 7 height 7
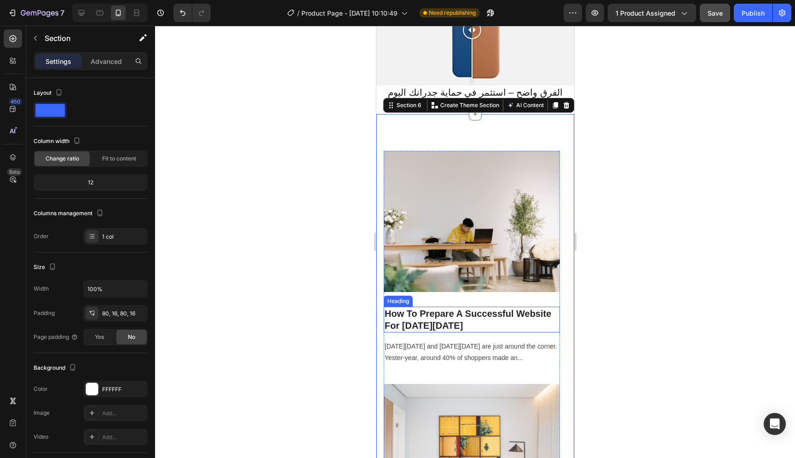
click at [502, 315] on p "How To Prepare A Successful Website For Black Friday" at bounding box center [471, 320] width 174 height 24
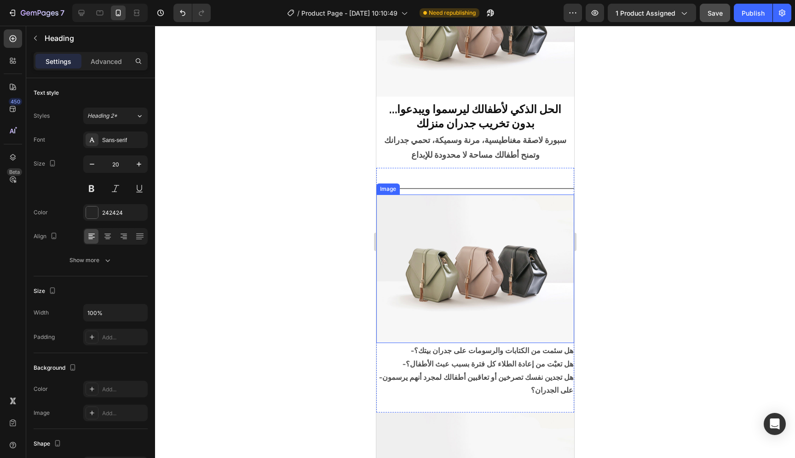
scroll to position [161, 0]
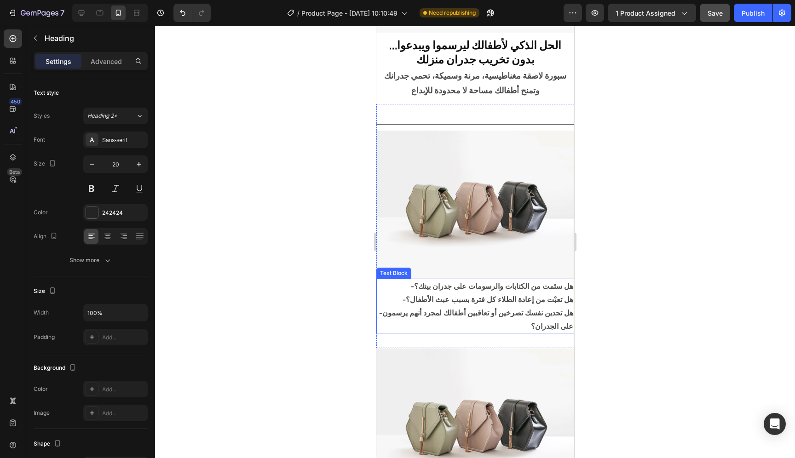
click at [499, 280] on p "-هل سئمت من الكتابات والرسومات على جدران بيتك؟" at bounding box center [475, 286] width 196 height 13
drag, startPoint x: 502, startPoint y: 318, endPoint x: 566, endPoint y: 279, distance: 75.4
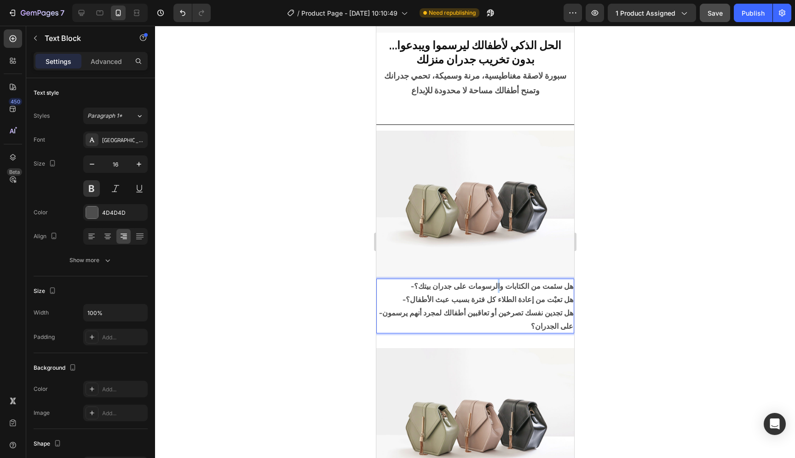
click at [566, 279] on div "-هل سئمت من الكتابات والرسومات على جدران بيتك؟ -هل تعبْت من إعادة الطلاء كل فتر…" at bounding box center [475, 306] width 198 height 55
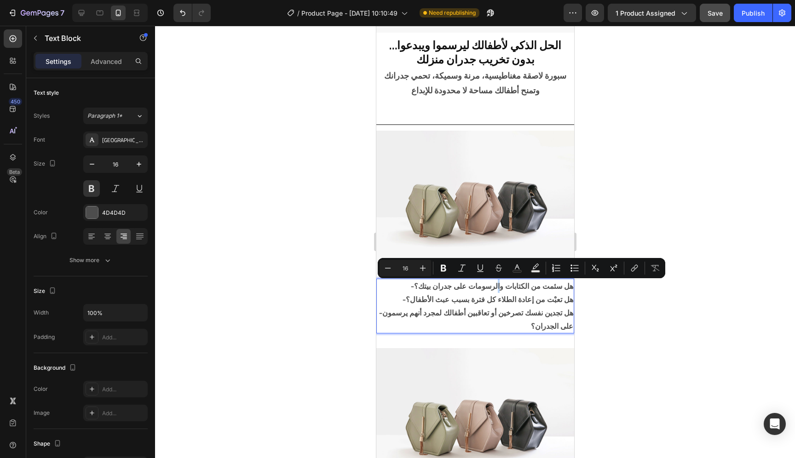
click at [493, 313] on p "-هل تجدين نفسك تصرخين أو تعاقبين أطفالك لمجرد أنهم يرسمون على الجدران؟" at bounding box center [475, 320] width 196 height 27
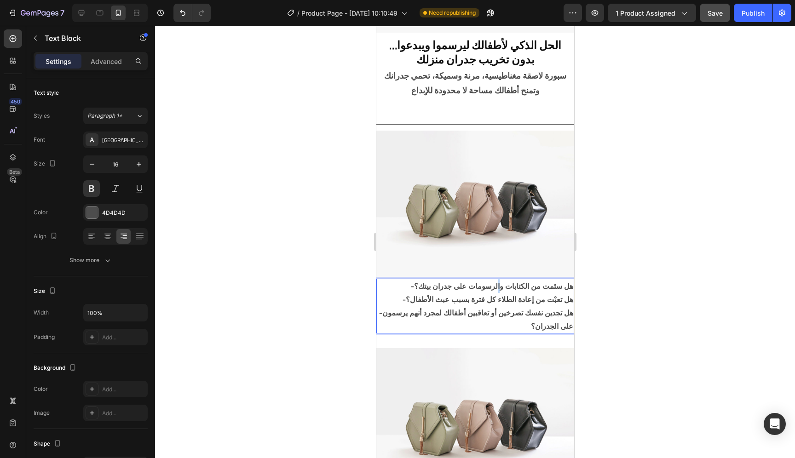
click at [529, 319] on p "-هل تجدين نفسك تصرخين أو تعاقبين أطفالك لمجرد أنهم يرسمون على الجدران؟" at bounding box center [475, 320] width 196 height 27
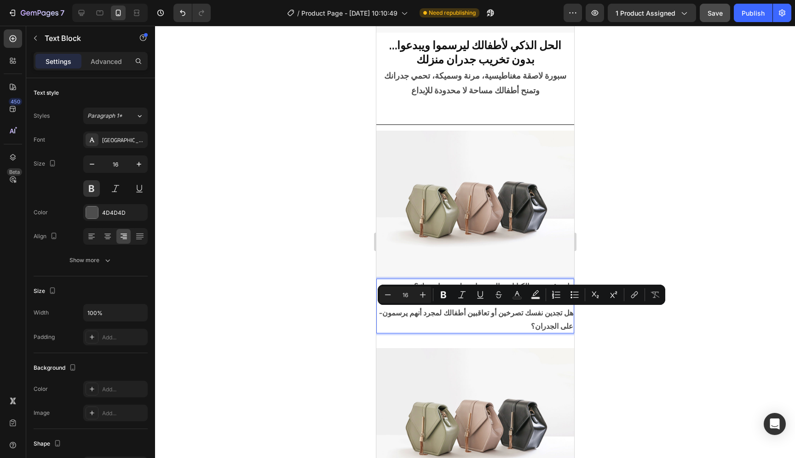
click at [497, 319] on p "-هل تجدين نفسك تصرخين أو تعاقبين أطفالك لمجرد أنهم يرسمون على الجدران؟" at bounding box center [475, 320] width 196 height 27
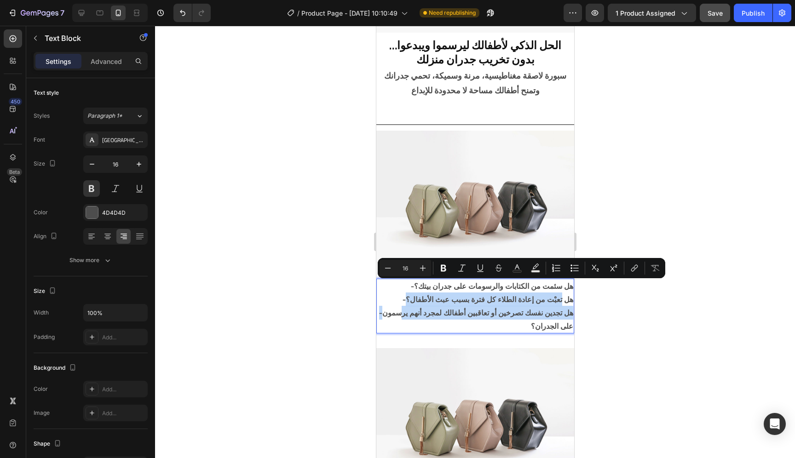
drag, startPoint x: 498, startPoint y: 319, endPoint x: 561, endPoint y: 291, distance: 69.1
click at [561, 291] on div "-هل سئمت من الكتابات والرسومات على جدران بيتك؟ -هل تعبْت من إعادة الطلاء كل فتر…" at bounding box center [475, 306] width 198 height 55
click at [557, 307] on p "-هل تجدين نفسك تصرخين أو تعاقبين أطفالك لمجرد أنهم يرسمون على الجدران؟" at bounding box center [475, 320] width 196 height 27
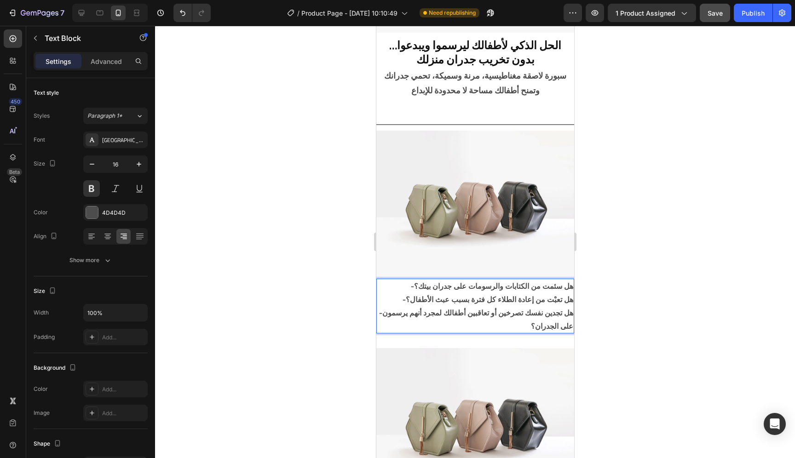
click at [562, 281] on p "-هل سئمت من الكتابات والرسومات على جدران بيتك؟" at bounding box center [475, 286] width 196 height 13
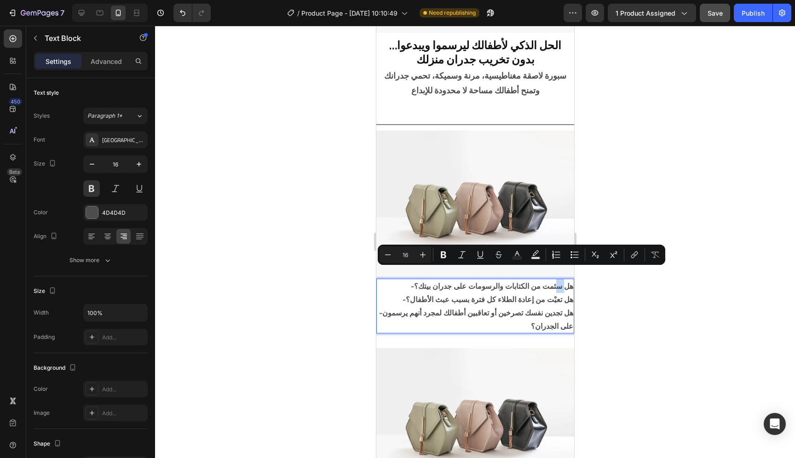
click at [562, 280] on p "-هل سئمت من الكتابات والرسومات على جدران بيتك؟" at bounding box center [475, 286] width 196 height 13
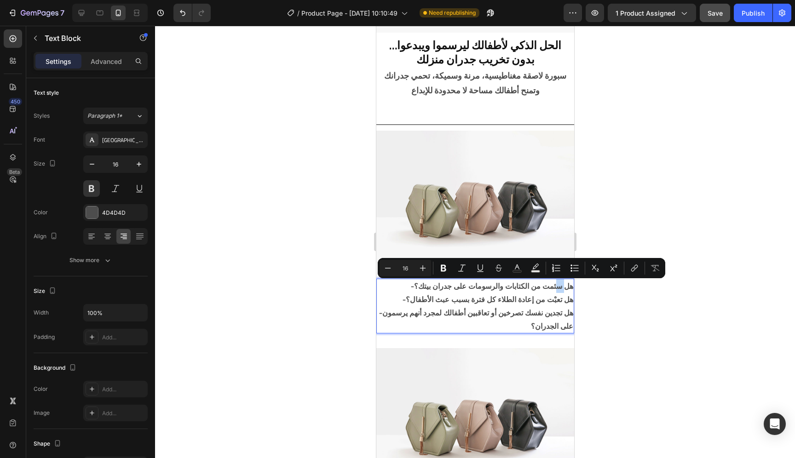
drag, startPoint x: 566, startPoint y: 277, endPoint x: 502, endPoint y: 319, distance: 76.7
click at [502, 320] on div "-هل سئمت من الكتابات والرسومات على جدران بيتك؟ -هل تعبْت من إعادة الطلاء كل فتر…" at bounding box center [475, 306] width 198 height 55
click at [500, 318] on p "-هل تجدين نفسك تصرخين أو تعاقبين أطفالك لمجرد أنهم يرسمون على الجدران؟" at bounding box center [475, 320] width 196 height 27
drag, startPoint x: 500, startPoint y: 318, endPoint x: 563, endPoint y: 279, distance: 74.2
click at [566, 279] on div "-هل سئمت من الكتابات والرسومات على جدران بيتك؟ -هل تعبْت من إعادة الطلاء كل فتر…" at bounding box center [475, 306] width 198 height 55
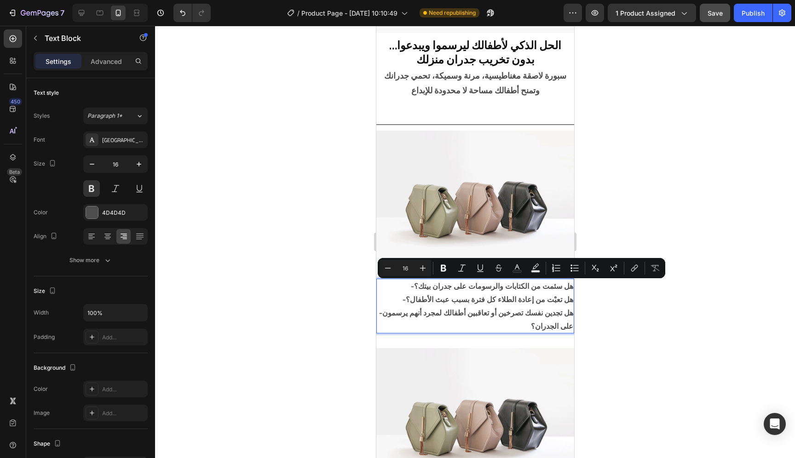
click at [521, 313] on p "-هل تجدين نفسك تصرخين أو تعاقبين أطفالك لمجرد أنهم يرسمون على الجدران؟" at bounding box center [475, 320] width 196 height 27
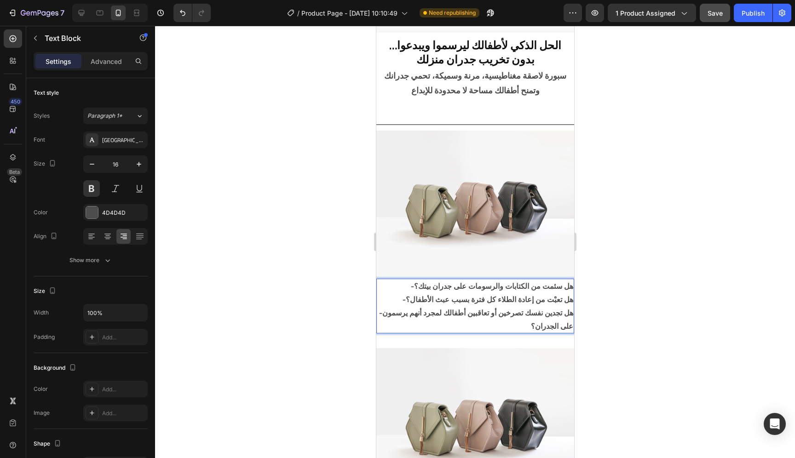
click at [519, 307] on p "-هل تجدين نفسك تصرخين أو تعاقبين أطفالك لمجرد أنهم يرسمون على الجدران؟" at bounding box center [475, 320] width 196 height 27
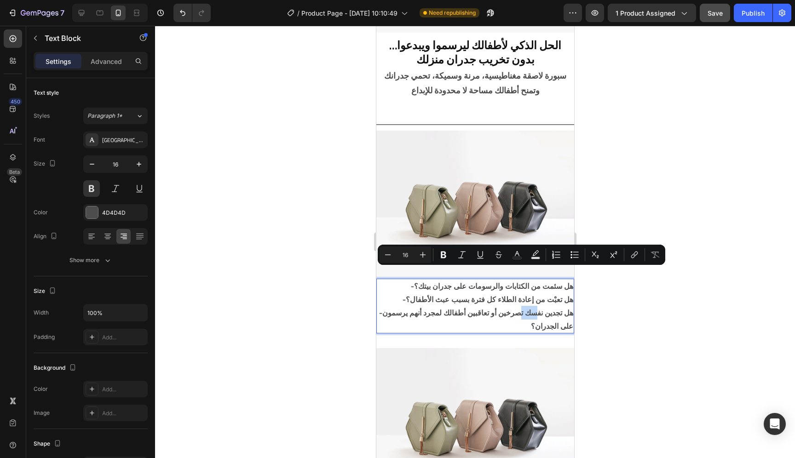
copy div "-هل سئمت من الكتابات والرسومات على جدران بيتك؟ -هل تعبْت من إعادة الطلاء كل فتر…"
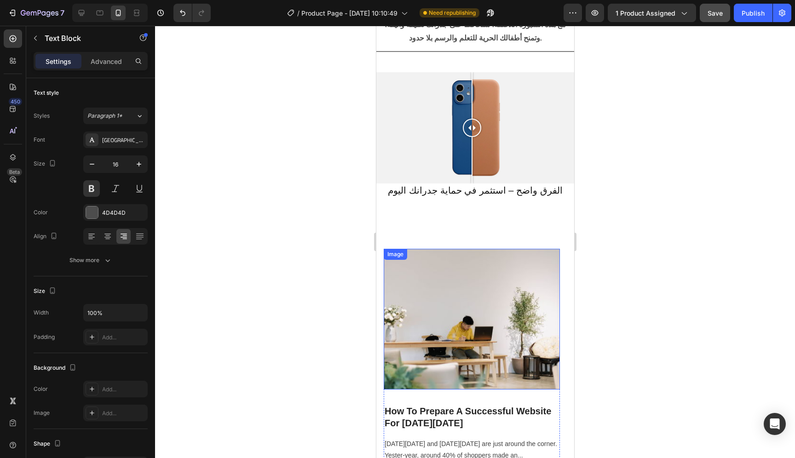
scroll to position [650, 0]
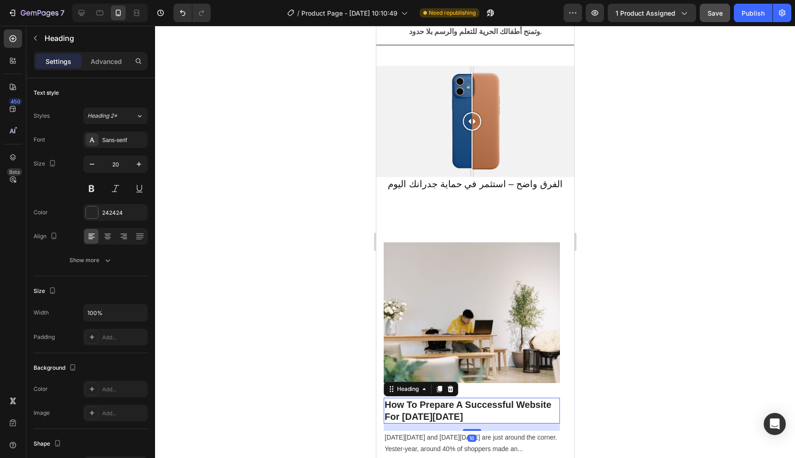
click at [497, 401] on p "How To Prepare A Successful Website For Black Friday" at bounding box center [471, 411] width 174 height 24
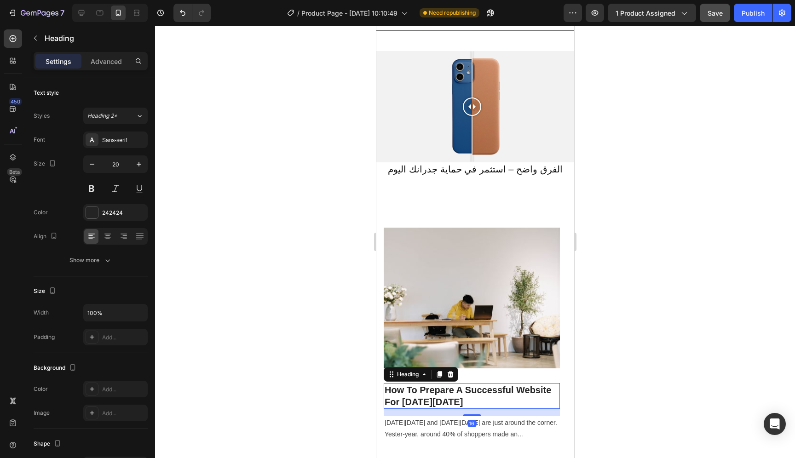
scroll to position [690, 0]
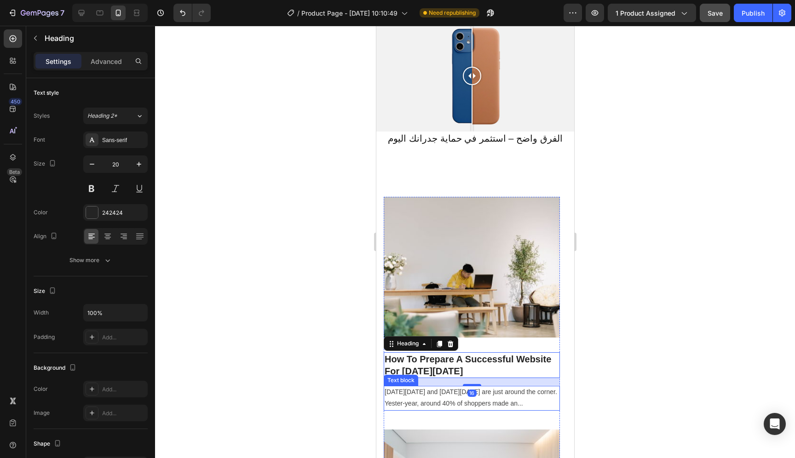
click at [503, 395] on p "Black Friday and Cyber Monday are just around the corner. Yester-year, around 4…" at bounding box center [471, 398] width 174 height 23
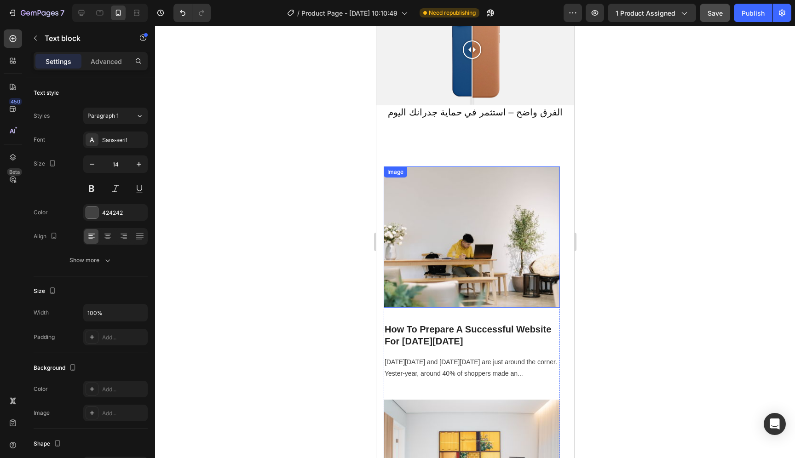
scroll to position [804, 0]
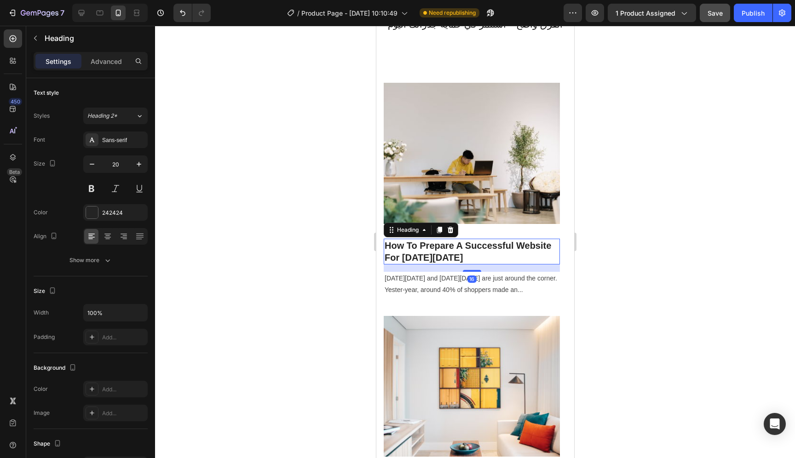
click at [457, 246] on p "How To Prepare A Successful Website For Black Friday" at bounding box center [471, 252] width 174 height 24
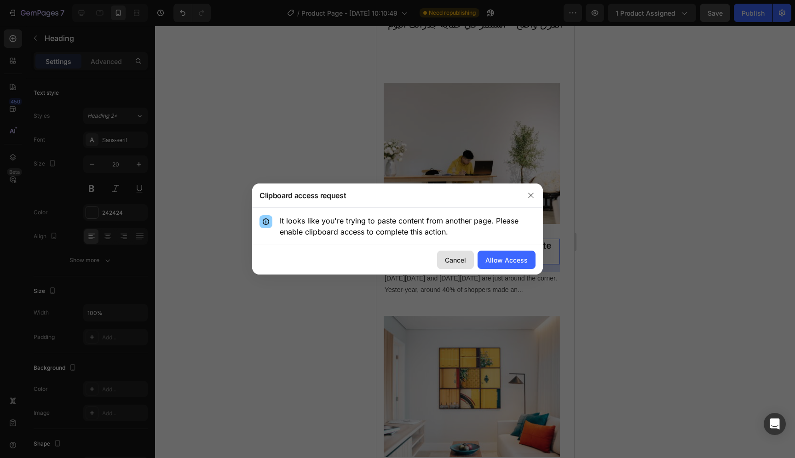
click at [459, 254] on button "Cancel" at bounding box center [455, 260] width 37 height 18
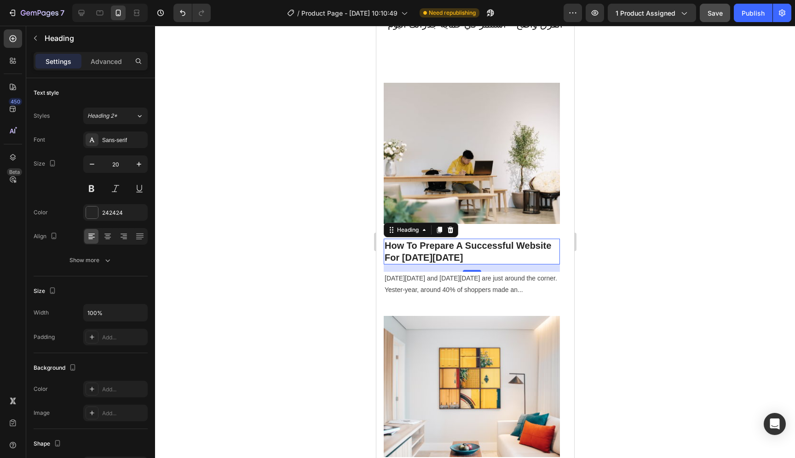
click at [458, 240] on p "How To Prepare A Successful Website For Black Friday" at bounding box center [471, 252] width 174 height 24
click at [456, 241] on p "How To Prepare A Successful Website For Black Friday" at bounding box center [471, 252] width 174 height 24
click at [437, 250] on p "How To Prepare A Successful Website For Black Friday" at bounding box center [471, 252] width 174 height 24
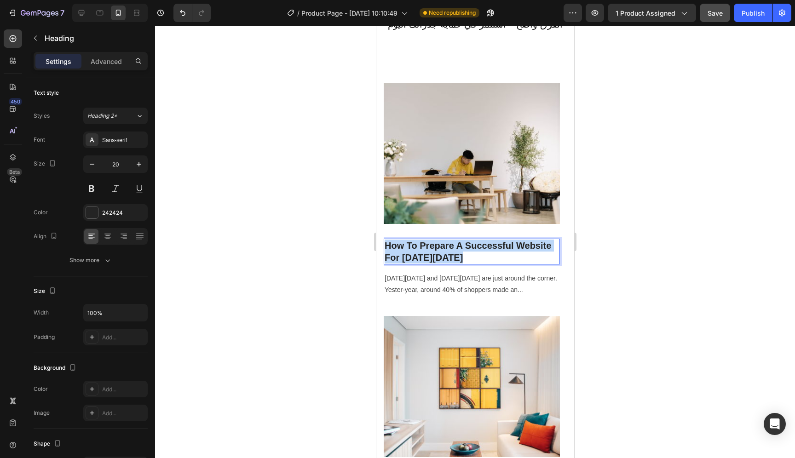
click at [437, 250] on p "How To Prepare A Successful Website For Black Friday" at bounding box center [471, 252] width 174 height 24
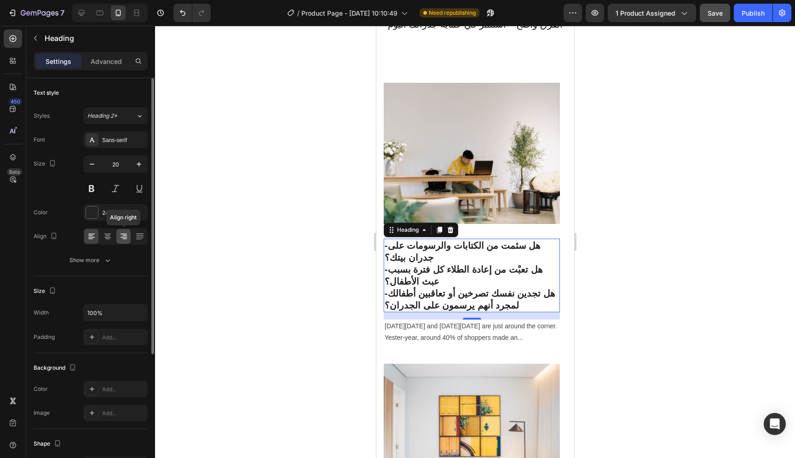
click at [118, 236] on div at bounding box center [123, 236] width 14 height 15
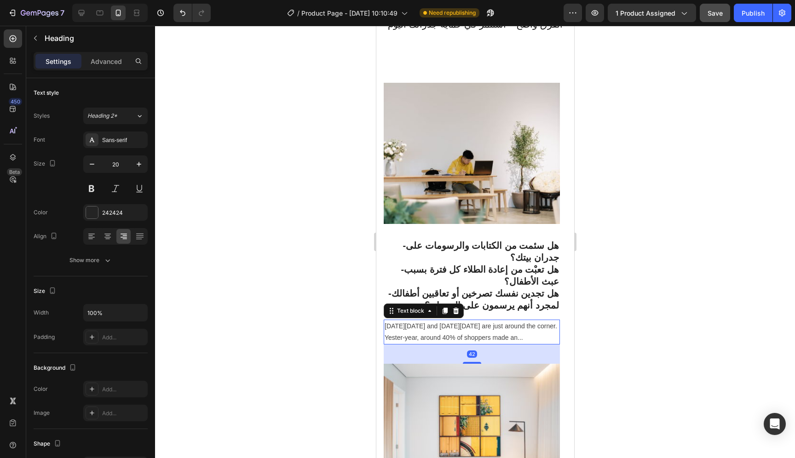
click at [514, 321] on p "Black Friday and Cyber Monday are just around the corner. Yester-year, around 4…" at bounding box center [471, 332] width 174 height 23
click at [457, 308] on icon at bounding box center [456, 311] width 6 height 6
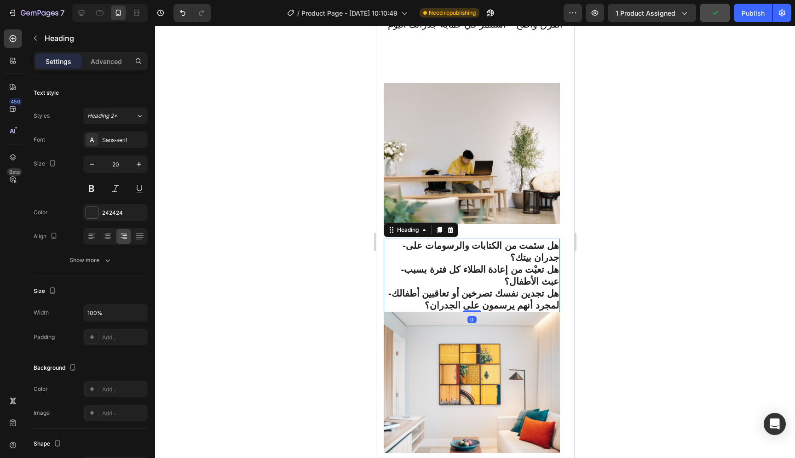
click at [489, 274] on p "-هل سئمت من الكتابات والرسومات على جدران بيتك؟ -هل تعبْت من إعادة الطلاء كل فتر…" at bounding box center [471, 276] width 174 height 72
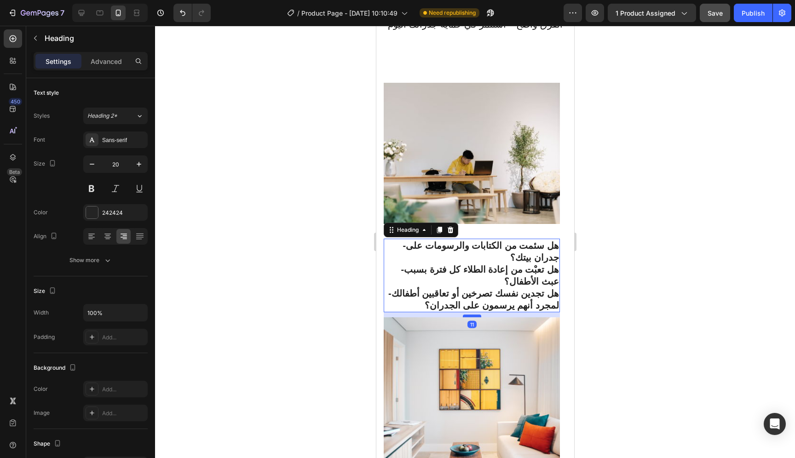
drag, startPoint x: 476, startPoint y: 283, endPoint x: 477, endPoint y: 288, distance: 5.1
click at [477, 315] on div at bounding box center [472, 316] width 18 height 3
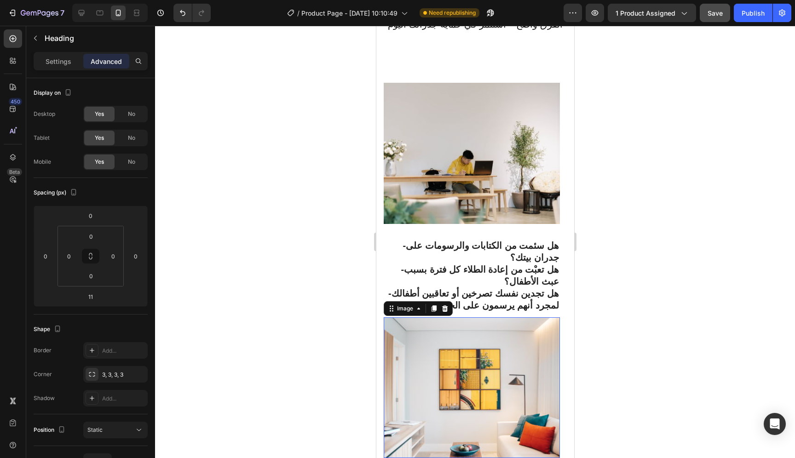
click at [555, 318] on img at bounding box center [471, 388] width 176 height 141
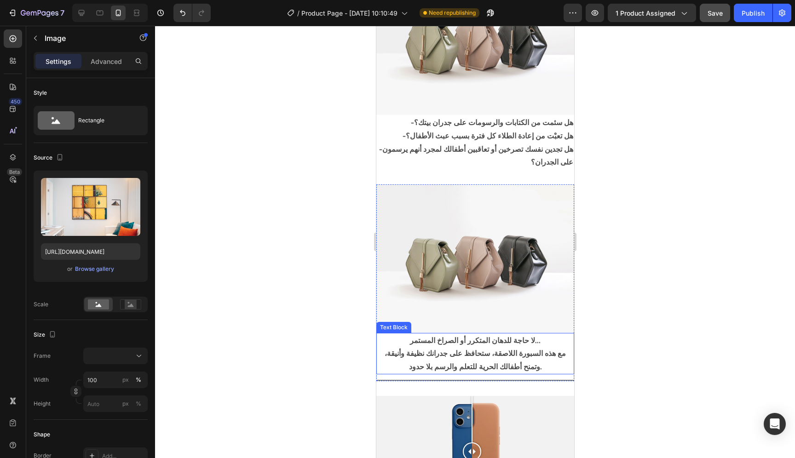
scroll to position [321, 0]
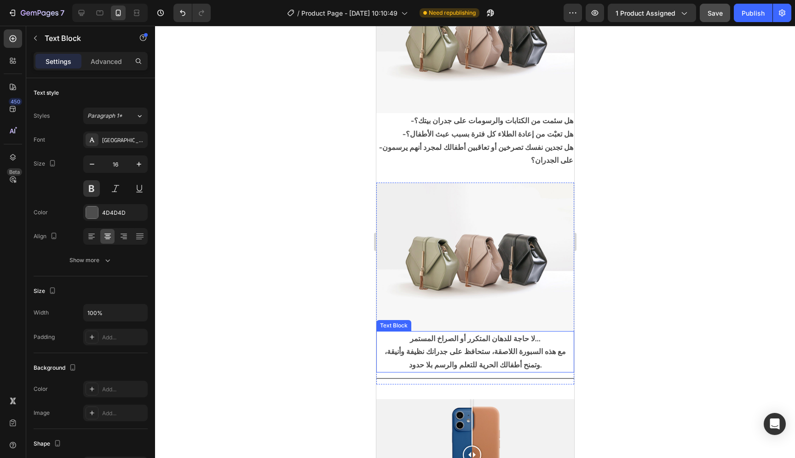
click at [518, 354] on p "مع هذه السبورة اللاصقة، ستحافظ على جدرانك نظيفة وأنيقة، وتمنح أطفالك الحرية للت…" at bounding box center [475, 358] width 196 height 27
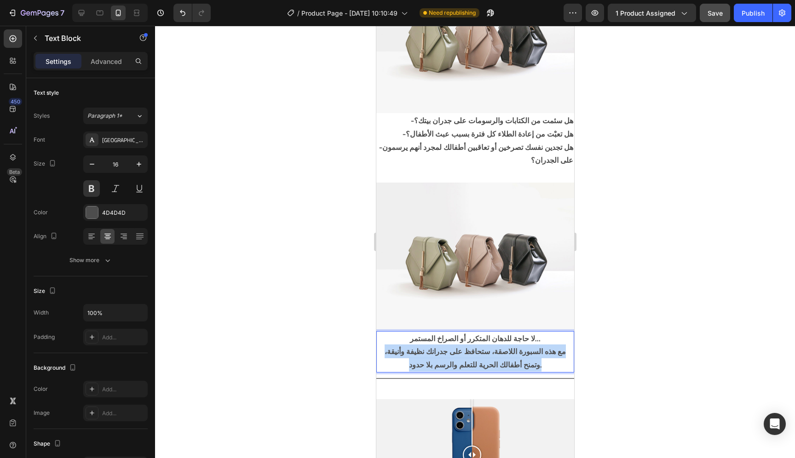
click at [518, 354] on p "مع هذه السبورة اللاصقة، ستحافظ على جدرانك نظيفة وأنيقة، وتمنح أطفالك الحرية للت…" at bounding box center [475, 358] width 196 height 27
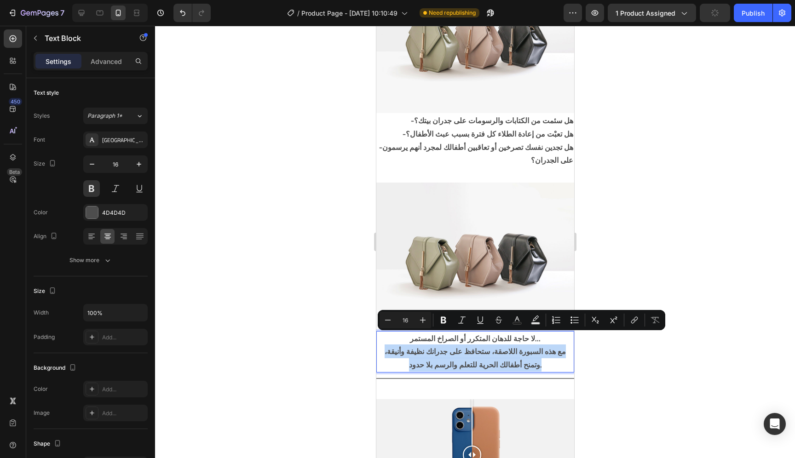
click at [518, 354] on p "مع هذه السبورة اللاصقة، ستحافظ على جدرانك نظيفة وأنيقة، وتمنح أطفالك الحرية للت…" at bounding box center [475, 358] width 196 height 27
click at [520, 349] on p "مع هذه السبورة اللاصقة، ستحافظ على جدرانك نظيفة وأنيقة، وتمنح أطفالك الحرية للت…" at bounding box center [475, 358] width 196 height 27
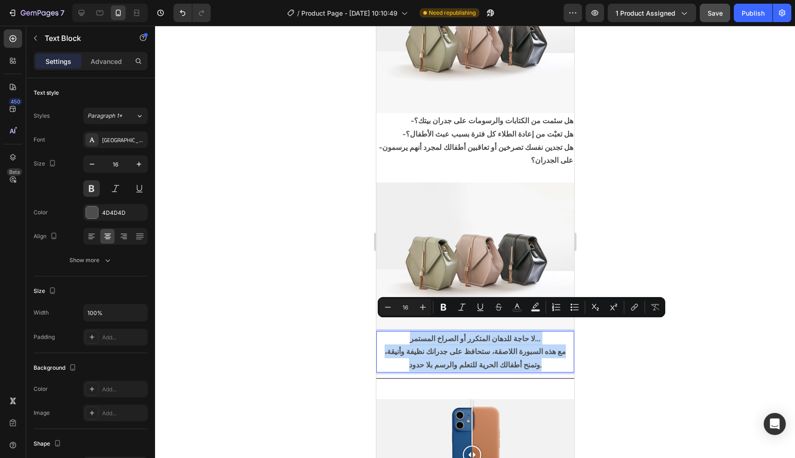
copy div "لا حاجة للدهان المتكرر أو الصراخ المستمر… مع هذه السبورة اللاصقة، ستحافظ على جد…"
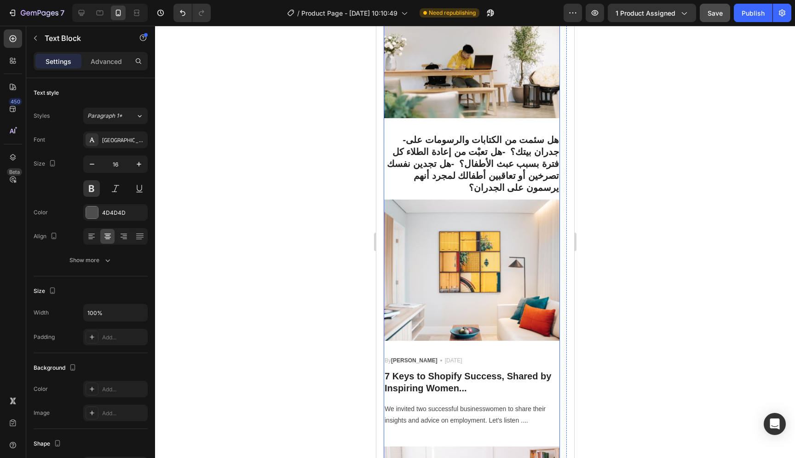
scroll to position [877, 0]
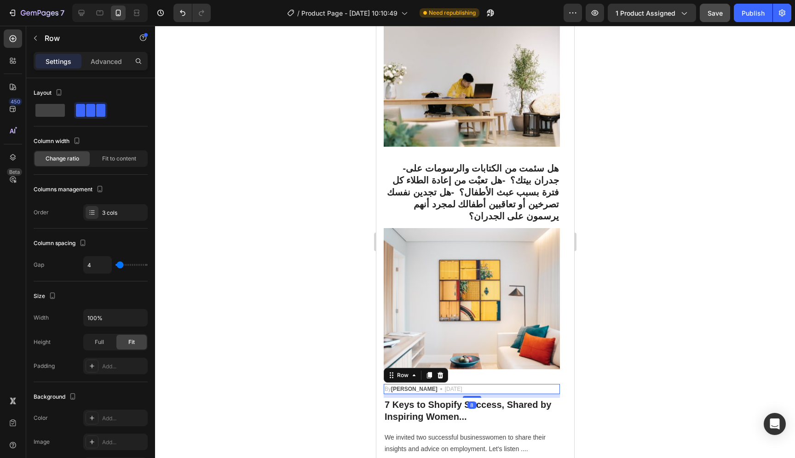
click at [448, 384] on div "By Robin Text block Icon May 29,2022 Text block Row 8" at bounding box center [471, 389] width 176 height 10
click at [441, 372] on icon at bounding box center [439, 375] width 7 height 7
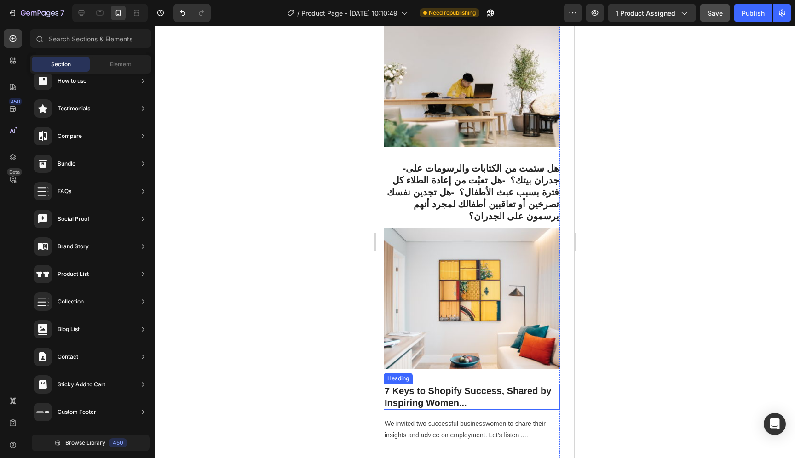
click at [451, 385] on p "7 Keys to Shopify Success, Shared by Inspiring Women..." at bounding box center [471, 397] width 174 height 24
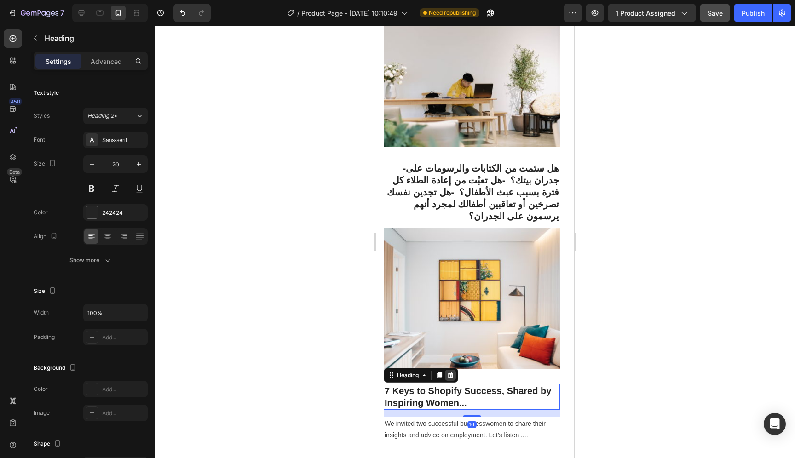
click at [451, 372] on icon at bounding box center [450, 375] width 6 height 6
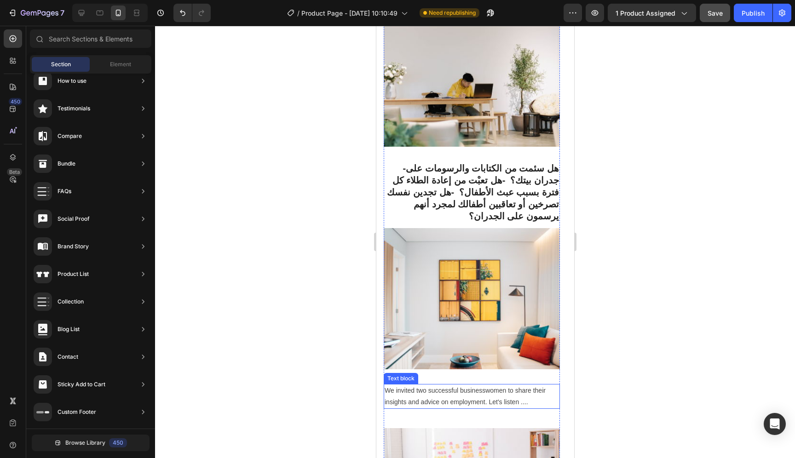
click at [462, 386] on p "We invited two successful businesswomen to share their insights and advice on e…" at bounding box center [471, 396] width 174 height 23
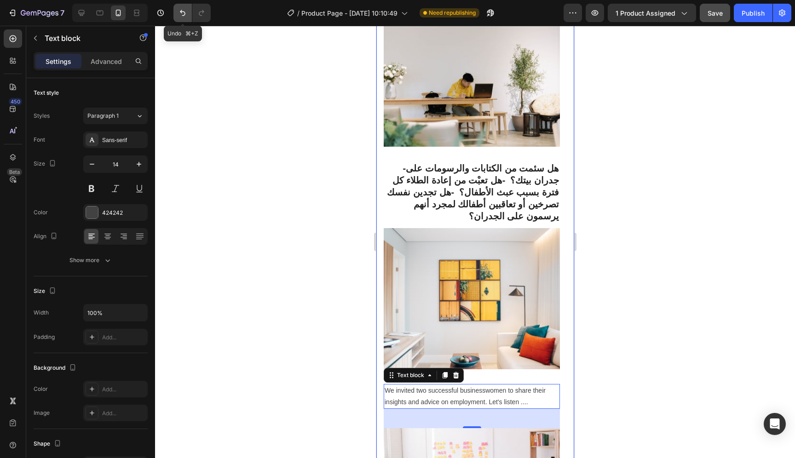
click at [184, 13] on icon "Undo/Redo" at bounding box center [182, 12] width 9 height 9
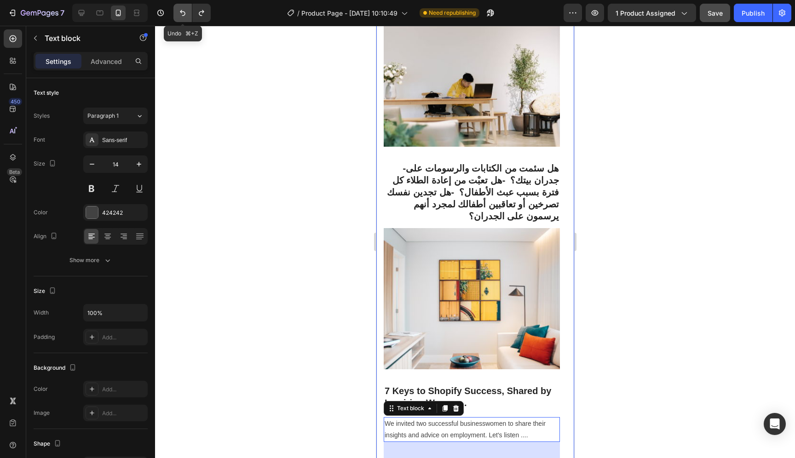
click at [184, 13] on icon "Undo/Redo" at bounding box center [182, 12] width 9 height 9
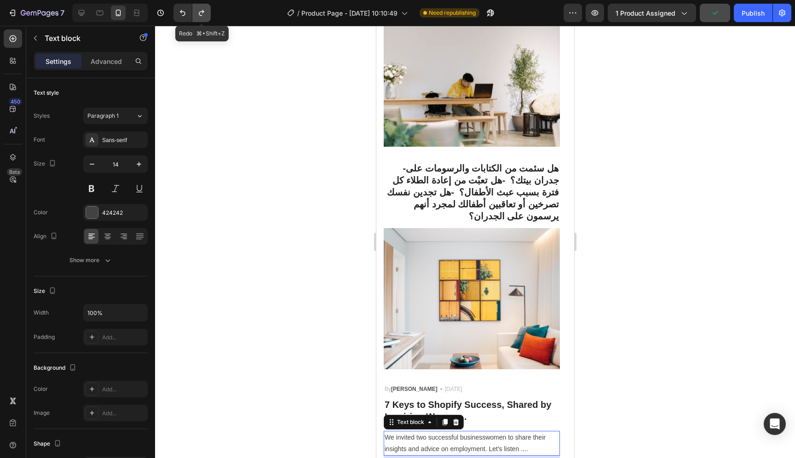
click at [196, 14] on button "Undo/Redo" at bounding box center [201, 13] width 18 height 18
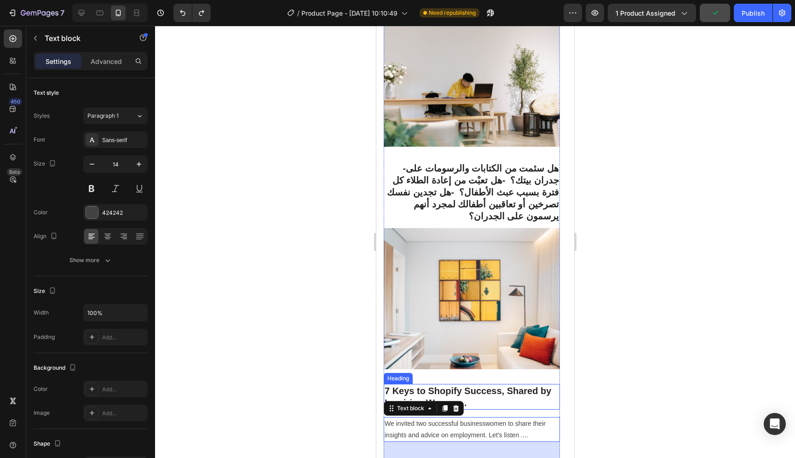
click at [471, 385] on p "7 Keys to Shopify Success, Shared by Inspiring Women..." at bounding box center [471, 397] width 174 height 24
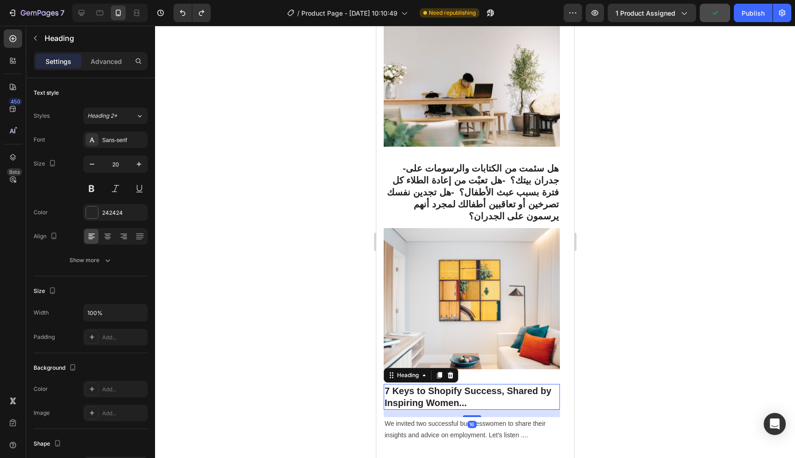
click at [471, 385] on p "7 Keys to Shopify Success, Shared by Inspiring Women..." at bounding box center [471, 397] width 174 height 24
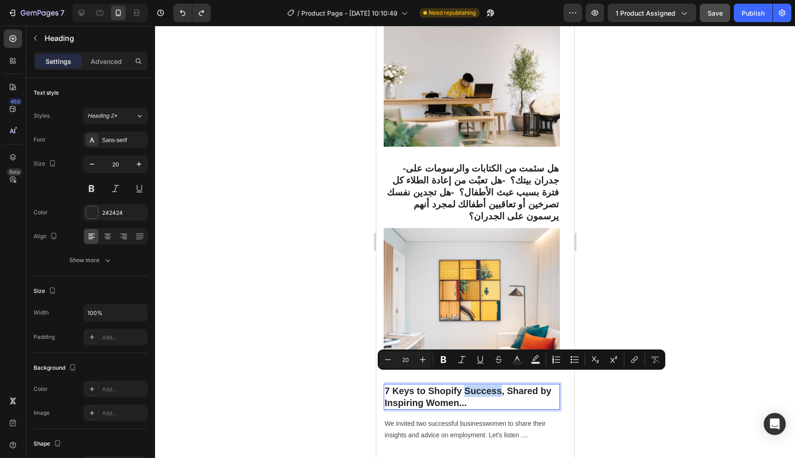
click at [471, 385] on p "7 Keys to Shopify Success, Shared by Inspiring Women..." at bounding box center [471, 397] width 174 height 24
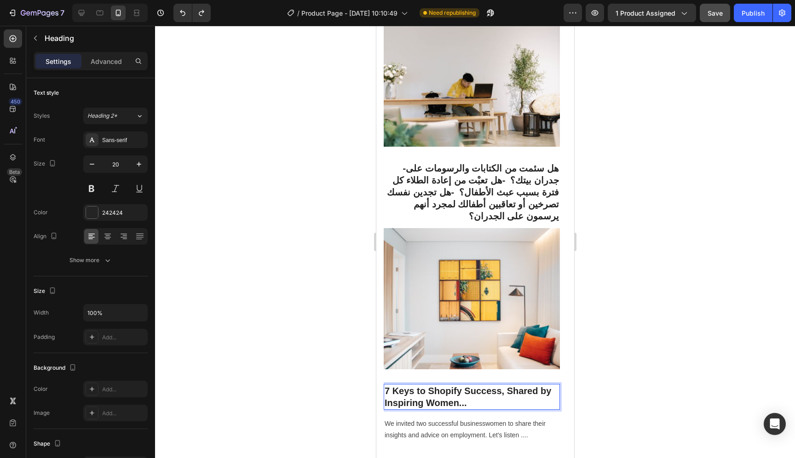
click at [471, 385] on p "7 Keys to Shopify Success, Shared by Inspiring Women..." at bounding box center [471, 397] width 174 height 24
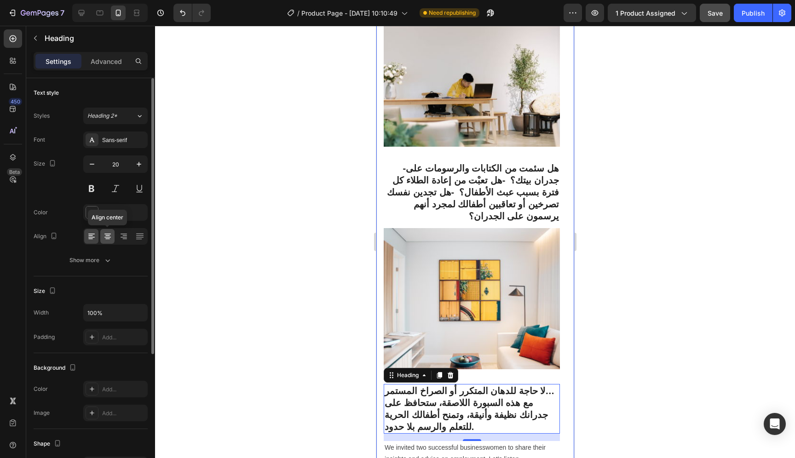
click at [110, 235] on icon at bounding box center [107, 236] width 9 height 9
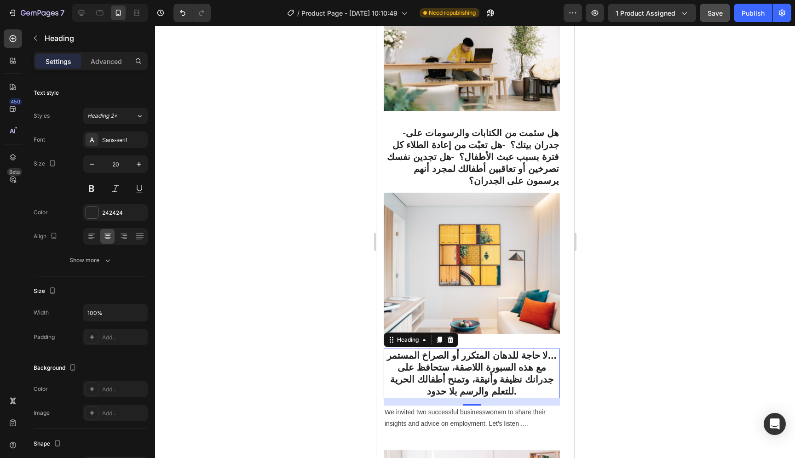
scroll to position [923, 0]
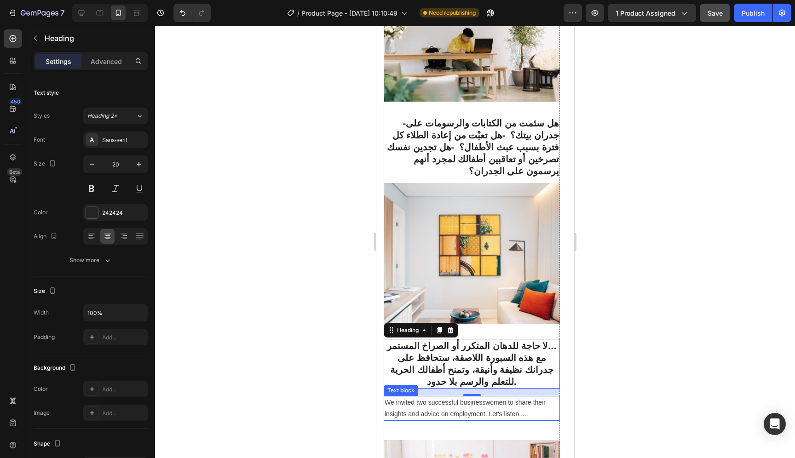
click at [508, 397] on p "We invited two successful businesswomen to share their insights and advice on e…" at bounding box center [471, 408] width 174 height 23
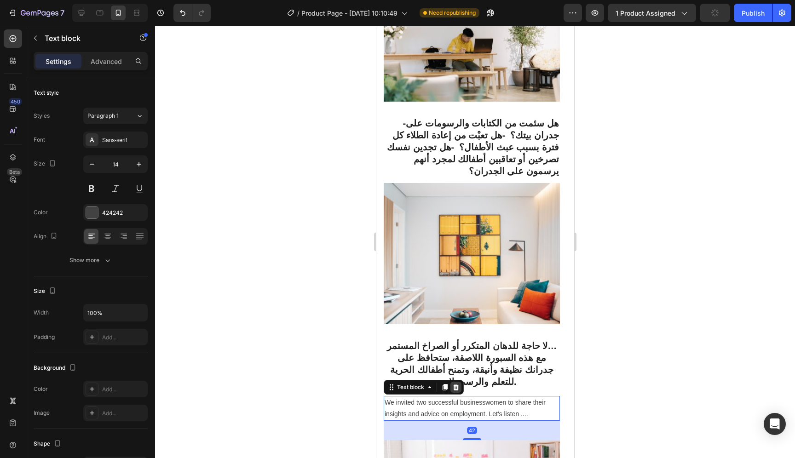
click at [456, 384] on icon at bounding box center [456, 387] width 6 height 6
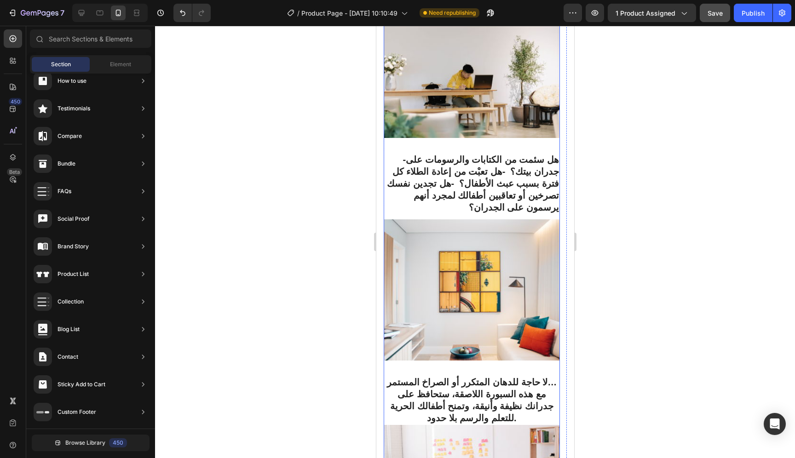
scroll to position [1082, 0]
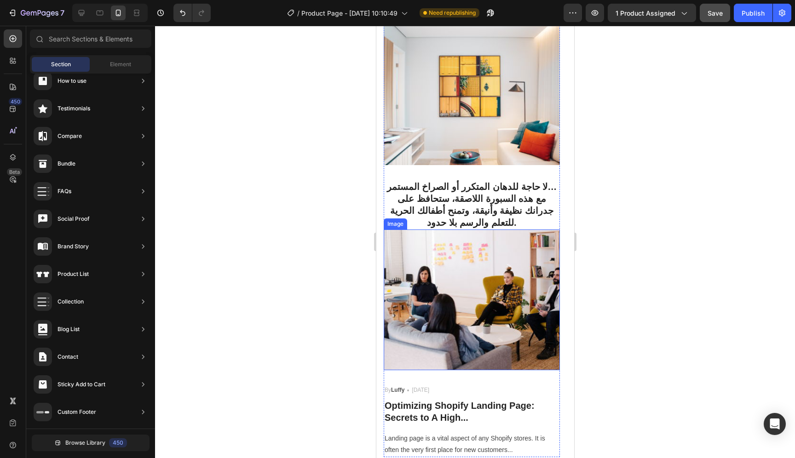
click at [475, 333] on img at bounding box center [471, 300] width 176 height 141
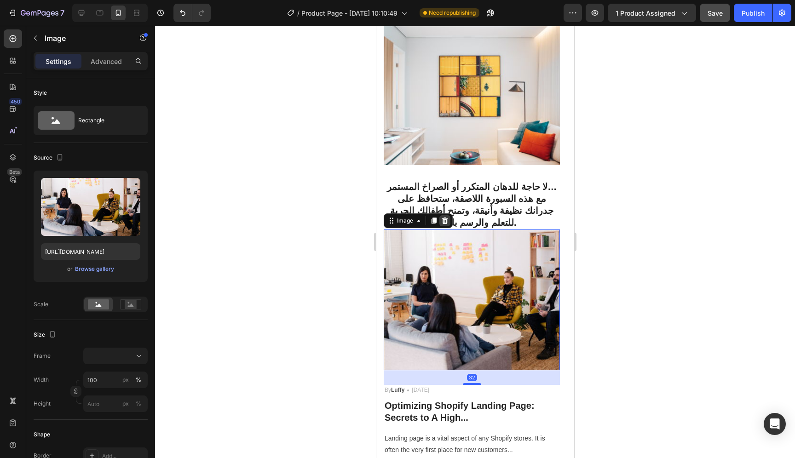
click at [447, 218] on icon at bounding box center [445, 221] width 6 height 6
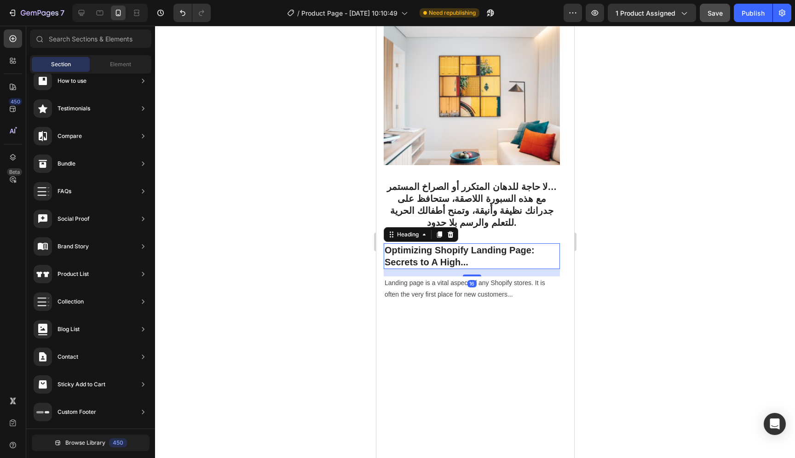
click at [452, 244] on h3 "Optimizing Shopify Landing Page: Secrets to A High..." at bounding box center [471, 257] width 176 height 26
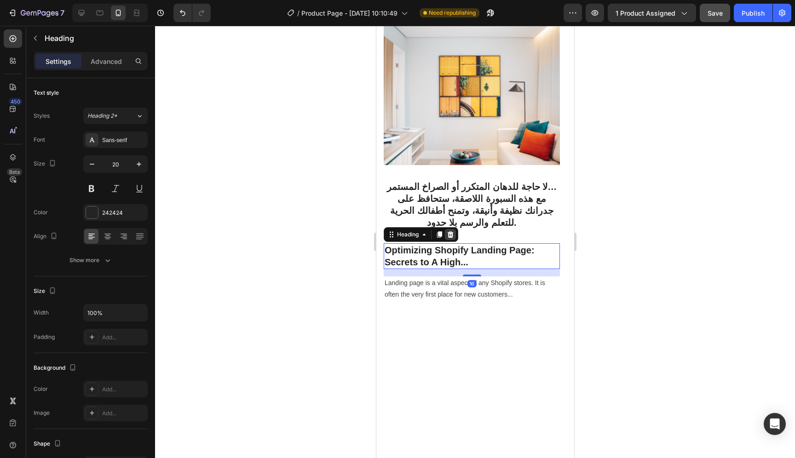
click at [450, 231] on icon at bounding box center [450, 234] width 7 height 7
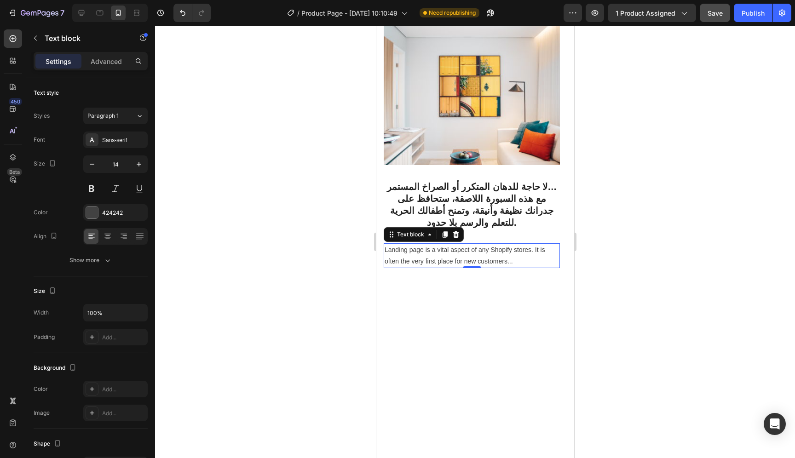
click at [460, 244] on p "Landing page is a vital aspect of any Shopify stores. It is often the very firs…" at bounding box center [471, 255] width 174 height 23
click at [454, 232] on icon at bounding box center [456, 235] width 6 height 6
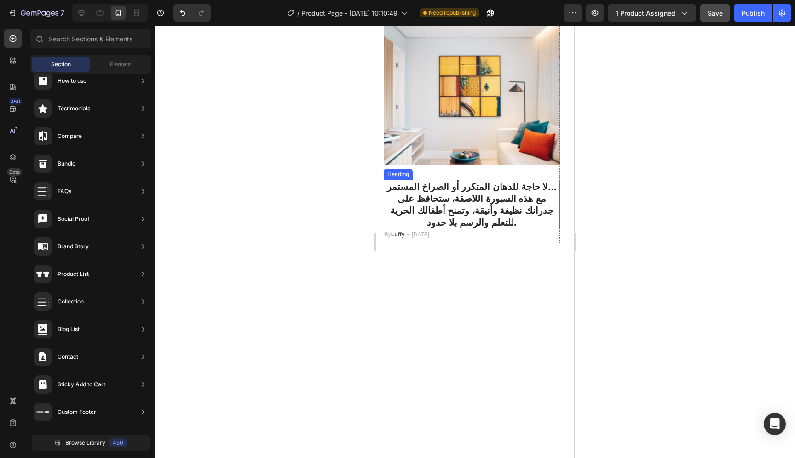
scroll to position [995, 0]
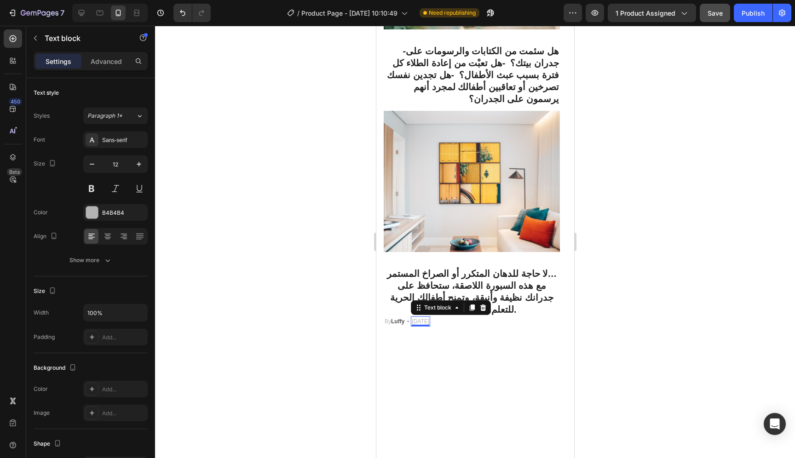
click at [421, 318] on p "May 29,2022" at bounding box center [420, 322] width 17 height 8
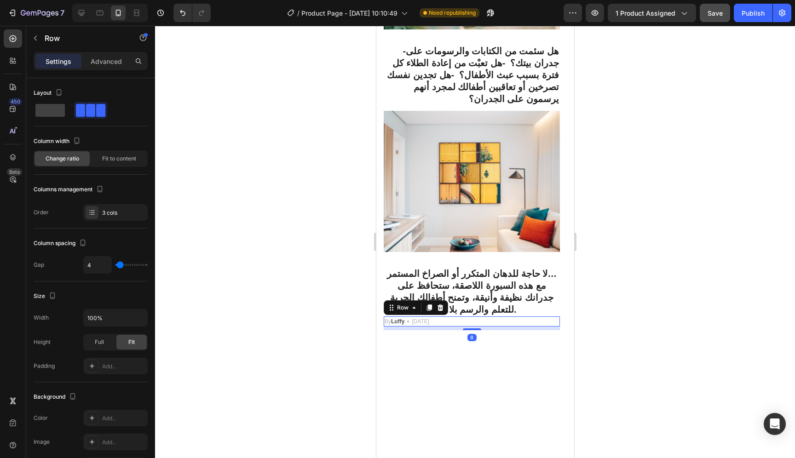
click at [469, 317] on div "By Luffy Text block Icon May 29,2022 Text block Row 8" at bounding box center [471, 322] width 176 height 10
click at [438, 305] on icon at bounding box center [440, 308] width 6 height 6
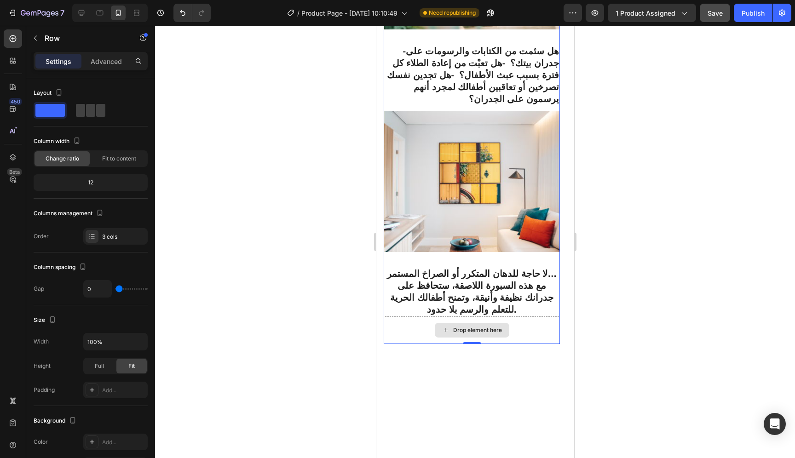
click at [528, 317] on div "Drop element here" at bounding box center [471, 331] width 176 height 28
click at [435, 213] on img at bounding box center [471, 181] width 176 height 141
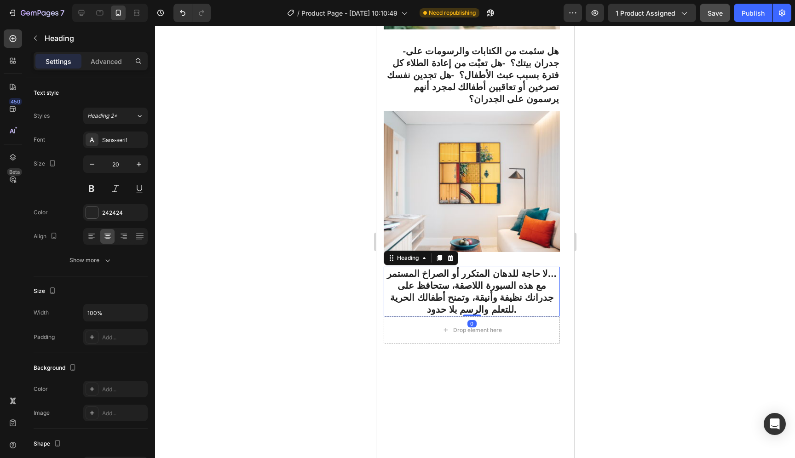
click at [461, 282] on p "لا حاجة للدهان المتكرر أو الصراخ المستمر… مع هذه السبورة اللاصقة، ستحافظ على جد…" at bounding box center [471, 292] width 174 height 48
click at [445, 326] on icon at bounding box center [445, 330] width 7 height 8
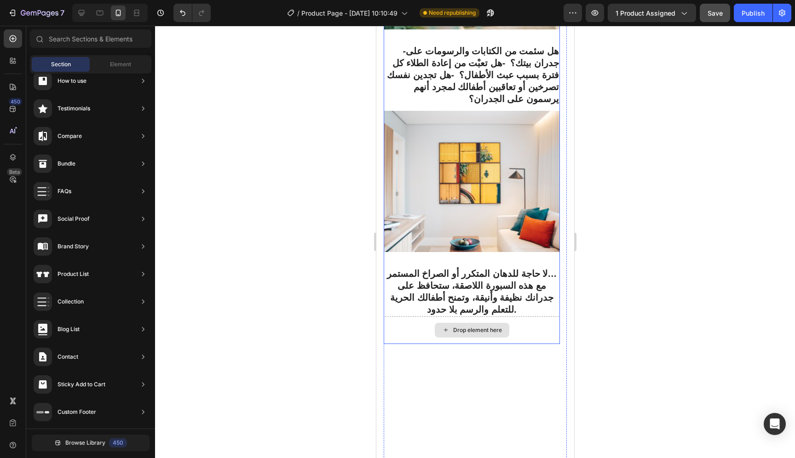
click at [430, 317] on div "Drop element here" at bounding box center [471, 331] width 176 height 28
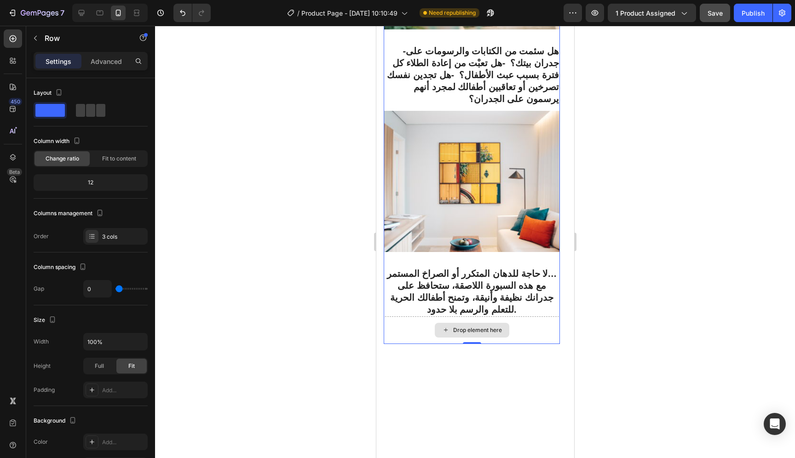
click at [542, 317] on div "Drop element here" at bounding box center [471, 331] width 176 height 28
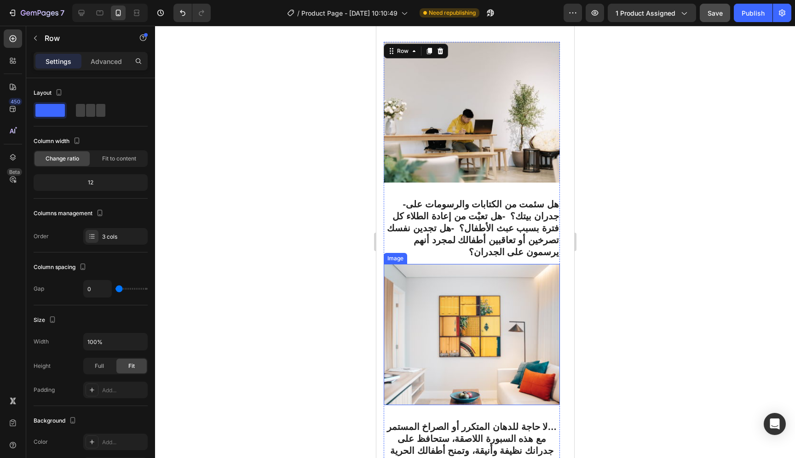
scroll to position [829, 0]
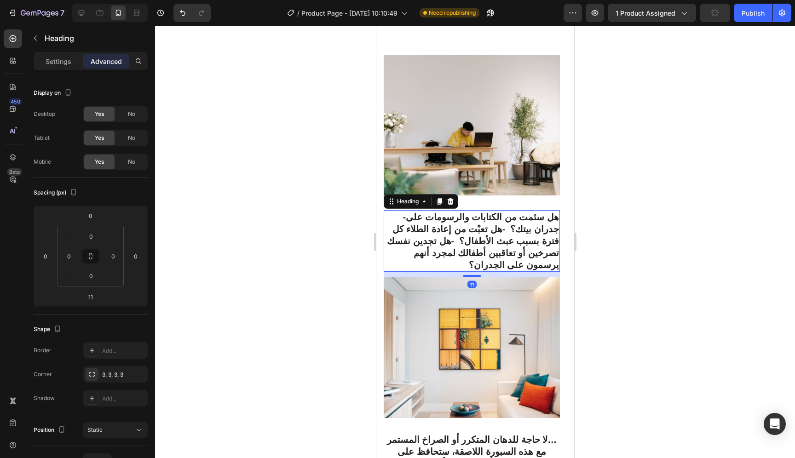
click at [483, 250] on h3 "-هل سئمت من الكتابات والرسومات على جدران بيتك؟ -هل تعبْت من إعادة الطلاء كل فتر…" at bounding box center [471, 241] width 176 height 62
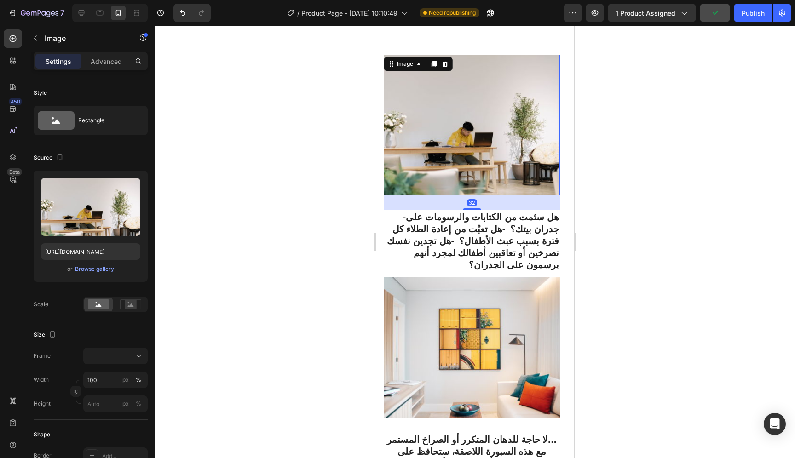
click at [509, 164] on img at bounding box center [471, 125] width 176 height 141
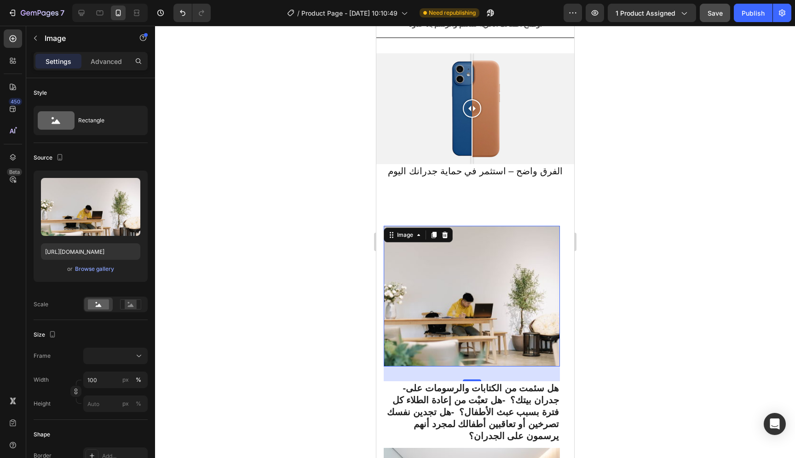
scroll to position [661, 0]
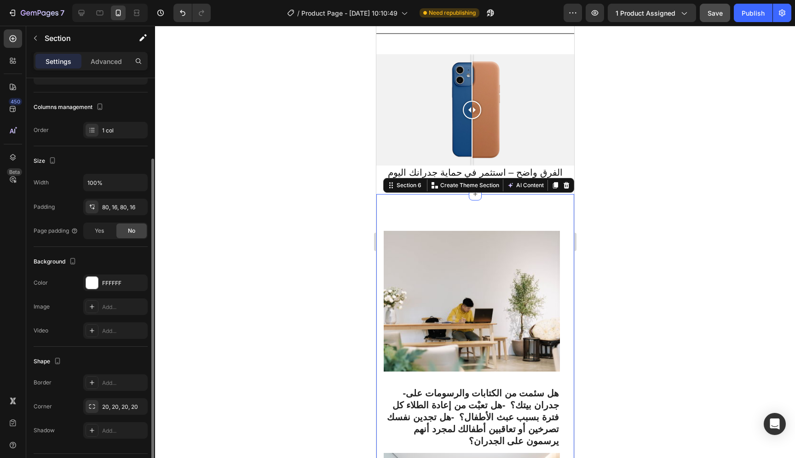
scroll to position [0, 0]
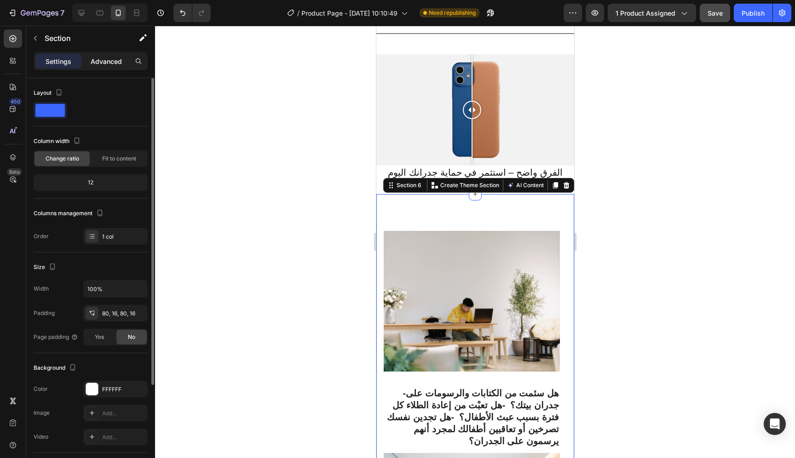
click at [95, 63] on p "Advanced" at bounding box center [106, 62] width 31 height 10
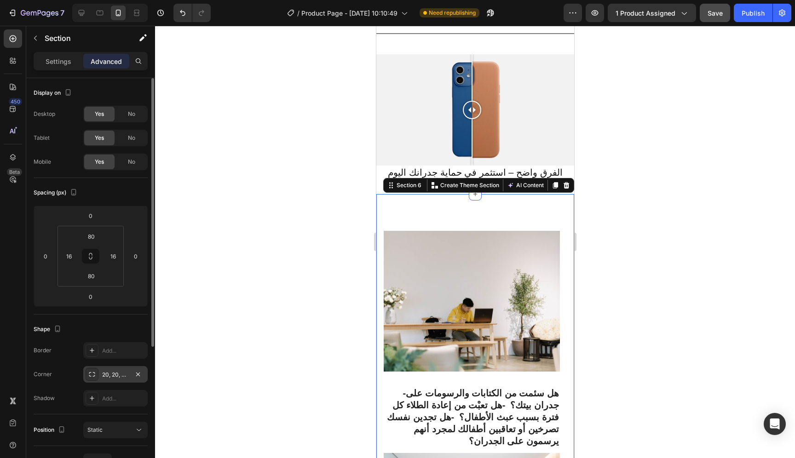
click at [126, 375] on div "20, 20, 20, 20" at bounding box center [115, 375] width 27 height 8
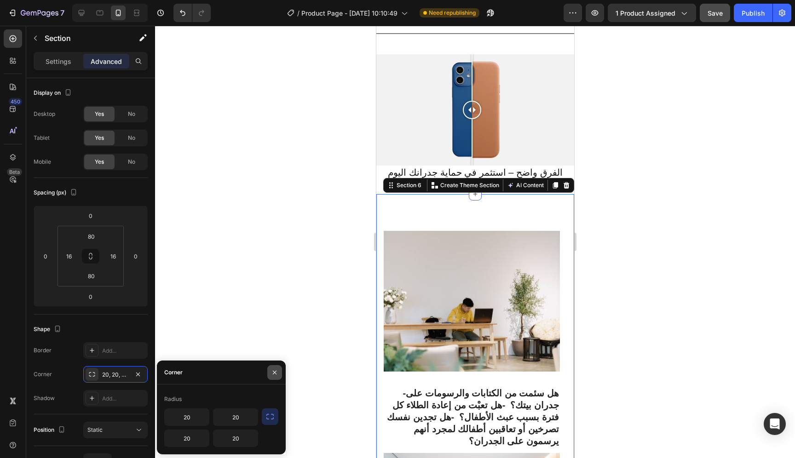
click at [278, 377] on button "button" at bounding box center [274, 373] width 15 height 15
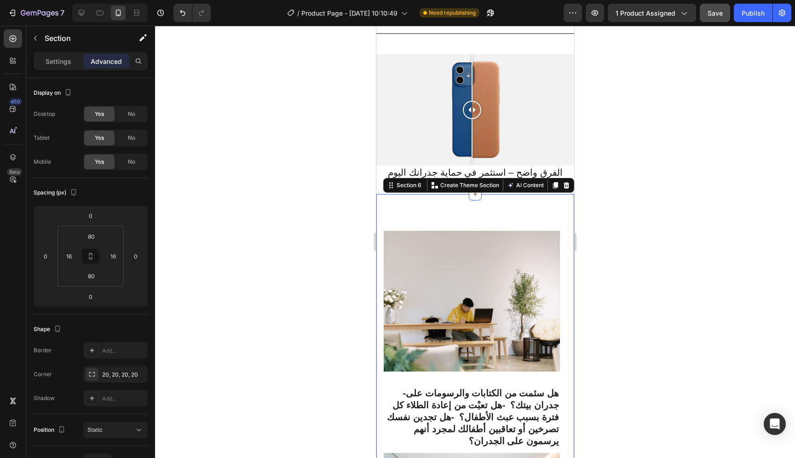
drag, startPoint x: 475, startPoint y: 186, endPoint x: 481, endPoint y: 209, distance: 23.5
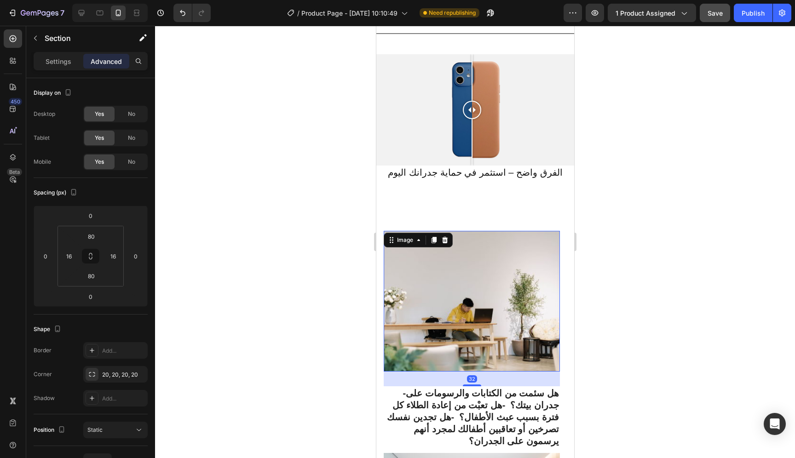
click at [514, 284] on img at bounding box center [471, 301] width 176 height 141
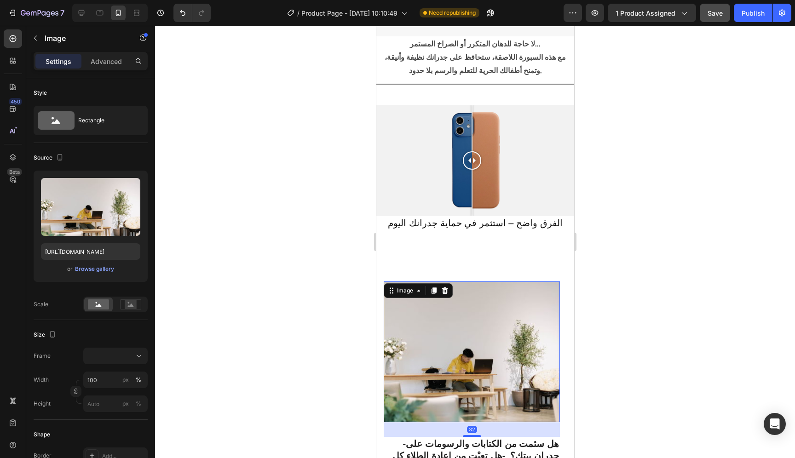
scroll to position [604, 0]
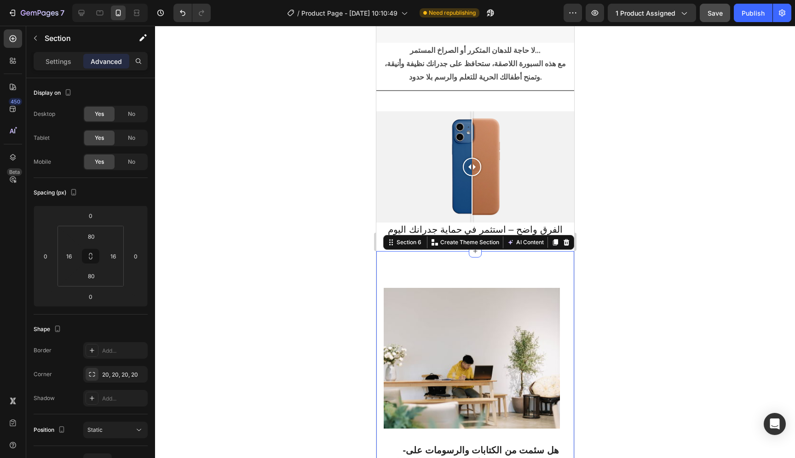
click at [505, 301] on img at bounding box center [471, 358] width 176 height 141
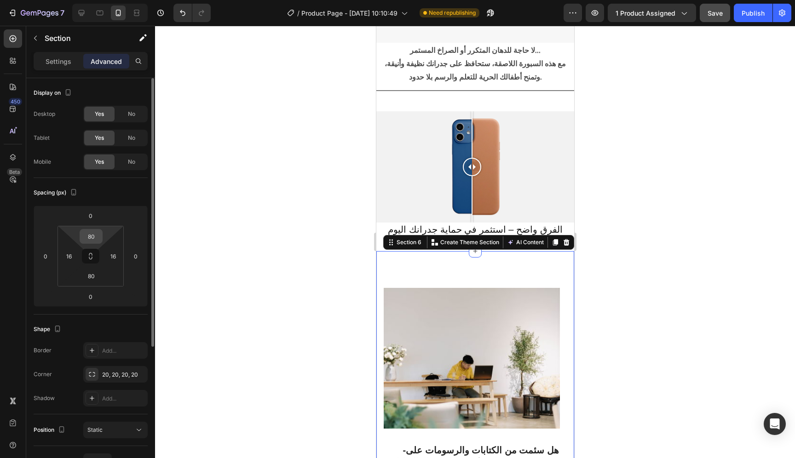
click at [89, 238] on input "80" at bounding box center [91, 237] width 18 height 14
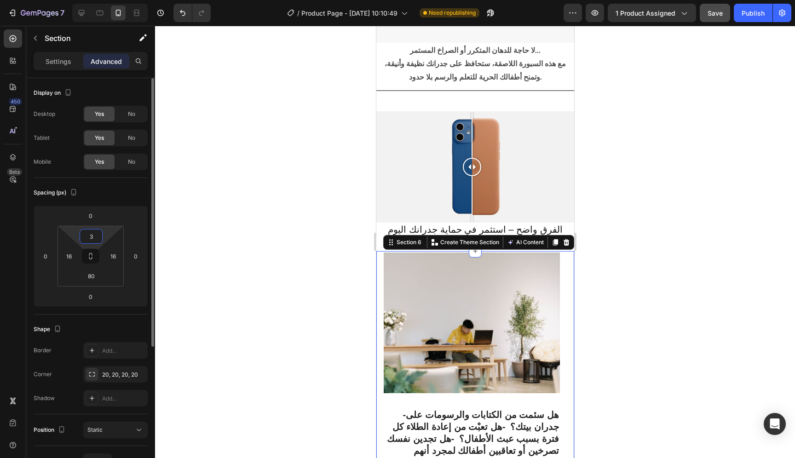
type input "30"
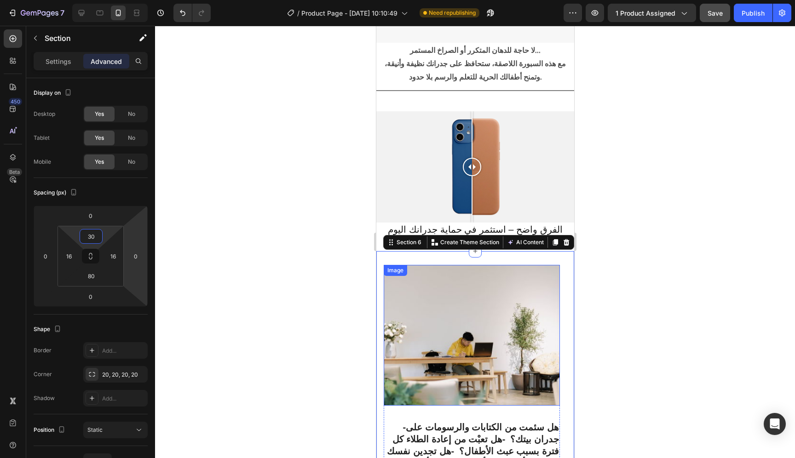
click at [435, 316] on img at bounding box center [471, 335] width 176 height 141
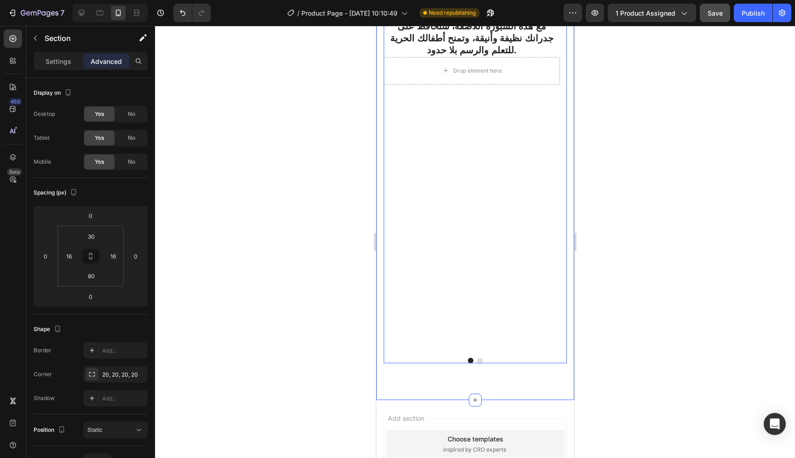
scroll to position [1247, 0]
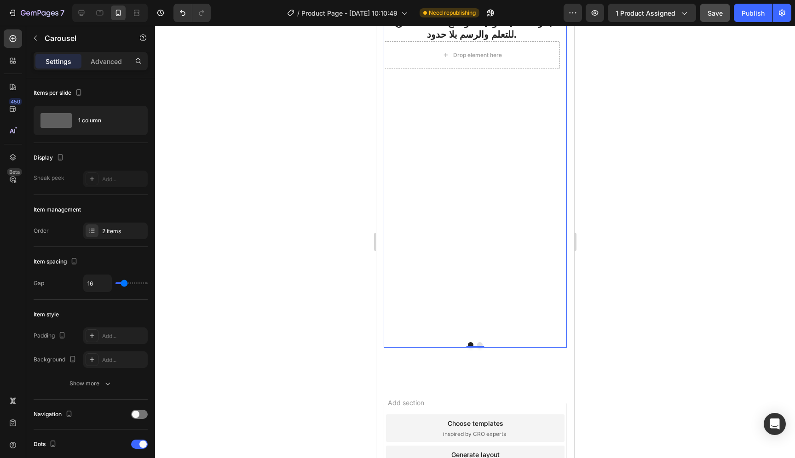
click at [477, 344] on button "Dot" at bounding box center [480, 345] width 6 height 6
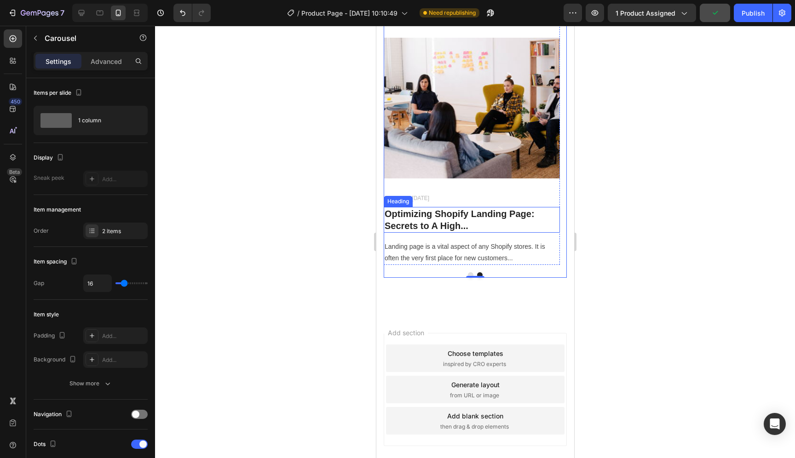
scroll to position [1369, 0]
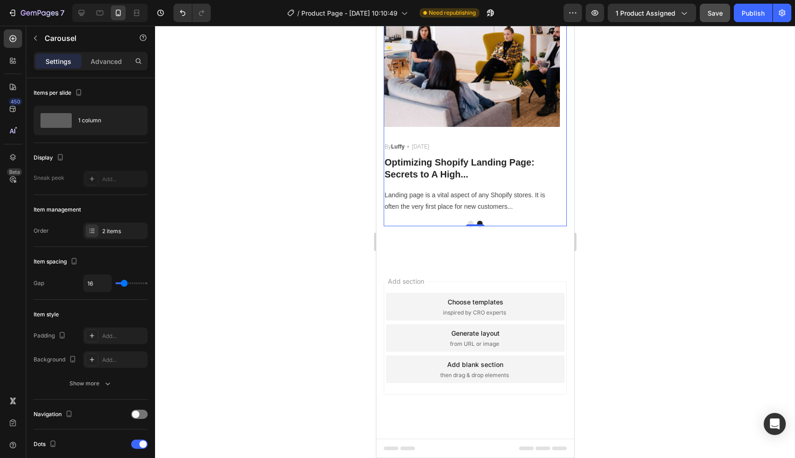
click at [468, 222] on button "Dot" at bounding box center [471, 224] width 6 height 6
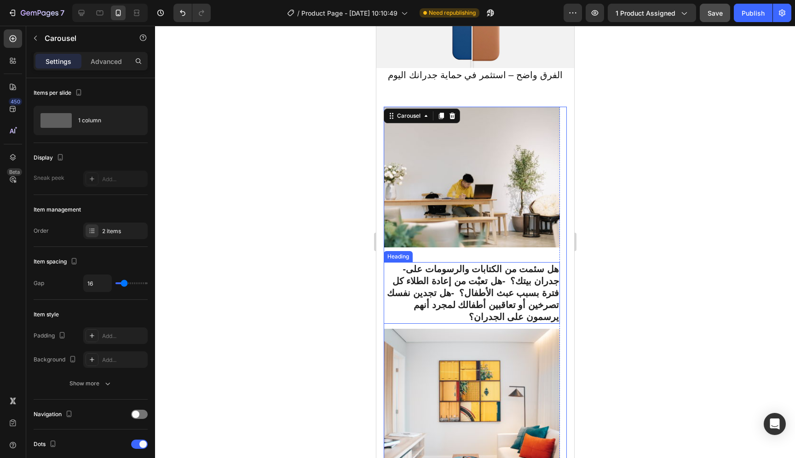
scroll to position [747, 0]
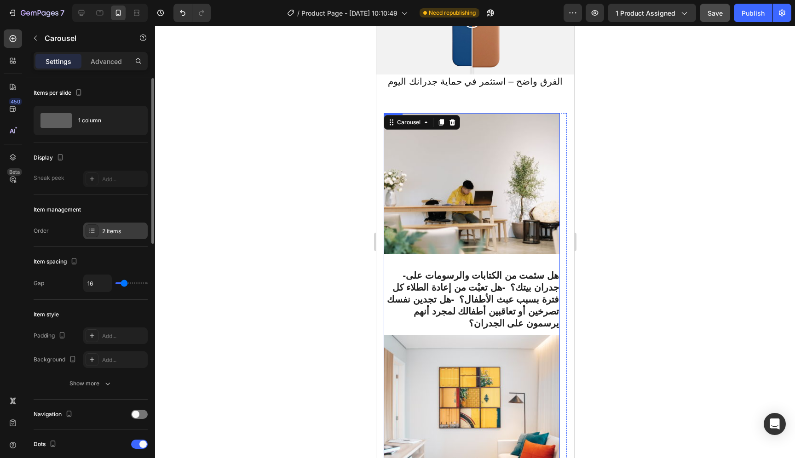
click at [128, 233] on div "2 items" at bounding box center [123, 231] width 43 height 8
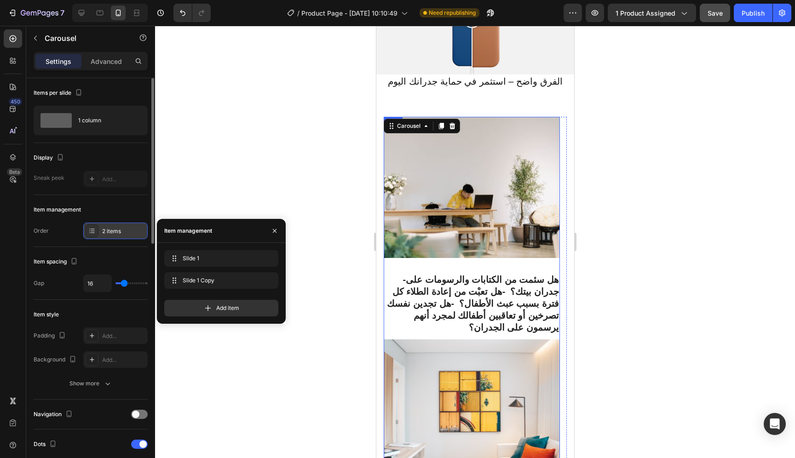
click at [107, 235] on div "2 items" at bounding box center [123, 231] width 43 height 8
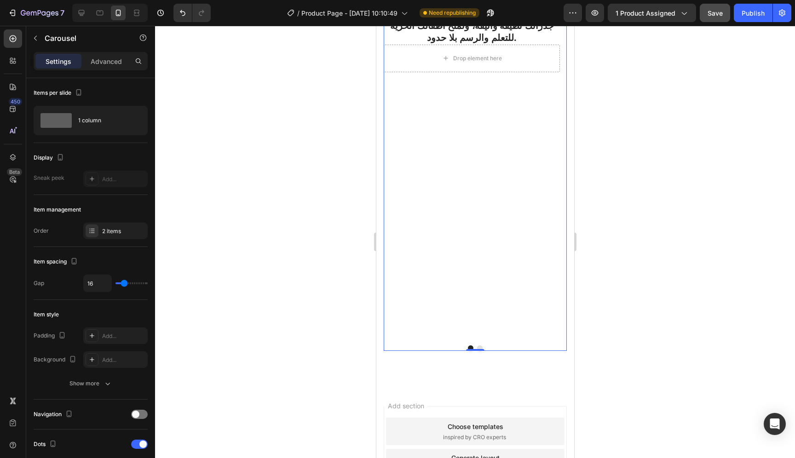
scroll to position [1253, 0]
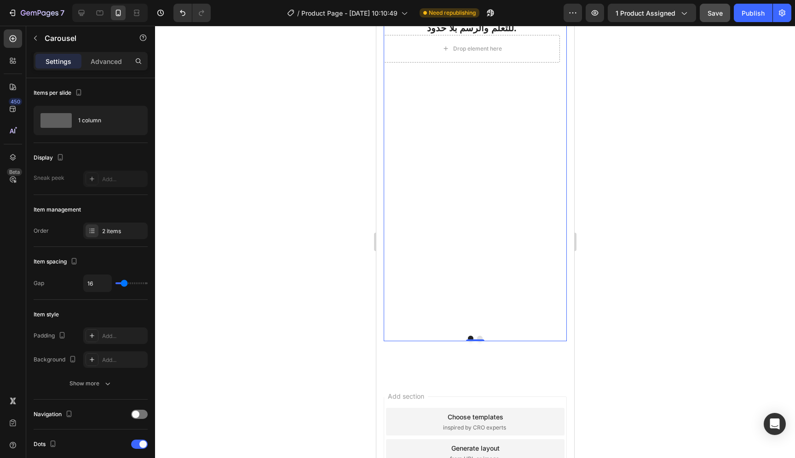
click at [477, 337] on button "Dot" at bounding box center [480, 339] width 6 height 6
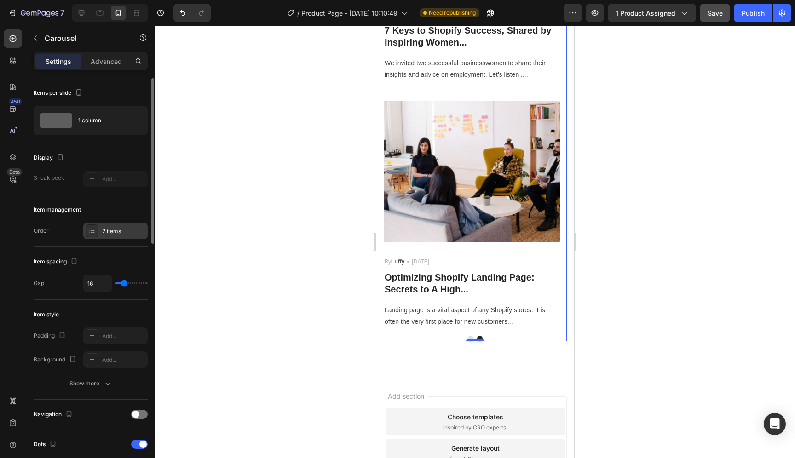
click at [127, 236] on div "2 items" at bounding box center [115, 231] width 64 height 17
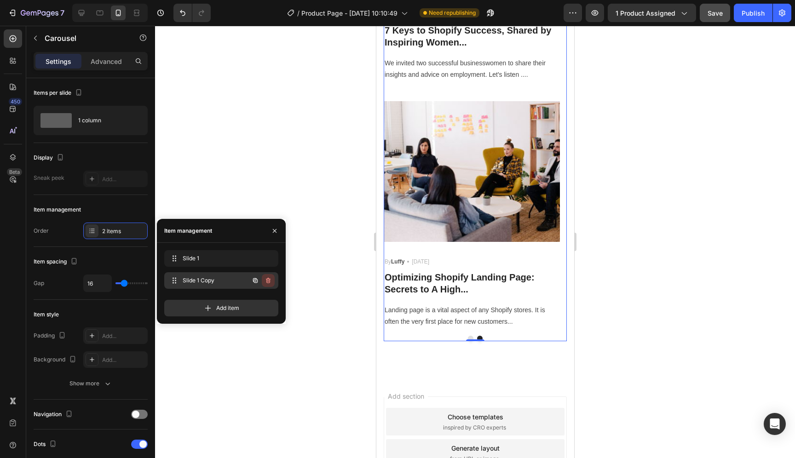
click at [266, 280] on icon "button" at bounding box center [268, 280] width 7 height 7
click at [263, 281] on div "Delete" at bounding box center [262, 281] width 17 height 8
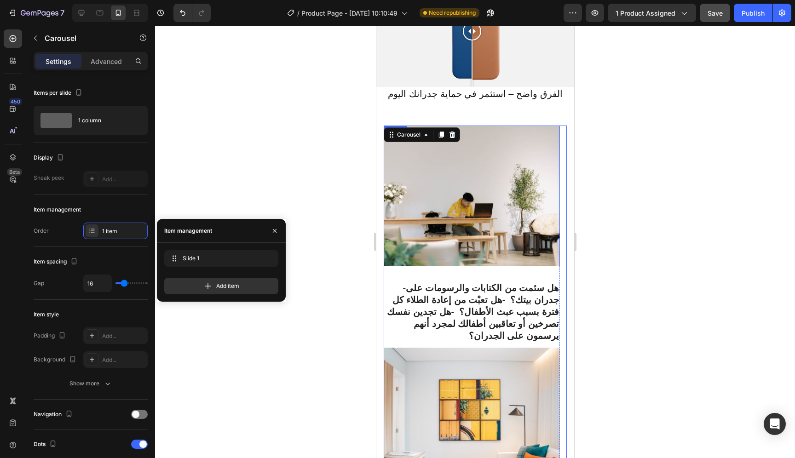
scroll to position [835, 0]
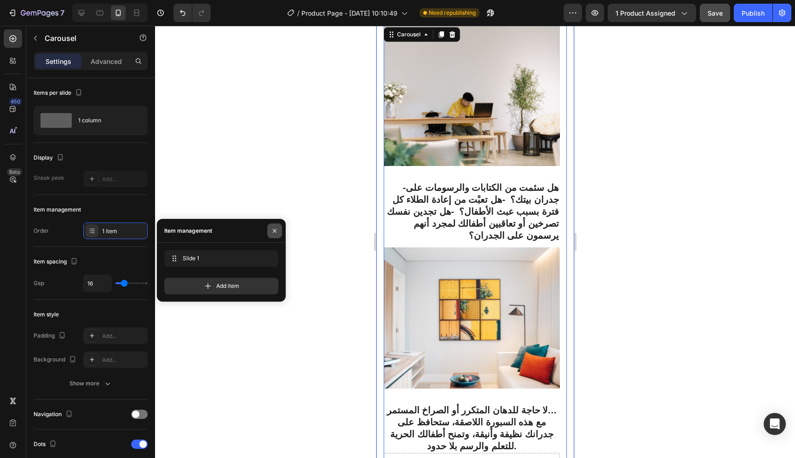
click at [275, 232] on icon "button" at bounding box center [274, 230] width 7 height 7
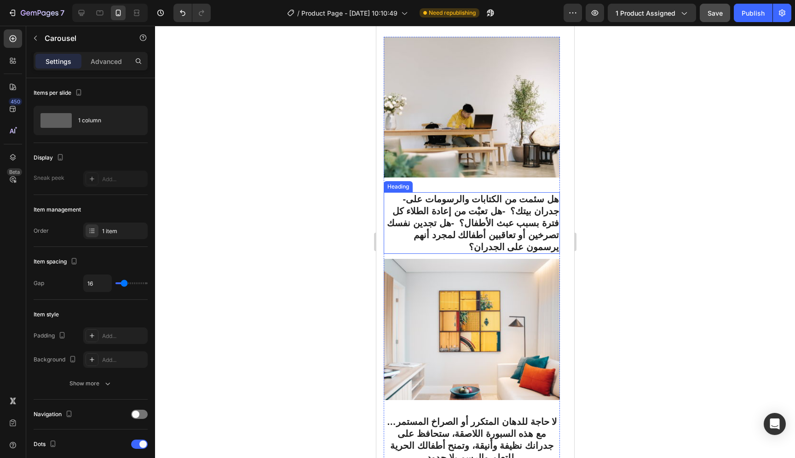
scroll to position [823, 0]
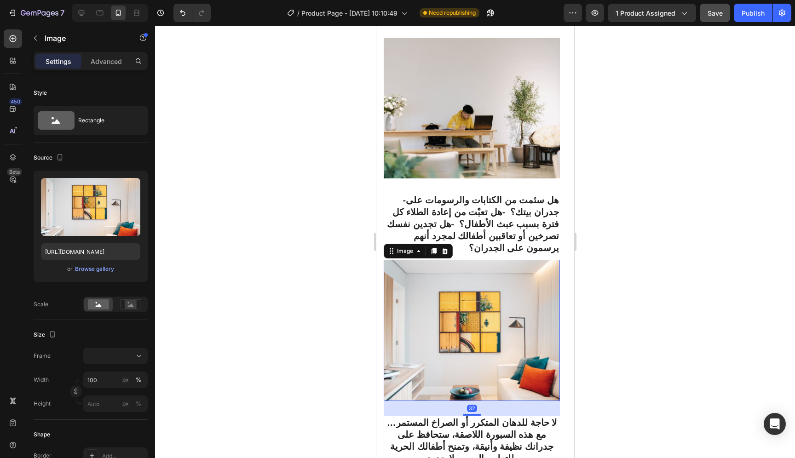
click at [545, 371] on img at bounding box center [471, 330] width 176 height 141
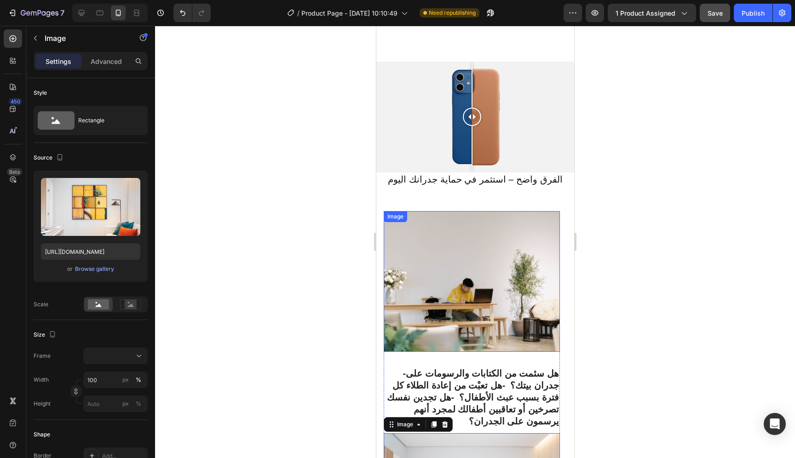
scroll to position [643, 0]
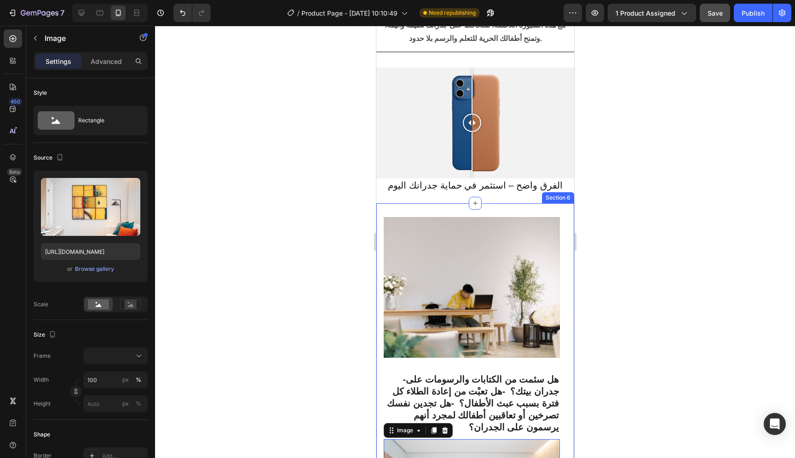
click at [500, 209] on div "Image -هل سئمت من الكتابات والرسومات على جدران بيتك؟ -هل تعبْت من إعادة الطلاء …" at bounding box center [475, 462] width 198 height 519
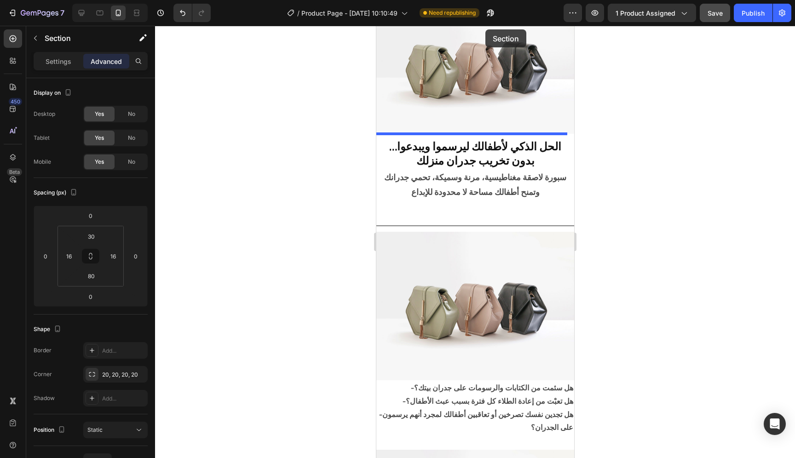
scroll to position [0, 0]
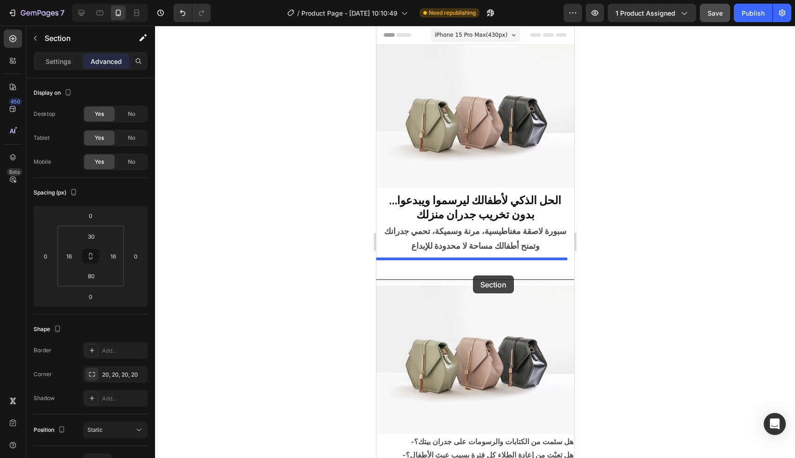
drag, startPoint x: 500, startPoint y: 209, endPoint x: 473, endPoint y: 276, distance: 72.1
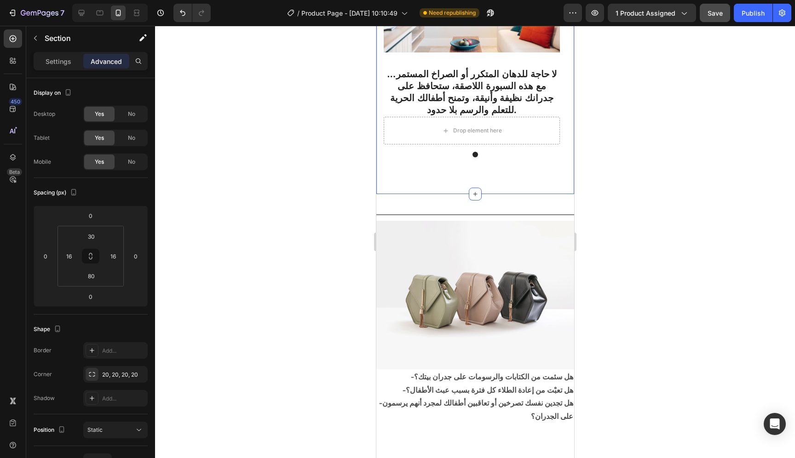
scroll to position [676, 0]
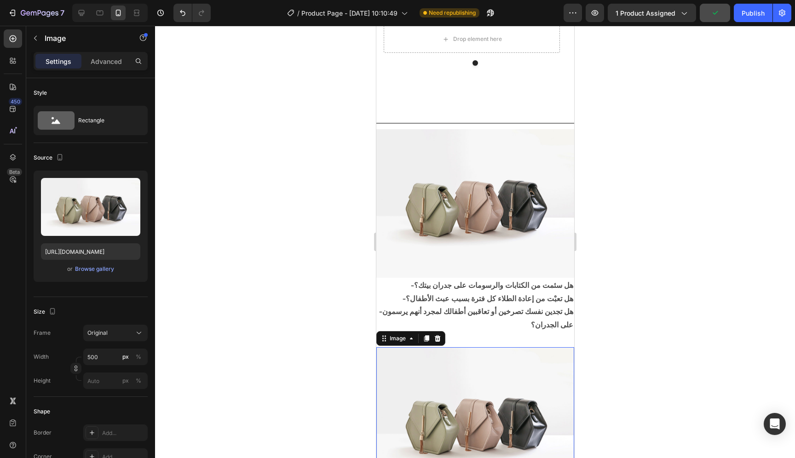
click at [482, 348] on img at bounding box center [475, 422] width 198 height 149
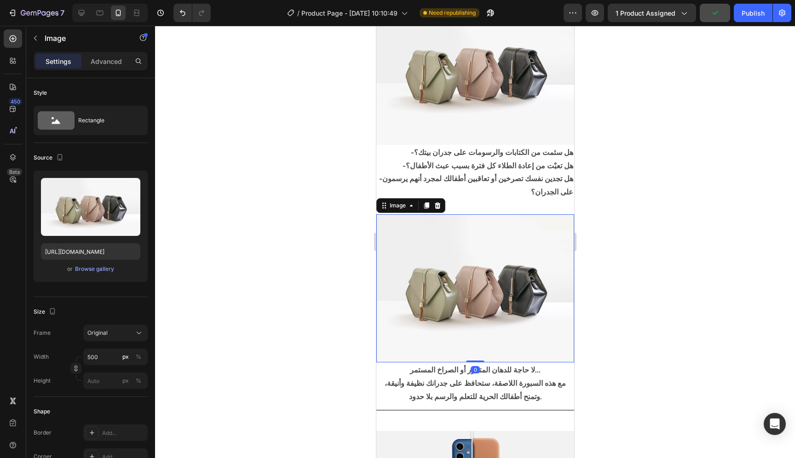
scroll to position [849, 0]
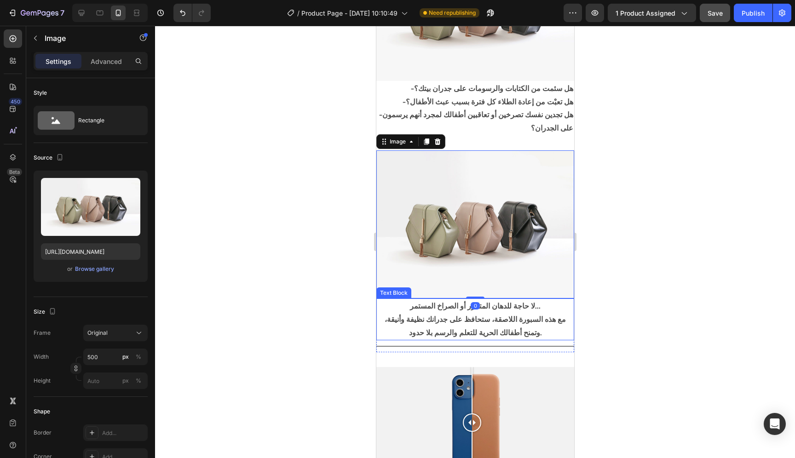
click at [509, 316] on p "مع هذه السبورة اللاصقة، ستحافظ على جدرانك نظيفة وأنيقة، وتمنح أطفالك الحرية للت…" at bounding box center [475, 326] width 196 height 27
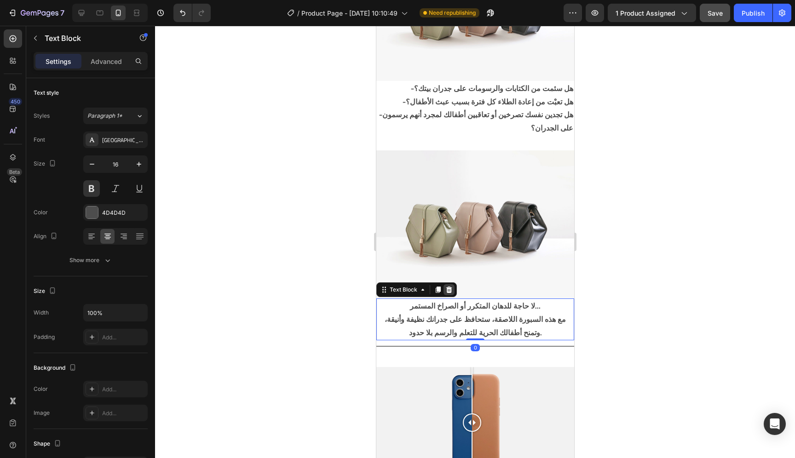
click at [449, 286] on icon at bounding box center [448, 289] width 7 height 7
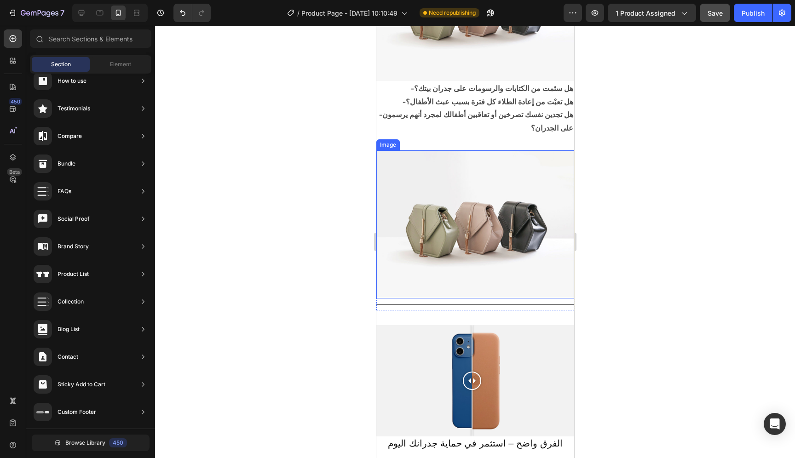
click at [487, 261] on img at bounding box center [475, 225] width 198 height 149
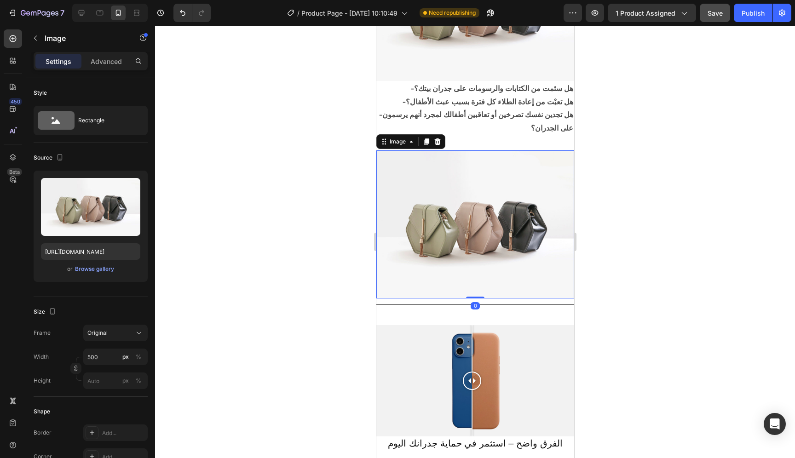
click at [438, 142] on div "Image" at bounding box center [410, 141] width 69 height 15
click at [438, 140] on div at bounding box center [437, 141] width 11 height 11
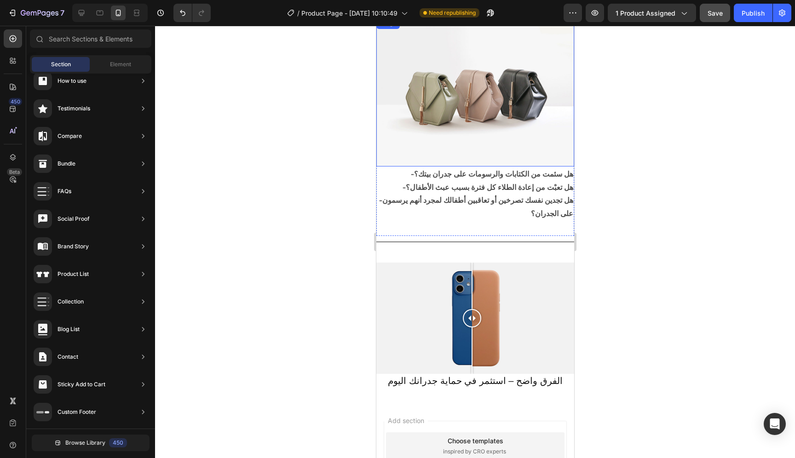
click at [500, 127] on img at bounding box center [475, 92] width 198 height 149
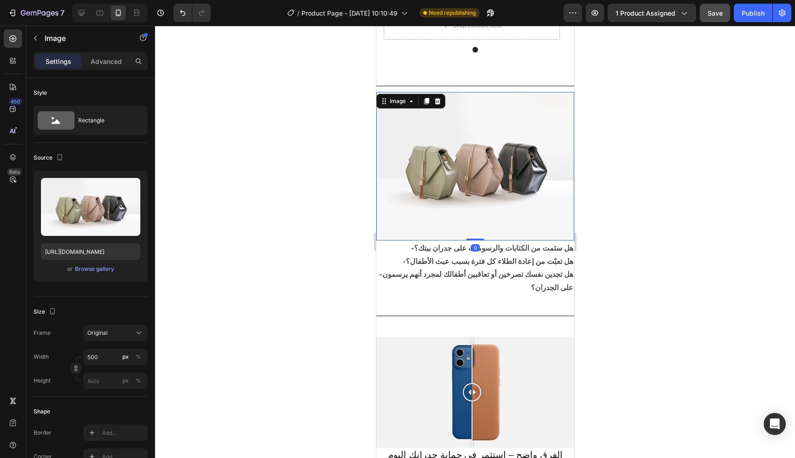
scroll to position [679, 0]
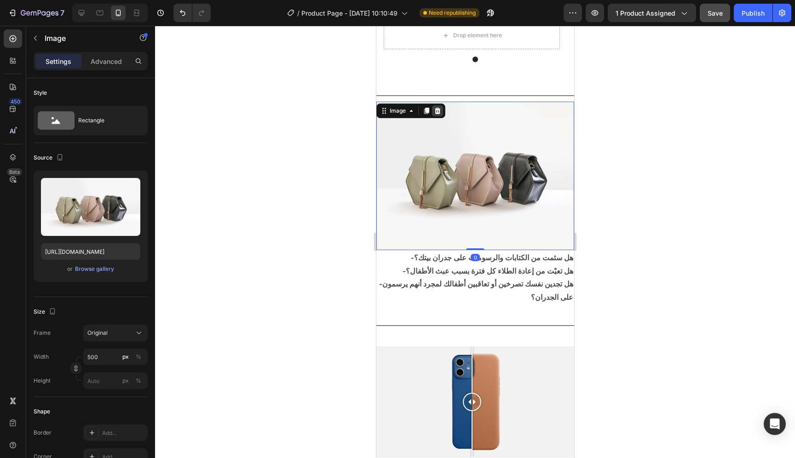
click at [437, 115] on div at bounding box center [437, 110] width 11 height 11
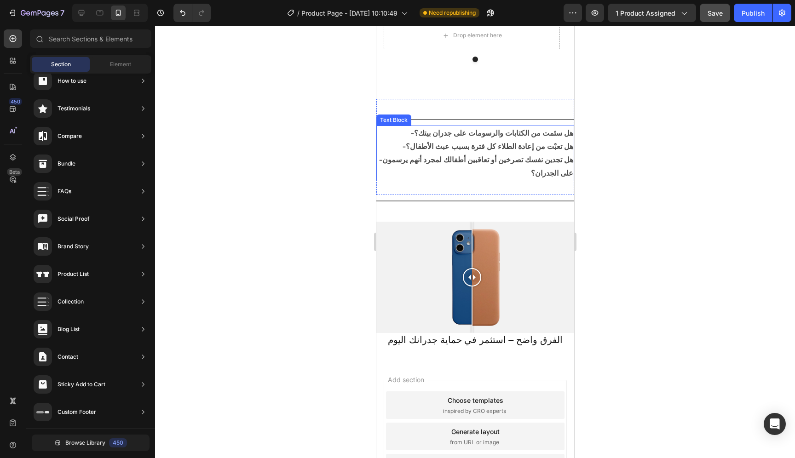
click at [482, 153] on p "-هل تجدين نفسك تصرخين أو تعاقبين أطفالك لمجرد أنهم يرسمون على الجدران؟" at bounding box center [475, 166] width 196 height 27
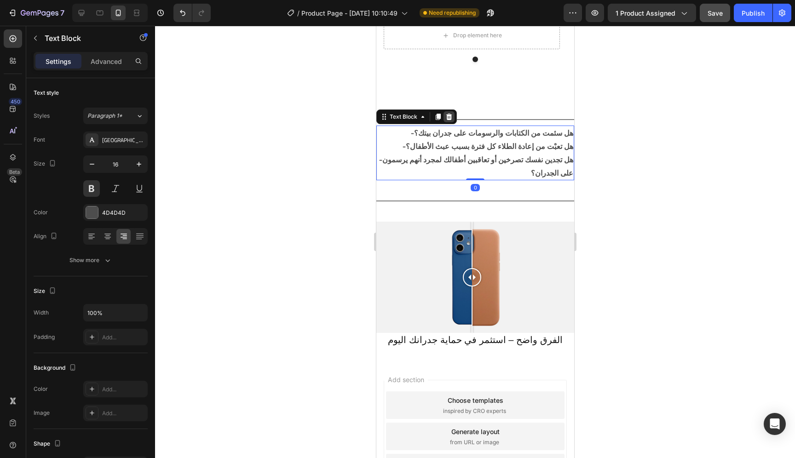
click at [450, 113] on icon at bounding box center [448, 116] width 7 height 7
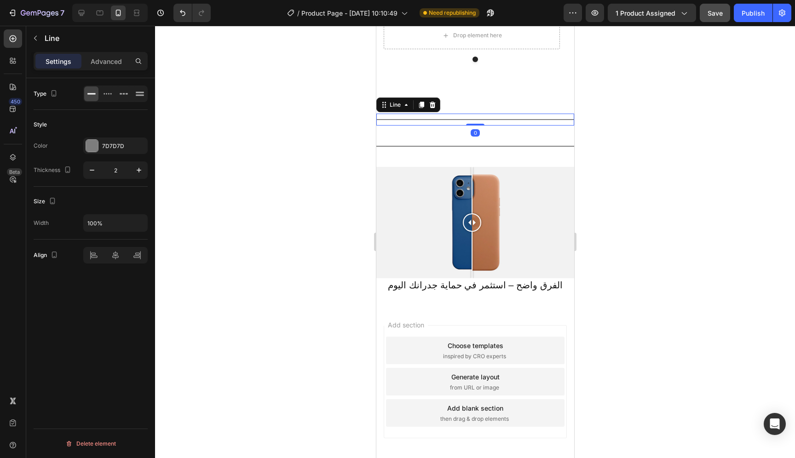
click at [472, 119] on div at bounding box center [475, 119] width 198 height 1
click at [436, 99] on div at bounding box center [432, 104] width 11 height 11
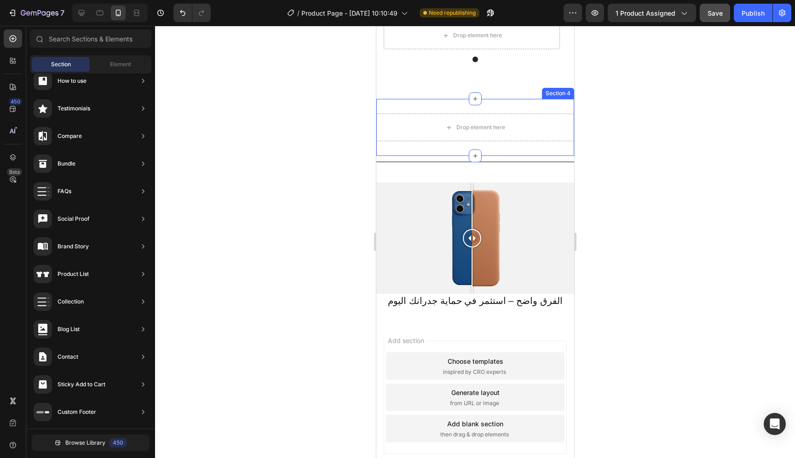
scroll to position [554, 0]
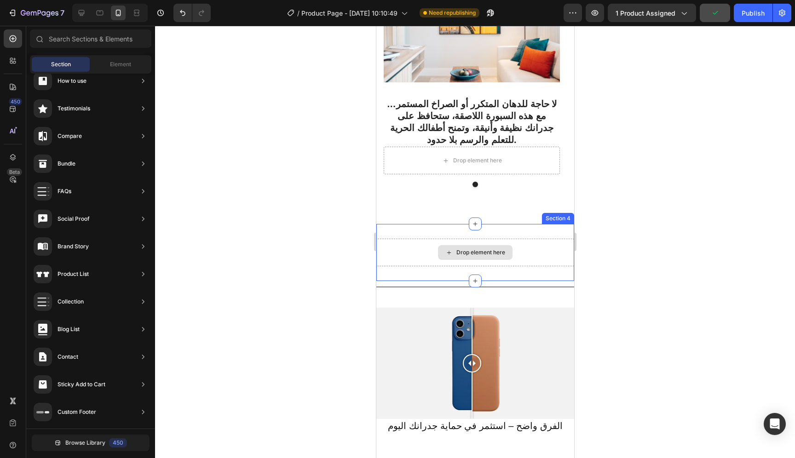
click at [483, 239] on div "Drop element here" at bounding box center [475, 253] width 198 height 28
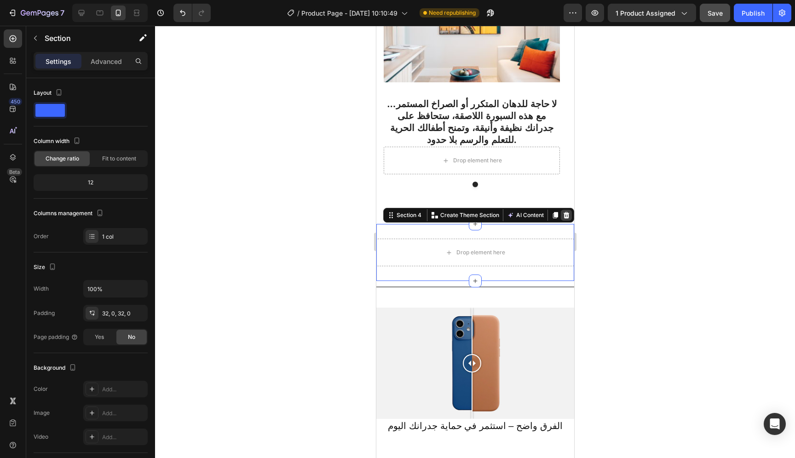
click at [563, 212] on icon at bounding box center [566, 215] width 6 height 6
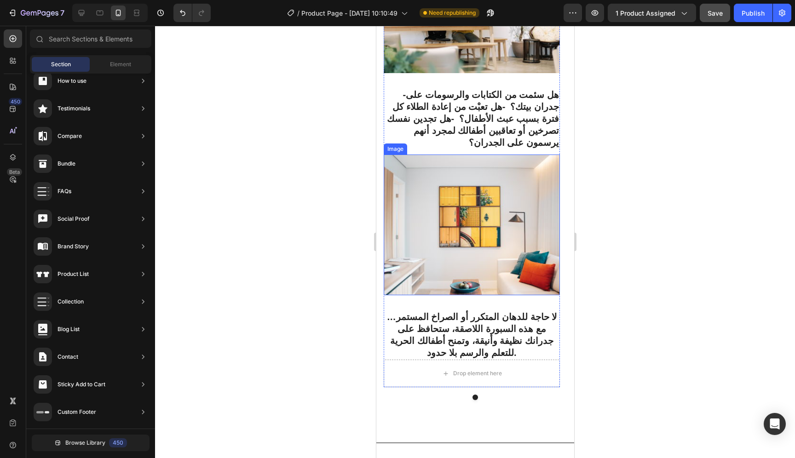
scroll to position [338, 0]
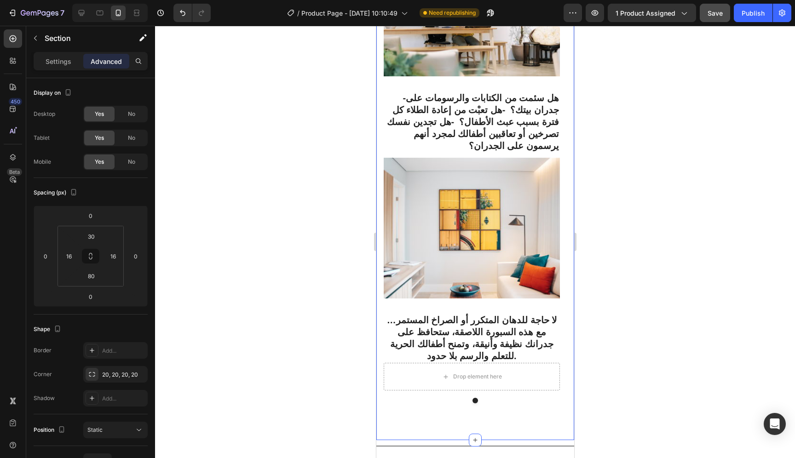
click at [504, 398] on div "Image -هل سئمت من الكتابات والرسومات على جدران بيتك؟ -هل تعبْت من إعادة الطلاء …" at bounding box center [475, 180] width 198 height 519
click at [92, 280] on input "80" at bounding box center [91, 276] width 18 height 14
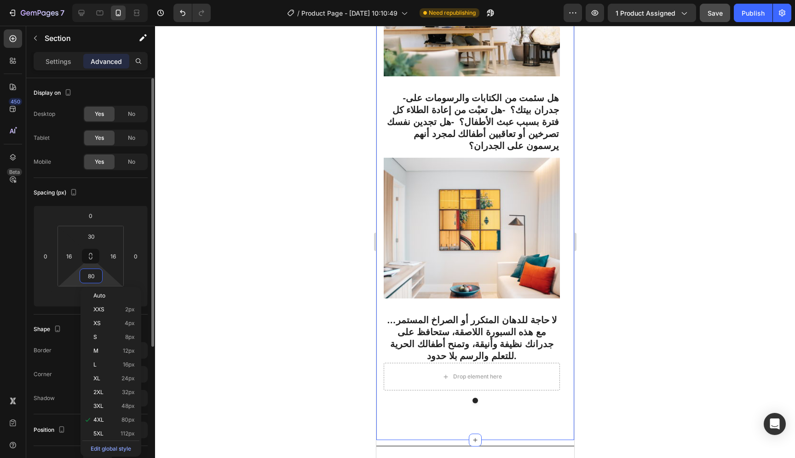
click at [92, 280] on input "80" at bounding box center [91, 276] width 18 height 14
type input "3"
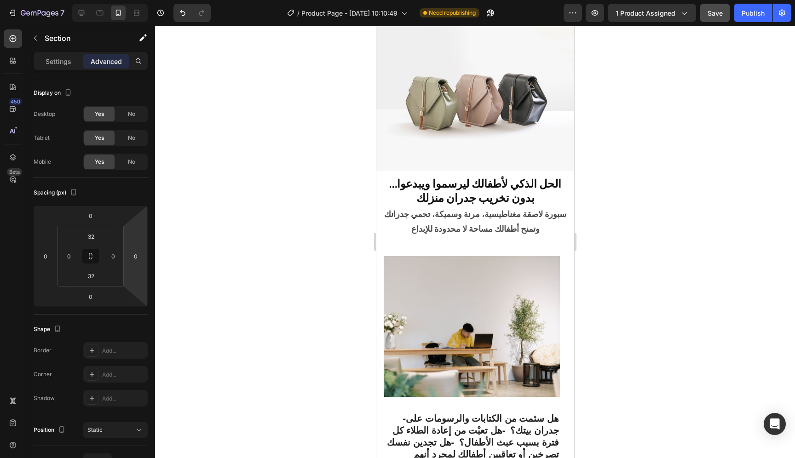
scroll to position [0, 0]
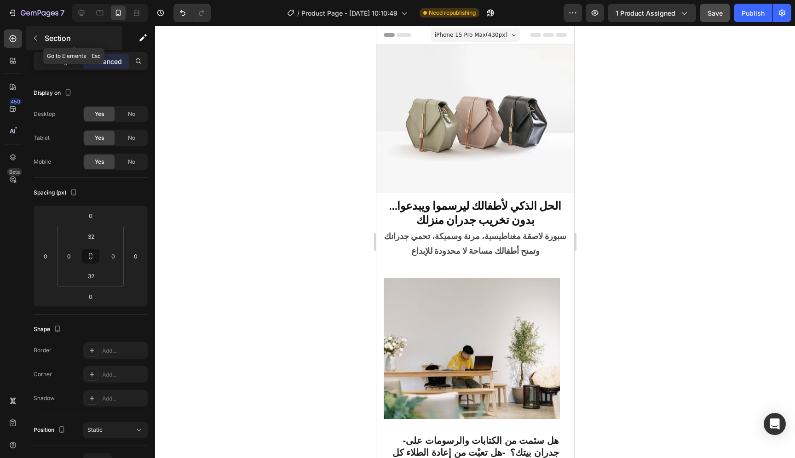
click at [32, 34] on button "button" at bounding box center [35, 38] width 15 height 15
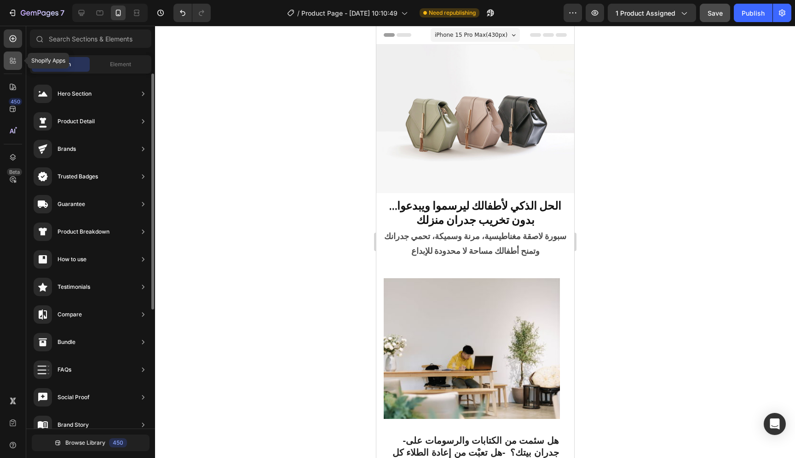
click at [12, 62] on icon at bounding box center [11, 62] width 3 height 3
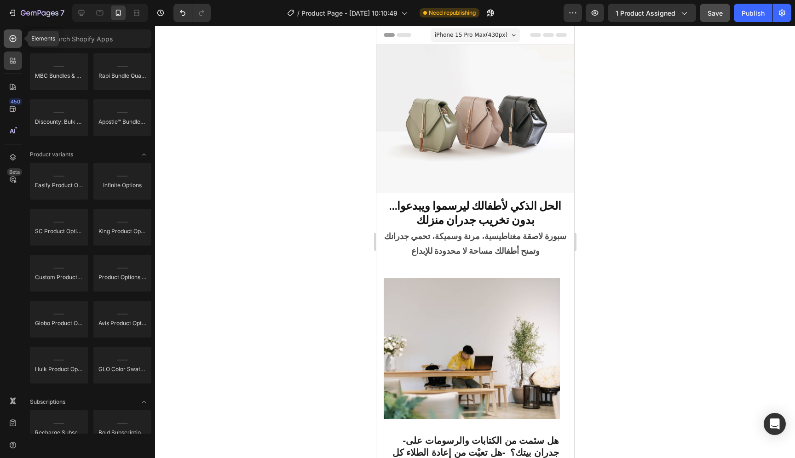
click at [12, 45] on div at bounding box center [13, 38] width 18 height 18
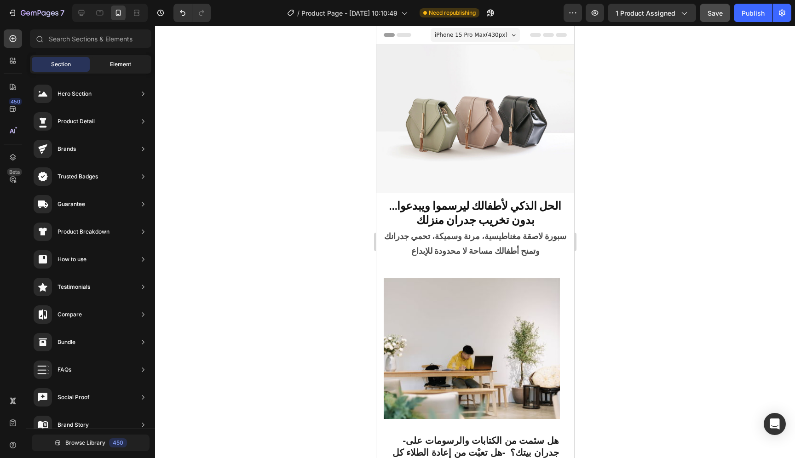
click at [101, 70] on div "Element" at bounding box center [121, 64] width 58 height 15
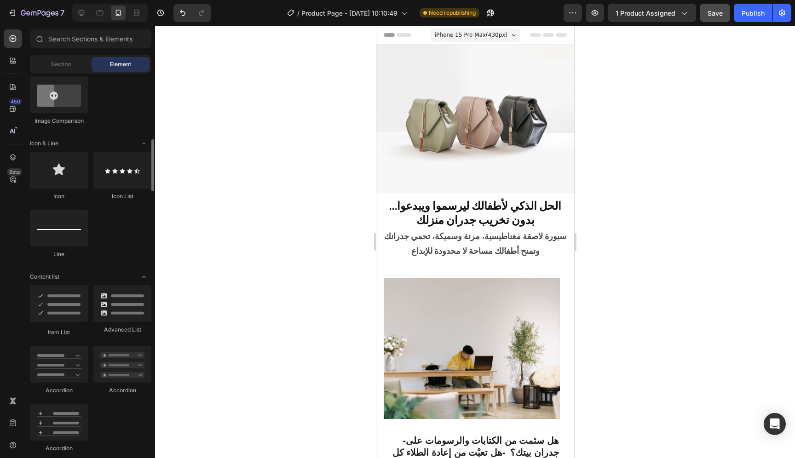
scroll to position [528, 0]
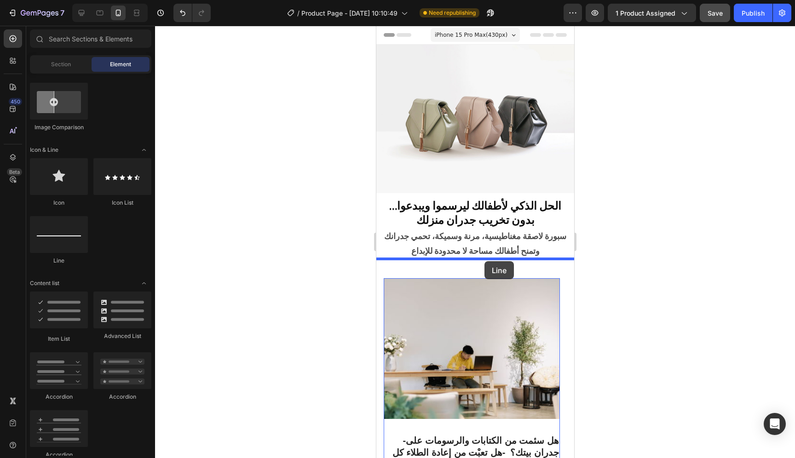
drag, startPoint x: 452, startPoint y: 261, endPoint x: 484, endPoint y: 261, distance: 32.2
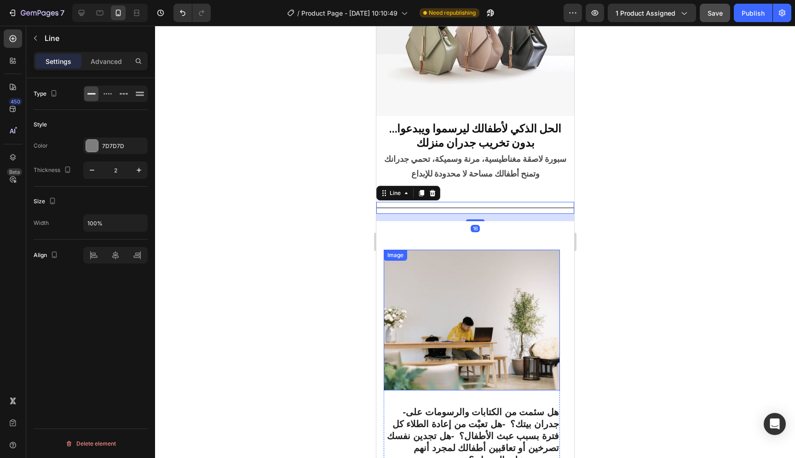
scroll to position [97, 0]
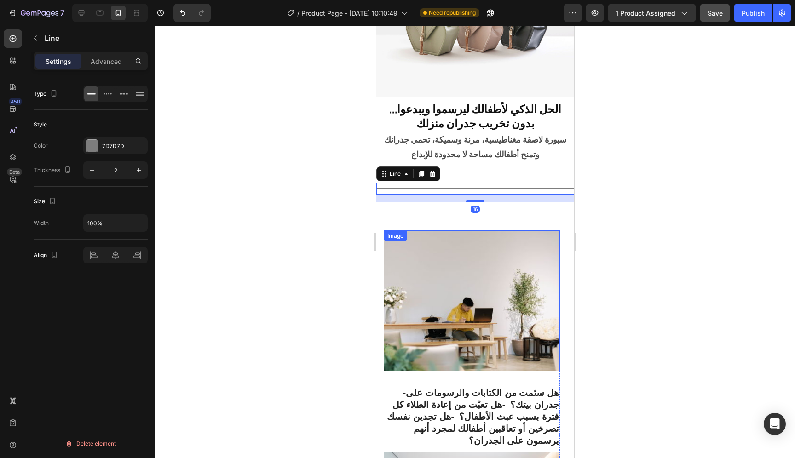
click at [525, 272] on img at bounding box center [471, 301] width 176 height 141
click at [490, 186] on div "Title Line 16" at bounding box center [475, 189] width 198 height 12
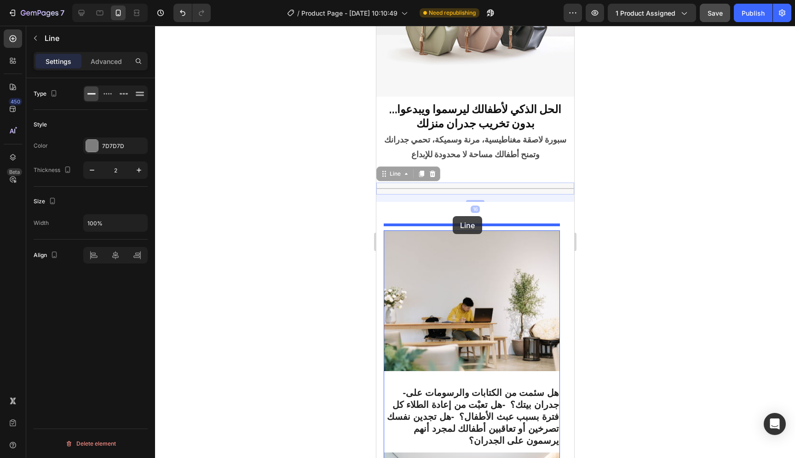
drag, startPoint x: 441, startPoint y: 182, endPoint x: 453, endPoint y: 216, distance: 35.8
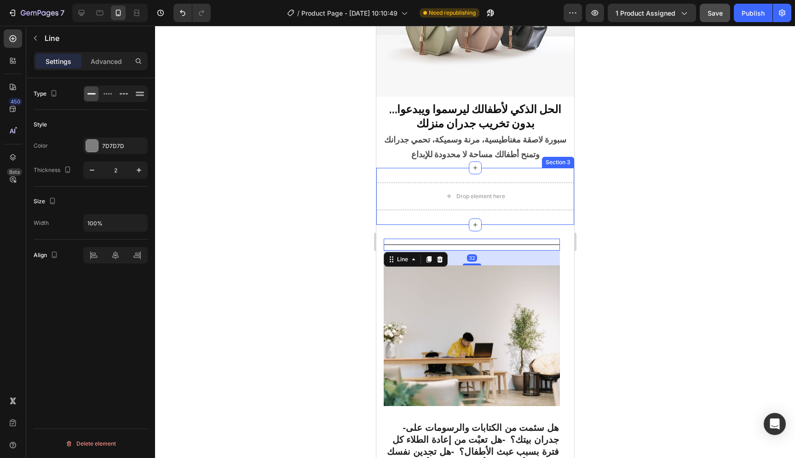
click at [545, 174] on div "Drop element here Section 3" at bounding box center [475, 196] width 198 height 57
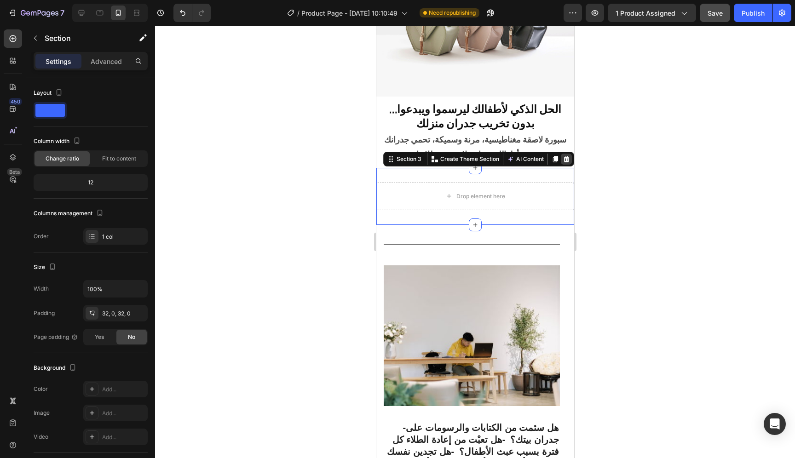
click at [563, 156] on icon at bounding box center [566, 159] width 7 height 7
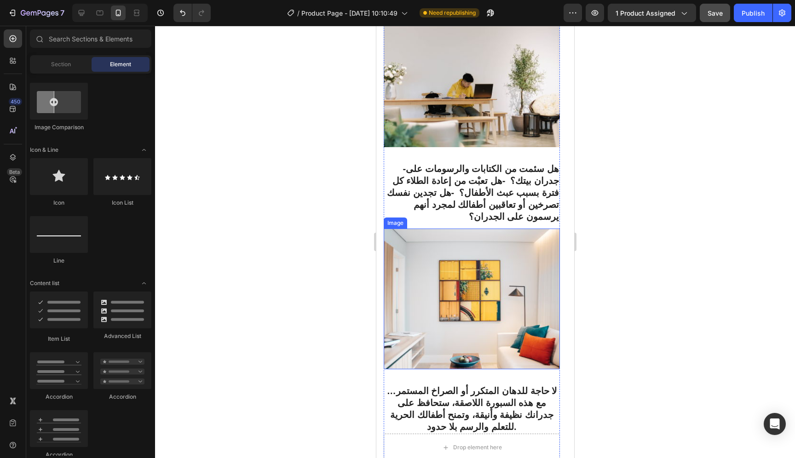
scroll to position [373, 0]
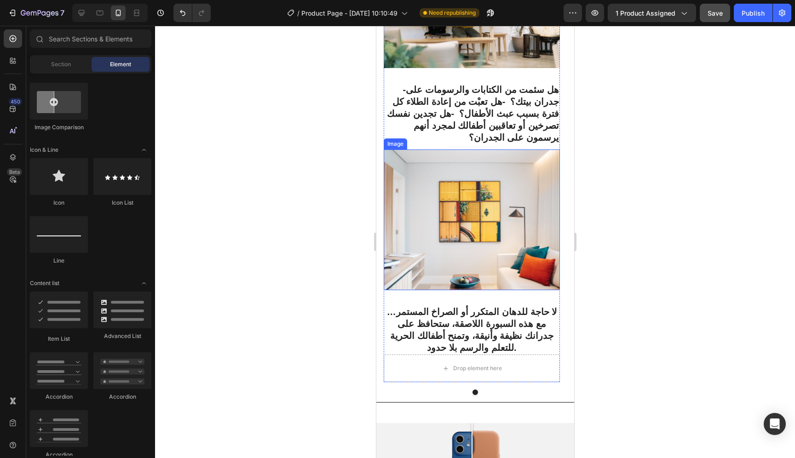
click at [517, 235] on img at bounding box center [471, 220] width 176 height 141
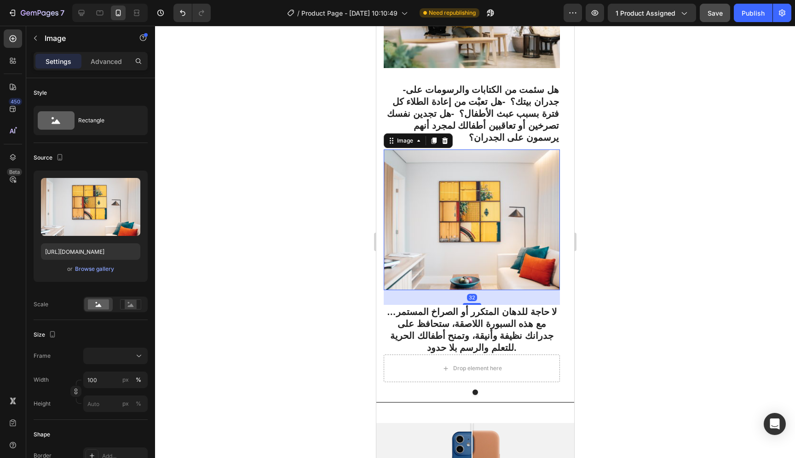
click at [519, 202] on img at bounding box center [471, 220] width 176 height 141
click at [333, 204] on div at bounding box center [475, 242] width 640 height 433
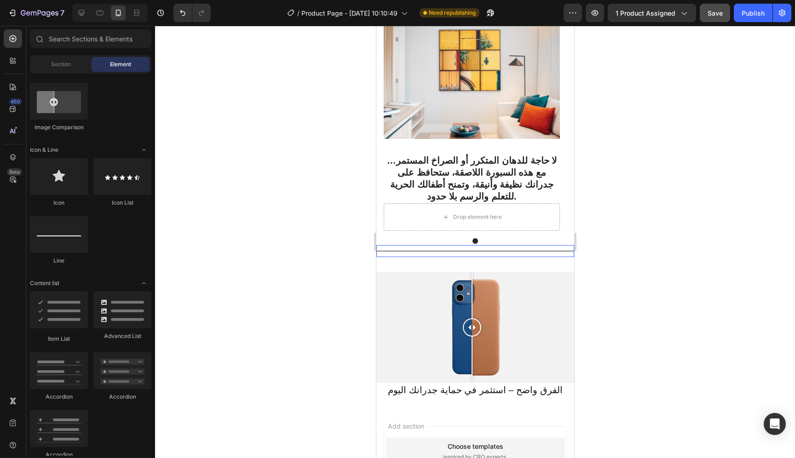
scroll to position [645, 0]
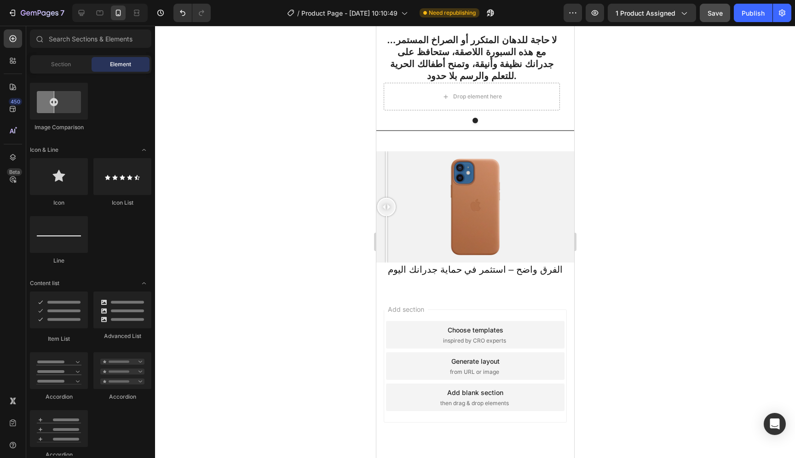
drag, startPoint x: 471, startPoint y: 182, endPoint x: 343, endPoint y: 191, distance: 128.3
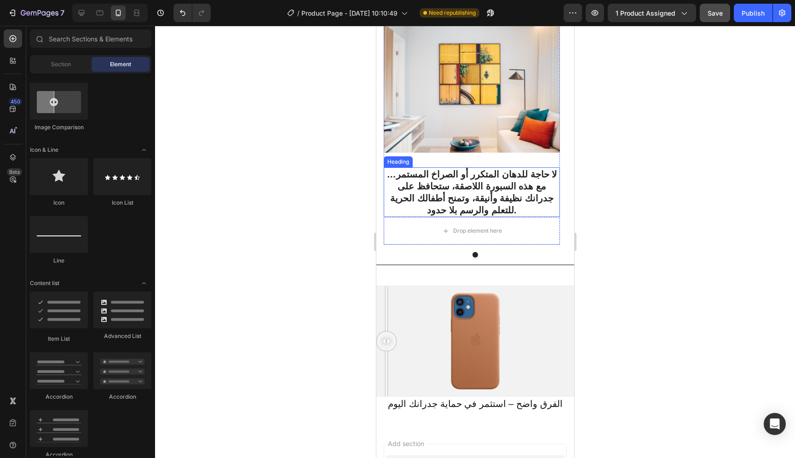
scroll to position [450, 0]
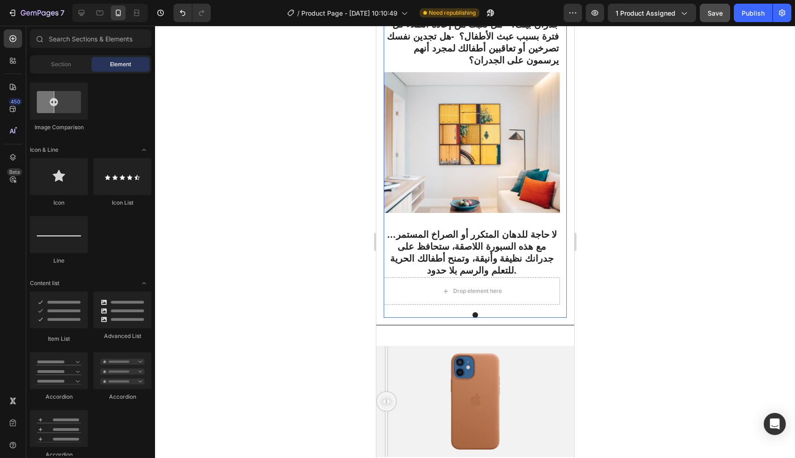
click at [472, 313] on button "Dot" at bounding box center [475, 316] width 6 height 6
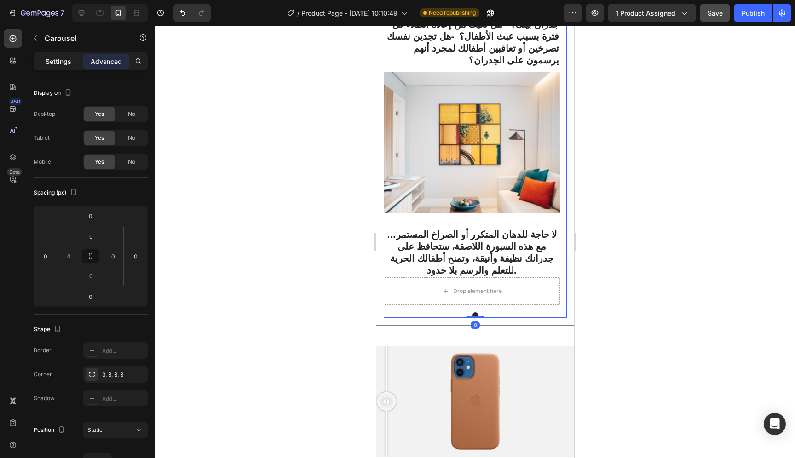
click at [57, 60] on p "Settings" at bounding box center [59, 62] width 26 height 10
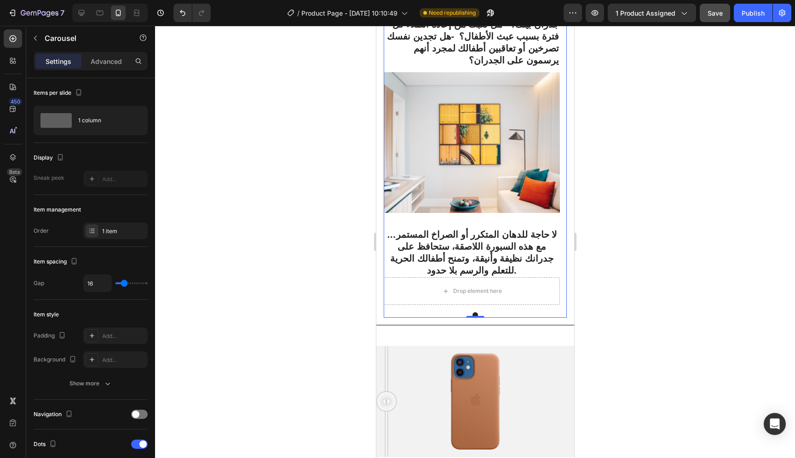
click at [538, 282] on div "Title Line Image -هل سئمت من الكتابات والرسومات على جدران بيتك؟ -هل تعبْت من إع…" at bounding box center [474, 70] width 183 height 495
click at [521, 125] on img at bounding box center [471, 142] width 176 height 141
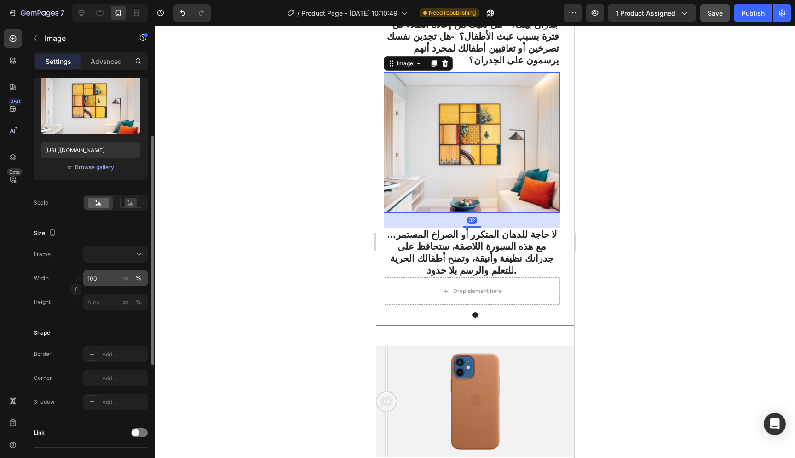
scroll to position [108, 0]
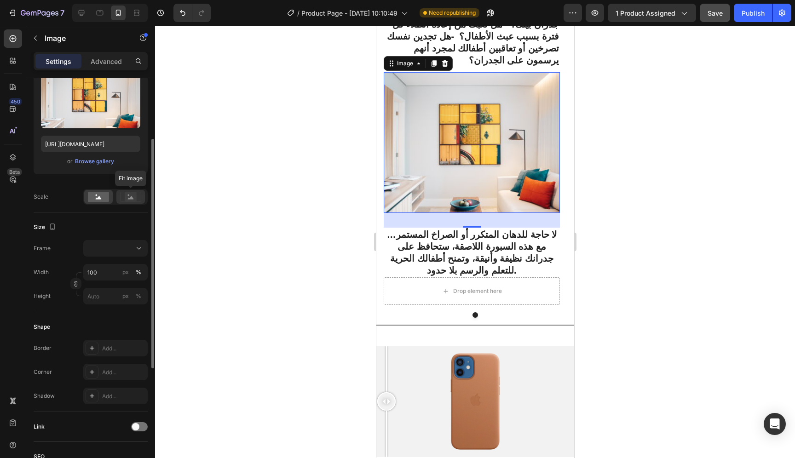
click at [125, 201] on icon at bounding box center [130, 197] width 21 height 10
click at [108, 200] on rect at bounding box center [98, 197] width 21 height 10
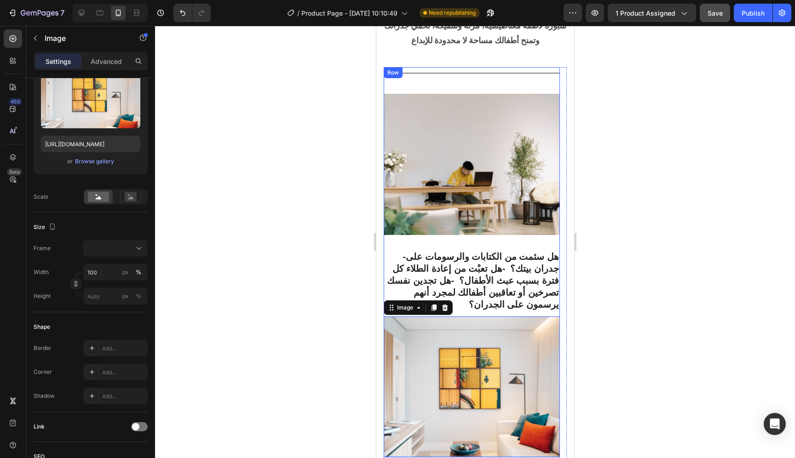
scroll to position [184, 0]
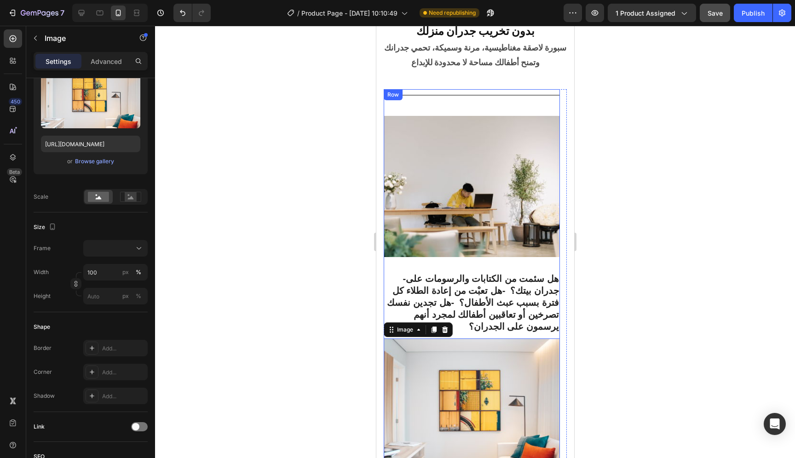
click at [507, 105] on div "Title Line Image -هل سئمت من الكتابات والرسومات على جدران بيتك؟ -هل تعبْت من إع…" at bounding box center [471, 213] width 176 height 249
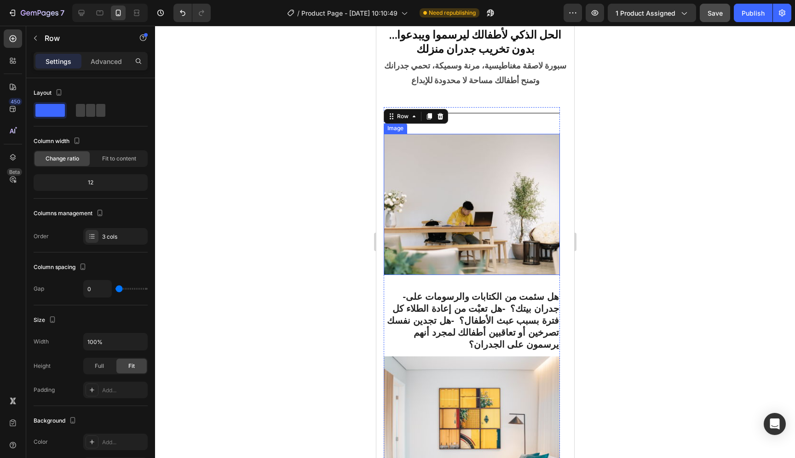
scroll to position [216, 0]
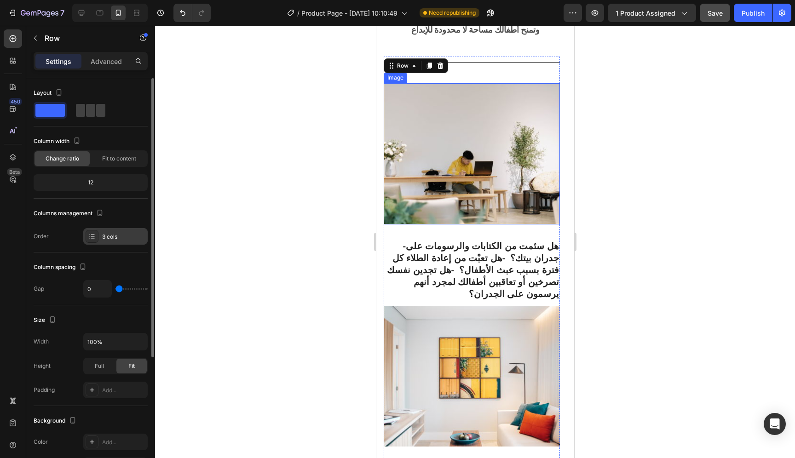
click at [113, 241] on div "3 cols" at bounding box center [115, 236] width 64 height 17
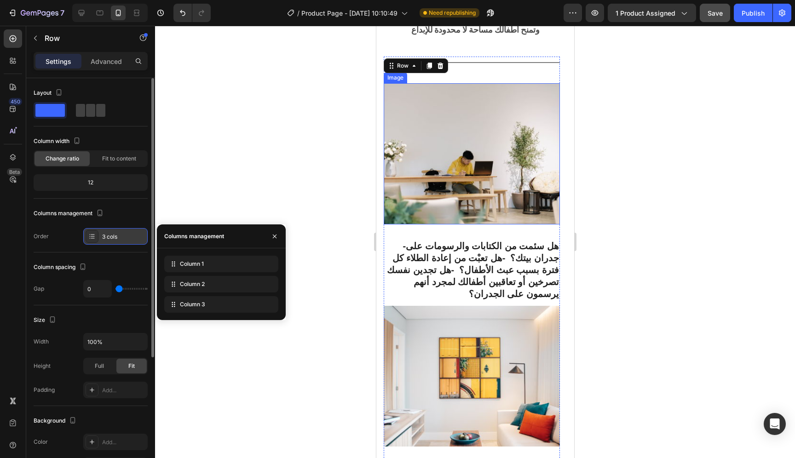
click at [113, 241] on div "3 cols" at bounding box center [115, 236] width 64 height 17
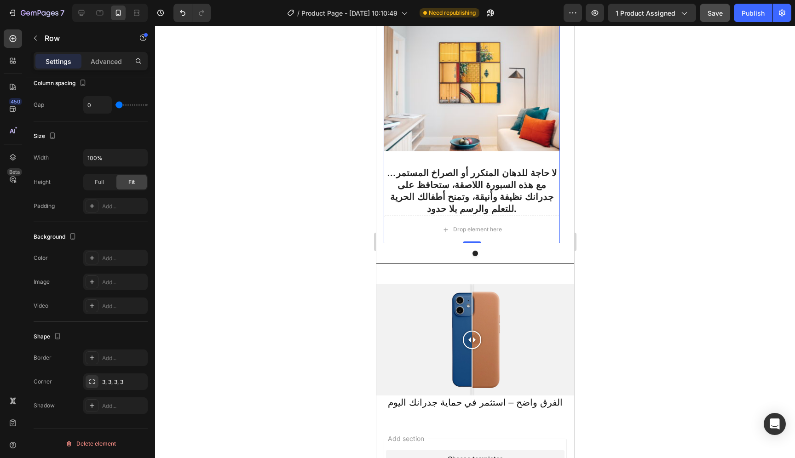
scroll to position [505, 0]
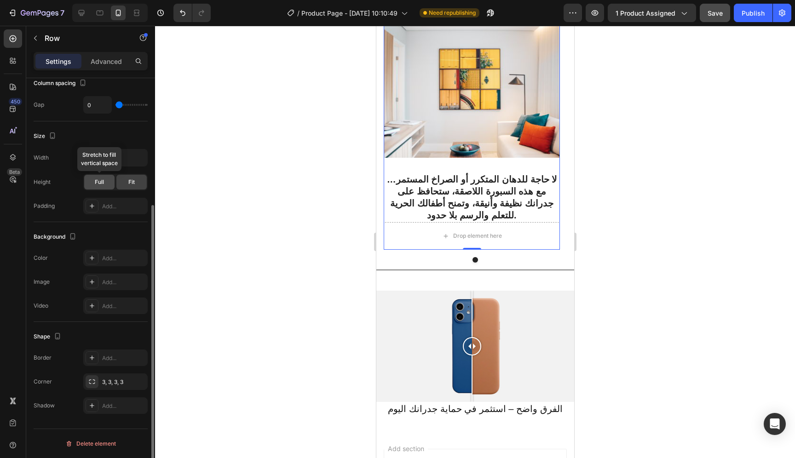
click at [105, 186] on div "Full" at bounding box center [99, 182] width 30 height 15
click at [135, 185] on div "Fit" at bounding box center [131, 182] width 30 height 15
click at [323, 264] on div at bounding box center [475, 242] width 640 height 433
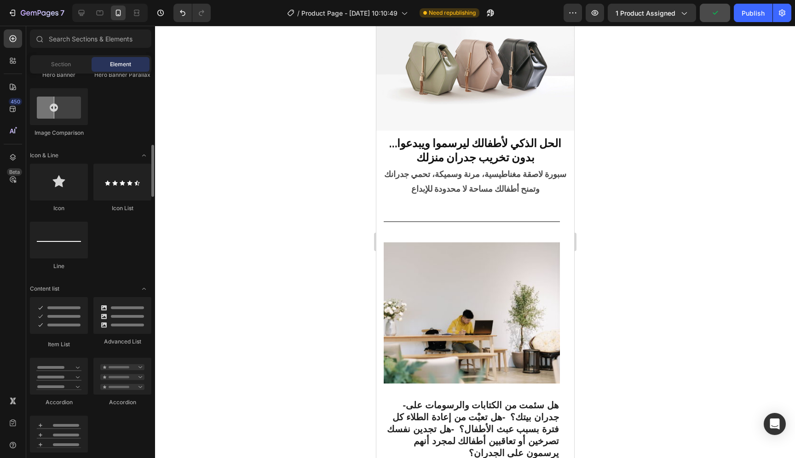
scroll to position [51, 0]
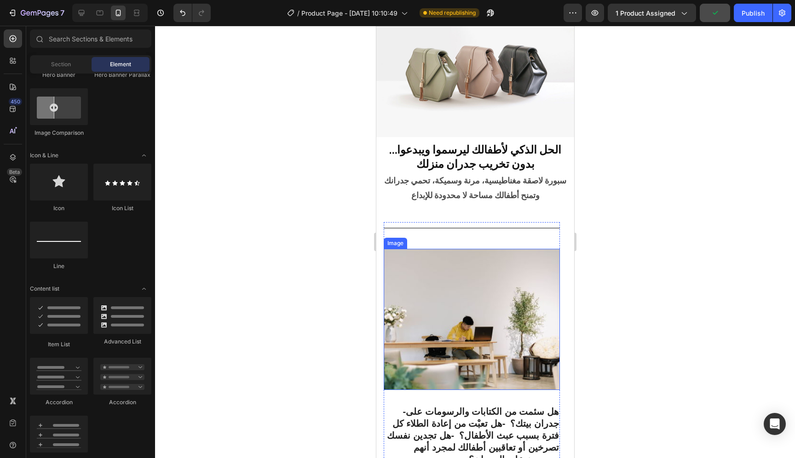
click at [533, 255] on img at bounding box center [471, 319] width 176 height 141
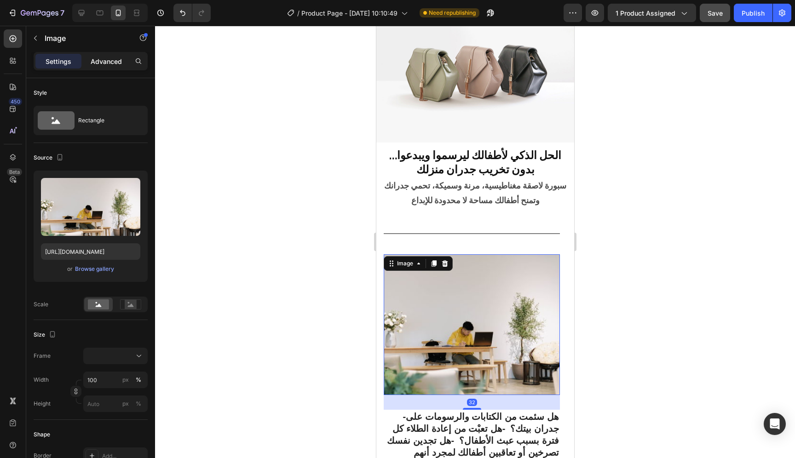
click at [101, 64] on p "Advanced" at bounding box center [106, 62] width 31 height 10
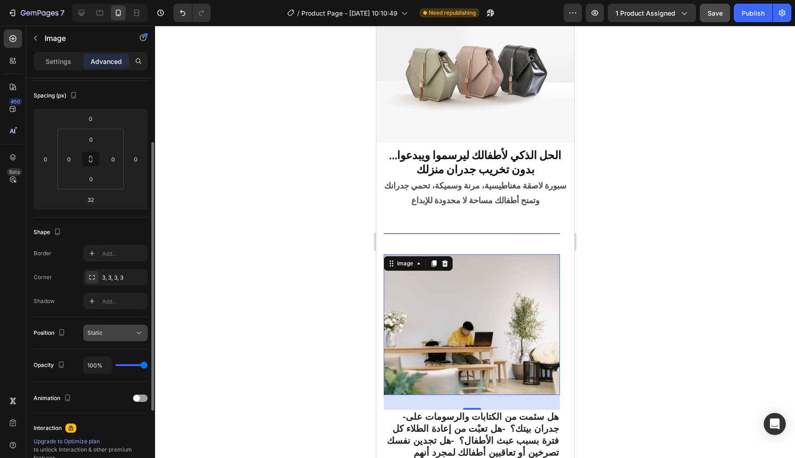
scroll to position [99, 0]
click at [136, 334] on icon at bounding box center [138, 331] width 9 height 9
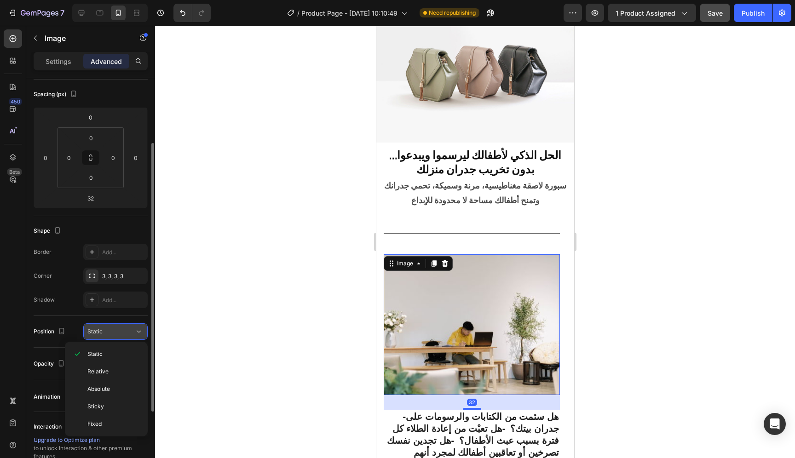
click at [136, 334] on icon at bounding box center [138, 331] width 9 height 9
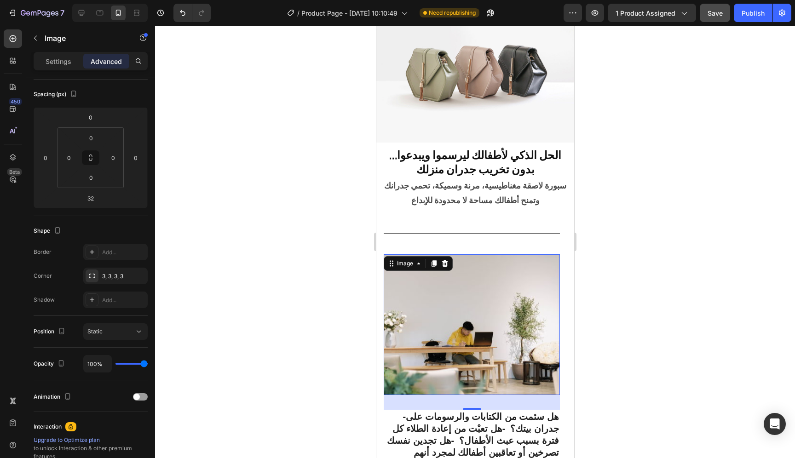
click at [327, 235] on div at bounding box center [475, 242] width 640 height 433
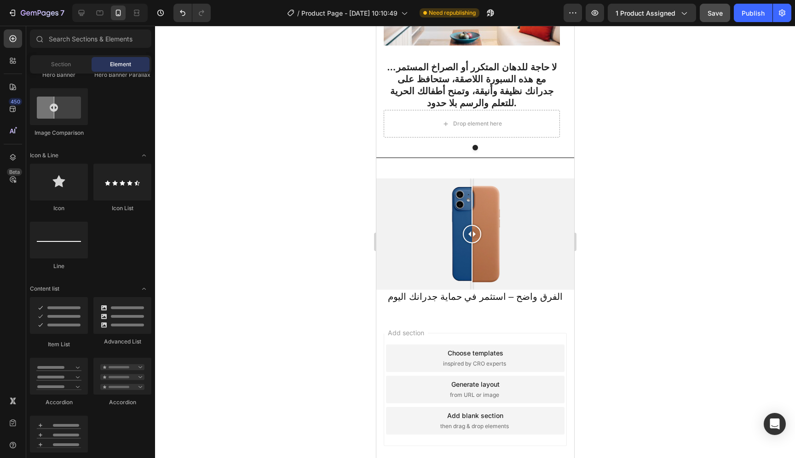
scroll to position [612, 0]
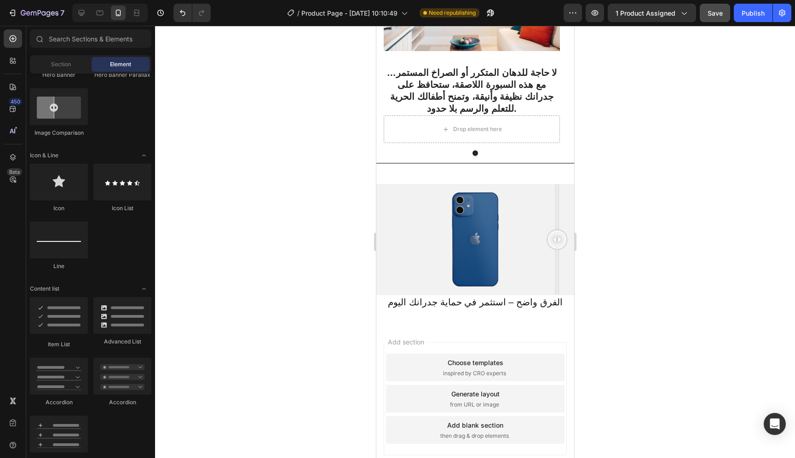
drag, startPoint x: 477, startPoint y: 214, endPoint x: 955, endPoint y: 233, distance: 478.2
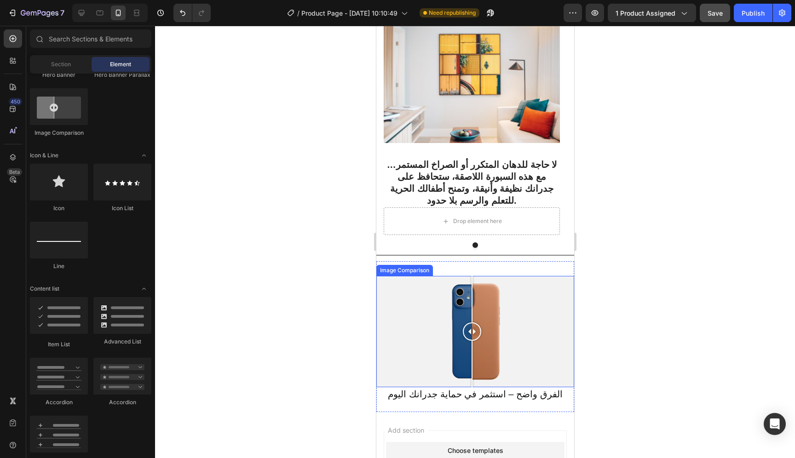
scroll to position [522, 0]
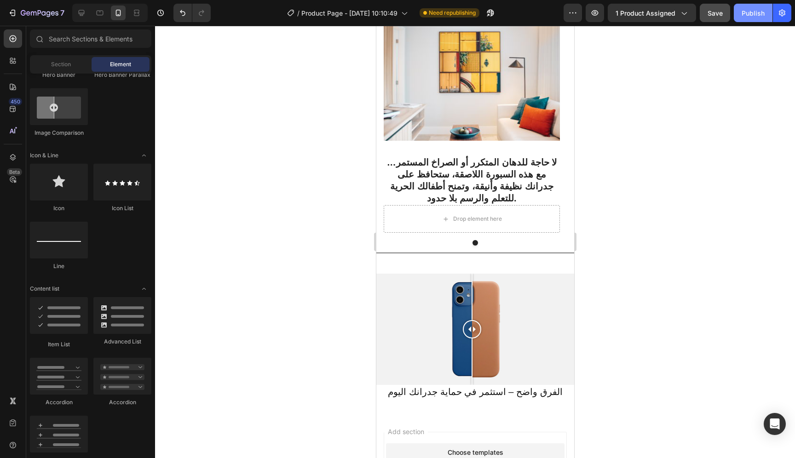
click at [756, 11] on div "Publish" at bounding box center [753, 13] width 23 height 10
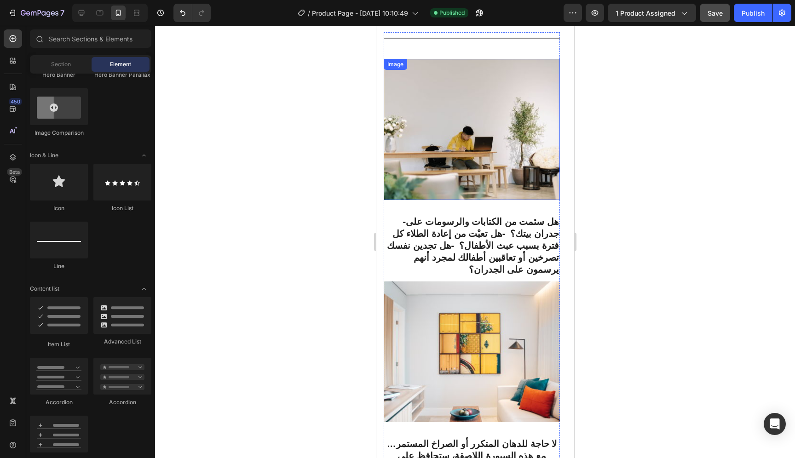
scroll to position [238, 0]
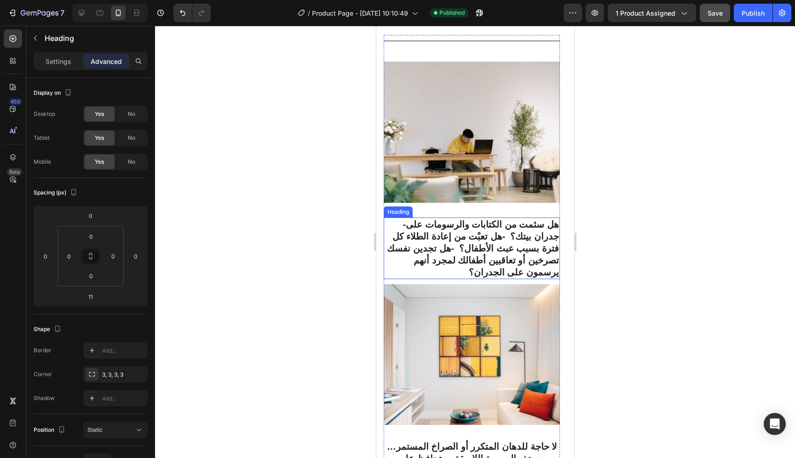
click at [402, 226] on h3 "-هل سئمت من الكتابات والرسومات على جدران بيتك؟ -هل تعبْت من إعادة الطلاء كل فتر…" at bounding box center [471, 249] width 176 height 62
click at [401, 226] on h3 "-هل سئمت من الكتابات والرسومات على جدران بيتك؟ -هل تعبْت من إعادة الطلاء كل فتر…" at bounding box center [471, 249] width 176 height 62
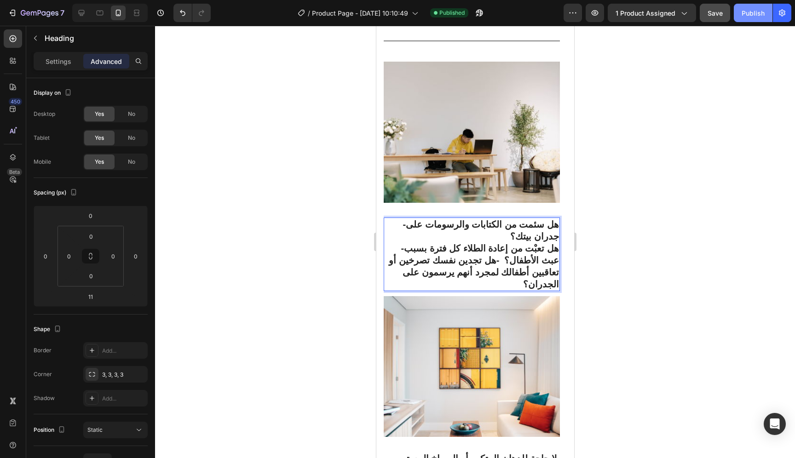
click at [758, 17] on div "Publish" at bounding box center [753, 13] width 23 height 10
click at [398, 238] on p "-هل سئمت من الكتابات والرسومات على جدران بيتك؟ -هل تعبْت من إعادة الطلاء كل فتر…" at bounding box center [471, 255] width 174 height 72
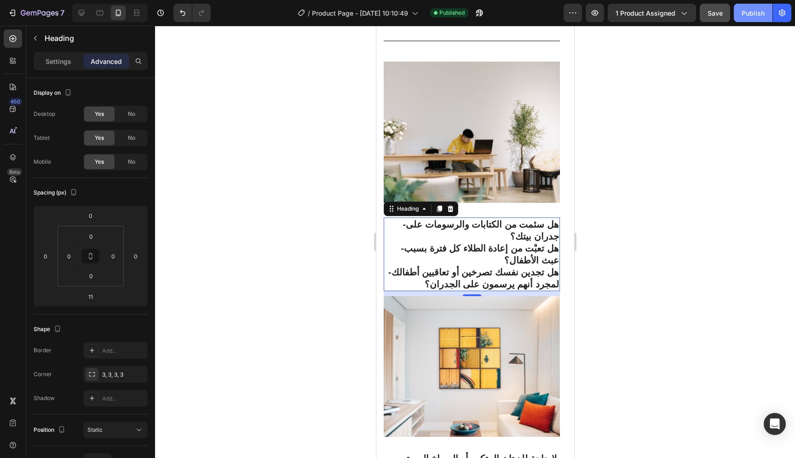
click at [759, 18] on button "Publish" at bounding box center [753, 13] width 39 height 18
click at [449, 237] on p "-هل سئمت من الكتابات والرسومات على جدران بيتك؟ -هل تعبْت من إعادة الطلاء كل فتر…" at bounding box center [471, 255] width 174 height 72
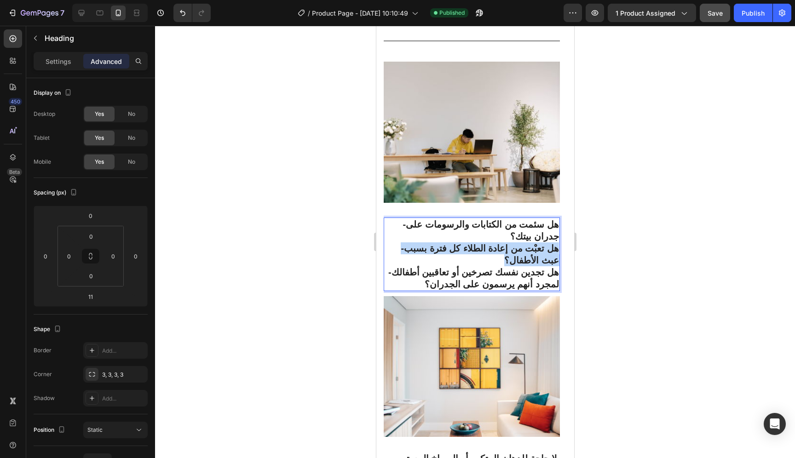
click at [449, 237] on p "-هل سئمت من الكتابات والرسومات على جدران بيتك؟ -هل تعبْت من إعادة الطلاء كل فتر…" at bounding box center [471, 255] width 174 height 72
click at [489, 245] on p "-هل سئمت من الكتابات والرسومات على جدران بيتك؟ -هل تعبْت من إعادة الطلاء كل فتر…" at bounding box center [471, 255] width 174 height 72
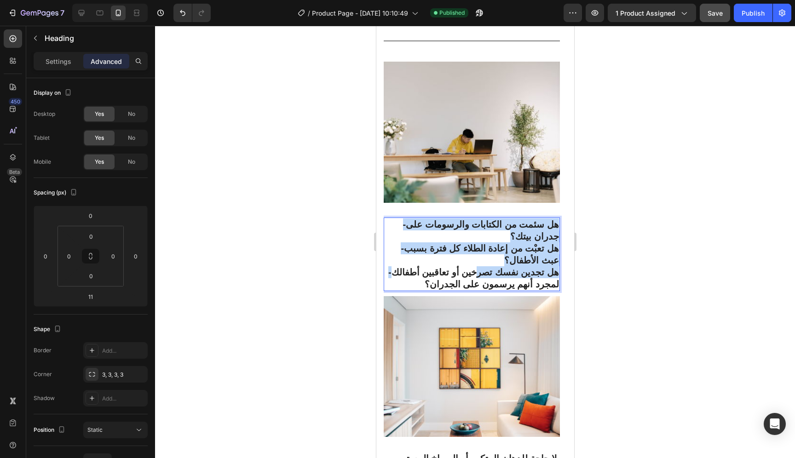
drag, startPoint x: 558, startPoint y: 226, endPoint x: 505, endPoint y: 252, distance: 59.3
click at [505, 252] on p "-هل سئمت من الكتابات والرسومات على جدران بيتك؟ -هل تعبْت من إعادة الطلاء كل فتر…" at bounding box center [471, 255] width 174 height 72
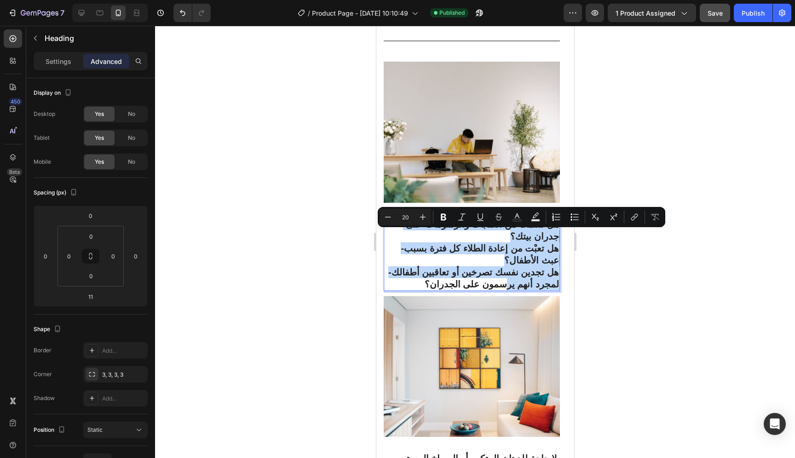
drag, startPoint x: 487, startPoint y: 258, endPoint x: 933, endPoint y: 249, distance: 446.2
click at [558, 221] on p "-هل سئمت من الكتابات والرسومات على جدران بيتك؟ -هل تعبْت من إعادة الطلاء كل فتر…" at bounding box center [471, 255] width 174 height 72
click at [537, 247] on p "-هل سئمت من الكتابات والرسومات على جدران بيتك؟ -هل تعبْت من إعادة الطلاء كل فتر…" at bounding box center [471, 255] width 174 height 72
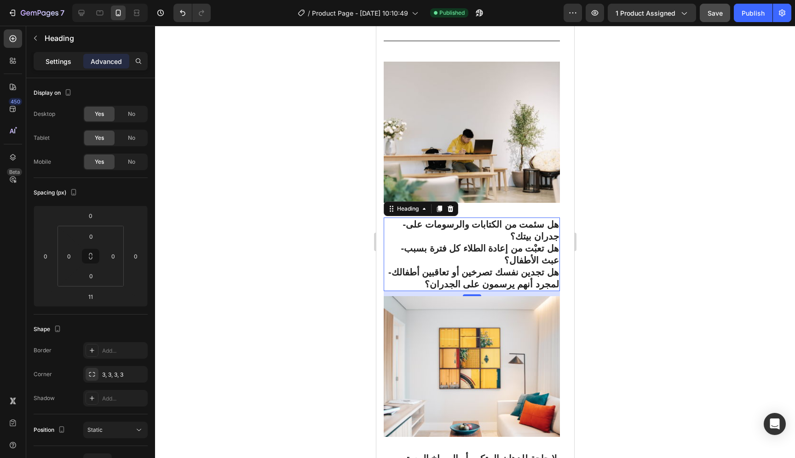
click at [52, 67] on div "Settings" at bounding box center [58, 61] width 46 height 15
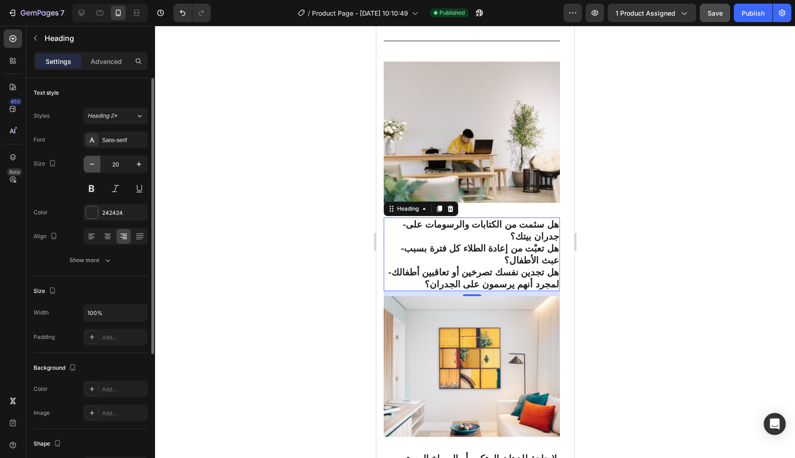
click at [94, 162] on icon "button" at bounding box center [91, 164] width 9 height 9
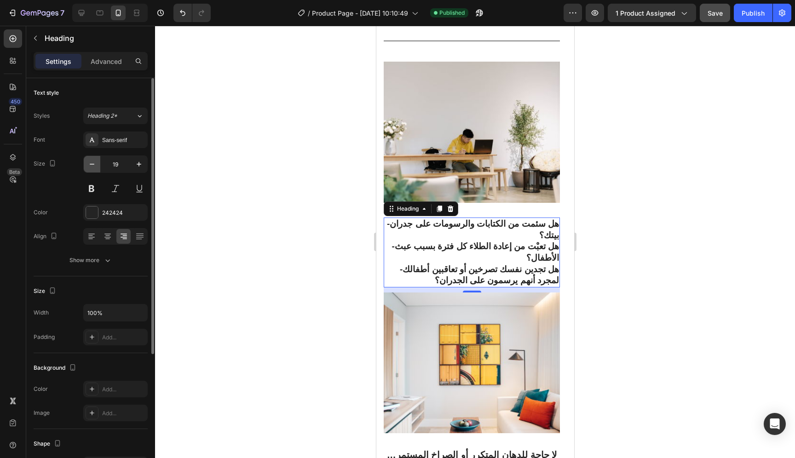
click at [94, 162] on icon "button" at bounding box center [91, 164] width 9 height 9
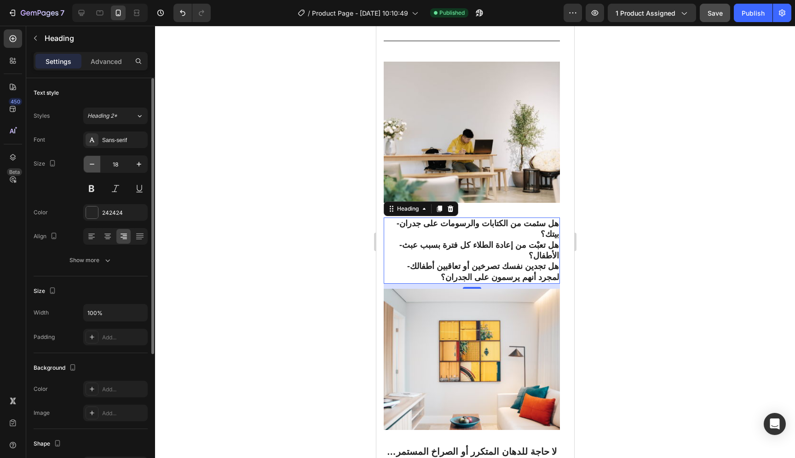
click at [94, 162] on icon "button" at bounding box center [91, 164] width 9 height 9
type input "17"
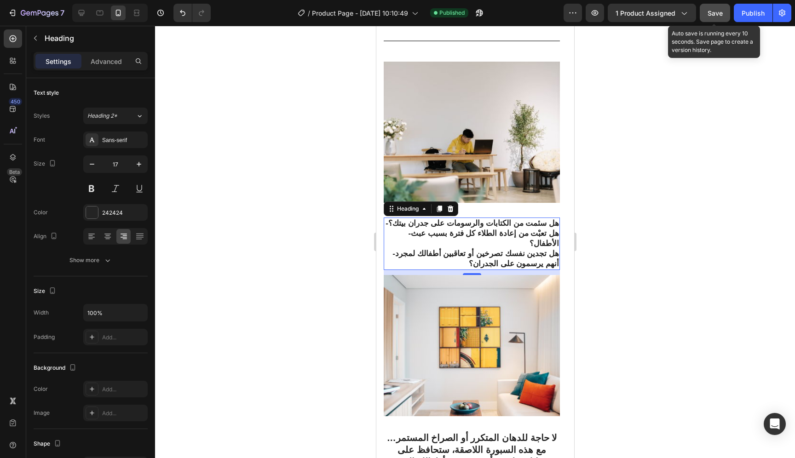
click at [724, 16] on button "Save" at bounding box center [715, 13] width 30 height 18
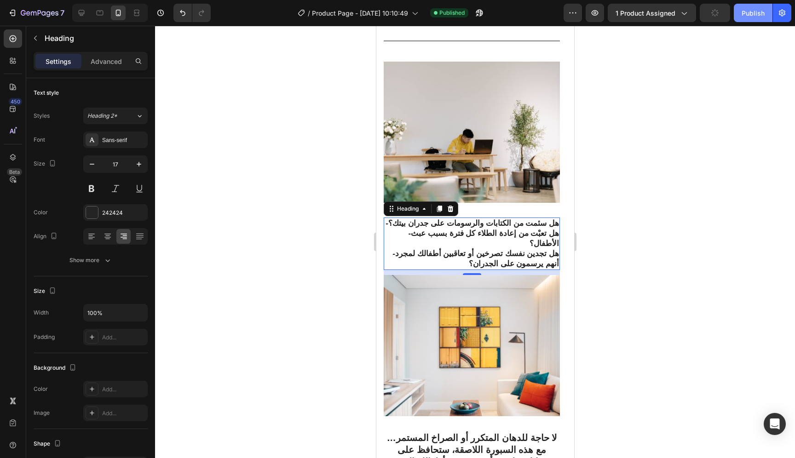
click at [743, 14] on div "Publish" at bounding box center [753, 13] width 23 height 10
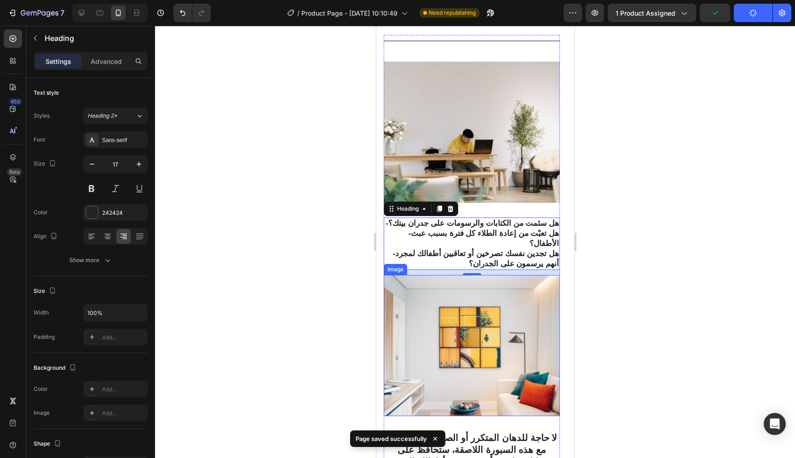
scroll to position [334, 0]
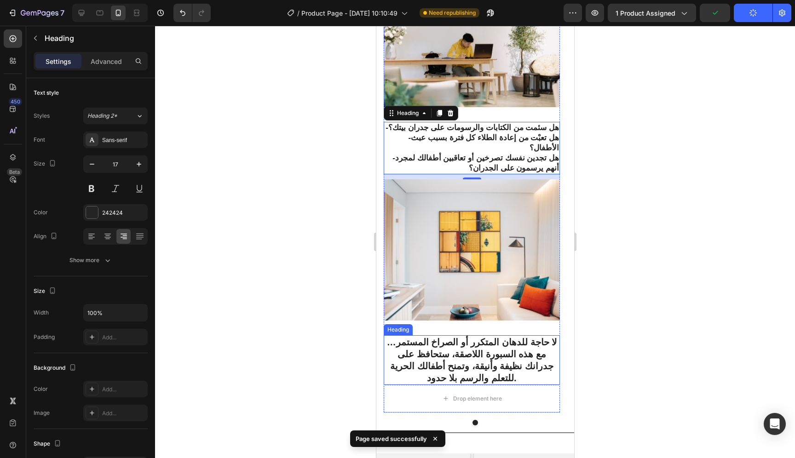
click at [497, 338] on h3 "لا حاجة للدهان المتكرر أو الصراخ المستمر…مع هذه السبورة اللاصقة، ستحافظ على جدر…" at bounding box center [471, 361] width 176 height 50
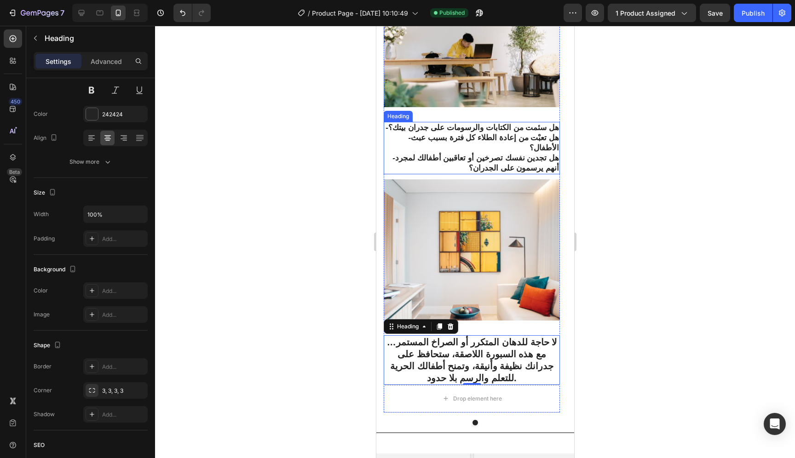
click at [489, 152] on p "-هل سئمت من الكتابات والرسومات على جدران بيتك؟ -هل تعبْت من إعادة الطلاء كل فتر…" at bounding box center [471, 148] width 174 height 51
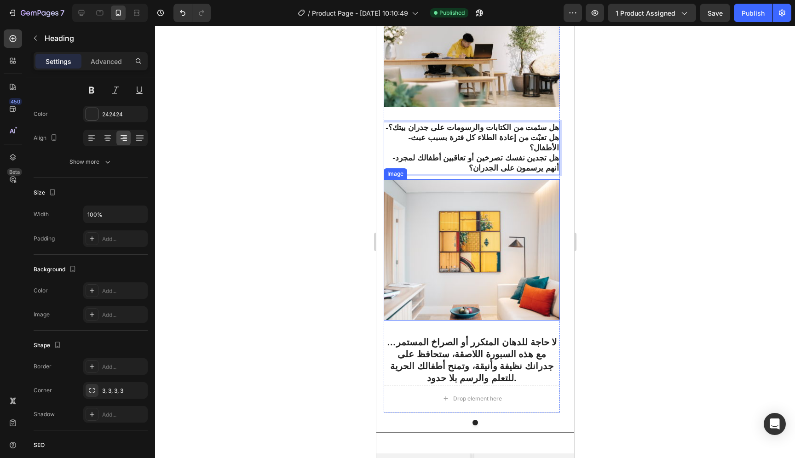
click at [466, 250] on img at bounding box center [471, 250] width 176 height 141
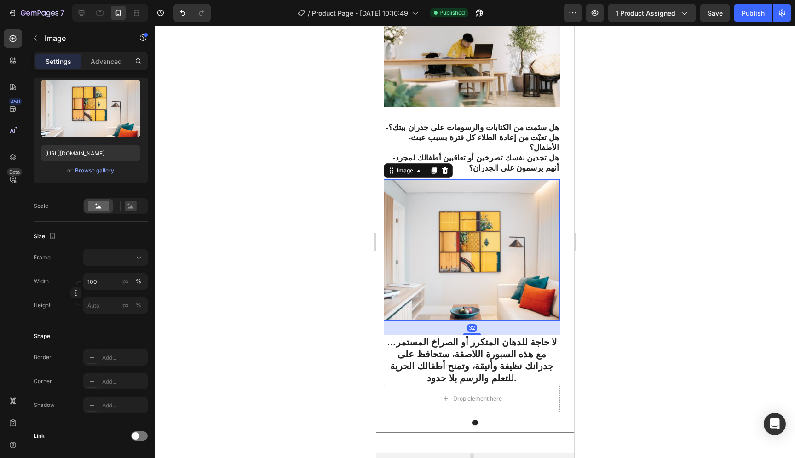
scroll to position [0, 0]
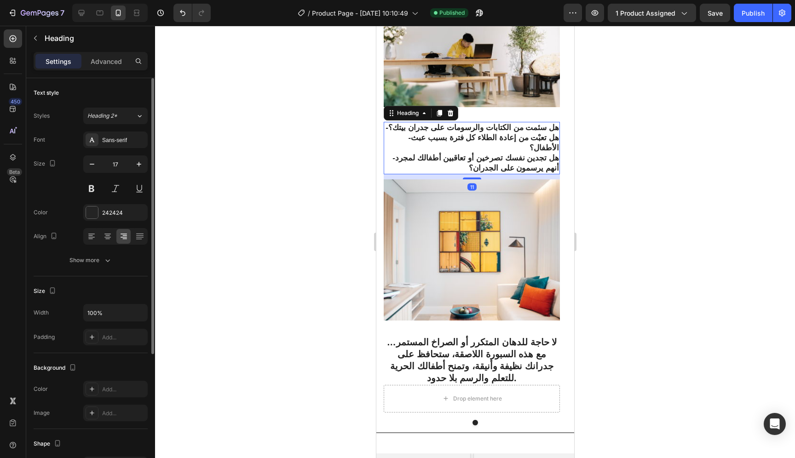
click at [481, 133] on p "-هل سئمت من الكتابات والرسومات على جدران بيتك؟ -هل تعبْت من إعادة الطلاء كل فتر…" at bounding box center [471, 148] width 174 height 51
click at [95, 169] on button "button" at bounding box center [92, 164] width 17 height 17
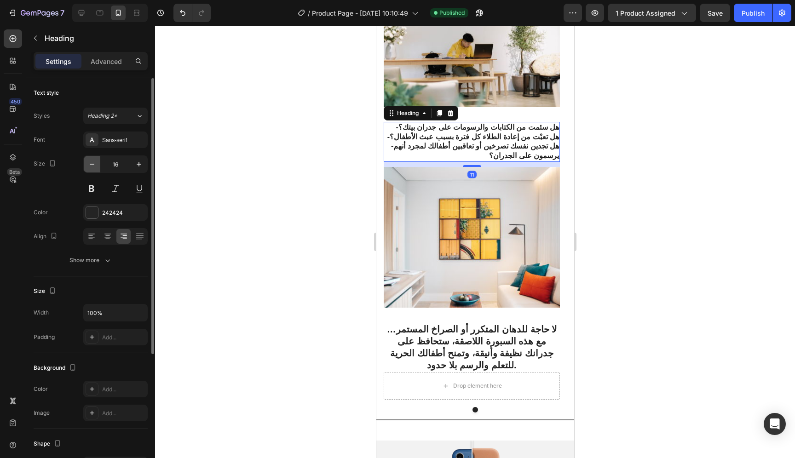
click at [95, 169] on button "button" at bounding box center [92, 164] width 17 height 17
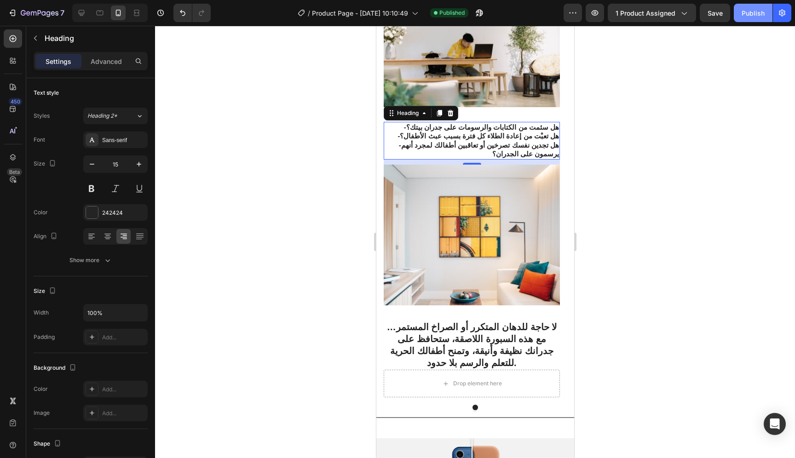
click at [763, 14] on div "Publish" at bounding box center [753, 13] width 23 height 10
click at [92, 191] on button at bounding box center [91, 188] width 17 height 17
click at [95, 240] on icon at bounding box center [91, 236] width 9 height 9
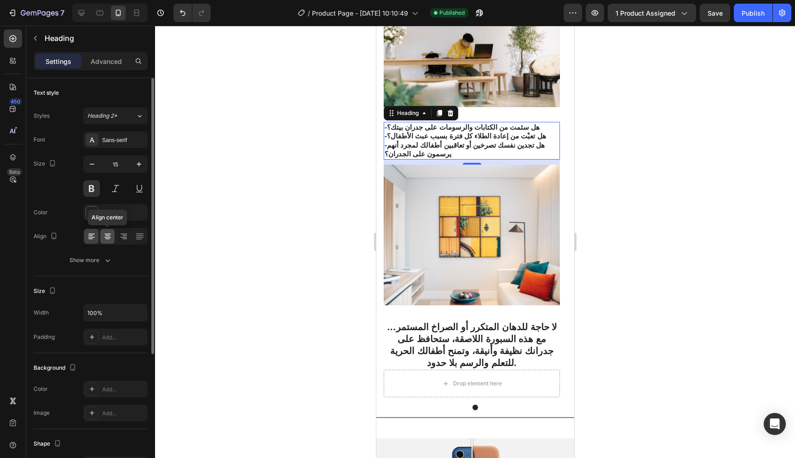
click at [103, 238] on icon at bounding box center [107, 236] width 9 height 9
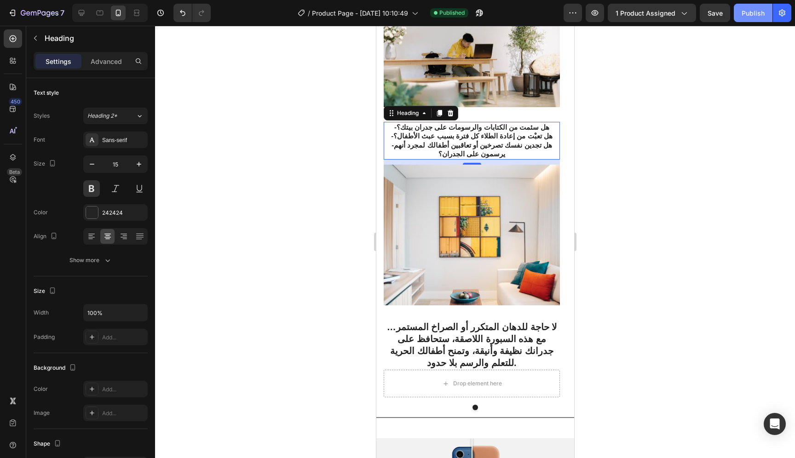
click at [748, 11] on div "Publish" at bounding box center [753, 13] width 23 height 10
drag, startPoint x: 536, startPoint y: 129, endPoint x: 544, endPoint y: 129, distance: 7.8
drag, startPoint x: 538, startPoint y: 127, endPoint x: 548, endPoint y: 127, distance: 10.6
click at [548, 127] on p "-هل سئمت من الكتابات والرسومات على جدران بيتك؟ -هل تعبْت من إعادة الطلاء كل فتر…" at bounding box center [471, 141] width 174 height 36
drag, startPoint x: 540, startPoint y: 133, endPoint x: 553, endPoint y: 133, distance: 12.9
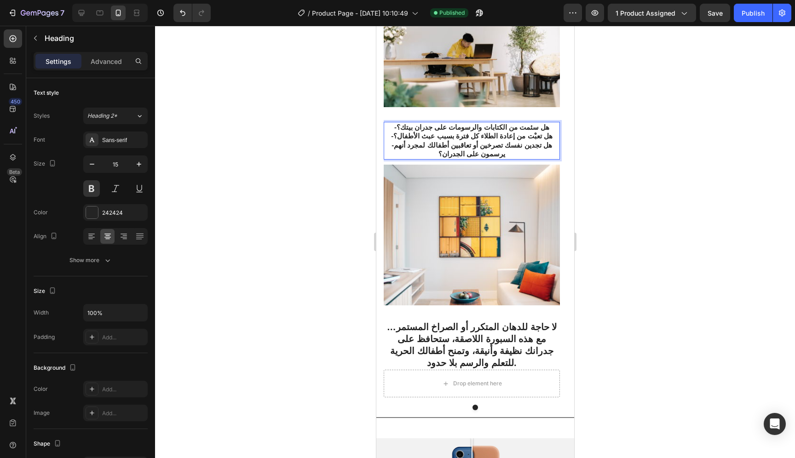
click at [553, 133] on p "-هل سئمت من الكتابات والرسومات على جدران بيتك؟ -هل تعبْت من إعادة الطلاء كل فتر…" at bounding box center [471, 141] width 174 height 36
drag, startPoint x: 411, startPoint y: 136, endPoint x: 400, endPoint y: 136, distance: 10.6
click at [400, 136] on p "-هل سئمت من الكتابات والرسومات على جدران بيتك؟ -هل تعبْت من إعادة الطلاء كل فتر…" at bounding box center [471, 141] width 174 height 36
drag, startPoint x: 411, startPoint y: 128, endPoint x: 405, endPoint y: 128, distance: 6.1
click at [401, 128] on p "-هل سئمت من الكتابات والرسومات على جدران بيتك؟ -هل تعبْت من إعادة الطلاء كل فتر…" at bounding box center [471, 141] width 174 height 36
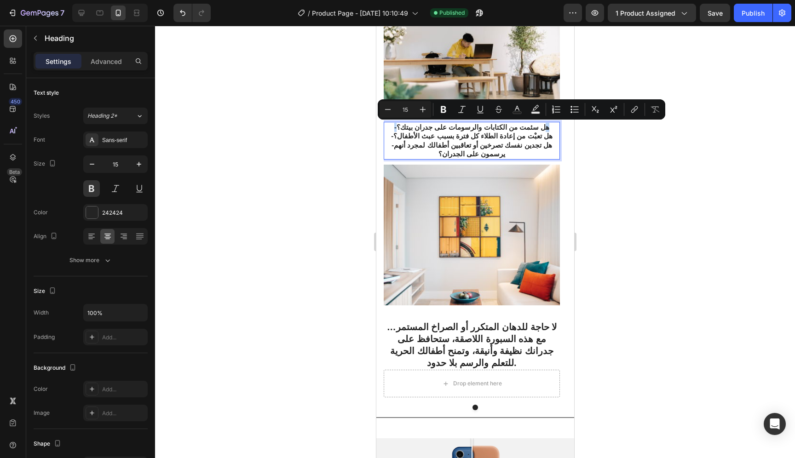
drag, startPoint x: 414, startPoint y: 128, endPoint x: 405, endPoint y: 128, distance: 9.2
click at [405, 128] on p "-هل سئمت من الكتابات والرسومات على جدران بيتك؟ -هل تعبْت من إعادة الطلاء كل فتر…" at bounding box center [471, 141] width 174 height 36
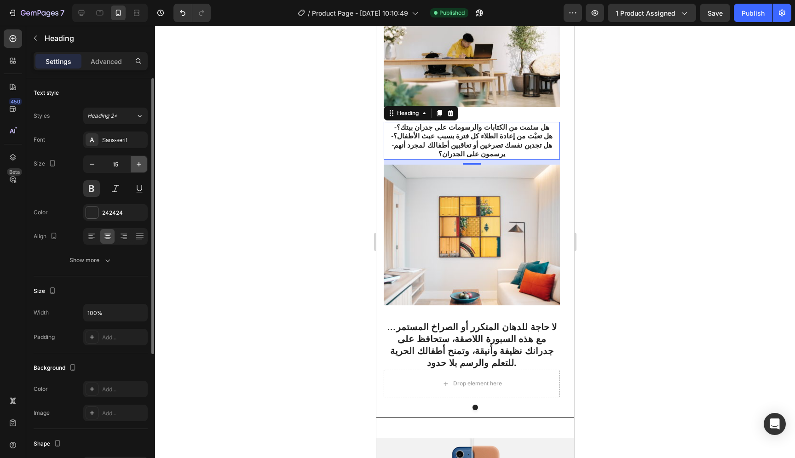
click at [143, 163] on icon "button" at bounding box center [138, 164] width 9 height 9
type input "16"
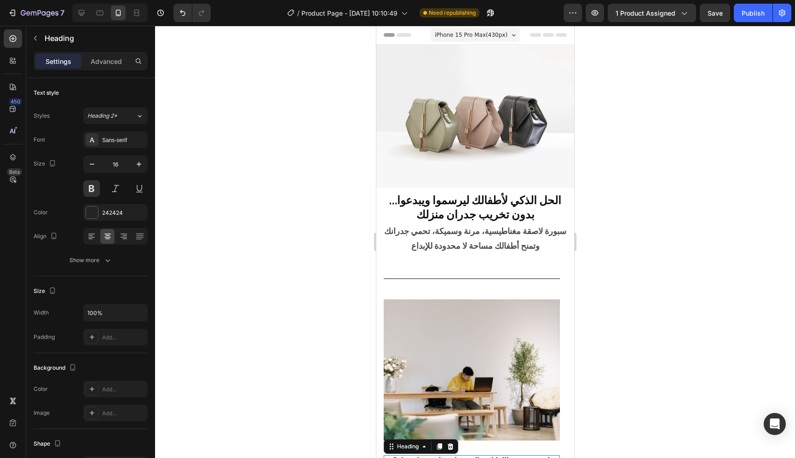
click at [487, 30] on div "iPhone 15 Pro Max ( 430 px)" at bounding box center [474, 35] width 89 height 14
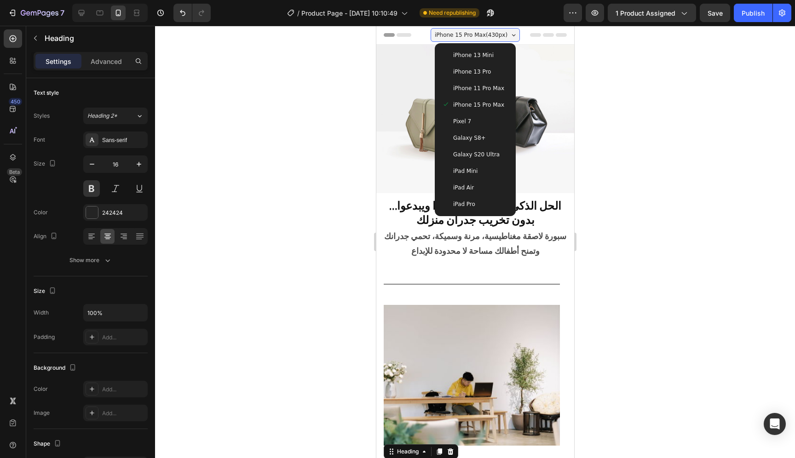
click at [480, 58] on span "iPhone 13 Mini" at bounding box center [473, 55] width 41 height 9
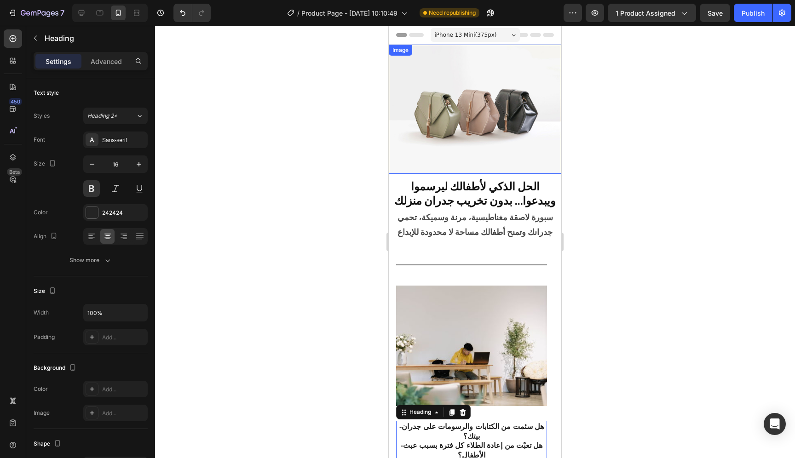
scroll to position [59, 0]
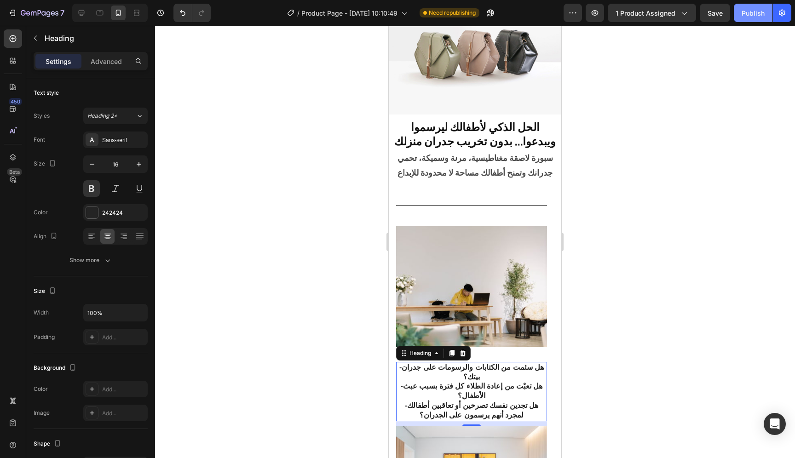
click at [746, 19] on button "Publish" at bounding box center [753, 13] width 39 height 18
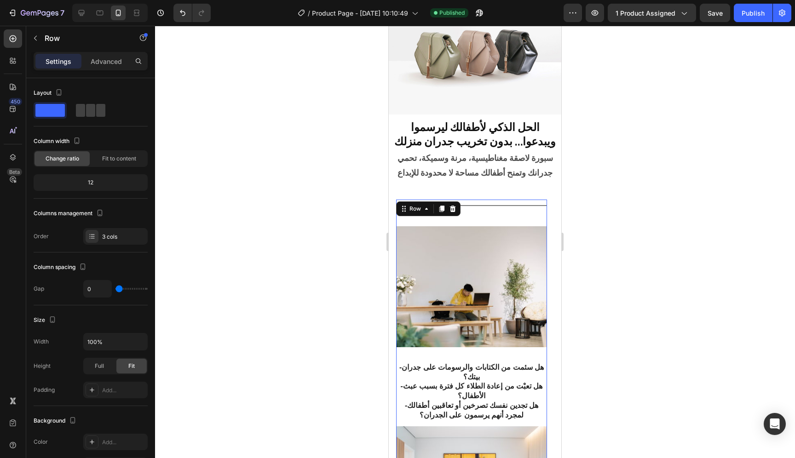
click at [501, 350] on div "Title Line Image -هل سئمت من الكتابات والرسومات على جدران بيتك؟ -هل تعبْت من إع…" at bounding box center [471, 313] width 151 height 226
click at [502, 344] on div "Title Line Image -هل سئمت من الكتابات والرسومات على جدران بيتك؟ -هل تعبْت من إع…" at bounding box center [471, 313] width 151 height 226
click at [506, 308] on img at bounding box center [471, 286] width 151 height 121
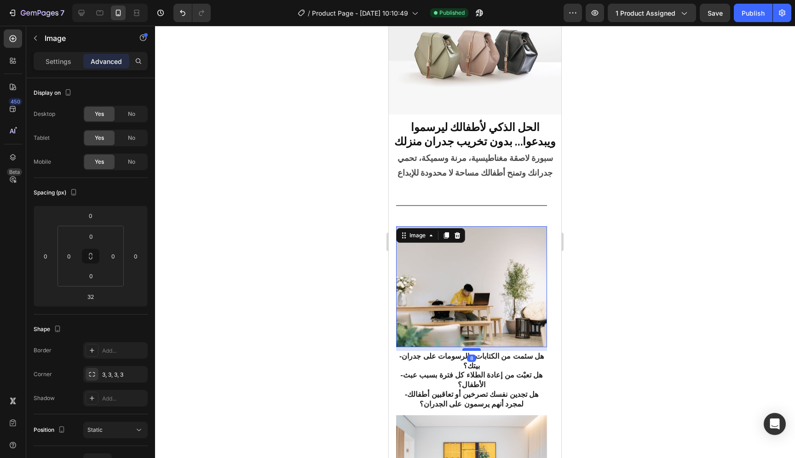
drag, startPoint x: 476, startPoint y: 355, endPoint x: 478, endPoint y: 344, distance: 11.3
click at [478, 348] on div at bounding box center [472, 349] width 18 height 3
click at [474, 350] on div at bounding box center [472, 351] width 18 height 3
type input "12"
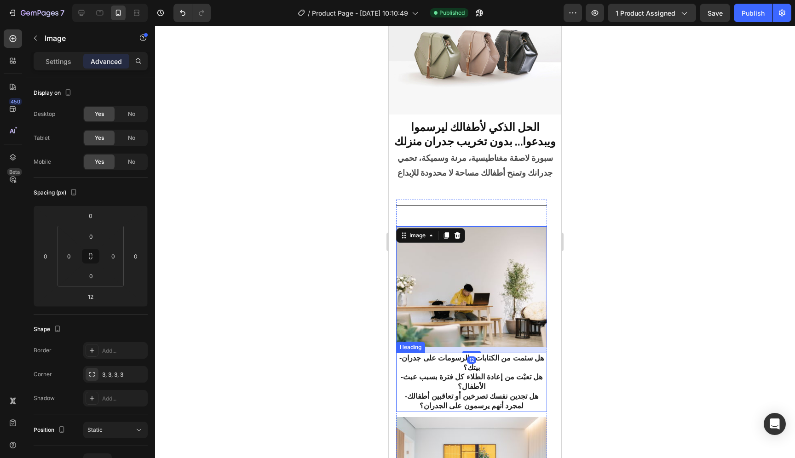
click at [511, 383] on p "-هل سئمت من الكتابات والرسومات على جدران بيتك؟ -هل تعبْت من إعادة الطلاء كل فتر…" at bounding box center [471, 383] width 149 height 58
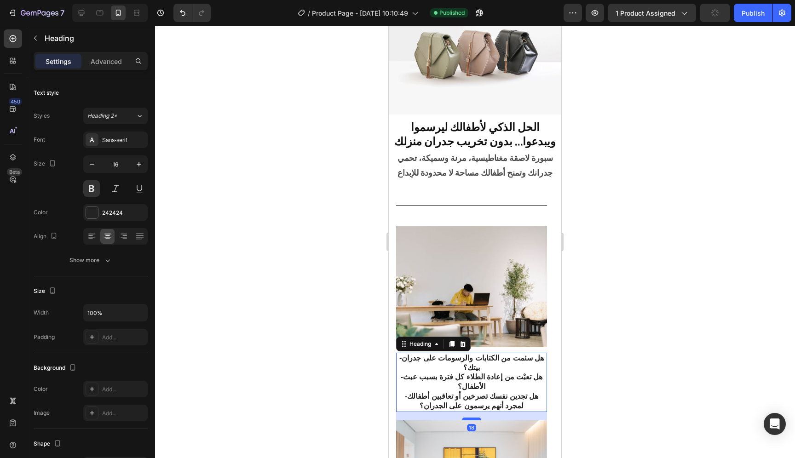
click at [476, 418] on div at bounding box center [472, 419] width 18 height 3
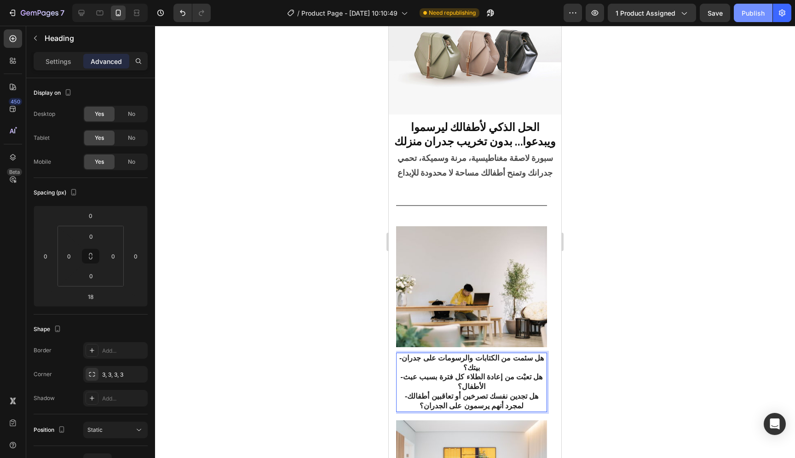
click at [748, 18] on button "Publish" at bounding box center [753, 13] width 39 height 18
drag, startPoint x: 536, startPoint y: 354, endPoint x: 480, endPoint y: 360, distance: 56.9
click at [546, 354] on p "-هل سئمت من الكتابات والرسومات على جدران بيتك؟ -هل تعبْت من إعادة الطلاء كل فتر…" at bounding box center [471, 383] width 149 height 58
drag, startPoint x: 406, startPoint y: 363, endPoint x: 399, endPoint y: 363, distance: 7.8
click at [399, 363] on p "-هل سئمت من الكتابات والرسومات على جدران بيتك؟ -هل تعبْت من إعادة الطلاء كل فتر…" at bounding box center [471, 383] width 149 height 58
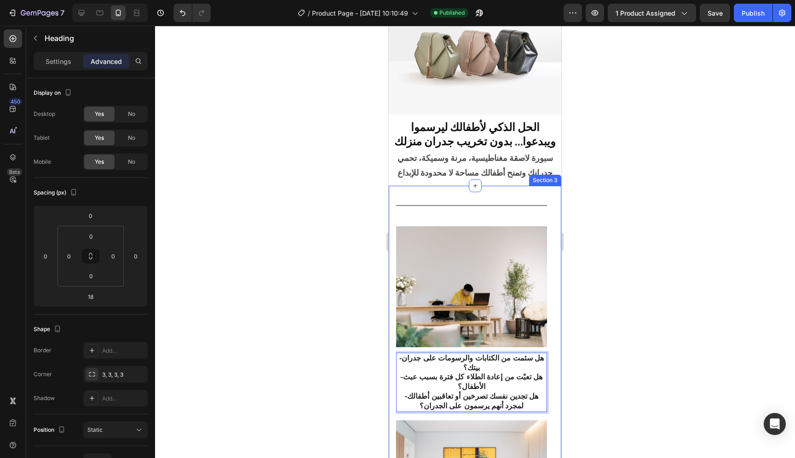
drag, startPoint x: 538, startPoint y: 364, endPoint x: 549, endPoint y: 363, distance: 11.5
click at [549, 363] on div "Title Line Image -هل سئمت من الكتابات والرسومات على جدران بيتك؟ -هل تعبْت من إع…" at bounding box center [475, 423] width 173 height 474
click at [408, 354] on p "-هل سئمت من الكتابات والرسومات على جدران بيتك؟ -هل تعبْت من إعادة الطلاء كل فتر…" at bounding box center [471, 383] width 149 height 58
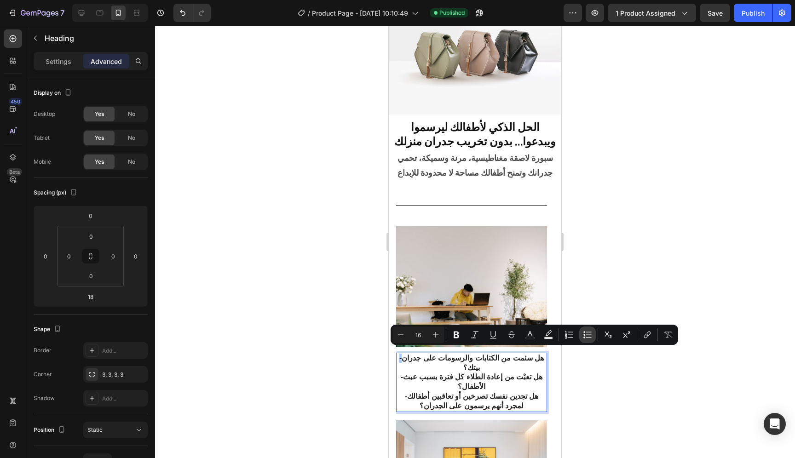
click at [587, 337] on icon "Editor contextual toolbar" at bounding box center [589, 337] width 6 height 0
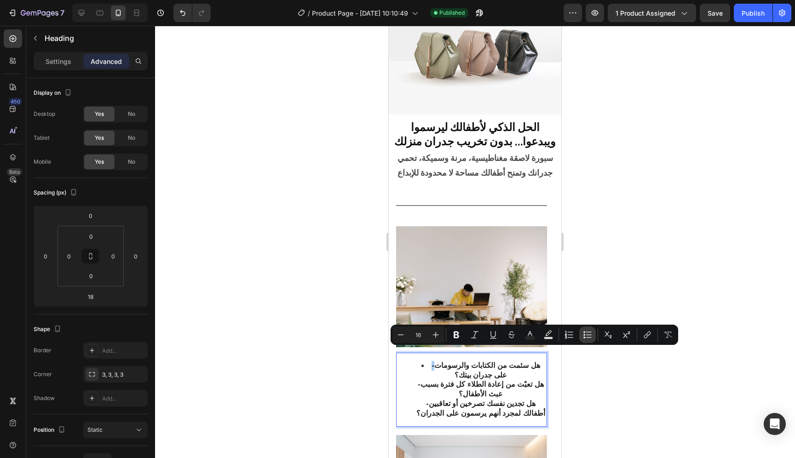
click at [587, 337] on icon "Editor contextual toolbar" at bounding box center [589, 337] width 6 height 0
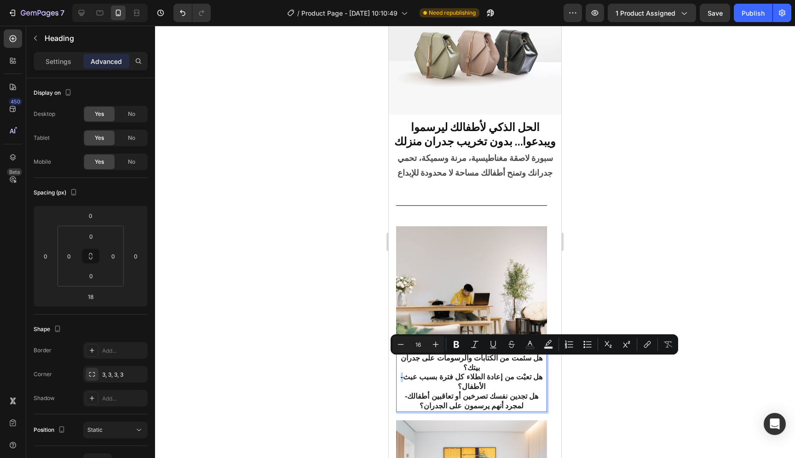
click at [406, 364] on p "هل سئمت من الكتابات والرسومات على جدران بيتك؟ -هل تعبْت من إعادة الطلاء كل فترة…" at bounding box center [471, 383] width 149 height 58
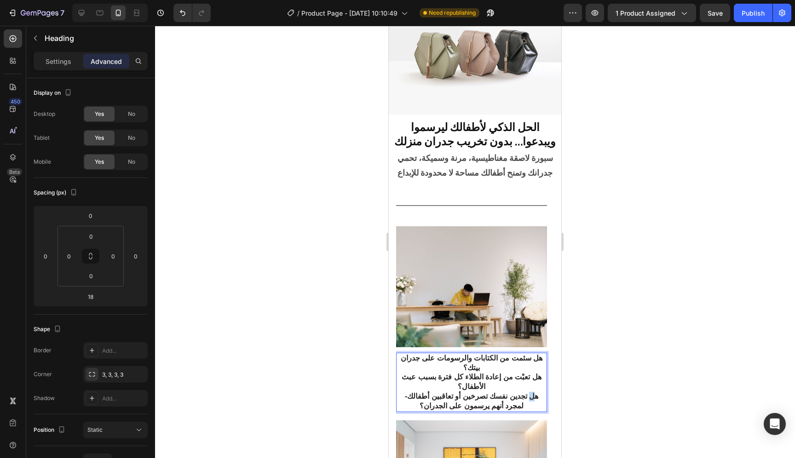
click at [407, 373] on p "هل سئمت من الكتابات والرسومات على جدران بيتك؟ هل تعبْت من إعادة الطلاء كل فترة …" at bounding box center [471, 383] width 149 height 58
click at [722, 13] on span "Save" at bounding box center [715, 13] width 15 height 8
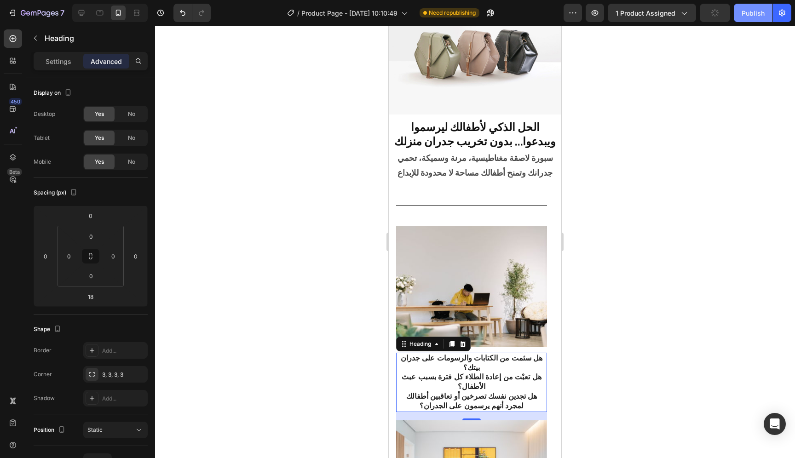
click at [753, 11] on div "Publish" at bounding box center [753, 13] width 23 height 10
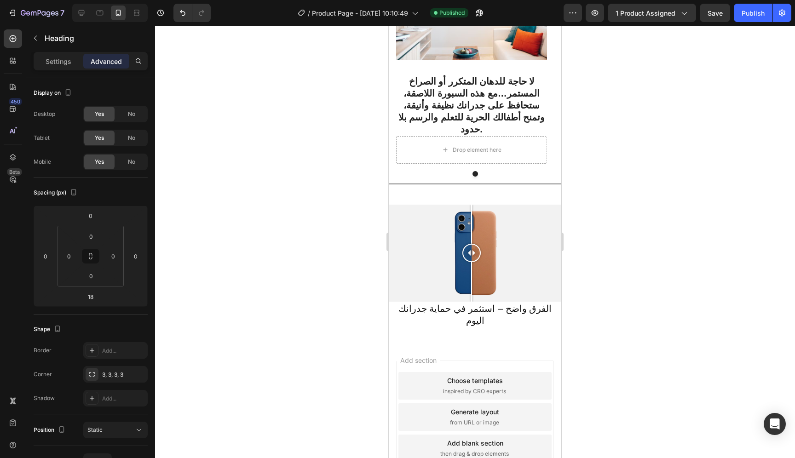
scroll to position [568, 0]
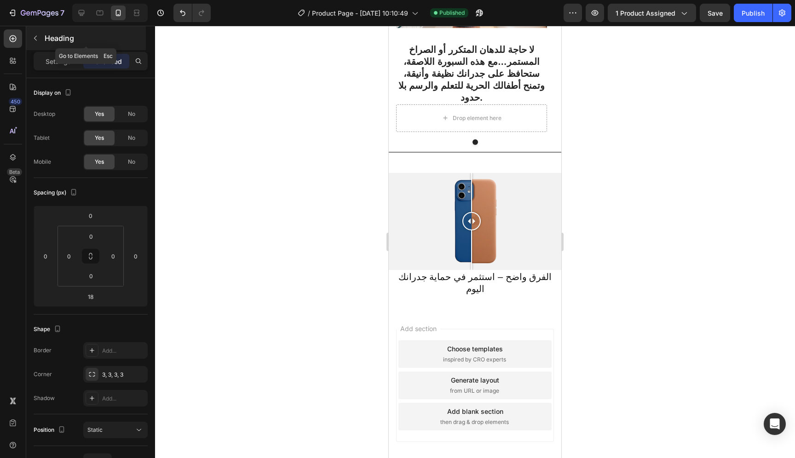
click at [35, 39] on icon "button" at bounding box center [35, 38] width 7 height 7
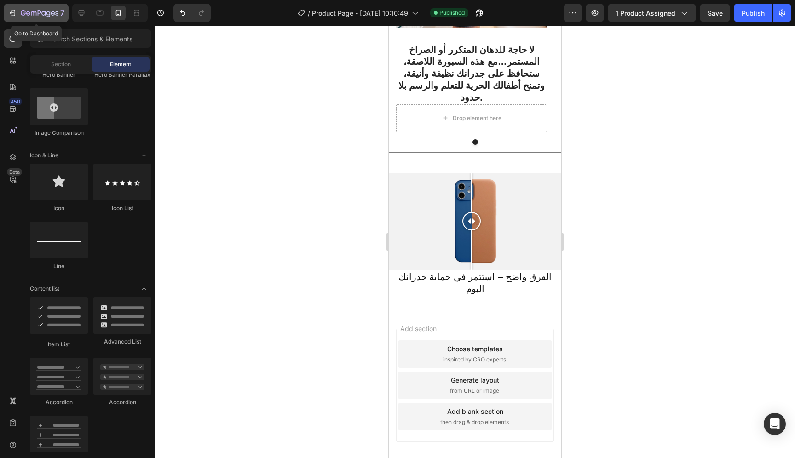
click at [16, 16] on icon "button" at bounding box center [12, 12] width 9 height 9
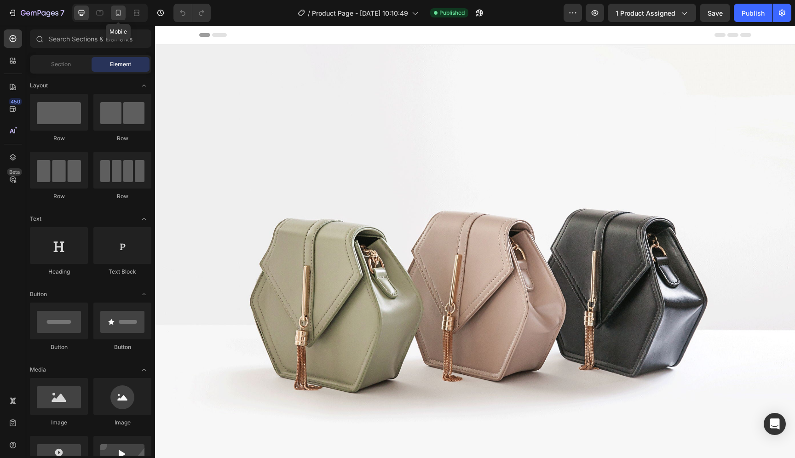
click at [119, 15] on icon at bounding box center [118, 13] width 5 height 6
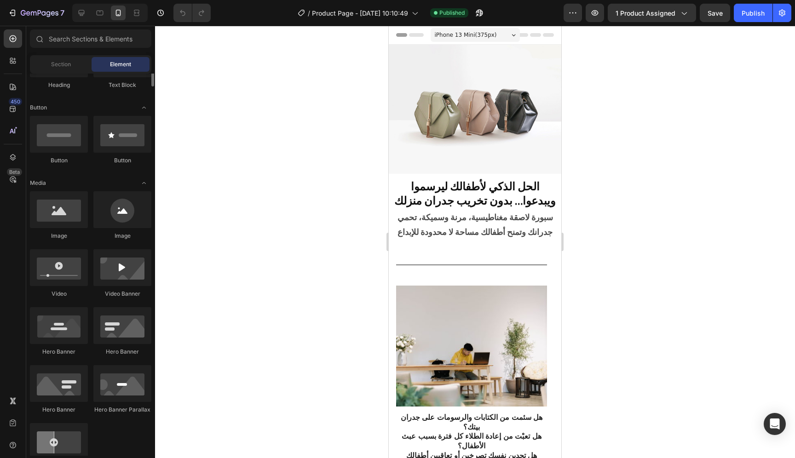
scroll to position [256, 0]
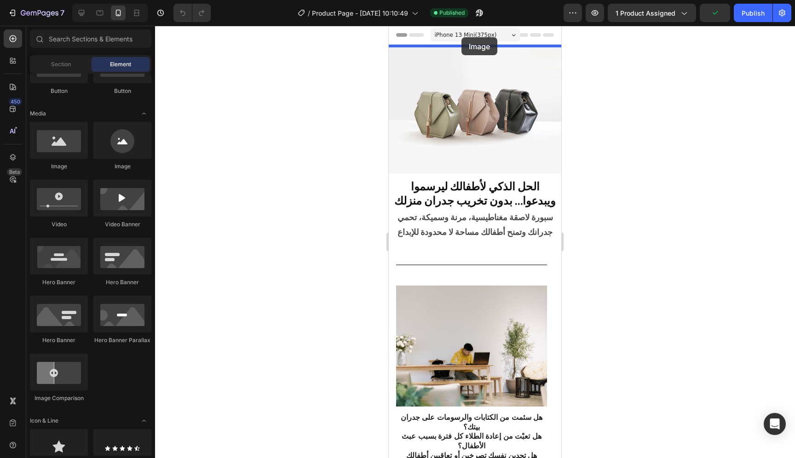
drag, startPoint x: 455, startPoint y: 174, endPoint x: 462, endPoint y: 38, distance: 136.0
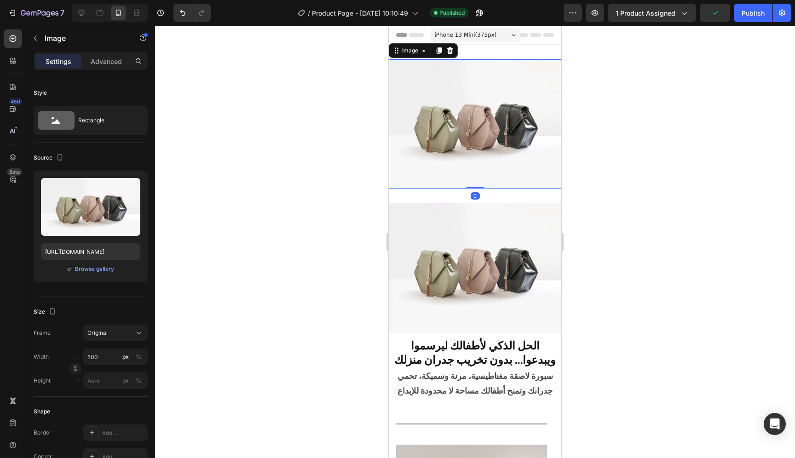
click at [478, 118] on img at bounding box center [475, 123] width 173 height 129
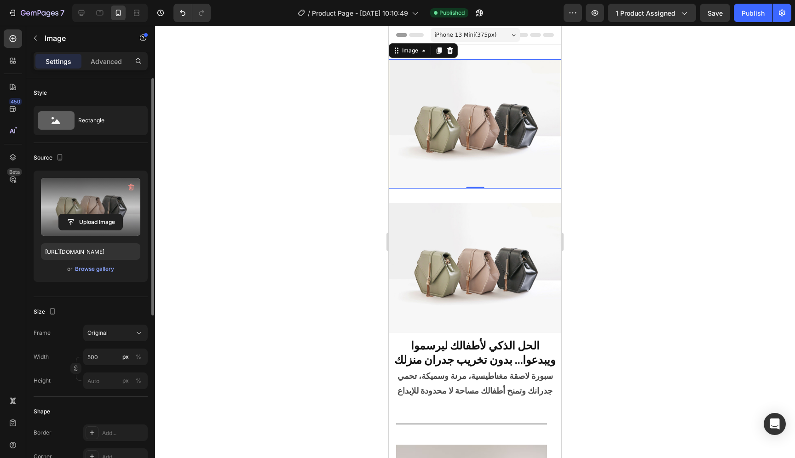
click at [99, 201] on label at bounding box center [90, 207] width 99 height 58
click at [99, 215] on input "file" at bounding box center [91, 223] width 64 height 16
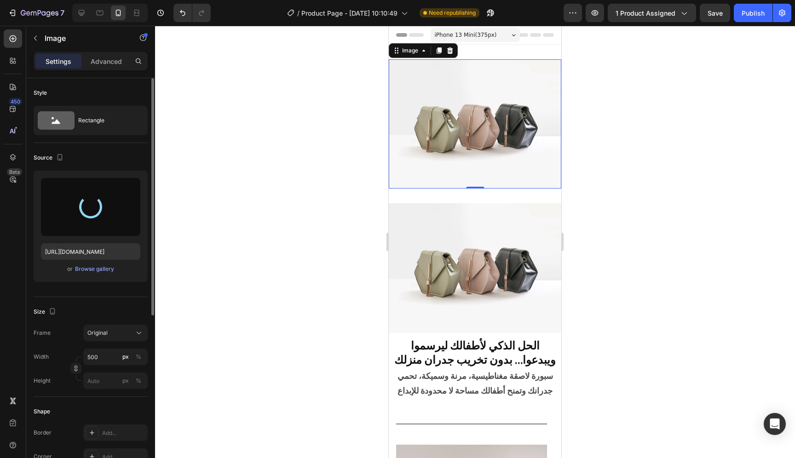
type input "[URL][DOMAIN_NAME]"
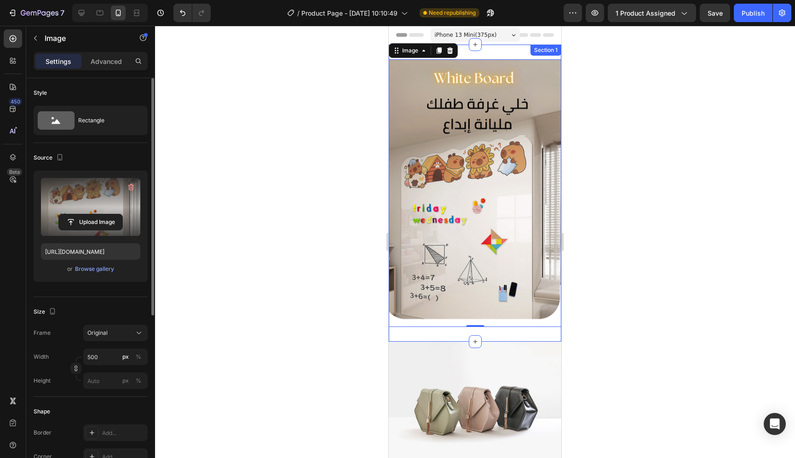
click at [516, 45] on div "Image 0 Section 1" at bounding box center [475, 193] width 173 height 297
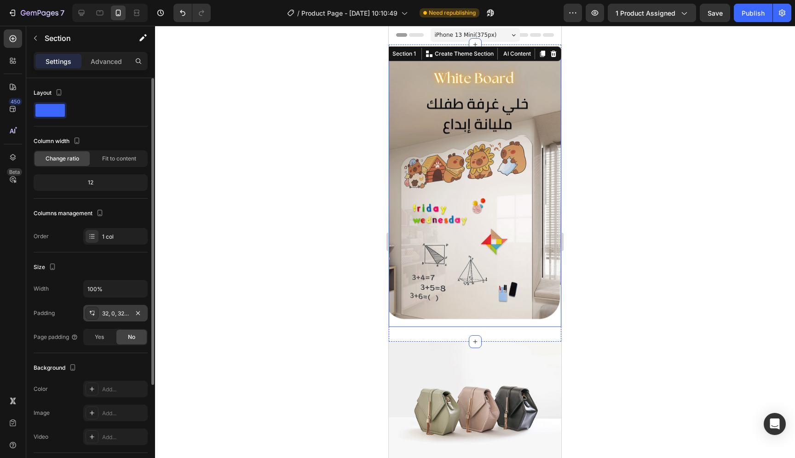
click at [120, 316] on div "32, 0, 32, 0" at bounding box center [115, 314] width 27 height 8
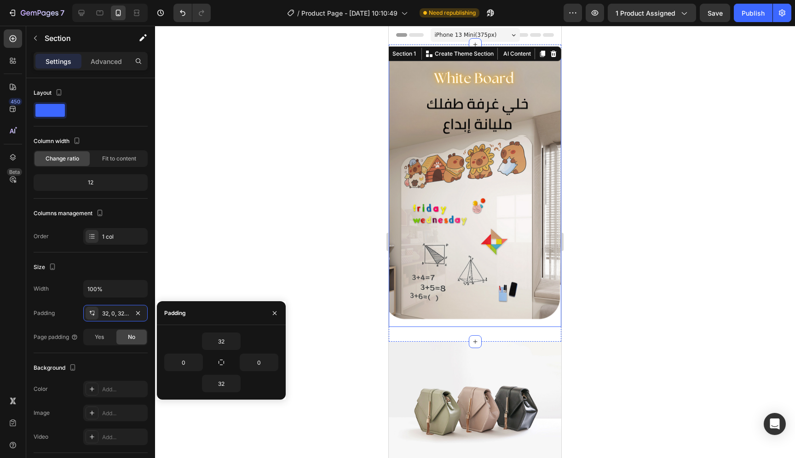
drag, startPoint x: 240, startPoint y: 342, endPoint x: 198, endPoint y: 348, distance: 42.7
click at [219, 345] on input "32" at bounding box center [222, 341] width 38 height 17
type input "0"
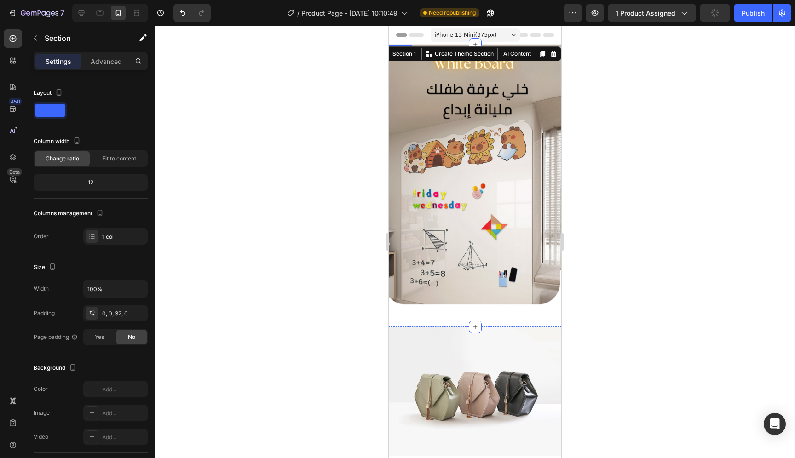
click at [641, 281] on div at bounding box center [475, 242] width 640 height 433
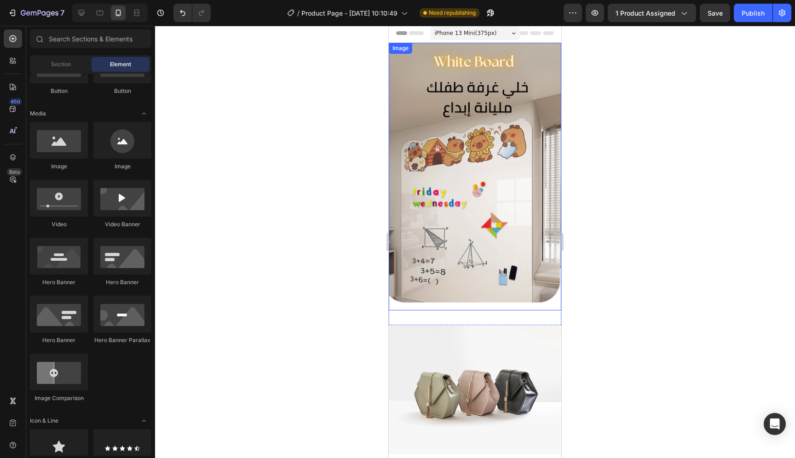
scroll to position [4, 0]
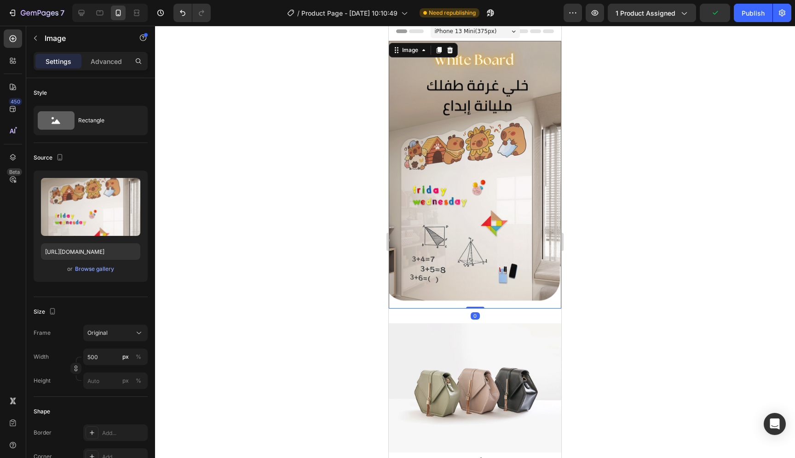
click at [506, 166] on img at bounding box center [475, 175] width 173 height 268
click at [449, 50] on icon at bounding box center [450, 49] width 7 height 7
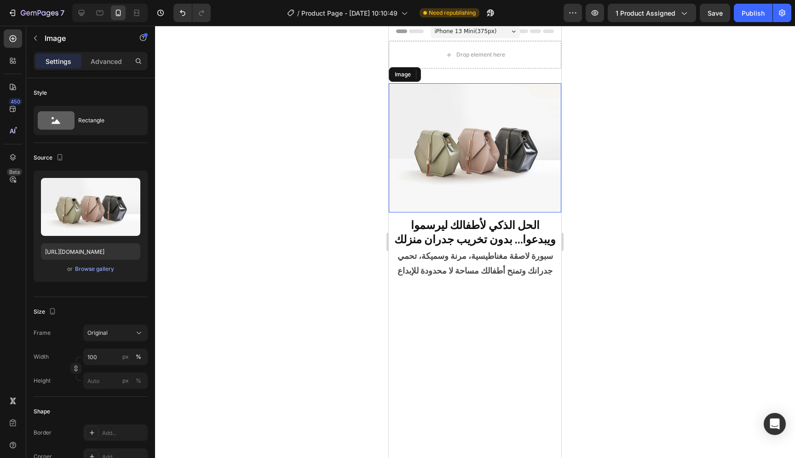
click at [504, 157] on img at bounding box center [475, 147] width 173 height 129
click at [449, 75] on icon at bounding box center [450, 74] width 7 height 7
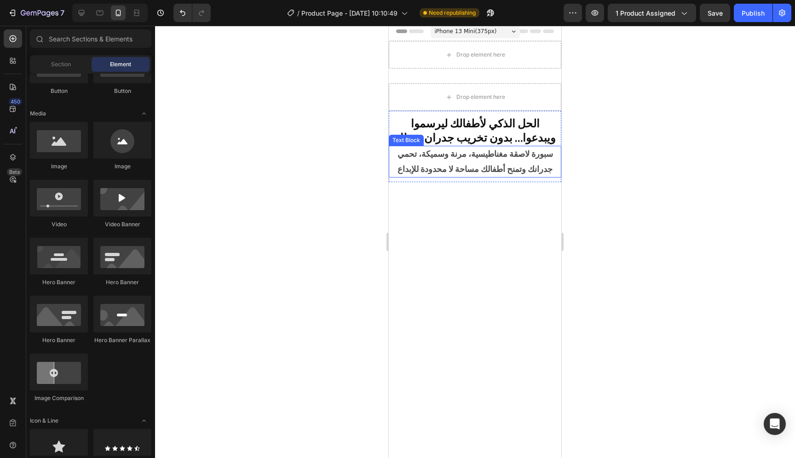
click at [508, 165] on p "سبورة لاصقة مغناطيسية، مرنة وسميكة، تحمي جدرانك وتمنح أطفالك مساحة لا محدودة لل…" at bounding box center [475, 162] width 171 height 30
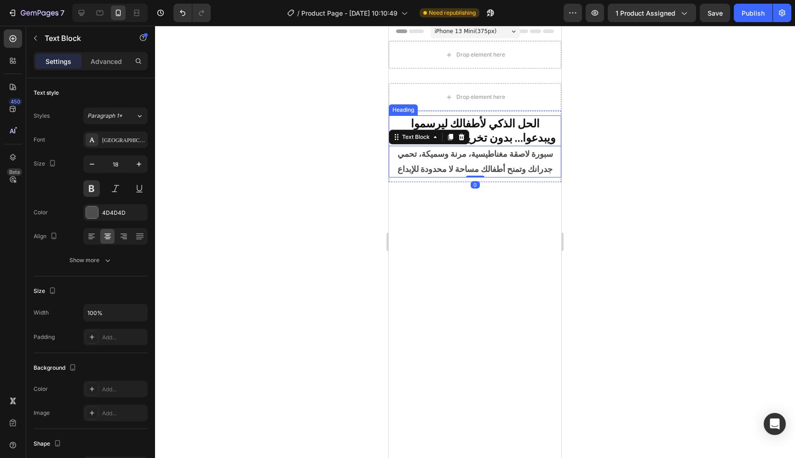
click at [512, 134] on h2 "الحل الذكي لأطفالك ليرسموا ويبدعوا… بدون تخريب جدران منزلك" at bounding box center [475, 131] width 173 height 30
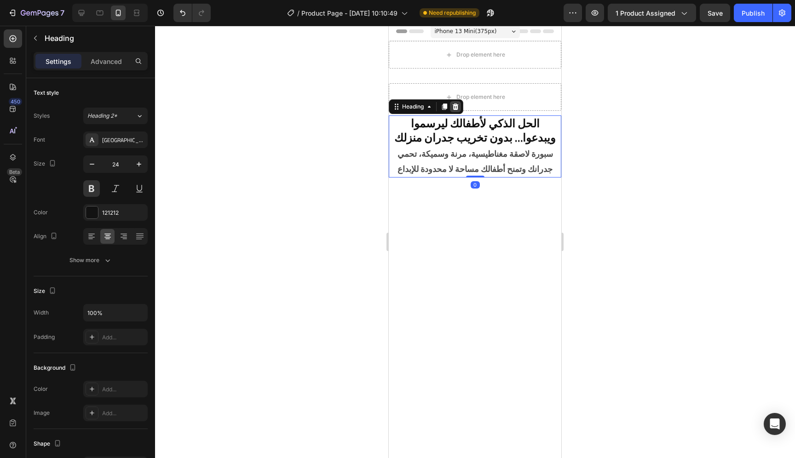
click at [458, 106] on icon at bounding box center [456, 107] width 6 height 6
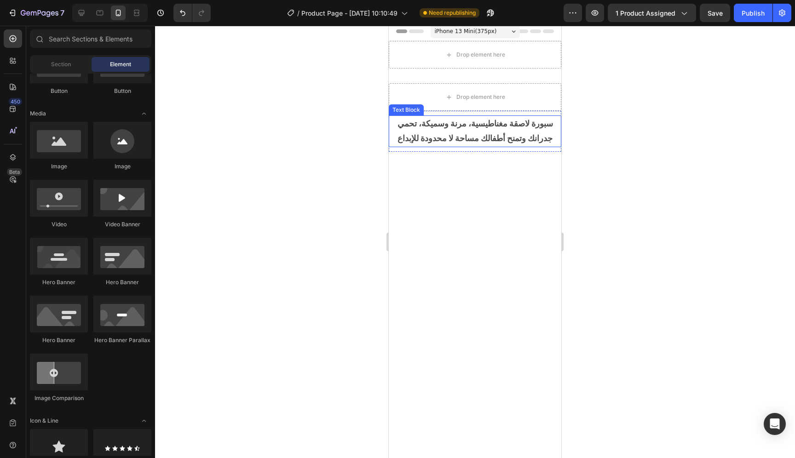
click at [495, 139] on p "سبورة لاصقة مغناطيسية، مرنة وسميكة، تحمي جدرانك وتمنح أطفالك مساحة لا محدودة لل…" at bounding box center [475, 131] width 171 height 30
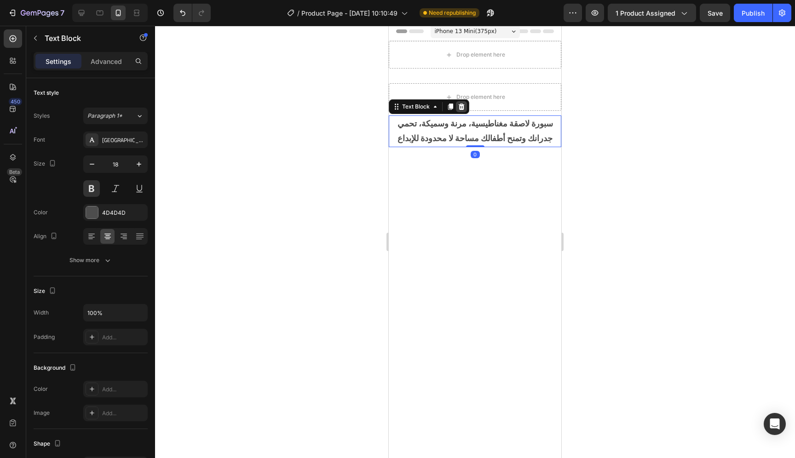
click at [461, 108] on icon at bounding box center [462, 107] width 6 height 6
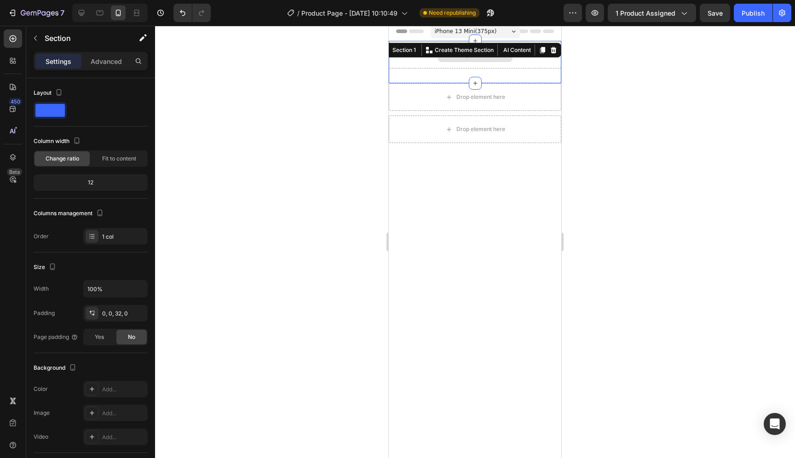
click at [531, 64] on div "Drop element here" at bounding box center [475, 55] width 173 height 28
click at [550, 49] on icon at bounding box center [553, 49] width 7 height 7
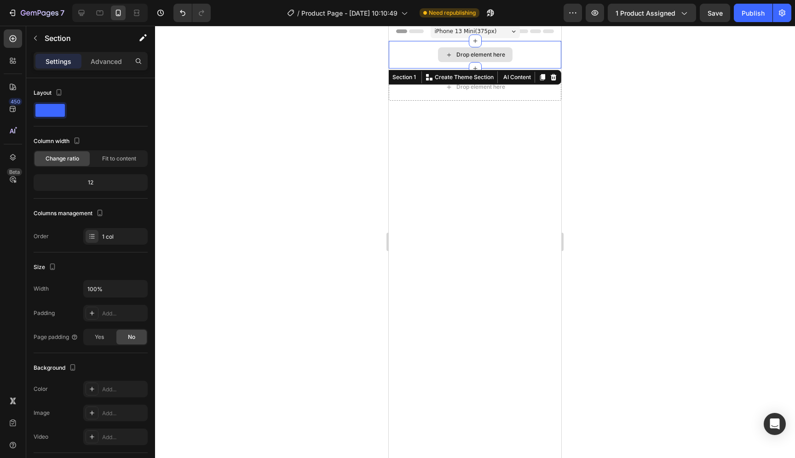
click at [547, 47] on div "Drop element here" at bounding box center [475, 55] width 173 height 28
click at [546, 71] on div "Section 1 You can create reusable sections Create Theme Section AI Content Writ…" at bounding box center [470, 77] width 182 height 15
click at [551, 74] on icon at bounding box center [554, 77] width 6 height 6
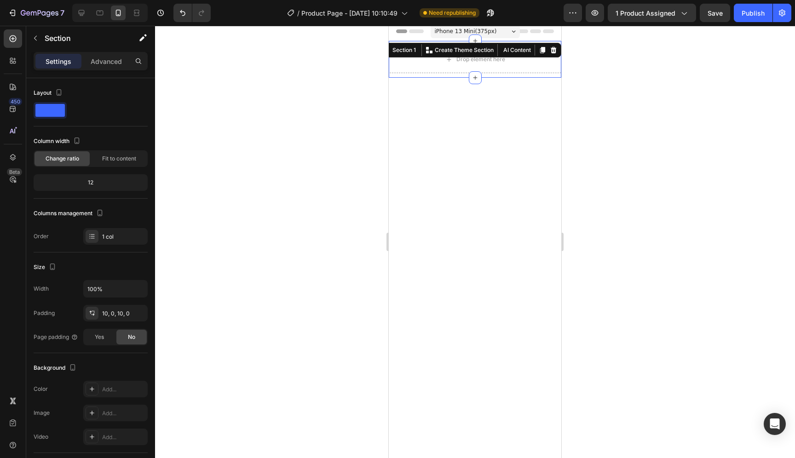
click at [543, 54] on div "Drop element here Section 1 You can create reusable sections Create Theme Secti…" at bounding box center [475, 59] width 173 height 37
click at [550, 52] on icon at bounding box center [553, 49] width 7 height 7
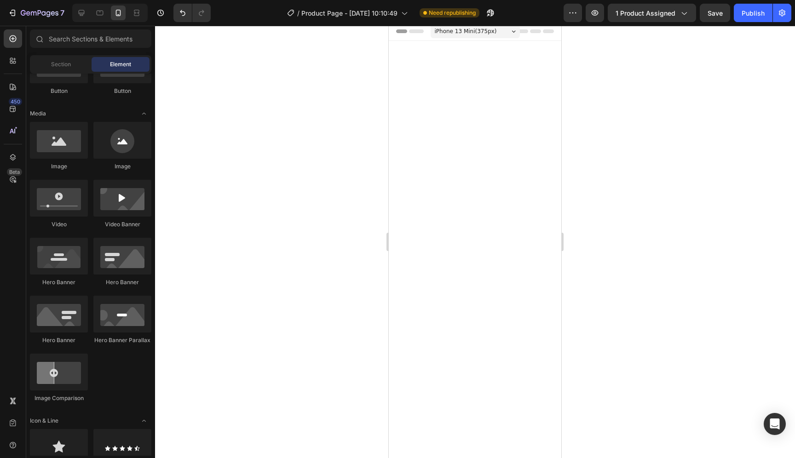
click at [480, 23] on div "7 Version history / Product Page - [DATE] 10:10:49 Need republishing Preview 1 …" at bounding box center [397, 13] width 795 height 26
click at [485, 32] on span "iPhone 13 Mini ( 375 px)" at bounding box center [466, 31] width 62 height 9
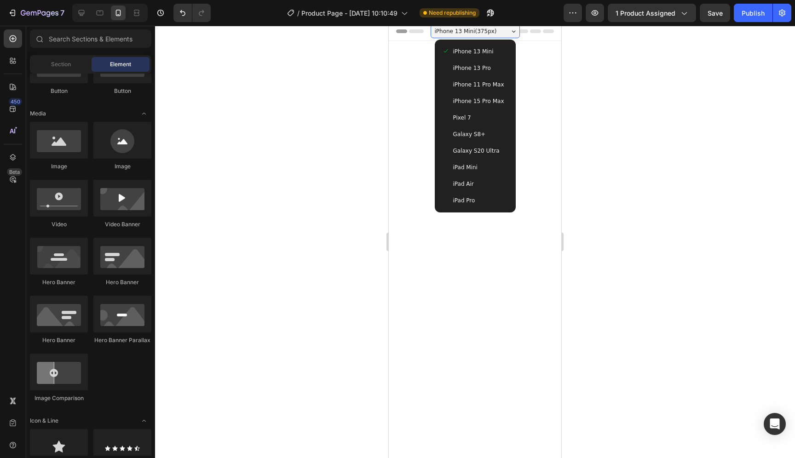
click at [536, 77] on div at bounding box center [475, 262] width 173 height 442
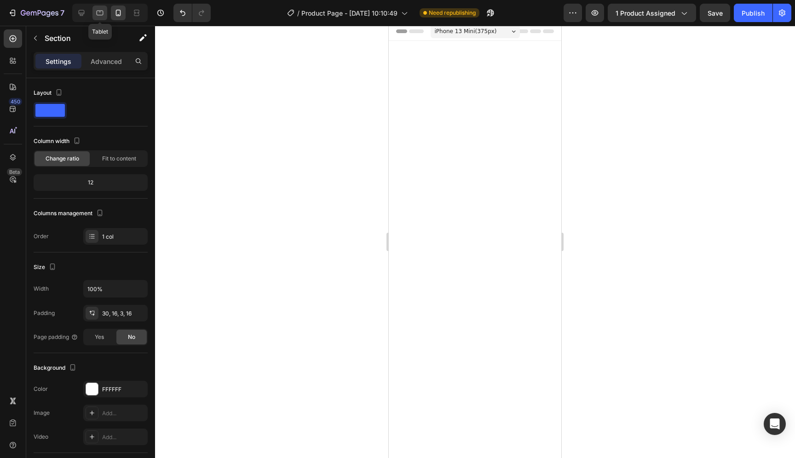
click at [98, 7] on div at bounding box center [100, 13] width 15 height 15
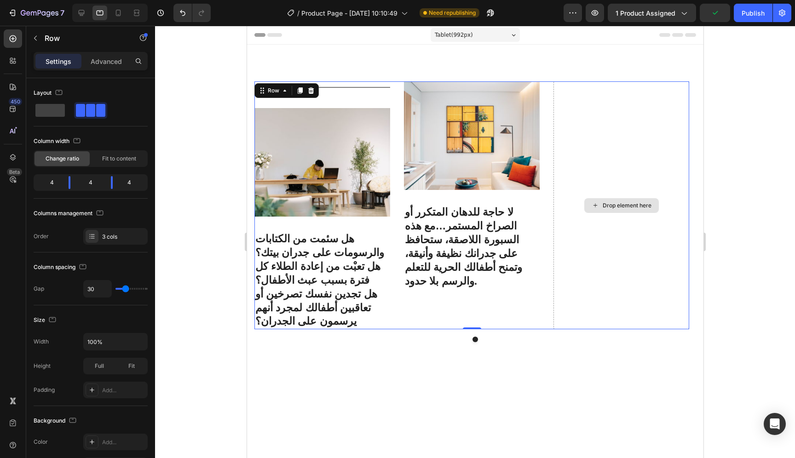
click at [577, 157] on div "Drop element here" at bounding box center [621, 205] width 136 height 248
click at [313, 93] on icon at bounding box center [310, 90] width 7 height 7
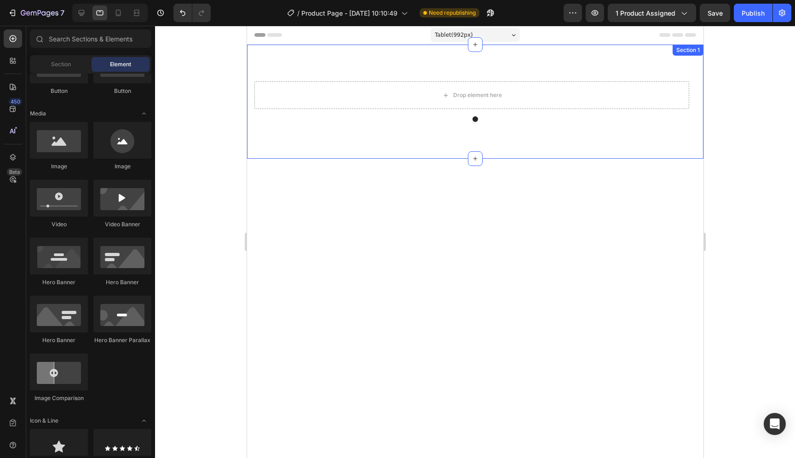
click at [557, 63] on div "Drop element here Carousel Row Section 1" at bounding box center [475, 102] width 457 height 114
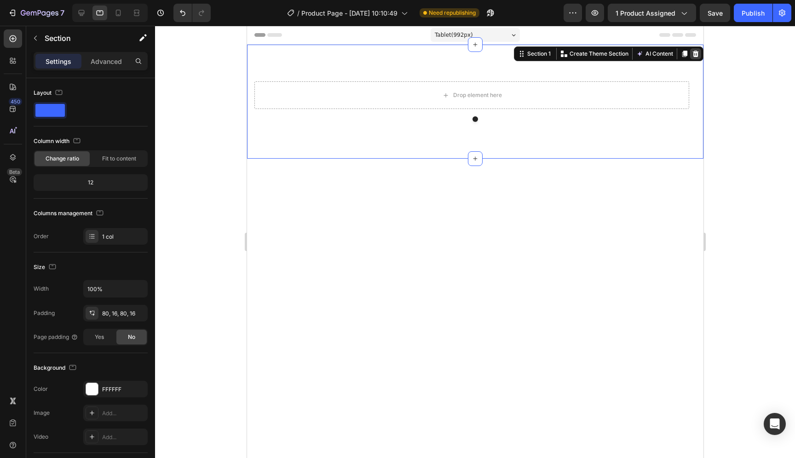
click at [692, 53] on icon at bounding box center [695, 53] width 7 height 7
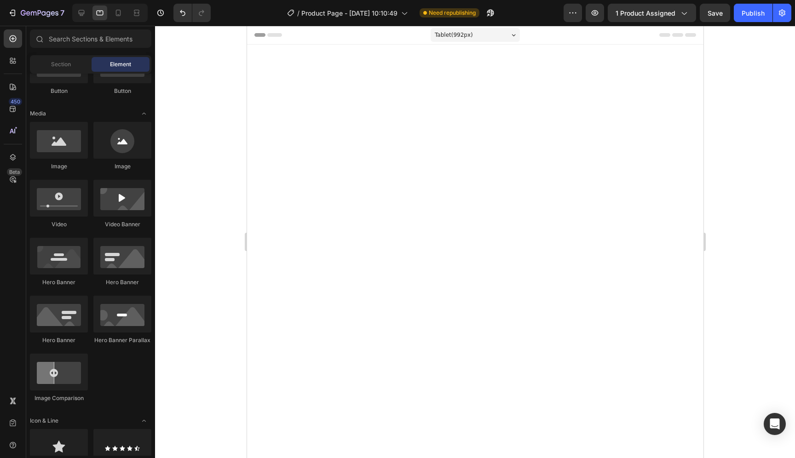
click at [118, 22] on div at bounding box center [109, 13] width 75 height 18
click at [118, 15] on icon at bounding box center [118, 14] width 2 height 1
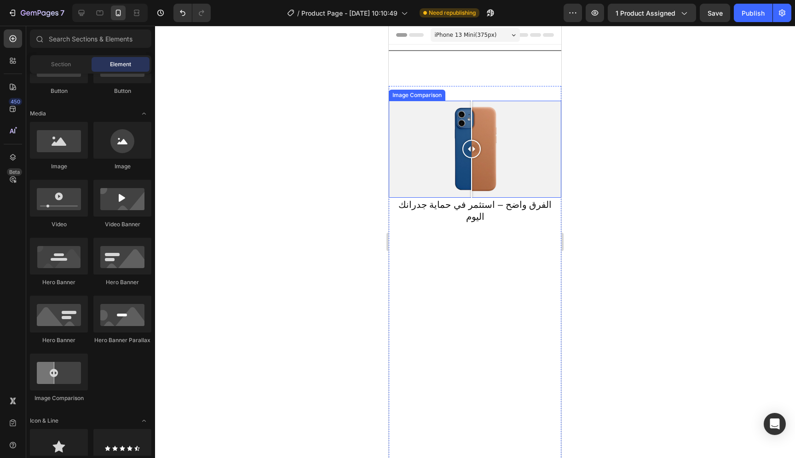
click at [473, 141] on div at bounding box center [472, 149] width 18 height 18
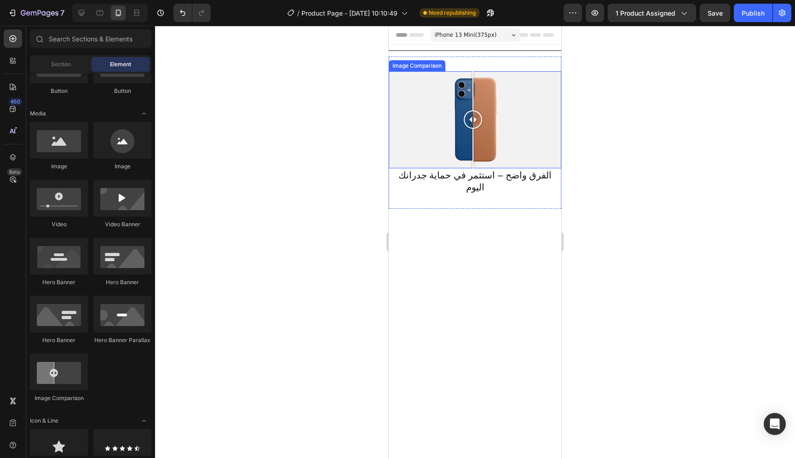
click at [521, 133] on div at bounding box center [475, 119] width 173 height 97
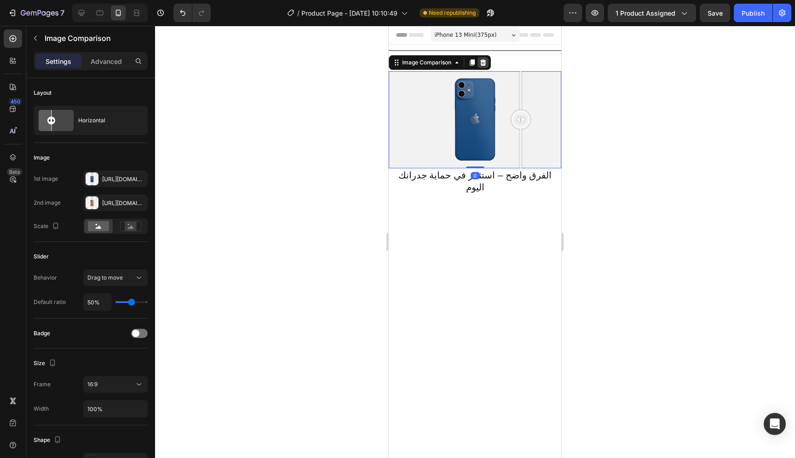
click at [485, 64] on icon at bounding box center [484, 62] width 6 height 6
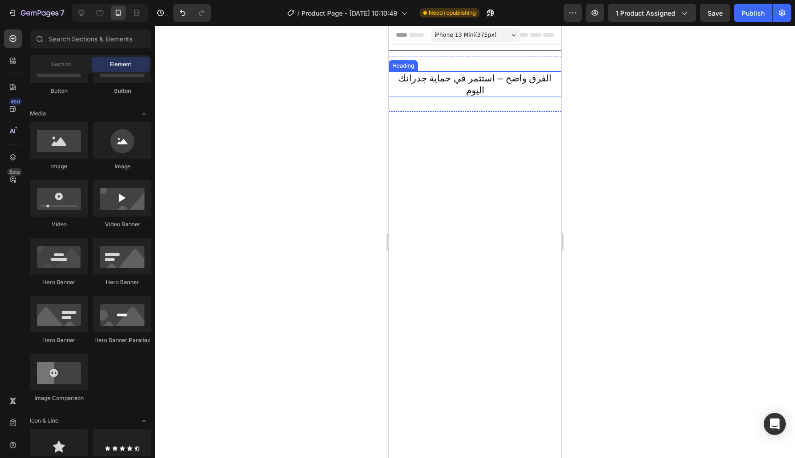
click at [500, 73] on span "الفرق واضح – استثمر في حماية جدرانك اليوم" at bounding box center [475, 84] width 153 height 22
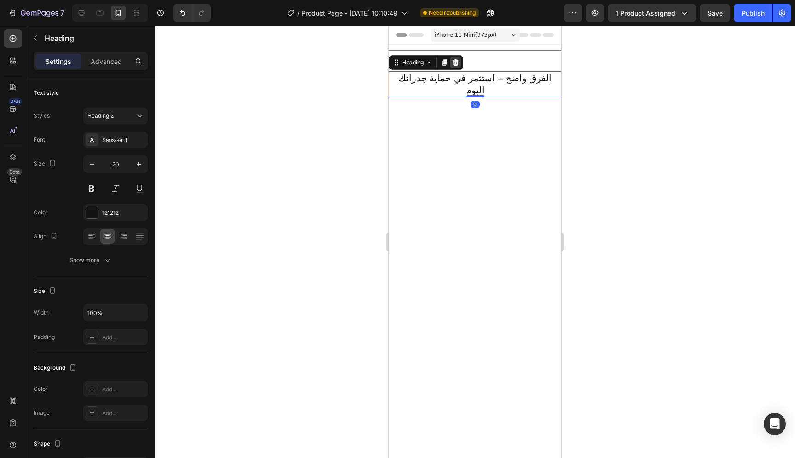
click at [458, 65] on icon at bounding box center [456, 62] width 6 height 6
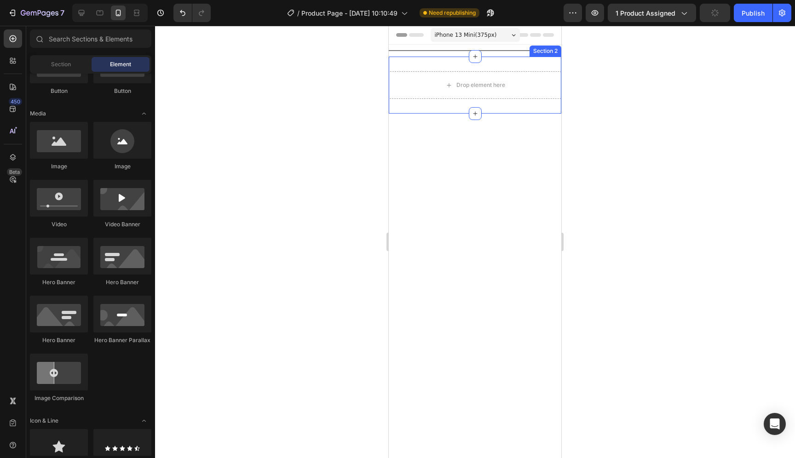
click at [506, 63] on div "Drop element here Section 2" at bounding box center [475, 85] width 173 height 57
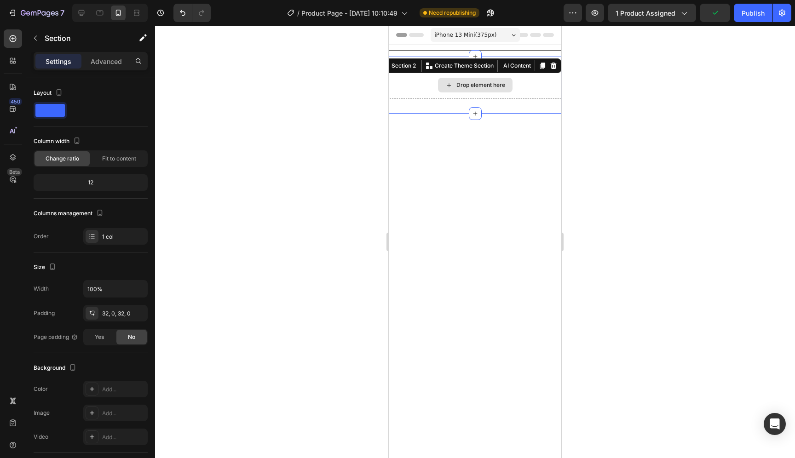
click at [535, 97] on div "Drop element here" at bounding box center [475, 85] width 173 height 28
click at [550, 67] on icon at bounding box center [553, 65] width 7 height 7
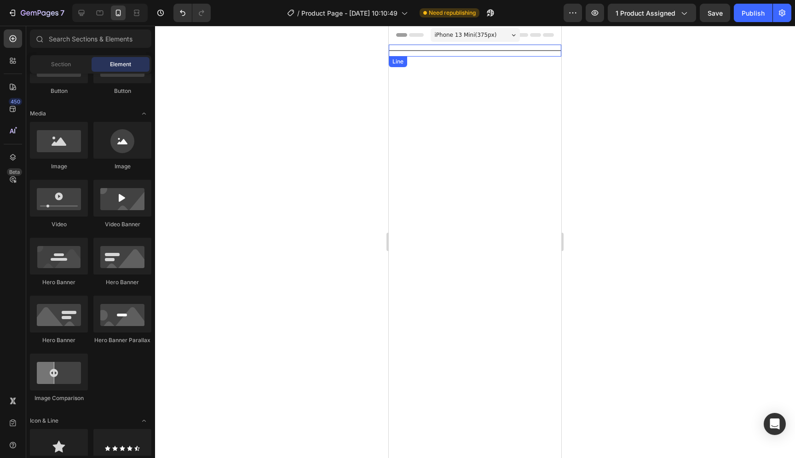
click at [529, 49] on div "Title Line" at bounding box center [475, 51] width 173 height 12
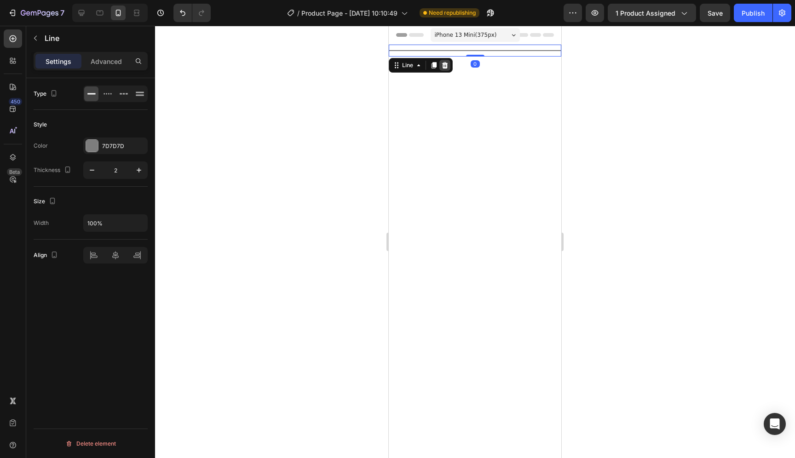
click at [448, 64] on icon at bounding box center [444, 65] width 7 height 7
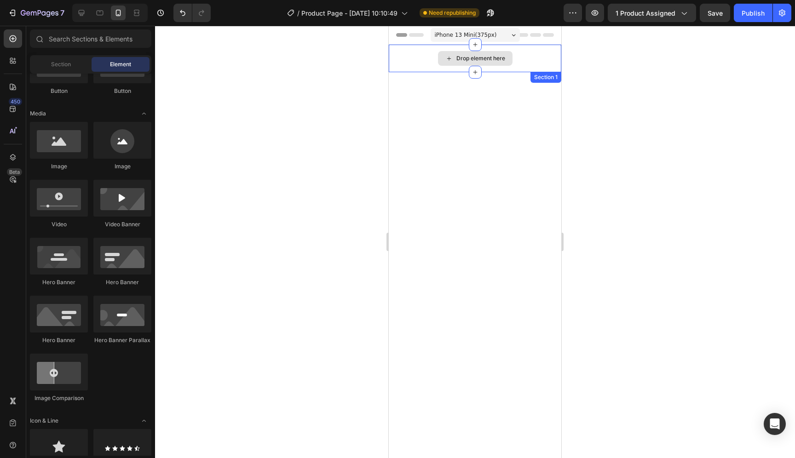
click at [417, 62] on div "Drop element here" at bounding box center [475, 59] width 173 height 28
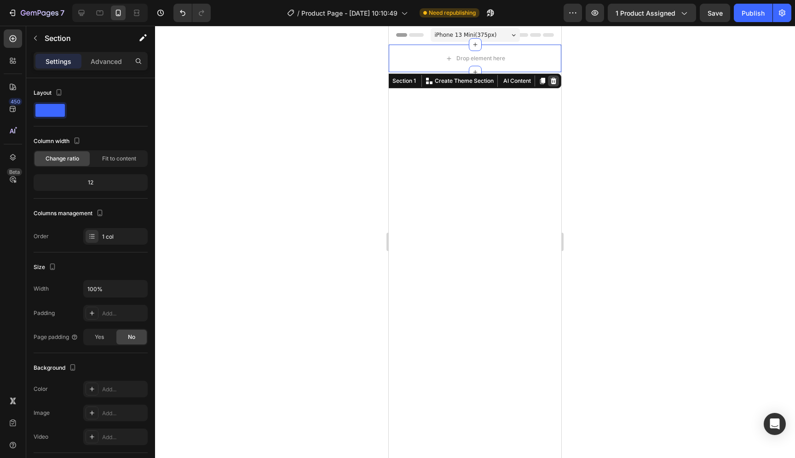
click at [550, 80] on icon at bounding box center [553, 80] width 7 height 7
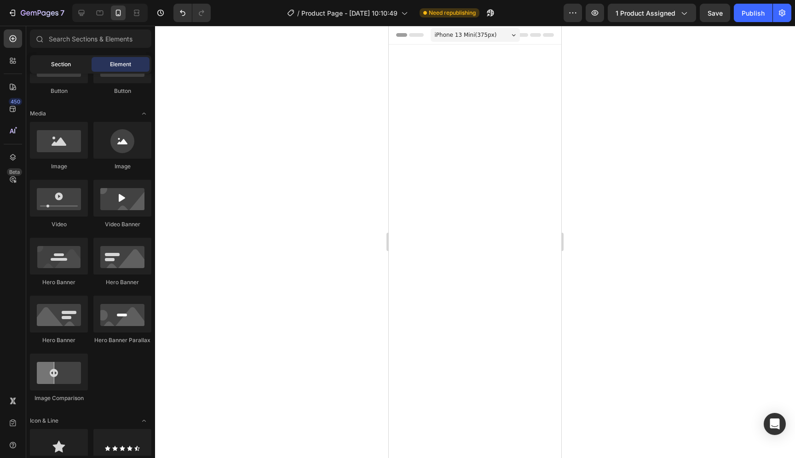
click at [65, 67] on span "Section" at bounding box center [61, 64] width 20 height 8
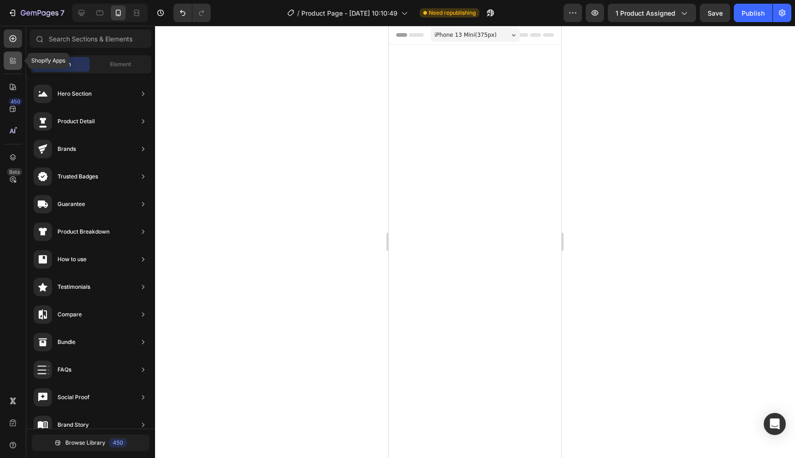
click at [14, 63] on icon at bounding box center [12, 60] width 9 height 9
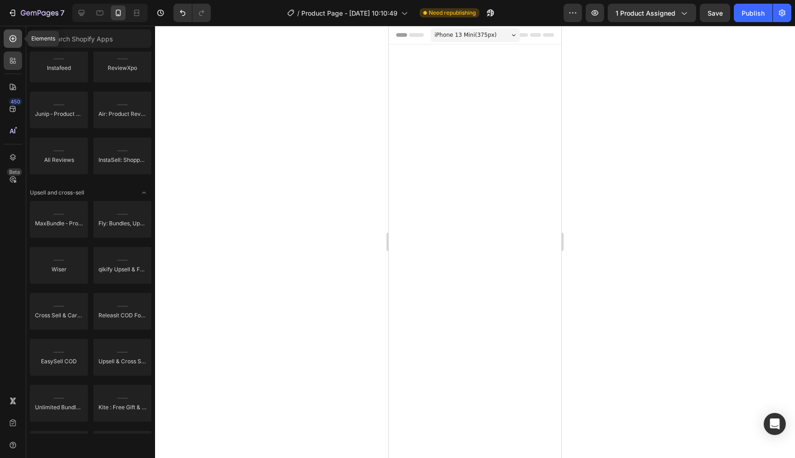
click at [15, 43] on div at bounding box center [13, 38] width 18 height 18
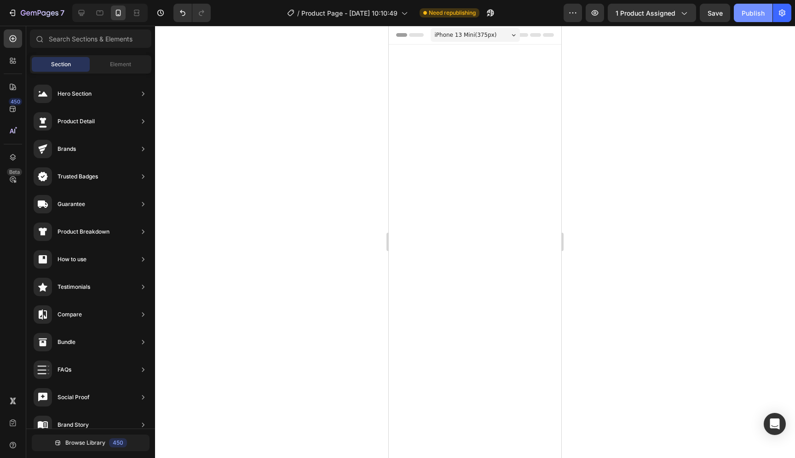
click at [749, 15] on div "Publish" at bounding box center [753, 13] width 23 height 10
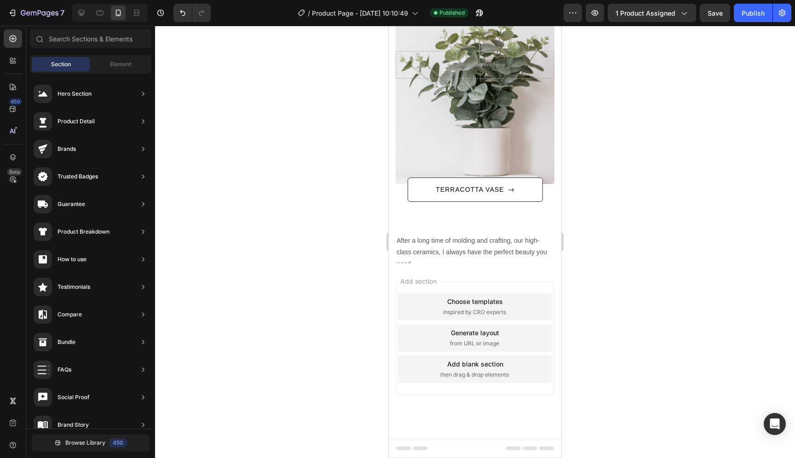
scroll to position [327, 0]
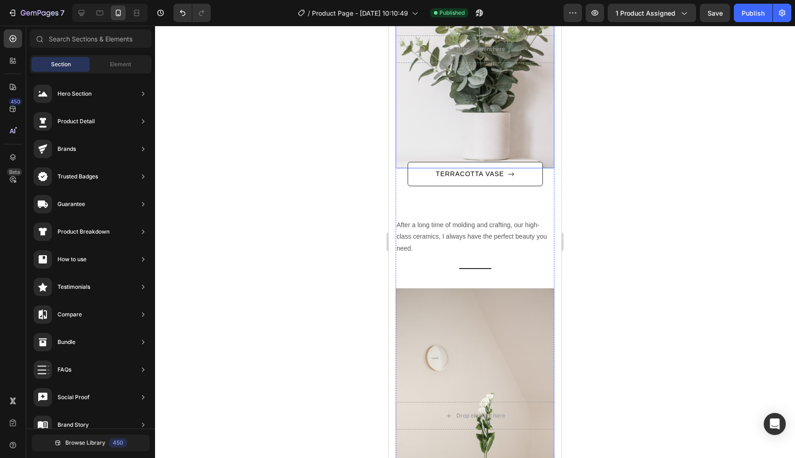
click at [487, 141] on div "Overlay" at bounding box center [475, 49] width 159 height 238
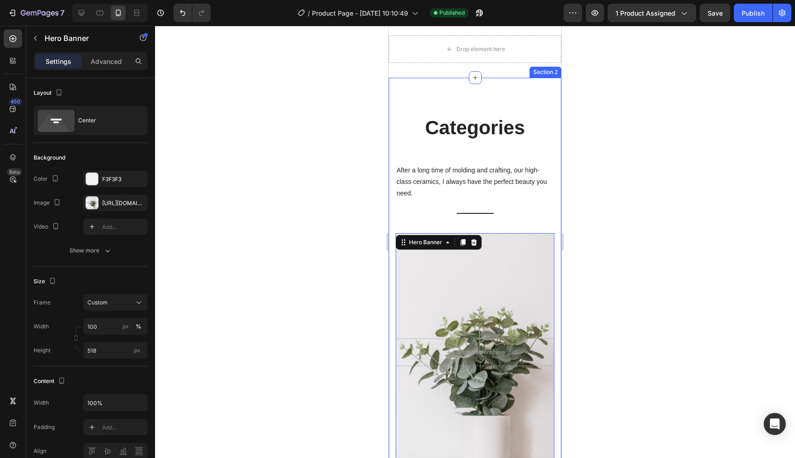
scroll to position [0, 0]
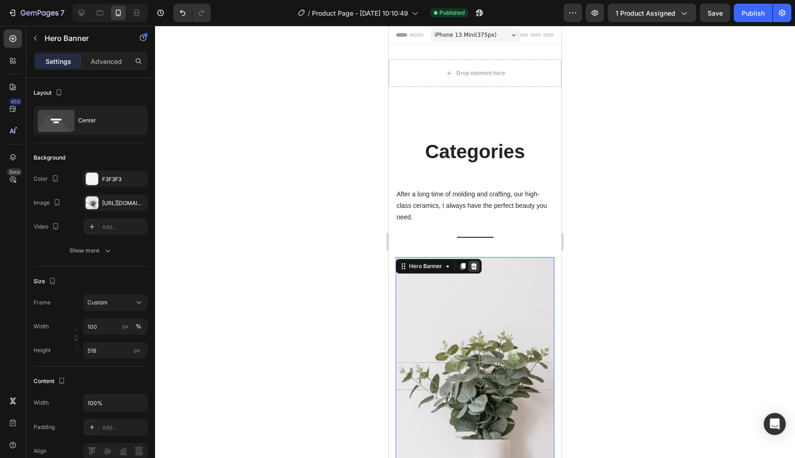
click at [472, 268] on icon at bounding box center [474, 266] width 6 height 6
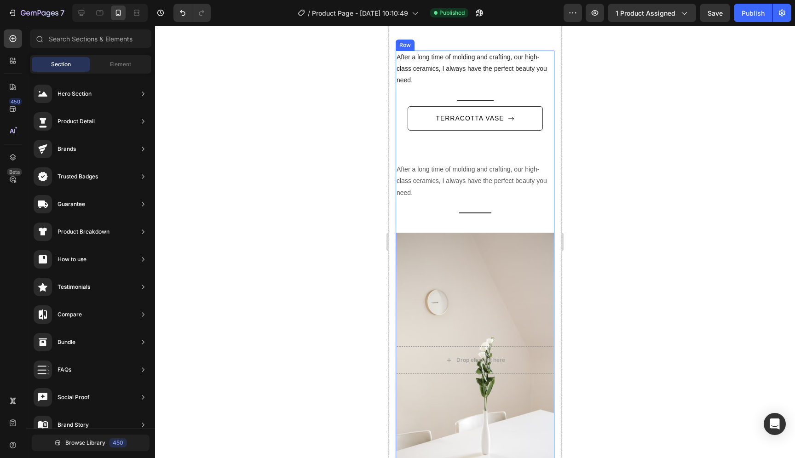
scroll to position [159, 0]
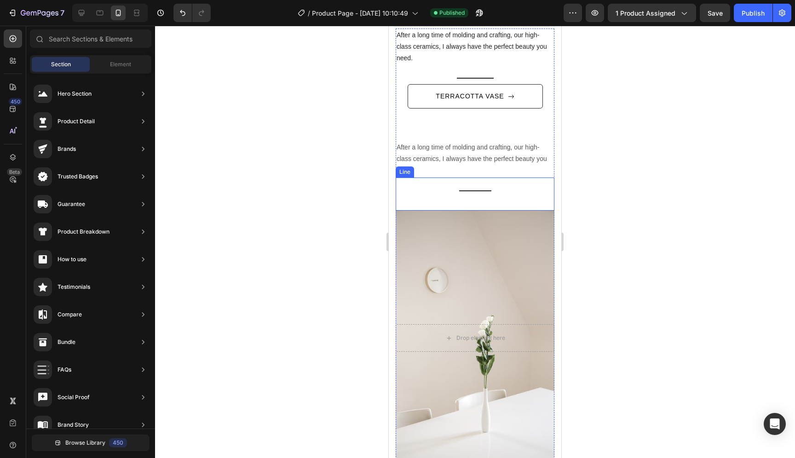
click at [536, 193] on div "Title Line" at bounding box center [475, 194] width 159 height 33
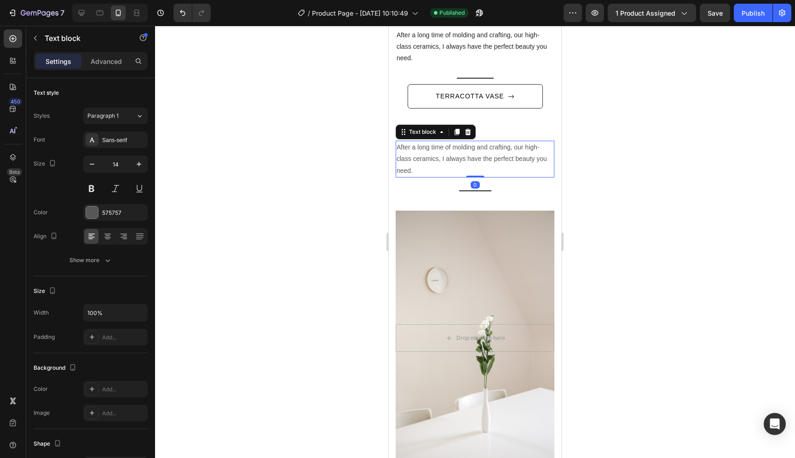
click at [545, 164] on p "After a long time of molding and crafting, our high-class ceramics, I always ha…" at bounding box center [475, 159] width 157 height 35
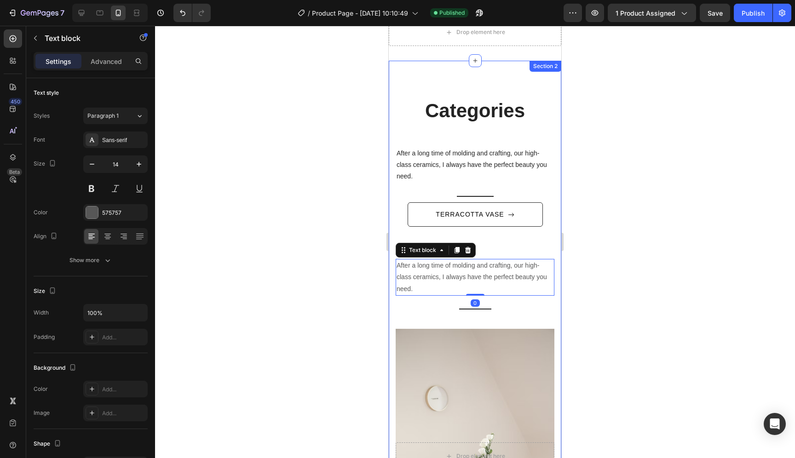
scroll to position [40, 0]
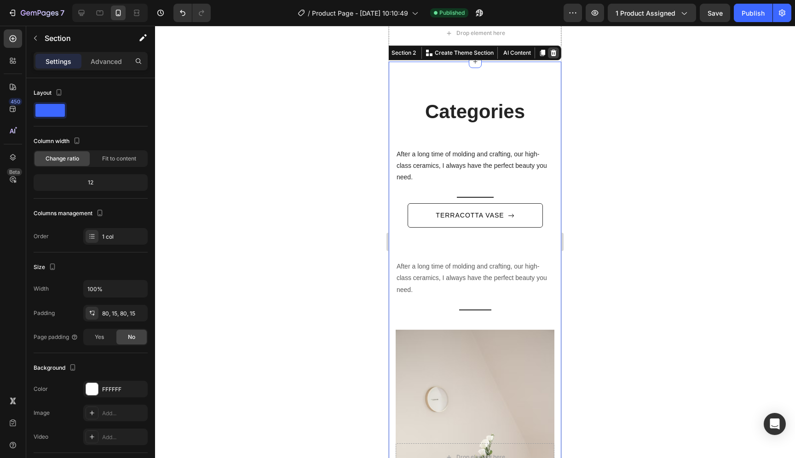
click at [551, 54] on icon at bounding box center [554, 53] width 6 height 6
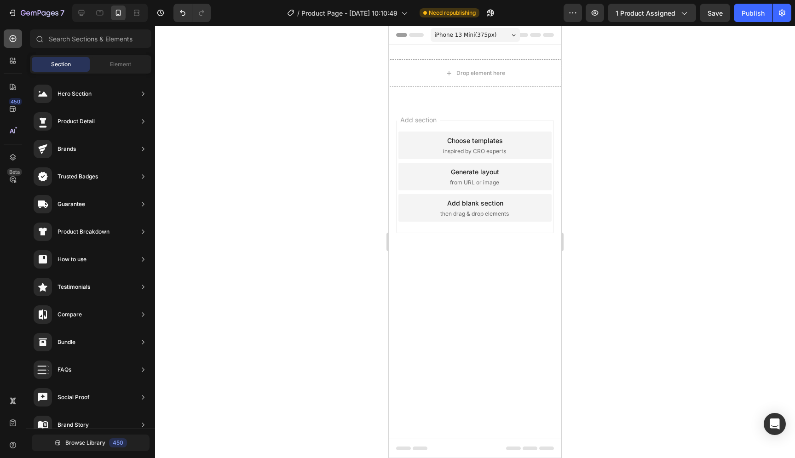
click at [17, 38] on icon at bounding box center [12, 38] width 9 height 9
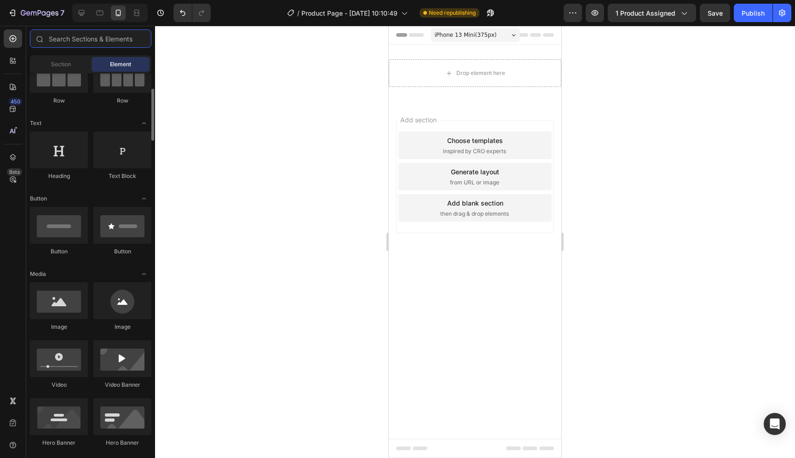
scroll to position [98, 0]
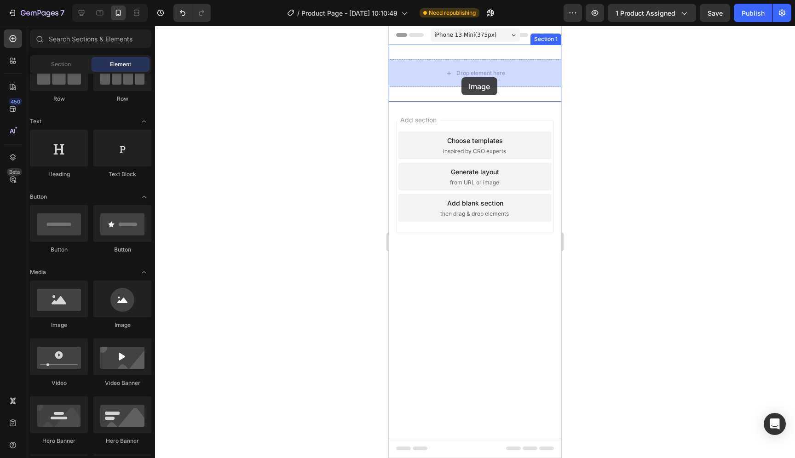
drag, startPoint x: 454, startPoint y: 324, endPoint x: 463, endPoint y: 73, distance: 251.5
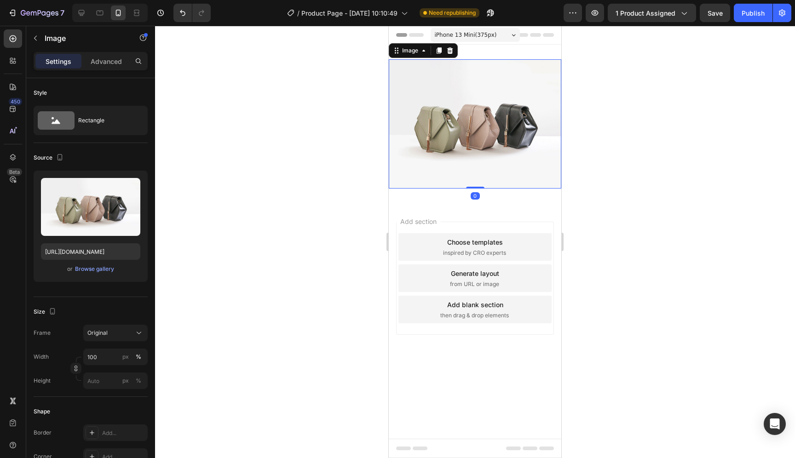
click at [516, 118] on img at bounding box center [475, 123] width 173 height 129
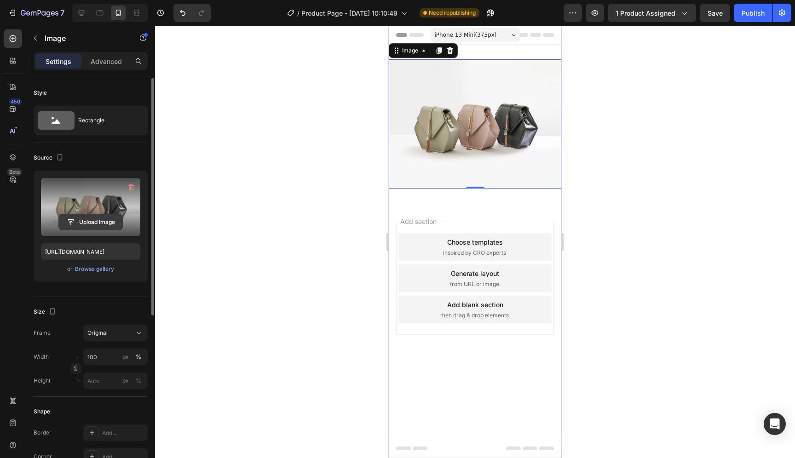
click at [105, 229] on input "file" at bounding box center [91, 223] width 64 height 16
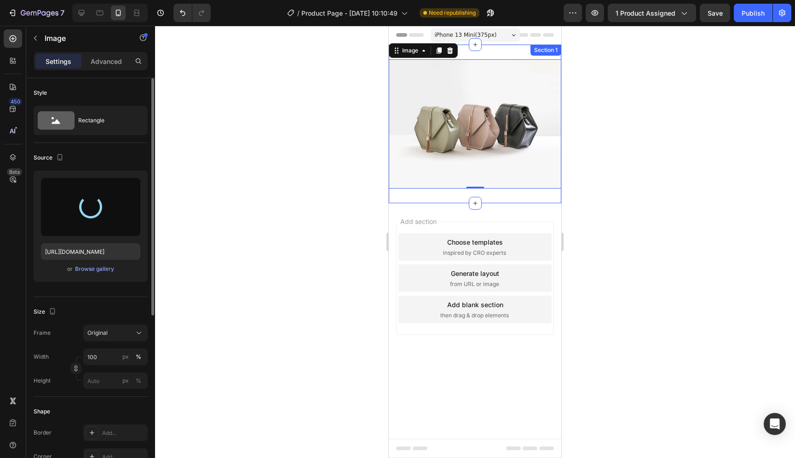
type input "[URL][DOMAIN_NAME]"
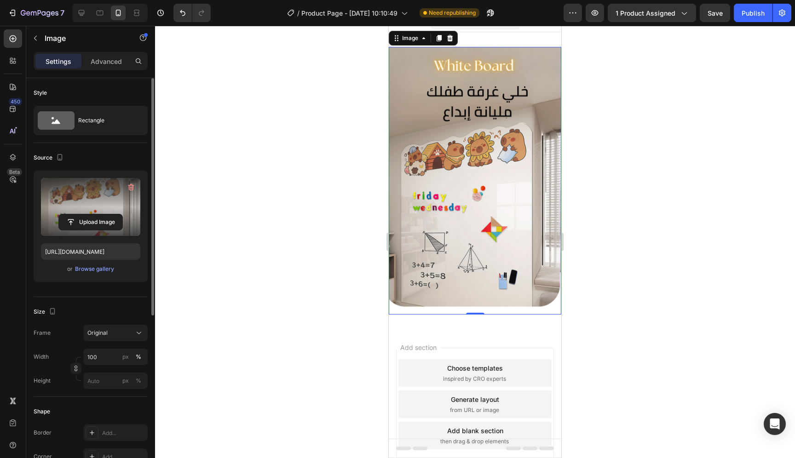
scroll to position [10, 0]
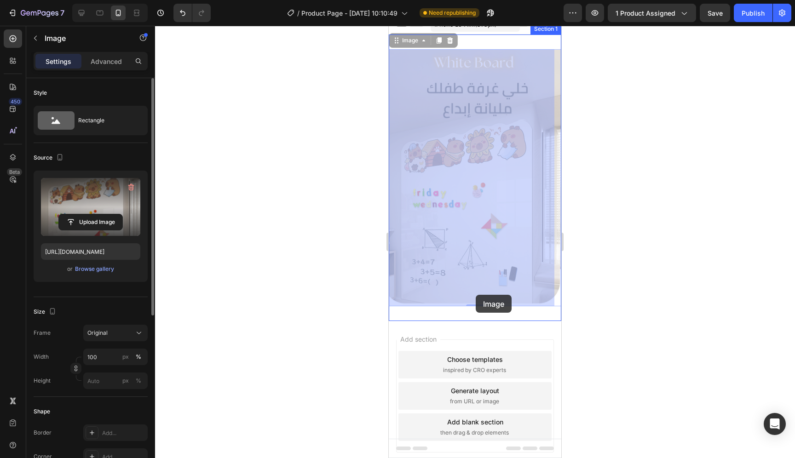
drag, startPoint x: 475, startPoint y: 303, endPoint x: 476, endPoint y: 294, distance: 9.8
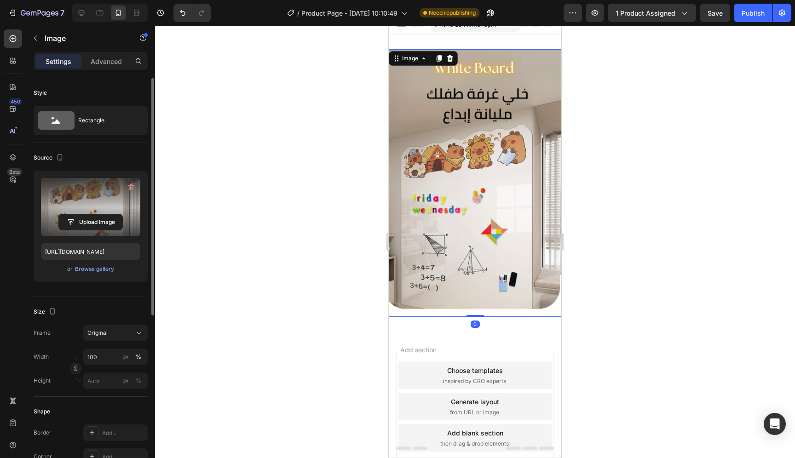
drag, startPoint x: 474, startPoint y: 306, endPoint x: 477, endPoint y: 297, distance: 9.6
click at [477, 296] on div "Image 0" at bounding box center [475, 183] width 173 height 268
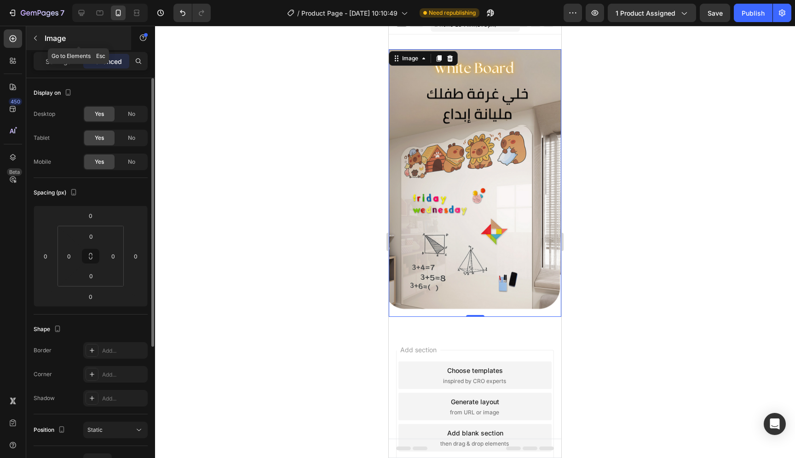
click at [38, 39] on icon "button" at bounding box center [35, 38] width 7 height 7
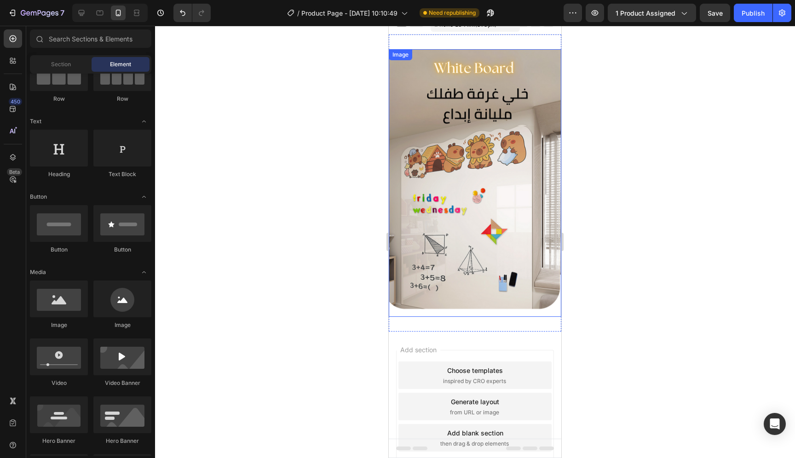
scroll to position [0, 0]
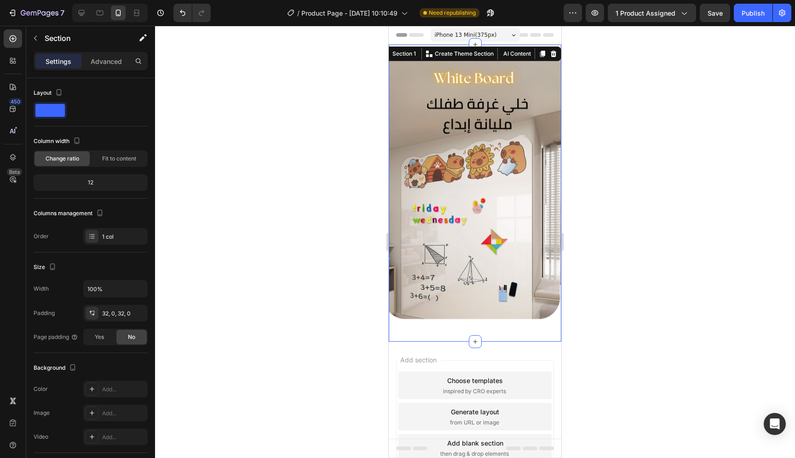
click at [467, 52] on div "Image Section 1 You can create reusable sections Create Theme Section AI Conten…" at bounding box center [475, 193] width 173 height 297
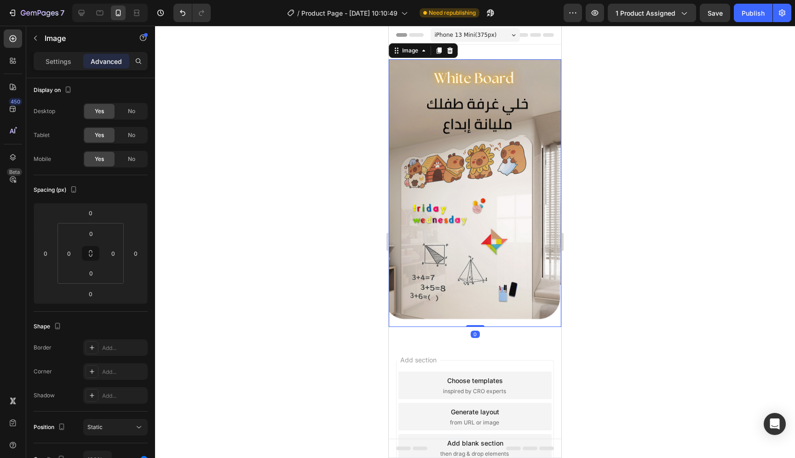
click at [490, 274] on img at bounding box center [475, 193] width 173 height 268
click at [502, 360] on div "Add section Choose templates inspired by CRO experts Generate layout from URL o…" at bounding box center [475, 416] width 158 height 113
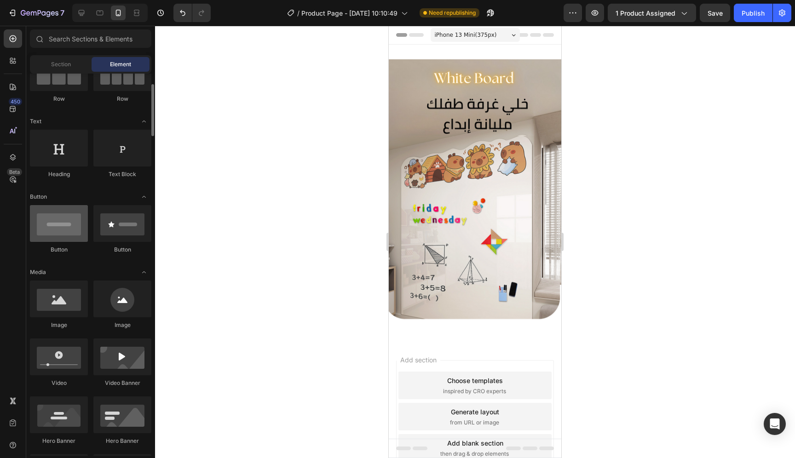
scroll to position [89, 0]
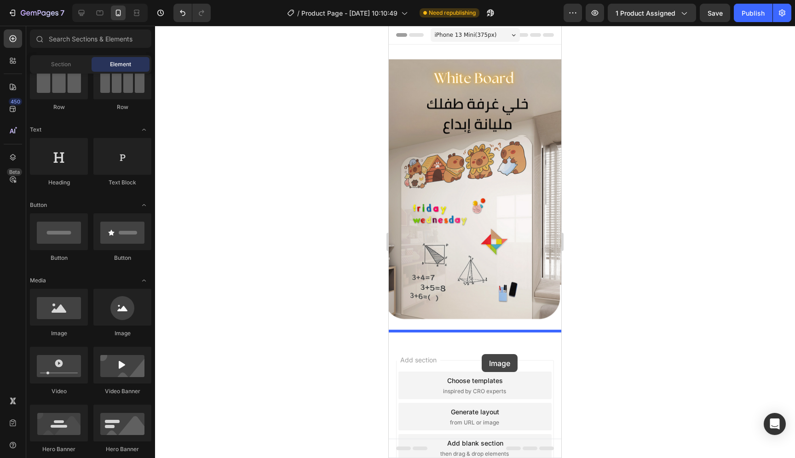
drag, startPoint x: 452, startPoint y: 343, endPoint x: 482, endPoint y: 354, distance: 32.5
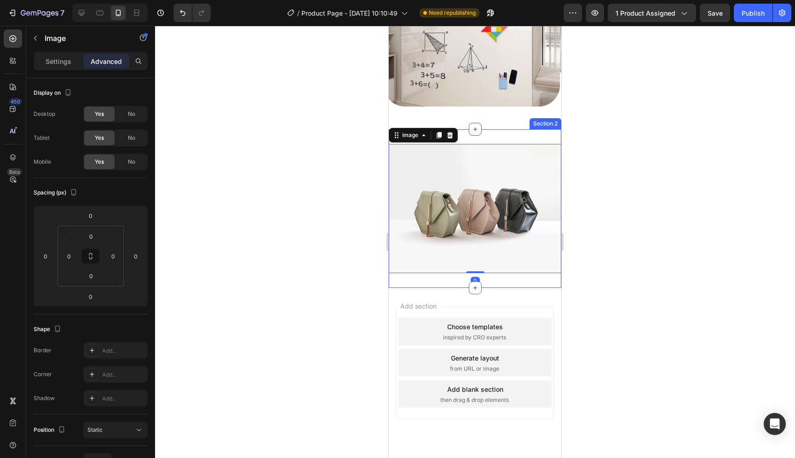
scroll to position [222, 0]
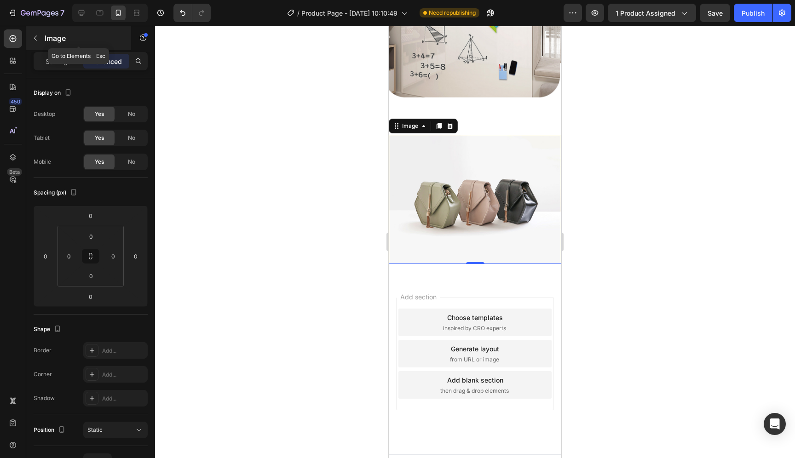
click at [32, 38] on icon "button" at bounding box center [35, 38] width 7 height 7
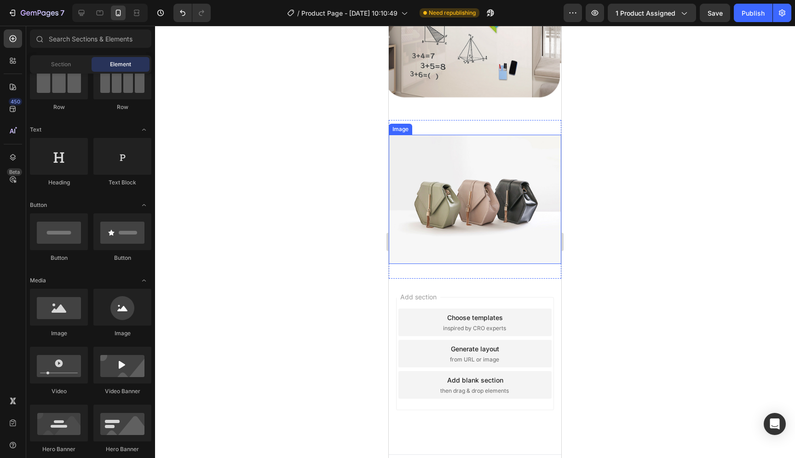
click at [488, 186] on img at bounding box center [475, 199] width 173 height 129
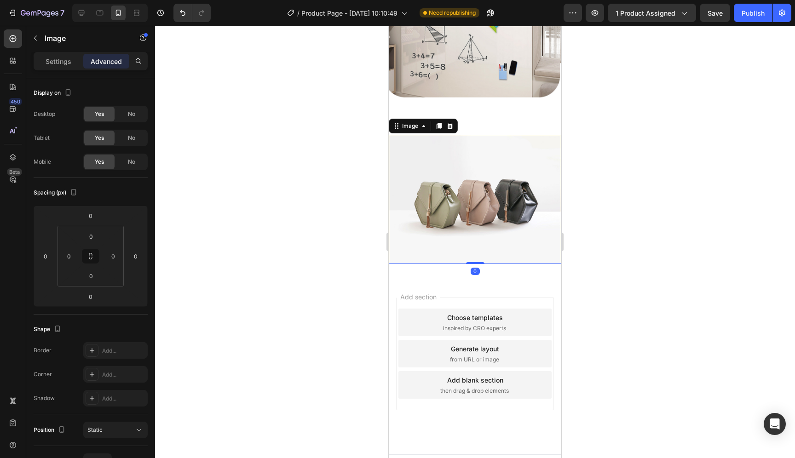
click at [487, 186] on img at bounding box center [475, 199] width 173 height 129
click at [435, 178] on img at bounding box center [475, 199] width 173 height 129
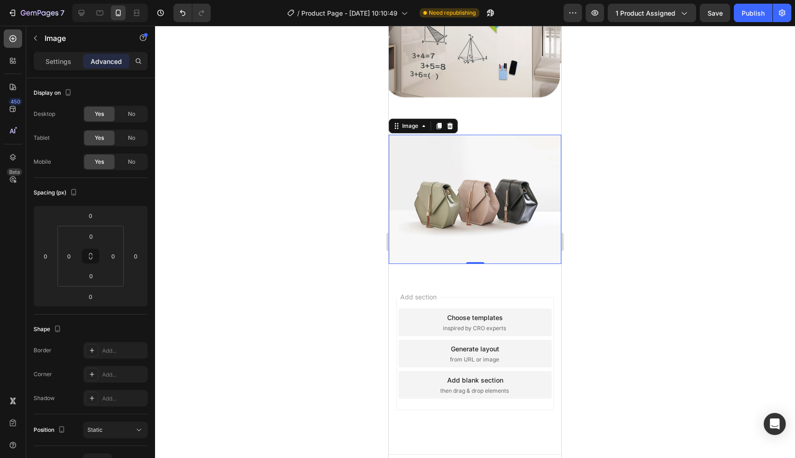
click at [17, 43] on div at bounding box center [13, 38] width 18 height 18
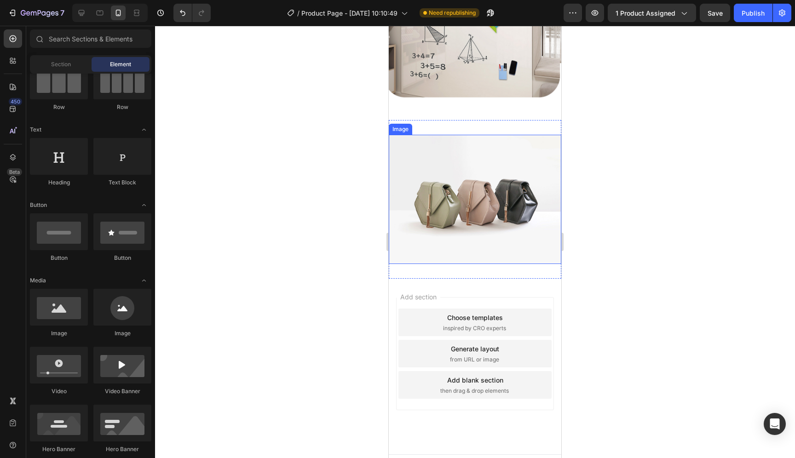
click at [460, 185] on img at bounding box center [475, 199] width 173 height 129
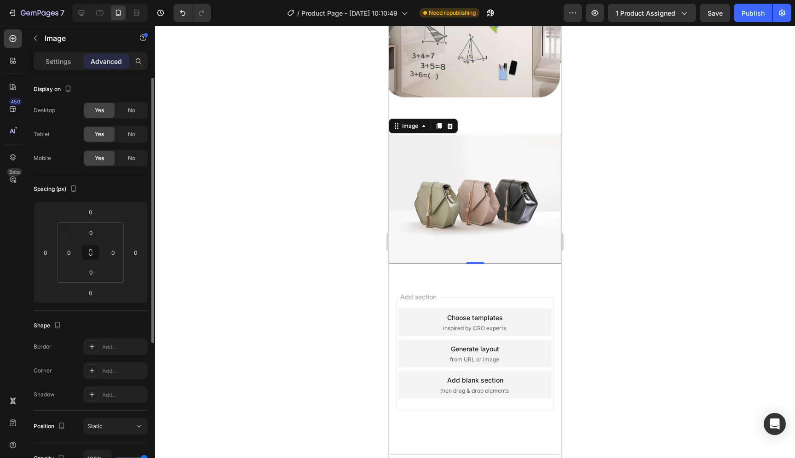
scroll to position [0, 0]
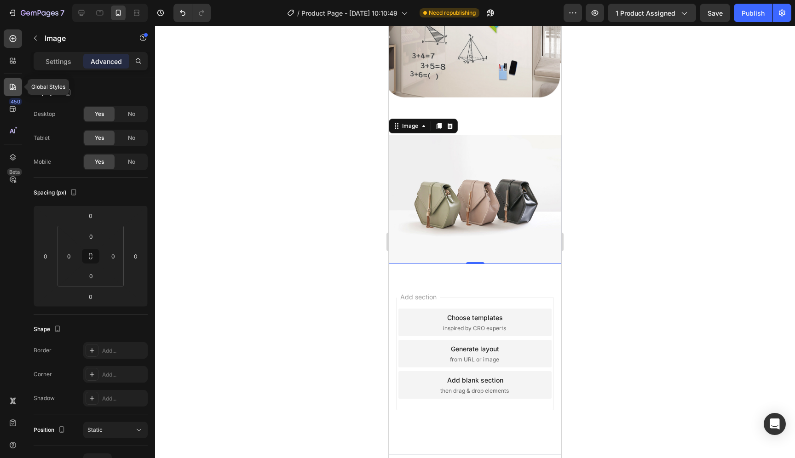
click at [12, 83] on icon at bounding box center [12, 86] width 9 height 9
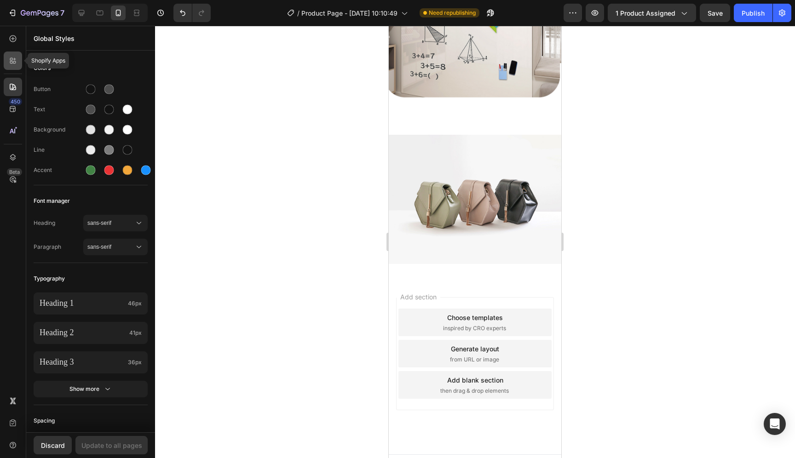
click at [17, 66] on div at bounding box center [13, 61] width 18 height 18
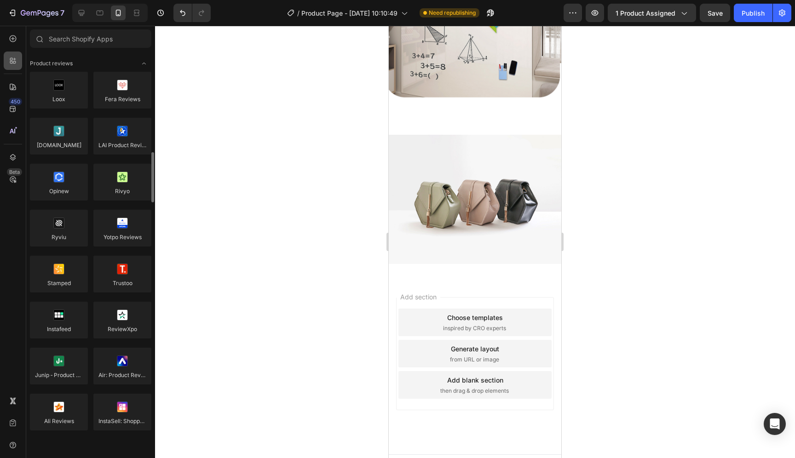
scroll to position [89, 0]
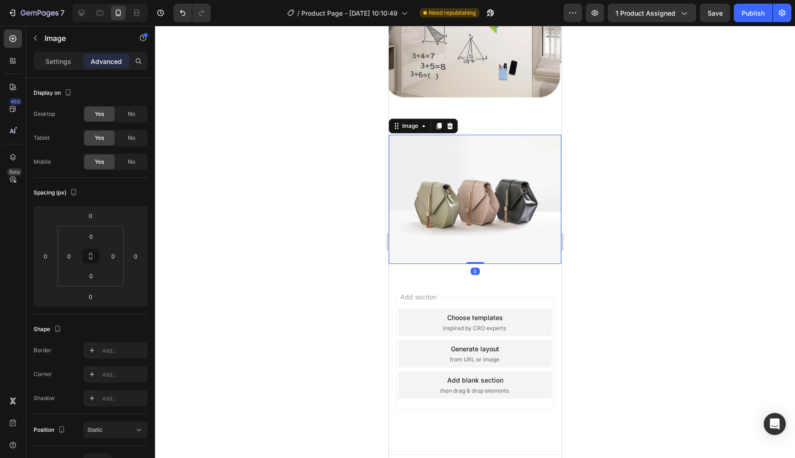
click at [478, 209] on img at bounding box center [475, 199] width 173 height 129
click at [35, 36] on icon "button" at bounding box center [35, 38] width 3 height 5
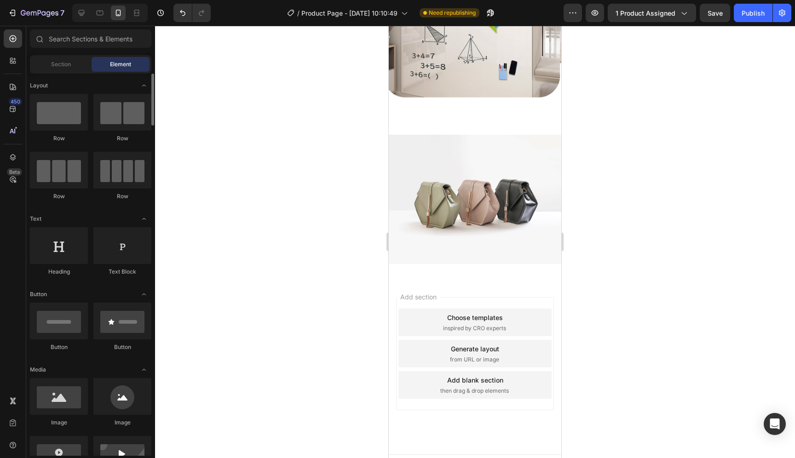
scroll to position [212, 0]
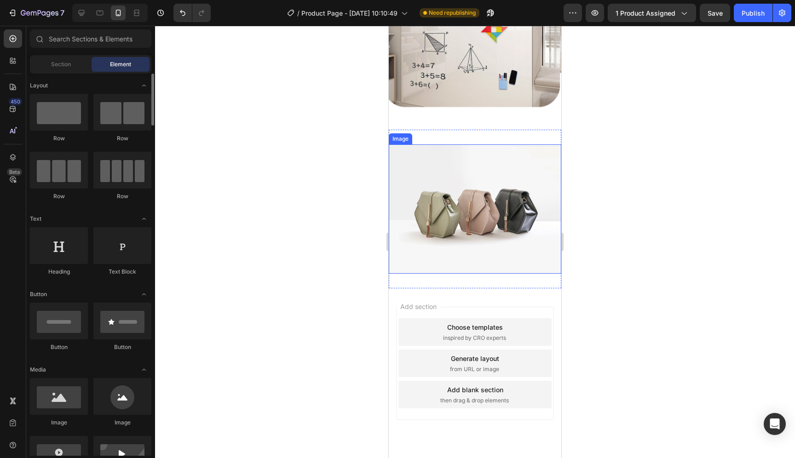
click at [503, 193] on img at bounding box center [475, 209] width 173 height 129
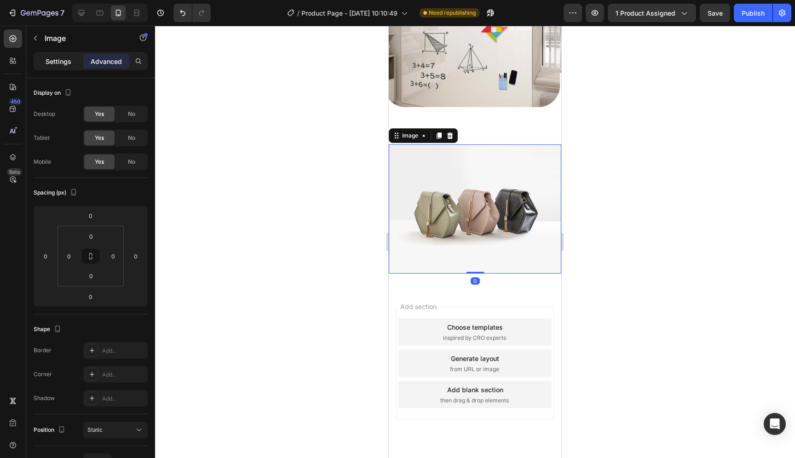
click at [72, 56] on div "Settings" at bounding box center [58, 61] width 46 height 15
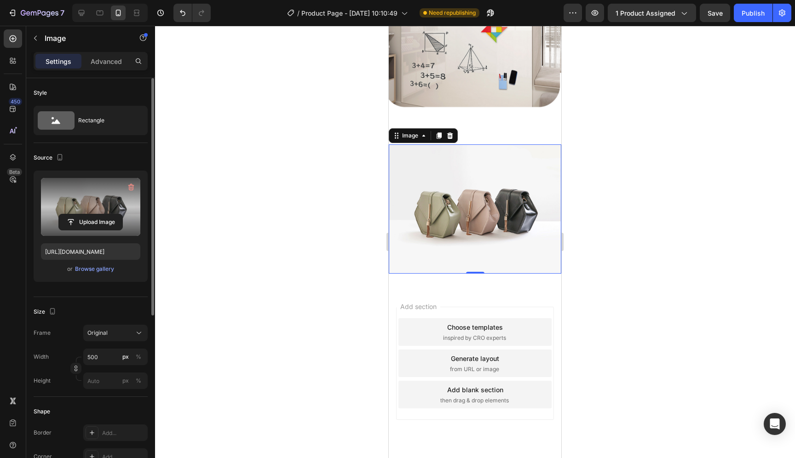
click at [110, 197] on label at bounding box center [90, 207] width 99 height 58
click at [110, 215] on input "file" at bounding box center [91, 223] width 64 height 16
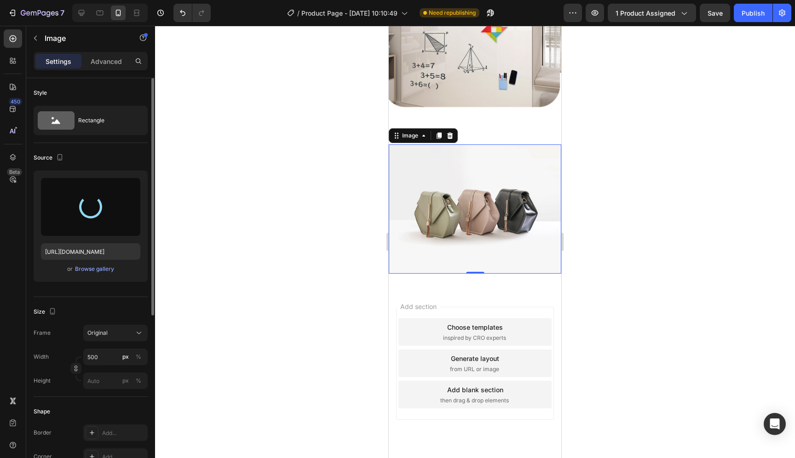
type input "[URL][DOMAIN_NAME]"
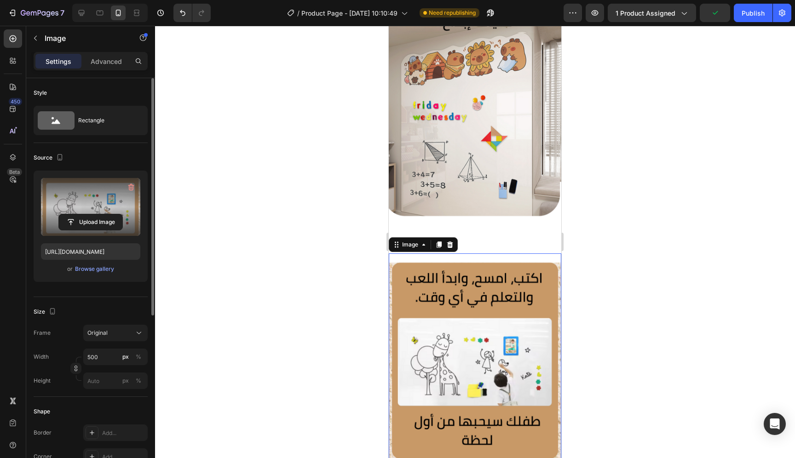
scroll to position [37, 0]
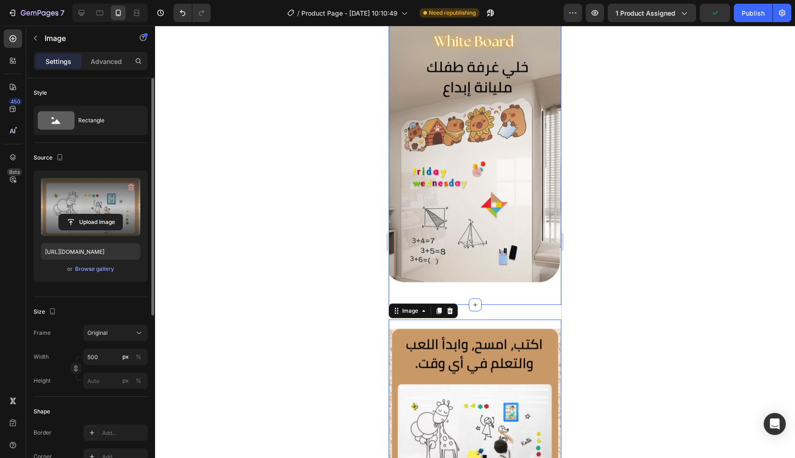
click at [522, 286] on div "Image Section 1" at bounding box center [475, 156] width 173 height 297
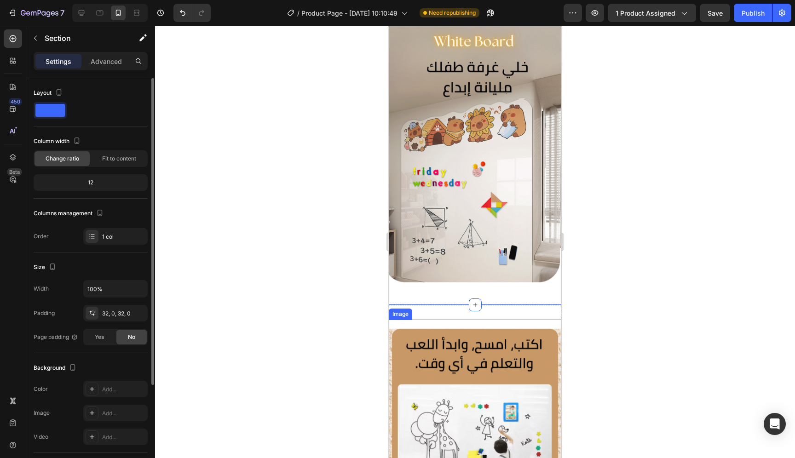
click at [508, 320] on img at bounding box center [475, 426] width 173 height 213
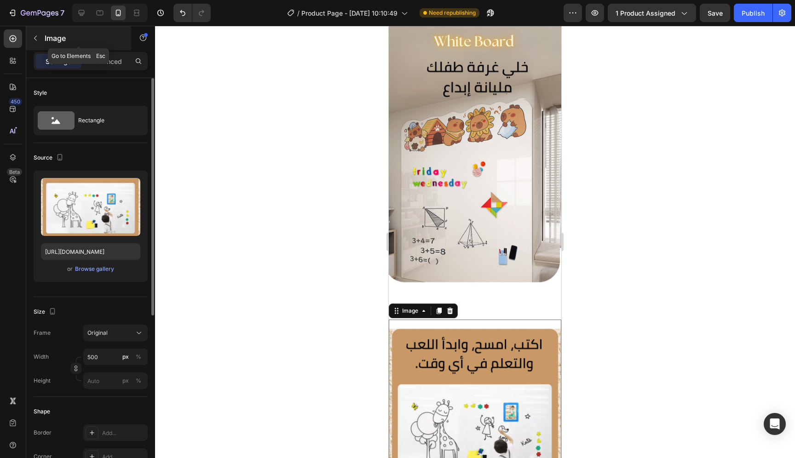
click at [38, 43] on button "button" at bounding box center [35, 38] width 15 height 15
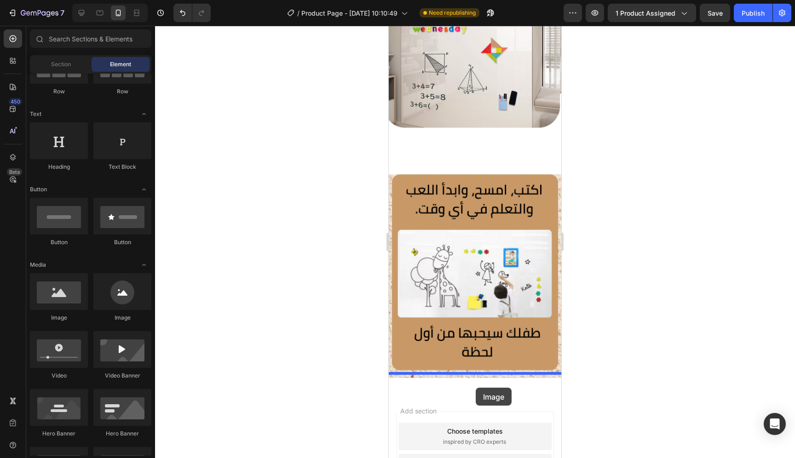
scroll to position [221, 0]
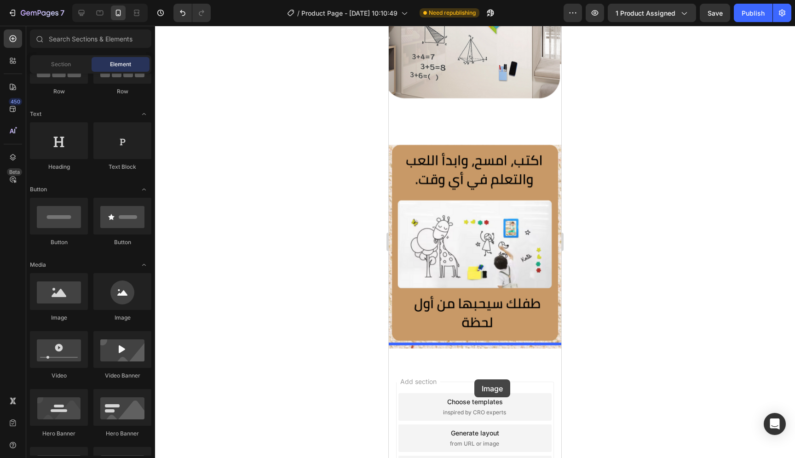
drag, startPoint x: 467, startPoint y: 327, endPoint x: 475, endPoint y: 362, distance: 36.2
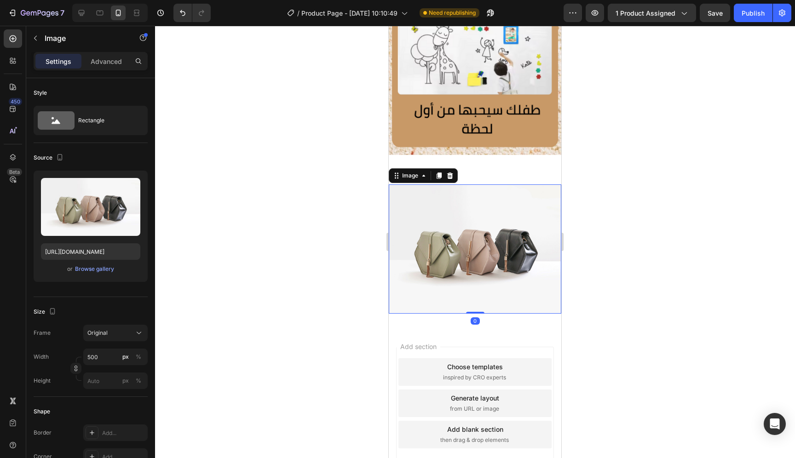
scroll to position [392, 0]
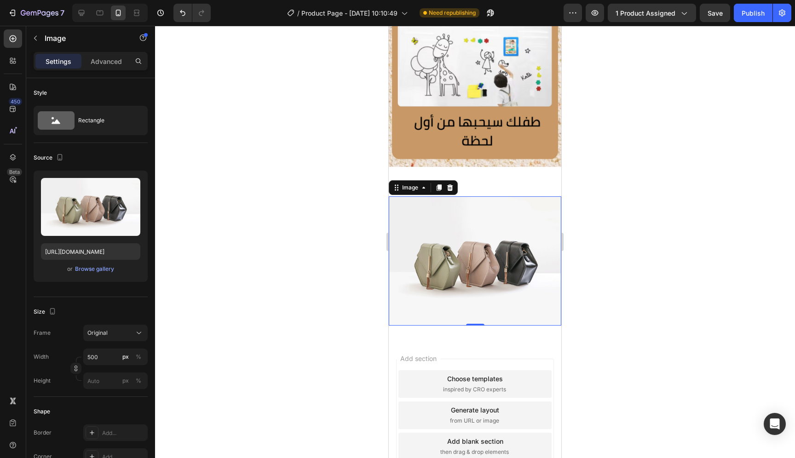
click at [493, 283] on img at bounding box center [475, 261] width 173 height 129
click at [496, 272] on img at bounding box center [475, 261] width 173 height 129
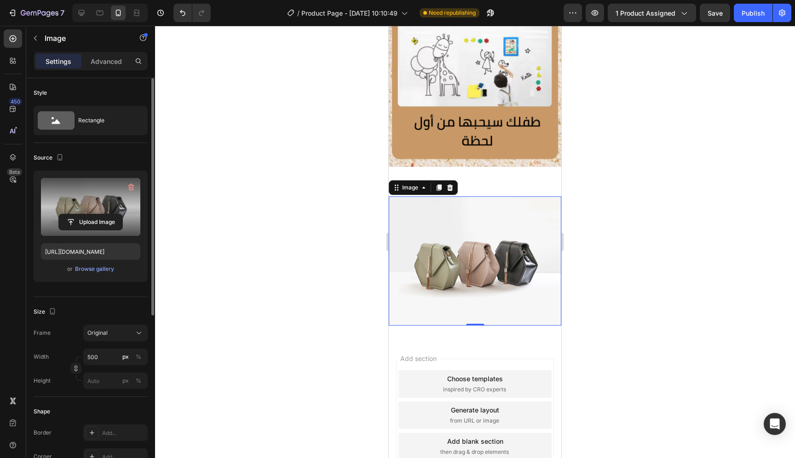
click at [99, 208] on label at bounding box center [90, 207] width 99 height 58
click at [99, 215] on input "file" at bounding box center [91, 223] width 64 height 16
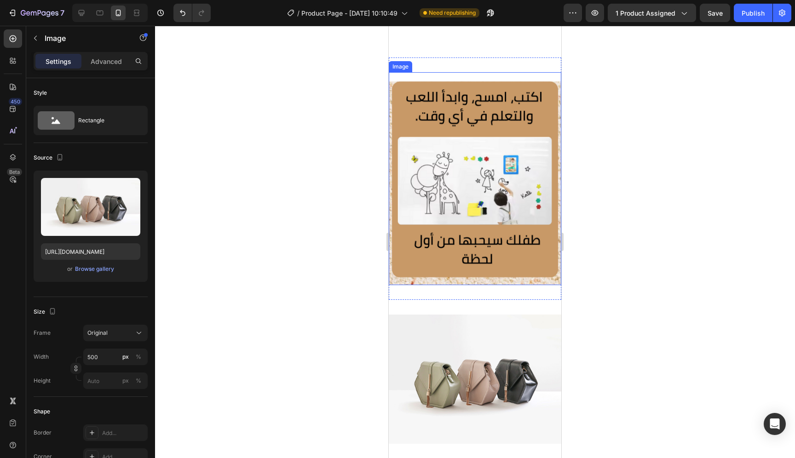
scroll to position [318, 0]
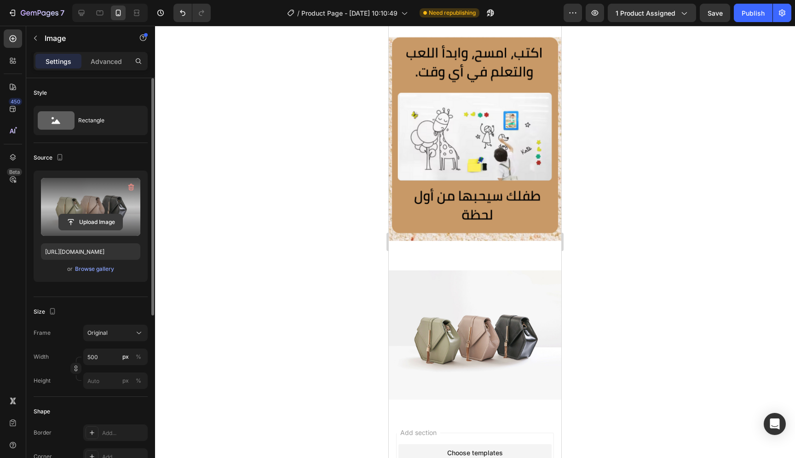
click at [121, 223] on input "file" at bounding box center [91, 223] width 64 height 16
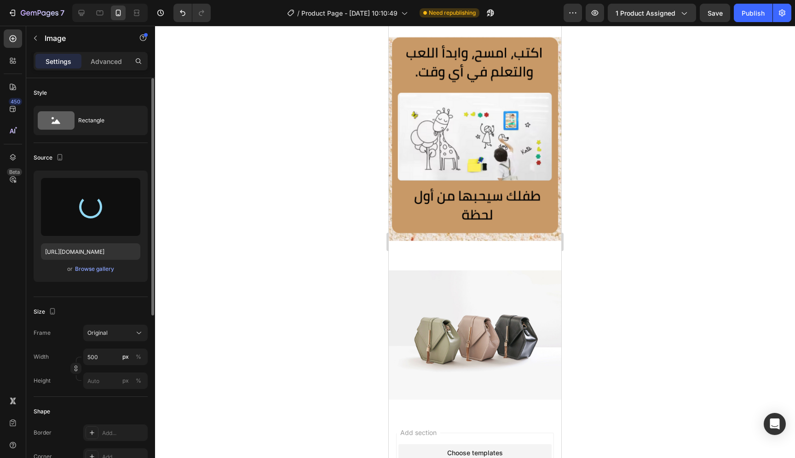
type input "[URL][DOMAIN_NAME]"
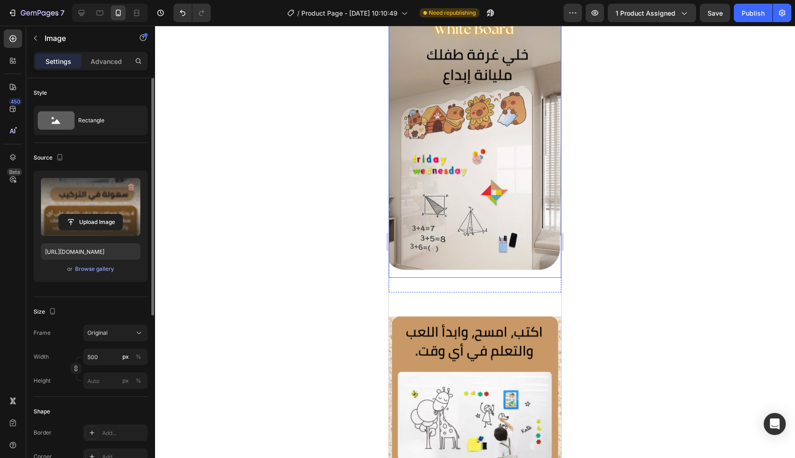
scroll to position [0, 0]
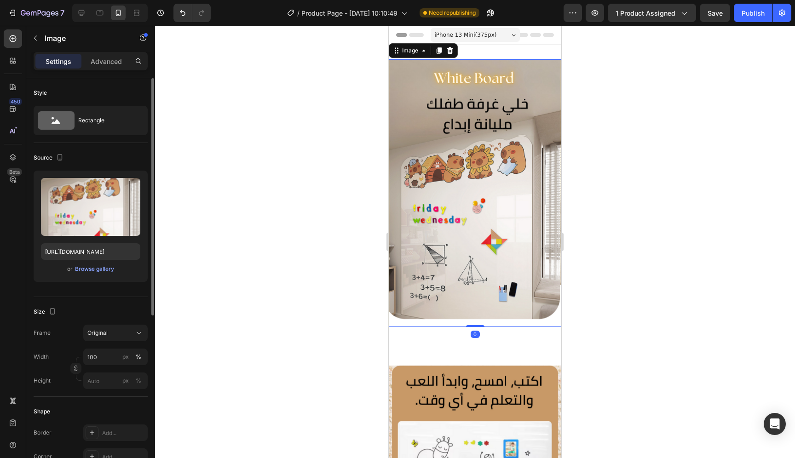
click at [505, 238] on img at bounding box center [475, 193] width 173 height 268
click at [118, 255] on input "[URL][DOMAIN_NAME]" at bounding box center [90, 252] width 99 height 17
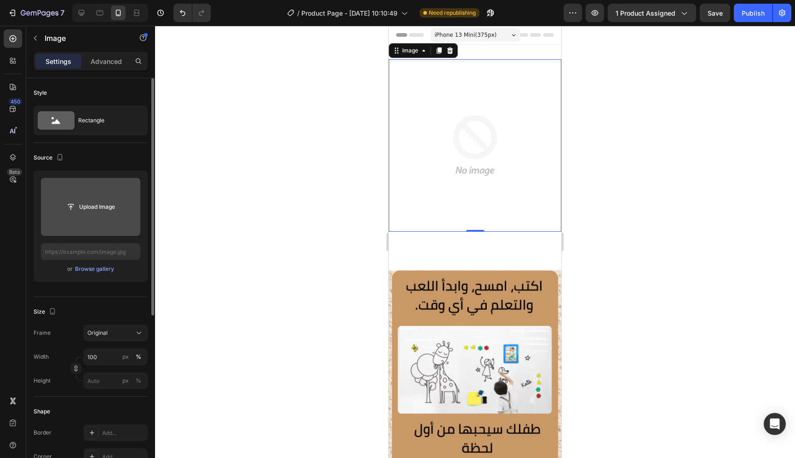
click at [97, 216] on input "file" at bounding box center [90, 207] width 99 height 58
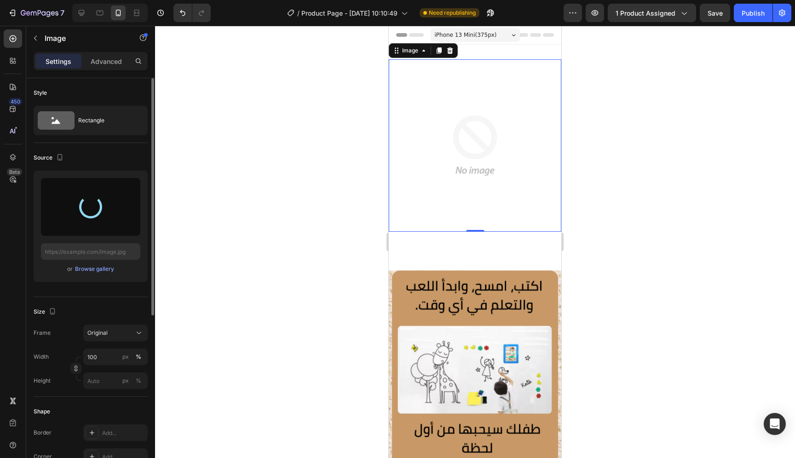
type input "[URL][DOMAIN_NAME]"
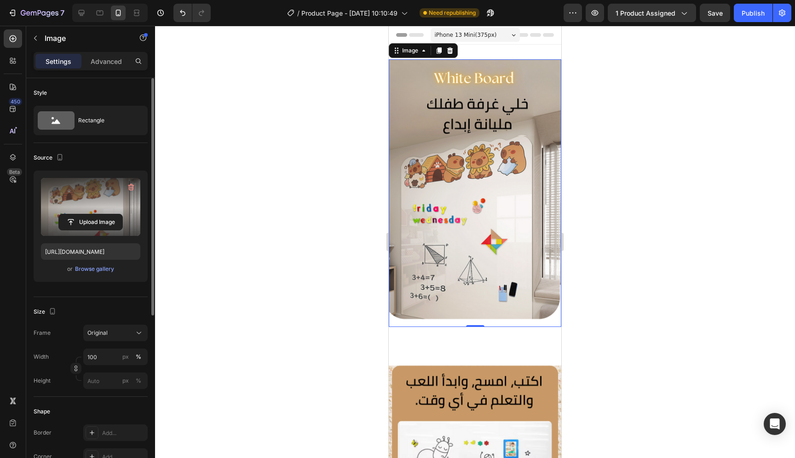
click at [505, 40] on div "iPhone 13 Mini ( 375 px)" at bounding box center [475, 35] width 89 height 14
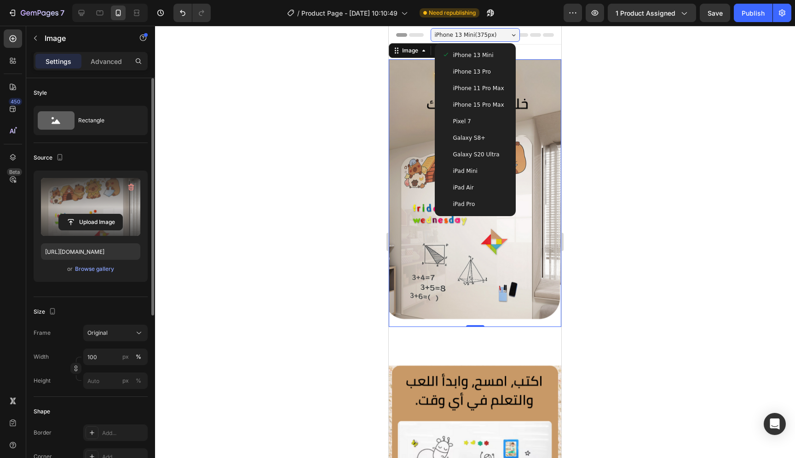
click at [505, 40] on div "iPhone 13 Mini ( 375 px)" at bounding box center [475, 35] width 89 height 14
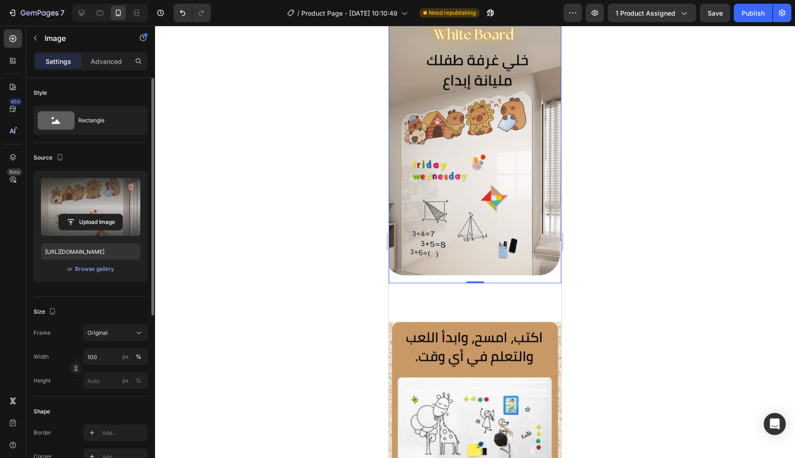
scroll to position [91, 0]
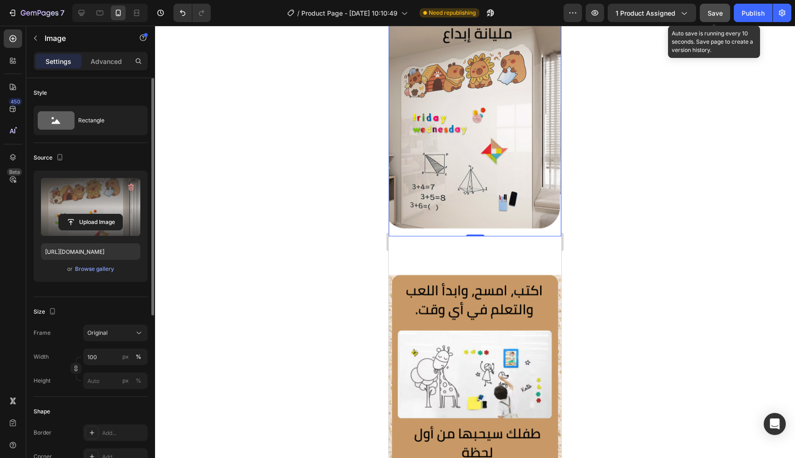
click at [718, 12] on span "Save" at bounding box center [715, 13] width 15 height 8
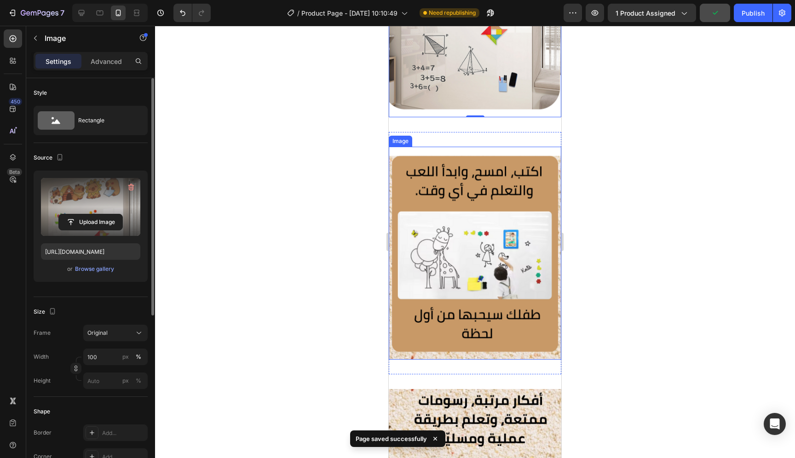
scroll to position [209, 0]
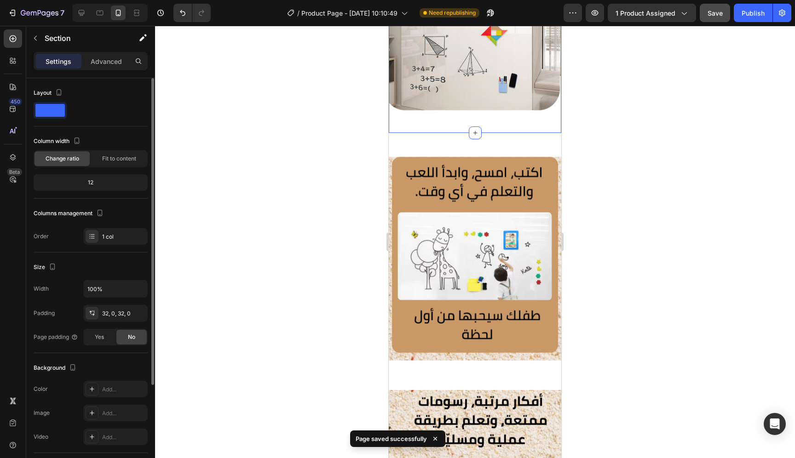
click at [502, 133] on div "Image Section 2" at bounding box center [475, 254] width 173 height 243
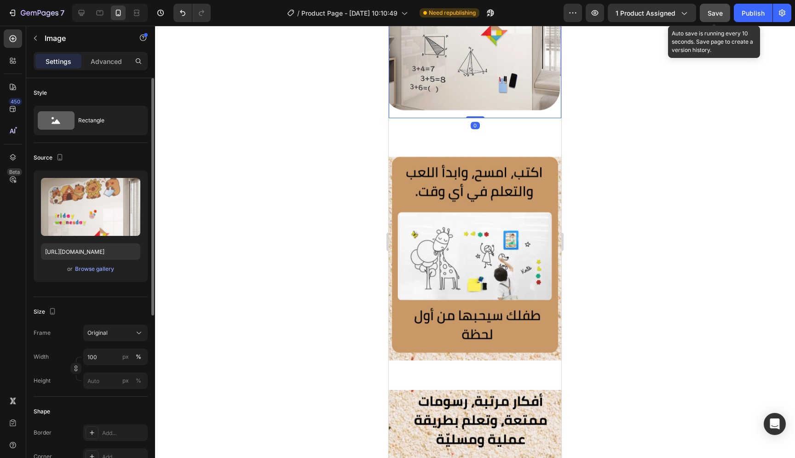
click at [721, 15] on span "Save" at bounding box center [715, 13] width 15 height 8
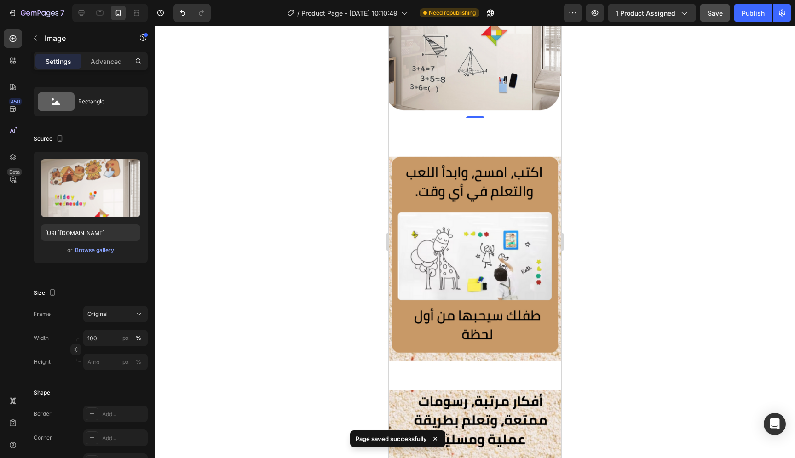
scroll to position [210, 0]
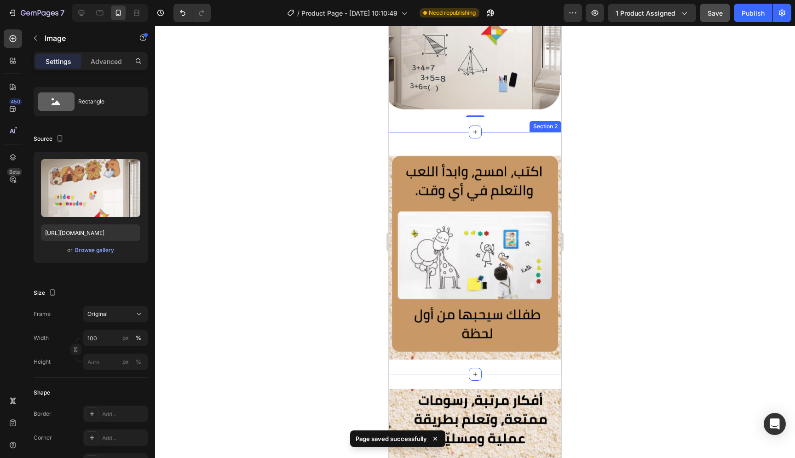
click at [506, 132] on div "Image Section 2" at bounding box center [475, 253] width 173 height 243
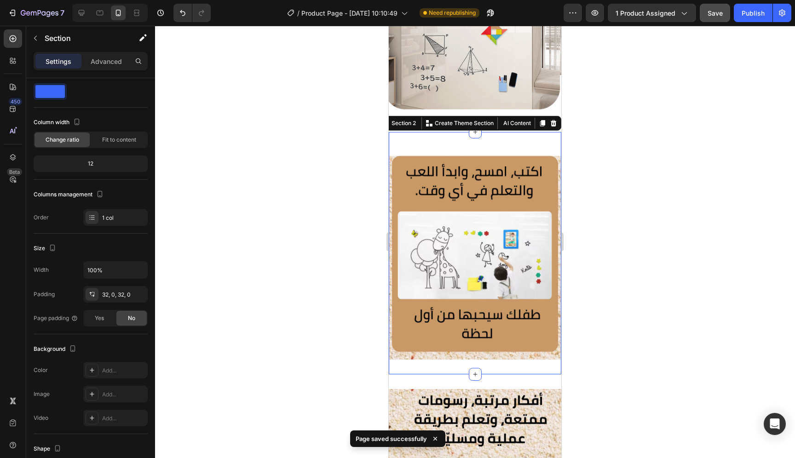
scroll to position [0, 0]
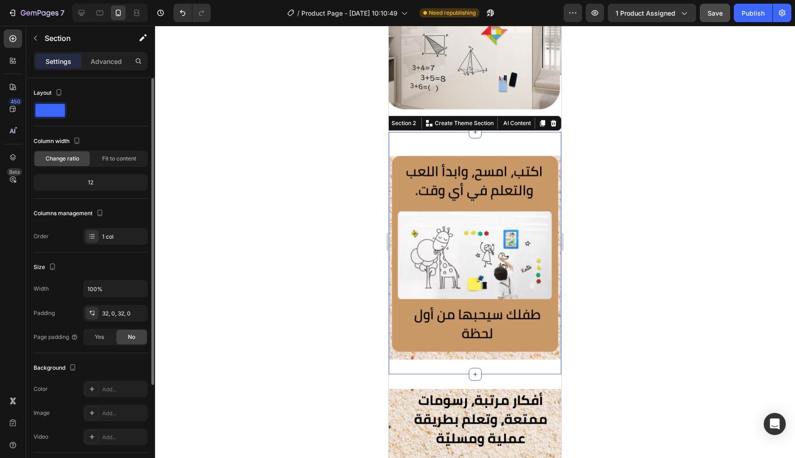
click at [108, 180] on div "12" at bounding box center [90, 182] width 110 height 13
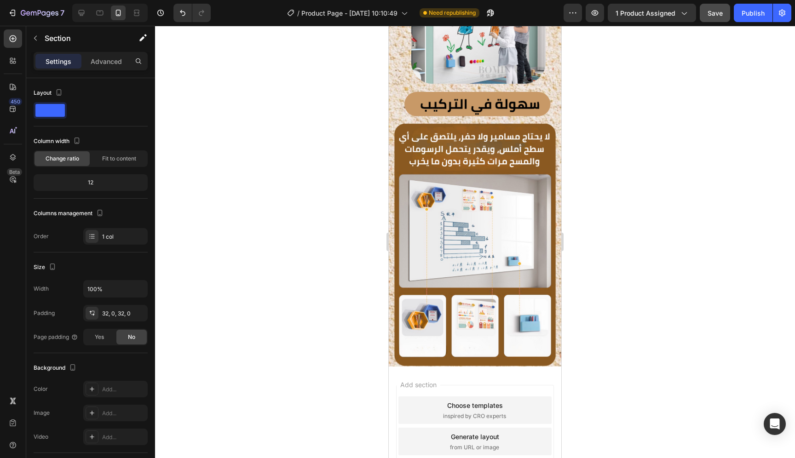
scroll to position [803, 0]
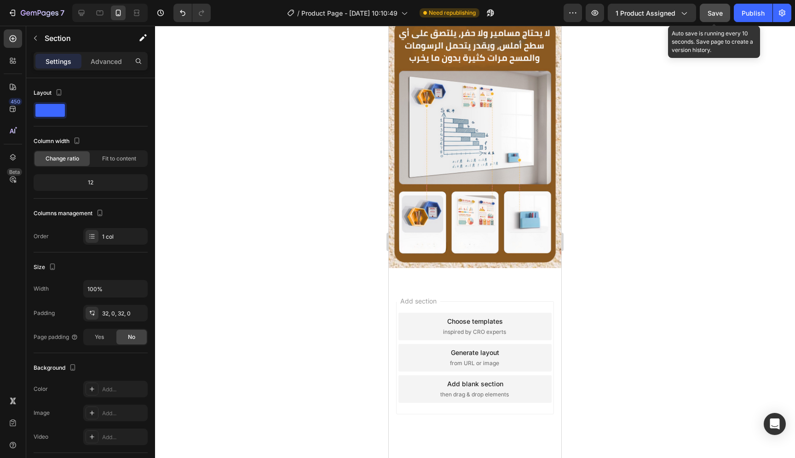
click at [720, 18] on button "Save" at bounding box center [715, 13] width 30 height 18
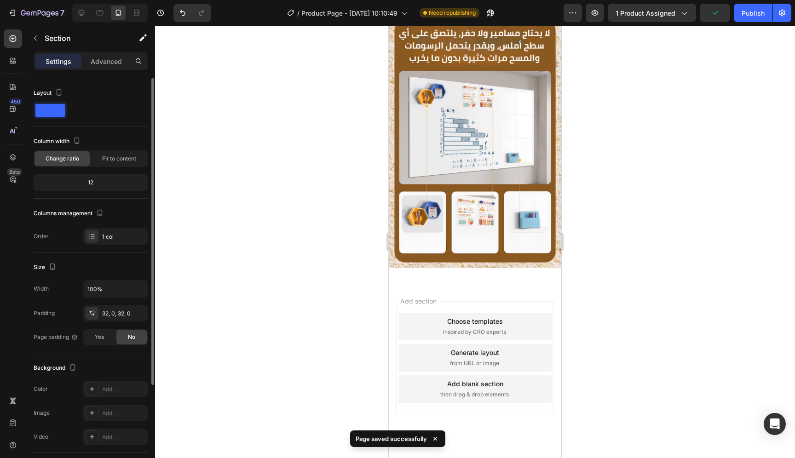
click at [57, 116] on span at bounding box center [49, 110] width 29 height 13
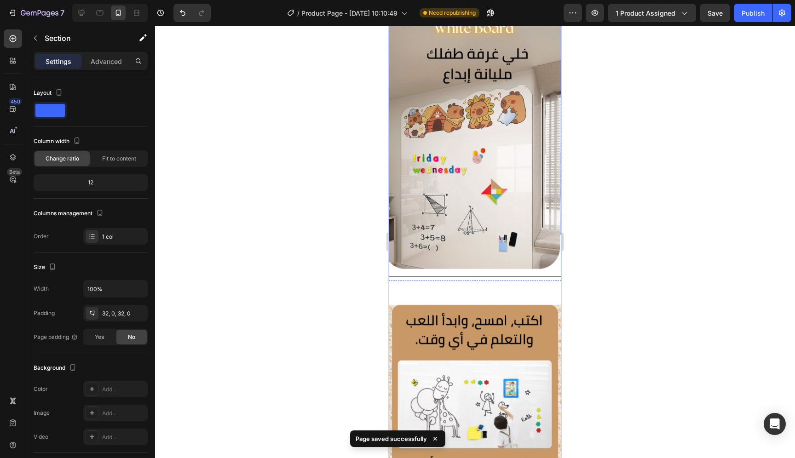
scroll to position [0, 0]
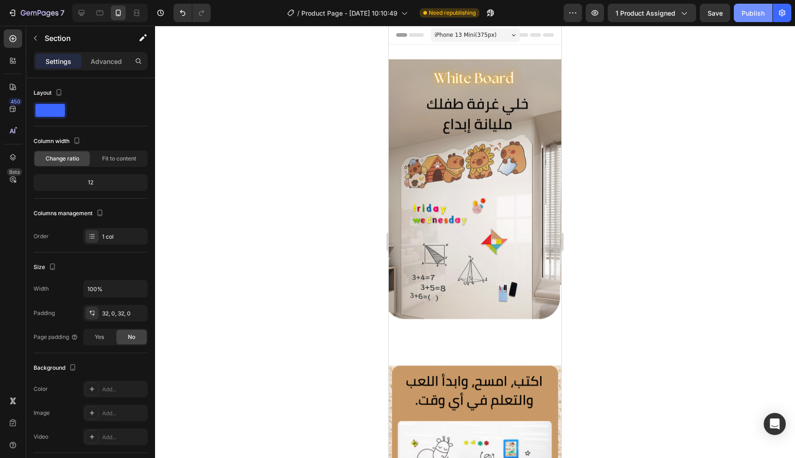
click at [746, 13] on div "Publish" at bounding box center [753, 13] width 23 height 10
click at [504, 50] on div "Image Section 1" at bounding box center [475, 193] width 173 height 297
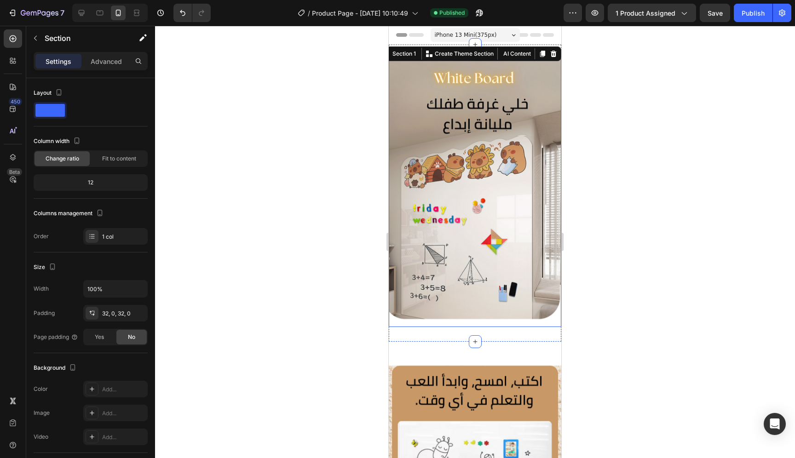
click at [472, 99] on img at bounding box center [475, 193] width 173 height 268
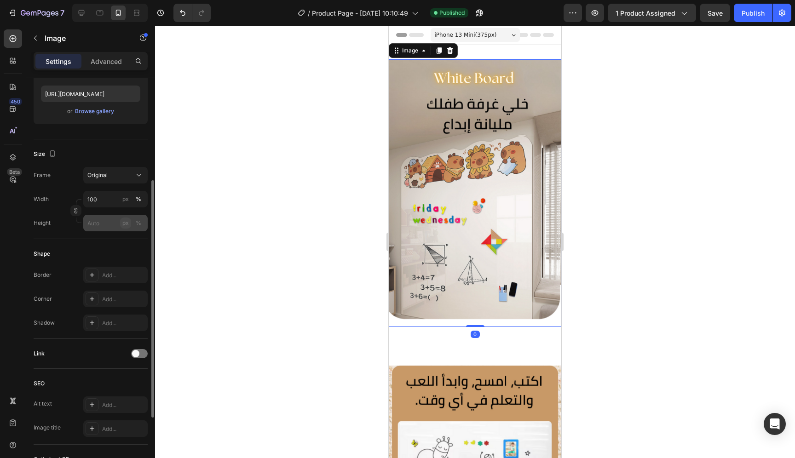
scroll to position [164, 0]
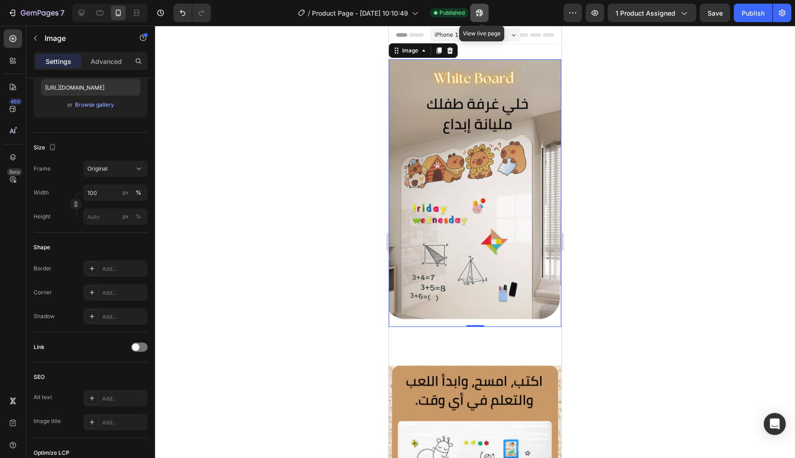
click at [487, 13] on button "button" at bounding box center [479, 13] width 18 height 18
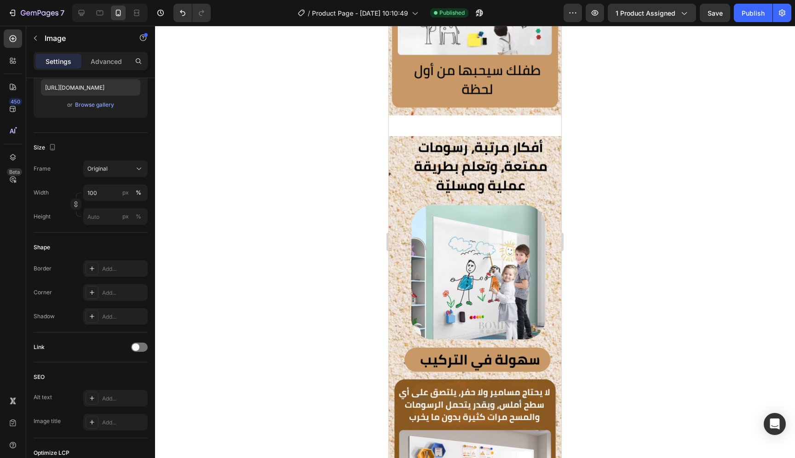
scroll to position [438, 0]
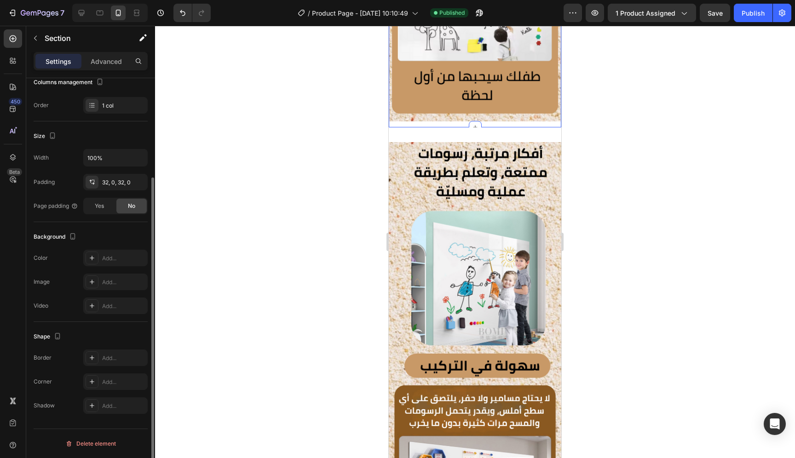
click at [493, 126] on div "Image Section 2 You can create reusable sections Create Theme Section AI Conten…" at bounding box center [475, 11] width 173 height 234
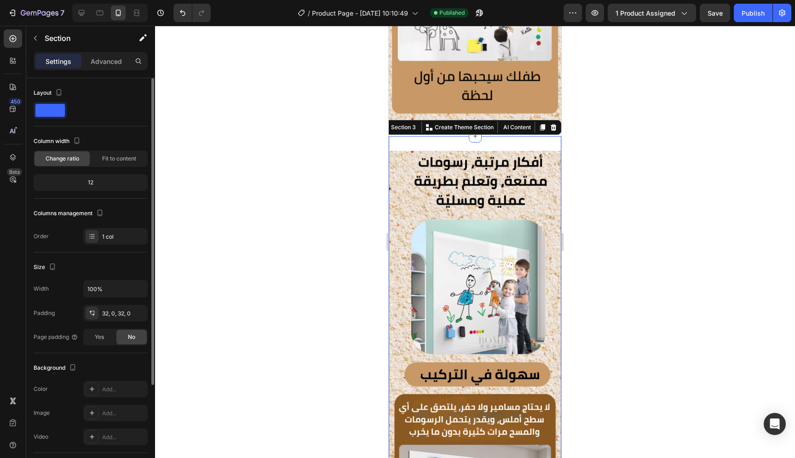
click at [498, 136] on div "Image Section 3 You can create reusable sections Create Theme Section AI Conten…" at bounding box center [475, 396] width 173 height 521
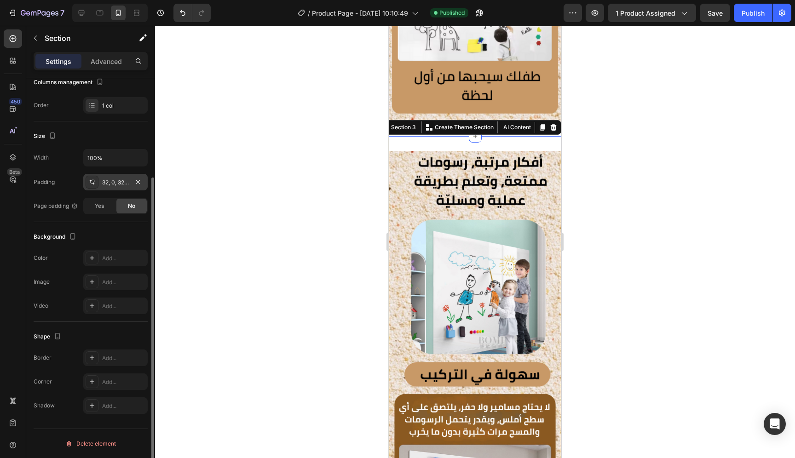
click at [122, 186] on div "32, 0, 32, 0" at bounding box center [115, 183] width 27 height 8
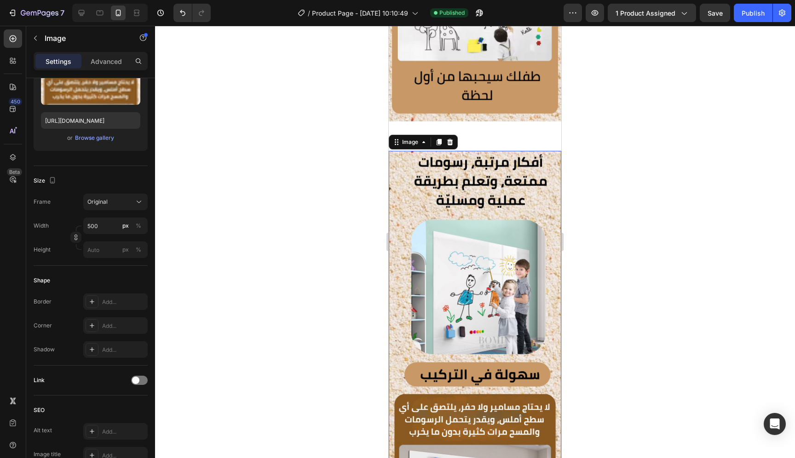
click at [447, 222] on img at bounding box center [475, 397] width 173 height 492
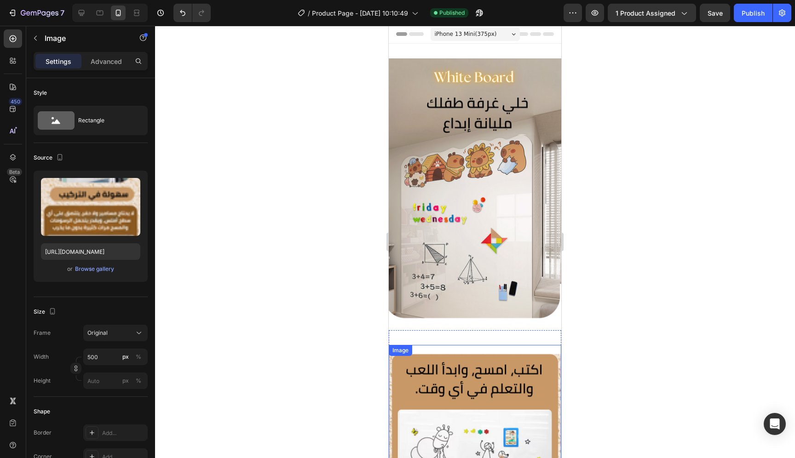
scroll to position [0, 0]
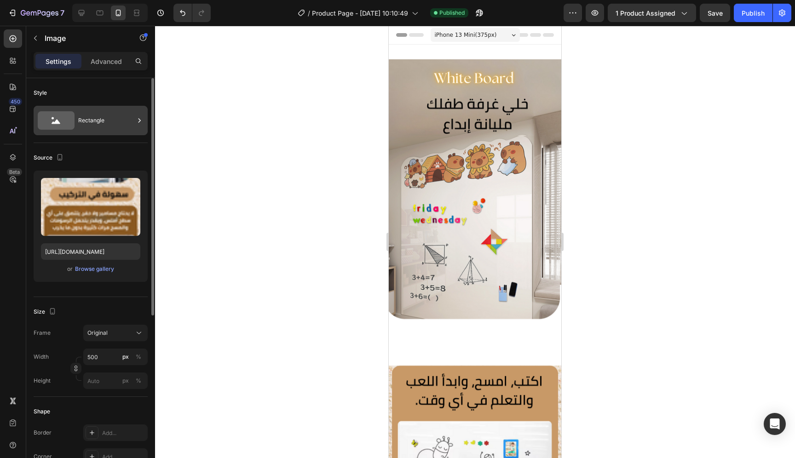
click at [108, 108] on div "Rectangle" at bounding box center [91, 120] width 114 height 29
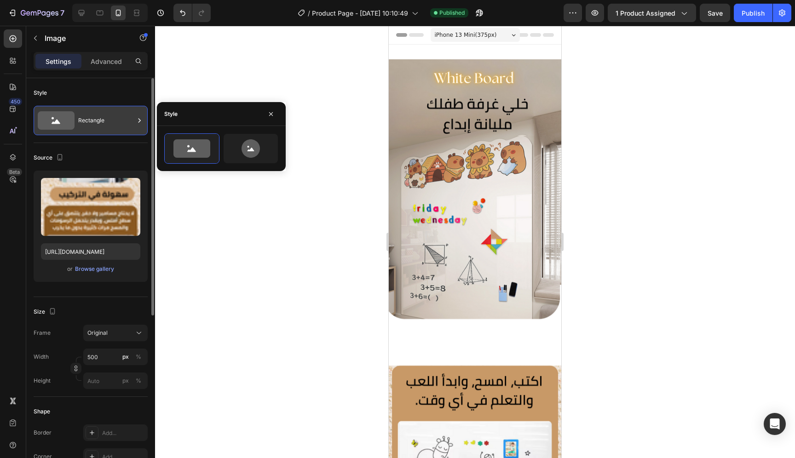
click at [111, 124] on div "Rectangle" at bounding box center [106, 120] width 56 height 21
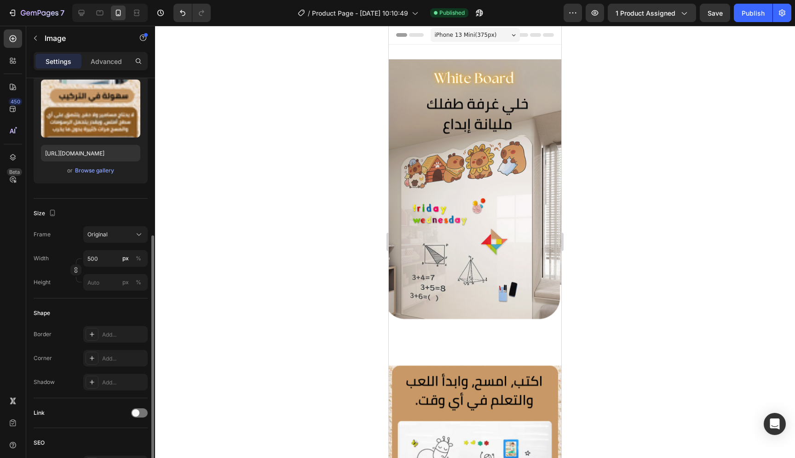
scroll to position [206, 0]
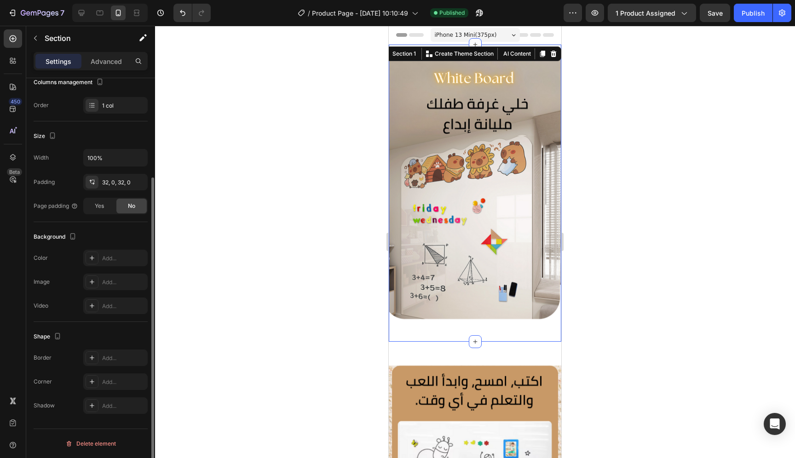
click at [482, 47] on div "Image Section 1 You can create reusable sections Create Theme Section AI Conten…" at bounding box center [475, 193] width 173 height 297
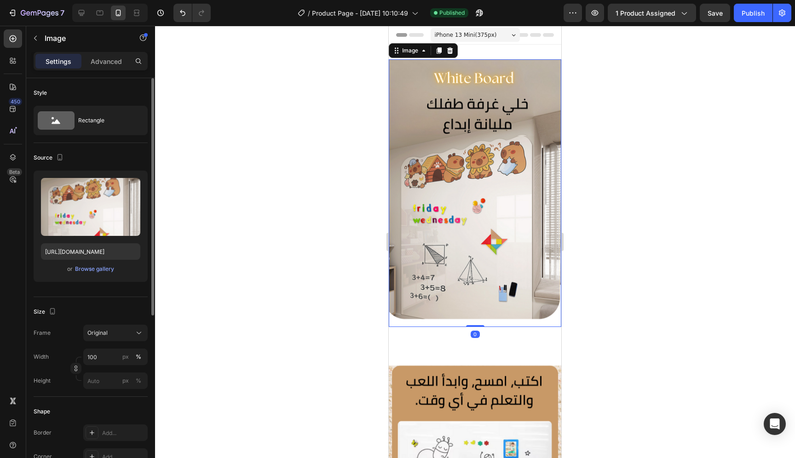
click at [507, 102] on img at bounding box center [475, 193] width 173 height 268
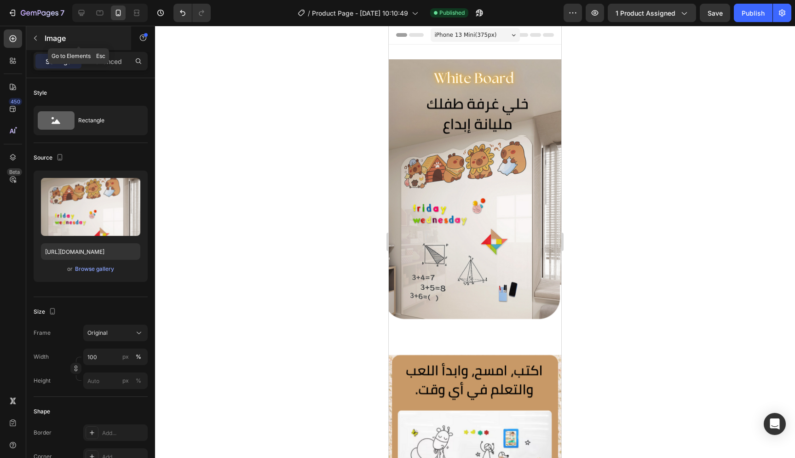
click at [40, 39] on button "button" at bounding box center [35, 38] width 15 height 15
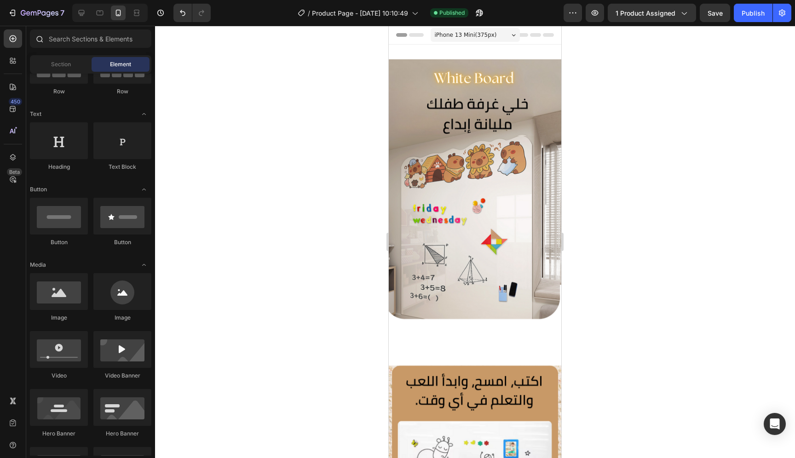
click at [40, 42] on div at bounding box center [39, 38] width 18 height 18
click at [66, 40] on input "text" at bounding box center [91, 38] width 122 height 18
click at [34, 44] on div at bounding box center [39, 38] width 18 height 18
click at [71, 66] on div "Section" at bounding box center [61, 64] width 58 height 15
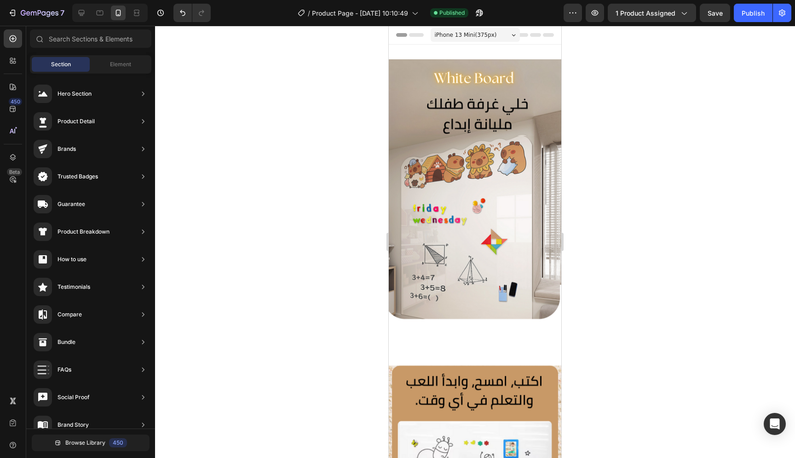
drag, startPoint x: 107, startPoint y: 64, endPoint x: 86, endPoint y: 66, distance: 21.3
click at [107, 64] on div "Element" at bounding box center [121, 64] width 58 height 15
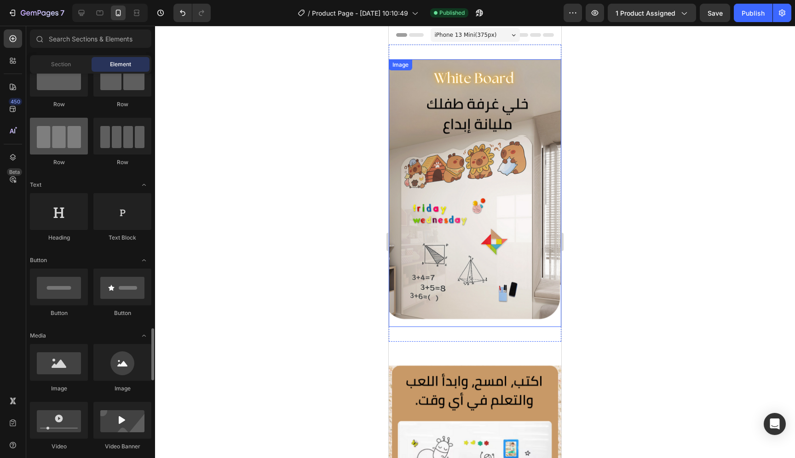
scroll to position [21, 0]
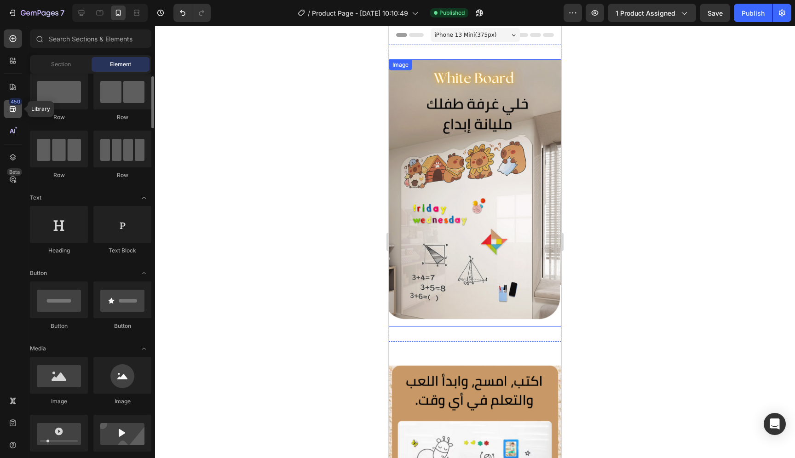
click at [19, 115] on div "450" at bounding box center [13, 109] width 18 height 18
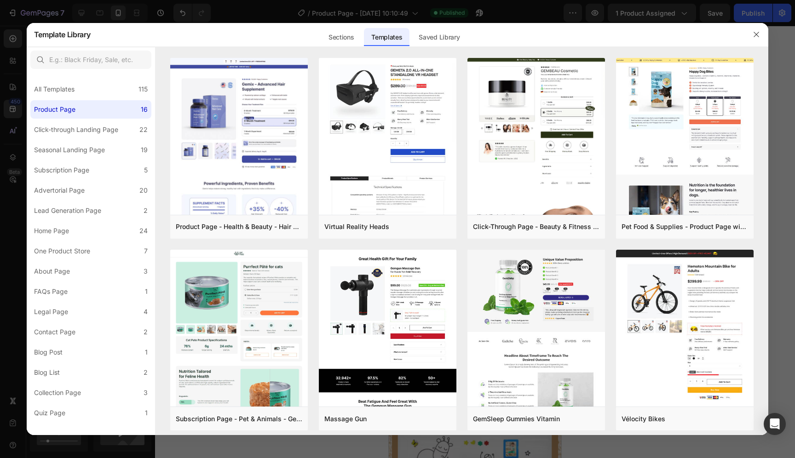
click at [14, 110] on div at bounding box center [397, 229] width 795 height 458
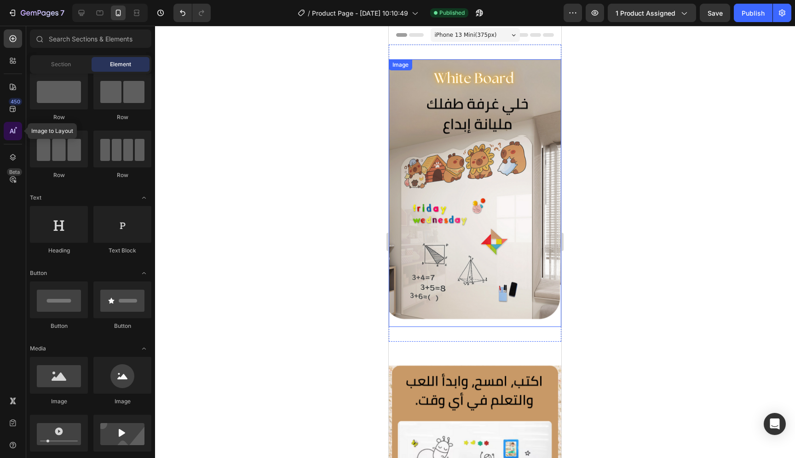
click at [12, 133] on icon at bounding box center [12, 131] width 9 height 9
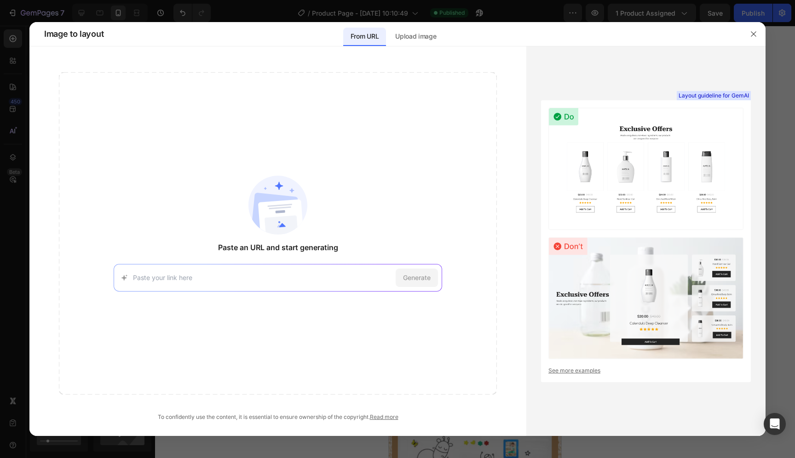
click at [353, 274] on input at bounding box center [262, 278] width 259 height 10
type input "commentaire"
click at [414, 284] on div "Generate" at bounding box center [417, 278] width 42 height 18
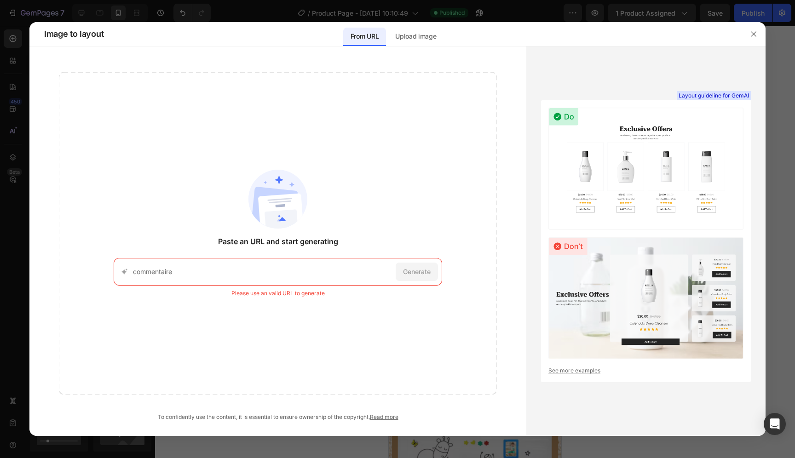
click at [357, 269] on input "commentaire" at bounding box center [262, 272] width 259 height 10
click at [756, 38] on button "button" at bounding box center [754, 34] width 15 height 15
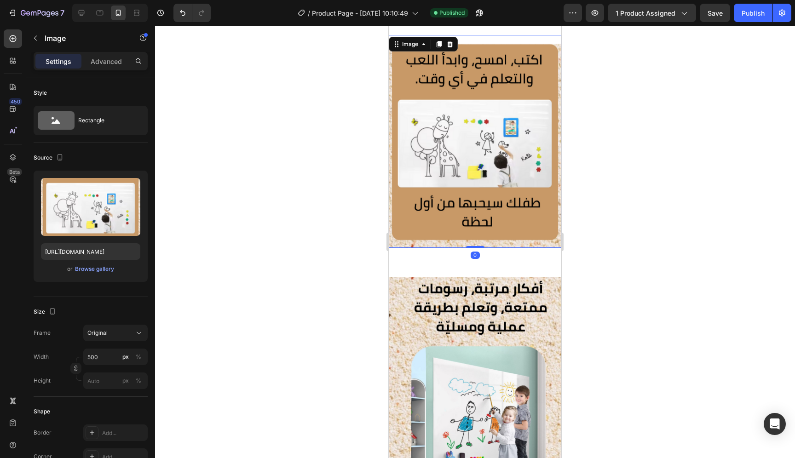
scroll to position [308, 0]
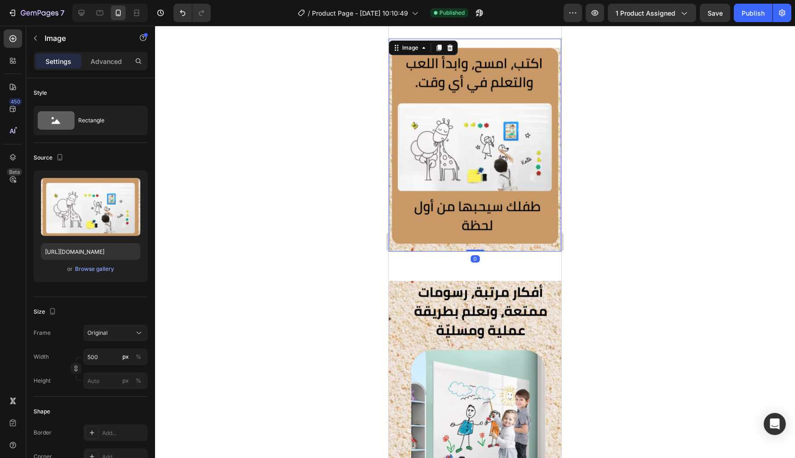
click at [500, 136] on img at bounding box center [475, 145] width 173 height 213
drag, startPoint x: 477, startPoint y: 242, endPoint x: 496, endPoint y: 222, distance: 27.0
click at [482, 173] on div "Image 0" at bounding box center [475, 145] width 173 height 213
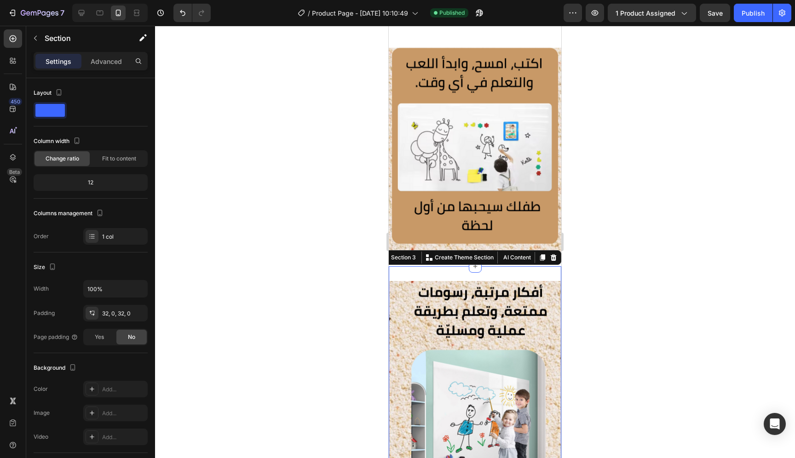
click at [313, 165] on div at bounding box center [475, 242] width 640 height 433
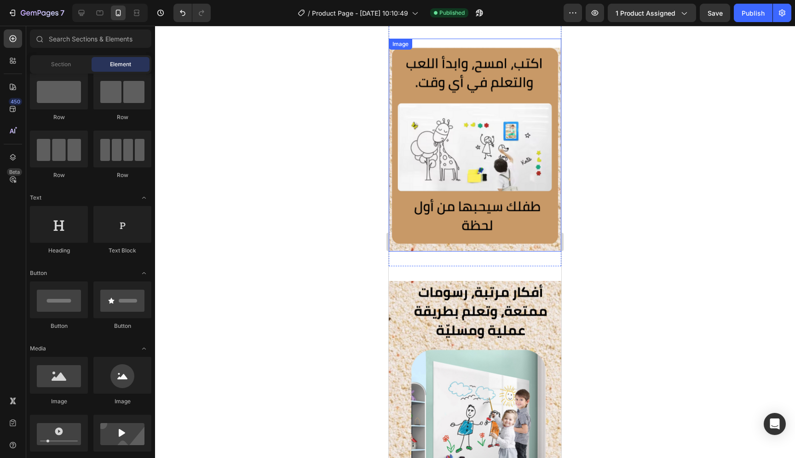
click at [490, 222] on img at bounding box center [475, 145] width 173 height 213
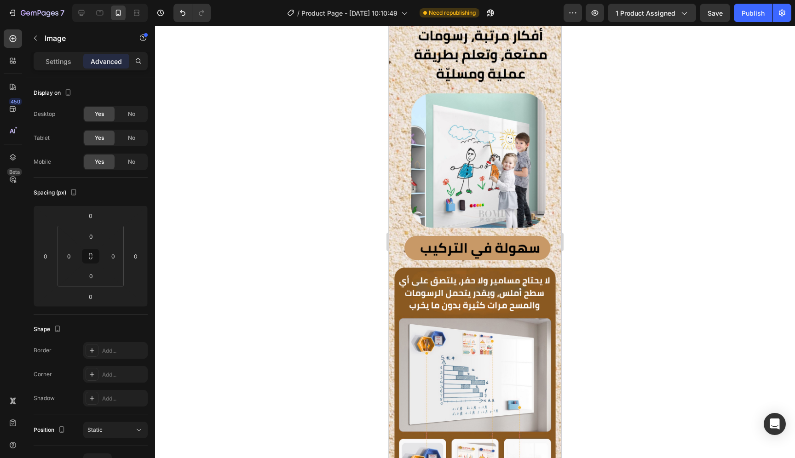
scroll to position [803, 0]
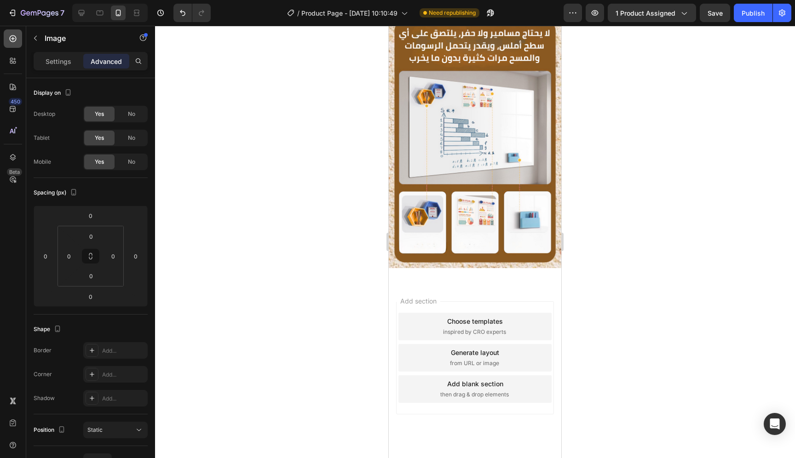
click at [10, 47] on div at bounding box center [13, 38] width 18 height 18
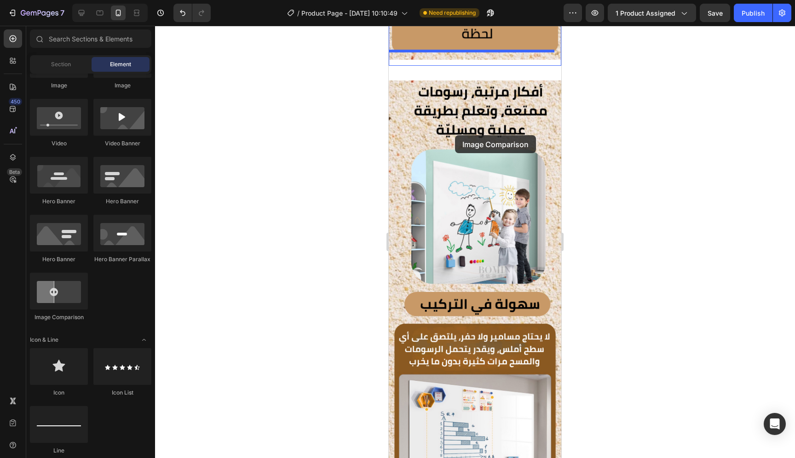
scroll to position [361, 0]
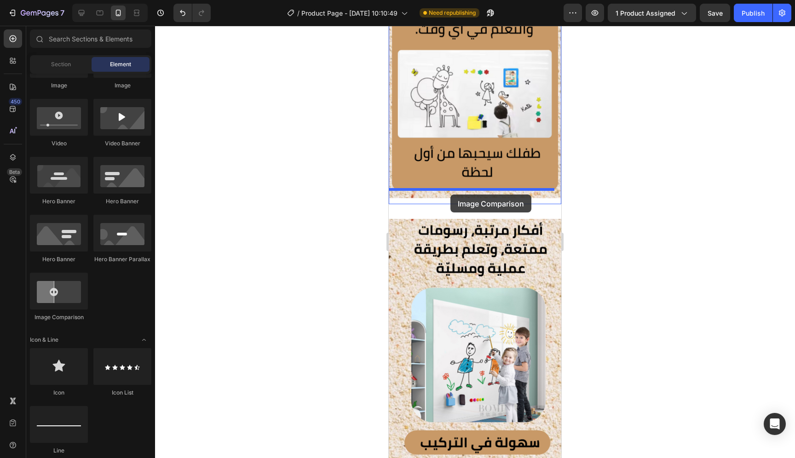
drag, startPoint x: 450, startPoint y: 327, endPoint x: 451, endPoint y: 195, distance: 132.1
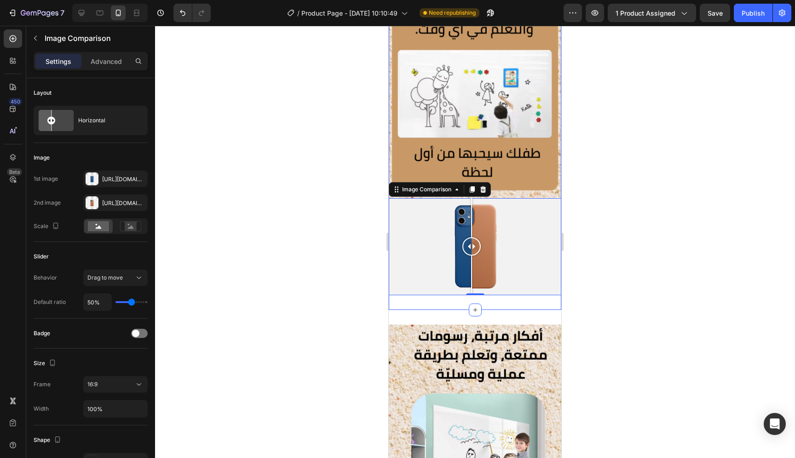
click at [503, 295] on div "Image Image Comparison 0 Section 2" at bounding box center [475, 141] width 173 height 340
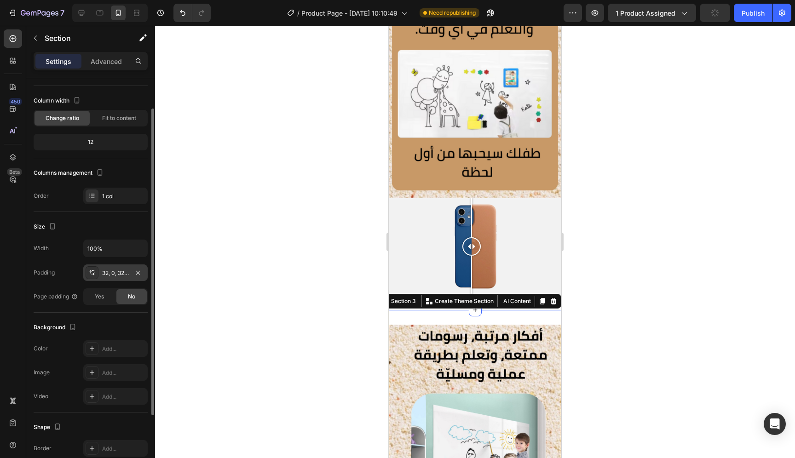
scroll to position [40, 0]
click at [116, 267] on div "32, 0, 32, 0" at bounding box center [115, 274] width 64 height 17
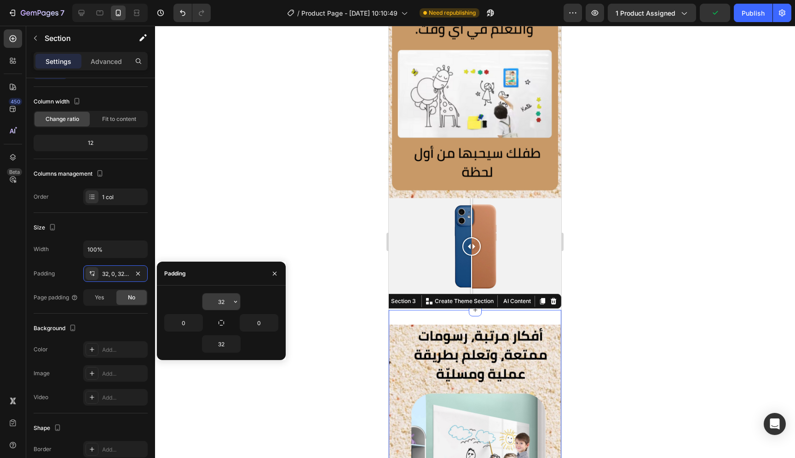
click at [215, 296] on input "32" at bounding box center [222, 302] width 38 height 17
type input "0"
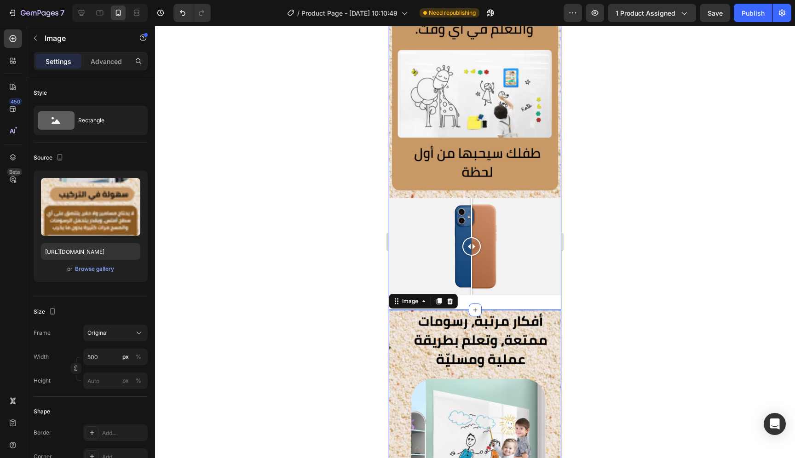
click at [526, 287] on div "Image Image Comparison Section 2" at bounding box center [475, 141] width 173 height 340
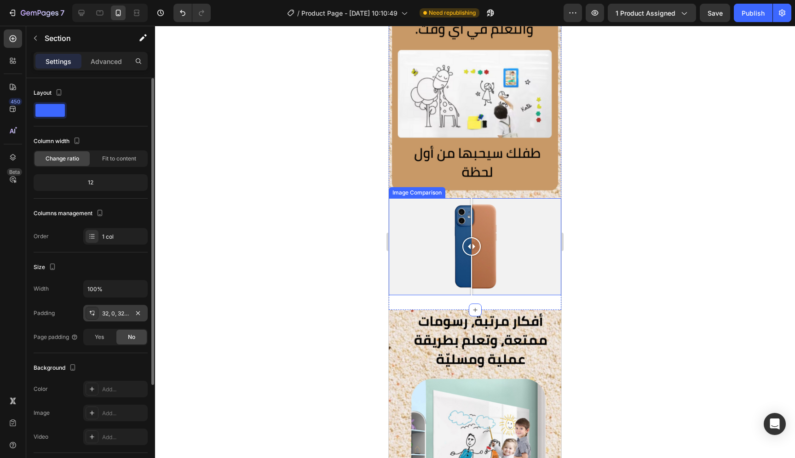
click at [127, 307] on div "32, 0, 32, 0" at bounding box center [115, 313] width 64 height 17
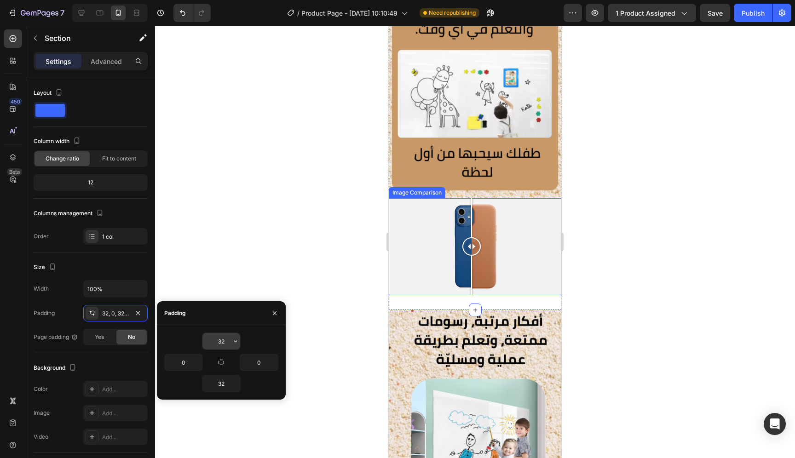
click at [226, 340] on input "32" at bounding box center [222, 341] width 38 height 17
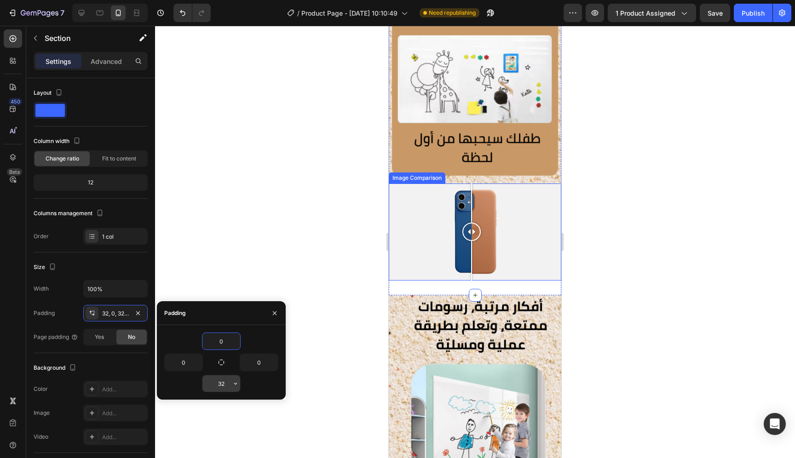
type input "0"
click at [230, 389] on input "32" at bounding box center [222, 384] width 38 height 17
type input "0"
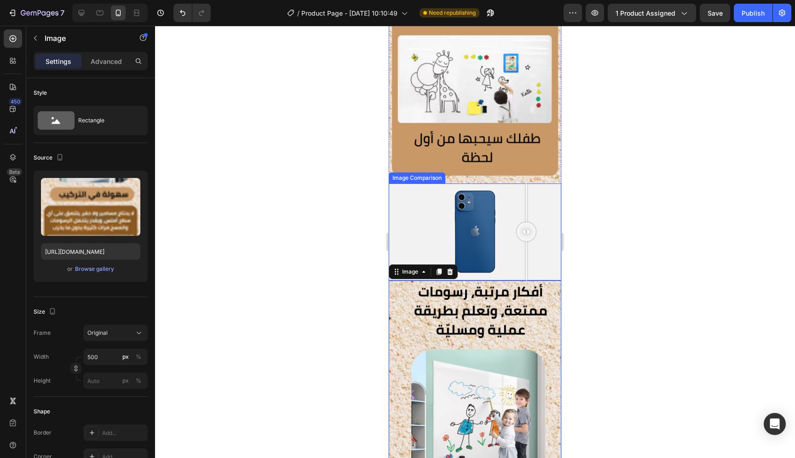
drag, startPoint x: 476, startPoint y: 223, endPoint x: 511, endPoint y: 232, distance: 35.2
click at [517, 232] on div at bounding box center [526, 232] width 18 height 97
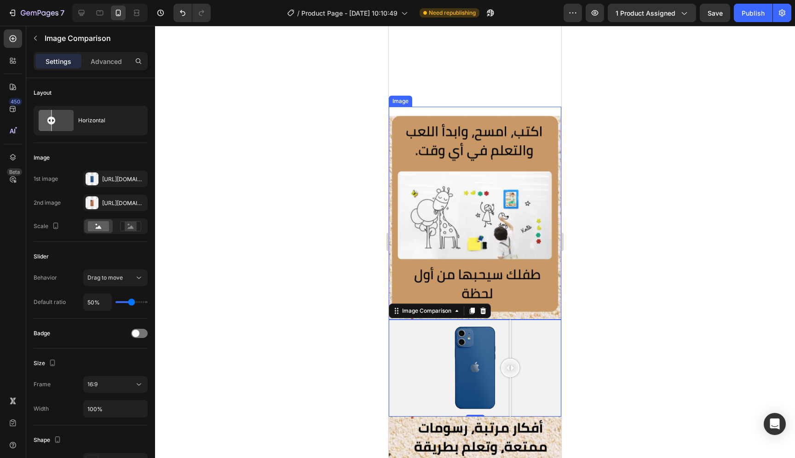
scroll to position [307, 0]
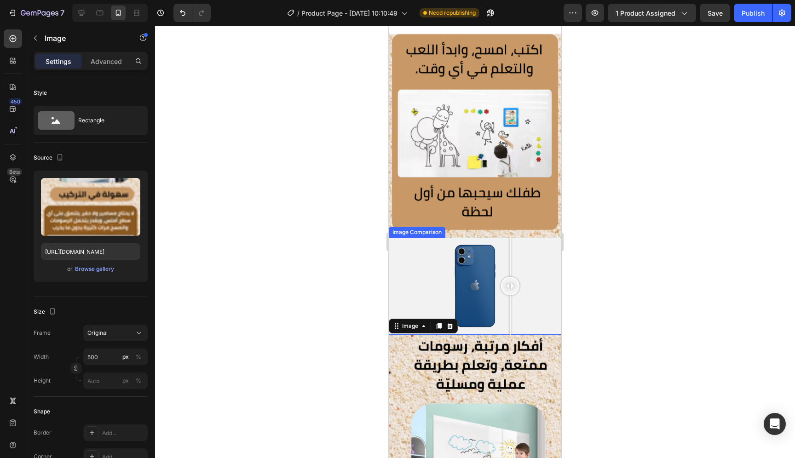
scroll to position [306, 0]
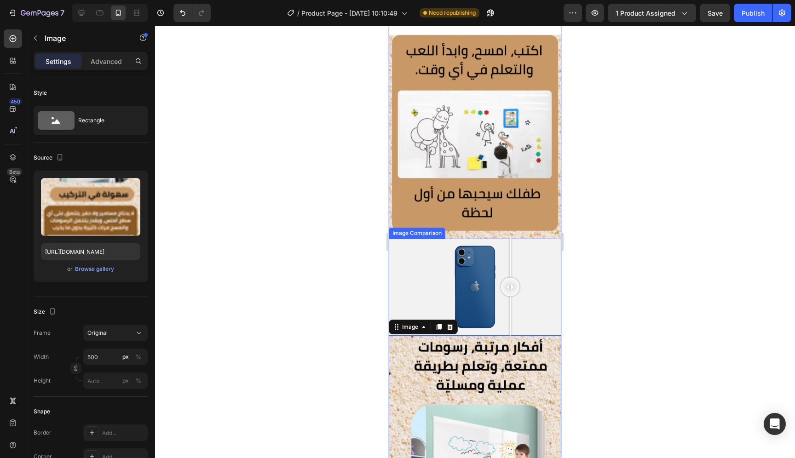
click at [436, 256] on div at bounding box center [475, 287] width 173 height 97
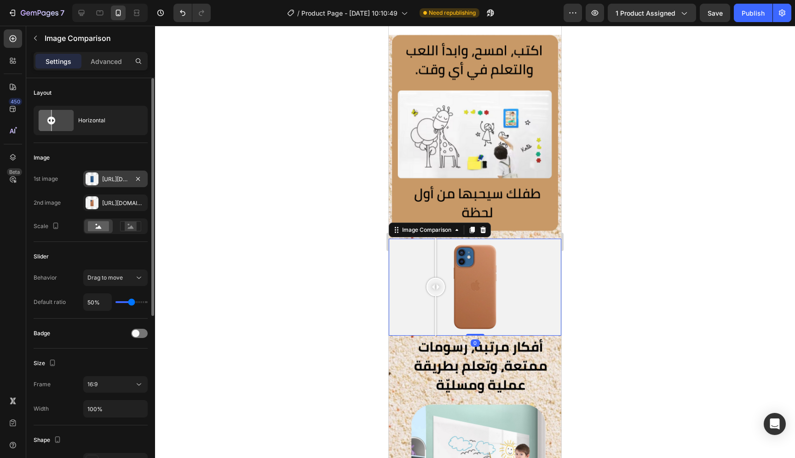
click at [115, 180] on div "[URL][DOMAIN_NAME]" at bounding box center [115, 179] width 27 height 8
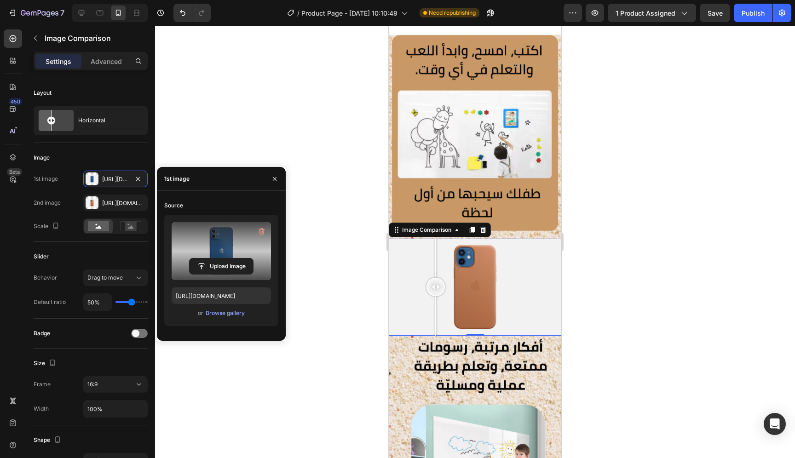
click at [227, 249] on label at bounding box center [221, 251] width 99 height 58
click at [227, 259] on input "file" at bounding box center [222, 267] width 64 height 16
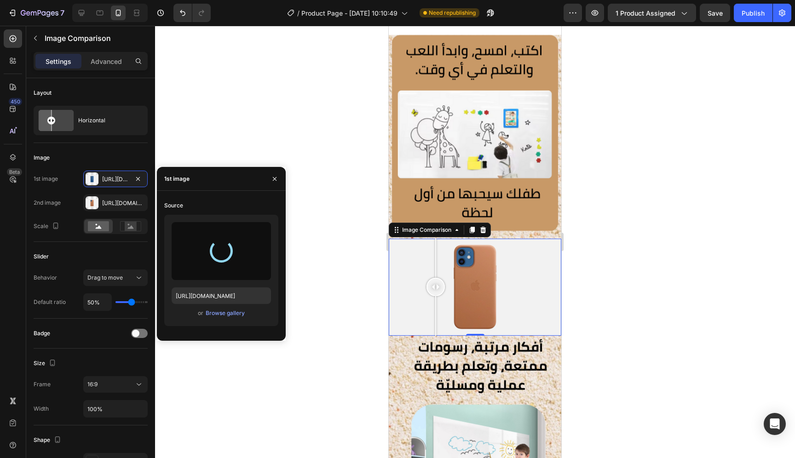
type input "[URL][DOMAIN_NAME]"
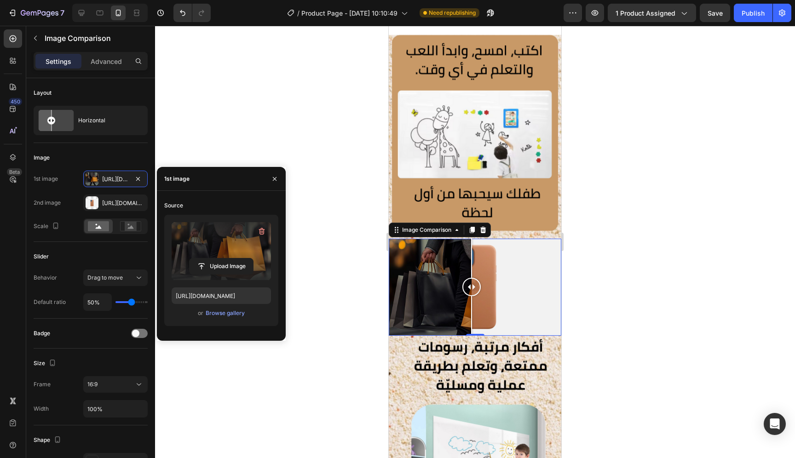
scroll to position [246, 0]
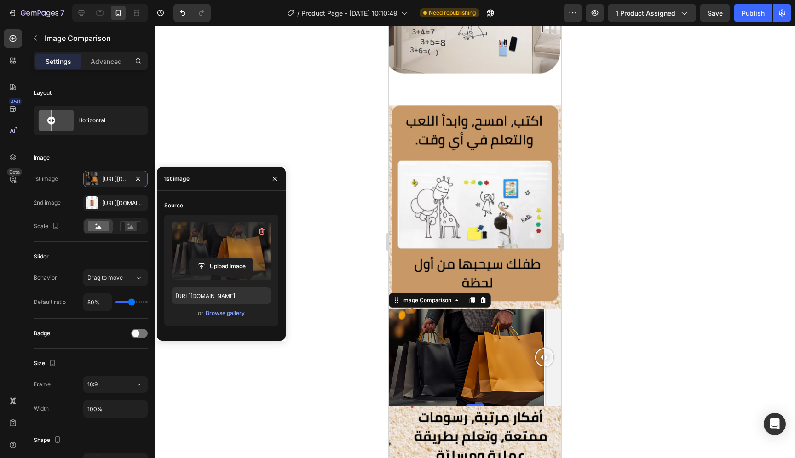
drag, startPoint x: 464, startPoint y: 338, endPoint x: 671, endPoint y: 361, distance: 208.4
click at [562, 361] on html "iPhone 13 Mini ( 375 px) iPhone 13 Mini iPhone 13 Pro iPhone 11 Pro Max iPhone …" at bounding box center [475, 444] width 173 height 1328
click at [485, 295] on div at bounding box center [483, 300] width 11 height 11
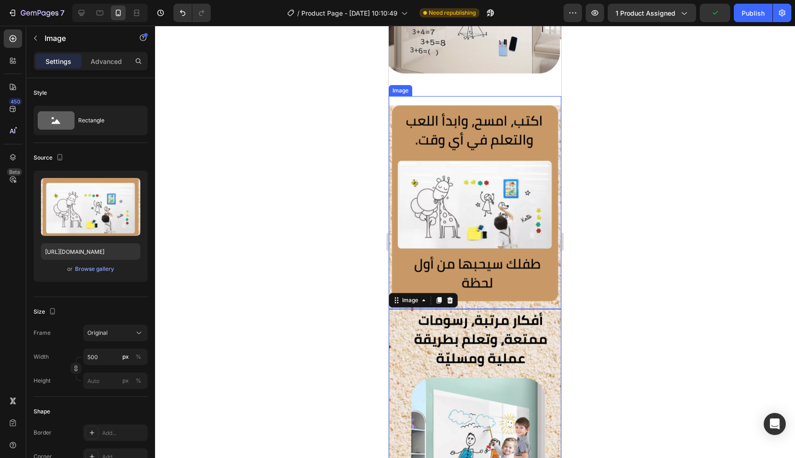
click at [495, 246] on img at bounding box center [475, 202] width 173 height 213
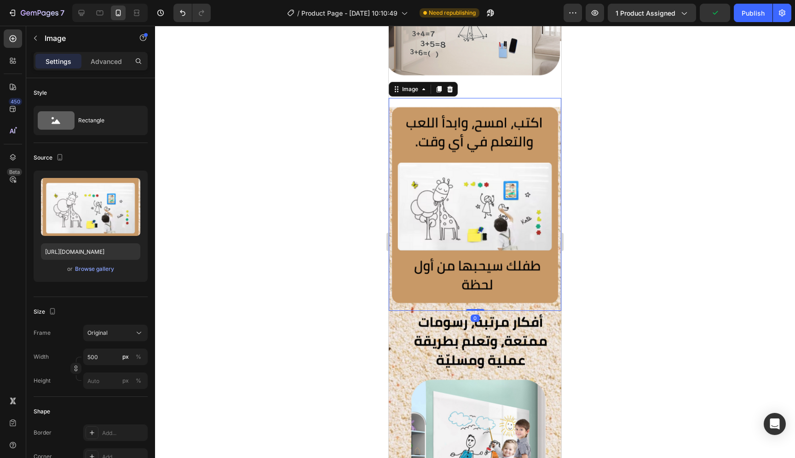
scroll to position [242, 0]
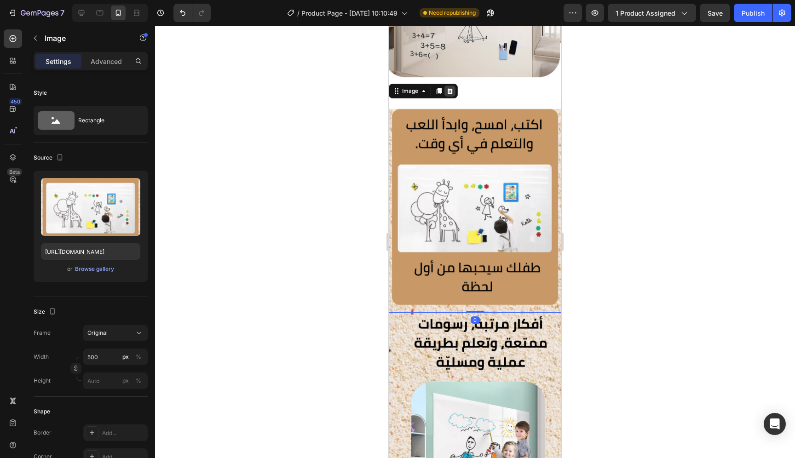
click at [452, 86] on div at bounding box center [450, 91] width 11 height 11
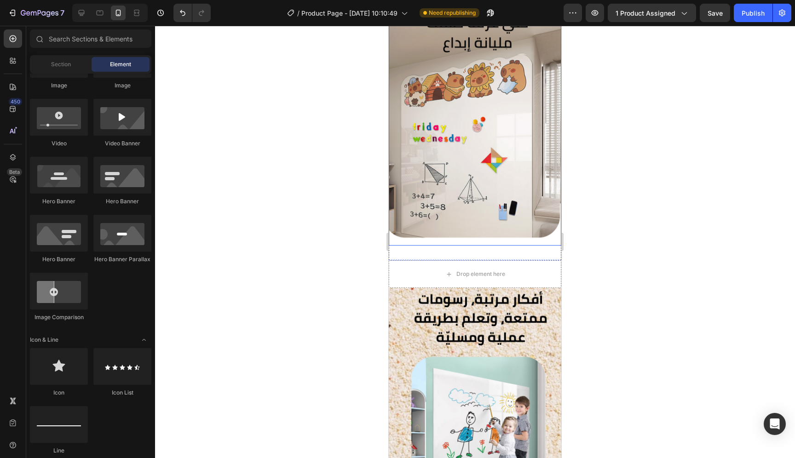
scroll to position [53, 0]
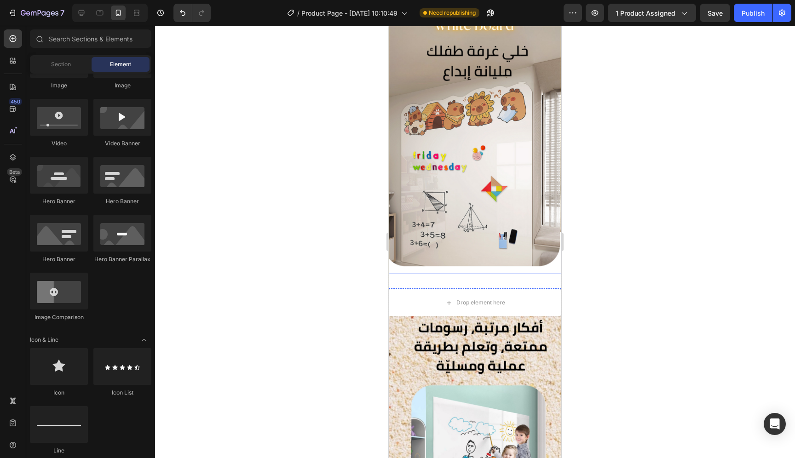
click at [487, 155] on img at bounding box center [475, 140] width 173 height 268
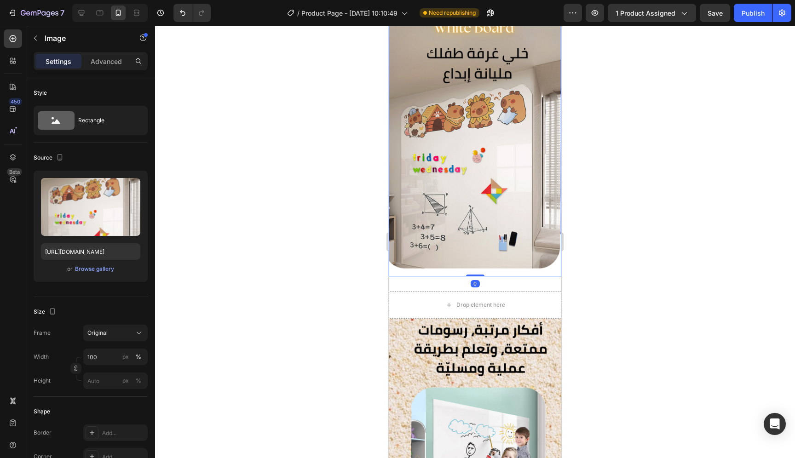
scroll to position [0, 0]
